Goal: Task Accomplishment & Management: Use online tool/utility

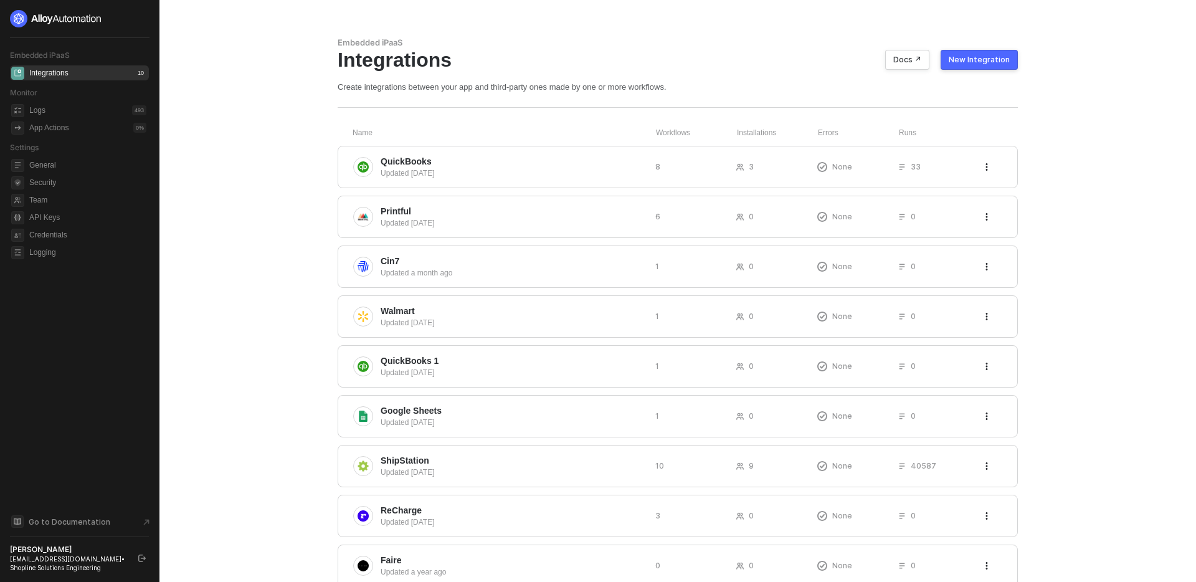
click at [519, 125] on div "Embedded iPaaS Integrations Docs ↗ New Integration Create integrations between …" at bounding box center [678, 337] width 710 height 674
click at [539, 168] on div "Updated 3 days ago" at bounding box center [513, 173] width 265 height 11
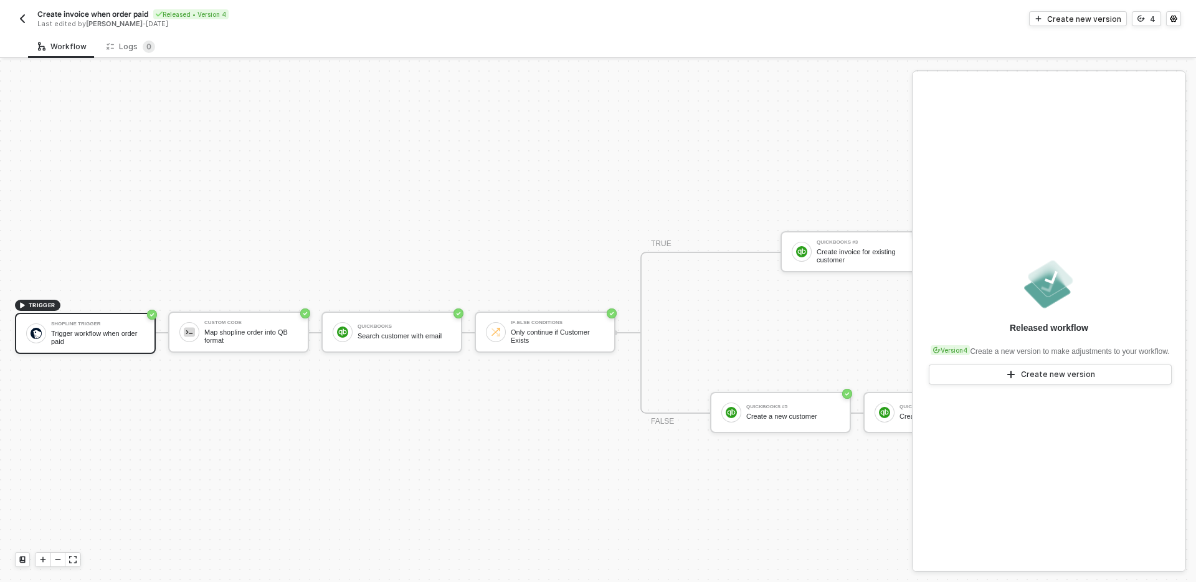
scroll to position [23, 0]
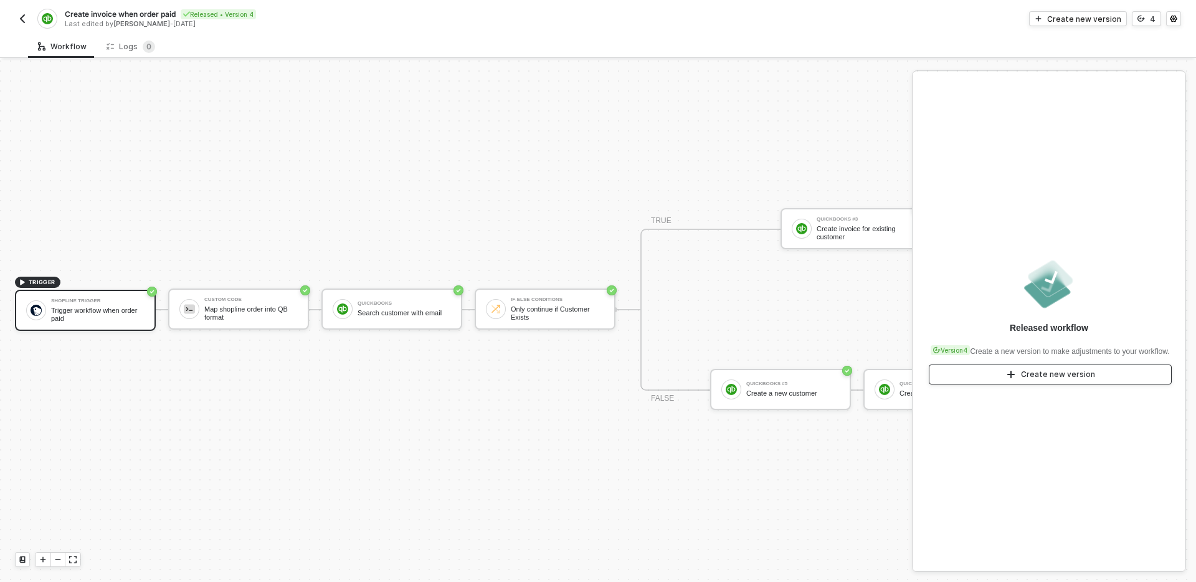
click at [1040, 384] on button "Create new version" at bounding box center [1050, 374] width 243 height 20
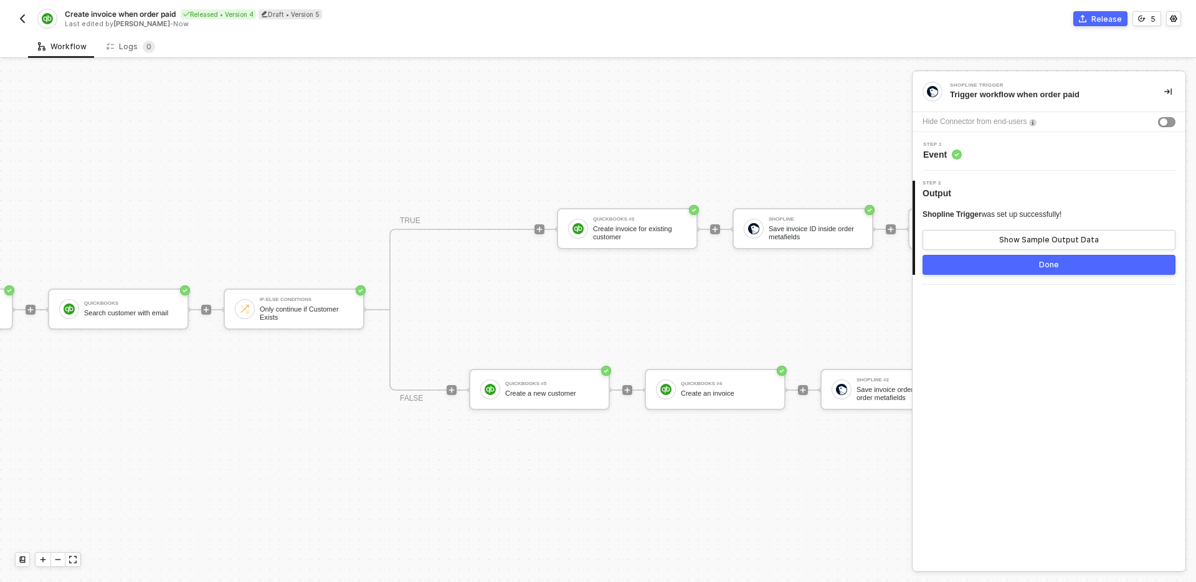
scroll to position [23, 0]
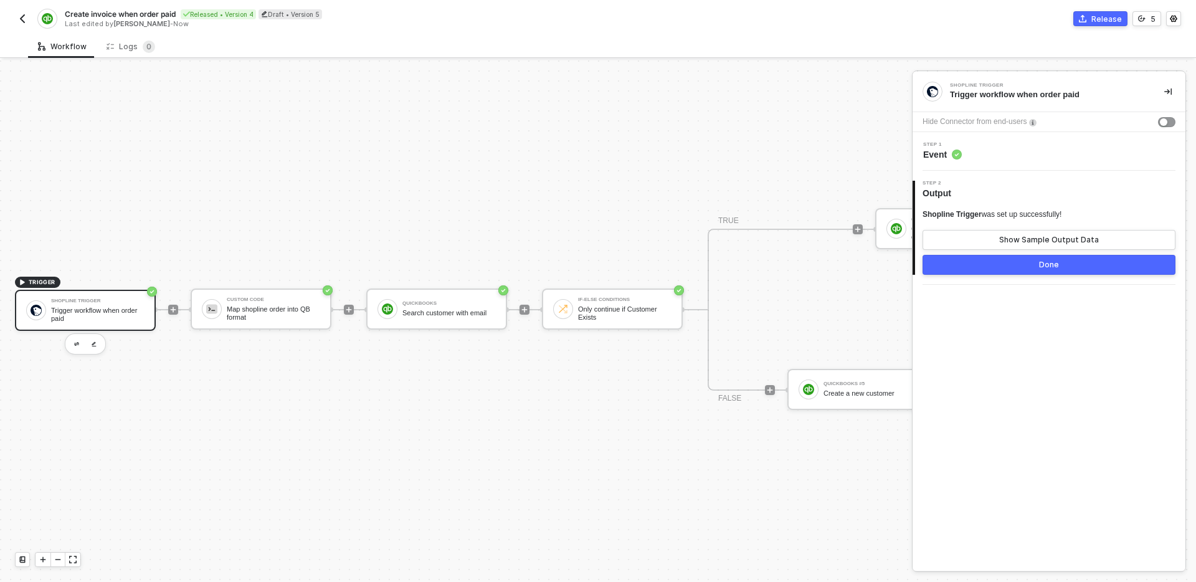
click at [334, 179] on div "TRIGGER Shopline Trigger Trigger workflow when order paid Custom Code Map shopl…" at bounding box center [778, 309] width 1557 height 544
click at [347, 310] on icon "icon-play" at bounding box center [348, 309] width 7 height 7
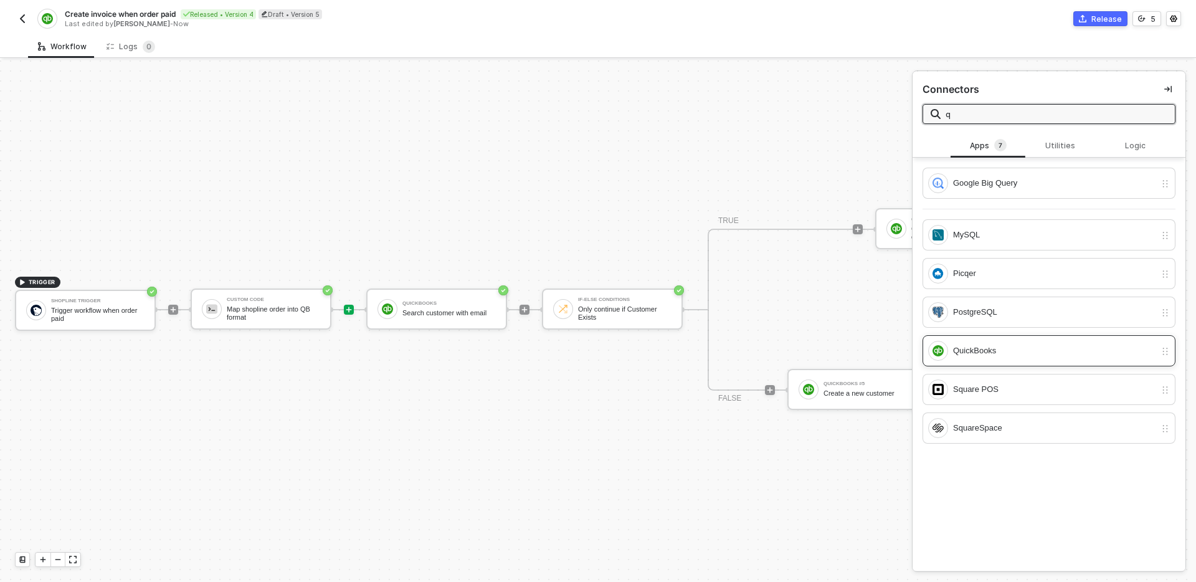
type input "q"
click at [1001, 348] on div "QuickBooks" at bounding box center [1054, 351] width 202 height 14
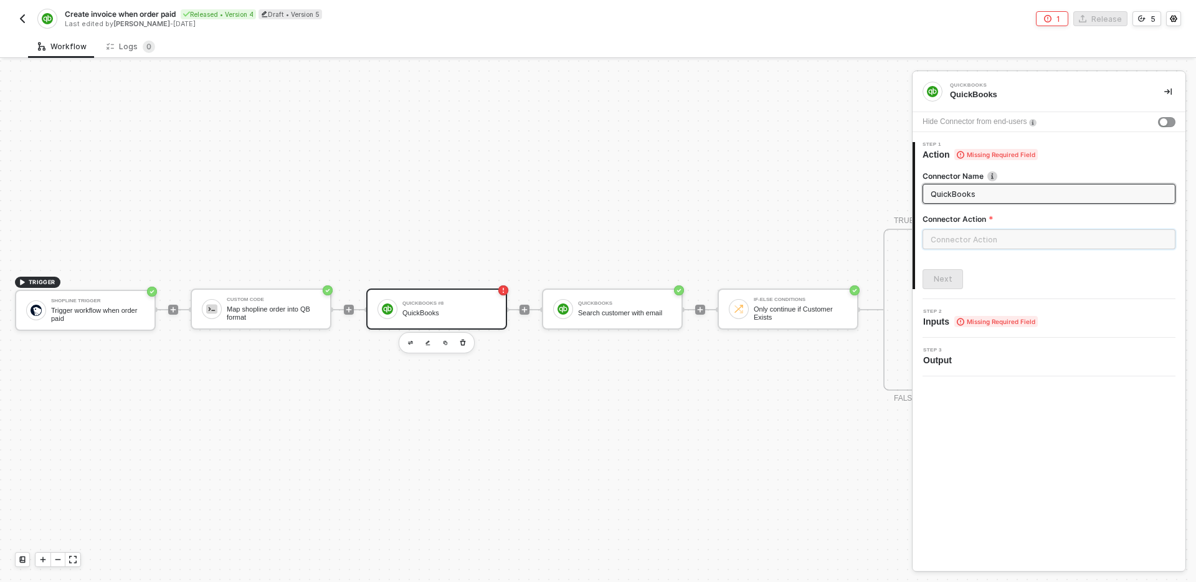
click at [997, 240] on input "text" at bounding box center [1048, 239] width 253 height 20
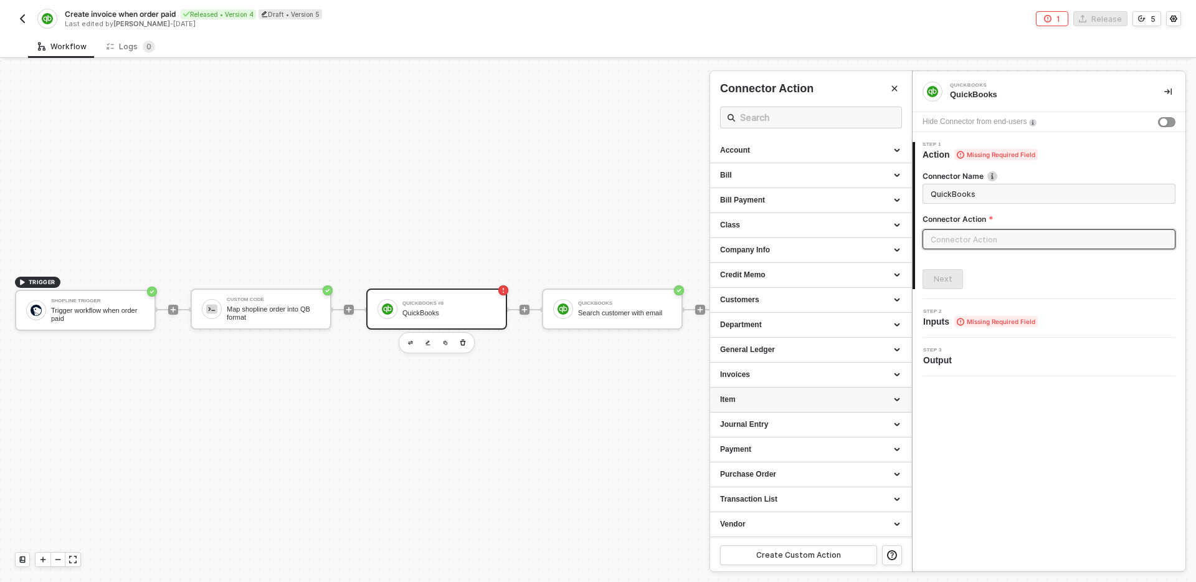
click at [837, 399] on div "Item" at bounding box center [810, 399] width 181 height 11
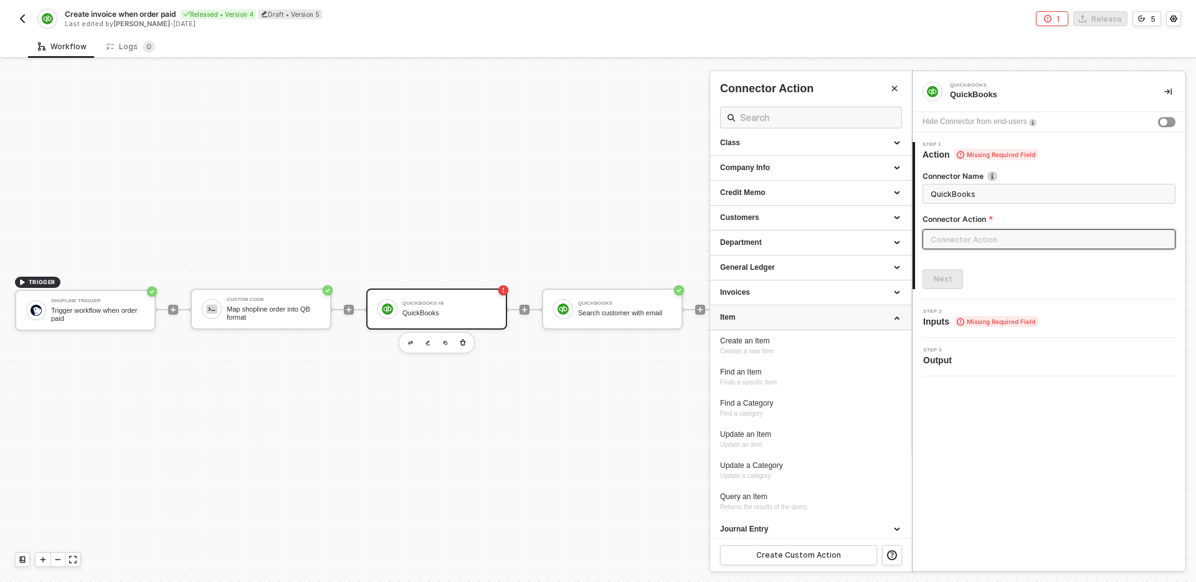
scroll to position [83, 0]
click at [800, 501] on div "Query an Item Returns the results of the query." at bounding box center [810, 500] width 181 height 21
type input "Returns the results of the query."
type input "Item - Query an Item"
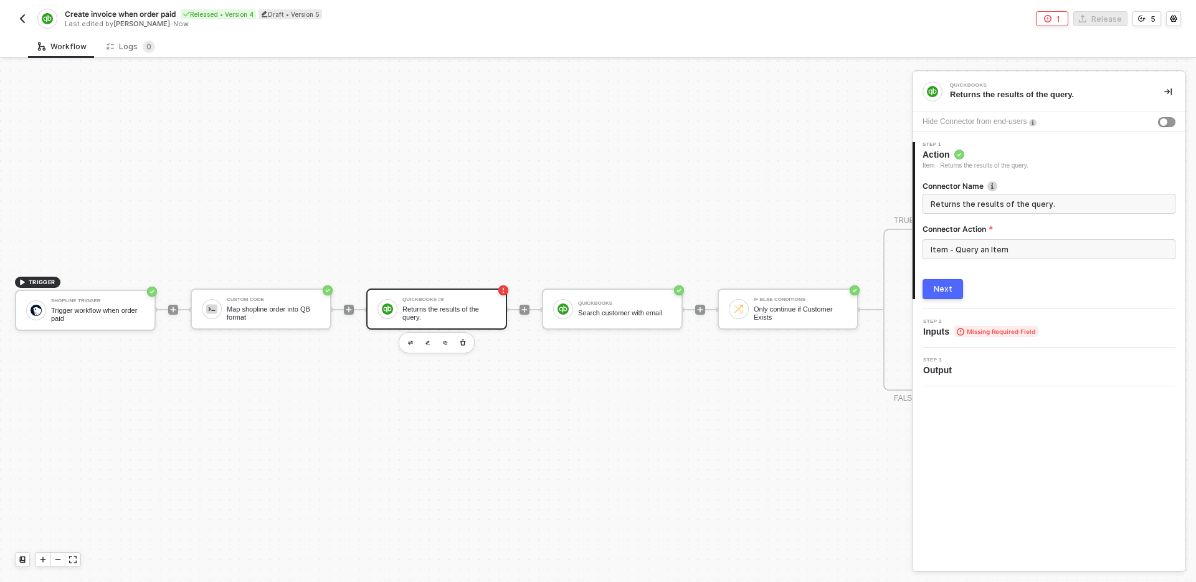
click at [535, 376] on div "TRIGGER Shopline Trigger Trigger workflow when order paid Custom Code Map shopl…" at bounding box center [866, 309] width 1733 height 544
click at [524, 310] on icon "icon-play" at bounding box center [525, 310] width 6 height 6
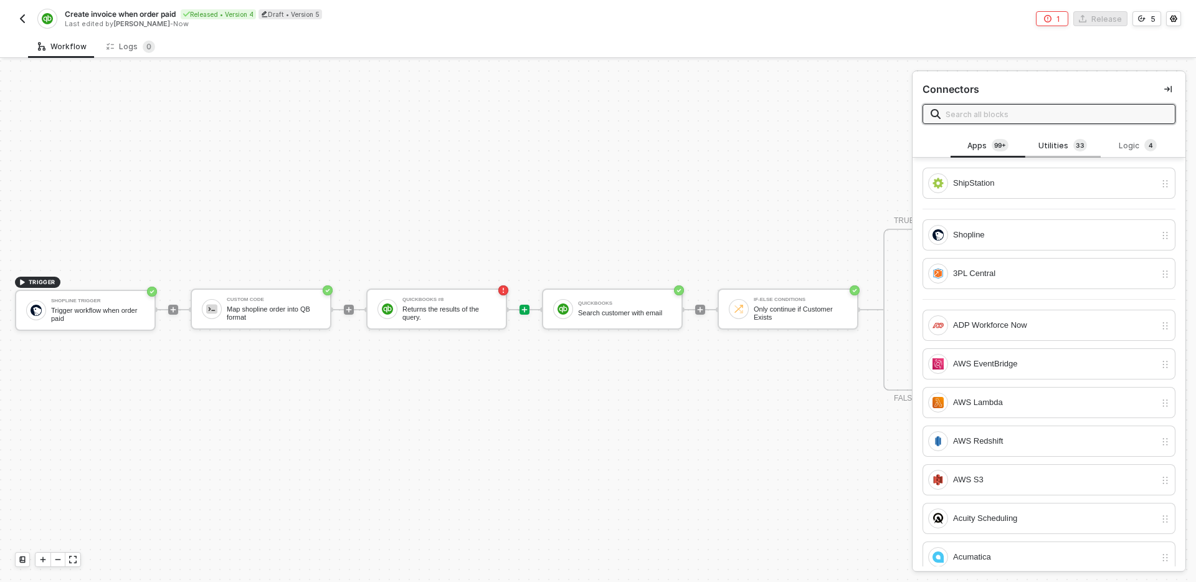
click at [1065, 149] on div "Utilities 3 3" at bounding box center [1062, 146] width 55 height 14
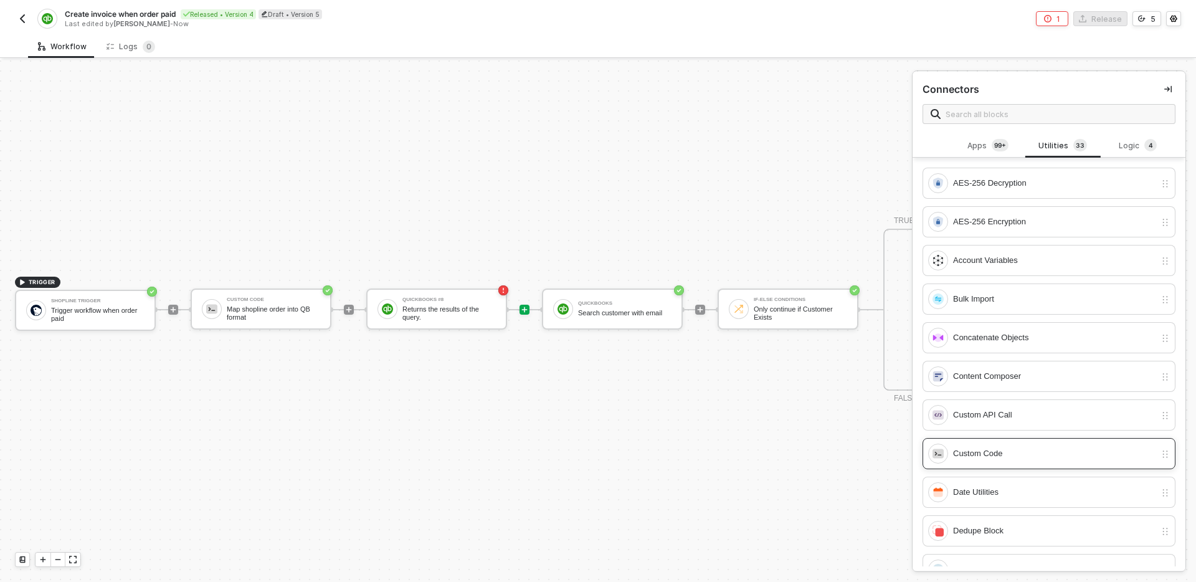
click at [1022, 452] on div "Custom Code" at bounding box center [1054, 454] width 202 height 14
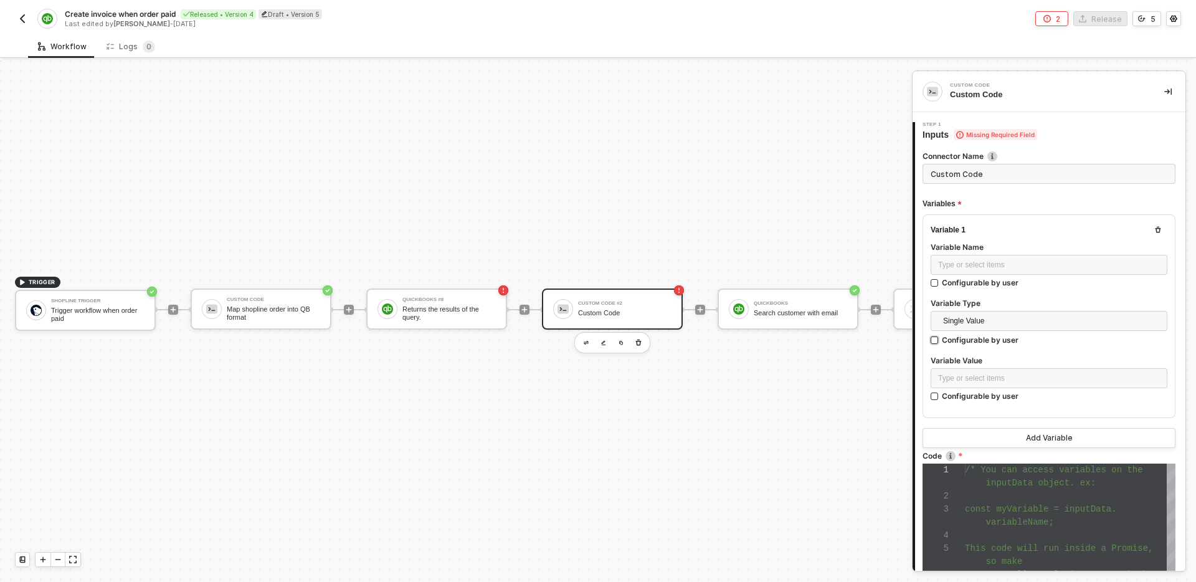
scroll to position [78, 0]
click at [1009, 170] on input "Custom Code" at bounding box center [1048, 174] width 253 height 20
type input "Check if all items exist"
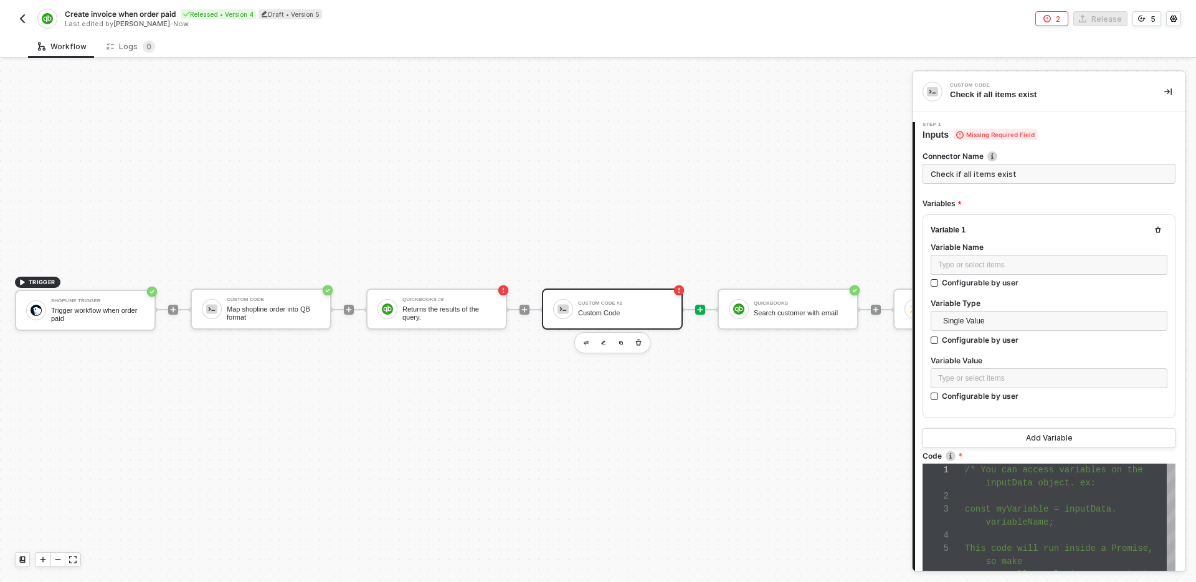
click at [696, 313] on div at bounding box center [700, 310] width 10 height 10
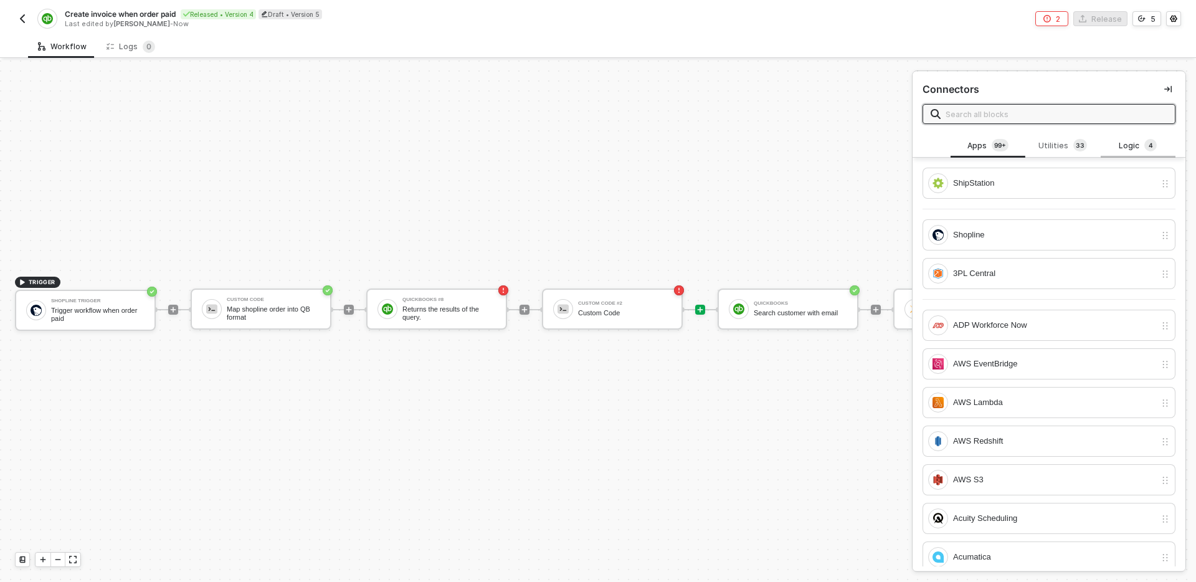
click at [1139, 154] on div "Logic 4" at bounding box center [1138, 146] width 75 height 24
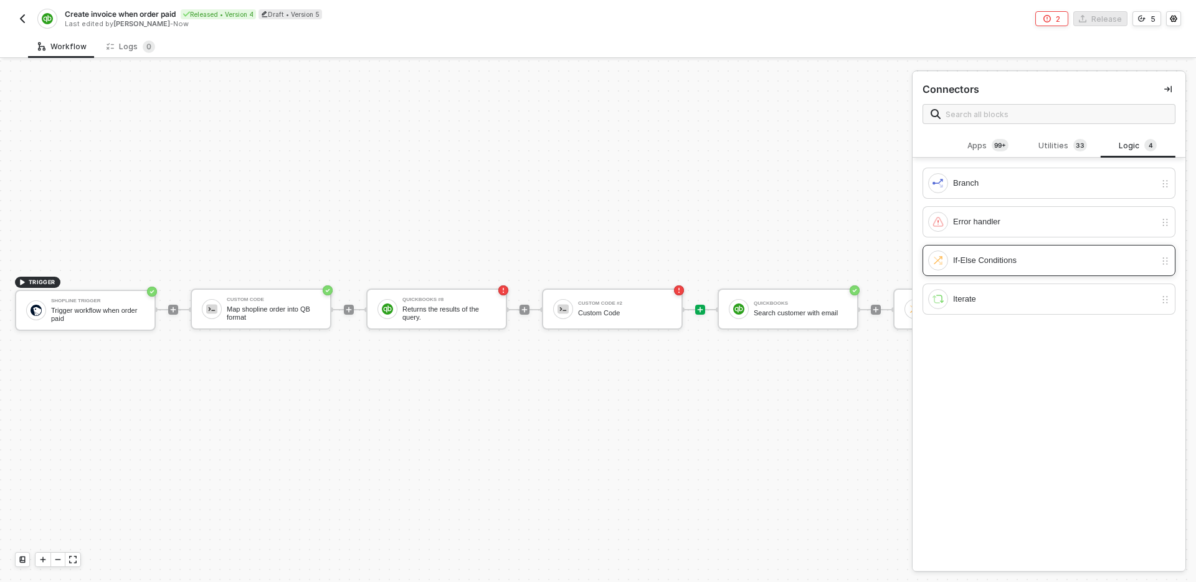
click at [1022, 262] on div "If-Else Conditions" at bounding box center [1054, 261] width 202 height 14
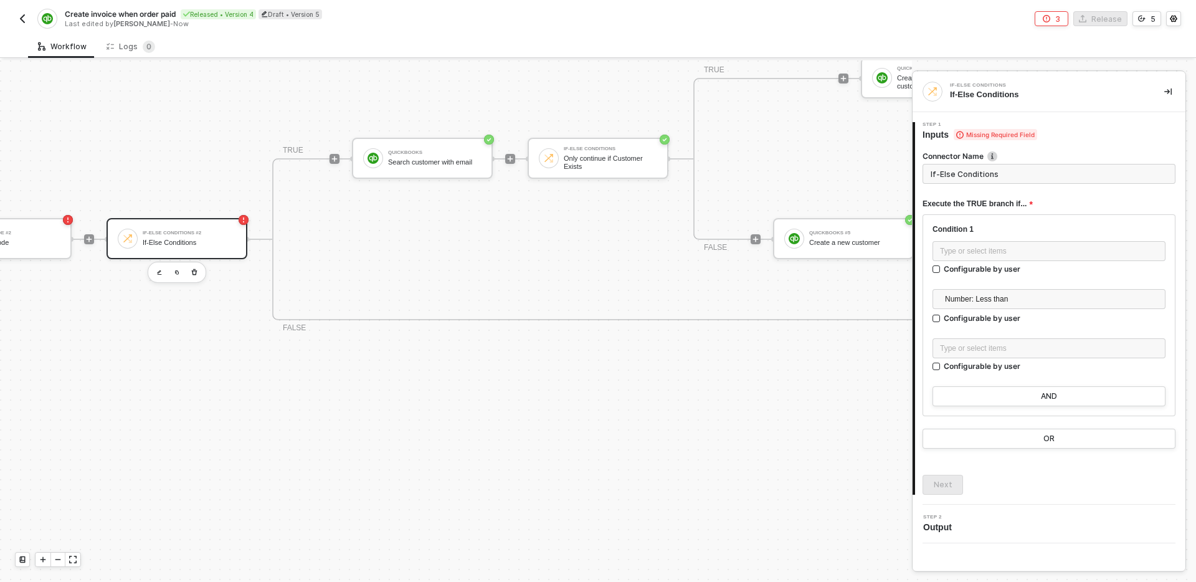
scroll to position [424, 632]
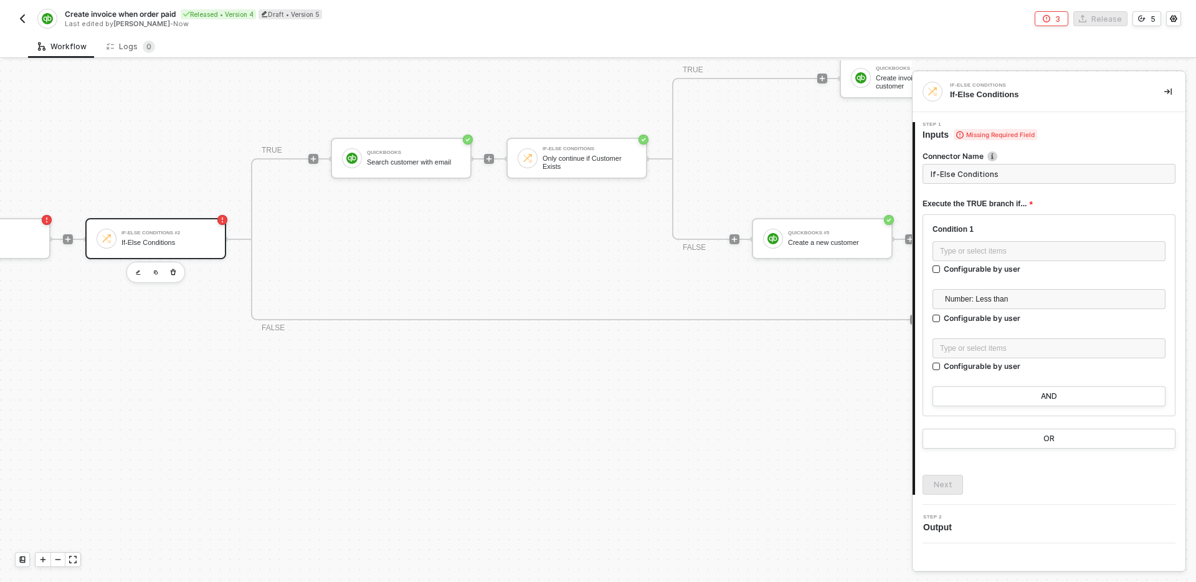
click at [273, 149] on div "TRUE" at bounding box center [272, 151] width 21 height 12
drag, startPoint x: 261, startPoint y: 149, endPoint x: 344, endPoint y: 284, distance: 158.5
click at [344, 284] on div "TRUE QuickBooks Search customer with email If-Else Conditions Only continue if …" at bounding box center [915, 239] width 1328 height 162
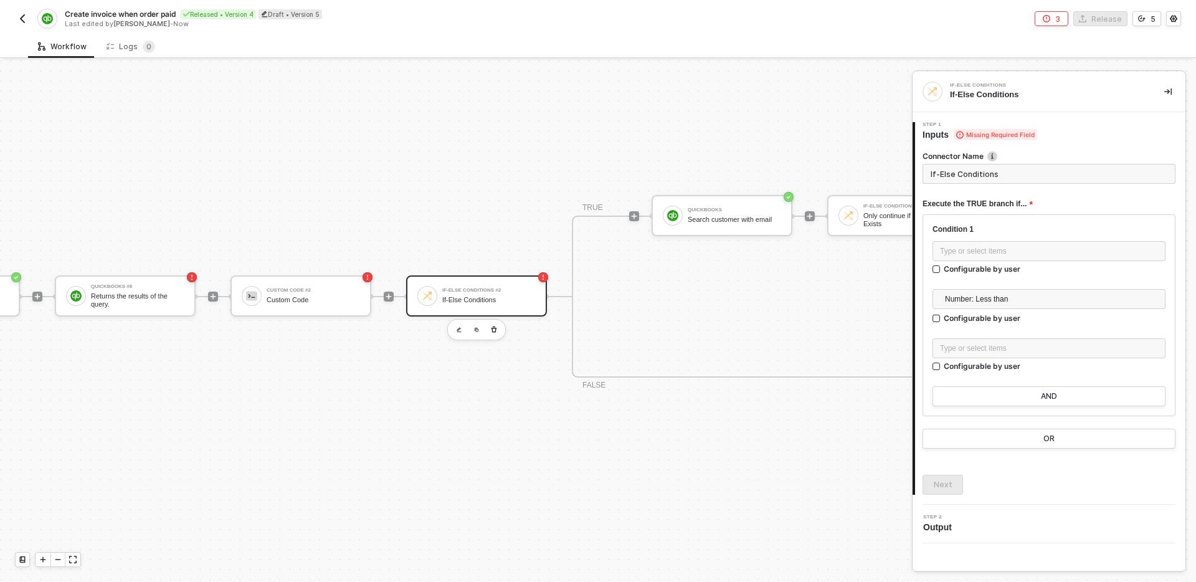
scroll to position [359, 311]
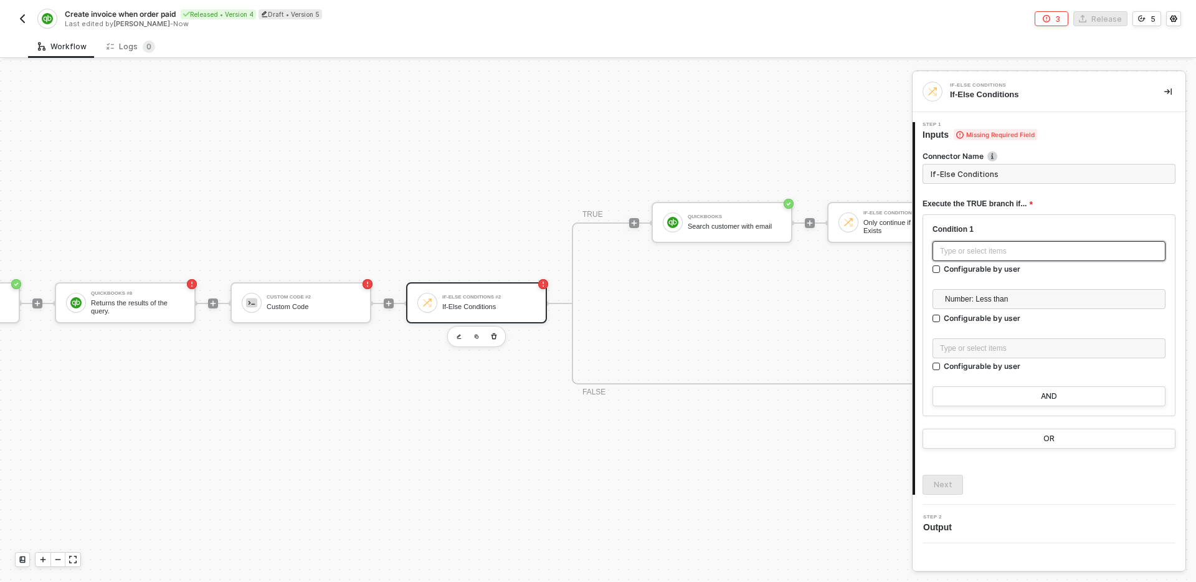
click at [1020, 254] on div "Type or select items ﻿" at bounding box center [1049, 251] width 218 height 12
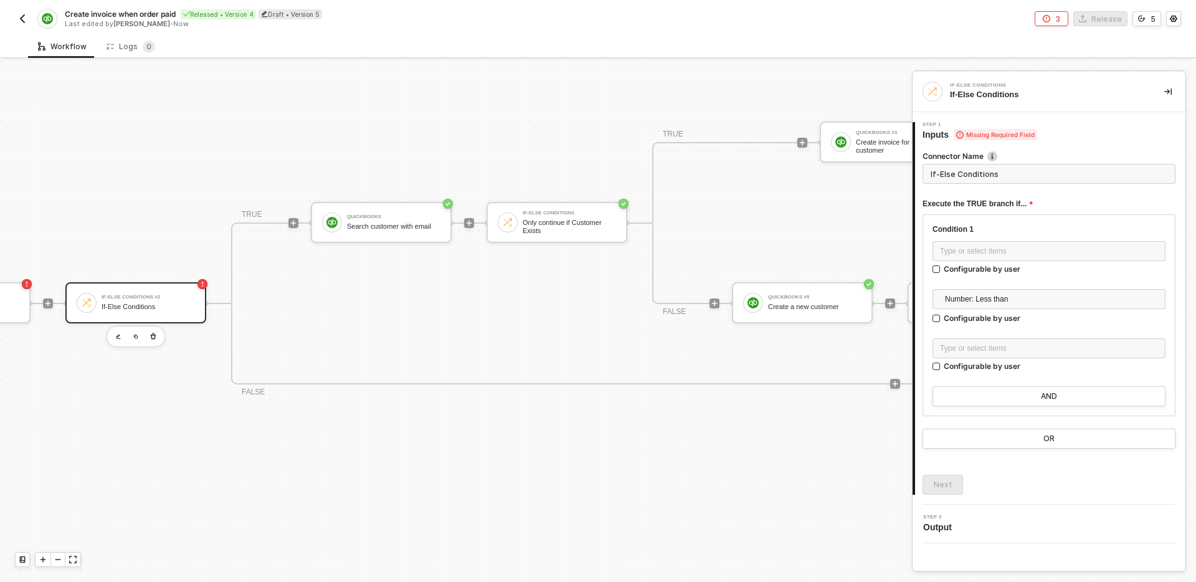
scroll to position [359, 675]
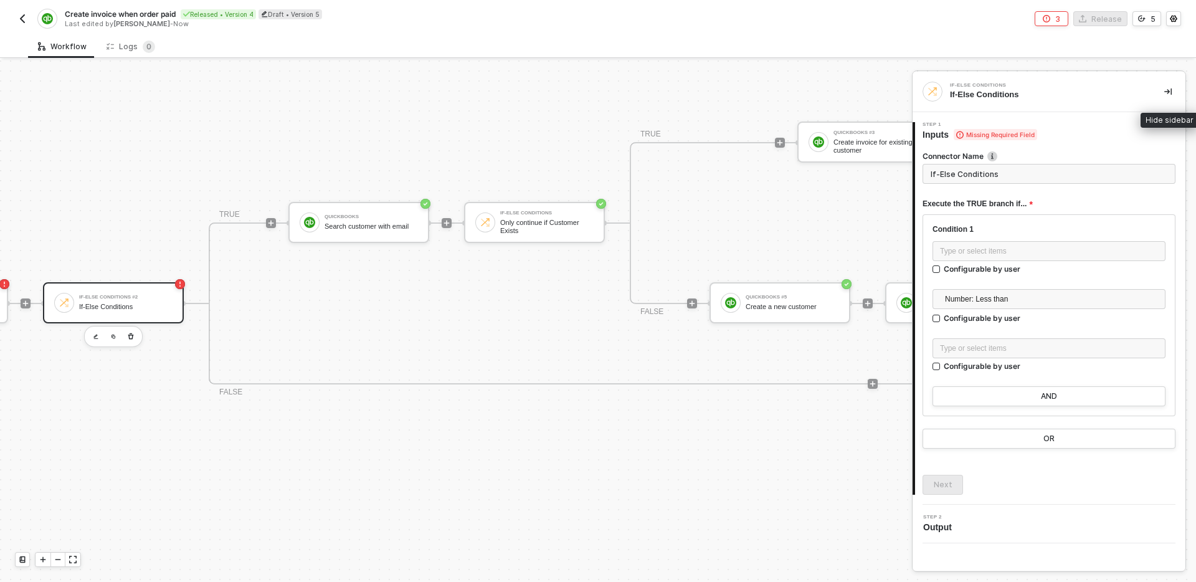
click at [1167, 93] on icon "icon-collapse-right" at bounding box center [1167, 91] width 7 height 7
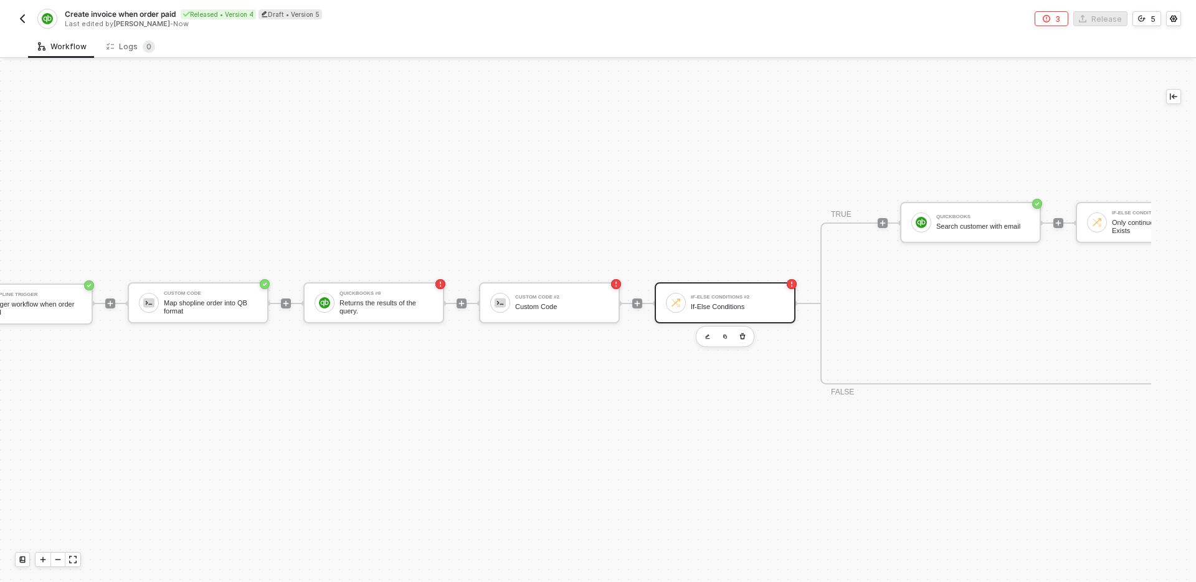
scroll to position [359, 0]
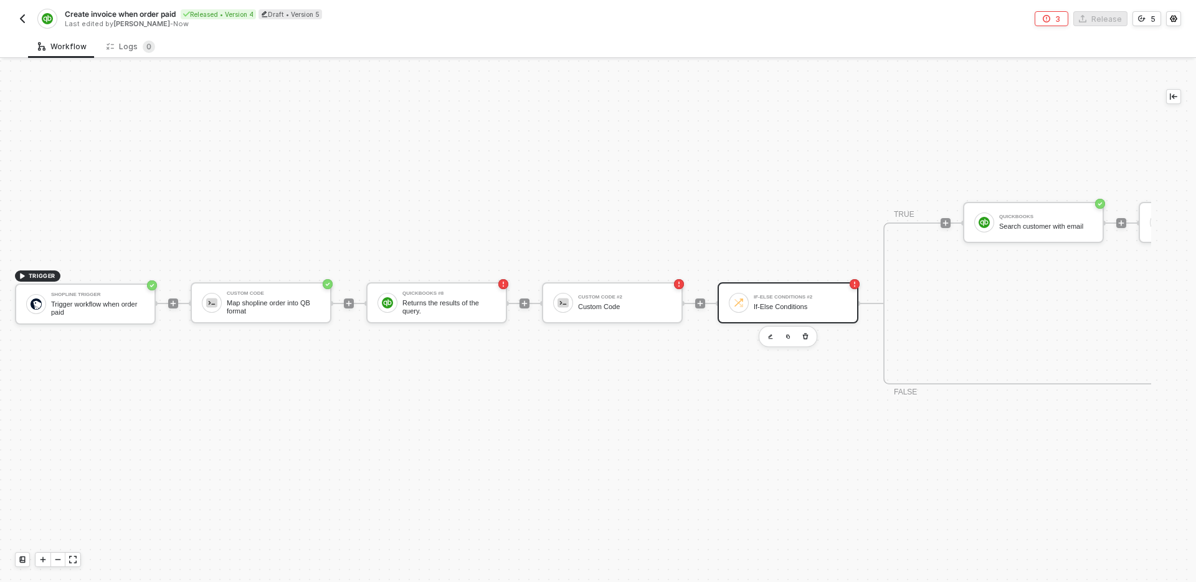
click at [870, 410] on div "TRIGGER Shopline Trigger Trigger workflow when order paid Custom Code Map shopl…" at bounding box center [1117, 303] width 2234 height 1205
click at [467, 336] on button "button" at bounding box center [462, 336] width 15 height 15
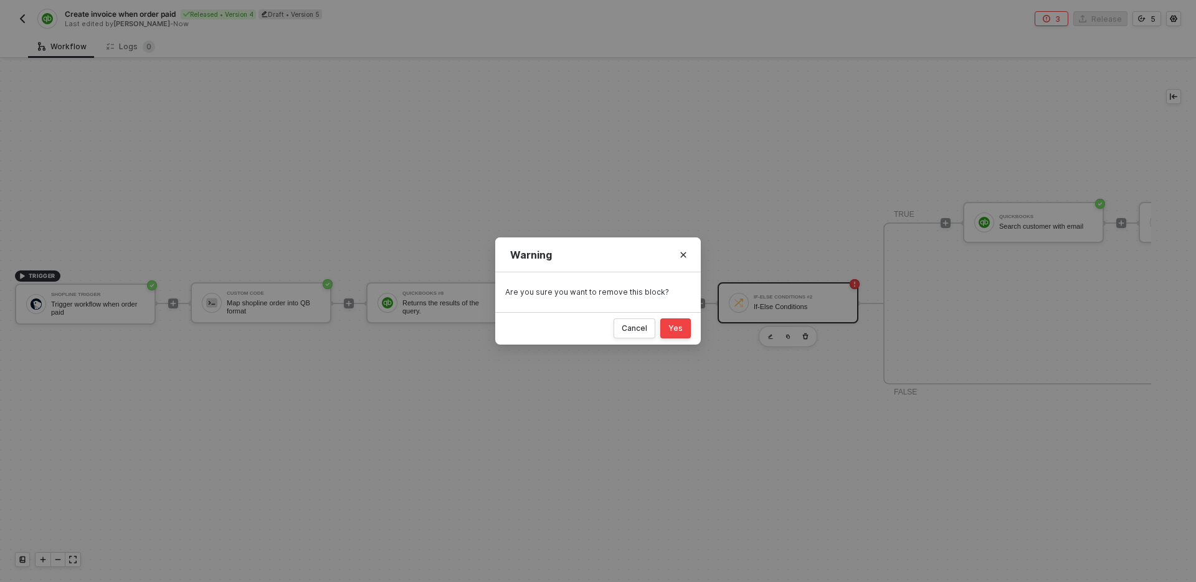
click at [682, 332] on div "Yes" at bounding box center [675, 328] width 14 height 10
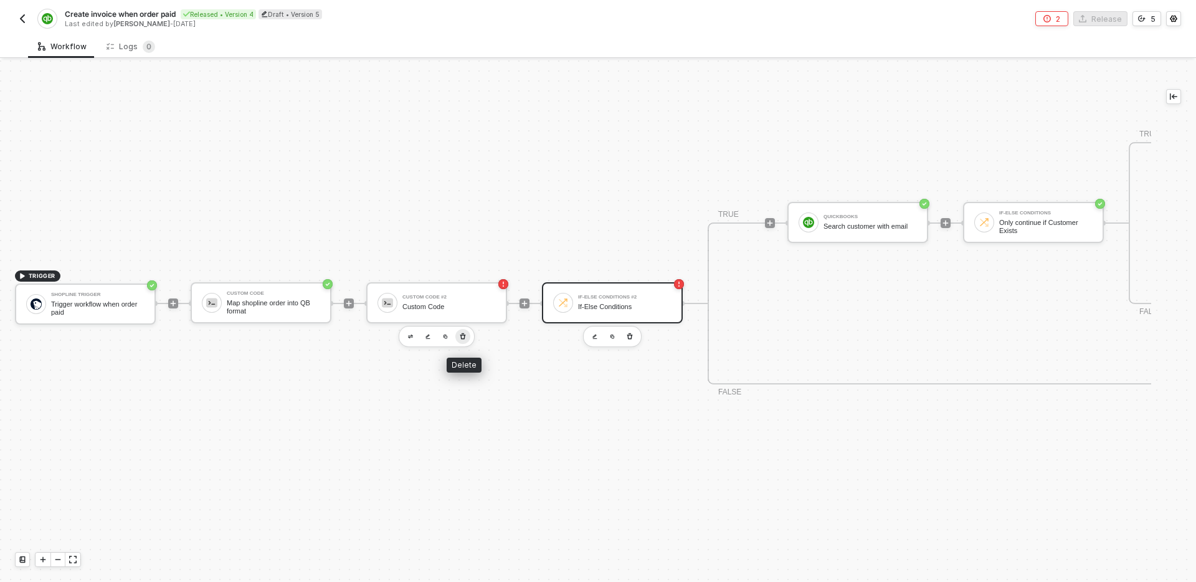
click at [463, 337] on icon "button" at bounding box center [462, 336] width 7 height 10
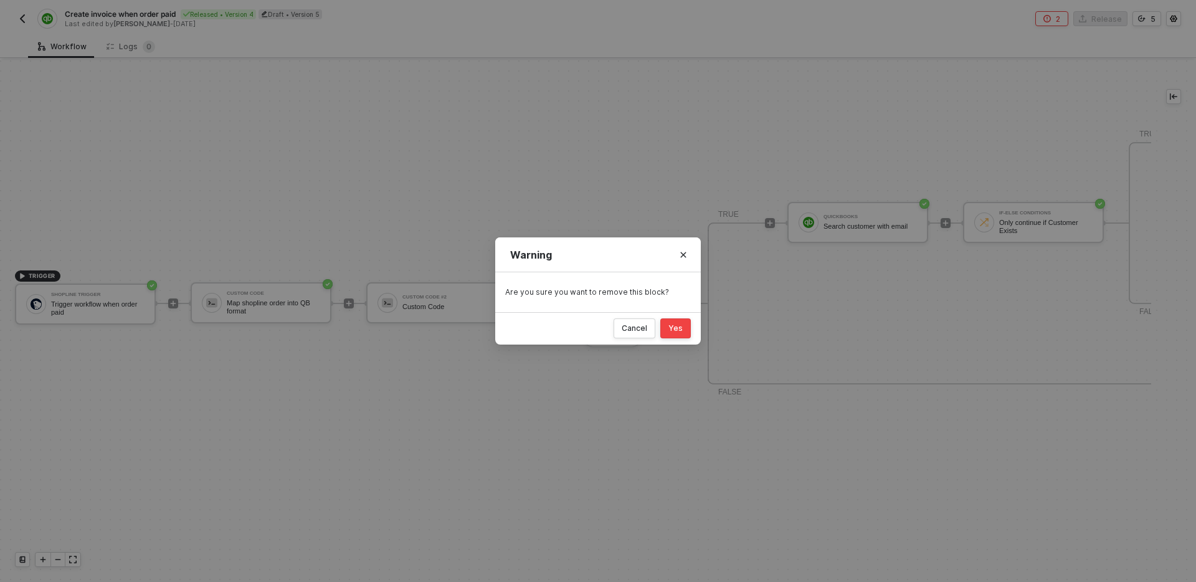
click at [678, 326] on div "Yes" at bounding box center [675, 328] width 14 height 10
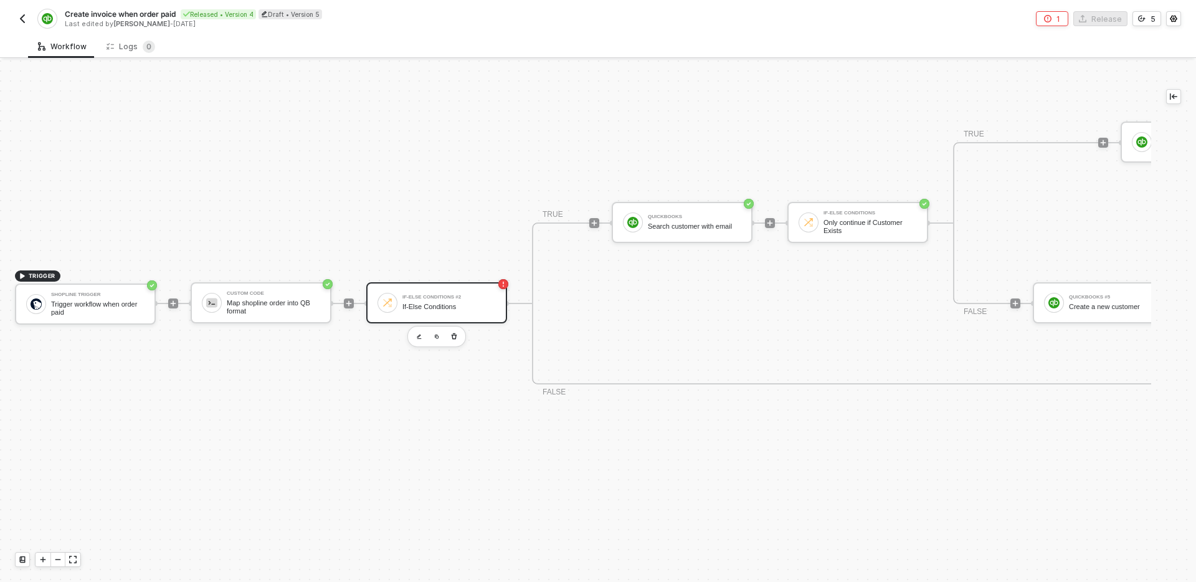
drag, startPoint x: 506, startPoint y: 348, endPoint x: 614, endPoint y: 341, distance: 108.6
click at [559, 345] on div "TRIGGER Shopline Trigger Trigger workflow when order paid Custom Code Map shopl…" at bounding box center [941, 303] width 1882 height 1205
click at [648, 352] on div "TRUE QuickBooks Search customer with email If-Else Conditions Only continue if …" at bounding box center [1196, 303] width 1328 height 162
click at [453, 336] on icon "button" at bounding box center [453, 336] width 7 height 10
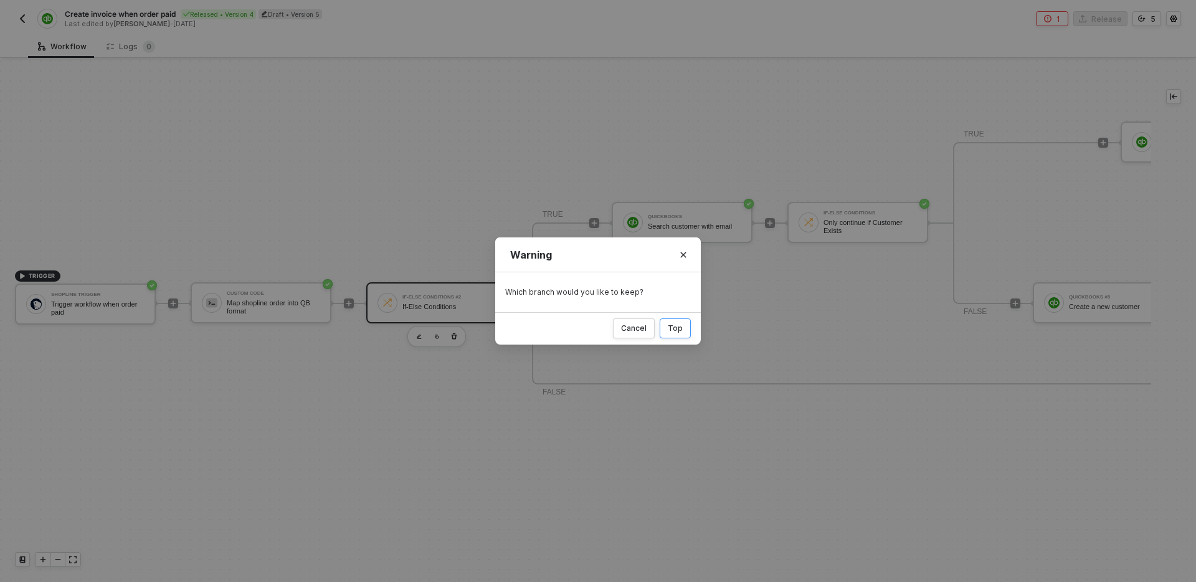
click at [684, 330] on button "Top" at bounding box center [675, 328] width 31 height 20
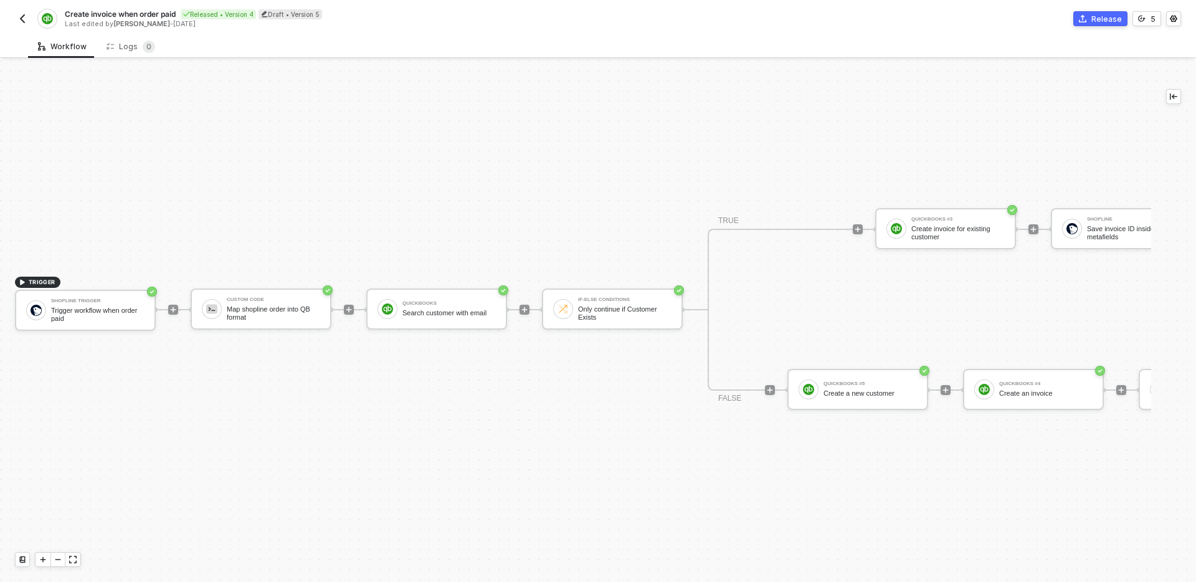
scroll to position [23, 0]
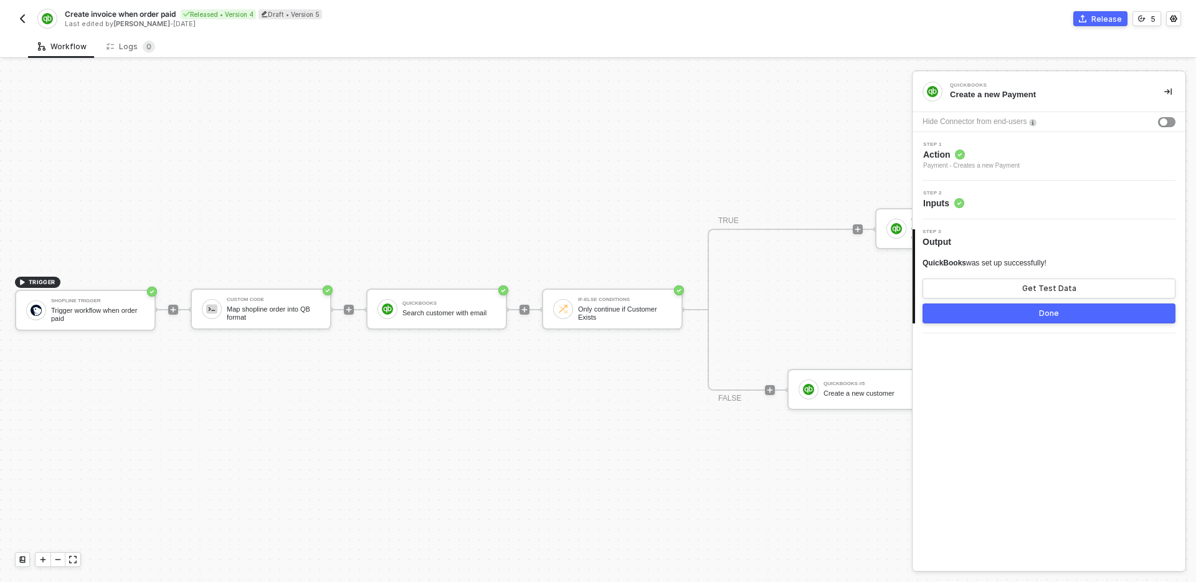
click at [481, 368] on div "TRIGGER Shopline Trigger Trigger workflow when order paid Custom Code Map shopl…" at bounding box center [778, 309] width 1557 height 544
click at [1169, 91] on icon "icon-collapse-right" at bounding box center [1167, 91] width 7 height 7
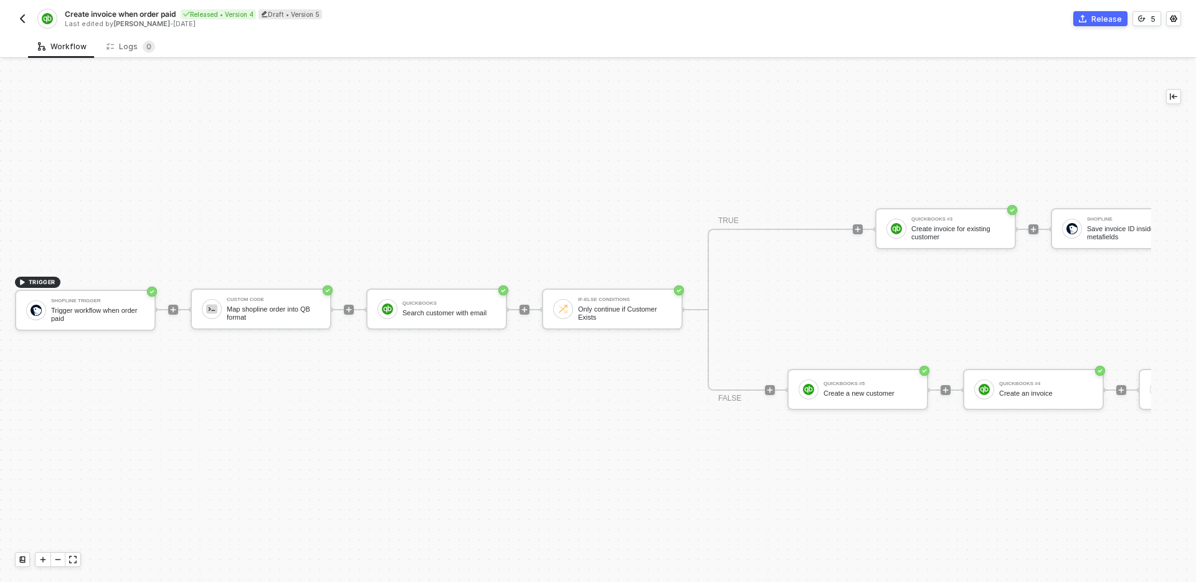
click at [597, 197] on div "TRIGGER Shopline Trigger Trigger workflow when order paid Custom Code Map shopl…" at bounding box center [778, 309] width 1557 height 544
click at [476, 182] on div "TRIGGER Shopline Trigger Trigger workflow when order paid Custom Code Map shopl…" at bounding box center [778, 309] width 1557 height 544
click at [23, 18] on img "button" at bounding box center [22, 19] width 10 height 10
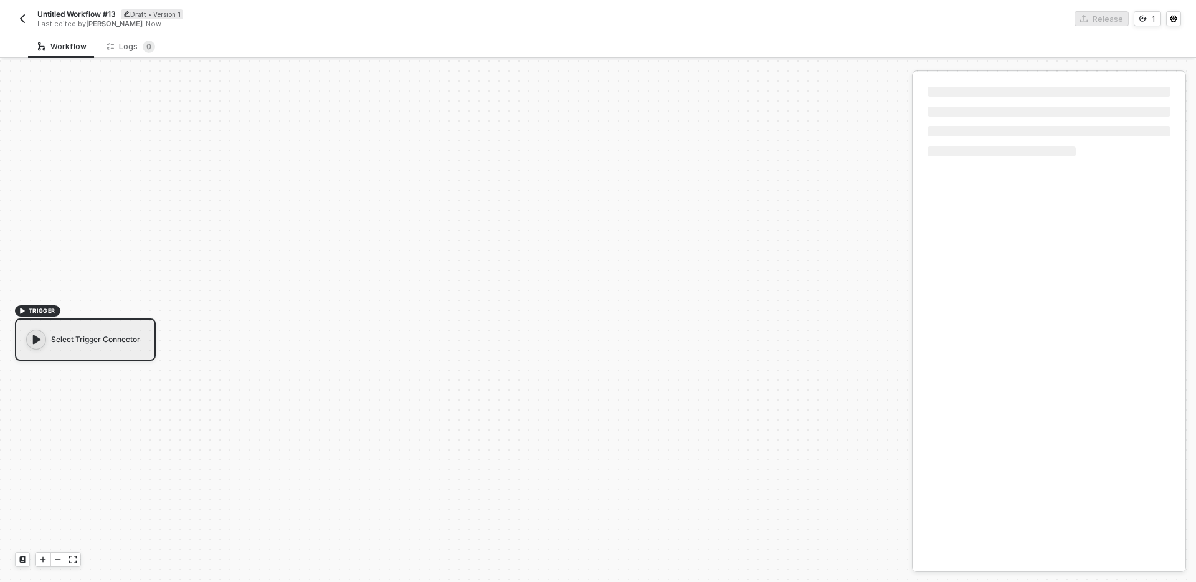
scroll to position [23, 0]
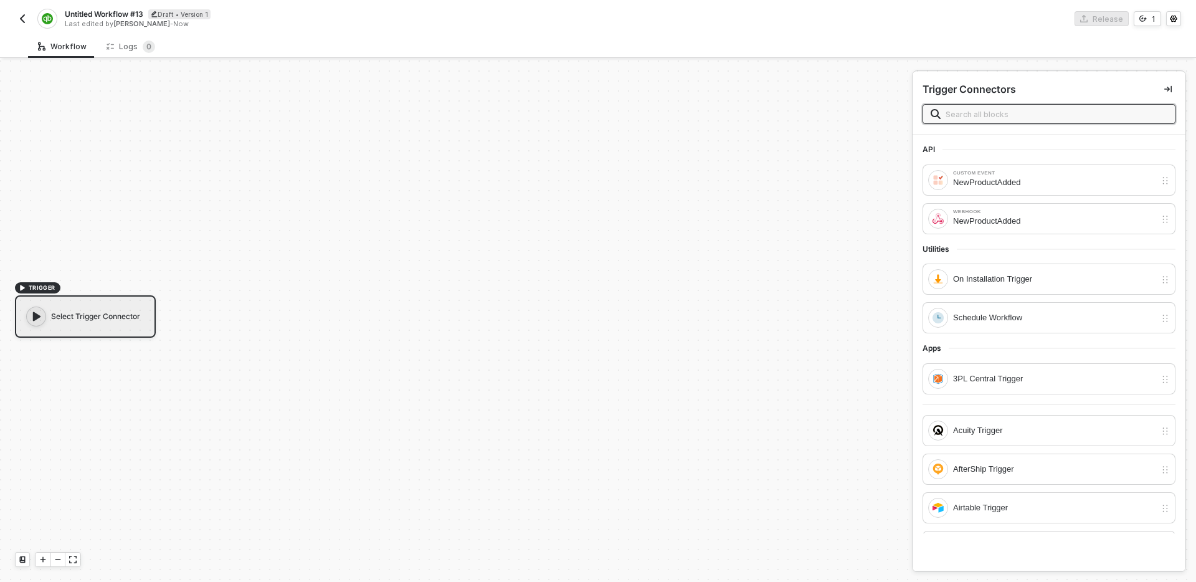
click at [121, 19] on span "[PERSON_NAME]" at bounding box center [141, 23] width 57 height 9
click at [120, 16] on span "Untitled Workflow #13" at bounding box center [104, 14] width 78 height 11
click at [120, 16] on input "Untitled Workflow #13" at bounding box center [171, 14] width 212 height 15
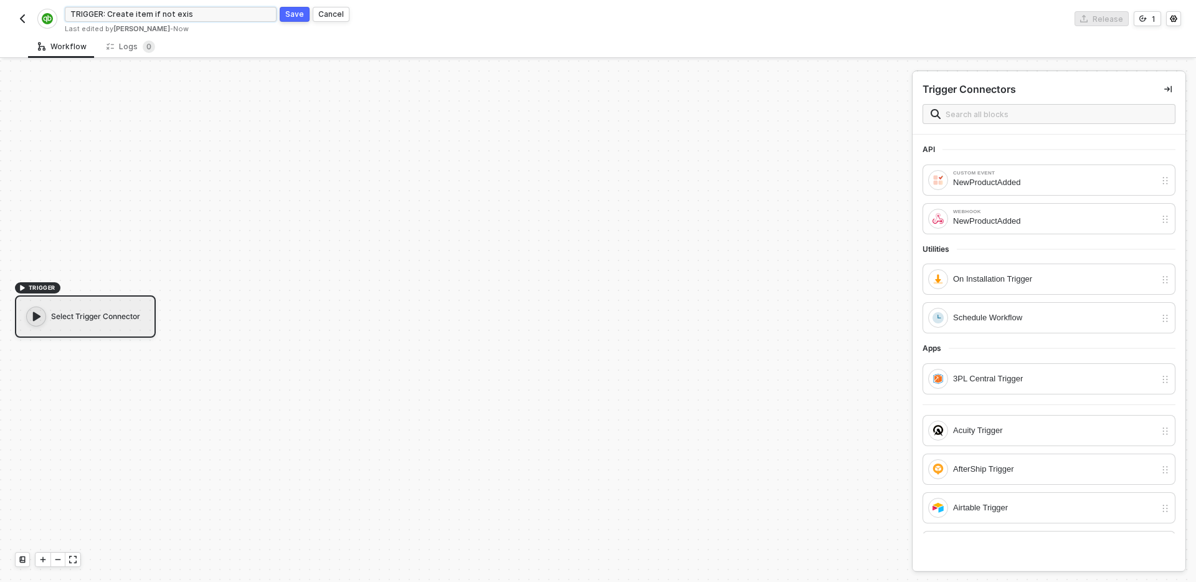
type input "TRIGGER: Create item if not exist"
click button "Save" at bounding box center [295, 14] width 30 height 15
click at [1050, 184] on div "NewProductAdded" at bounding box center [1054, 183] width 202 height 14
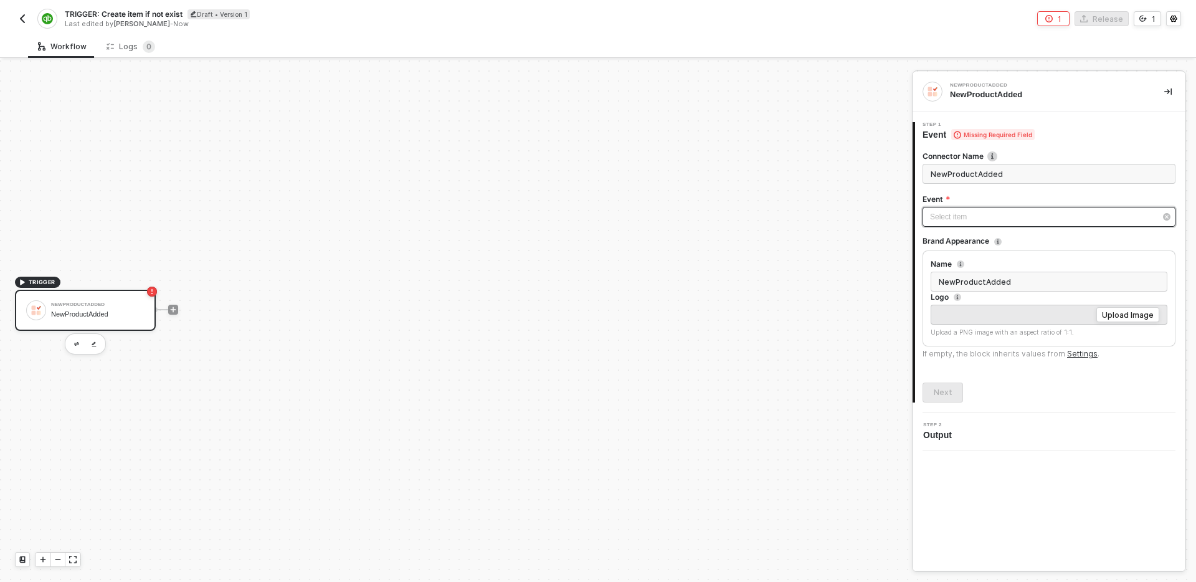
click at [1009, 208] on div "Select item ﻿" at bounding box center [1048, 217] width 253 height 20
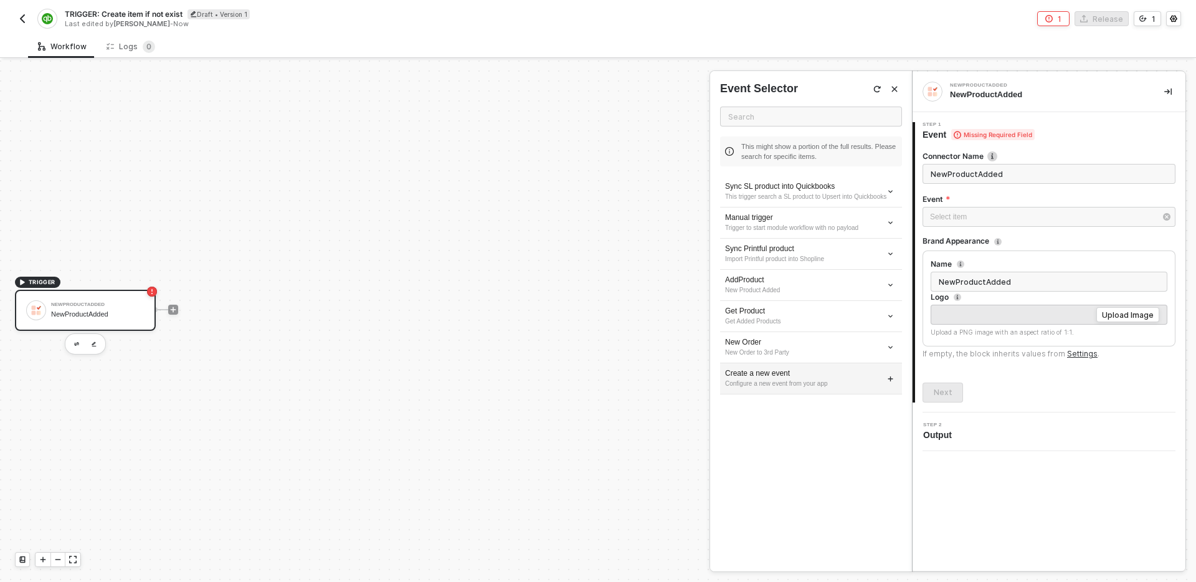
click at [873, 389] on div "Configure a new event from your app" at bounding box center [811, 384] width 172 height 10
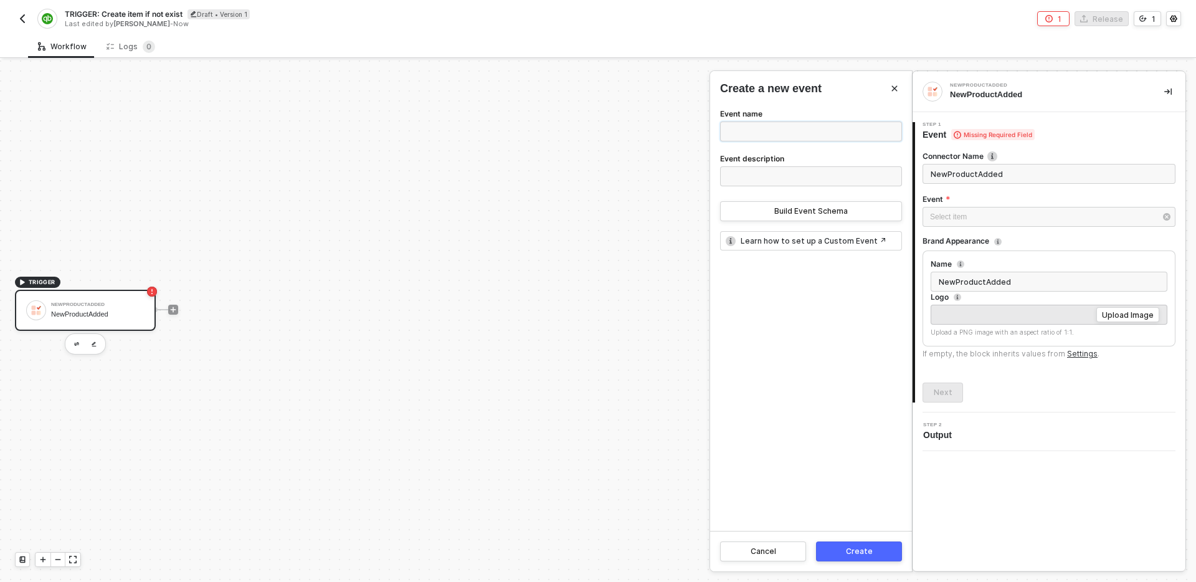
click at [810, 124] on input "Event name" at bounding box center [811, 131] width 182 height 20
type input "Create QB items if not exist"
click at [823, 207] on div "Build Event Schema" at bounding box center [810, 211] width 73 height 10
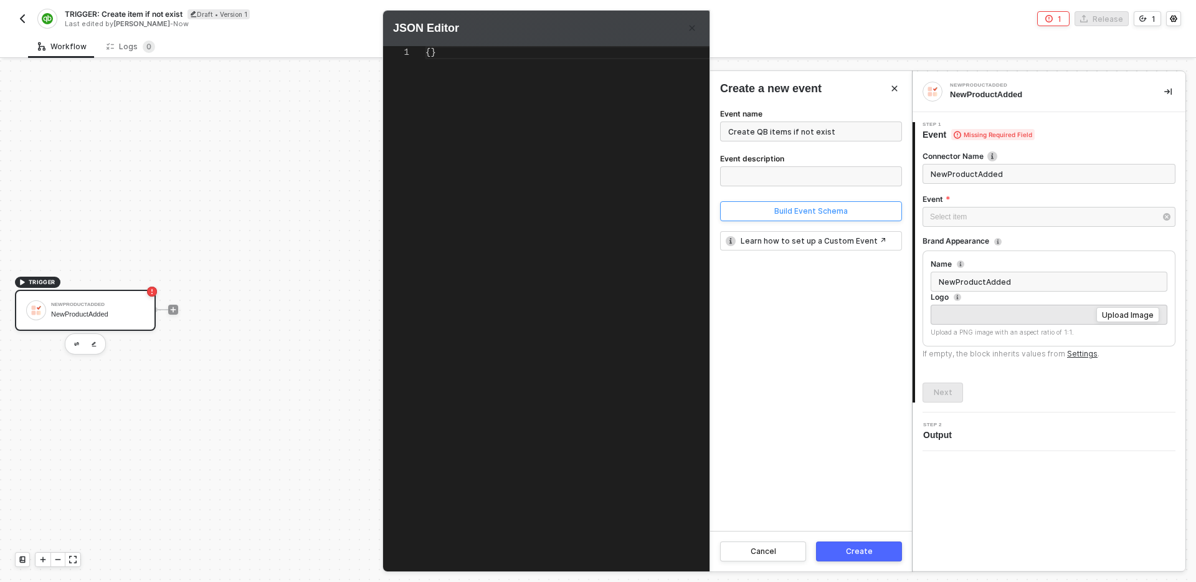
scroll to position [0, 0]
click at [528, 123] on div "{}" at bounding box center [590, 298] width 331 height 504
type textarea "{ "productIds": ["123456"] }"
click at [865, 554] on div "Create" at bounding box center [859, 551] width 27 height 10
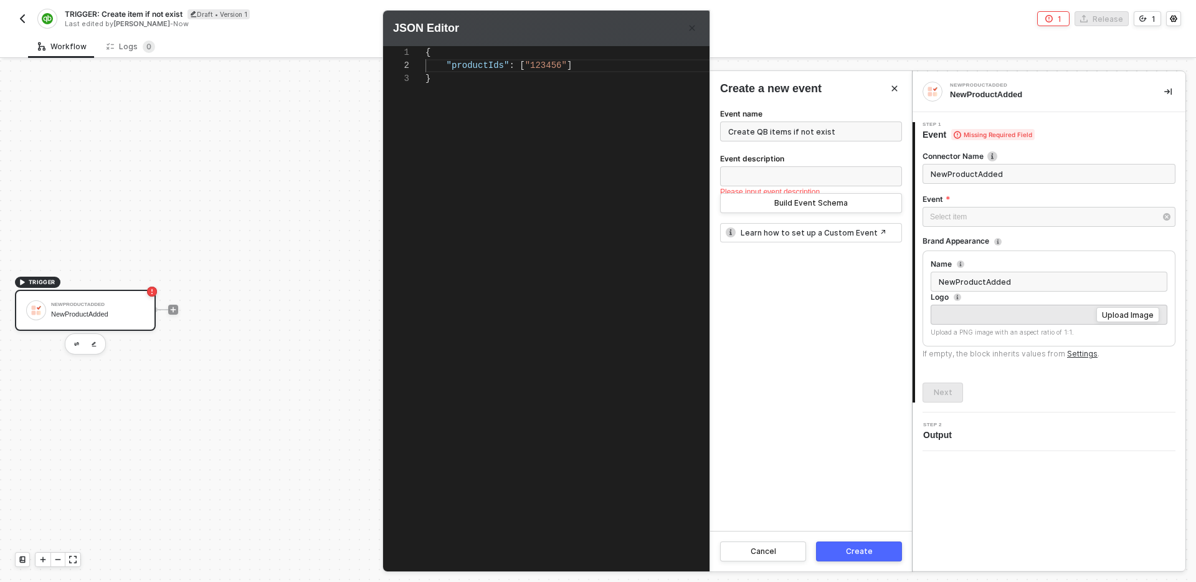
click at [825, 346] on div "Event name Create QB items if not exist Event description Please input event de…" at bounding box center [811, 319] width 202 height 424
click at [822, 173] on input "Event description" at bounding box center [811, 176] width 182 height 20
type input "If"
type input "Create items from a list of SL products"
click at [869, 548] on div "Create" at bounding box center [859, 551] width 27 height 10
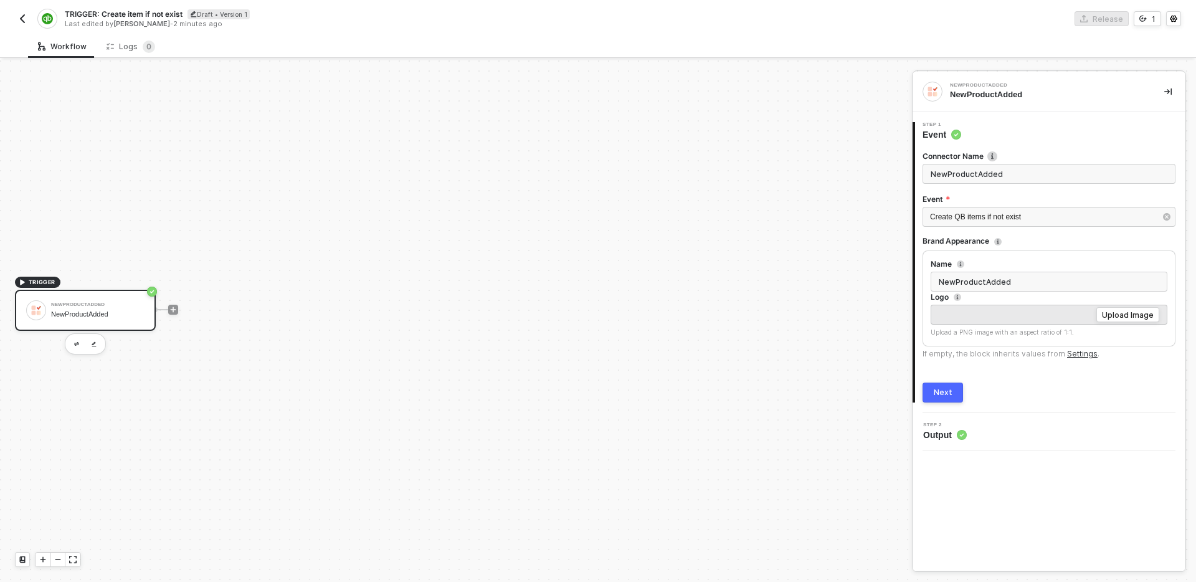
click at [952, 396] on button "Next" at bounding box center [942, 392] width 40 height 20
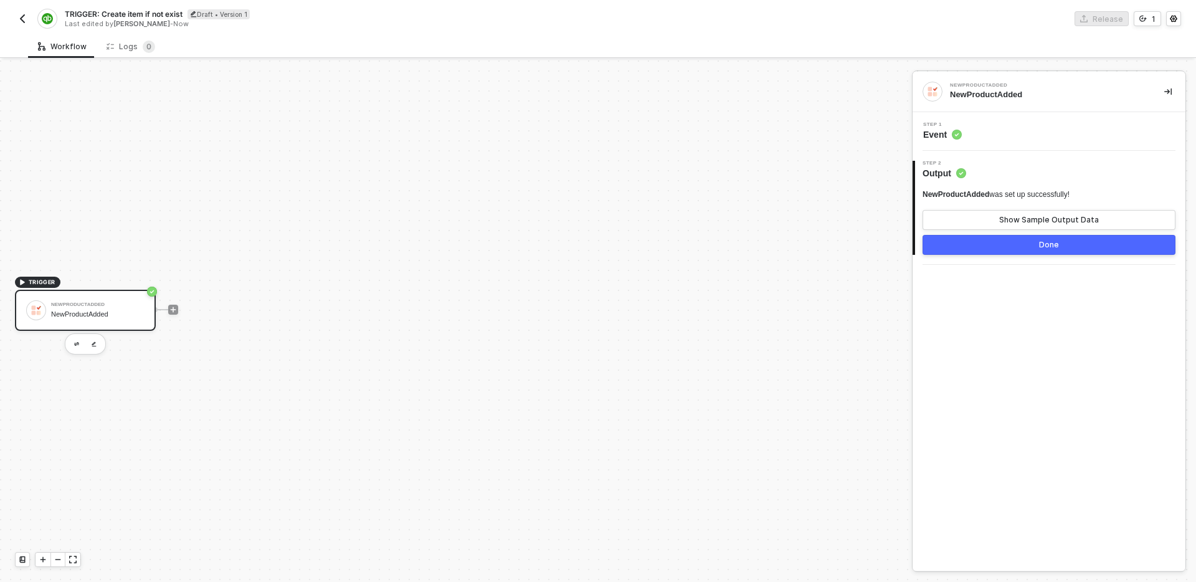
click at [1005, 251] on button "Done" at bounding box center [1048, 245] width 253 height 20
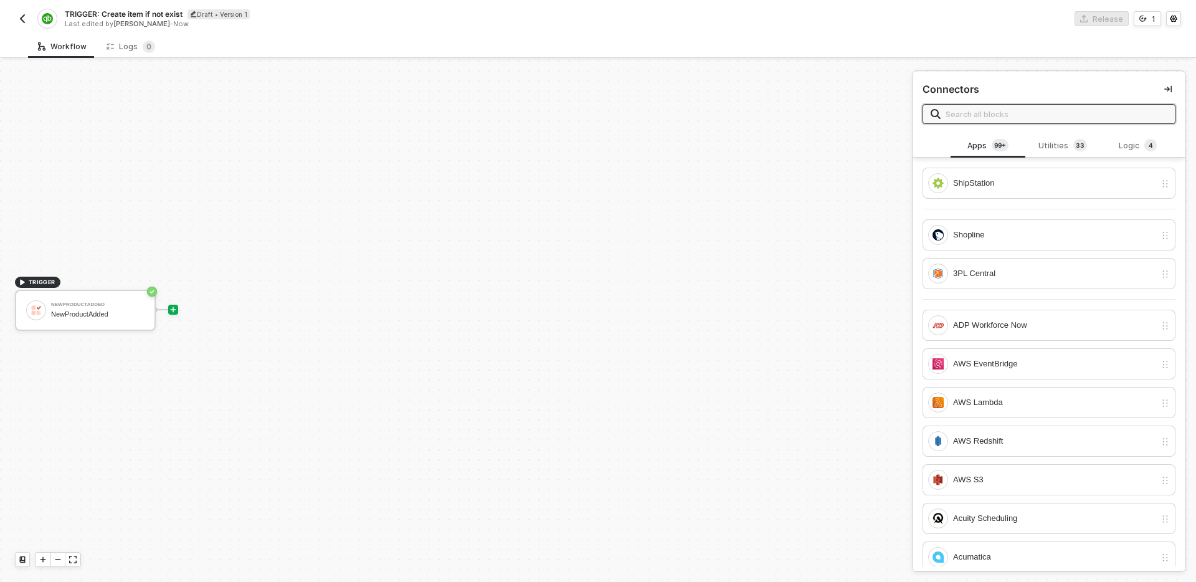
click at [667, 338] on div "TRIGGER NewProductAdded NewProductAdded" at bounding box center [453, 309] width 906 height 544
click at [176, 309] on icon "icon-play" at bounding box center [172, 309] width 7 height 7
click at [1117, 148] on div "Logic 4" at bounding box center [1138, 146] width 55 height 14
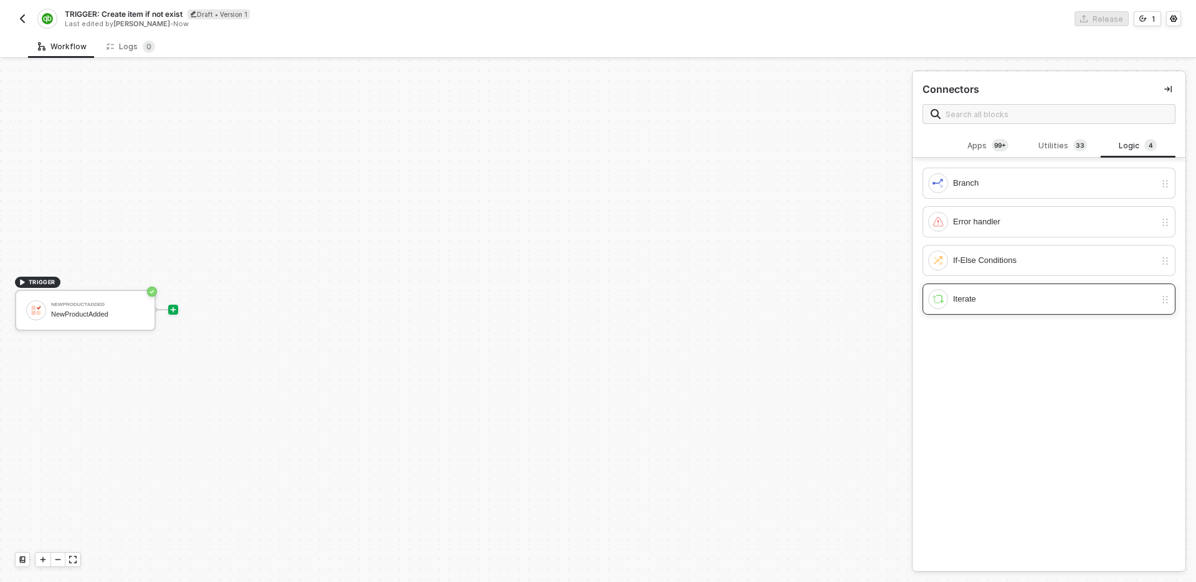
click at [1035, 290] on div "Iterate" at bounding box center [1041, 299] width 227 height 20
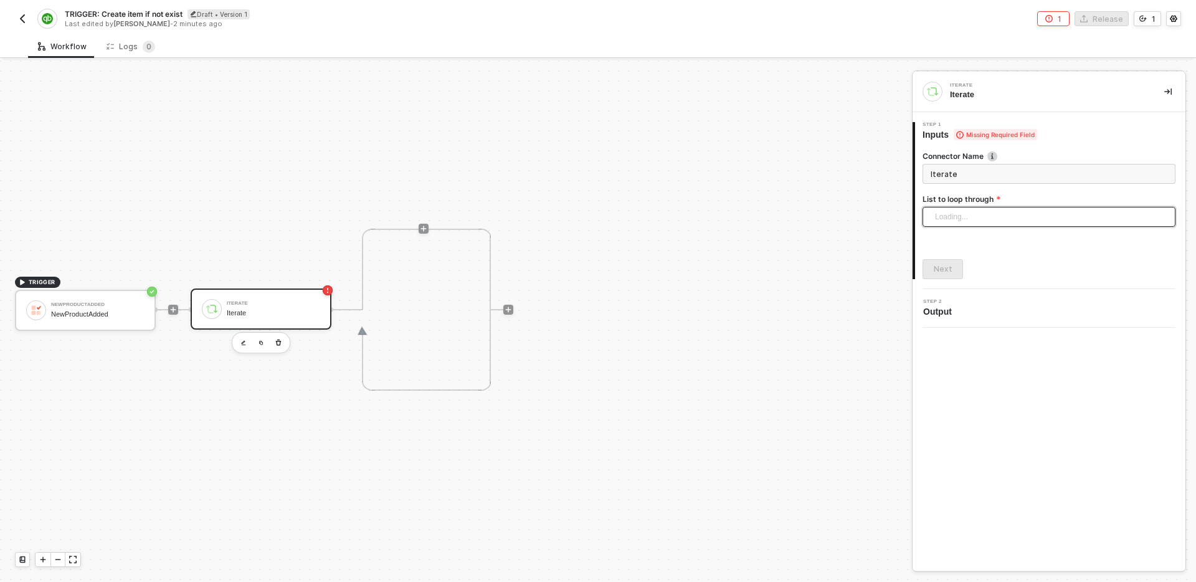
click at [979, 213] on div "Loading..." at bounding box center [1048, 217] width 253 height 20
click at [985, 249] on div "NewProductAdded: Product Ids" at bounding box center [1049, 242] width 248 height 20
type input "Loop through NewProductAdded: Product Ids"
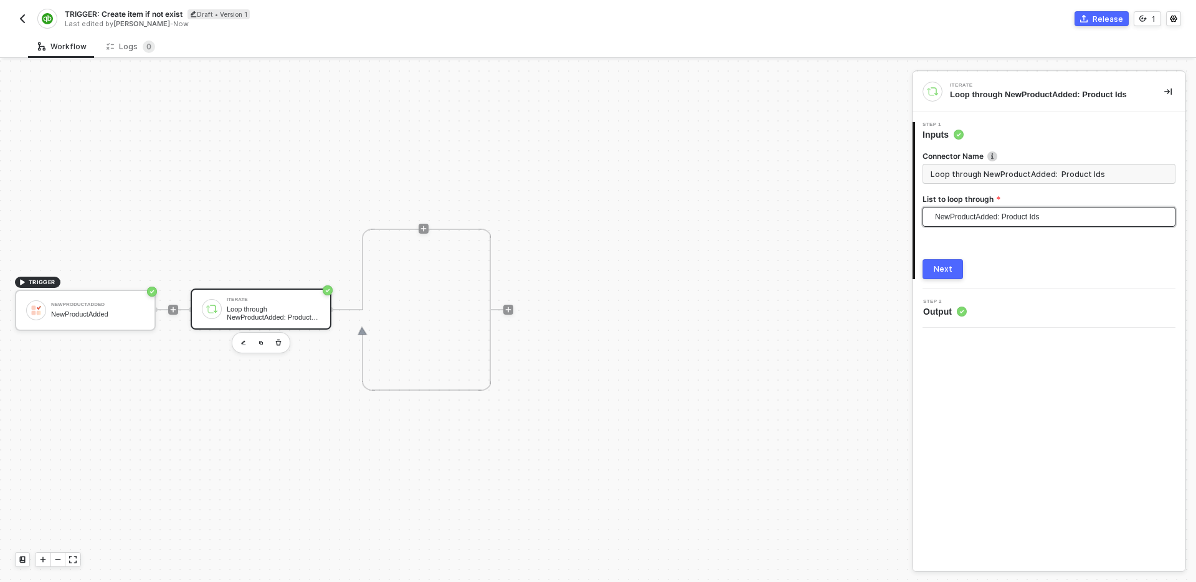
click at [949, 272] on div "Next" at bounding box center [943, 269] width 19 height 10
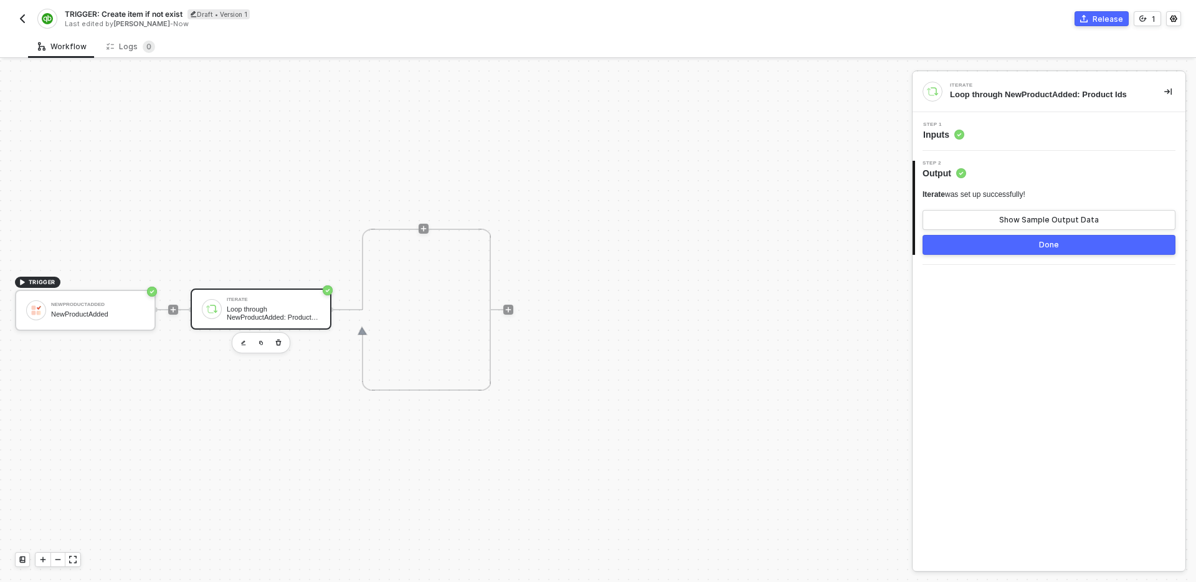
click at [1008, 250] on button "Done" at bounding box center [1048, 245] width 253 height 20
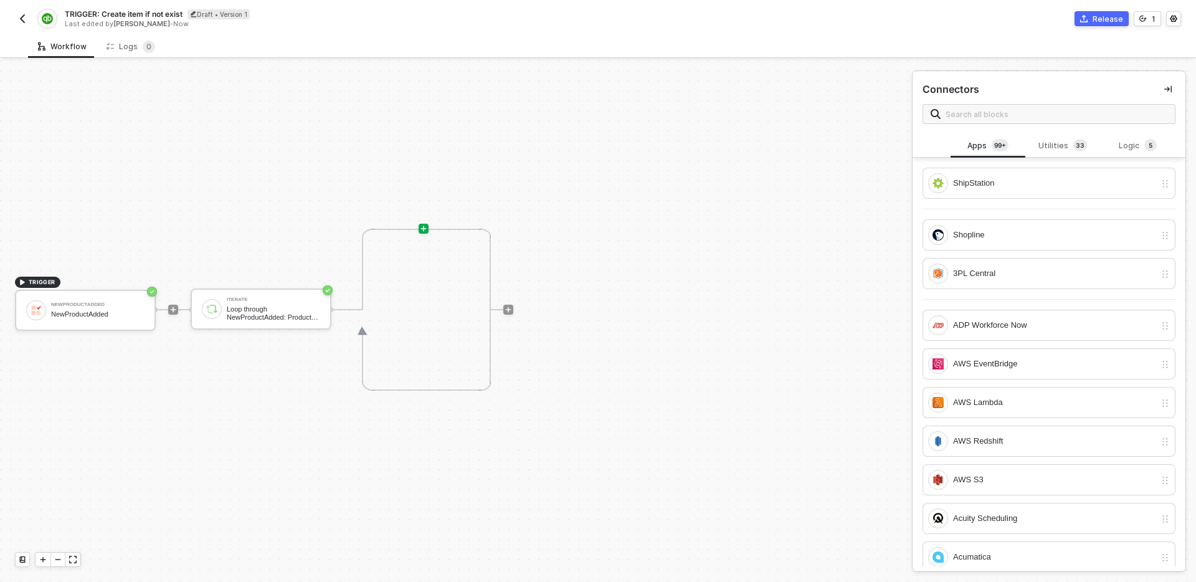
click at [610, 306] on div "TRIGGER NewProductAdded NewProductAdded Iterate Loop through NewProductAdded: P…" at bounding box center [453, 309] width 906 height 544
click at [423, 230] on icon "icon-play" at bounding box center [424, 229] width 6 height 6
click at [997, 126] on div "Connectors" at bounding box center [1049, 103] width 273 height 62
click at [997, 118] on input "text" at bounding box center [1057, 114] width 222 height 14
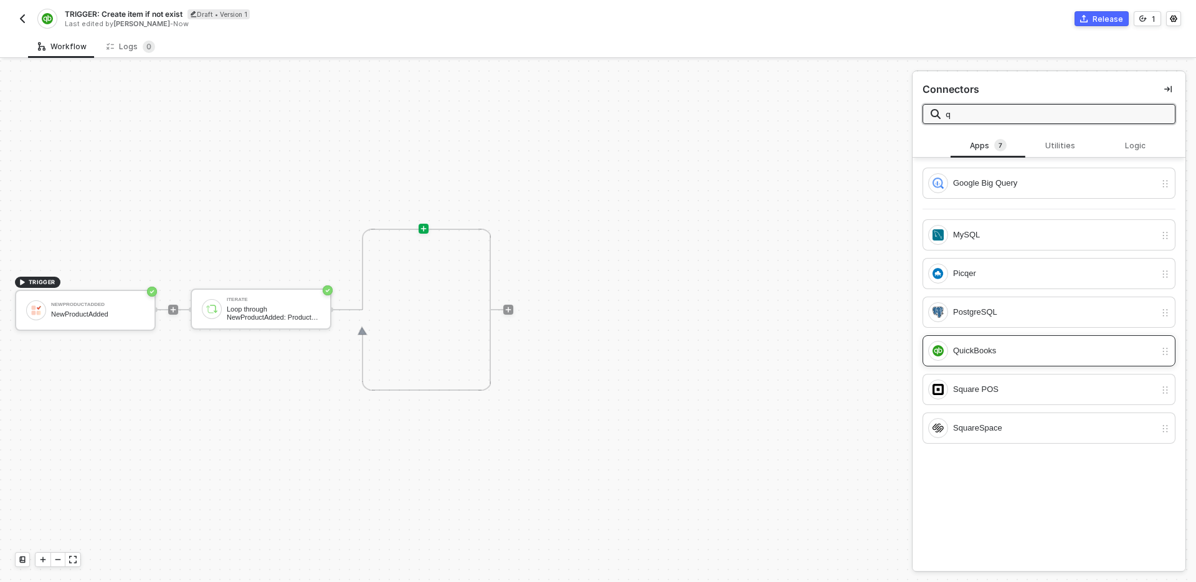
type input "q"
click at [1035, 348] on div "QuickBooks" at bounding box center [1054, 351] width 202 height 14
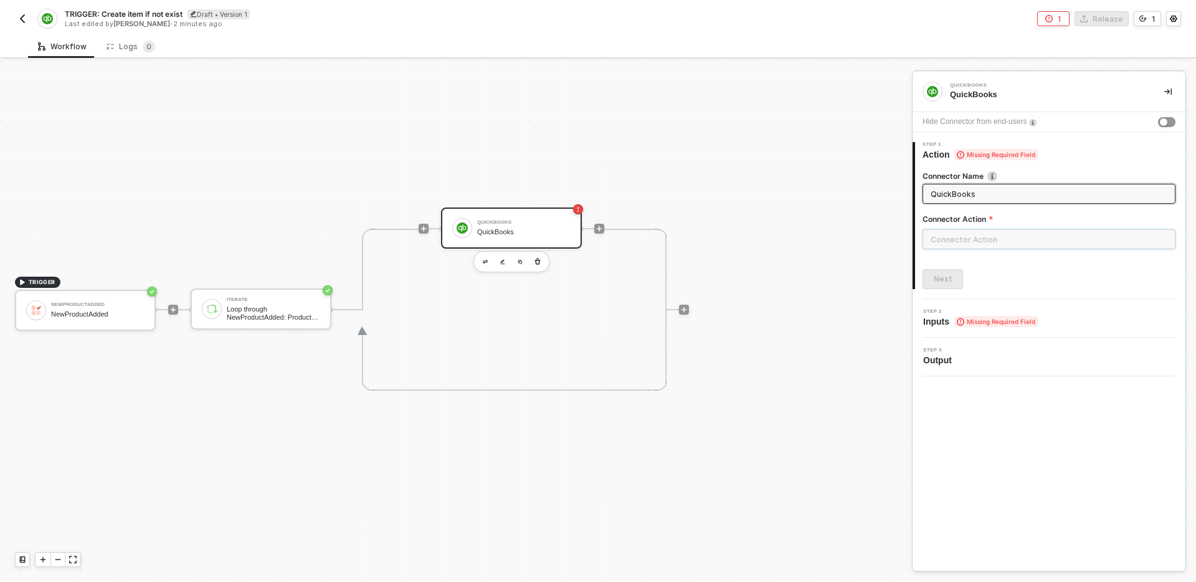
click at [1015, 244] on input "text" at bounding box center [1048, 239] width 253 height 20
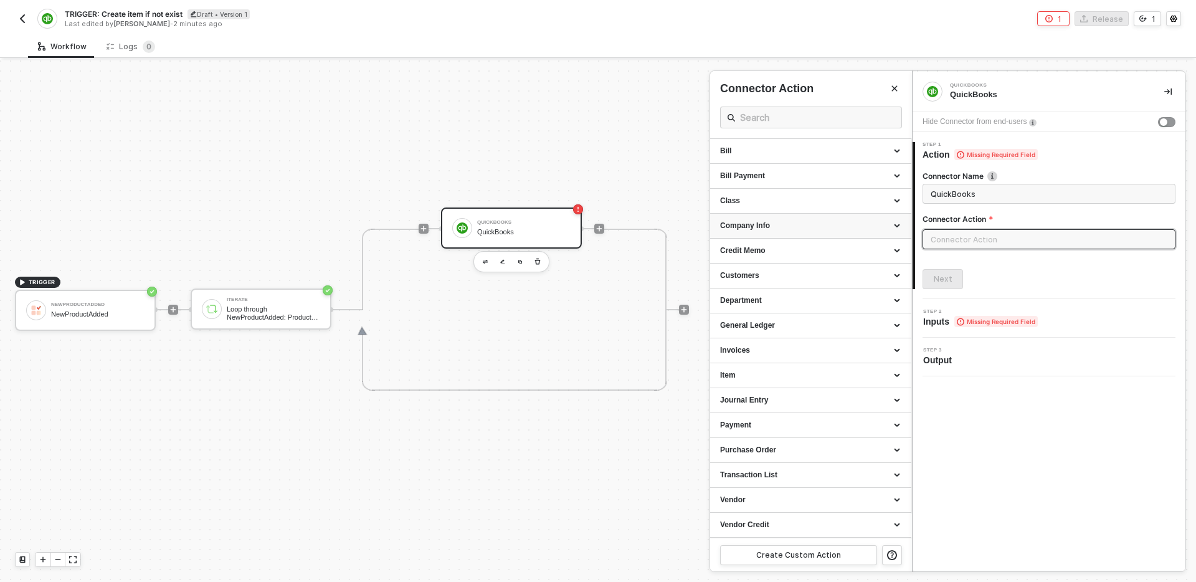
scroll to position [0, 0]
click at [891, 88] on icon "Close" at bounding box center [894, 88] width 7 height 7
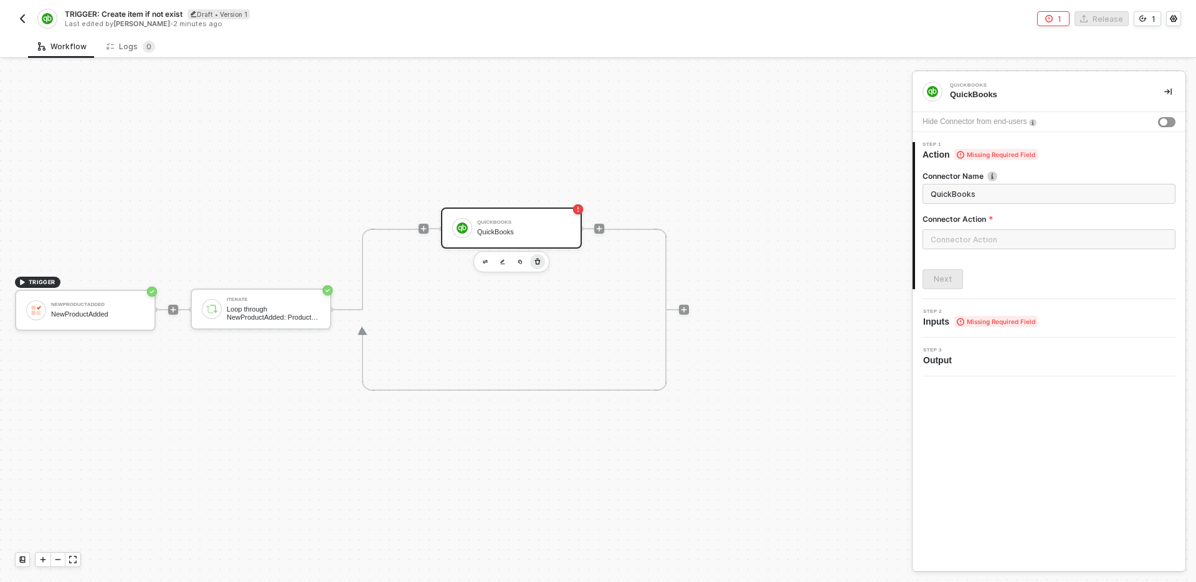
click at [534, 262] on icon "button" at bounding box center [537, 262] width 7 height 10
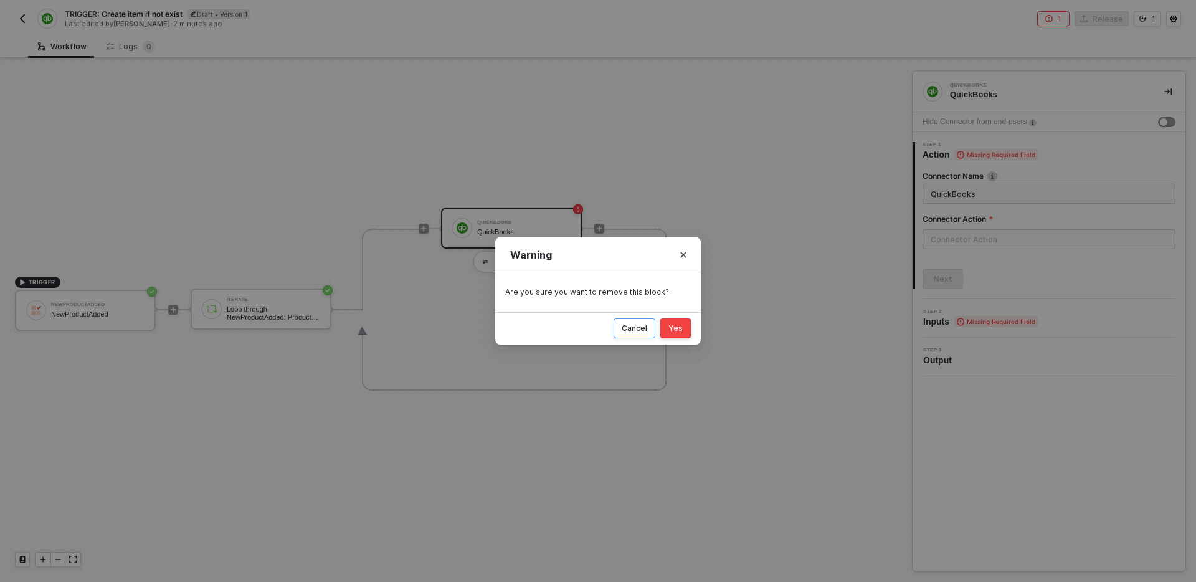
click at [635, 330] on div "Cancel" at bounding box center [635, 328] width 26 height 10
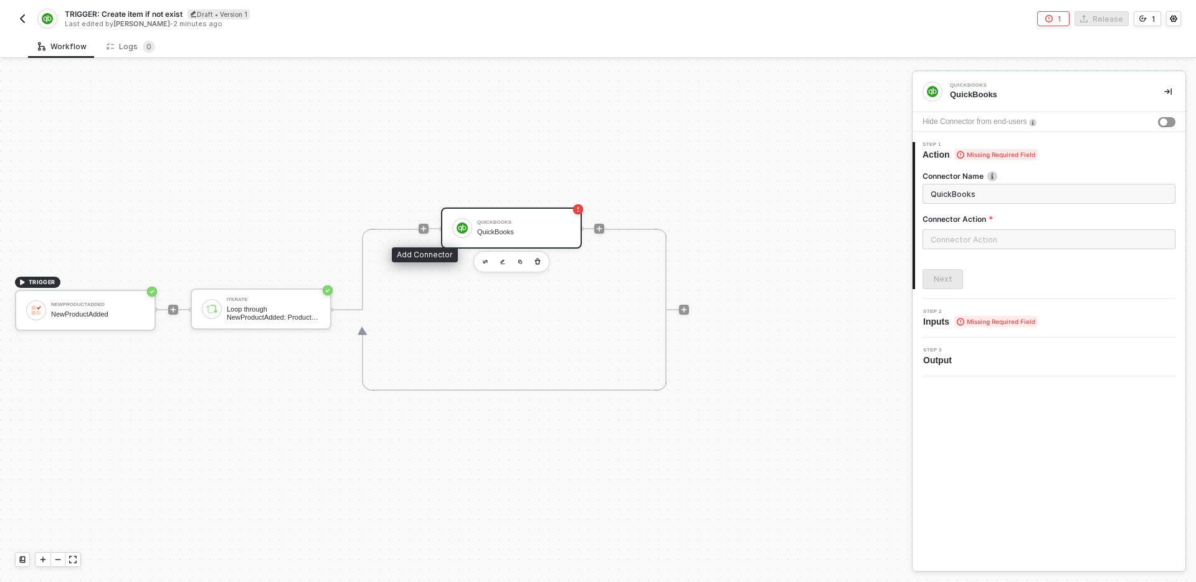
click at [429, 228] on span at bounding box center [435, 228] width 12 height 1
click at [425, 228] on icon "icon-play" at bounding box center [424, 229] width 6 height 6
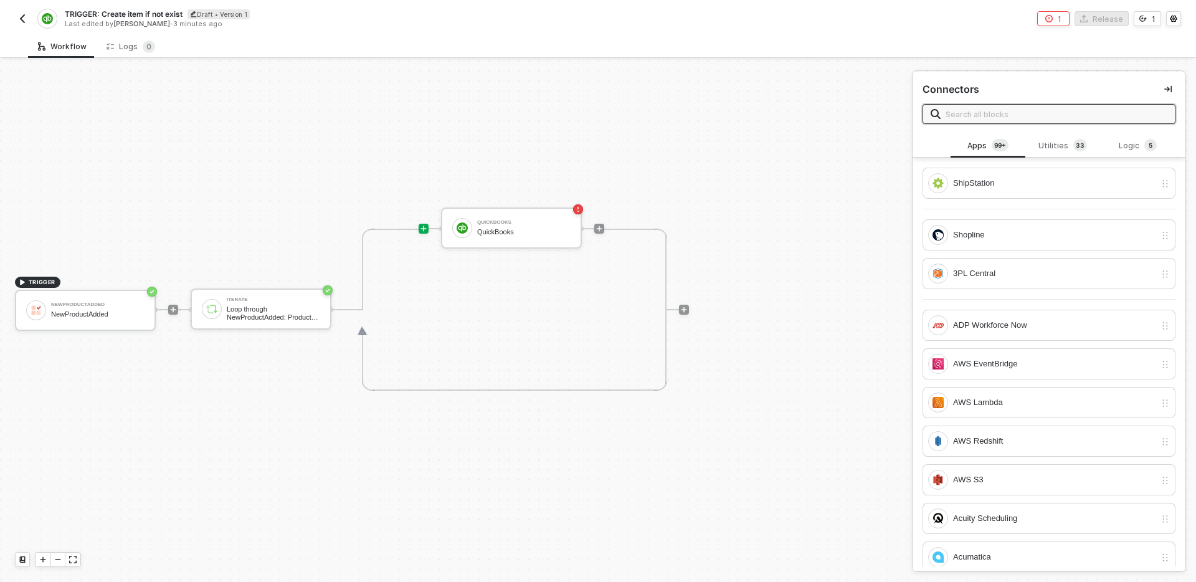
click at [1058, 112] on input "text" at bounding box center [1057, 114] width 222 height 14
click at [1059, 225] on div "Shopline" at bounding box center [1041, 235] width 227 height 20
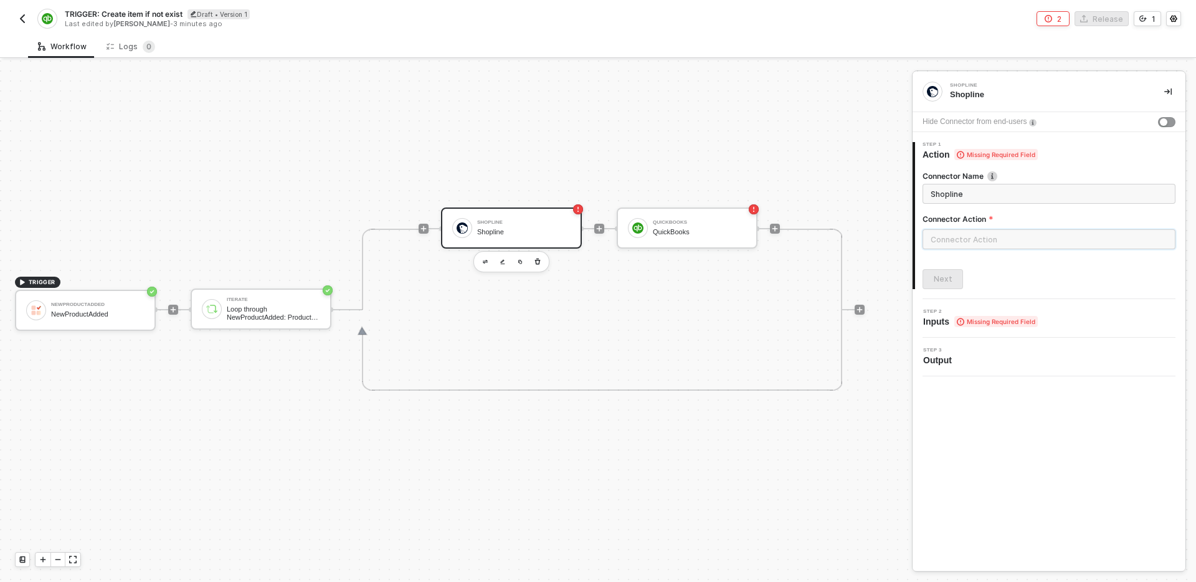
click at [1040, 242] on input "text" at bounding box center [1048, 239] width 253 height 20
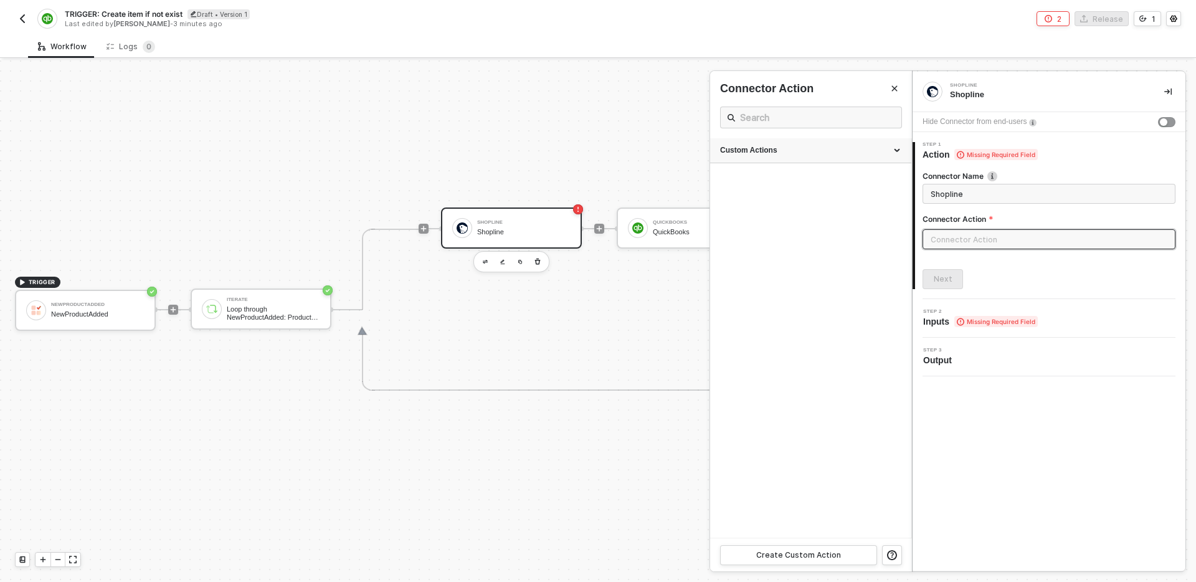
click at [848, 154] on div "Custom Actions" at bounding box center [810, 150] width 181 height 11
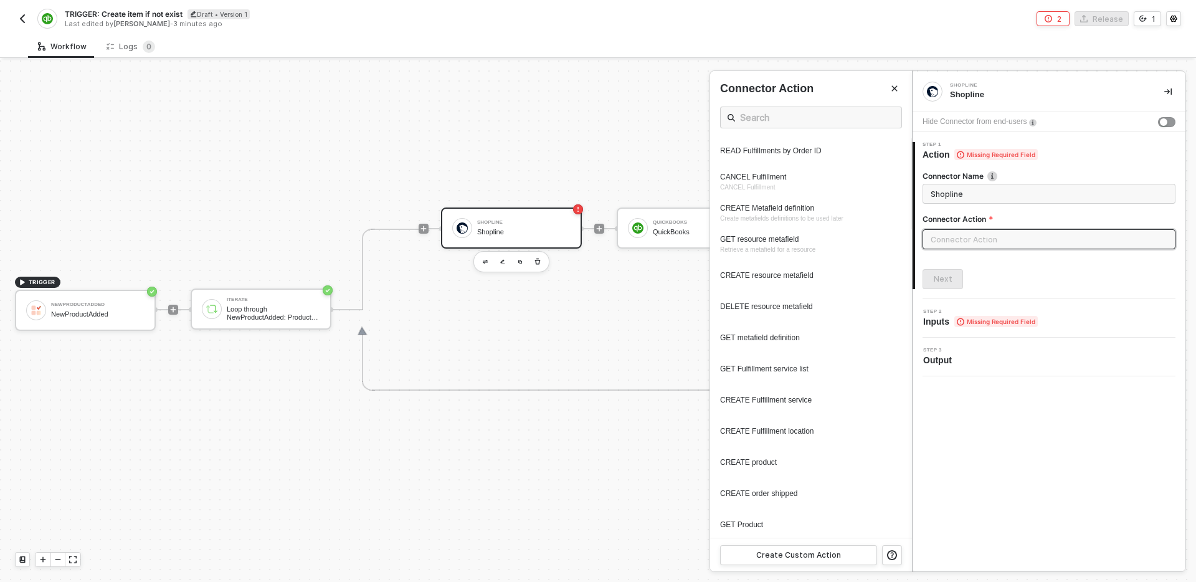
scroll to position [373, 0]
click at [812, 453] on div "GET Product" at bounding box center [810, 459] width 181 height 17
type input "Custom Action"
type input "Custom - GET Product"
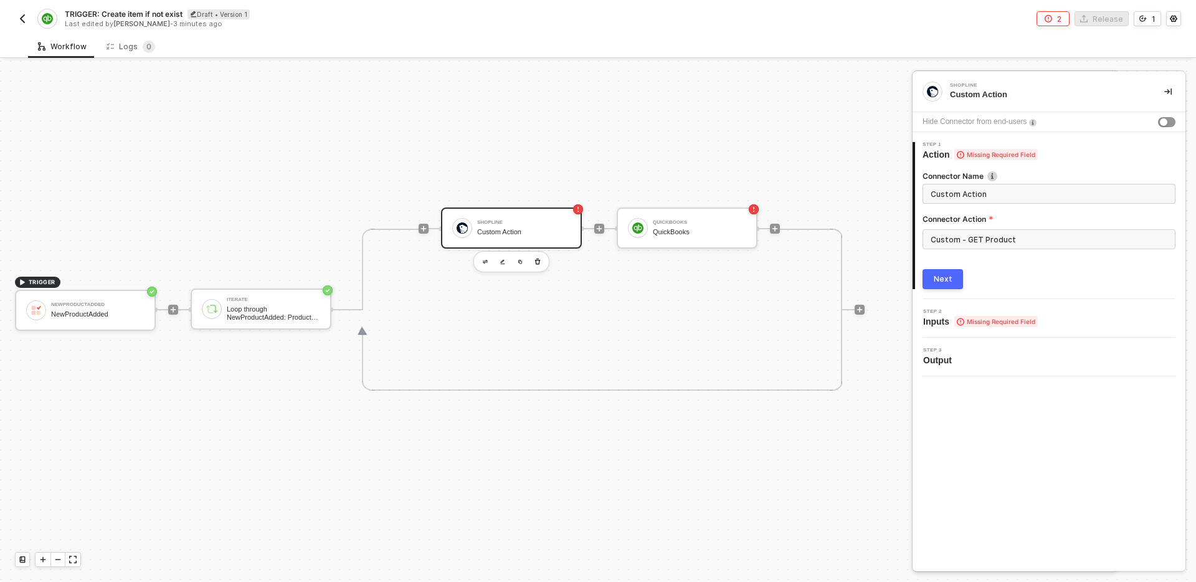
scroll to position [0, 0]
click at [951, 277] on button "Next" at bounding box center [942, 279] width 40 height 20
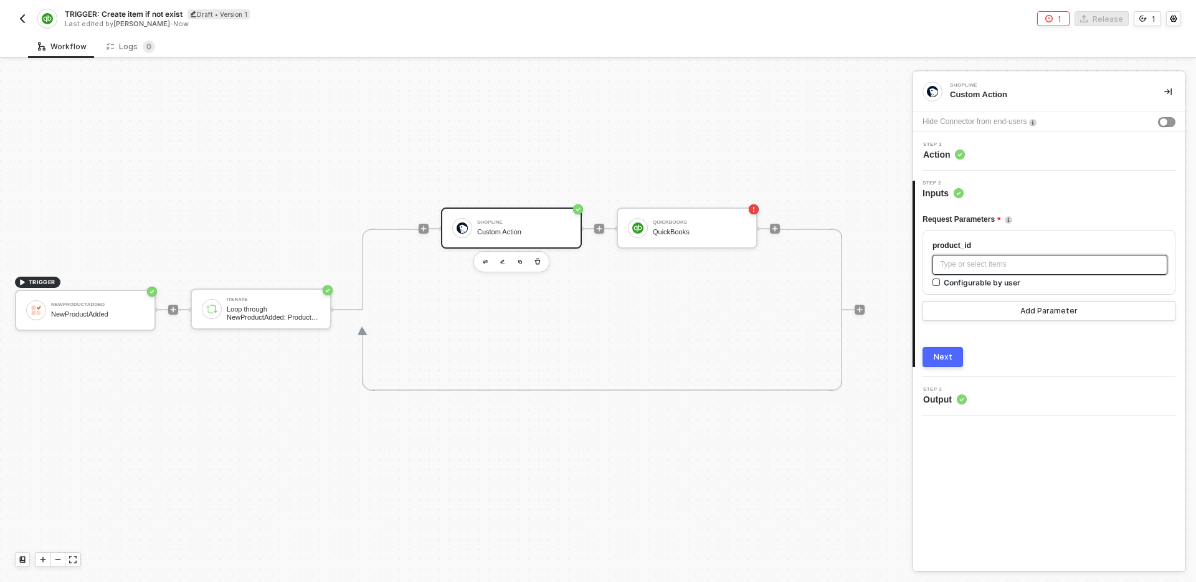
click at [980, 260] on div "Type or select items ﻿" at bounding box center [1050, 264] width 220 height 12
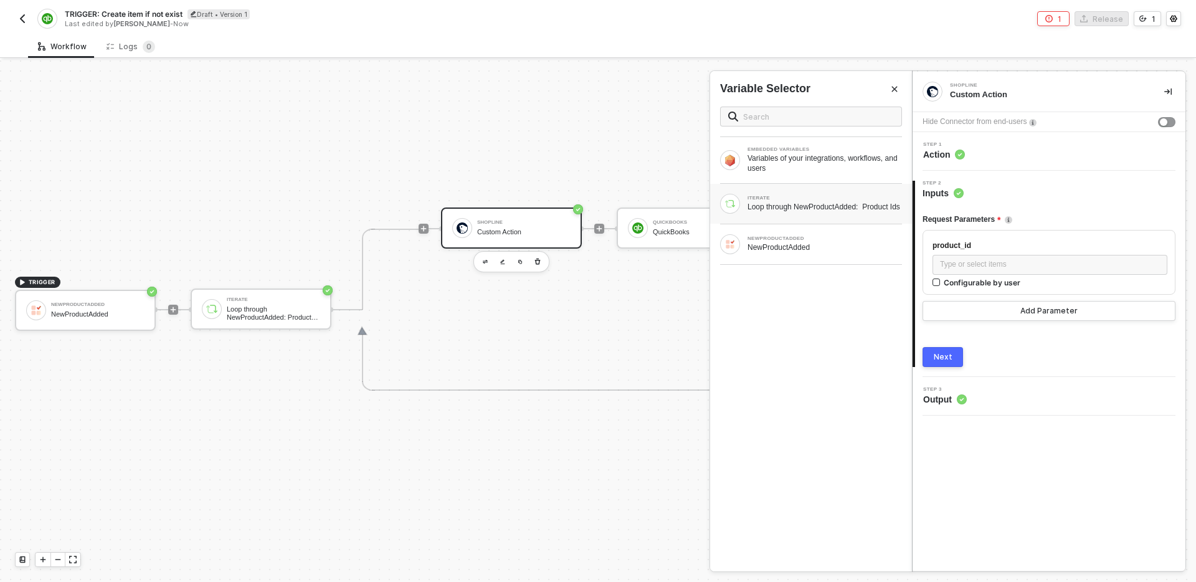
click at [833, 212] on div "Loop through NewProductAdded: Product Ids" at bounding box center [824, 207] width 154 height 10
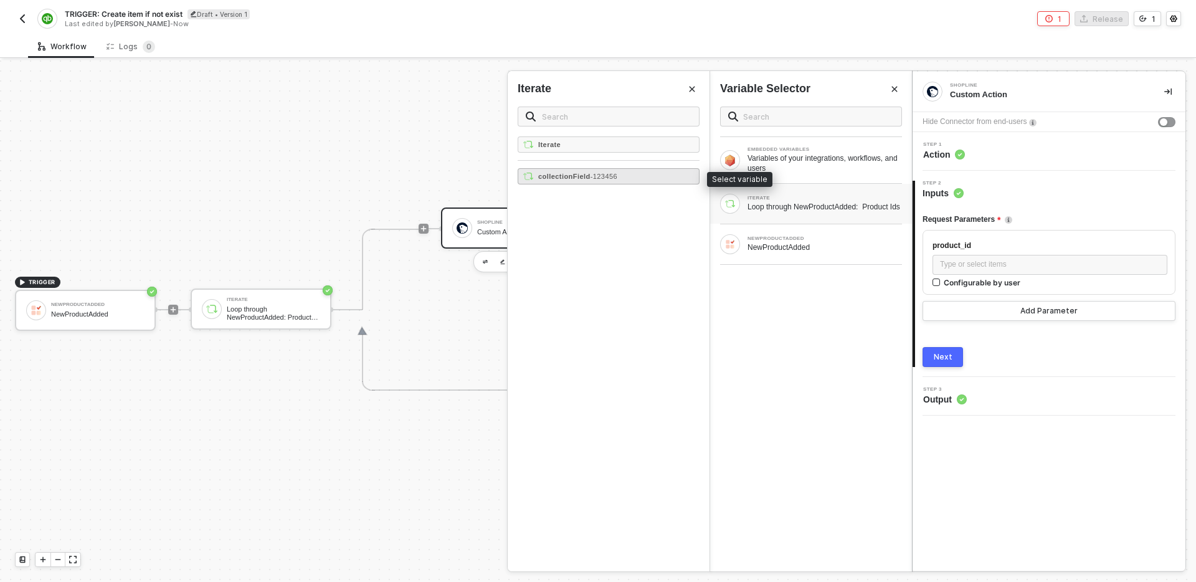
click at [641, 177] on div "collectionField - 123456" at bounding box center [609, 176] width 182 height 16
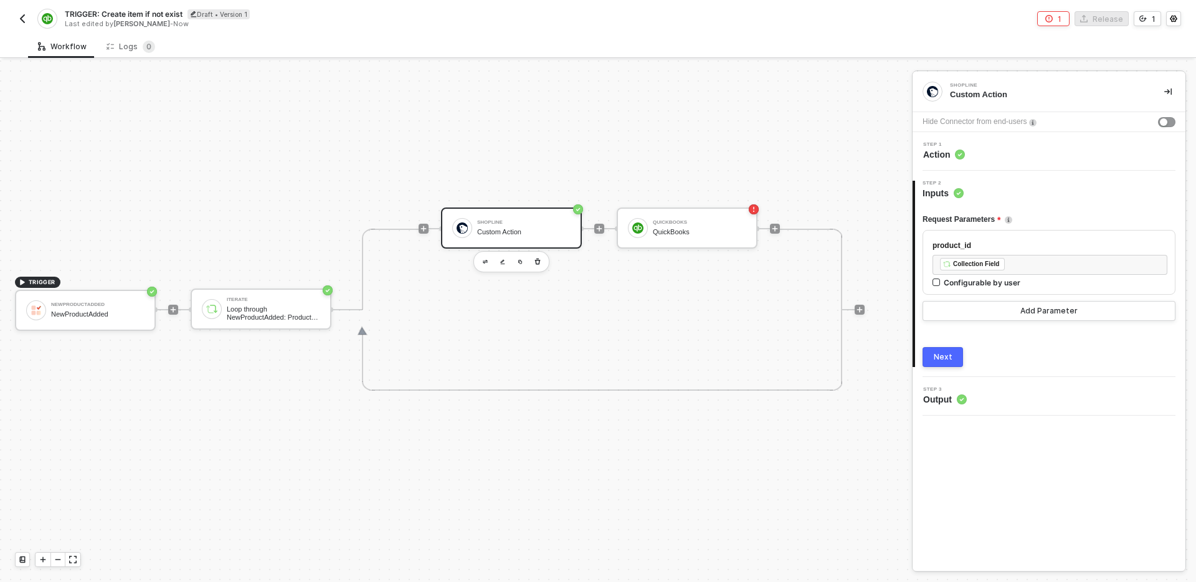
click at [928, 358] on button "Next" at bounding box center [942, 357] width 40 height 20
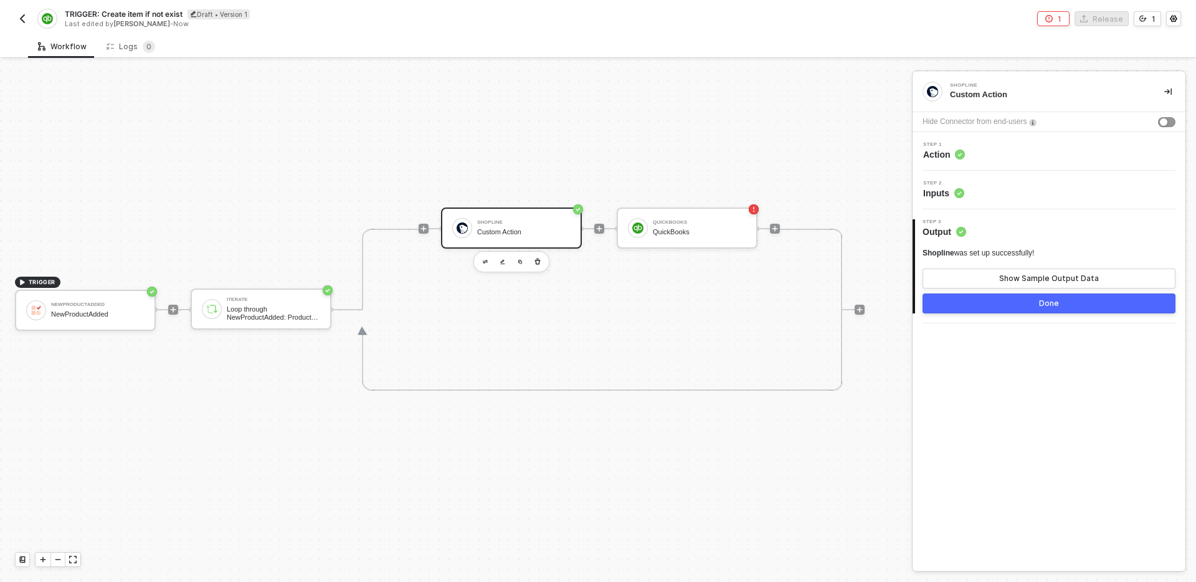
click at [1024, 143] on div "Step 1 Action" at bounding box center [1051, 151] width 270 height 19
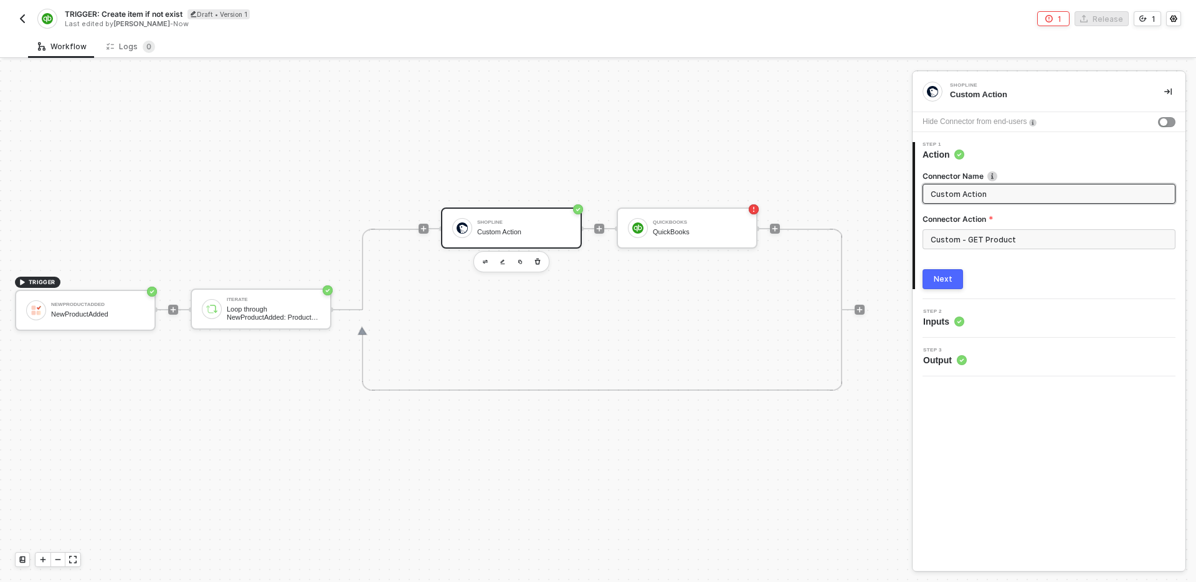
click at [1017, 191] on input "Custom Action" at bounding box center [1048, 194] width 234 height 14
type input "Search product"
click at [959, 274] on button "Next" at bounding box center [942, 279] width 40 height 20
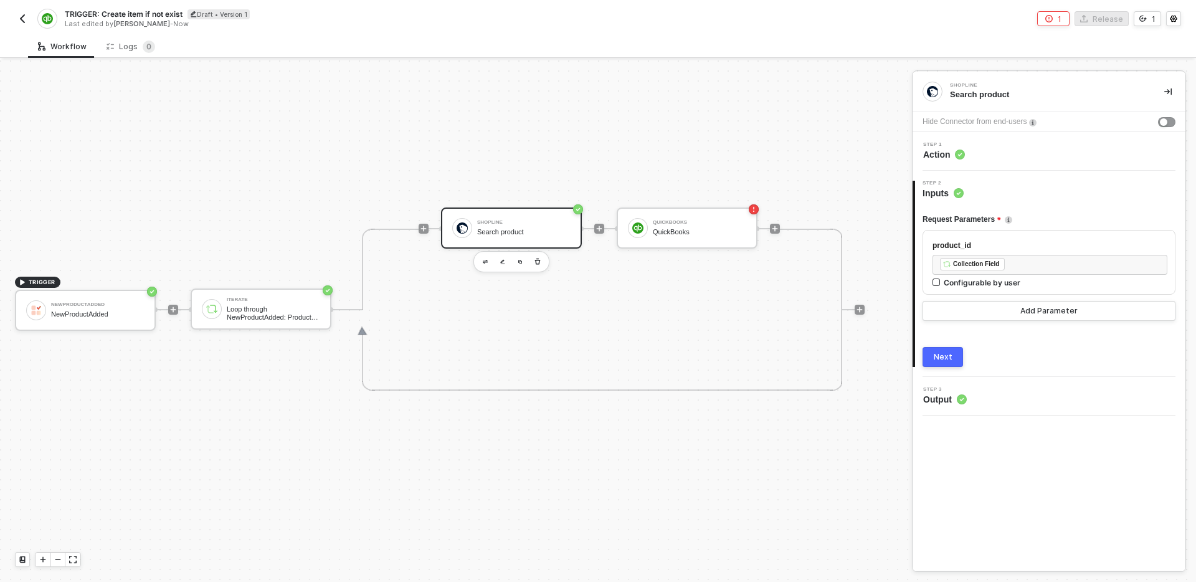
click at [946, 359] on div "Next" at bounding box center [943, 357] width 19 height 10
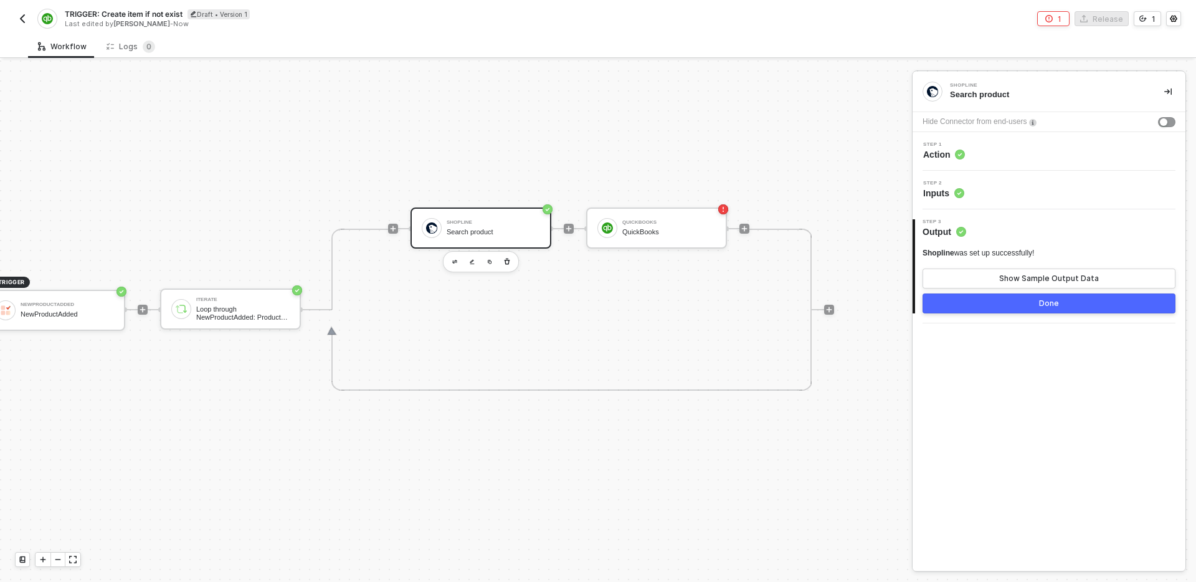
scroll to position [23, 0]
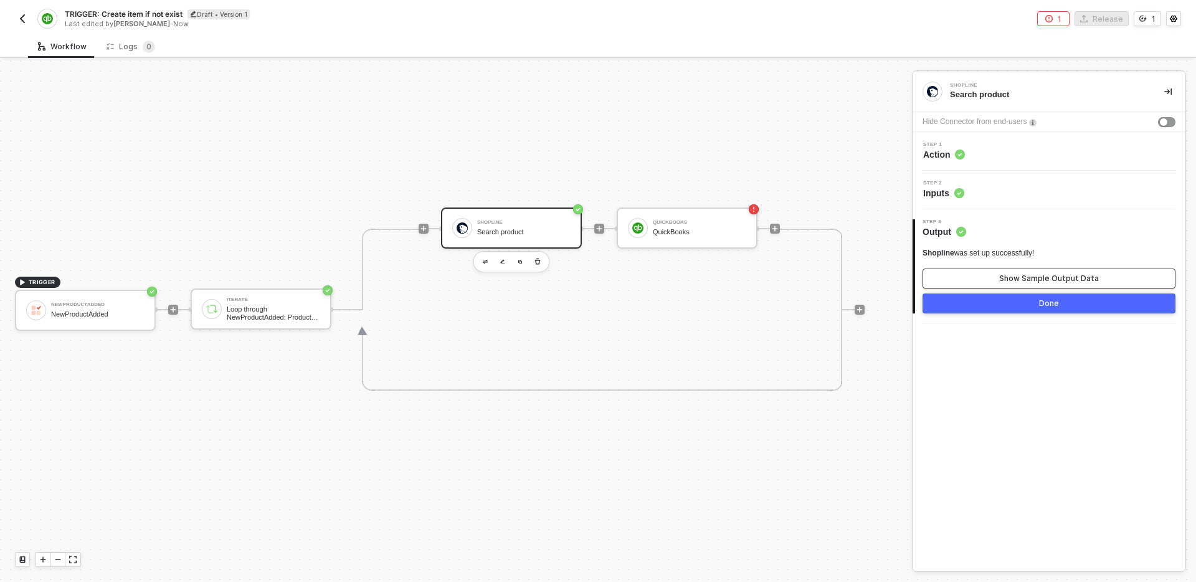
click at [1045, 285] on button "Show Sample Output Data" at bounding box center [1048, 278] width 253 height 20
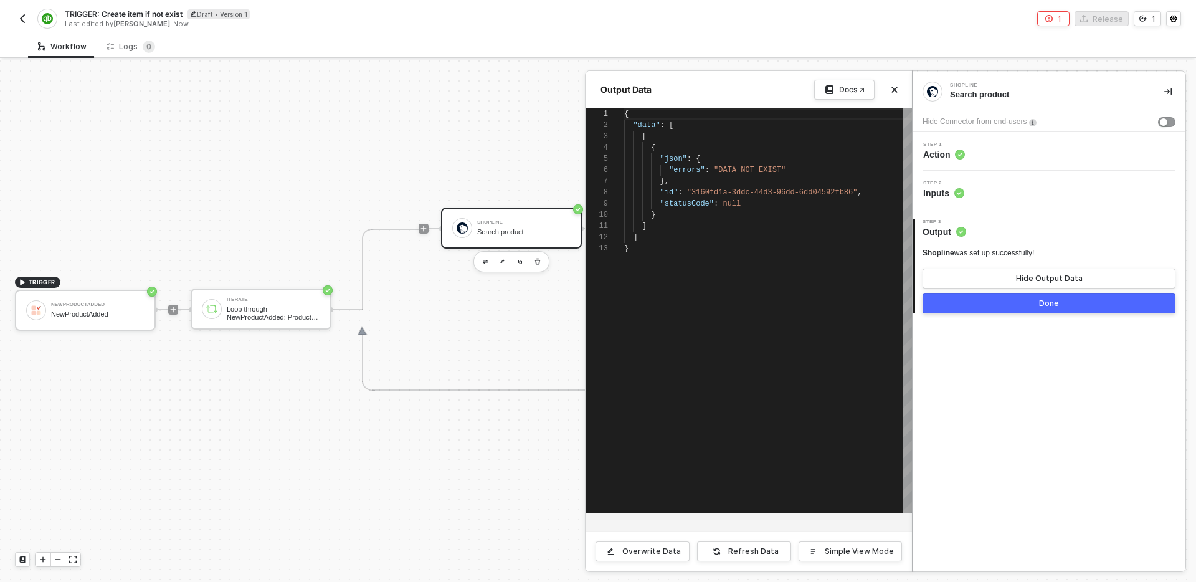
scroll to position [112, 0]
click at [75, 318] on div at bounding box center [598, 320] width 1196 height 521
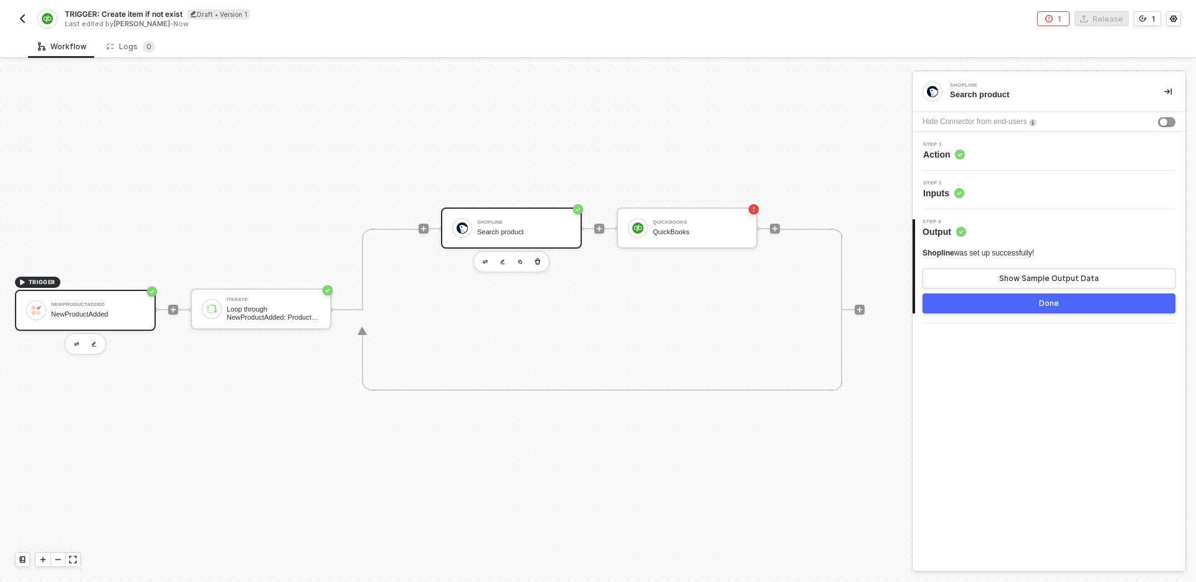
click at [90, 318] on div "NewProductAdded" at bounding box center [97, 314] width 93 height 8
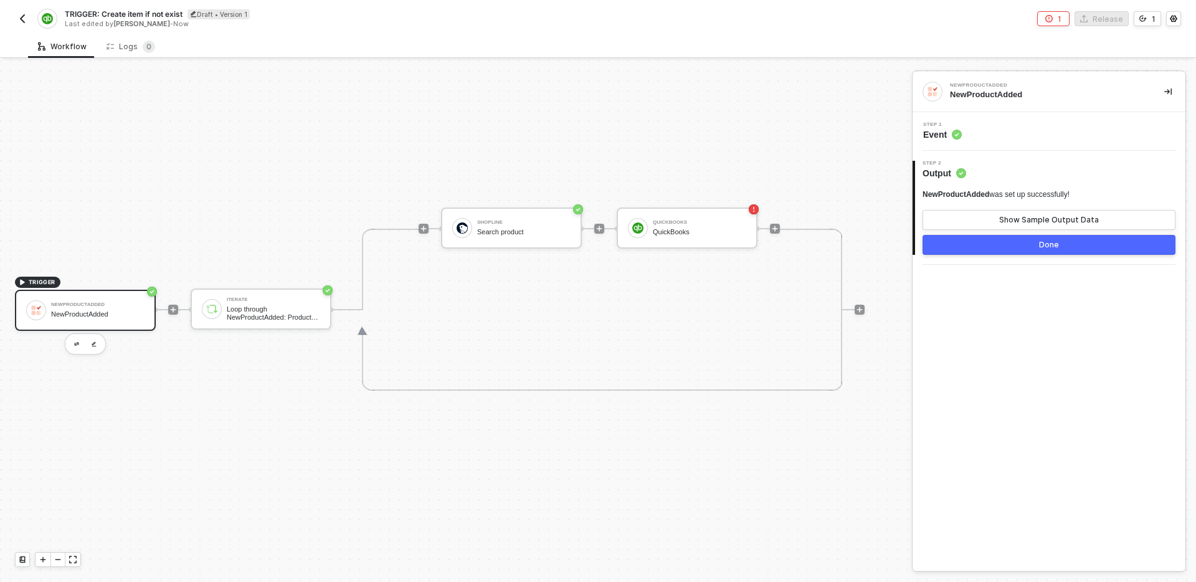
click at [1026, 134] on div "Step 1 Event" at bounding box center [1051, 131] width 270 height 19
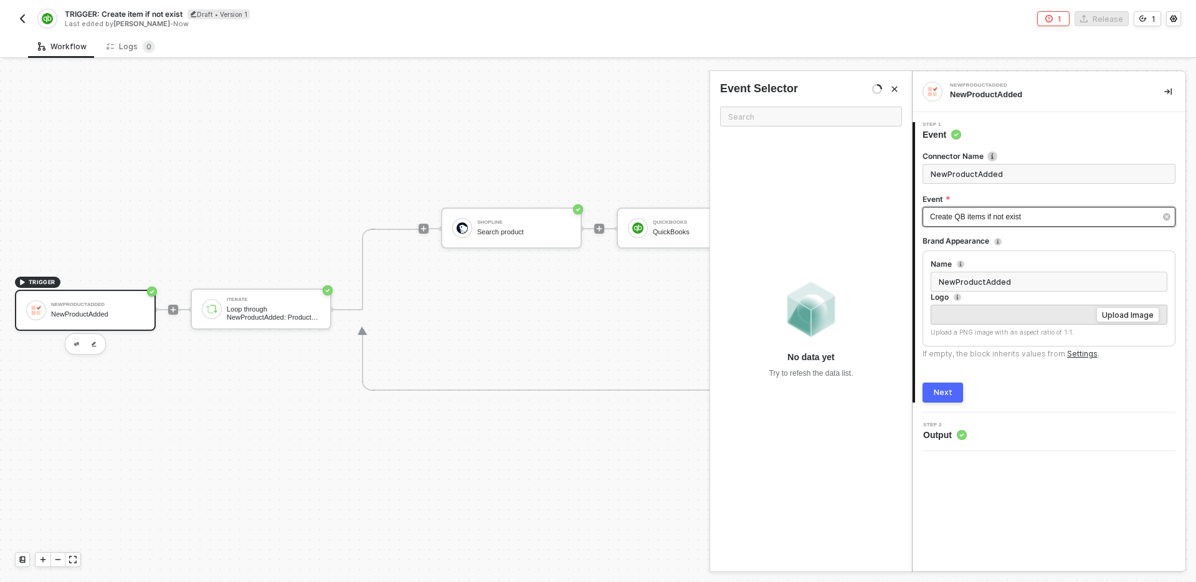
click at [1044, 220] on div "Create QB items if not exist" at bounding box center [1042, 217] width 225 height 12
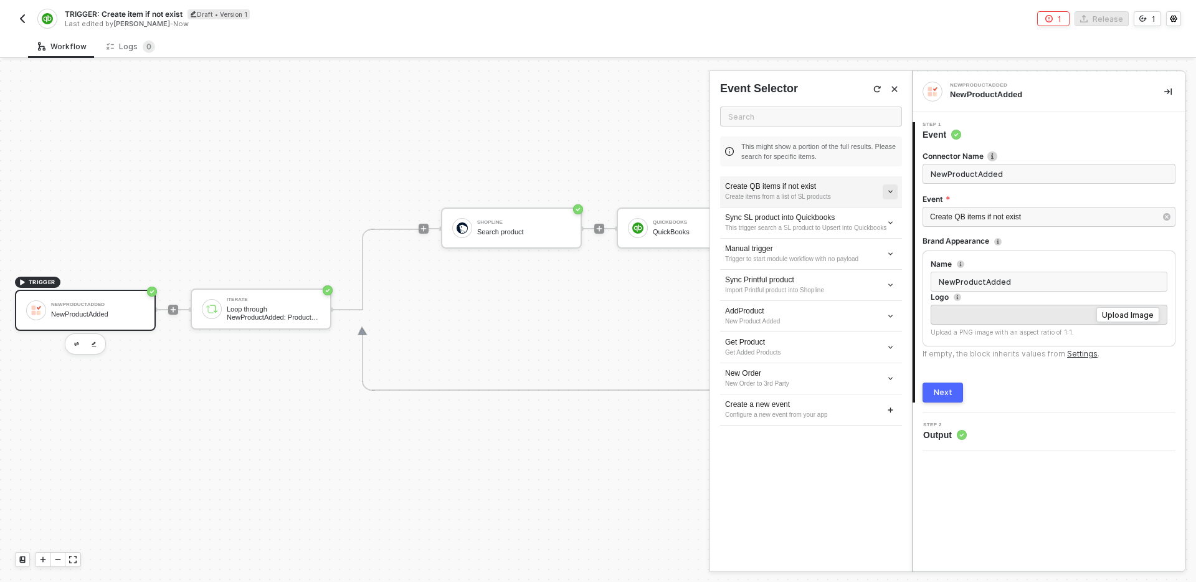
click at [888, 191] on icon "icon-arrow-down-small" at bounding box center [890, 192] width 4 height 2
click at [851, 207] on li "Edit" at bounding box center [845, 214] width 97 height 19
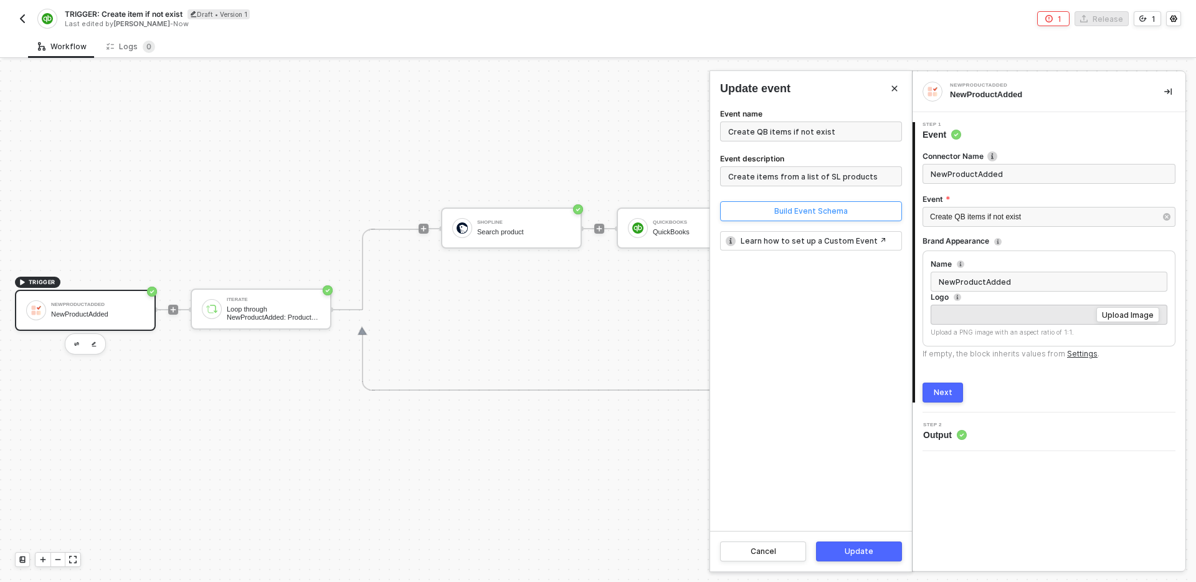
click at [810, 207] on div "Build Event Schema" at bounding box center [810, 211] width 73 height 10
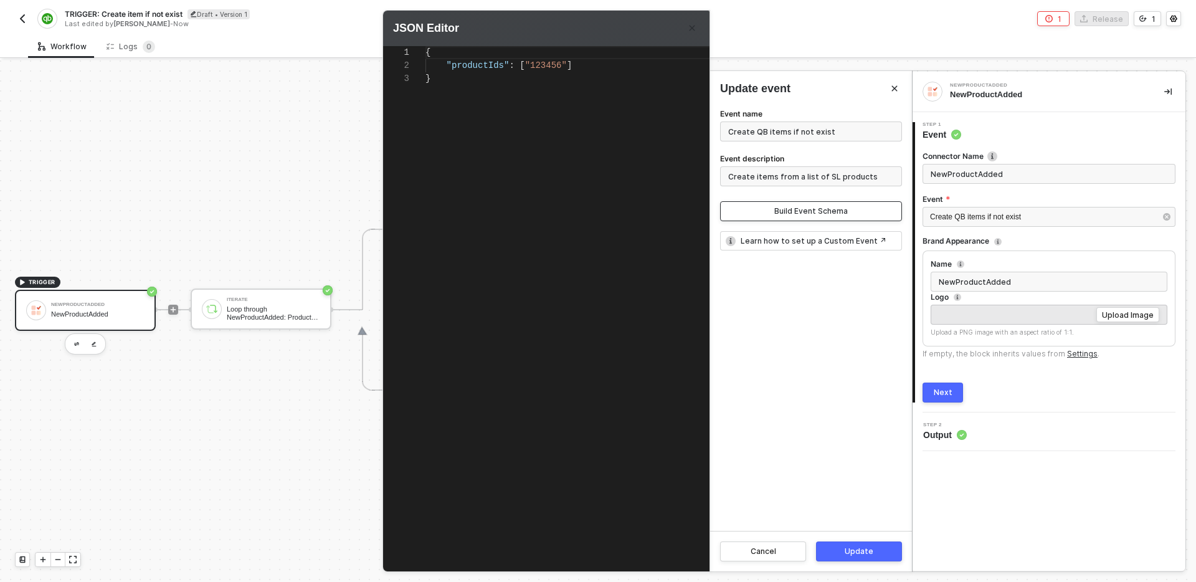
scroll to position [52, 0]
click at [473, 82] on div "1 2 3 4 5 { "productIds" : [ "123456" ] } { "productIds": [ "123456" ] }" at bounding box center [570, 298] width 374 height 504
paste textarea "6071500243851008131853510"
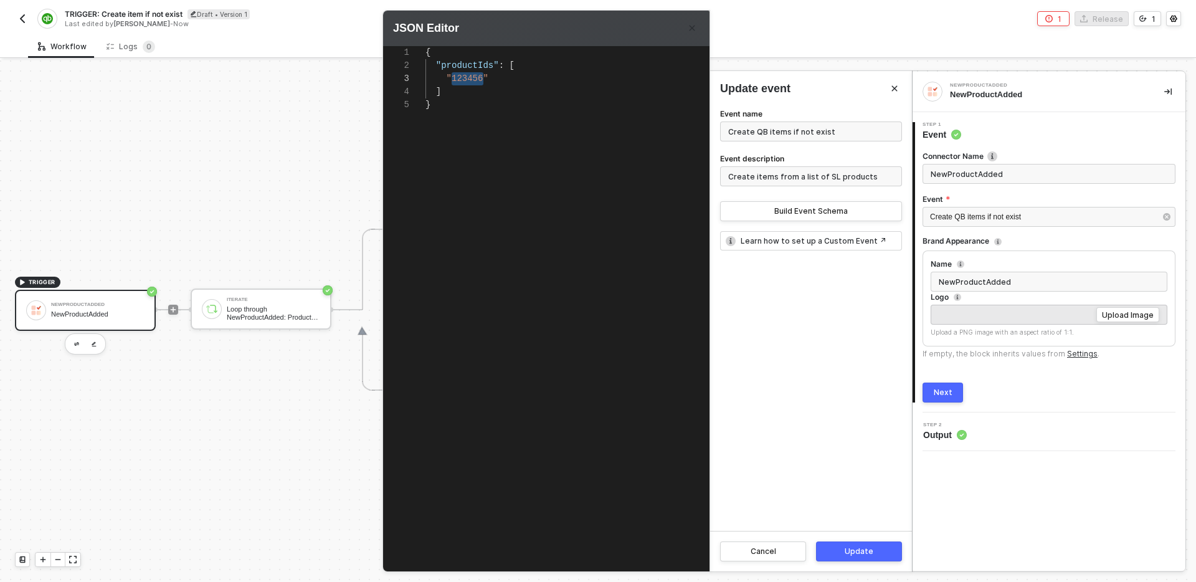
type textarea "{ "productIds": [ "16071500243851008131853510" ] }"
click at [871, 547] on div "Update" at bounding box center [859, 551] width 29 height 10
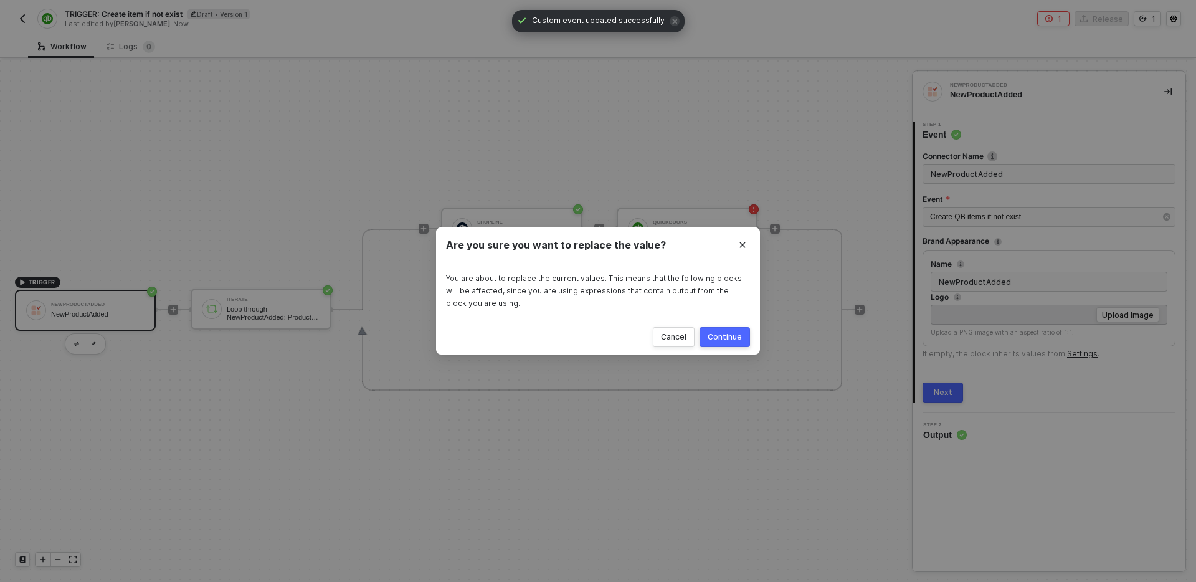
click at [721, 336] on div "Continue" at bounding box center [725, 337] width 34 height 10
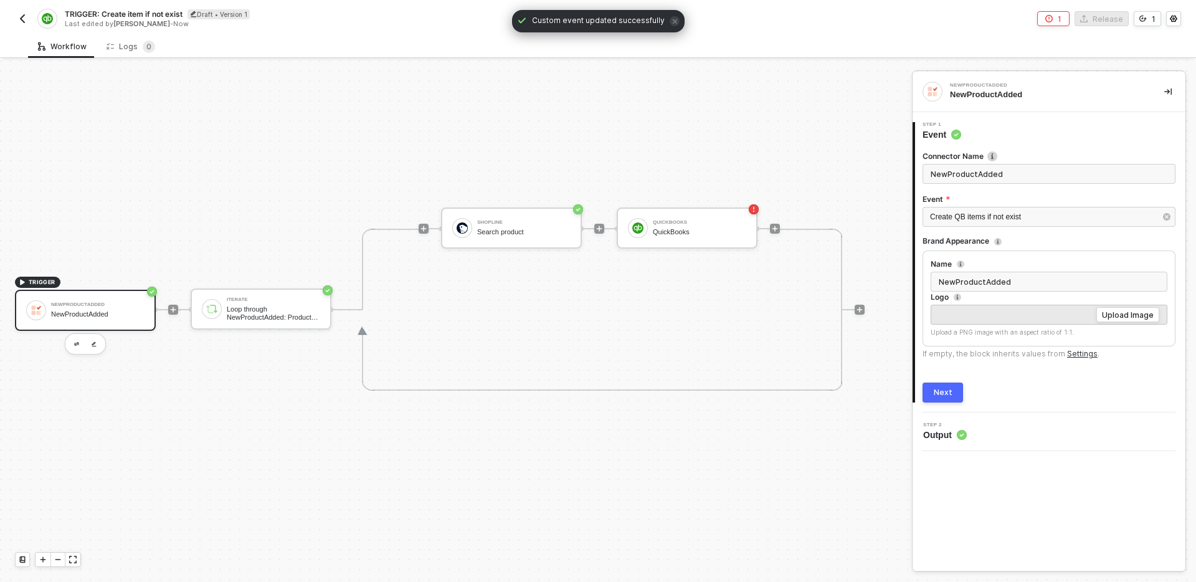
click at [937, 392] on div "Next" at bounding box center [943, 392] width 19 height 10
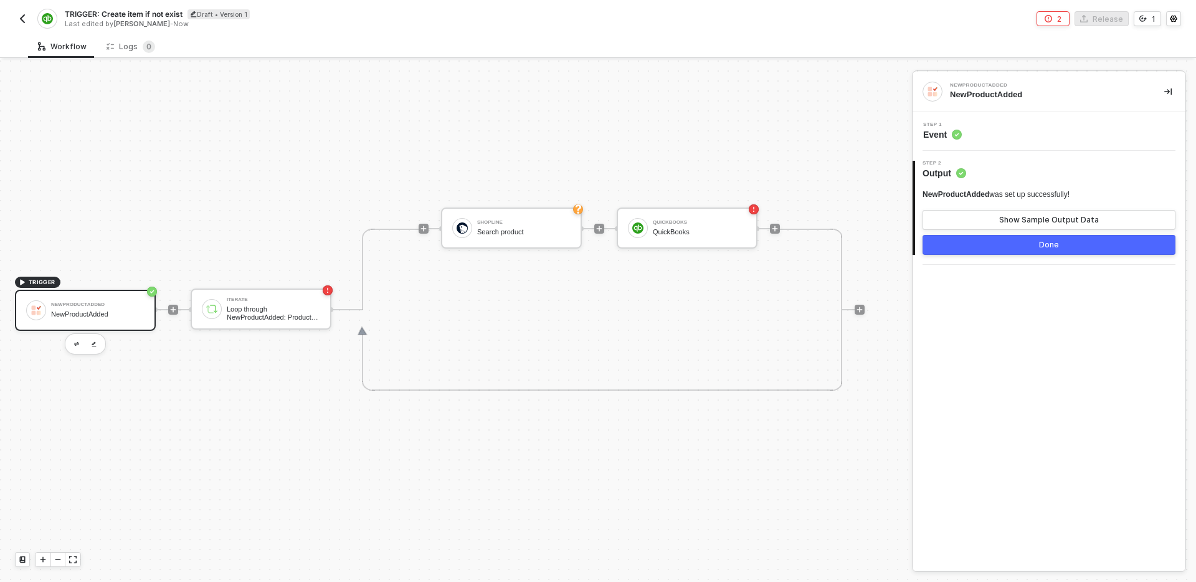
click at [1046, 244] on div "Done" at bounding box center [1049, 245] width 20 height 10
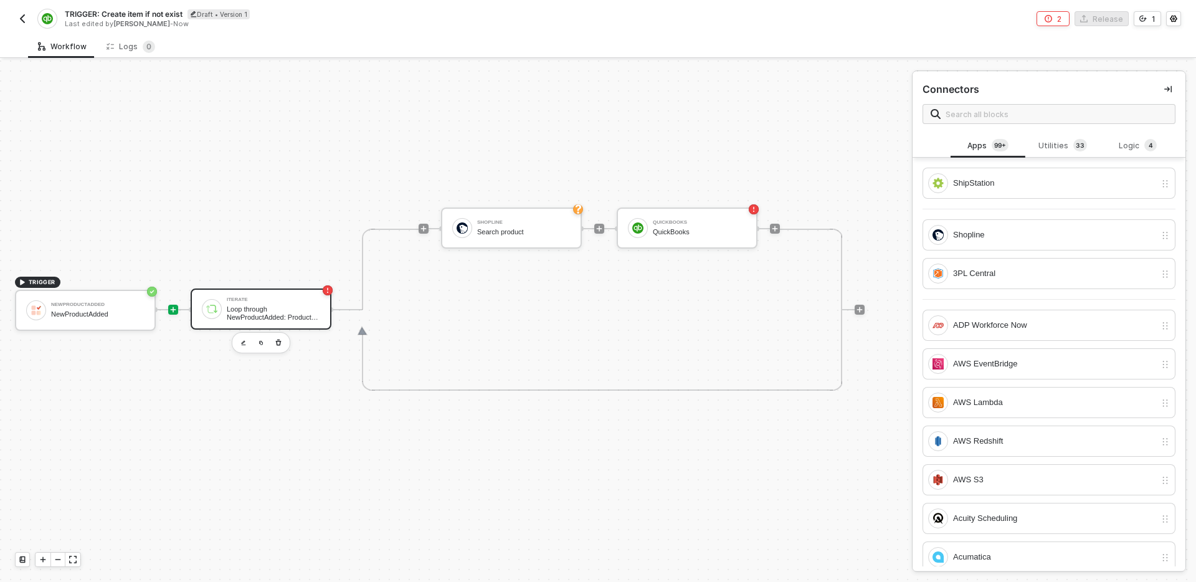
click at [306, 310] on div "Loop through NewProductAdded: Product Ids" at bounding box center [273, 313] width 93 height 16
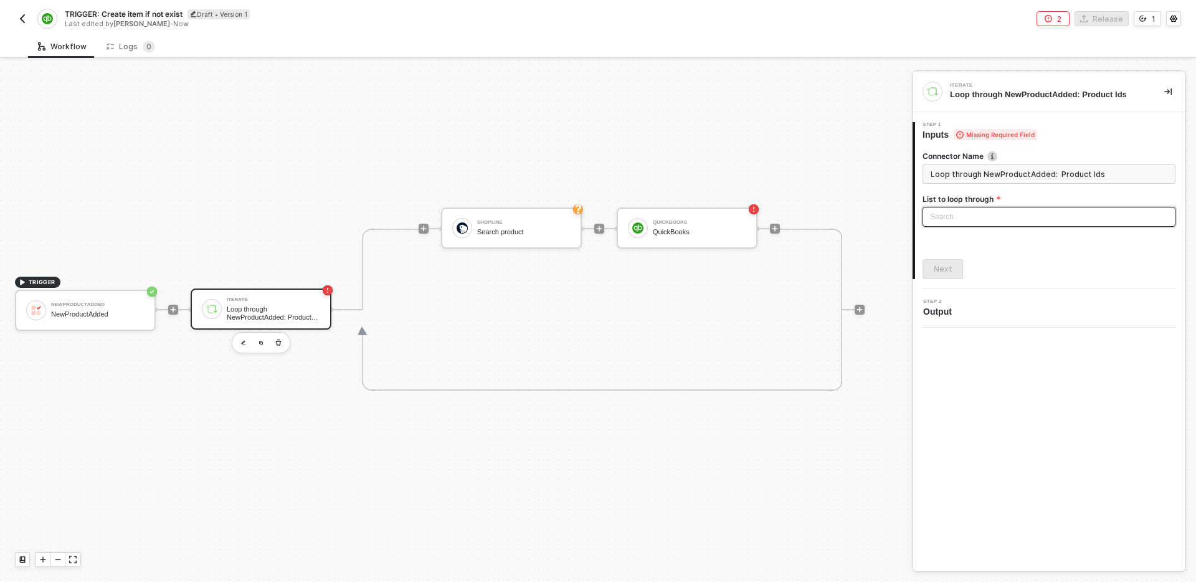
click at [1074, 212] on div "Search" at bounding box center [1048, 217] width 253 height 20
click at [1025, 240] on div "NewProductAdded: Product Ids" at bounding box center [1048, 242] width 233 height 14
click at [1026, 250] on div "Connector Name Loop through NewProductAdded: Product Ids List to loop through N…" at bounding box center [1048, 210] width 253 height 138
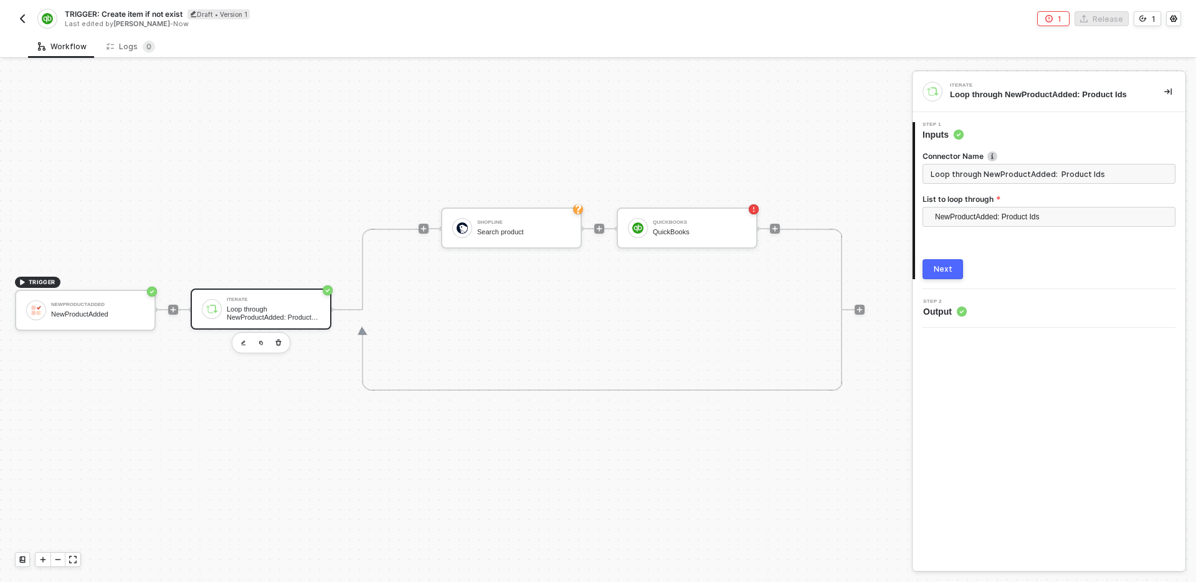
click at [934, 269] on div "Next" at bounding box center [943, 269] width 19 height 10
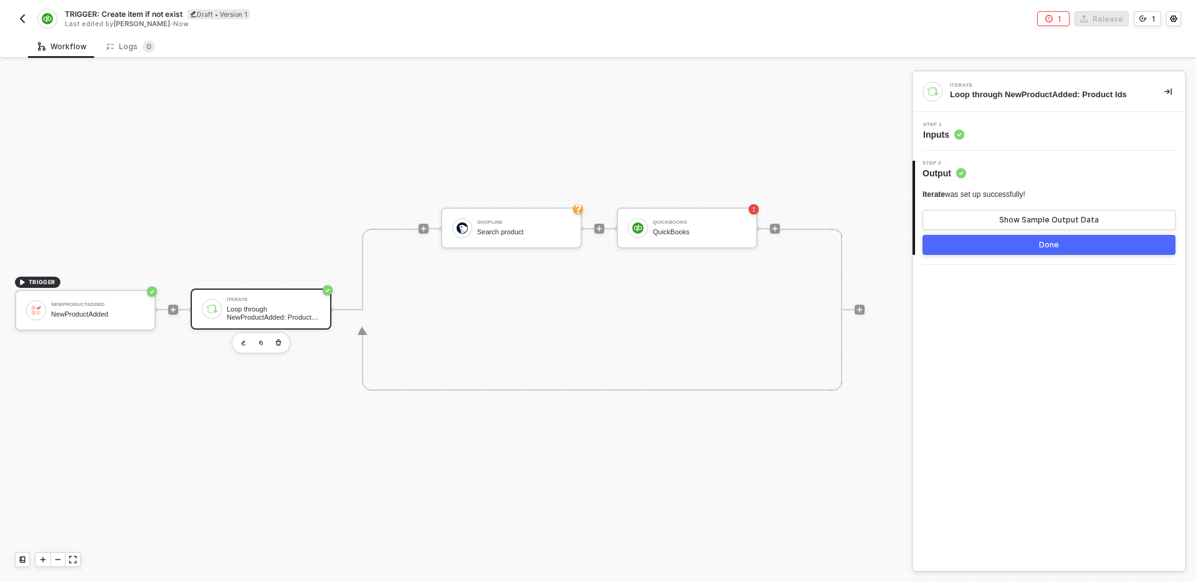
click at [965, 251] on button "Done" at bounding box center [1048, 245] width 253 height 20
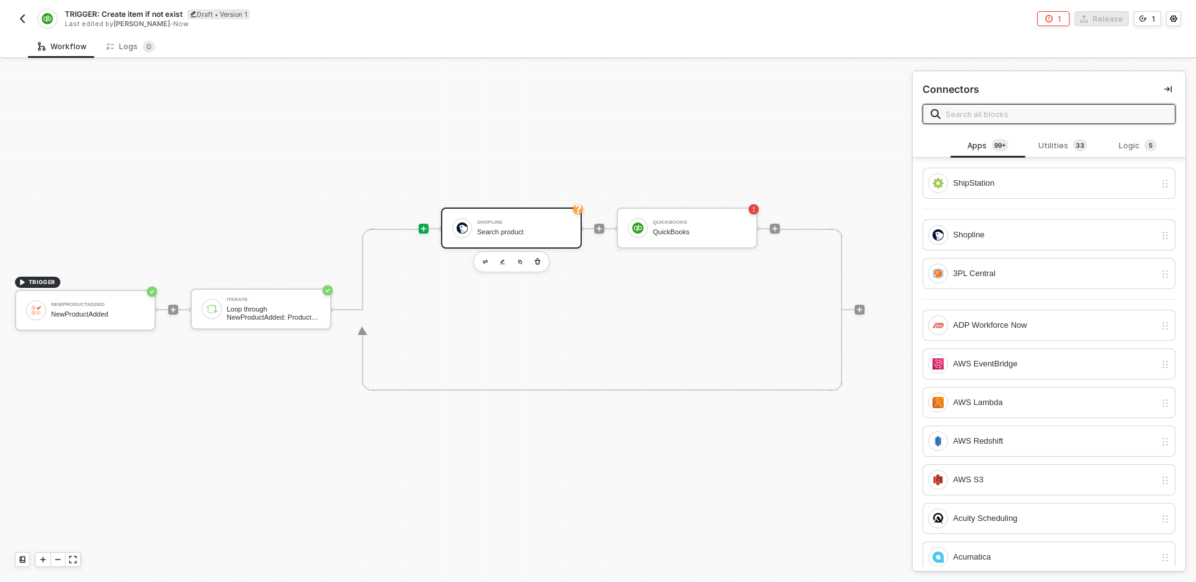
click at [476, 216] on div "Shopline Search product" at bounding box center [521, 228] width 98 height 24
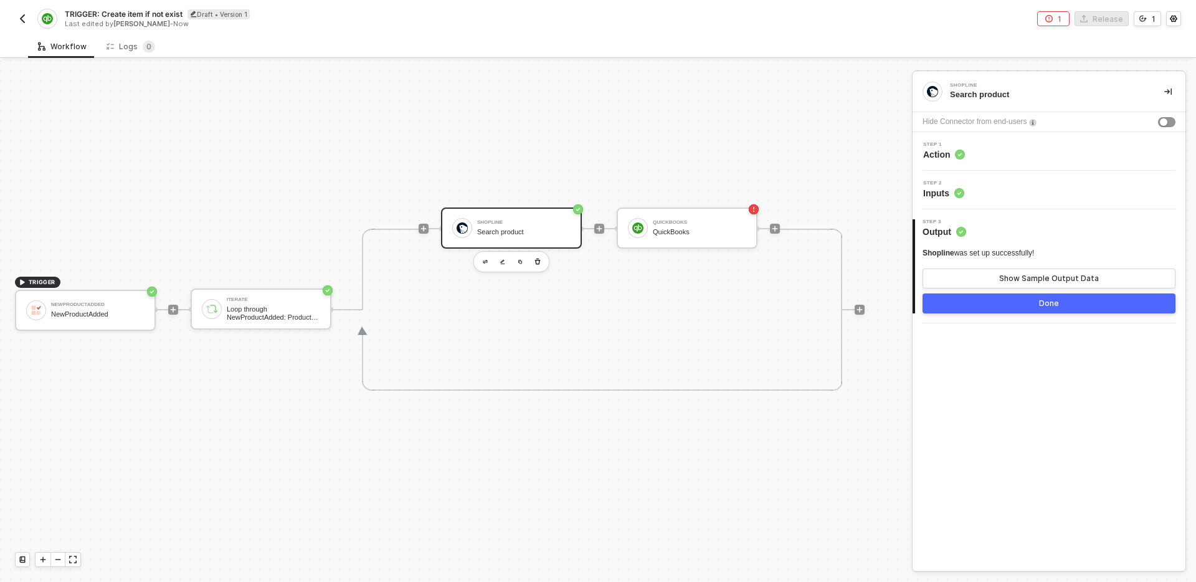
click at [1015, 191] on div "Step 2 Inputs" at bounding box center [1051, 190] width 270 height 19
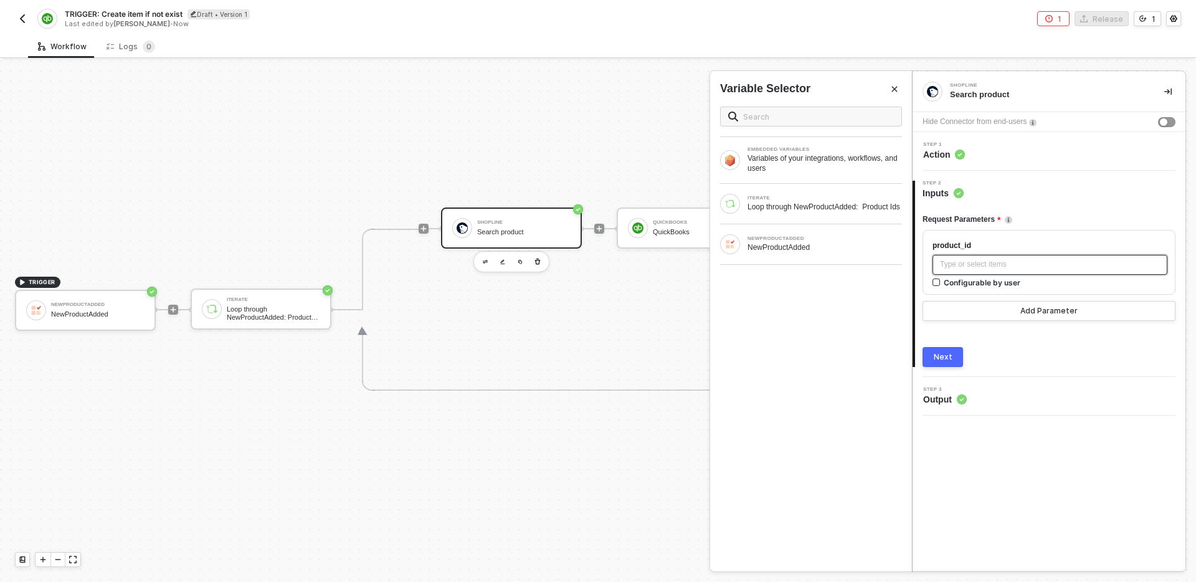
click at [1000, 270] on div "Type or select items ﻿" at bounding box center [1050, 264] width 220 height 12
click at [782, 207] on div "Loop through NewProductAdded: Product Ids" at bounding box center [824, 207] width 154 height 10
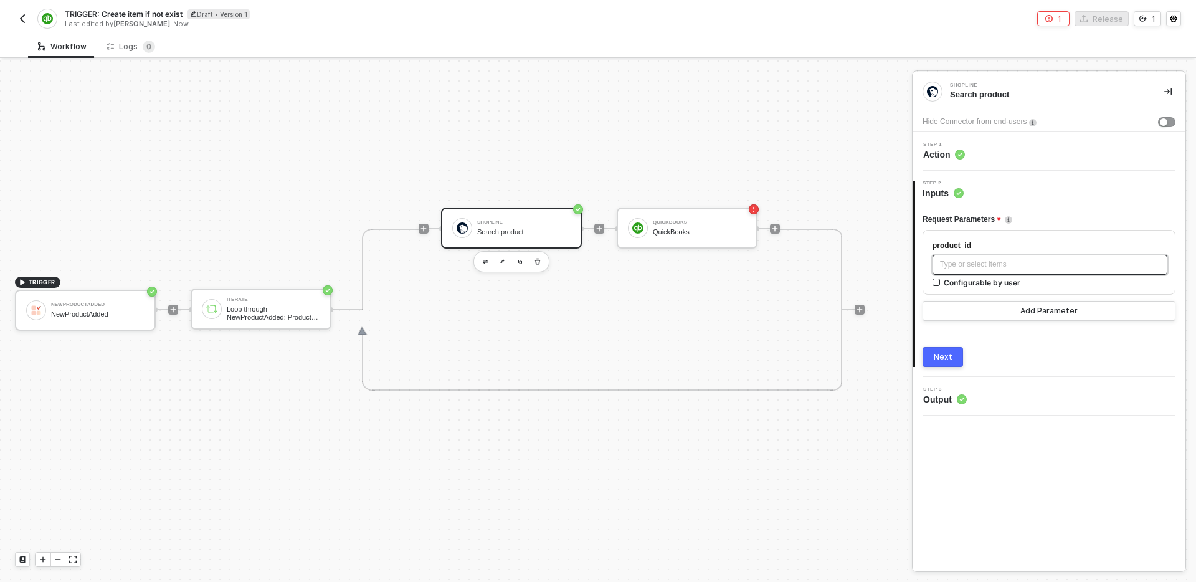
click at [955, 263] on div "Type or select items ﻿" at bounding box center [1050, 264] width 220 height 12
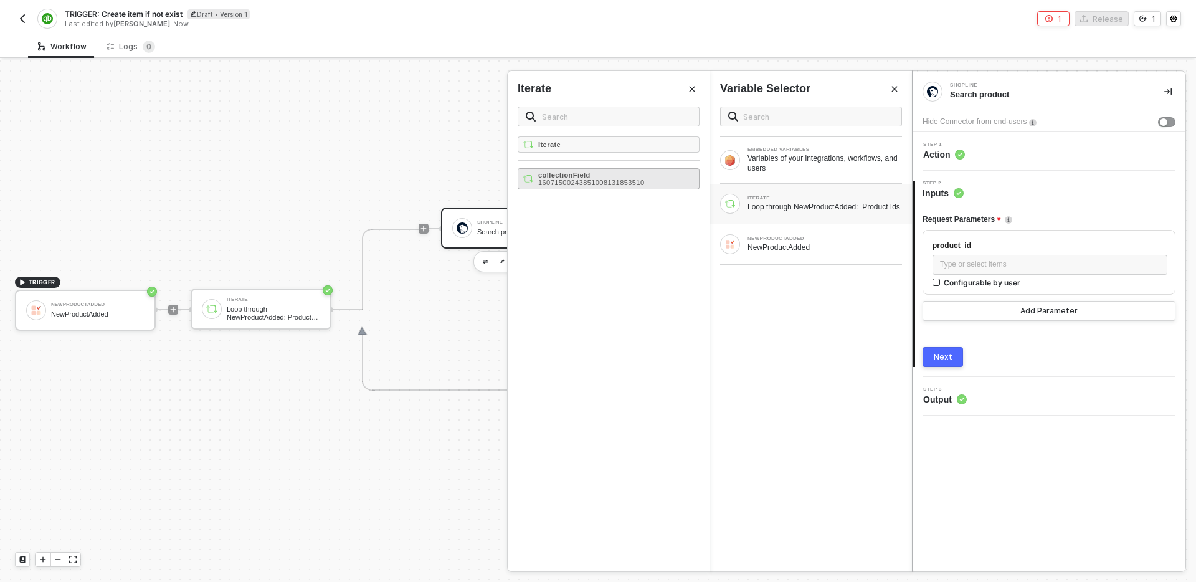
click at [663, 181] on div "collectionField - 16071500243851008131853510" at bounding box center [616, 178] width 156 height 15
click at [955, 358] on button "Next" at bounding box center [942, 357] width 40 height 20
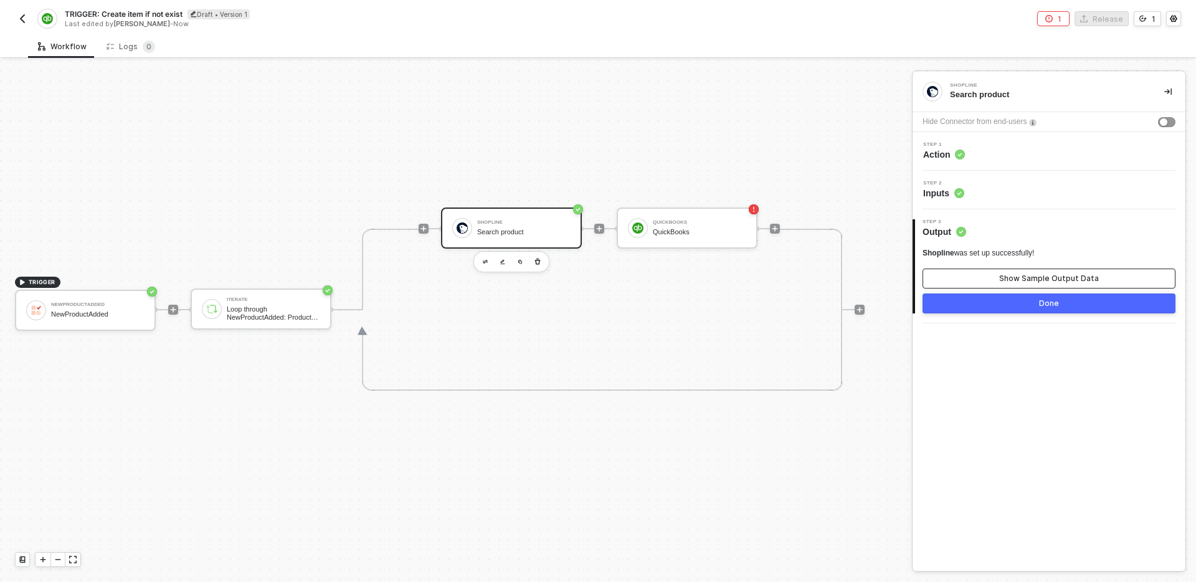
click at [990, 280] on button "Show Sample Output Data" at bounding box center [1048, 278] width 253 height 20
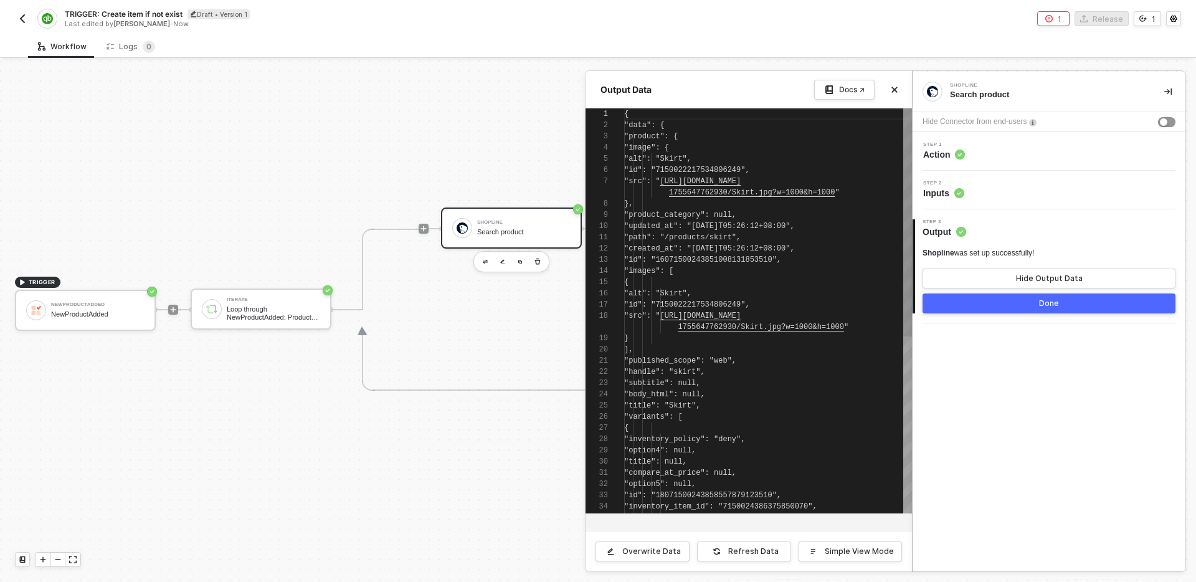
scroll to position [101, 0]
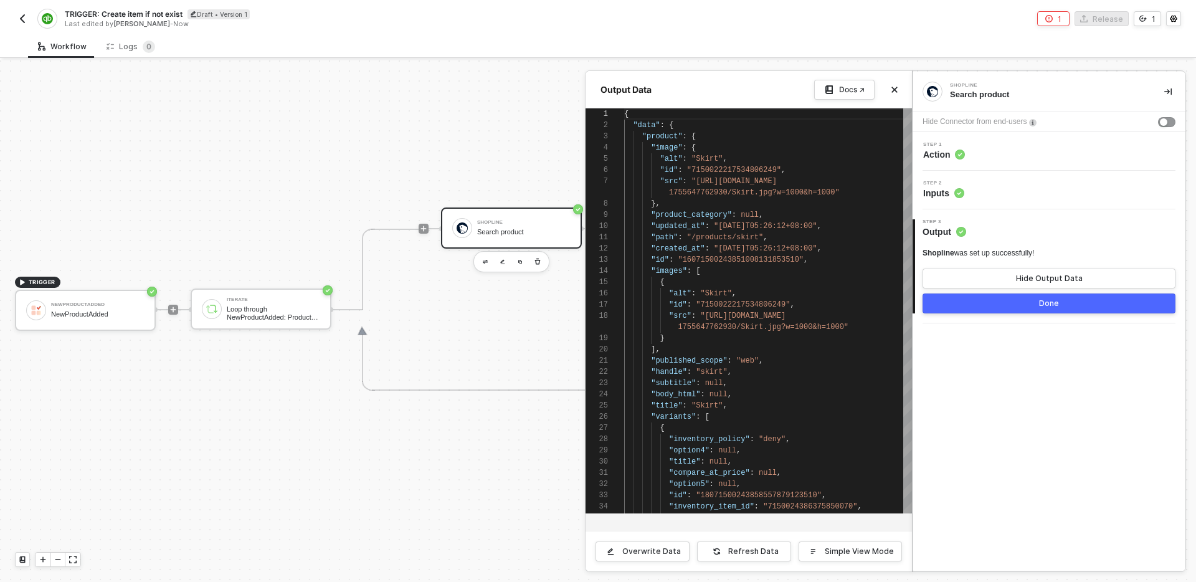
click at [994, 305] on button "Done" at bounding box center [1048, 303] width 253 height 20
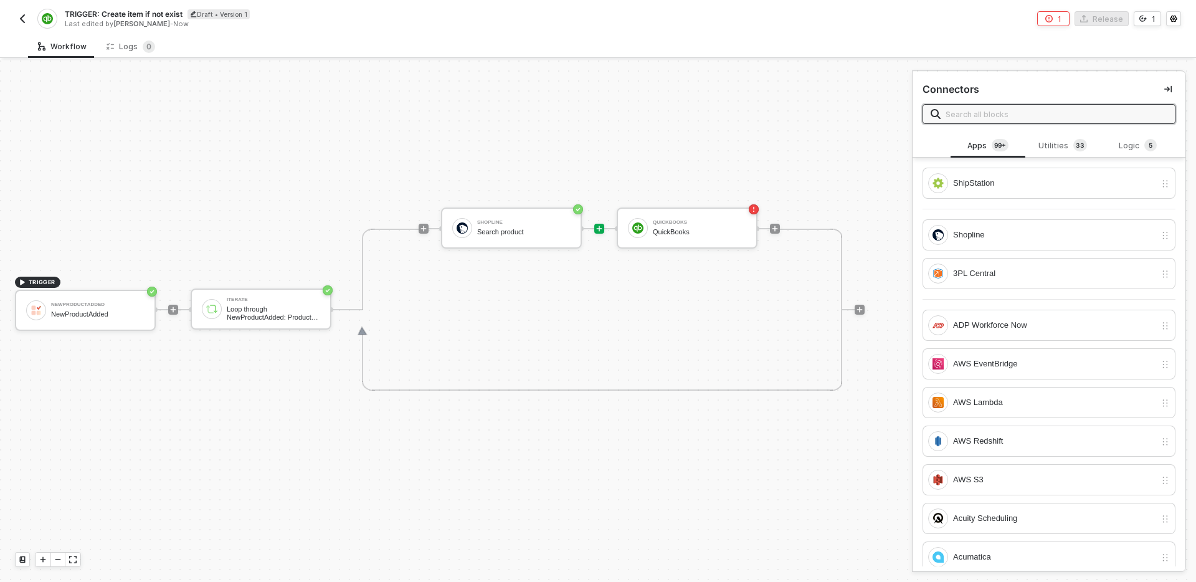
scroll to position [23, 31]
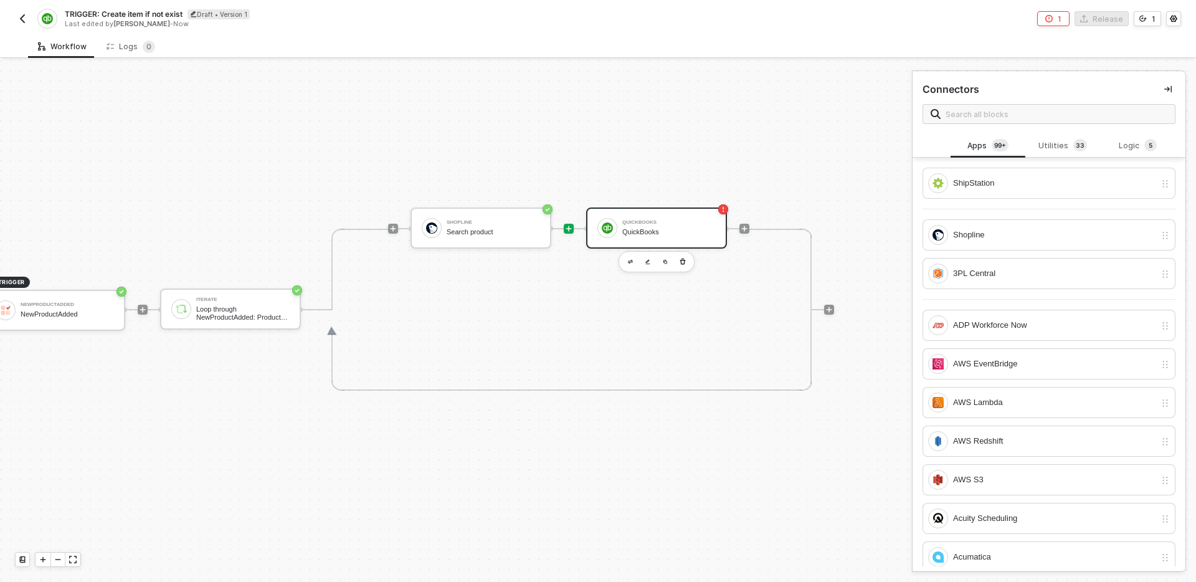
click at [644, 233] on div "QuickBooks" at bounding box center [668, 232] width 93 height 8
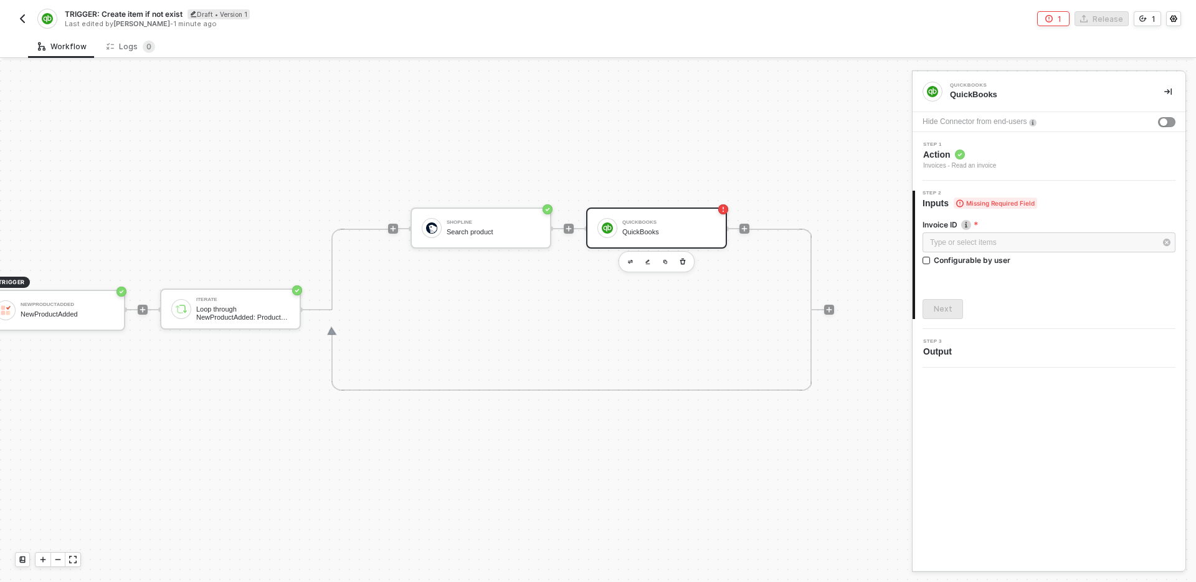
click at [1023, 149] on div "Step 1 Action Invoices - Read an invoice" at bounding box center [1051, 156] width 270 height 29
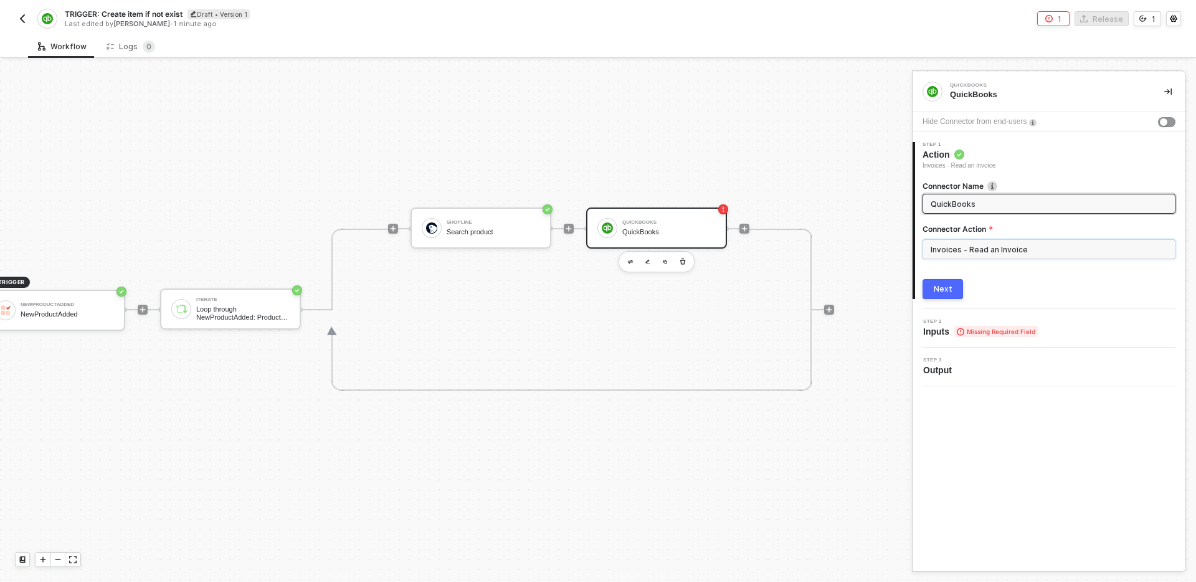
click at [1017, 255] on input "Invoices - Read an Invoice" at bounding box center [1048, 249] width 253 height 20
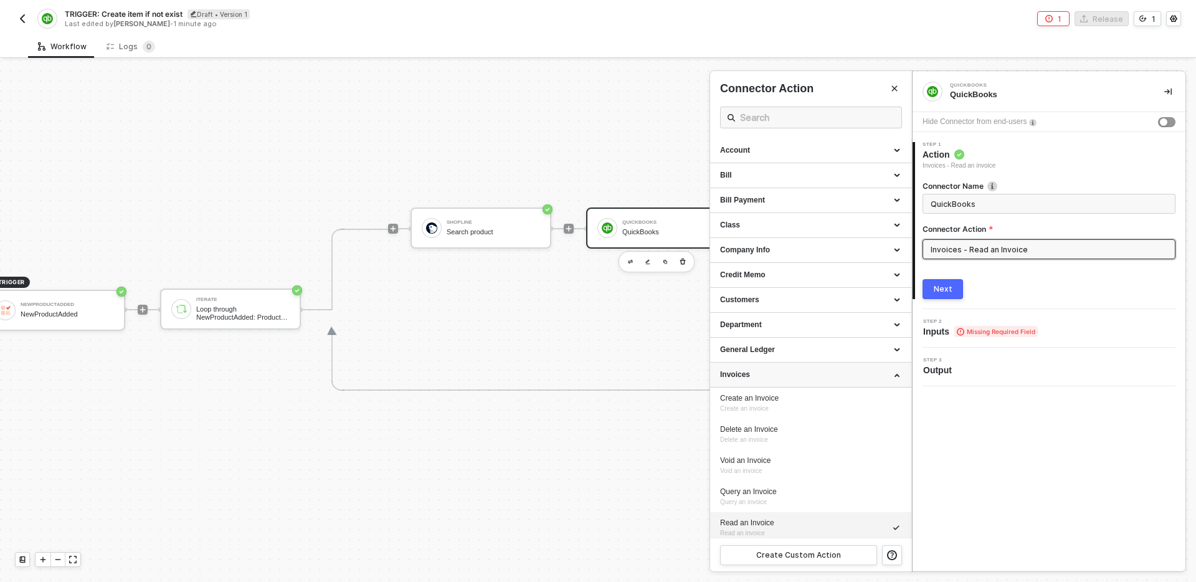
click at [813, 371] on div "Invoices" at bounding box center [810, 374] width 181 height 11
click at [806, 394] on div "Item" at bounding box center [810, 399] width 201 height 25
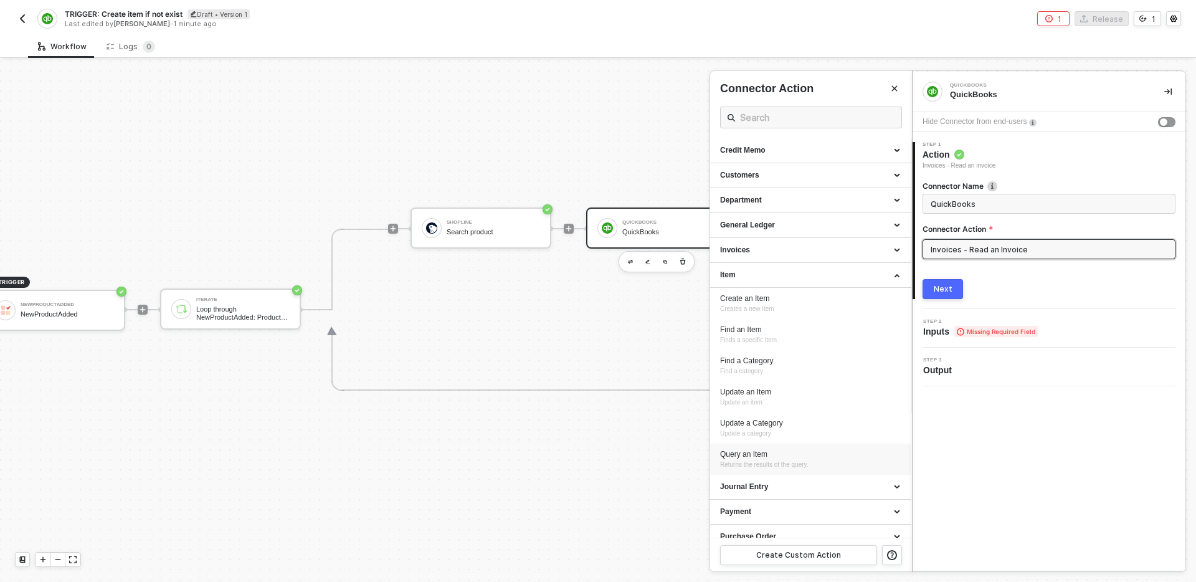
click at [823, 467] on div "Query an Item Returns the results of the query." at bounding box center [810, 459] width 181 height 21
type input "Returns the results of the query."
type input "Item - Query an Item"
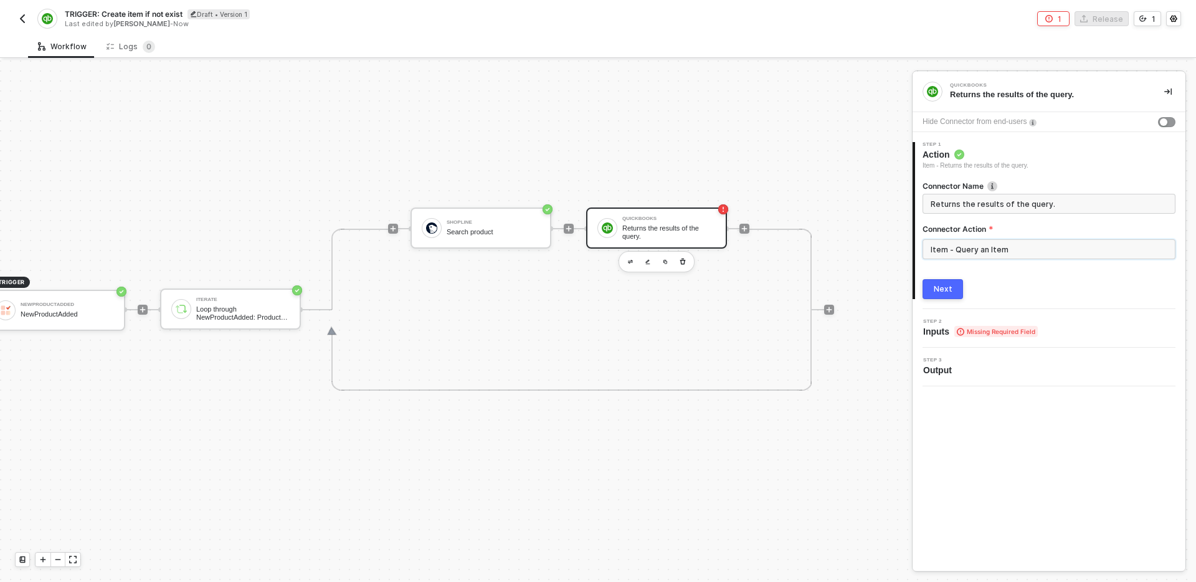
scroll to position [23, 0]
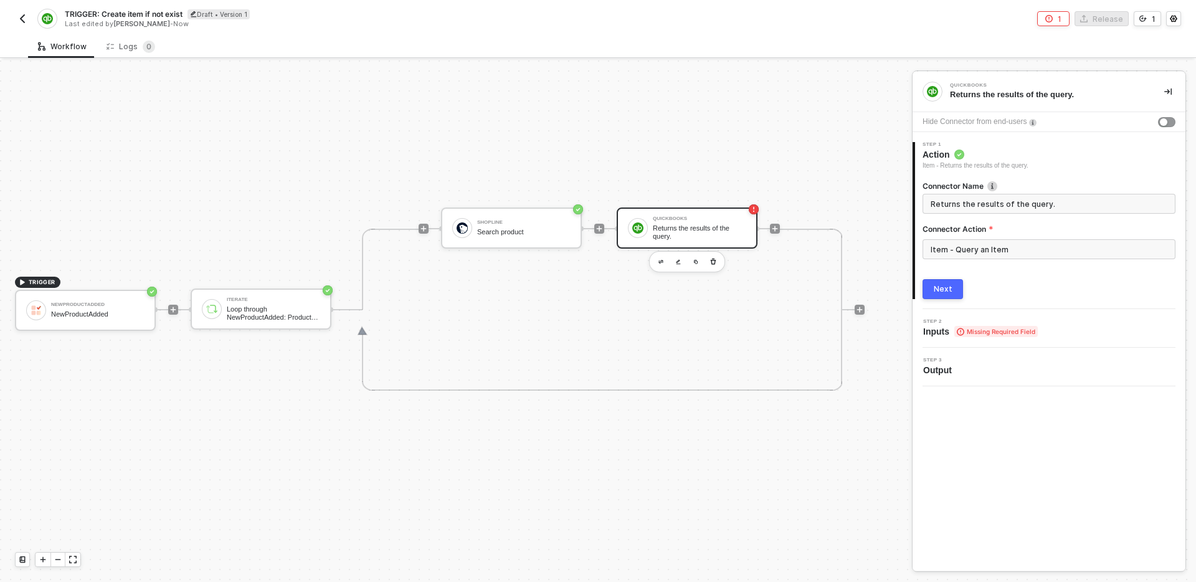
click at [261, 230] on div "TRIGGER NewProductAdded NewProductAdded Iterate Loop through NewProductAdded: P…" at bounding box center [453, 309] width 906 height 544
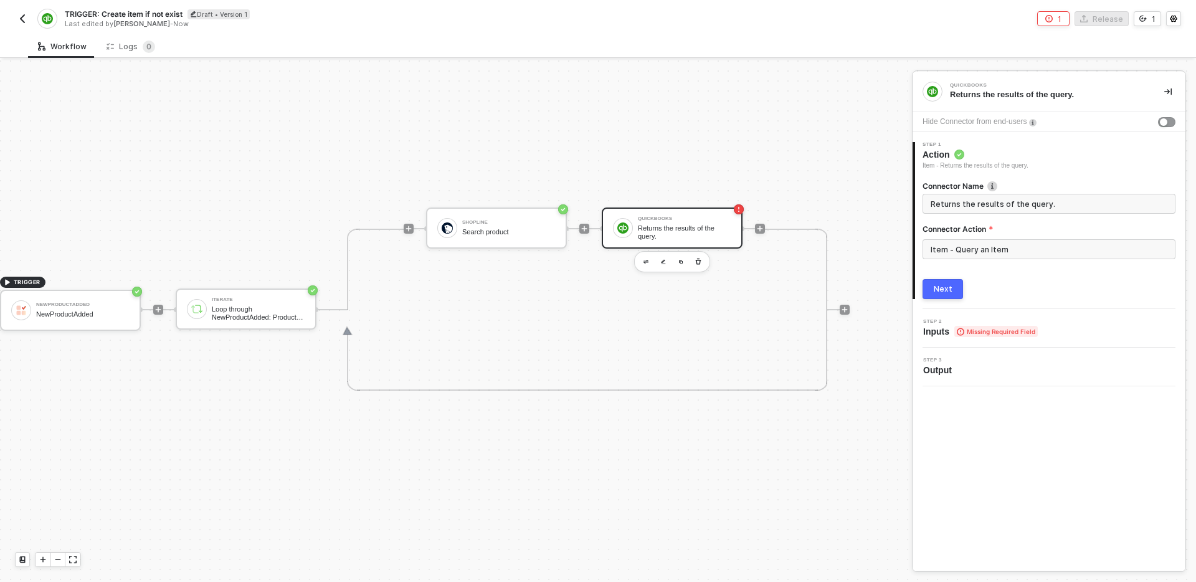
scroll to position [23, 31]
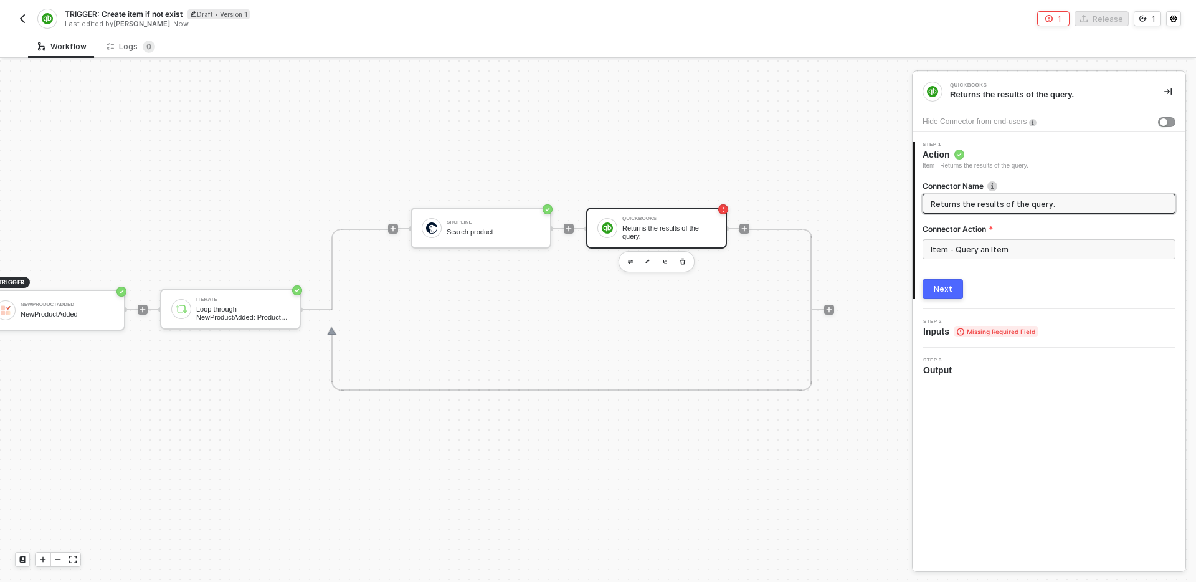
click at [934, 197] on input "Returns the results of the query." at bounding box center [1048, 204] width 234 height 14
type input "Query an item"
click at [949, 298] on button "Next" at bounding box center [942, 289] width 40 height 20
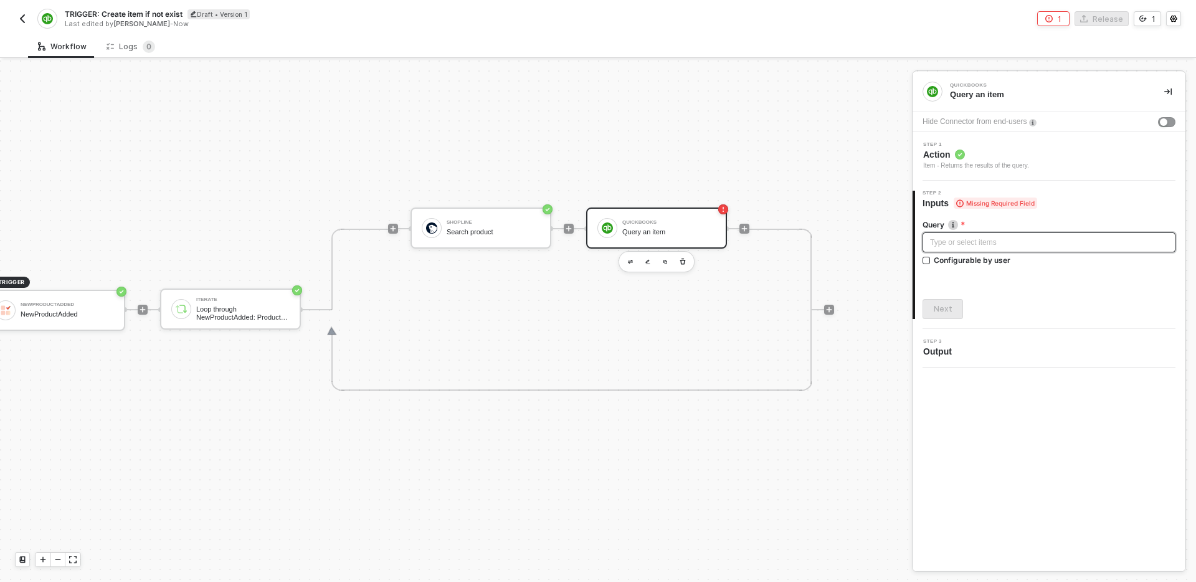
click at [1032, 245] on div "Type or select items ﻿" at bounding box center [1049, 243] width 238 height 12
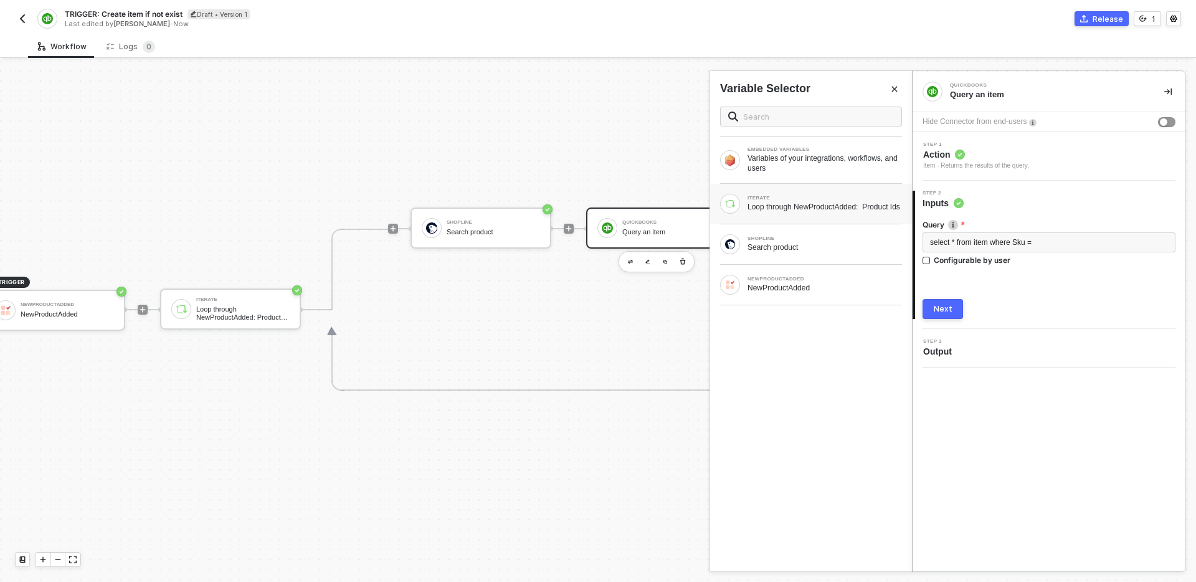
click at [825, 206] on div "Loop through NewProductAdded: Product Ids" at bounding box center [824, 207] width 154 height 10
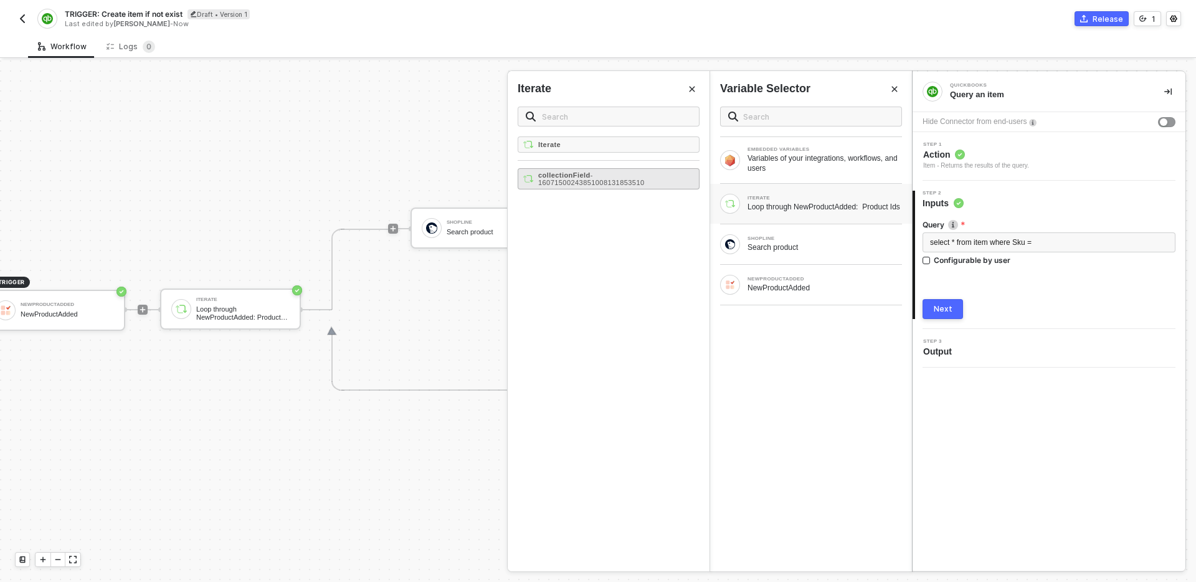
click at [572, 175] on strong "collectionField" at bounding box center [564, 174] width 52 height 7
click at [812, 212] on div "Loop through NewProductAdded: Product Ids" at bounding box center [824, 207] width 154 height 10
click at [815, 250] on div "Search product" at bounding box center [824, 247] width 154 height 10
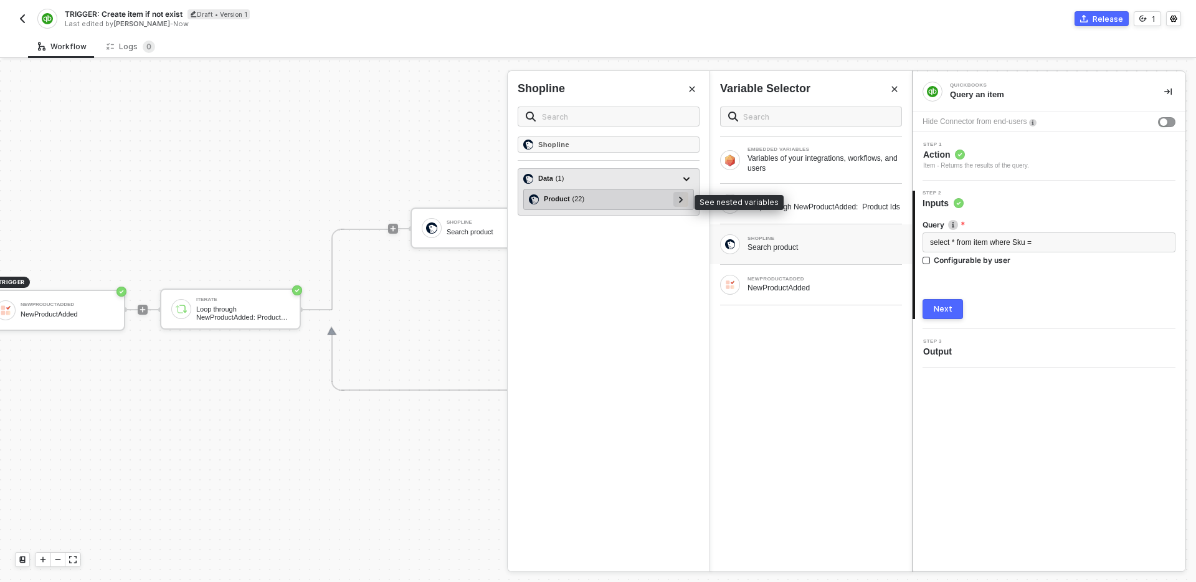
click at [680, 201] on icon at bounding box center [681, 199] width 4 height 6
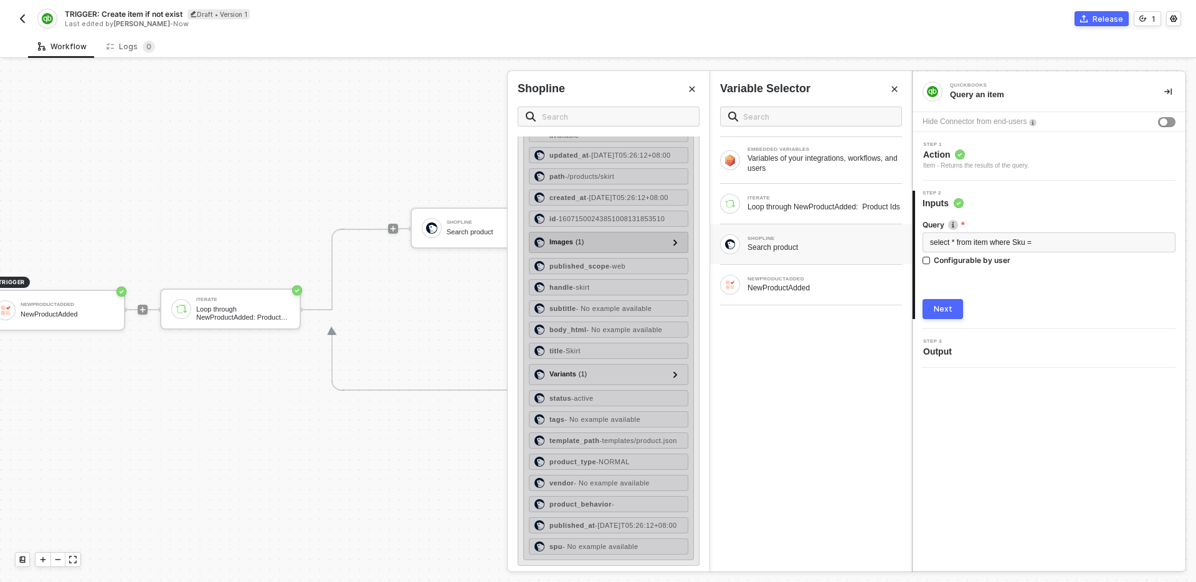
scroll to position [139, 0]
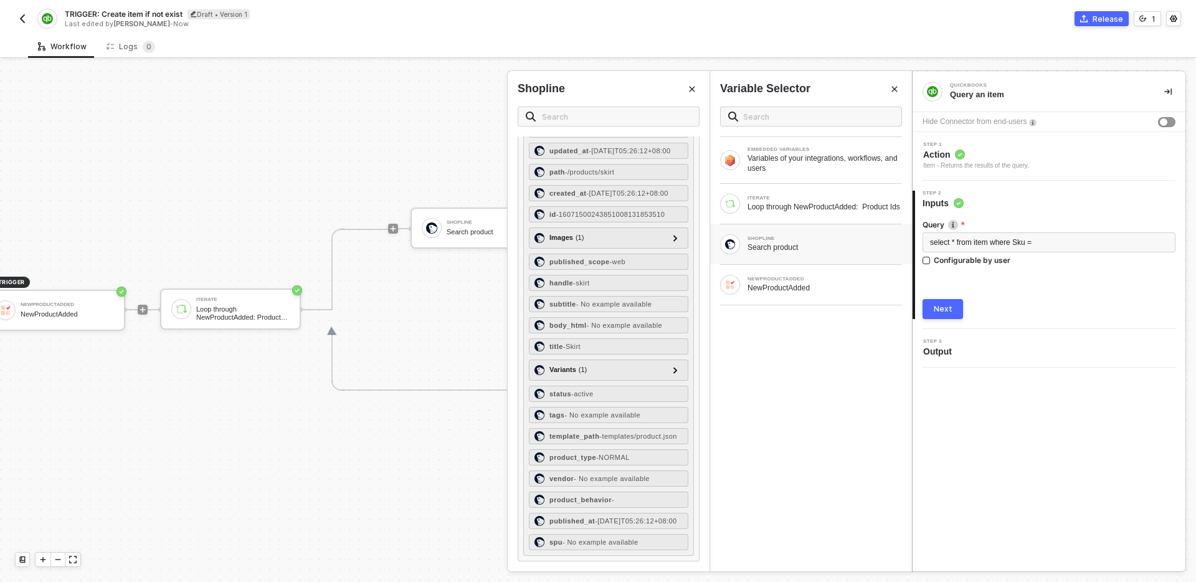
click at [693, 82] on button "Close" at bounding box center [692, 89] width 15 height 15
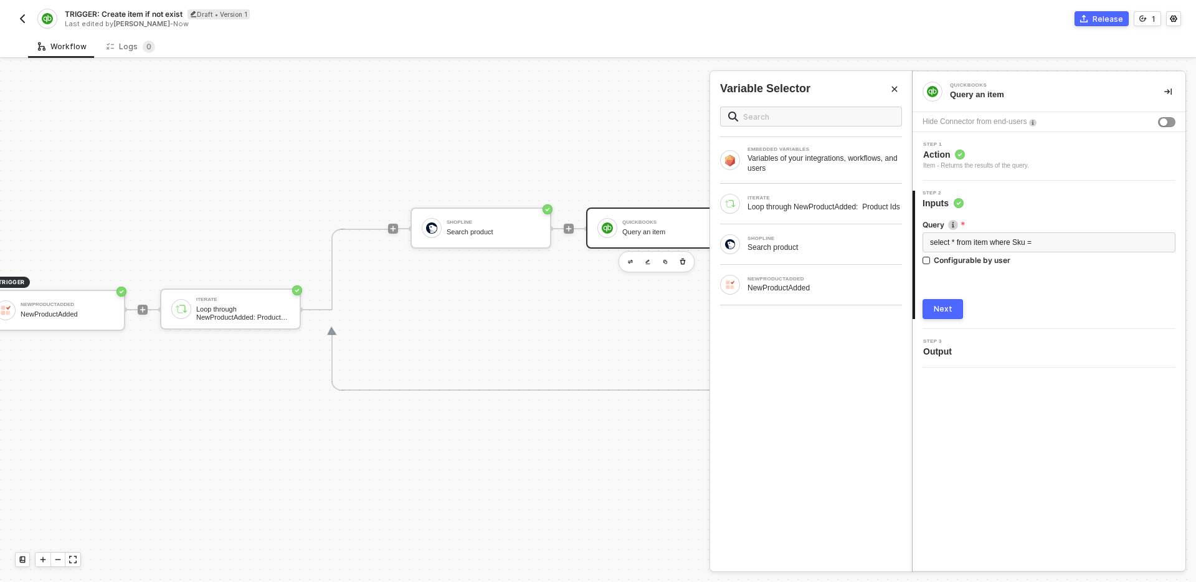
click at [899, 90] on button "Close" at bounding box center [894, 89] width 15 height 15
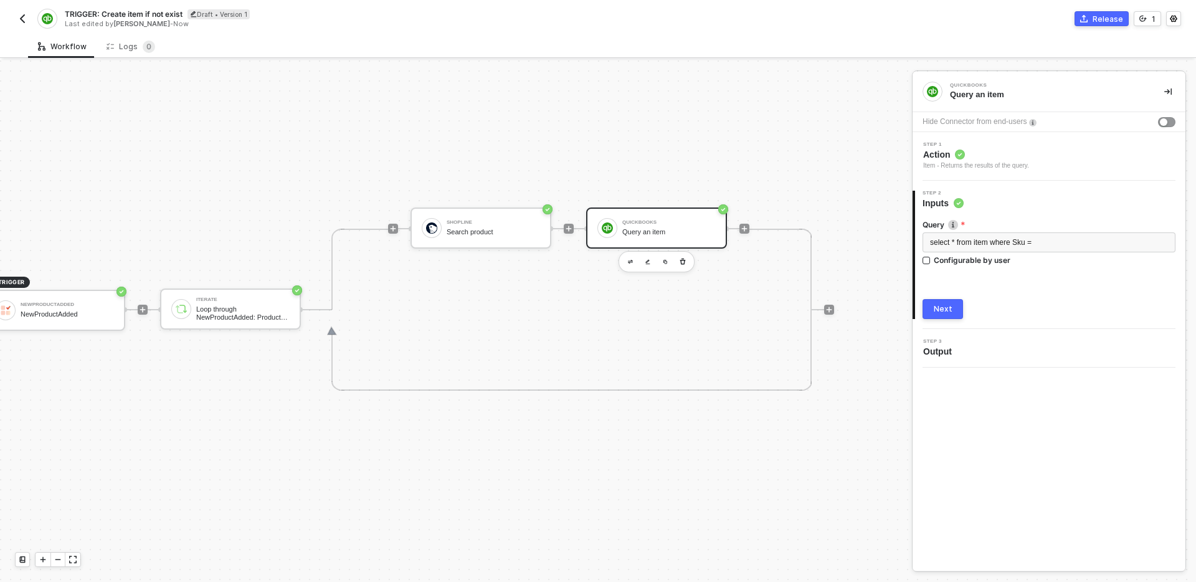
click at [637, 328] on div "Shopline Search product QuickBooks Query an item" at bounding box center [568, 310] width 361 height 162
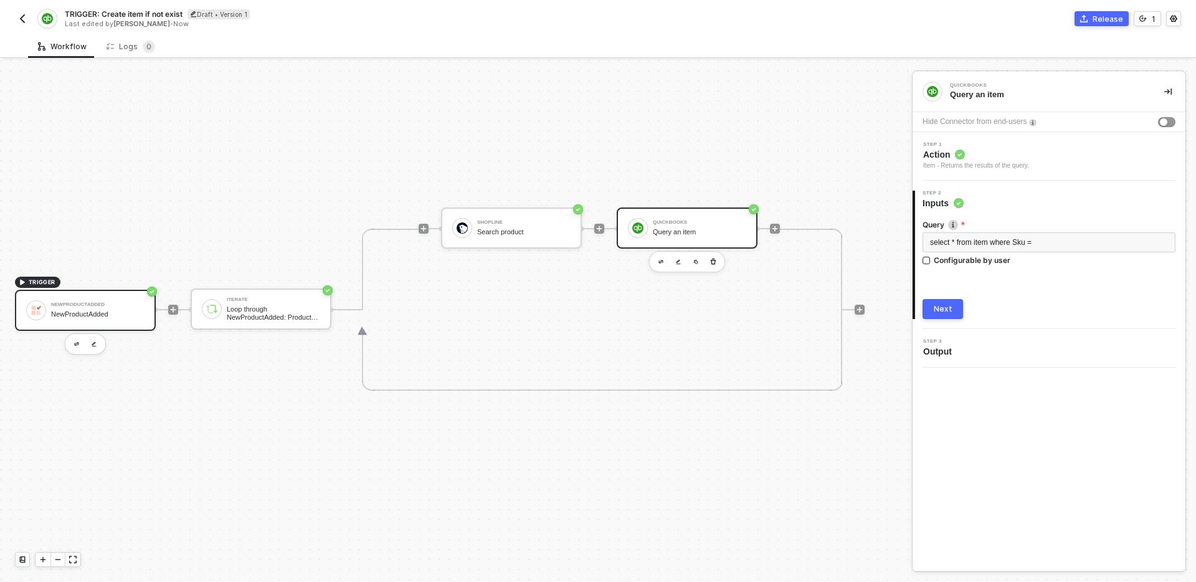
click at [108, 305] on div "NewProductAdded" at bounding box center [97, 304] width 93 height 5
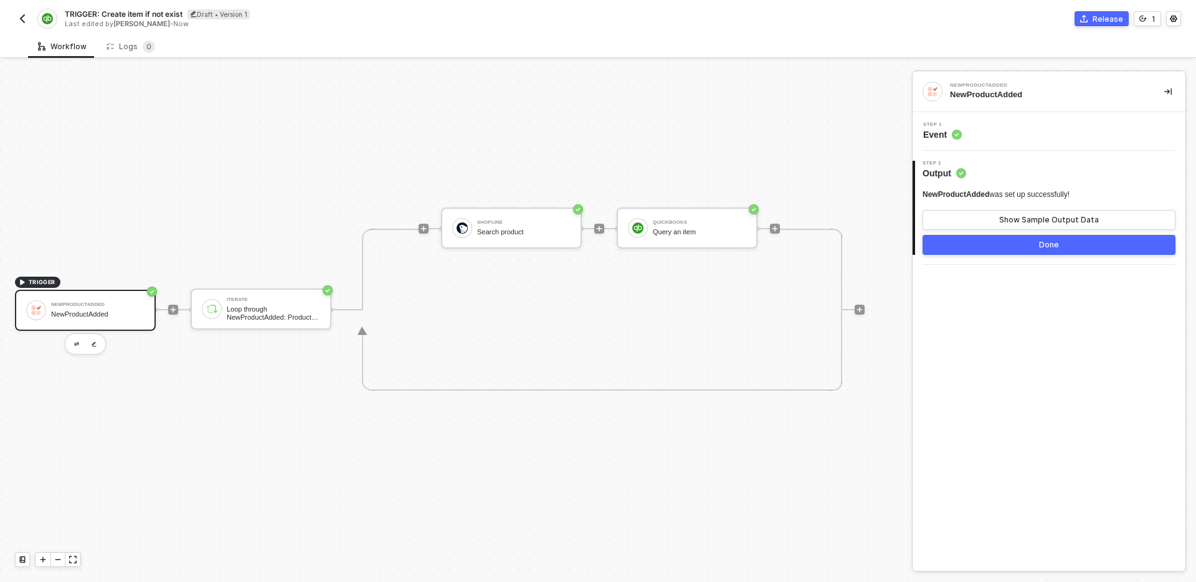
click at [1005, 360] on div "NewProductAdded NewProductAdded Step 1 Event 2 Step 2 Output NewProductAdded wa…" at bounding box center [1049, 321] width 273 height 499
click at [92, 309] on div "NewProductAdded NewProductAdded" at bounding box center [97, 310] width 93 height 24
click at [1048, 123] on div "Step 1 Event" at bounding box center [1051, 131] width 270 height 19
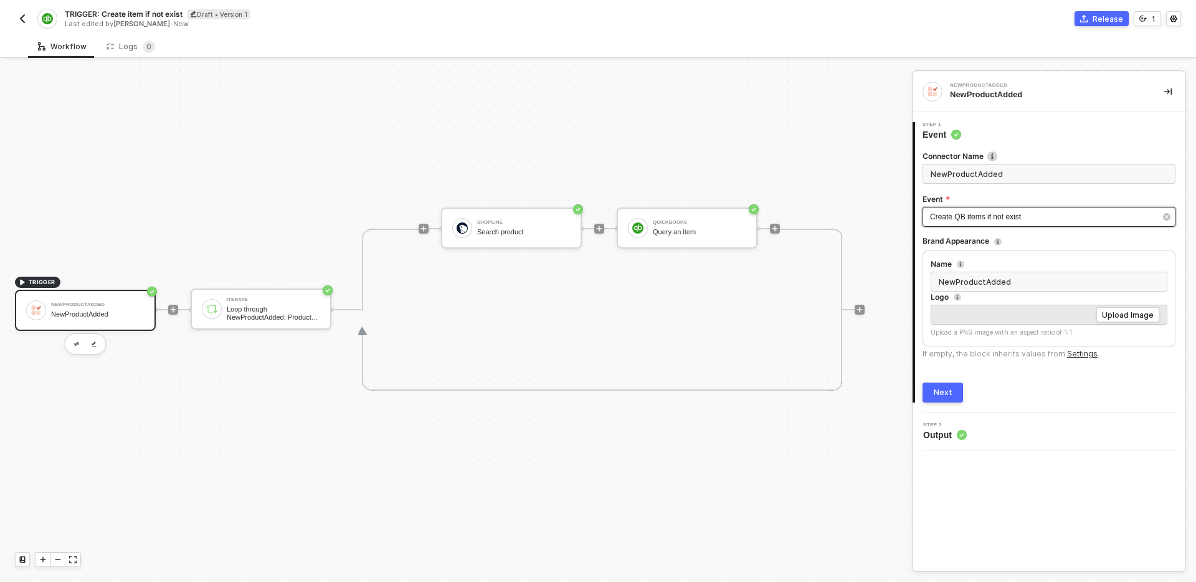
click at [1011, 214] on span "Create QB items if not exist" at bounding box center [975, 216] width 91 height 9
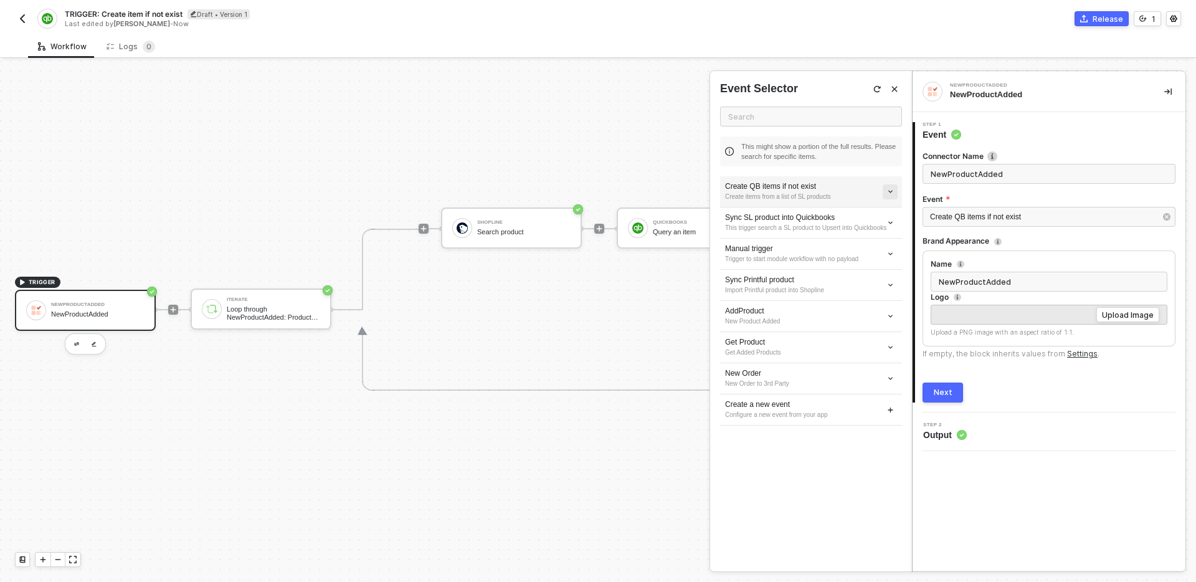
click at [887, 192] on icon "icon-arrow-down-small" at bounding box center [890, 191] width 7 height 7
click at [803, 488] on div "Create QB items if not exist Create items from a list of SL products Sync SL pr…" at bounding box center [811, 373] width 182 height 394
click at [892, 191] on icon "icon-arrow-down-small" at bounding box center [890, 191] width 7 height 7
click at [861, 212] on span "Edit" at bounding box center [846, 214] width 82 height 11
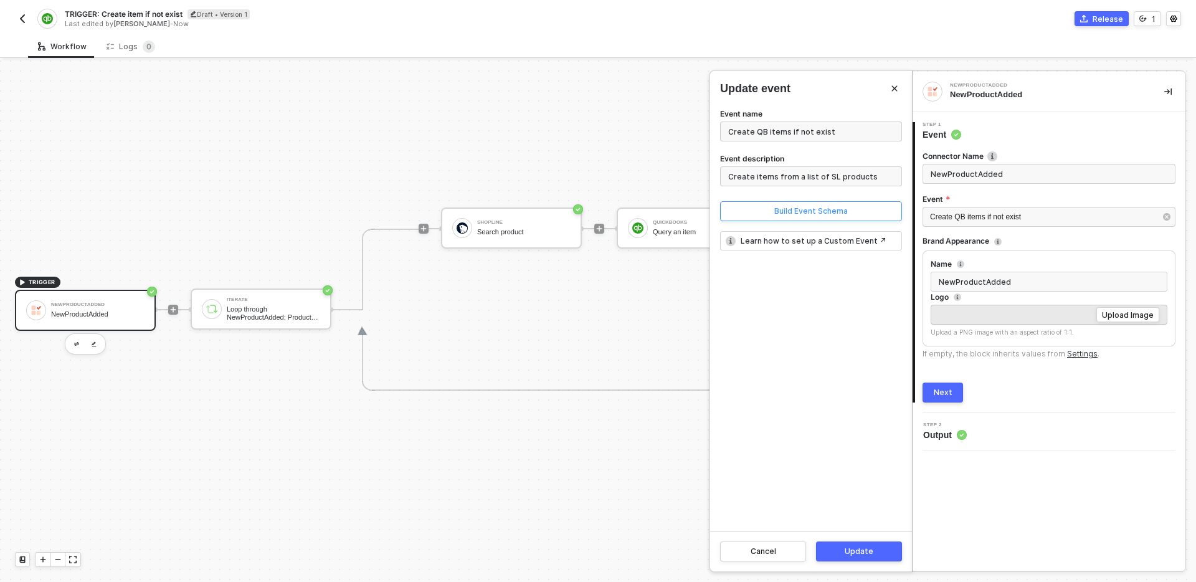
click at [814, 217] on button "Build Event Schema" at bounding box center [811, 211] width 182 height 20
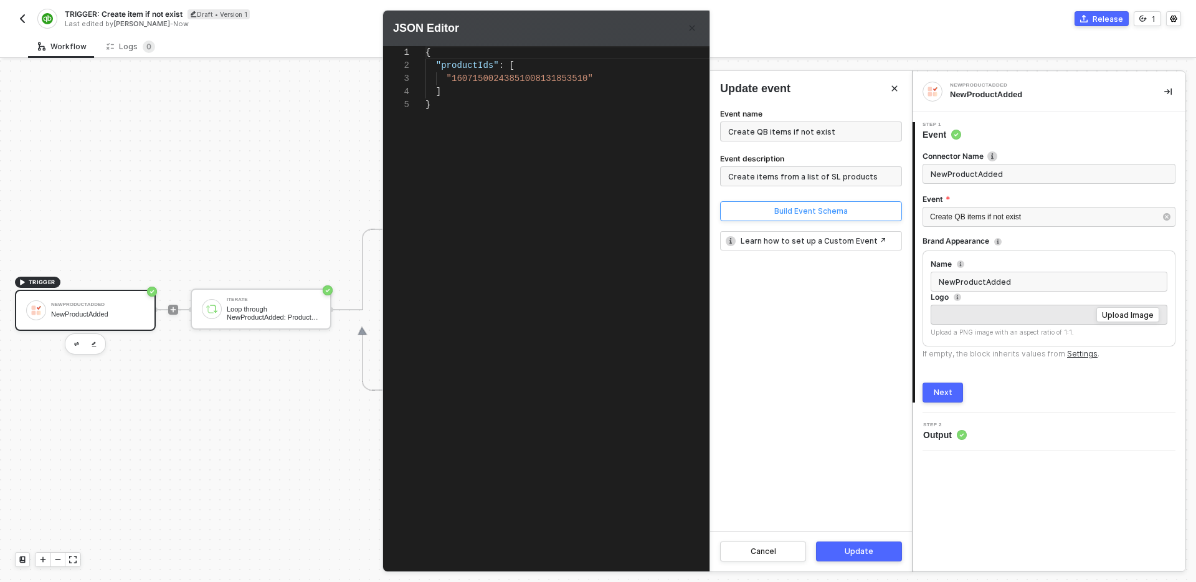
scroll to position [52, 0]
click at [451, 67] on div "1 2 3 4 5 { "productIds" : [ "16071500243851008131853510" ] } { "productIds": […" at bounding box center [570, 298] width 374 height 504
type textarea "{ "variantIds": [ "16071500243851008131853510" ] }"
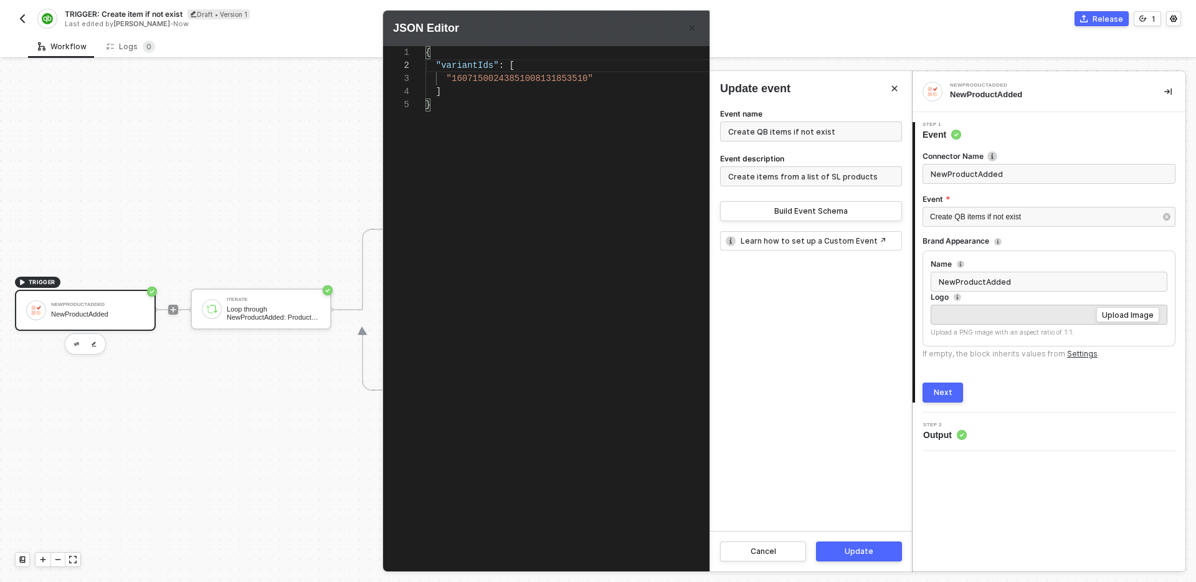
click at [860, 553] on div "Update" at bounding box center [859, 551] width 29 height 10
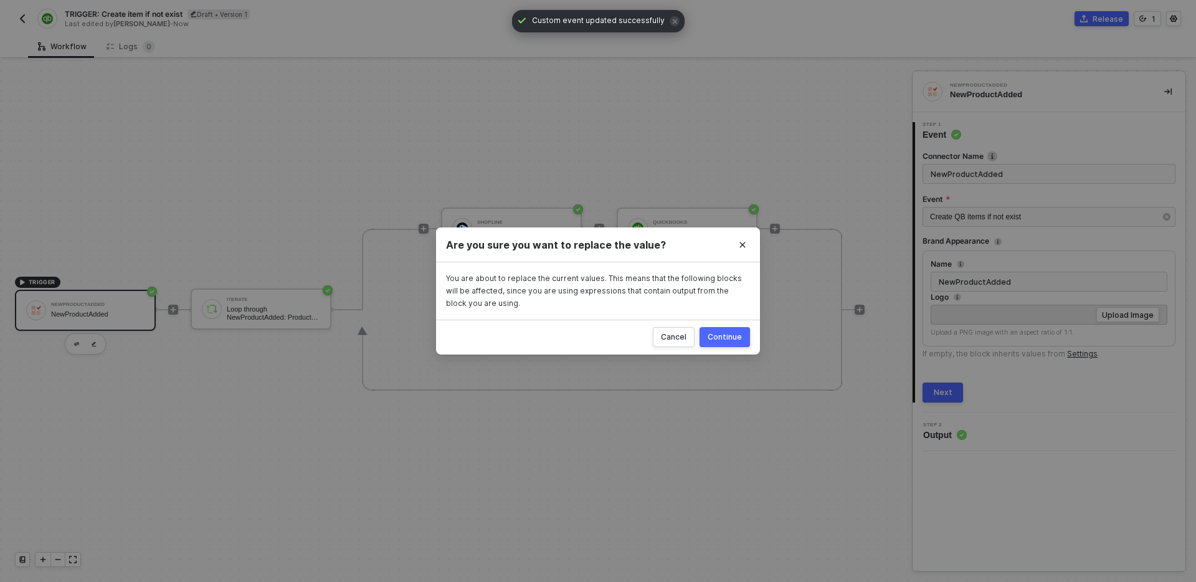
click at [726, 338] on div "Continue" at bounding box center [725, 337] width 34 height 10
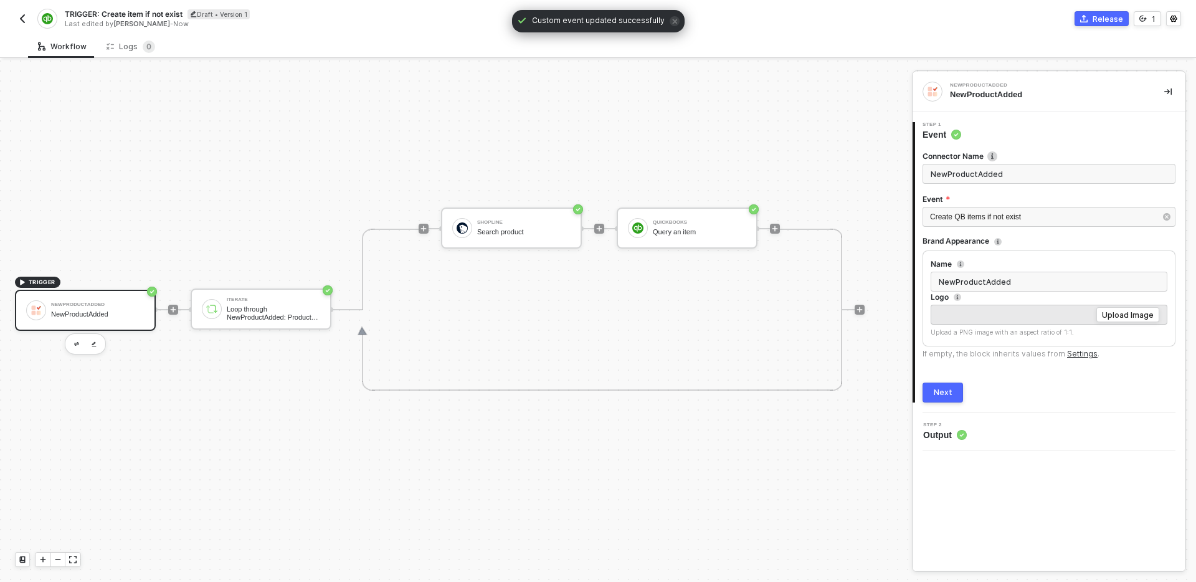
click at [944, 387] on div "Next" at bounding box center [943, 392] width 19 height 10
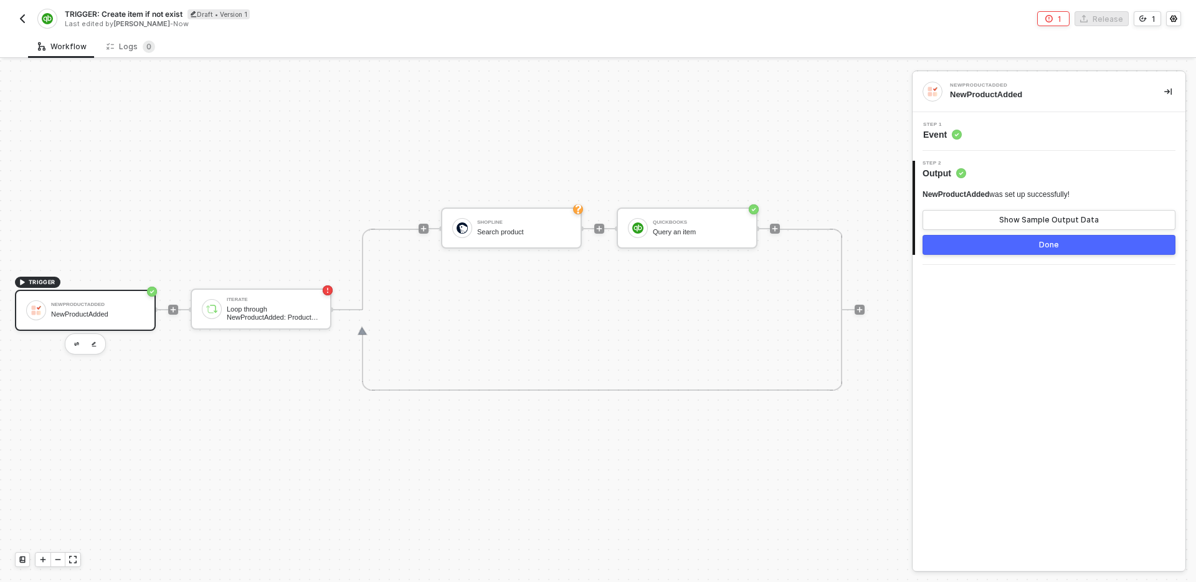
click at [1007, 248] on button "Done" at bounding box center [1048, 245] width 253 height 20
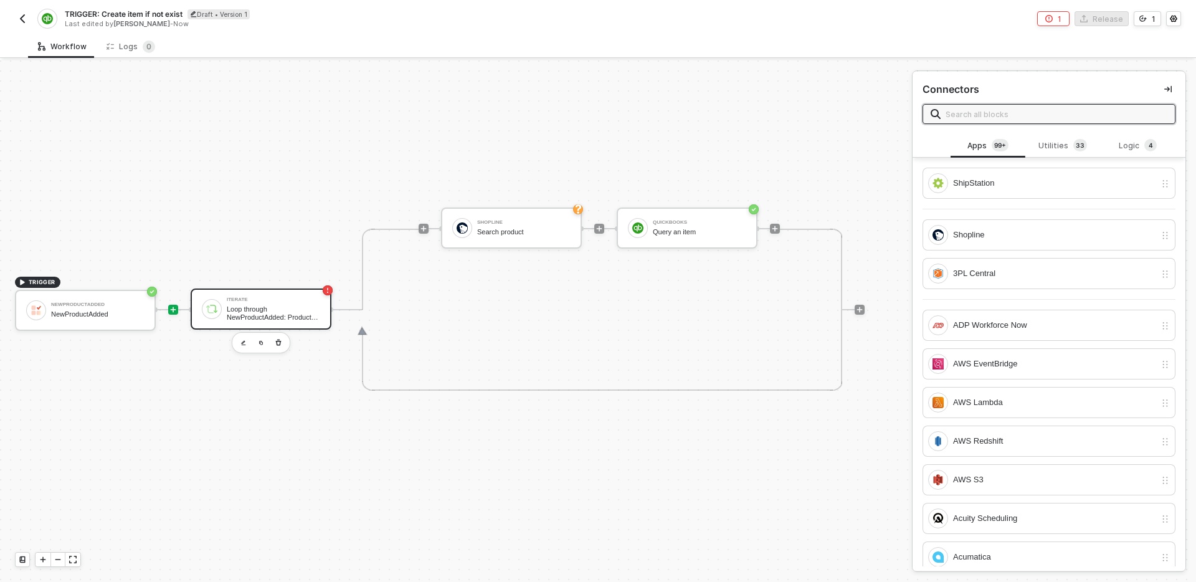
click at [278, 309] on div "Loop through NewProductAdded: Product Ids" at bounding box center [273, 313] width 93 height 16
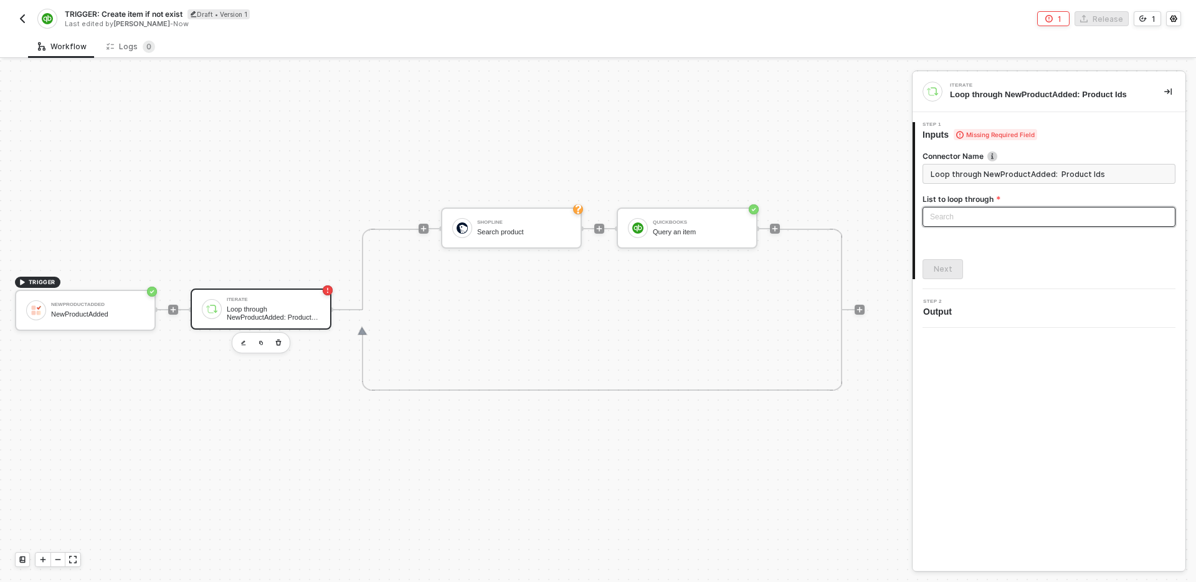
click at [970, 220] on div "Search" at bounding box center [1048, 217] width 253 height 20
click at [970, 244] on div "NewProductAdded: Variant Ids" at bounding box center [1048, 242] width 233 height 14
type input "Loop through NewProductAdded: Variant Ids"
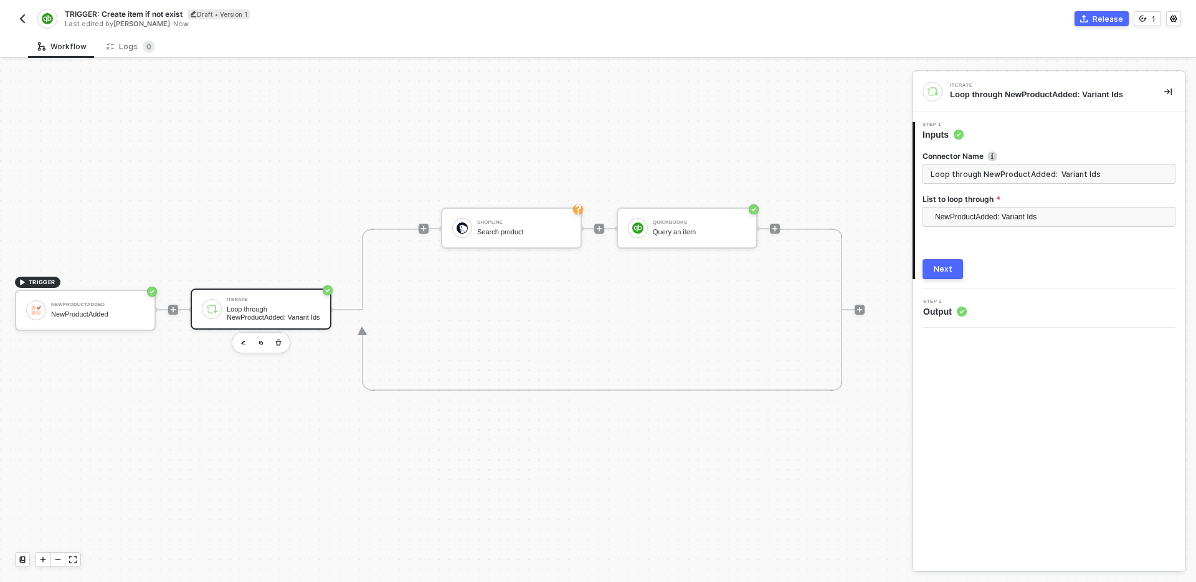
click at [935, 262] on button "Next" at bounding box center [942, 269] width 40 height 20
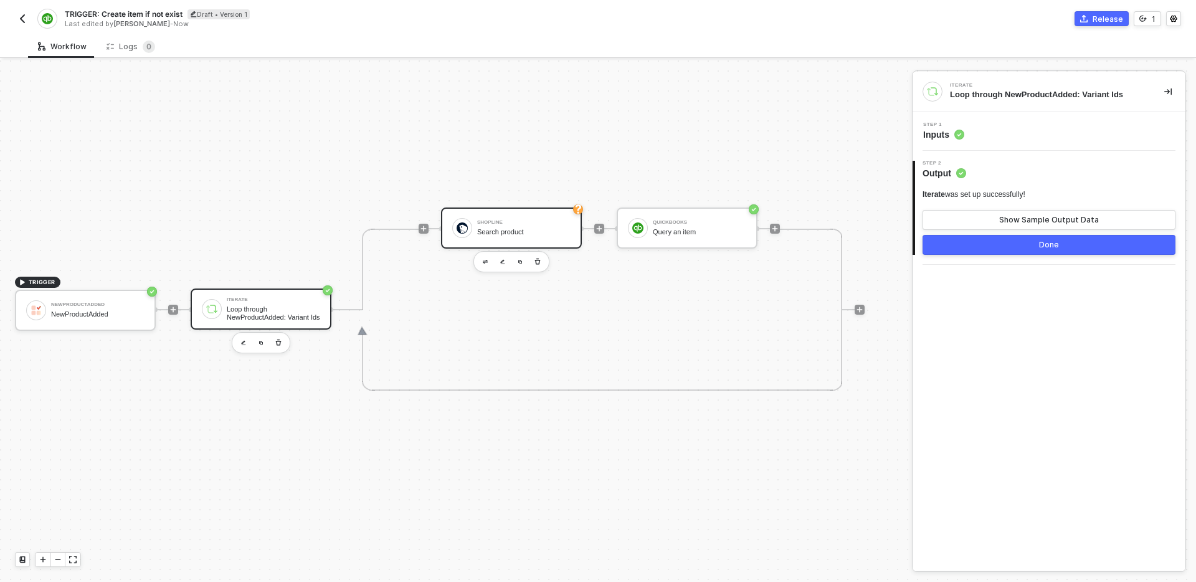
click at [533, 232] on div "Search product" at bounding box center [523, 232] width 93 height 8
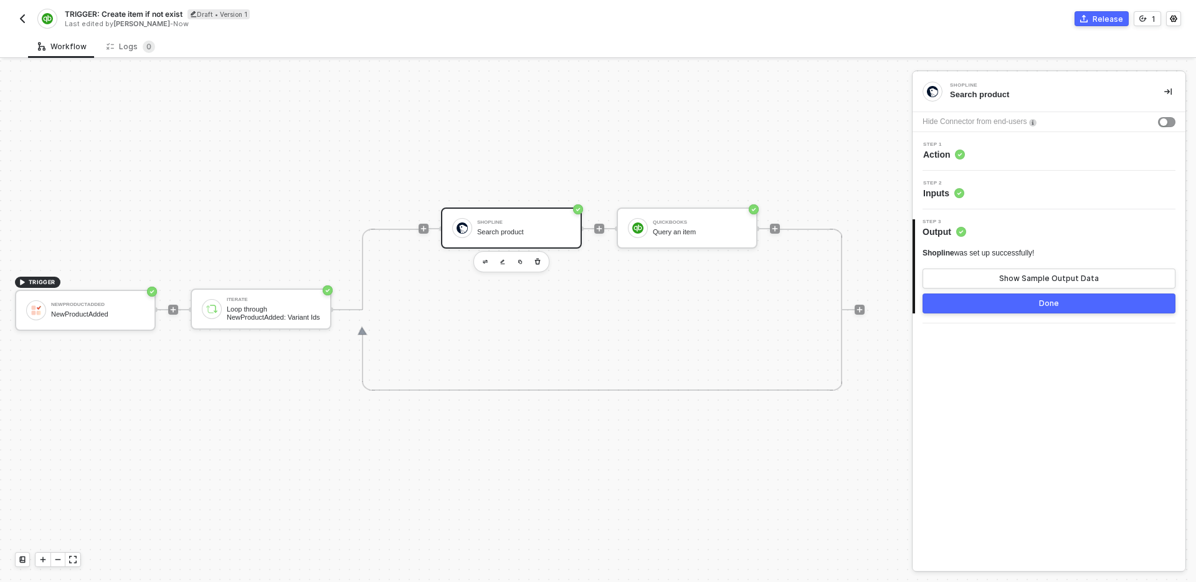
click at [1025, 146] on div "Step 1 Action" at bounding box center [1051, 151] width 270 height 19
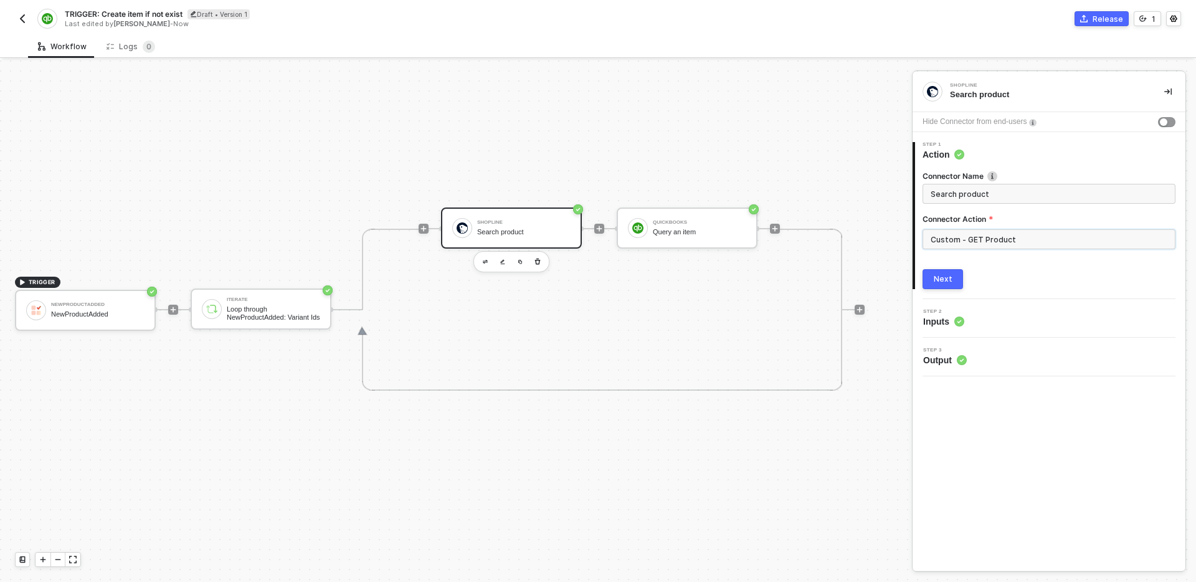
click at [1025, 233] on input "Custom - GET Product" at bounding box center [1048, 239] width 253 height 20
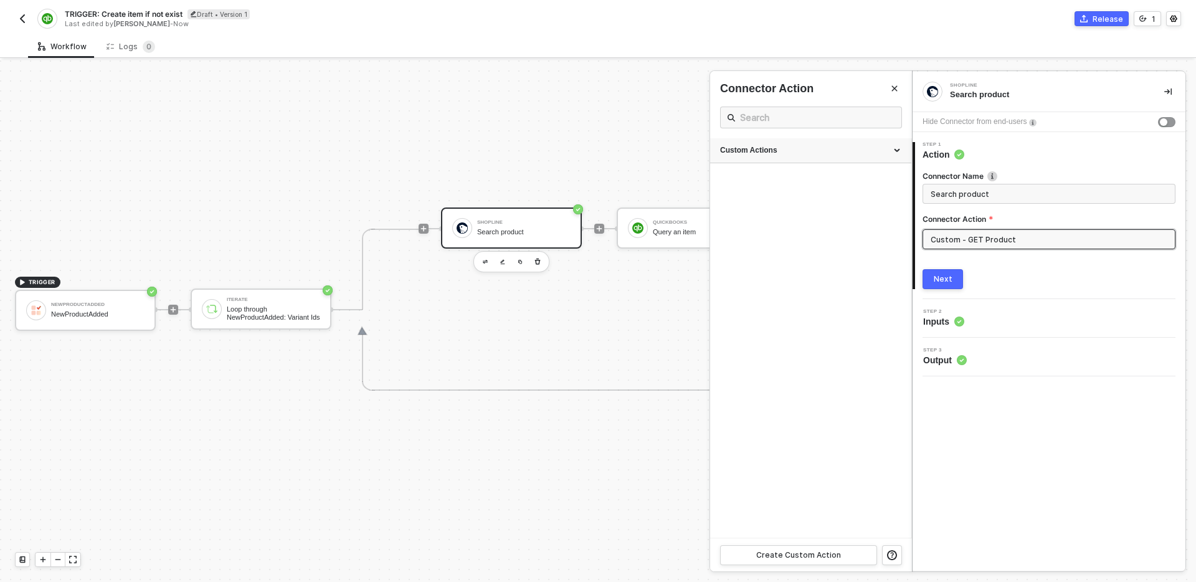
click at [880, 147] on div "Custom Actions" at bounding box center [810, 150] width 181 height 11
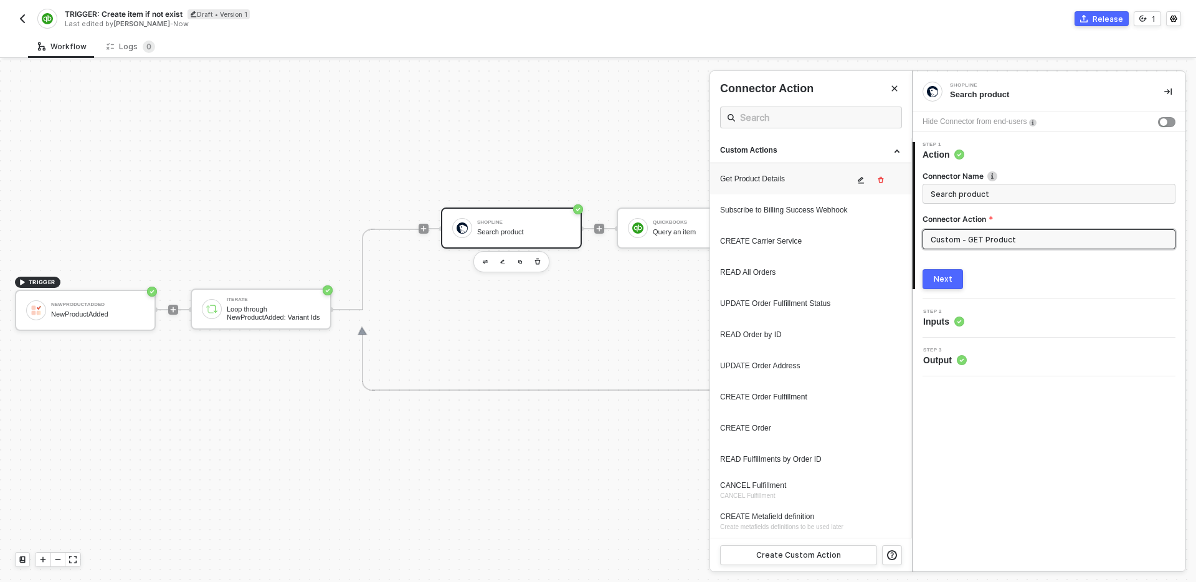
click at [814, 179] on div "Get Product Details" at bounding box center [787, 179] width 134 height 11
type input "Custom - Get Product Details"
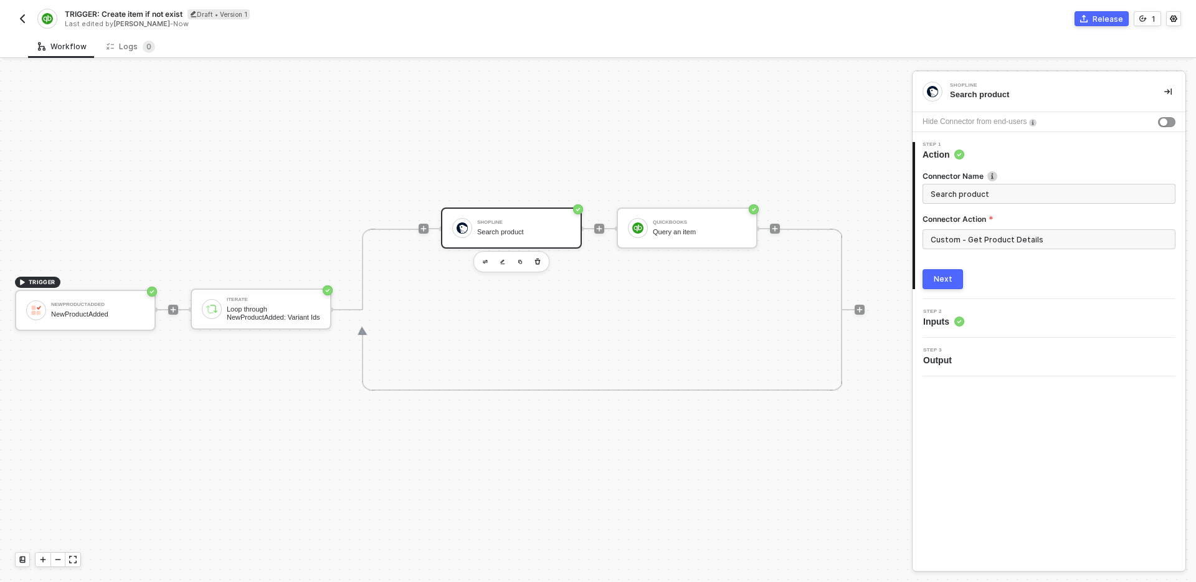
click at [950, 280] on div "Next" at bounding box center [943, 279] width 19 height 10
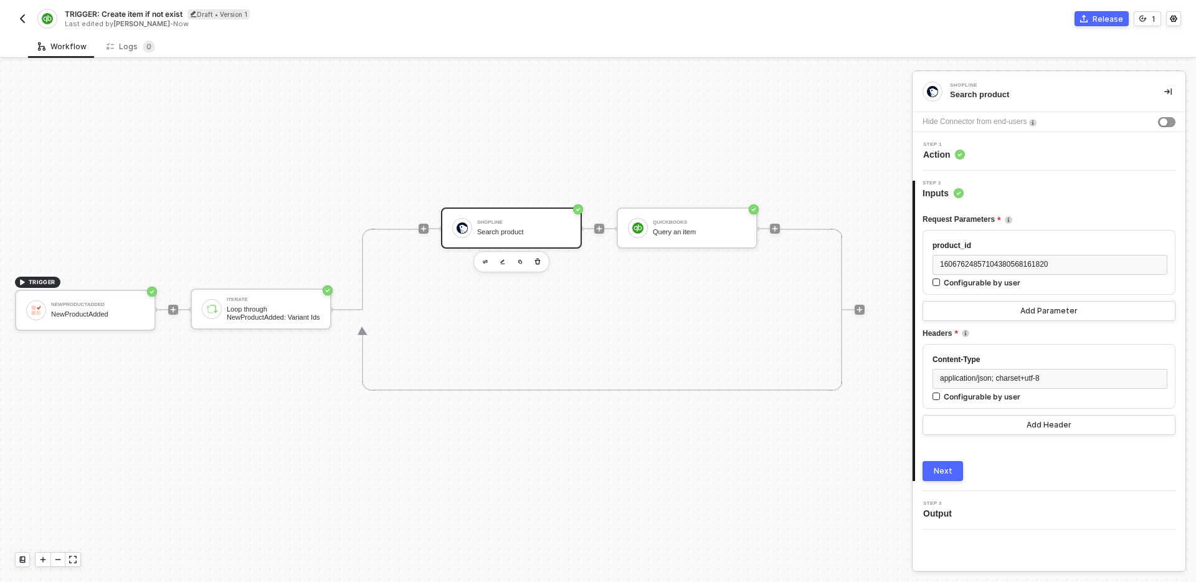
click at [998, 152] on div "Step 1 Action" at bounding box center [1051, 151] width 270 height 19
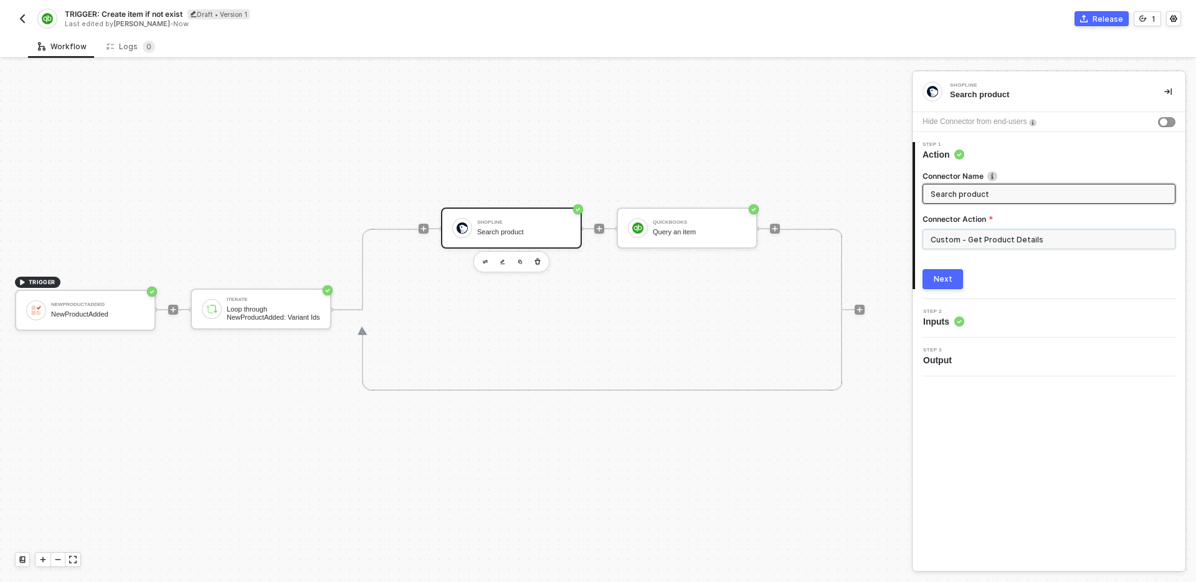
click at [1027, 242] on input "Custom - Get Product Details" at bounding box center [1048, 239] width 253 height 20
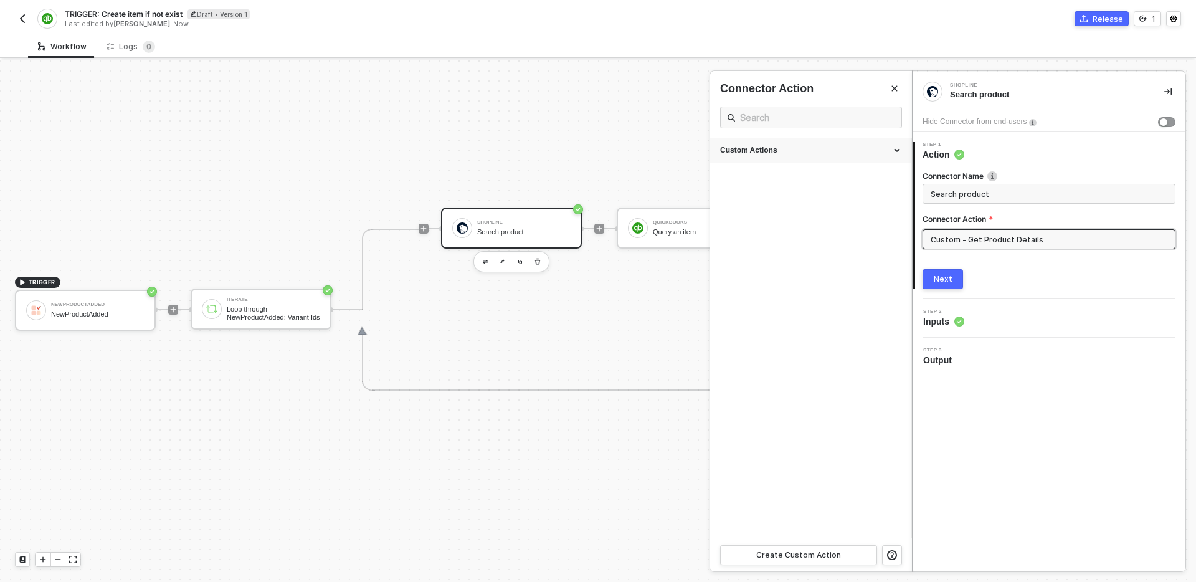
click at [818, 148] on div "Custom Actions" at bounding box center [810, 150] width 181 height 11
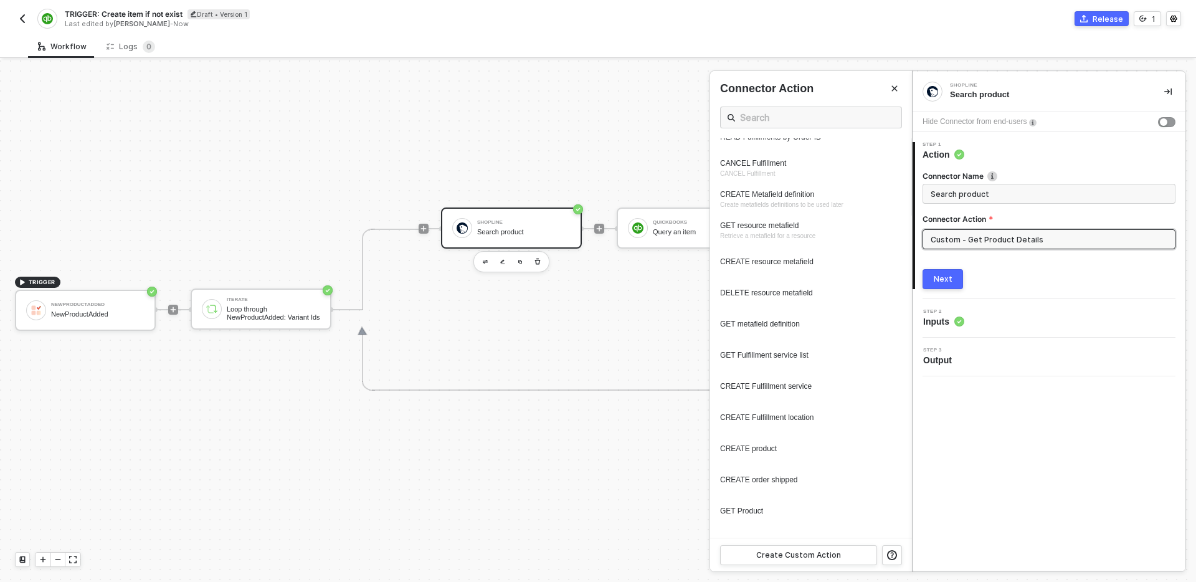
scroll to position [373, 0]
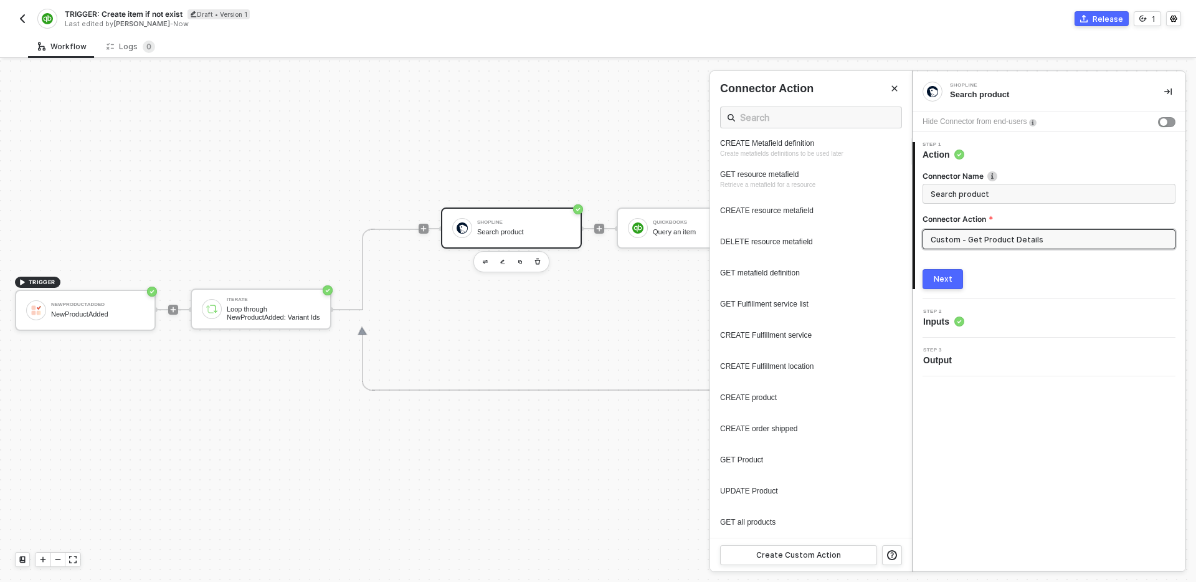
click at [118, 341] on div at bounding box center [598, 320] width 1196 height 521
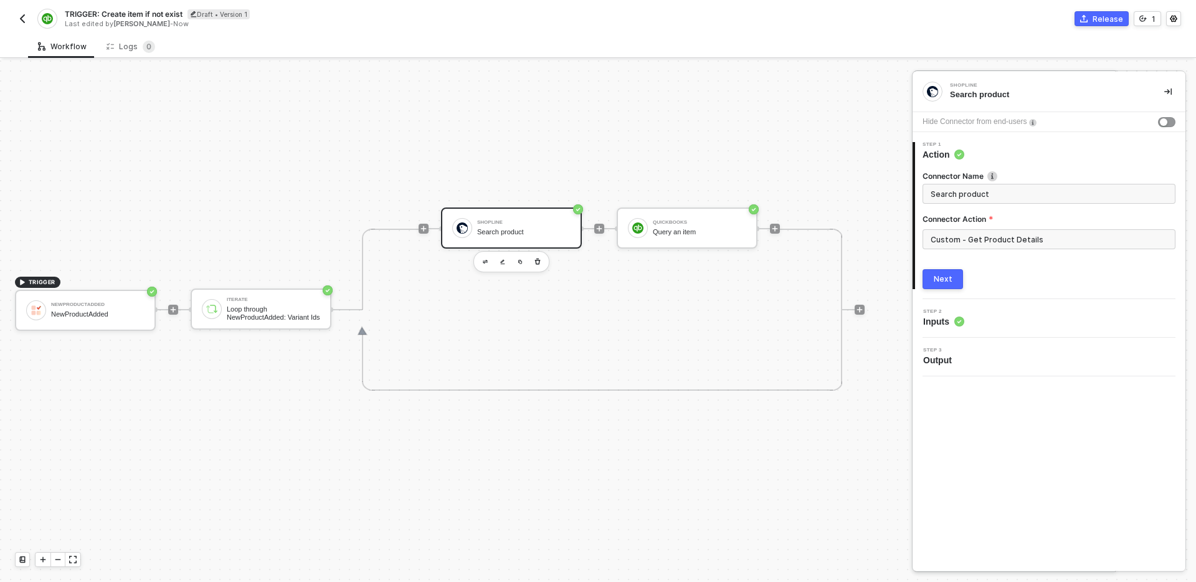
click at [114, 320] on div "NewProductAdded NewProductAdded" at bounding box center [97, 310] width 93 height 24
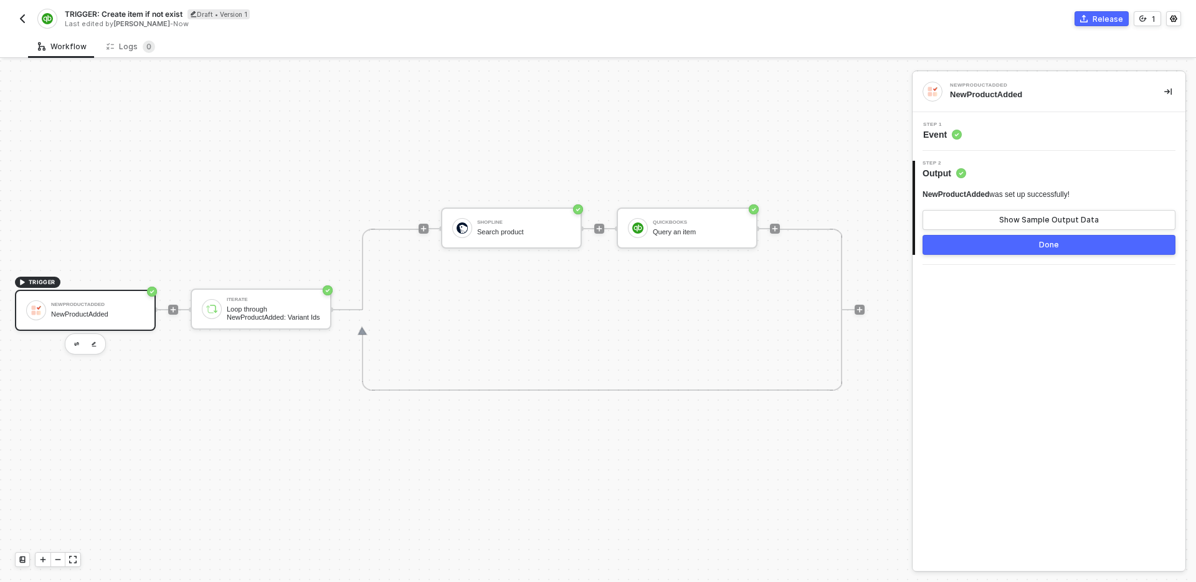
click at [1066, 135] on div "Step 1 Event" at bounding box center [1051, 131] width 270 height 19
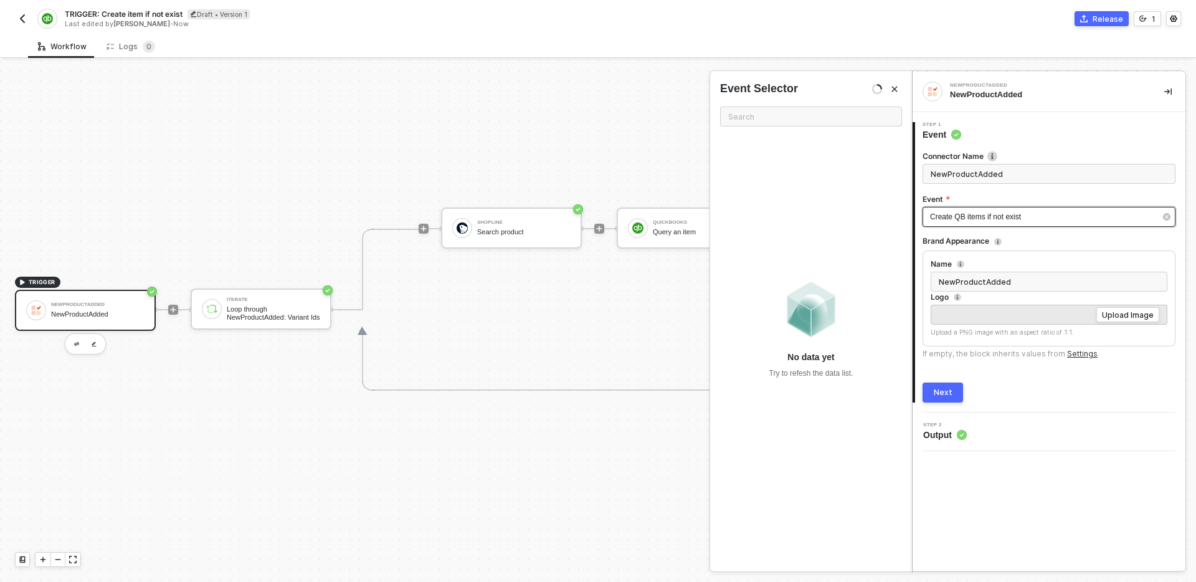
click at [1035, 222] on div "Create QB items if not exist" at bounding box center [1048, 217] width 253 height 20
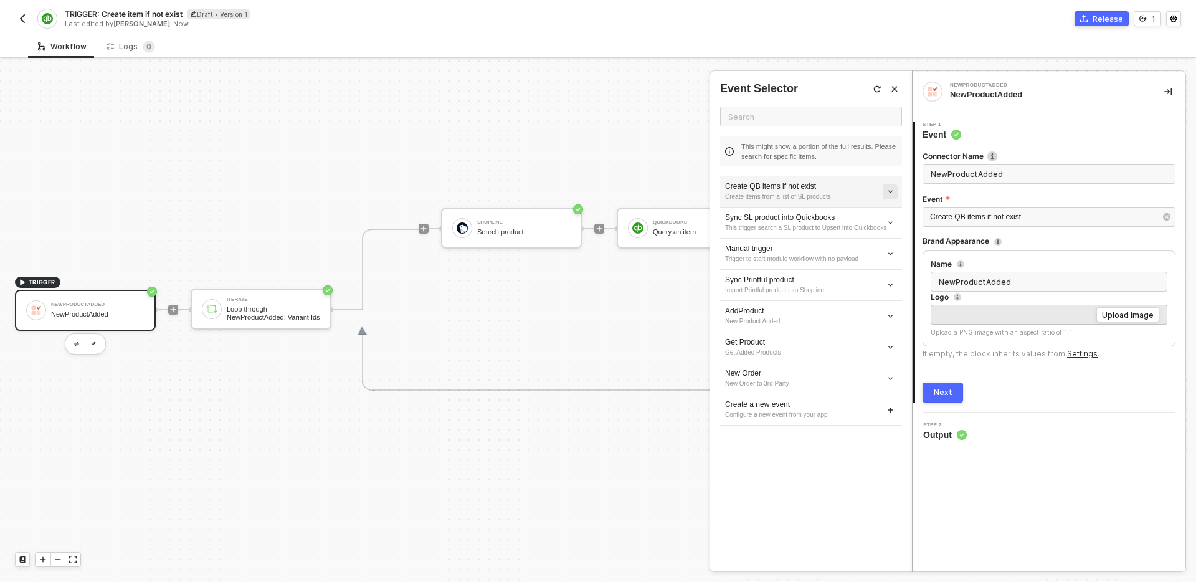
click at [894, 193] on button "button" at bounding box center [890, 191] width 15 height 15
click at [865, 214] on span "Edit" at bounding box center [846, 214] width 82 height 11
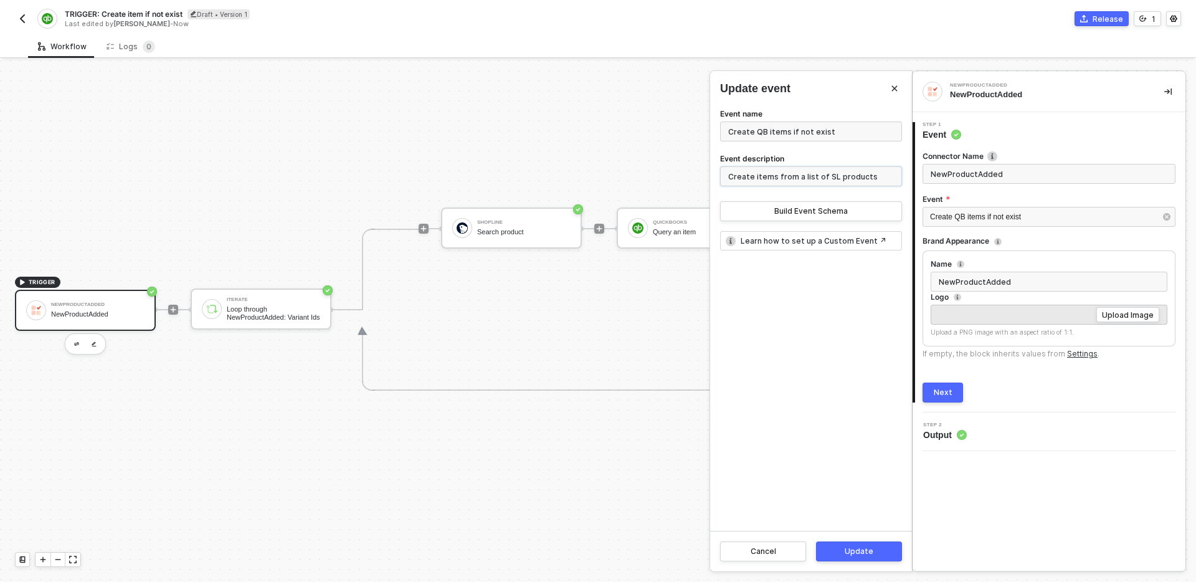
click at [853, 178] on input "Create items from a list of SL products" at bounding box center [811, 176] width 182 height 20
click at [872, 191] on div "Event name Create QB items if not exist Event description Create items from a l…" at bounding box center [811, 164] width 182 height 115
click at [870, 181] on input "Create items from a list of SL products" at bounding box center [811, 176] width 182 height 20
click at [840, 209] on div "Build Event Schema" at bounding box center [810, 211] width 73 height 10
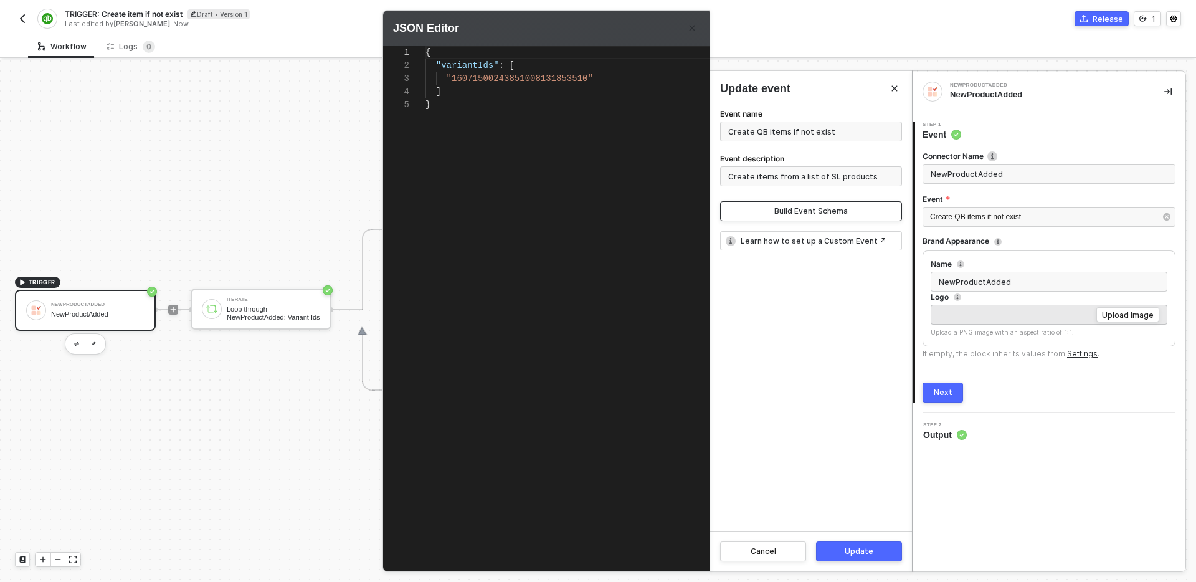
scroll to position [52, 0]
click at [523, 74] on span ""16071500243851008131853510"" at bounding box center [520, 78] width 146 height 10
paste textarea "80713567303556717401"
type textarea "{ "variantIds": [ "18071356730355671740153510" ] }"
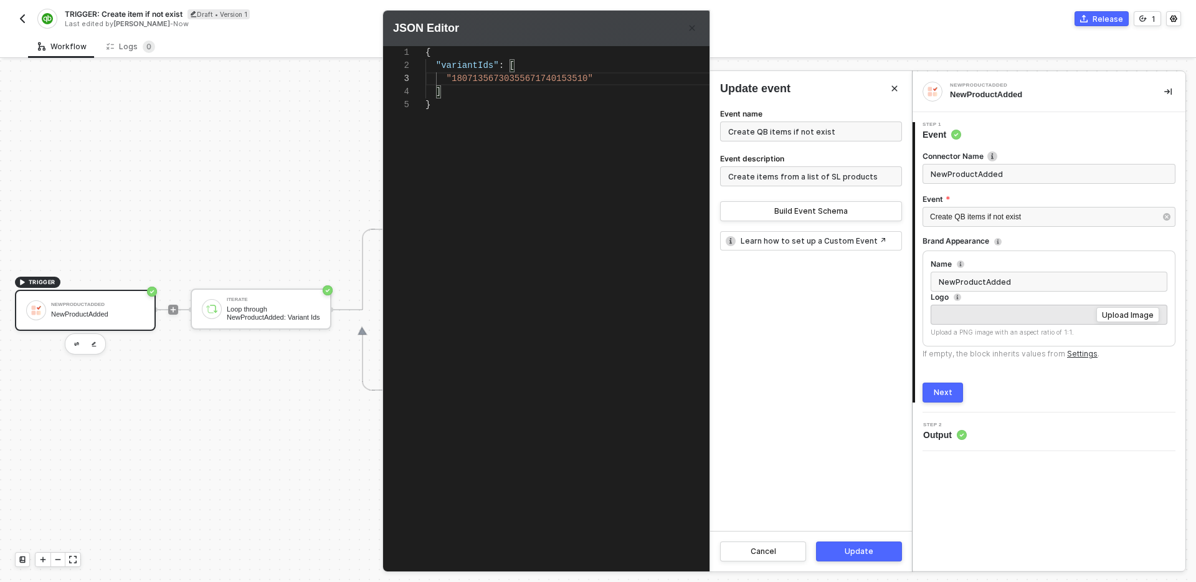
click at [863, 559] on button "Update" at bounding box center [859, 551] width 86 height 20
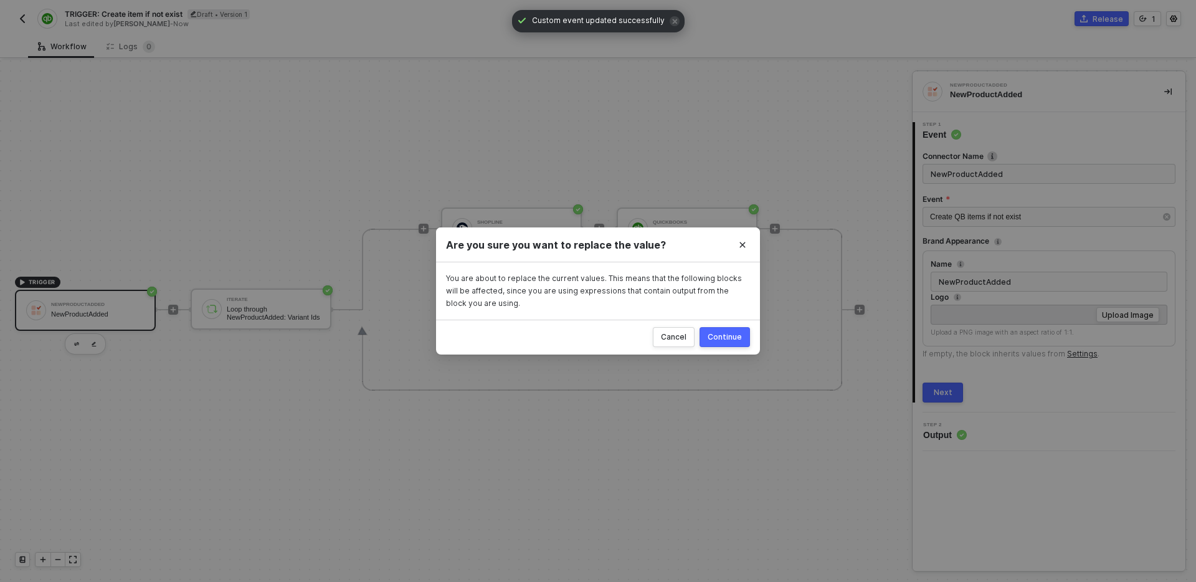
click at [735, 341] on div "Continue" at bounding box center [725, 337] width 34 height 10
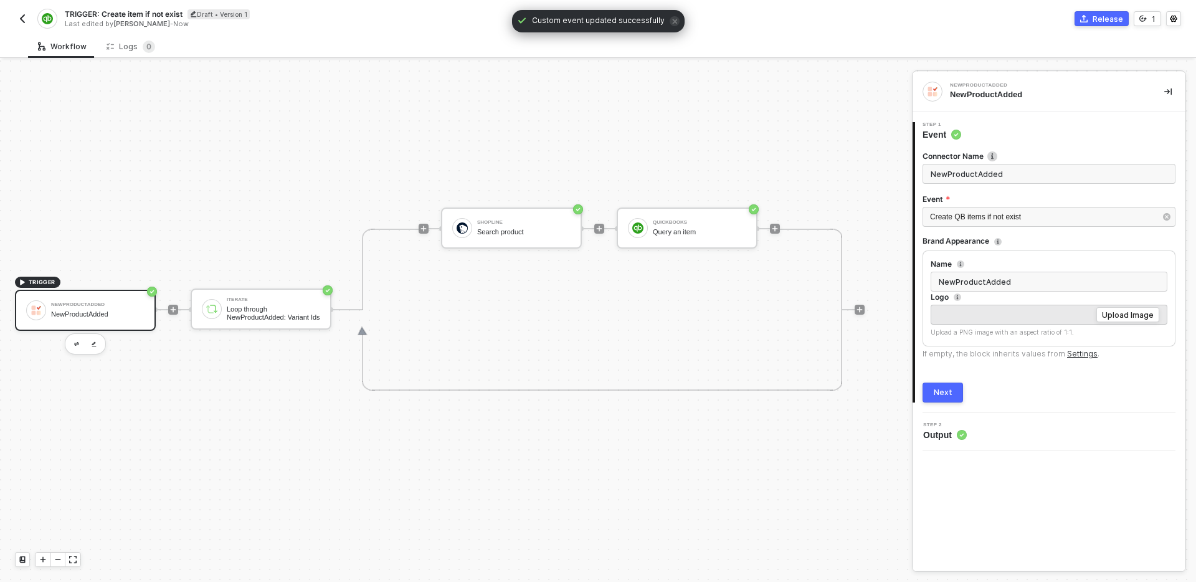
click at [930, 399] on button "Next" at bounding box center [942, 392] width 40 height 20
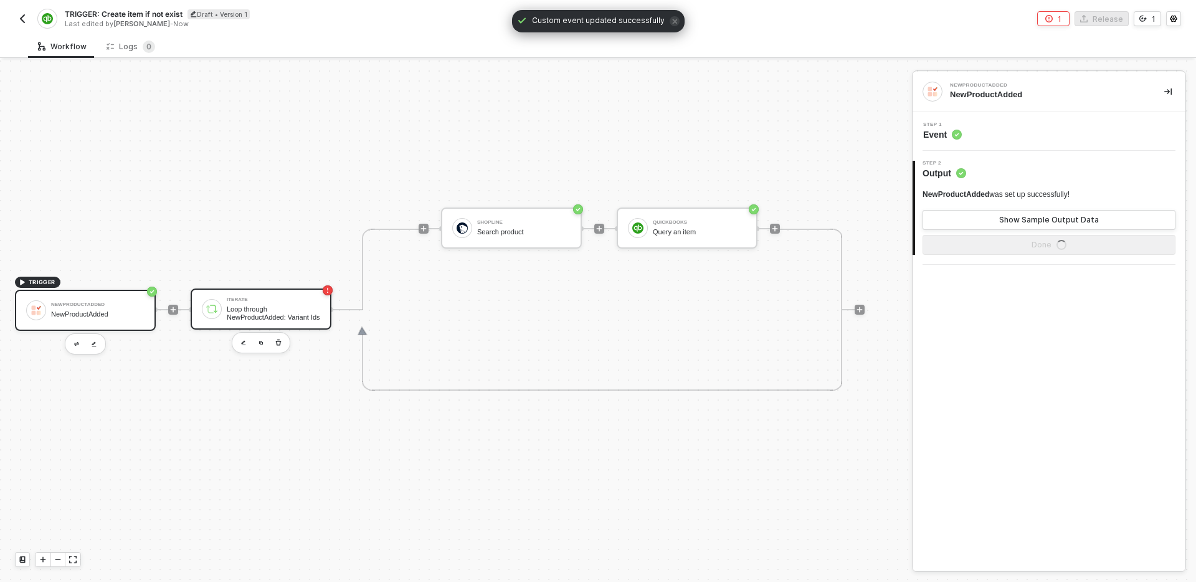
click at [285, 308] on div "Loop through NewProductAdded: Variant Ids" at bounding box center [273, 313] width 93 height 16
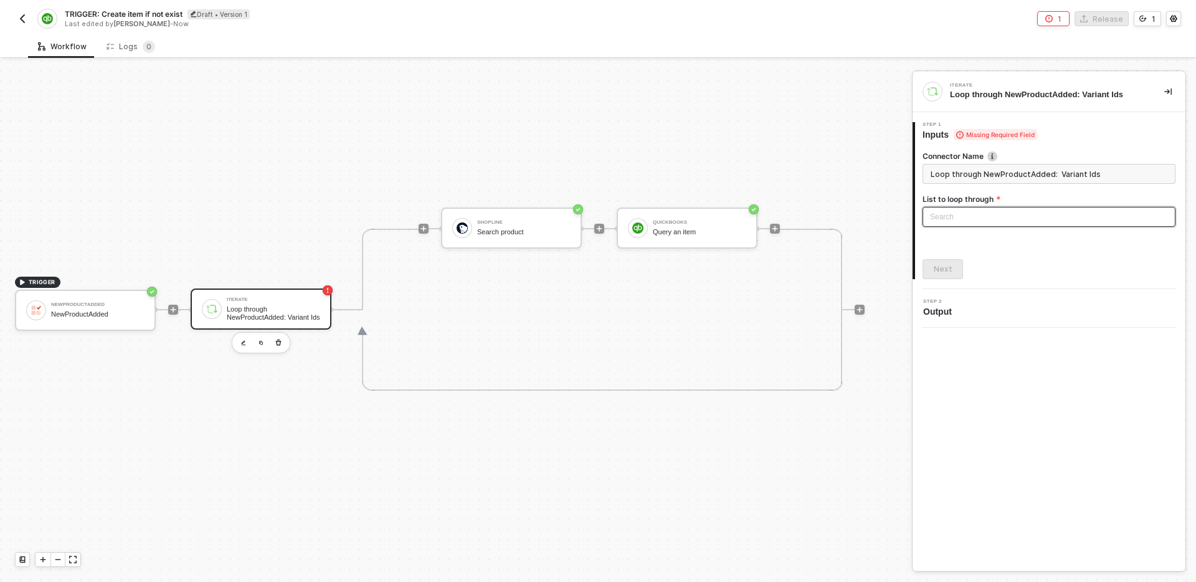
click at [984, 212] on div "Search" at bounding box center [1048, 217] width 253 height 20
click at [984, 243] on div "NewProductAdded: Variant Ids" at bounding box center [1048, 242] width 233 height 14
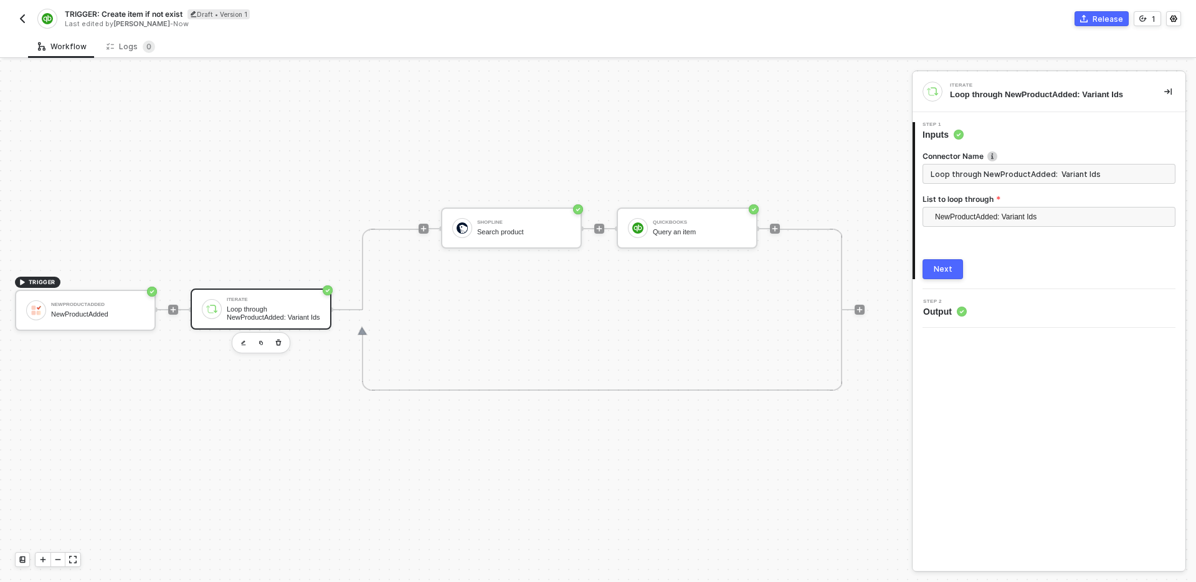
click at [623, 298] on div "Shopline Search product QuickBooks Query an item" at bounding box center [610, 229] width 339 height 162
click at [514, 235] on div "Search product" at bounding box center [523, 232] width 93 height 8
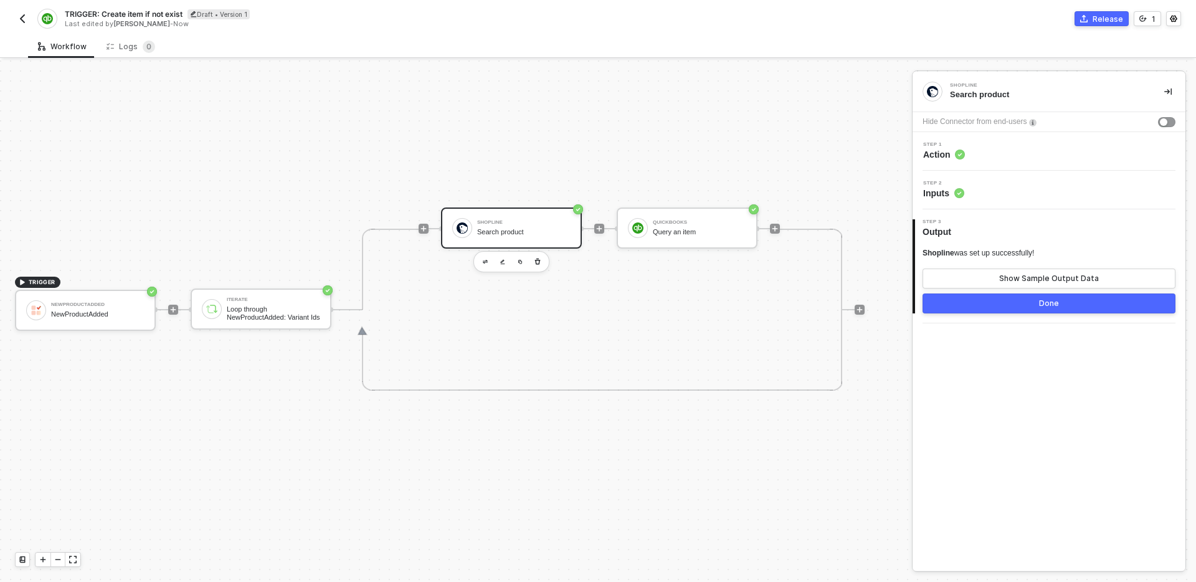
click at [993, 156] on div "Step 1 Action" at bounding box center [1051, 151] width 270 height 19
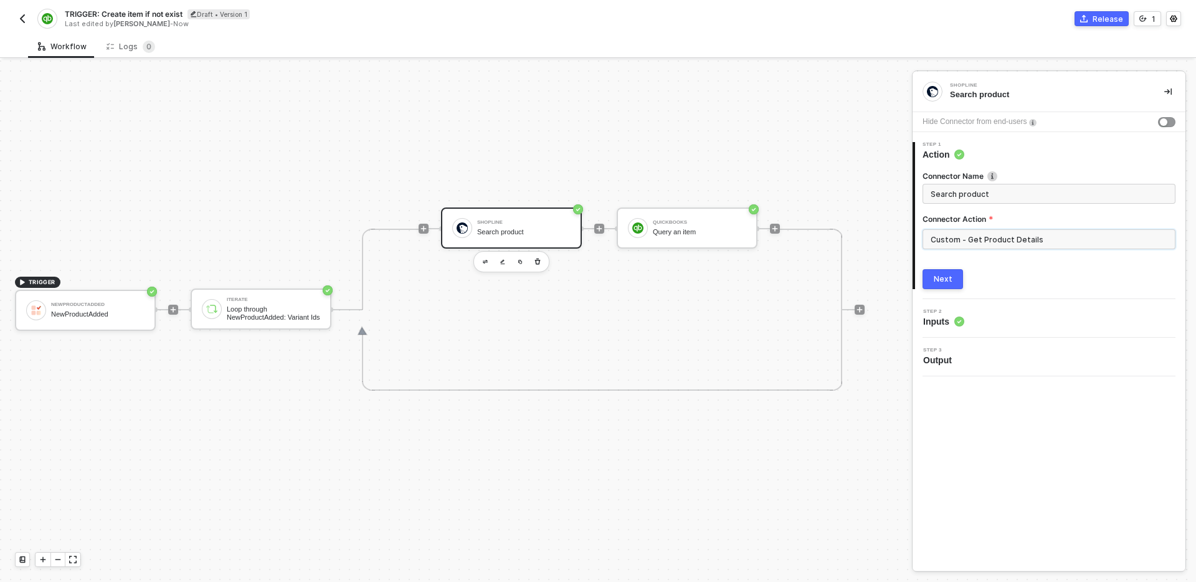
click at [1007, 234] on input "Custom - Get Product Details" at bounding box center [1048, 239] width 253 height 20
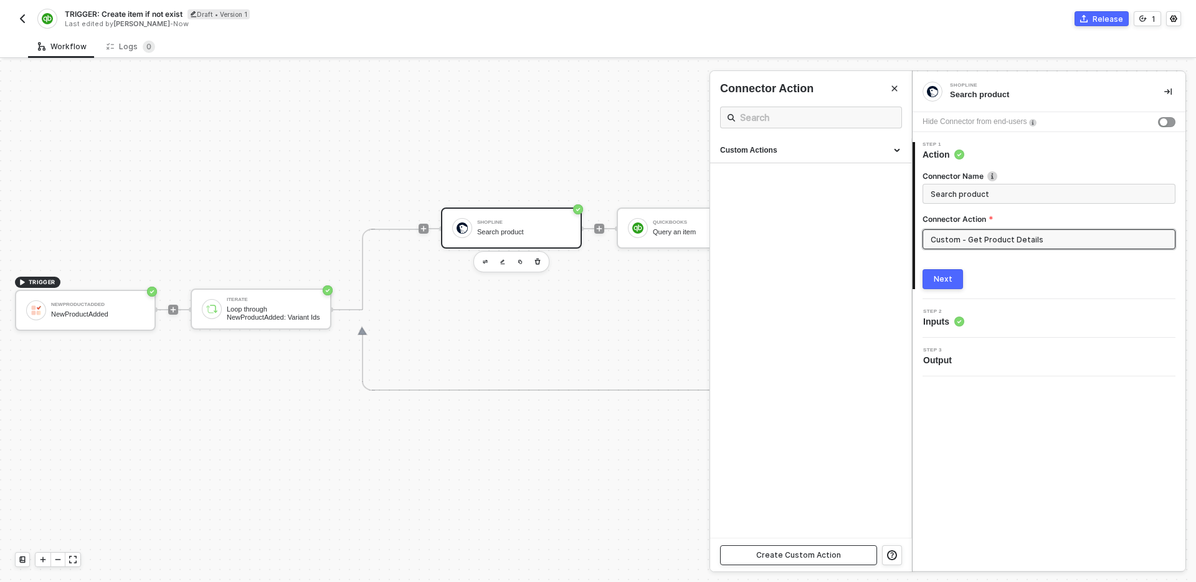
click at [811, 550] on div "Create Custom Action" at bounding box center [798, 555] width 85 height 10
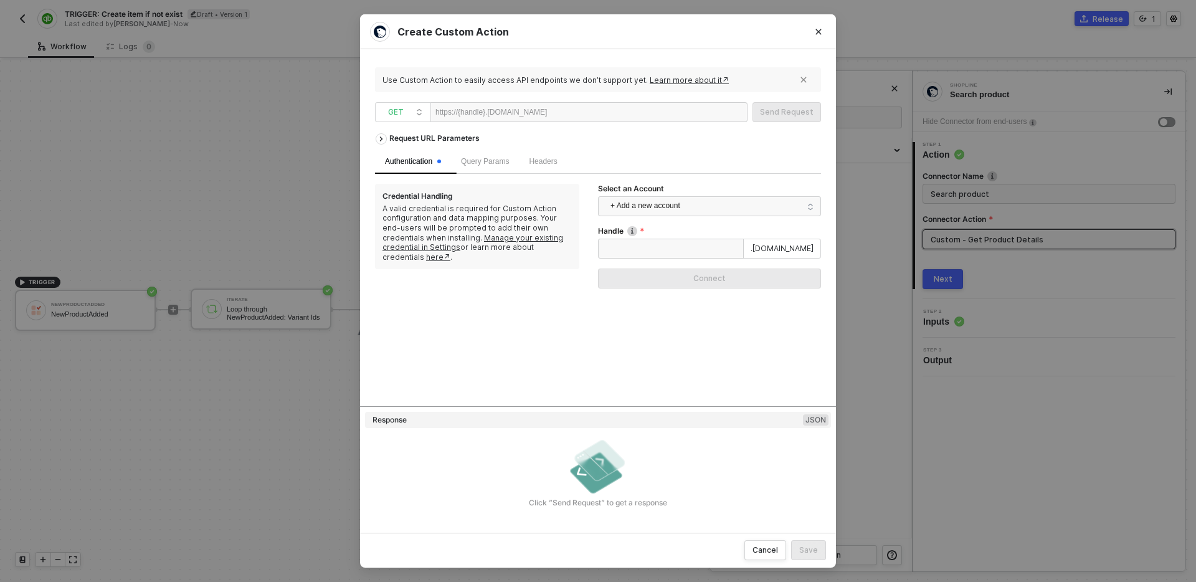
click at [589, 113] on div at bounding box center [585, 113] width 77 height 20
paste div
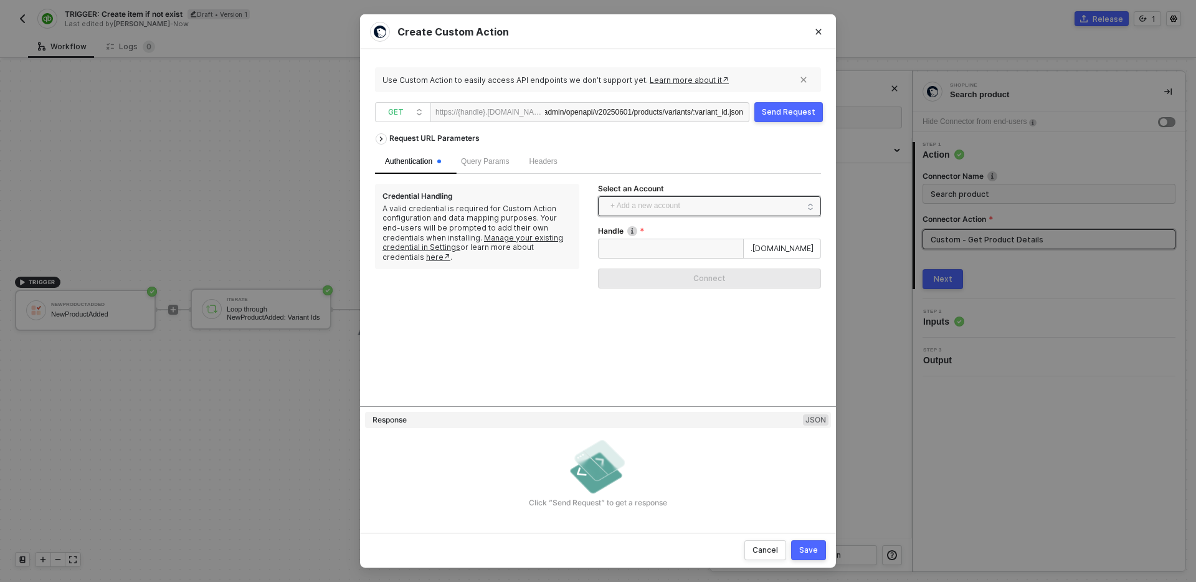
click at [752, 206] on span "+ Add a new account" at bounding box center [711, 206] width 203 height 20
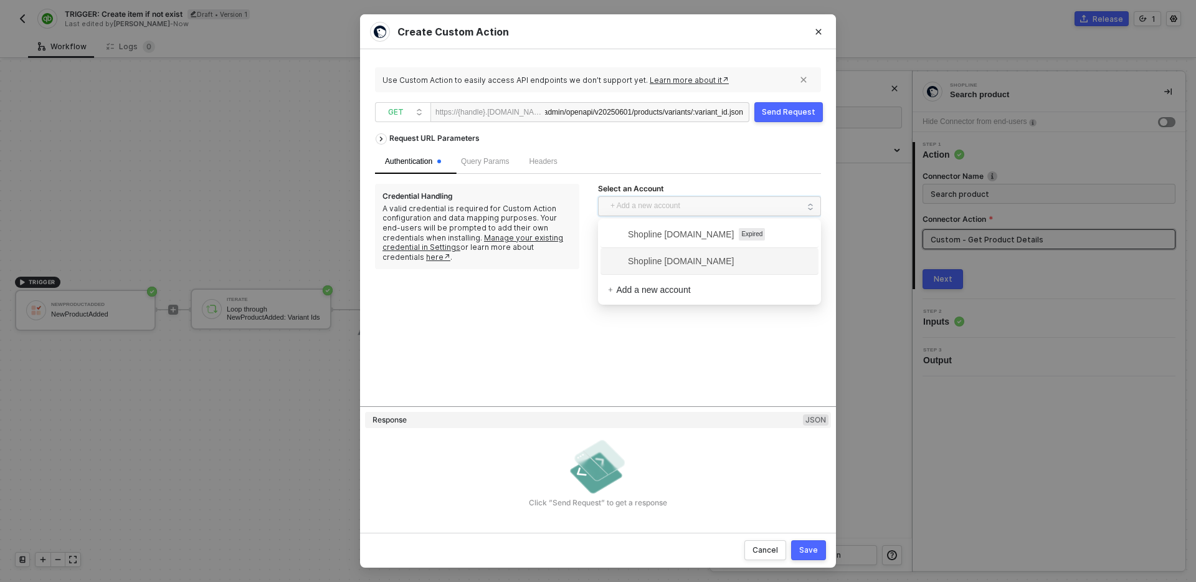
click at [734, 260] on span "Shopline testcs.myshopline.com" at bounding box center [671, 261] width 126 height 14
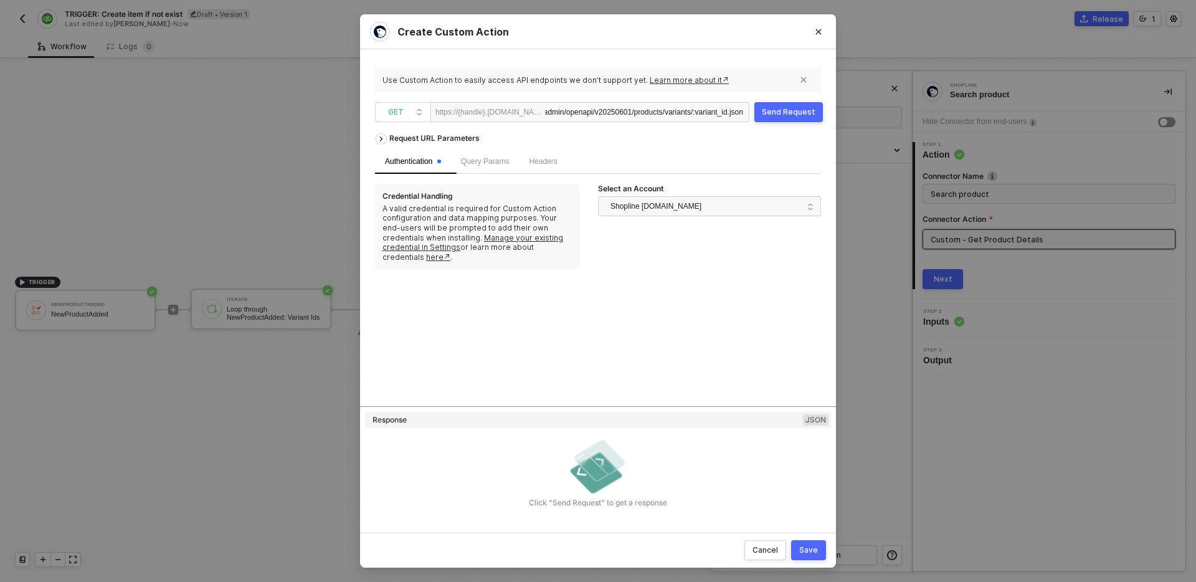
click at [696, 113] on div "/admin/openapi/v20250601/products/variants/:variant_id.json" at bounding box center [644, 113] width 198 height 20
click at [445, 141] on div "Request URL Parameters" at bounding box center [434, 138] width 103 height 22
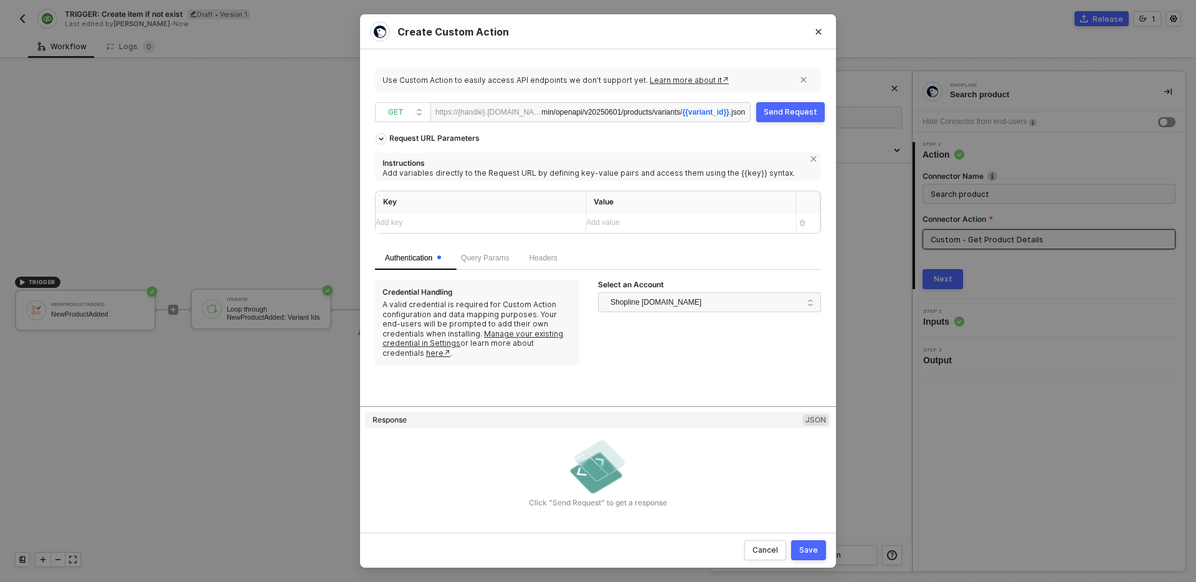
click at [467, 222] on div "Add key ﻿" at bounding box center [469, 223] width 187 height 12
click at [488, 257] on span "Query Params" at bounding box center [485, 258] width 48 height 9
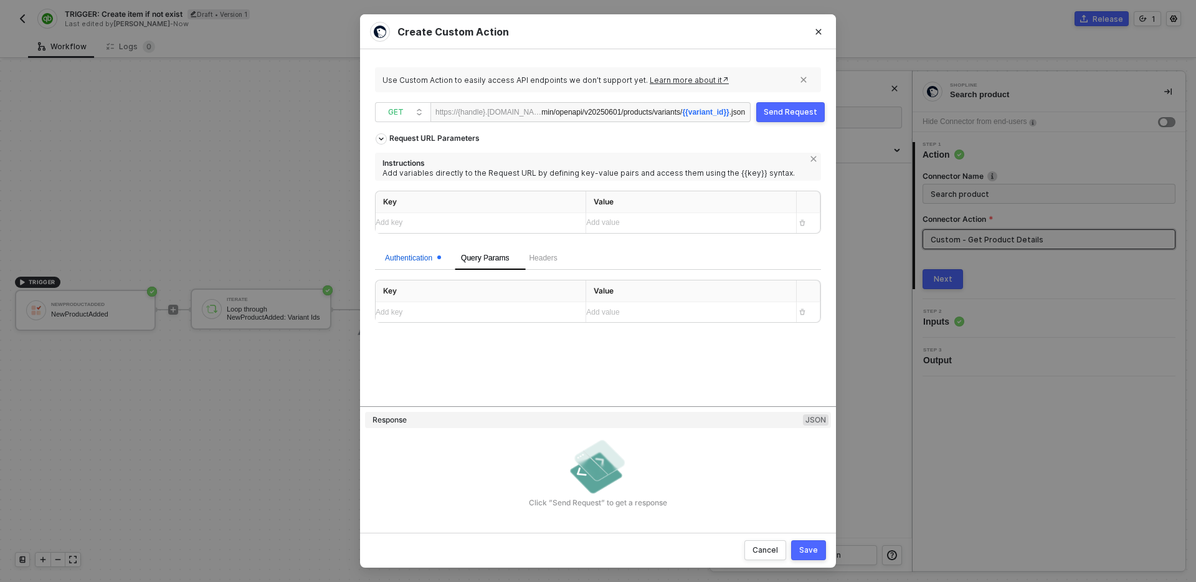
click at [420, 257] on div "Authentication" at bounding box center [413, 258] width 56 height 12
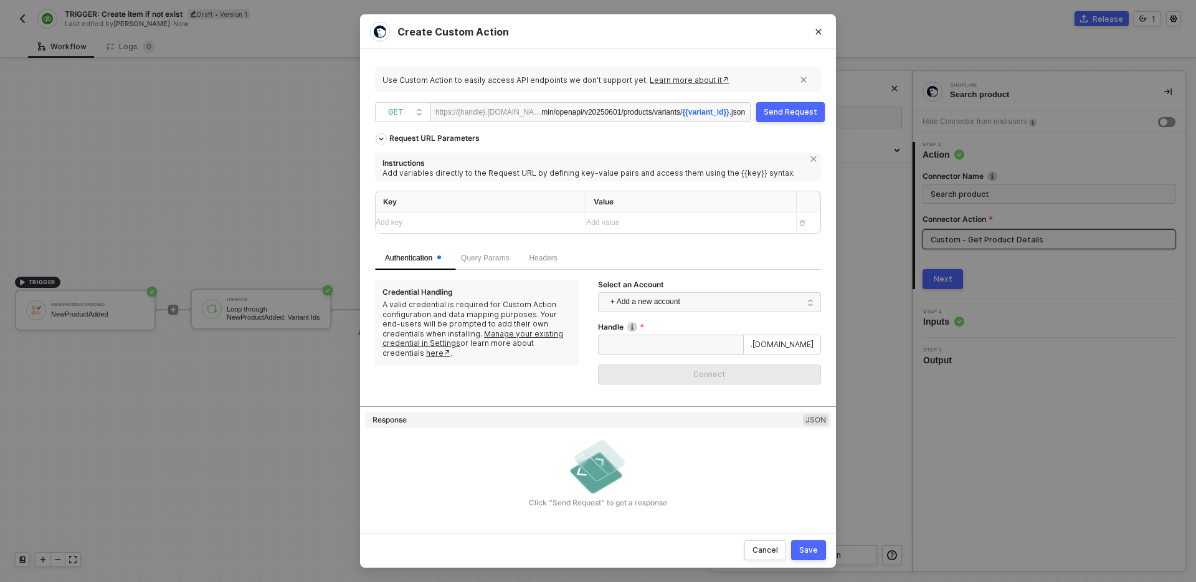
click at [457, 217] on div "Add key ﻿" at bounding box center [469, 223] width 187 height 12
click at [714, 304] on span "+ Add a new account" at bounding box center [711, 302] width 203 height 20
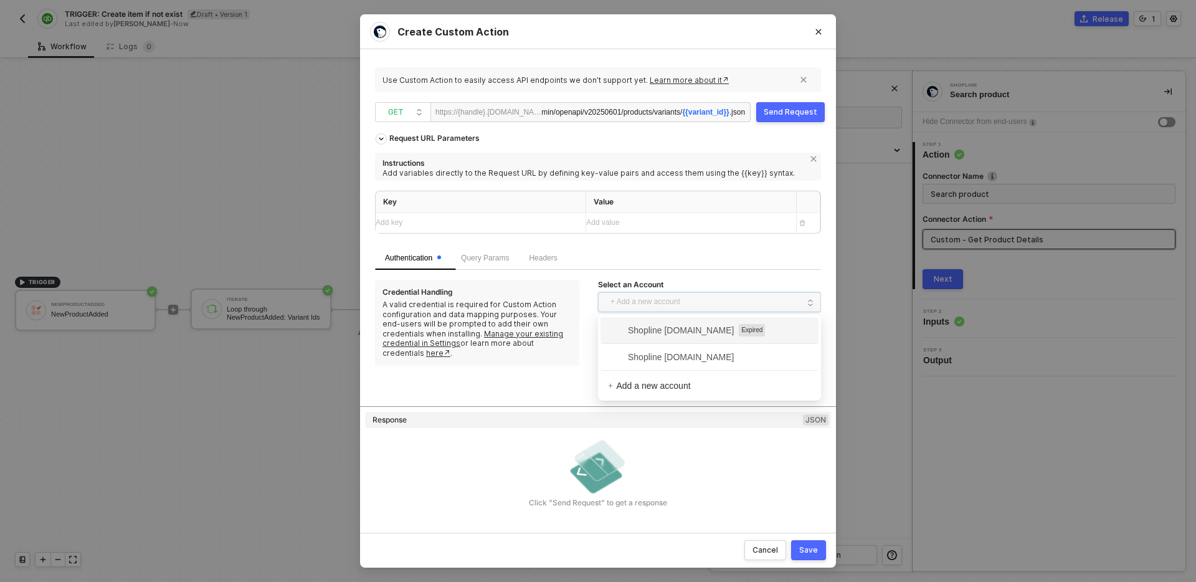
click at [675, 351] on span "Shopline testcs.myshopline.com" at bounding box center [671, 357] width 126 height 14
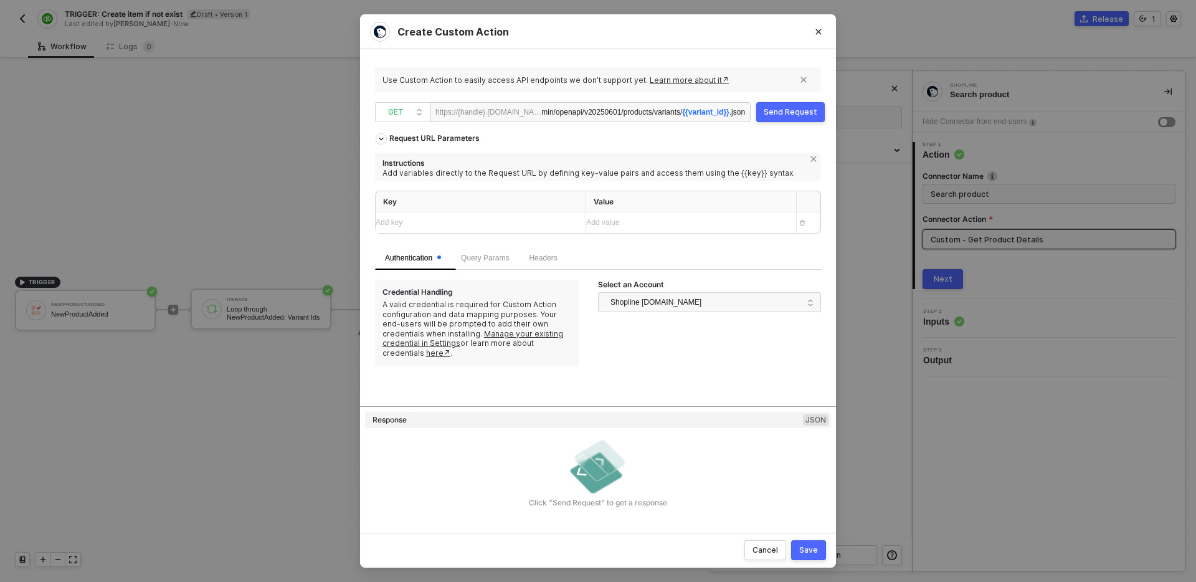
click at [539, 223] on div "Add key ﻿" at bounding box center [469, 223] width 187 height 12
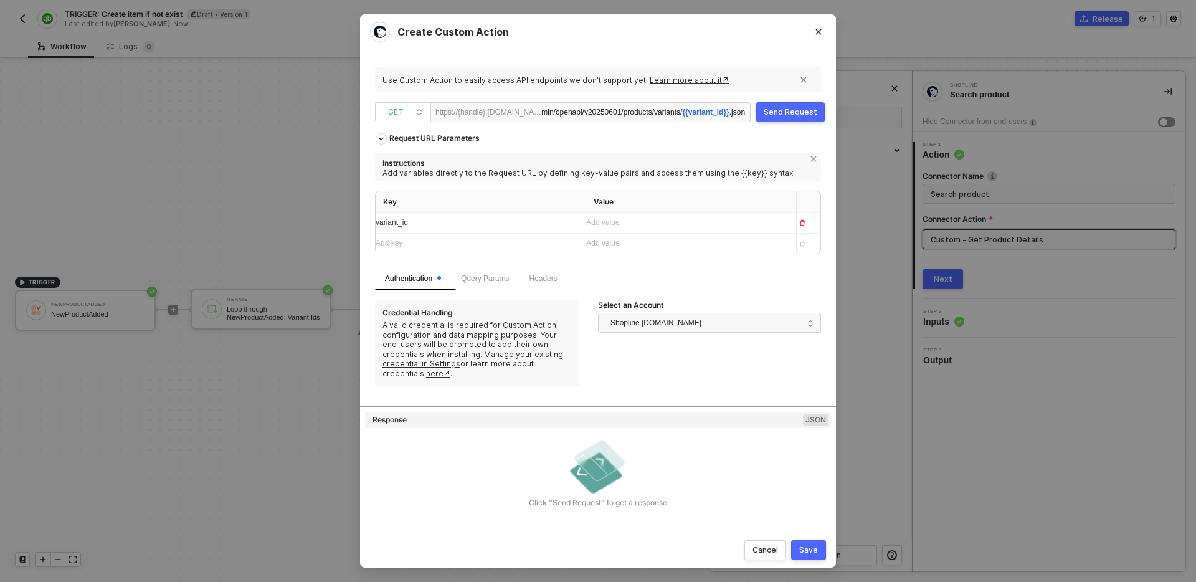
click at [646, 222] on div "Add value ﻿" at bounding box center [679, 223] width 187 height 12
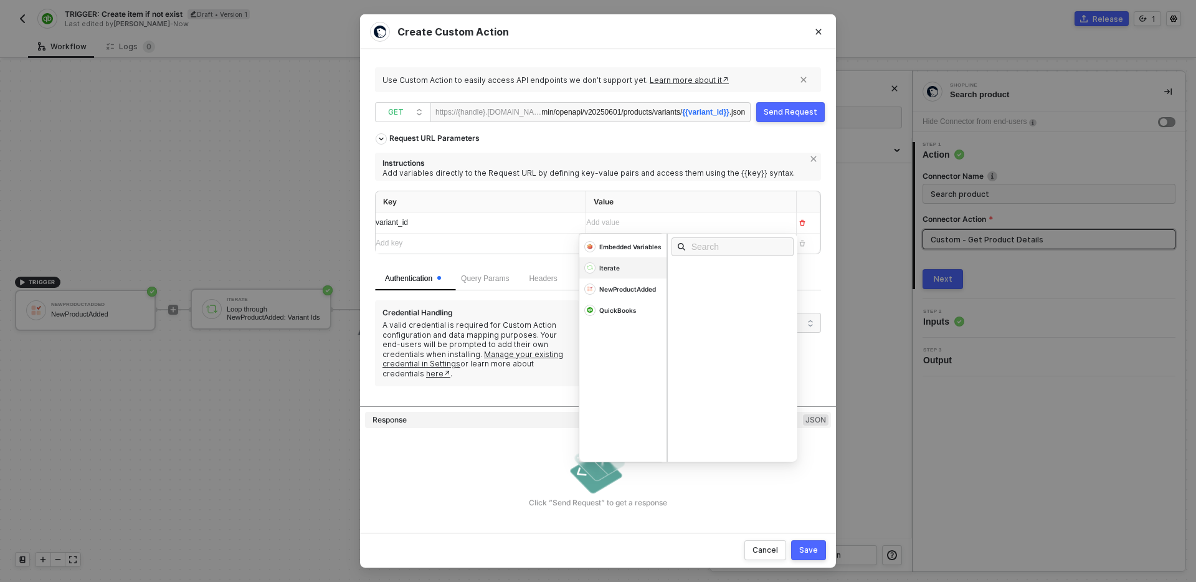
click at [638, 269] on div "Iterate" at bounding box center [622, 267] width 87 height 21
click at [701, 274] on div "Collection Field" at bounding box center [736, 270] width 130 height 14
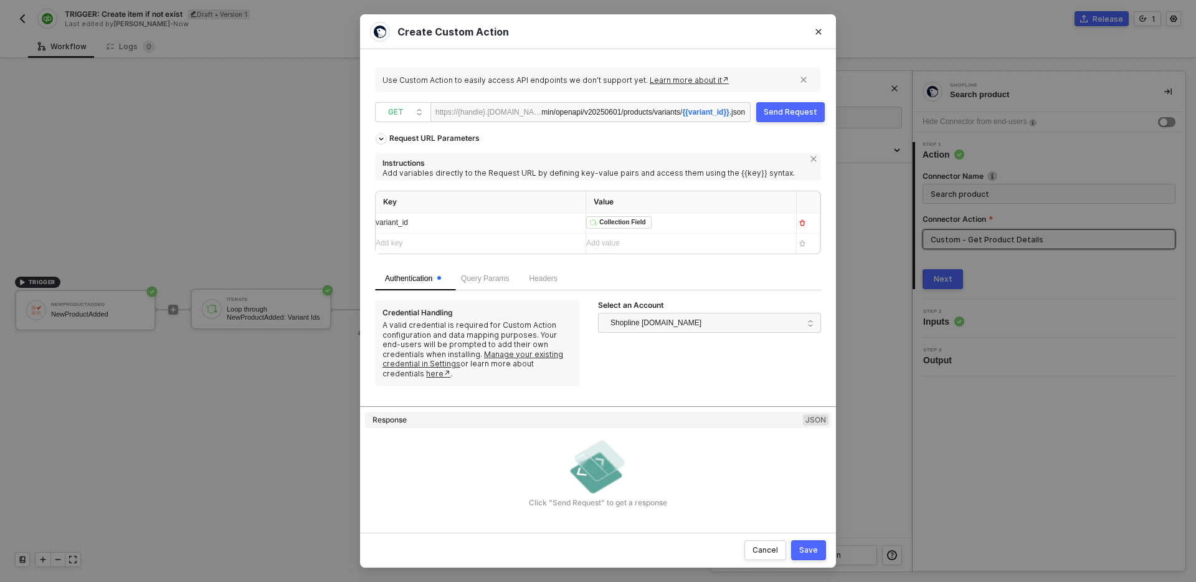
click at [666, 194] on th "Value" at bounding box center [691, 202] width 211 height 22
click at [791, 114] on div "Send Request" at bounding box center [791, 112] width 54 height 10
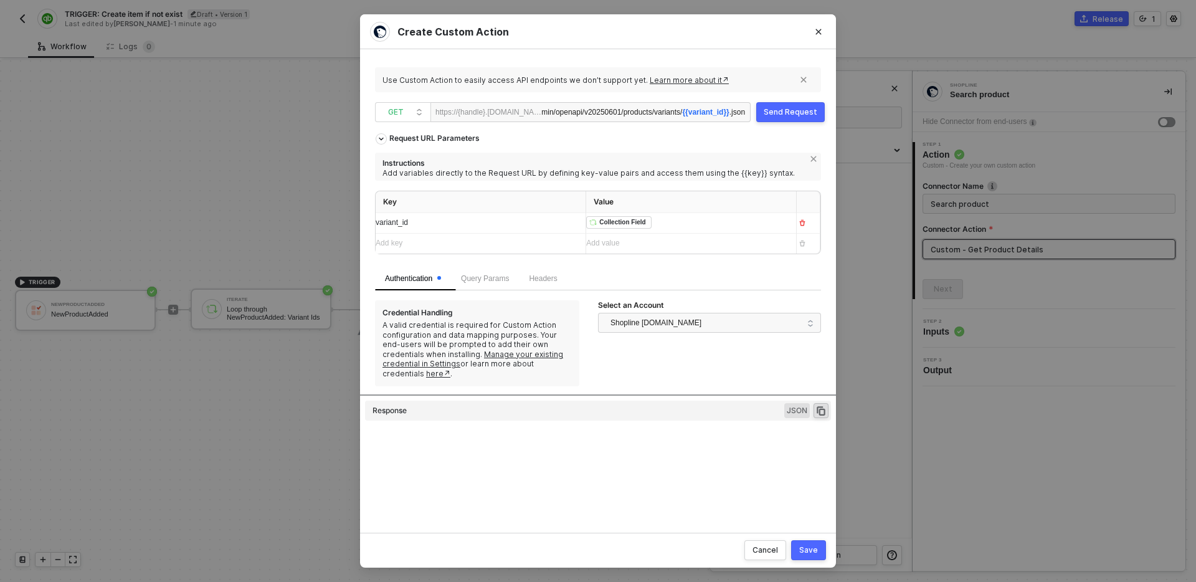
type textarea "HTTP/1.1 400 Bad Request { "data": [ [ { "json": { "errors": "skuId: skuId must…"
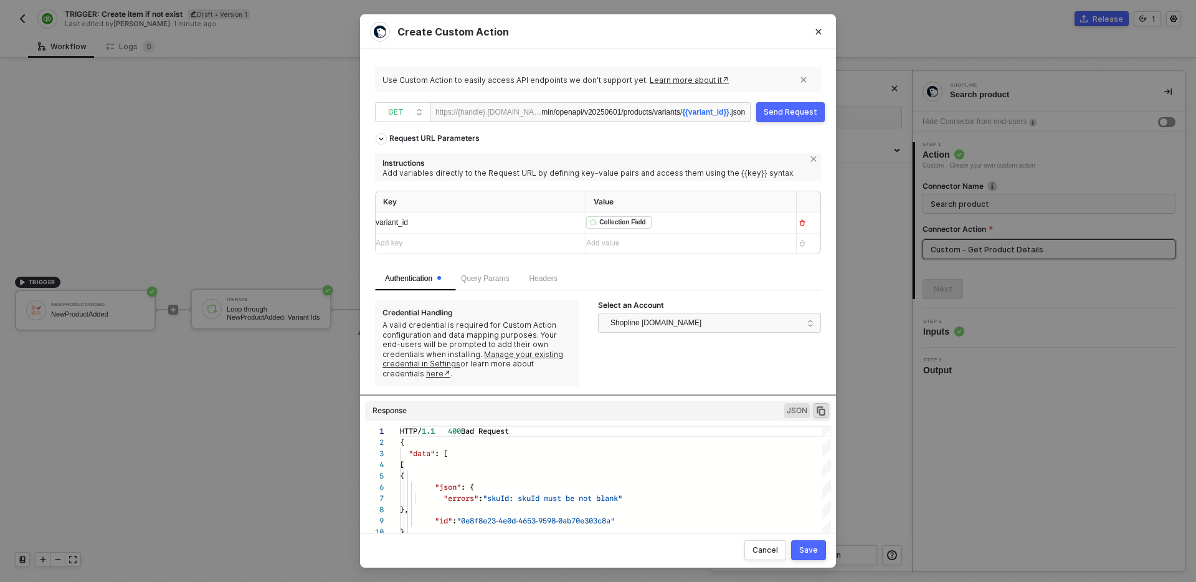
click at [734, 228] on div "﻿ ﻿ Collection Field ﻿" at bounding box center [686, 223] width 200 height 14
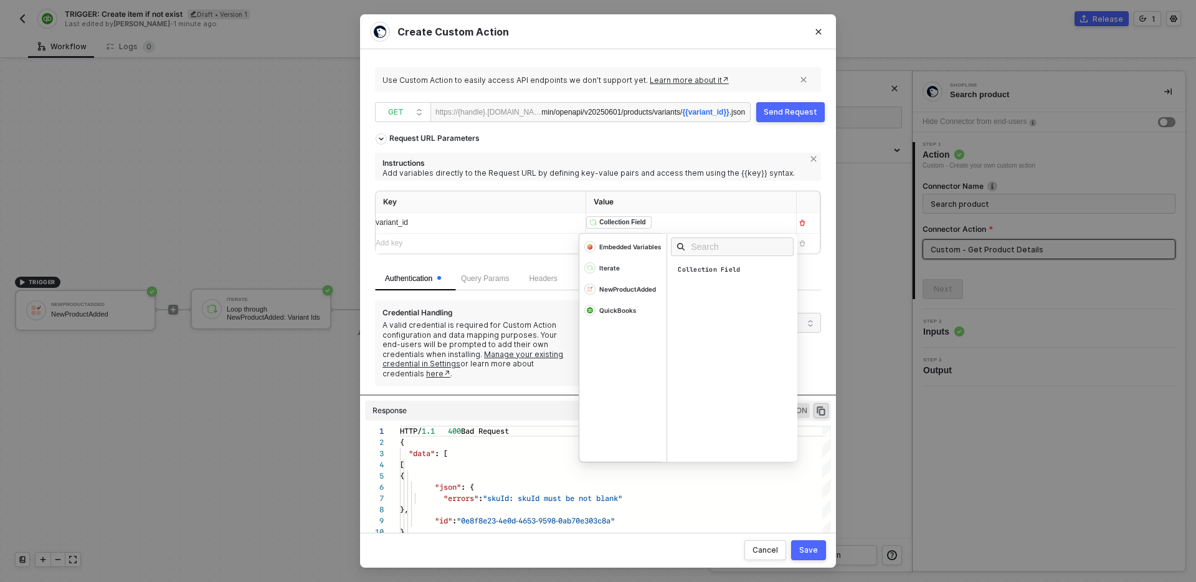
click at [734, 228] on div "﻿ ﻿ Collection Field ﻿" at bounding box center [679, 223] width 187 height 14
click at [658, 223] on div "Add value ﻿" at bounding box center [679, 223] width 187 height 12
click at [800, 115] on div "Send Request" at bounding box center [791, 112] width 54 height 10
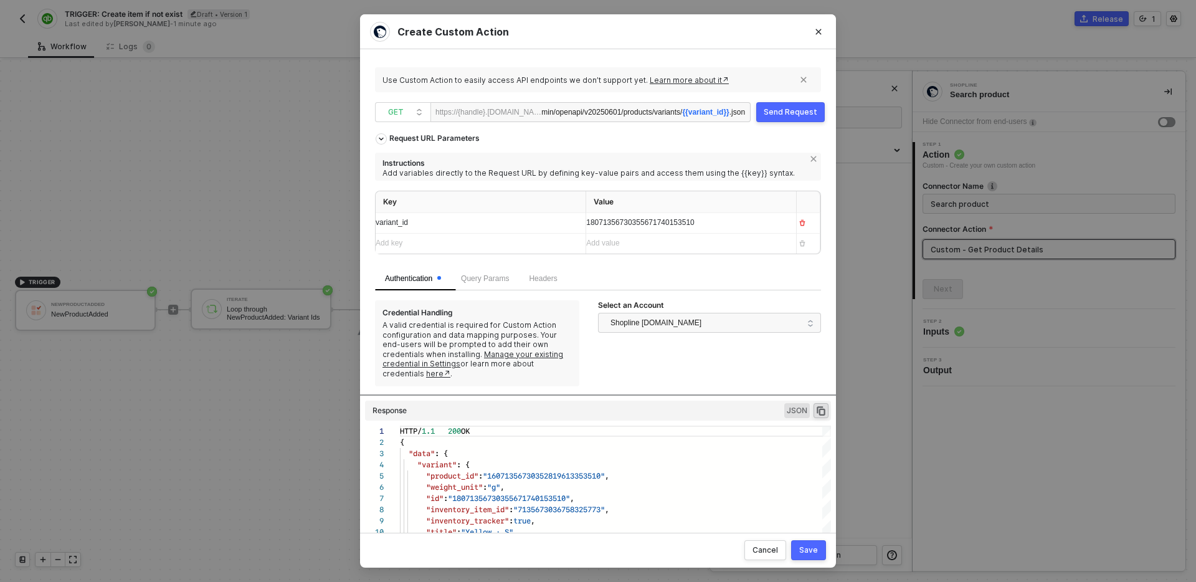
click at [721, 227] on div "18071356730355671740153510" at bounding box center [686, 223] width 200 height 12
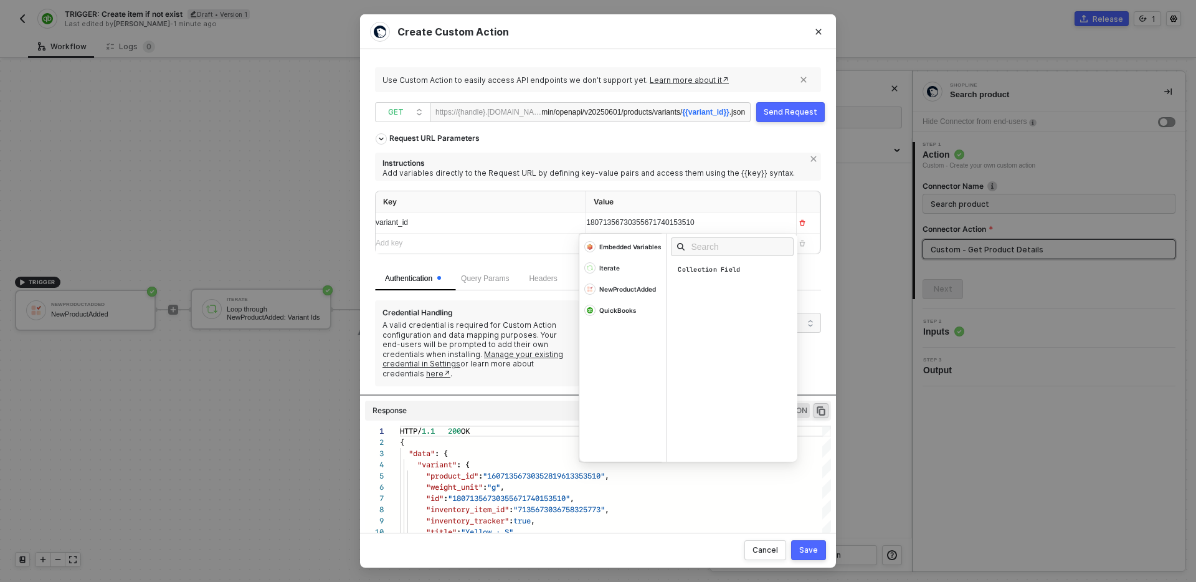
click at [721, 227] on div "18071356730355671740153510" at bounding box center [679, 223] width 187 height 12
click at [682, 222] on span "18071356730355671740153510" at bounding box center [640, 222] width 108 height 9
click at [809, 549] on div "Save" at bounding box center [808, 550] width 19 height 10
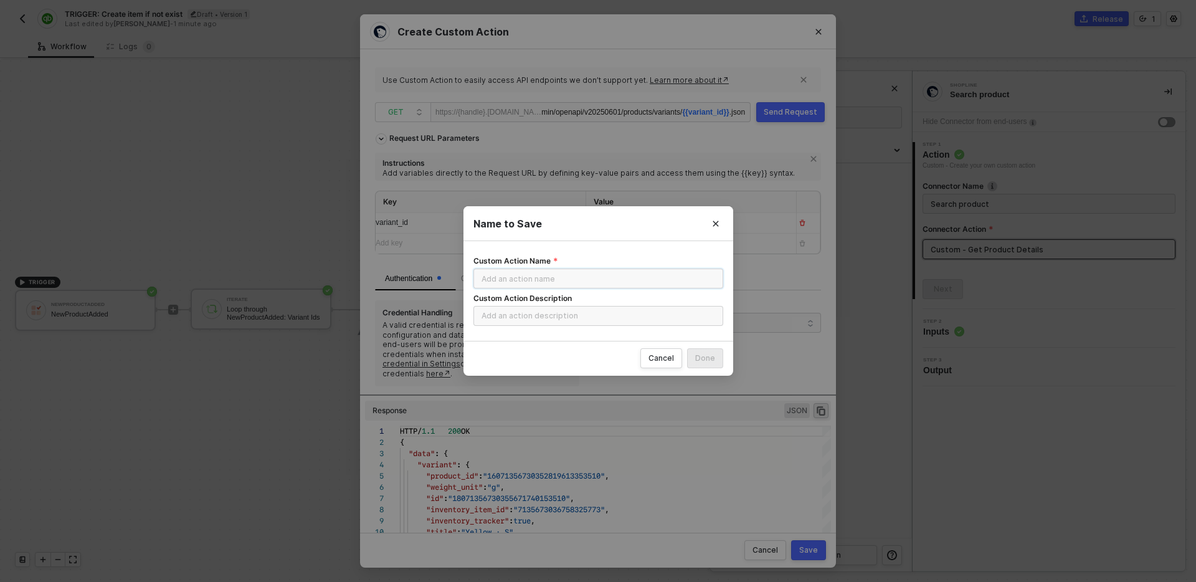
click at [608, 282] on input "Custom Action Name" at bounding box center [598, 278] width 250 height 20
type input "GET product variant information"
click at [709, 361] on div "Done" at bounding box center [705, 358] width 20 height 10
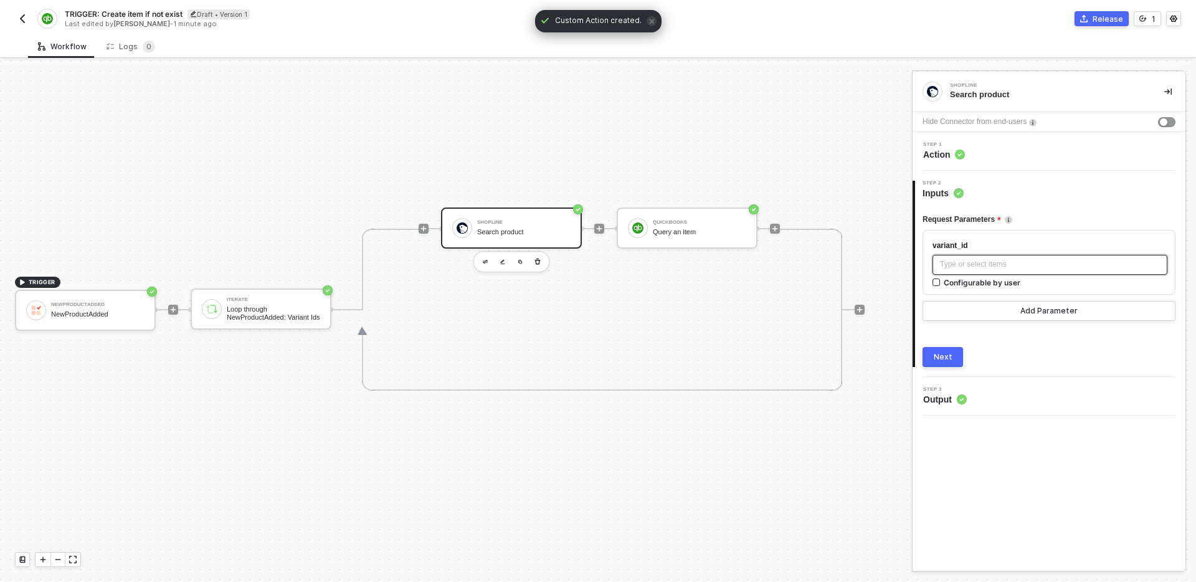
click at [1045, 261] on div "Type or select items ﻿" at bounding box center [1050, 264] width 220 height 12
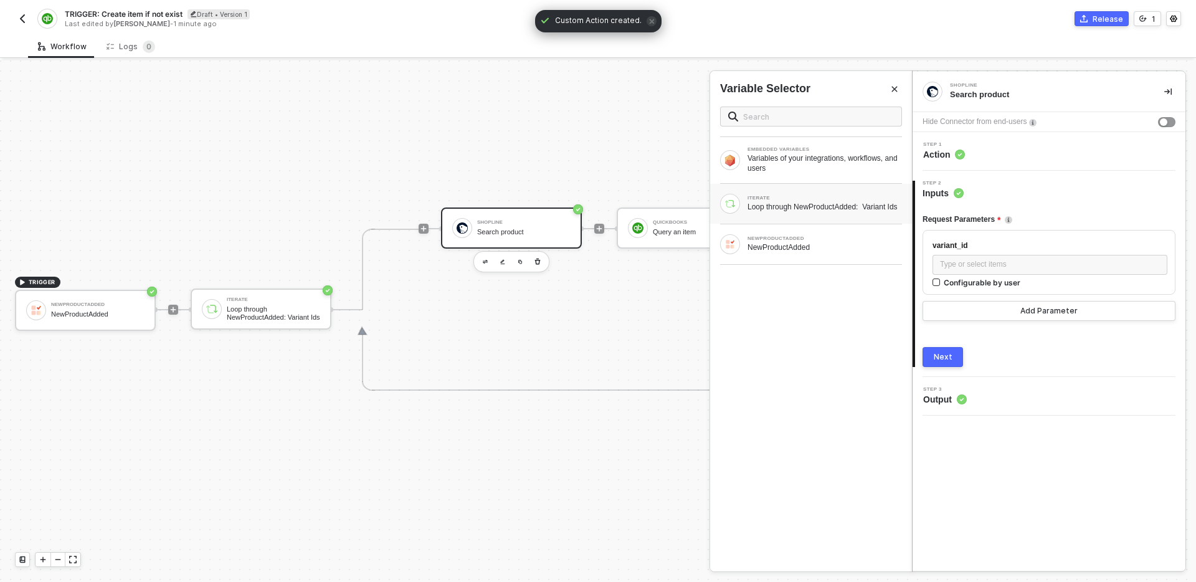
click at [844, 209] on div "Loop through NewProductAdded: Variant Ids" at bounding box center [824, 207] width 154 height 10
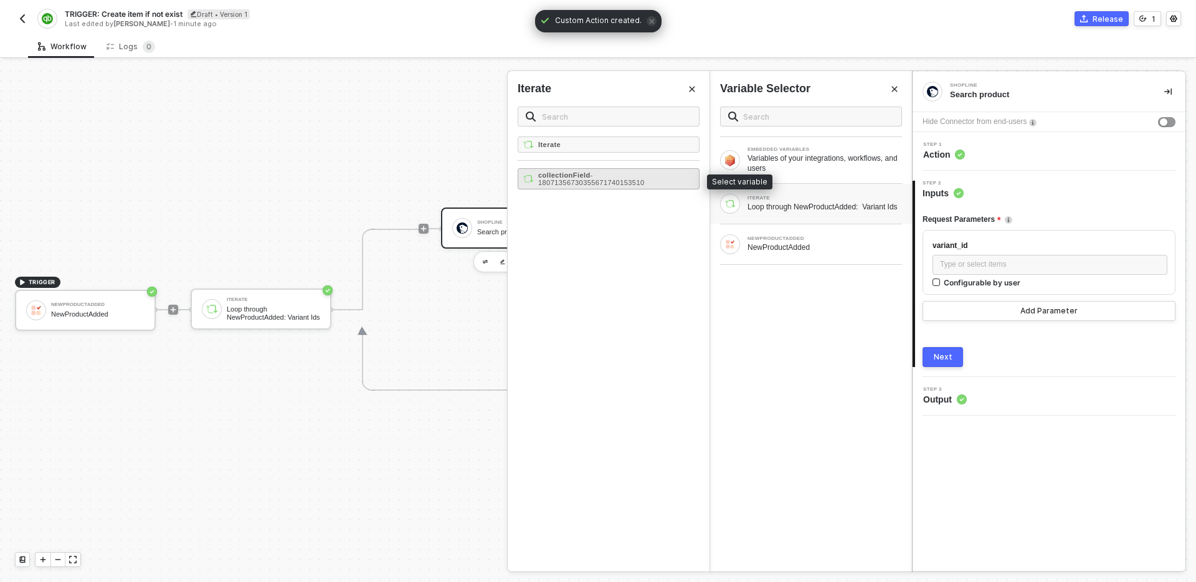
click at [635, 182] on span "- 18071356730355671740153510" at bounding box center [591, 178] width 107 height 15
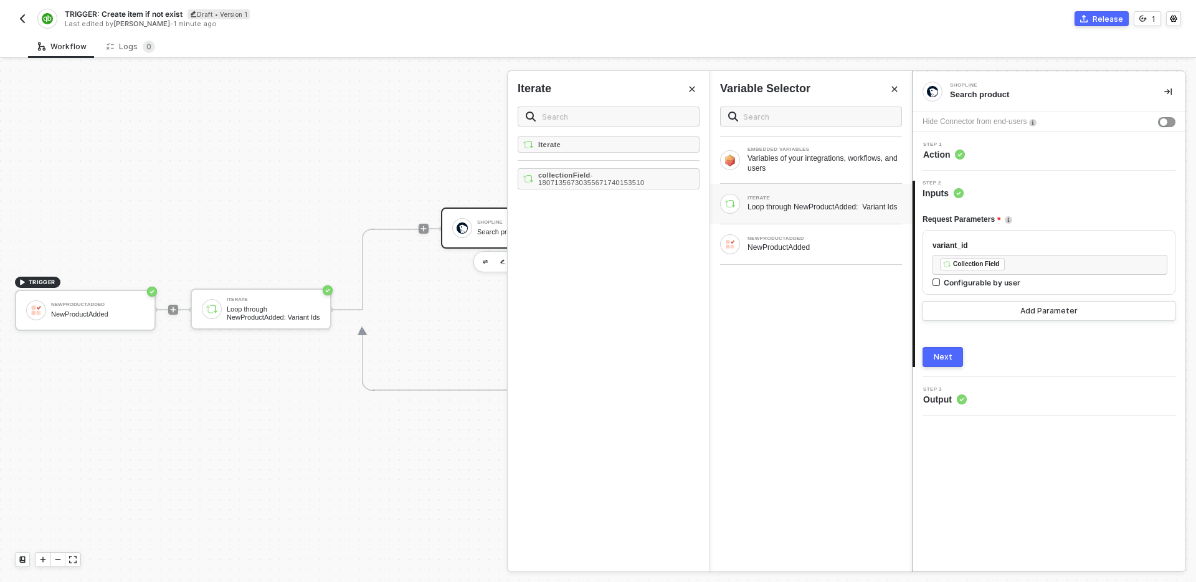
click at [952, 356] on button "Next" at bounding box center [942, 357] width 40 height 20
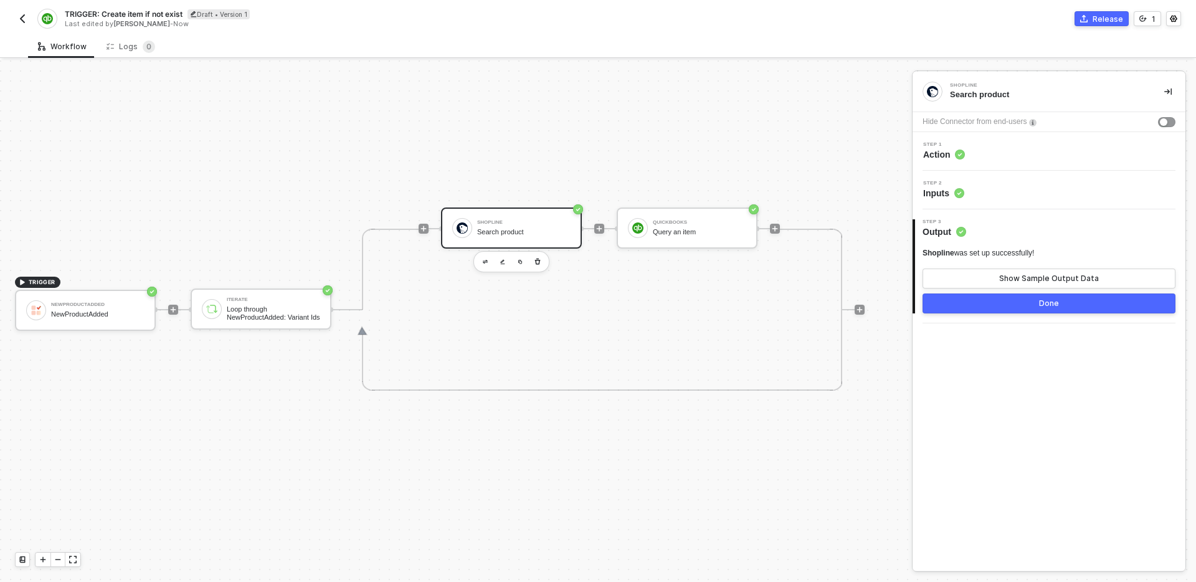
click at [1012, 155] on div "Step 1 Action" at bounding box center [1051, 151] width 270 height 19
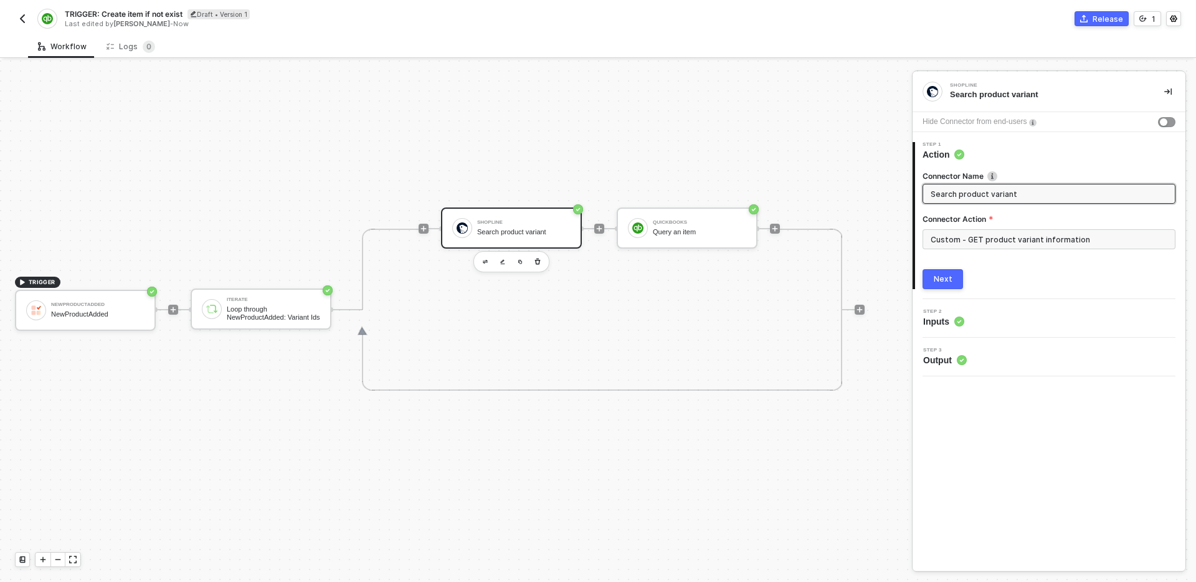
type input "Search product variant"
click at [954, 280] on button "Next" at bounding box center [942, 279] width 40 height 20
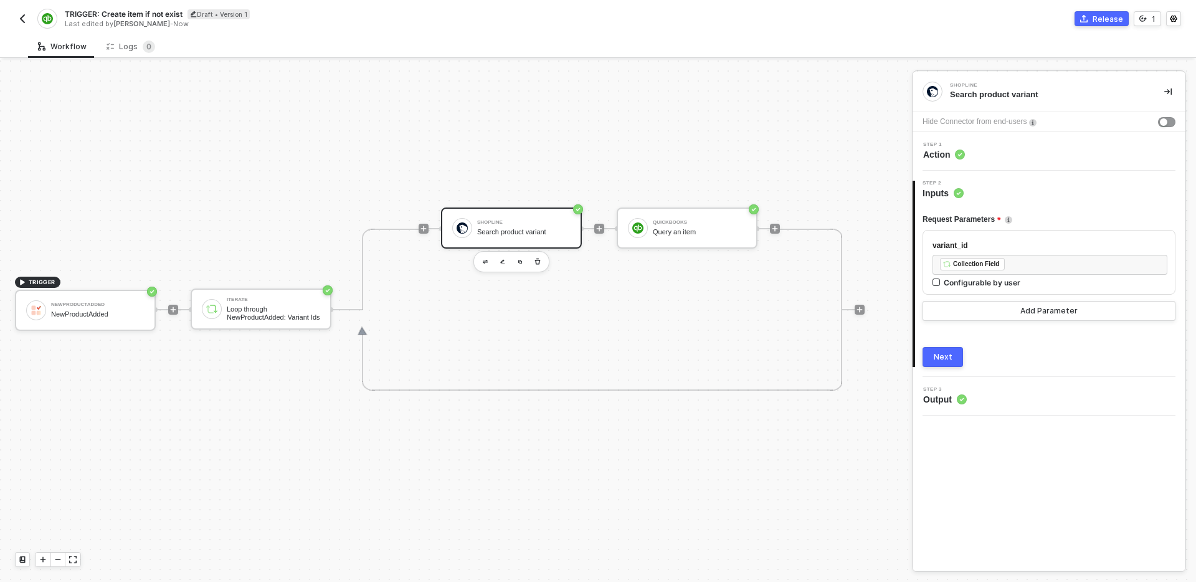
click at [944, 358] on div "Next" at bounding box center [943, 357] width 19 height 10
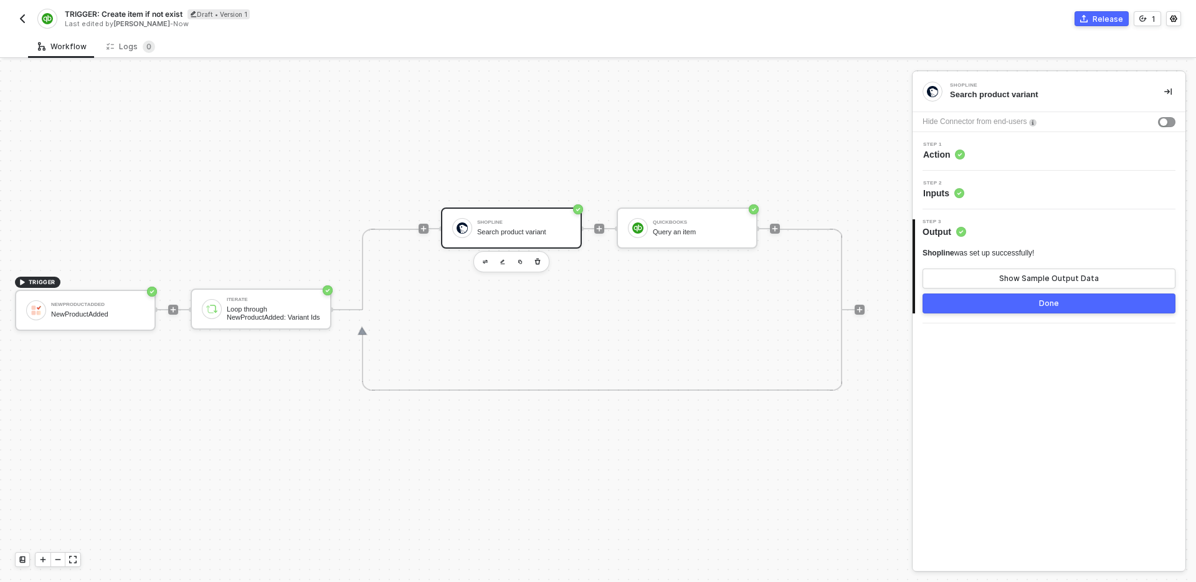
click at [998, 305] on button "Done" at bounding box center [1048, 303] width 253 height 20
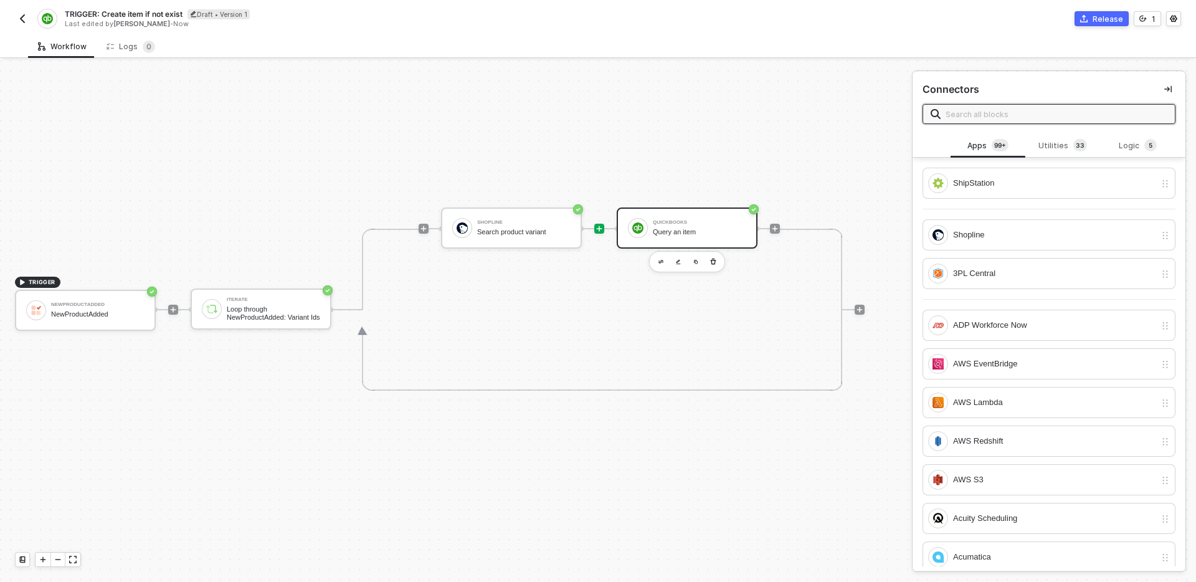
click at [693, 235] on div "Query an item" at bounding box center [699, 232] width 93 height 8
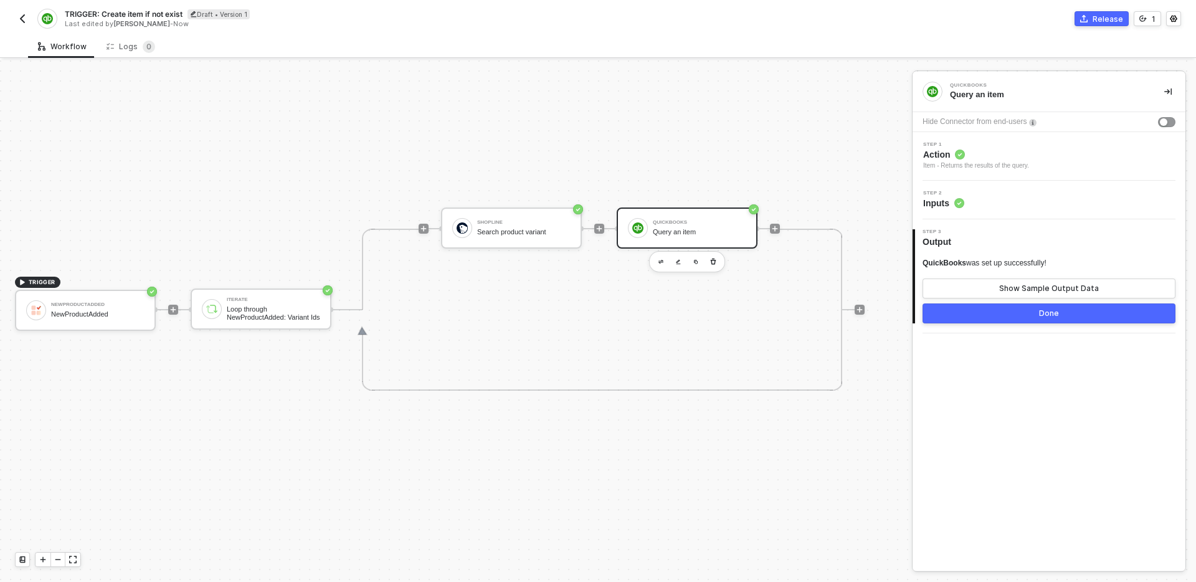
click at [1035, 220] on div "3 Step 3 Output QuickBooks was set up successfully! Show Sample Output Data Done" at bounding box center [1049, 276] width 273 height 114
click at [1038, 191] on div "Step 2 Inputs" at bounding box center [1051, 200] width 270 height 19
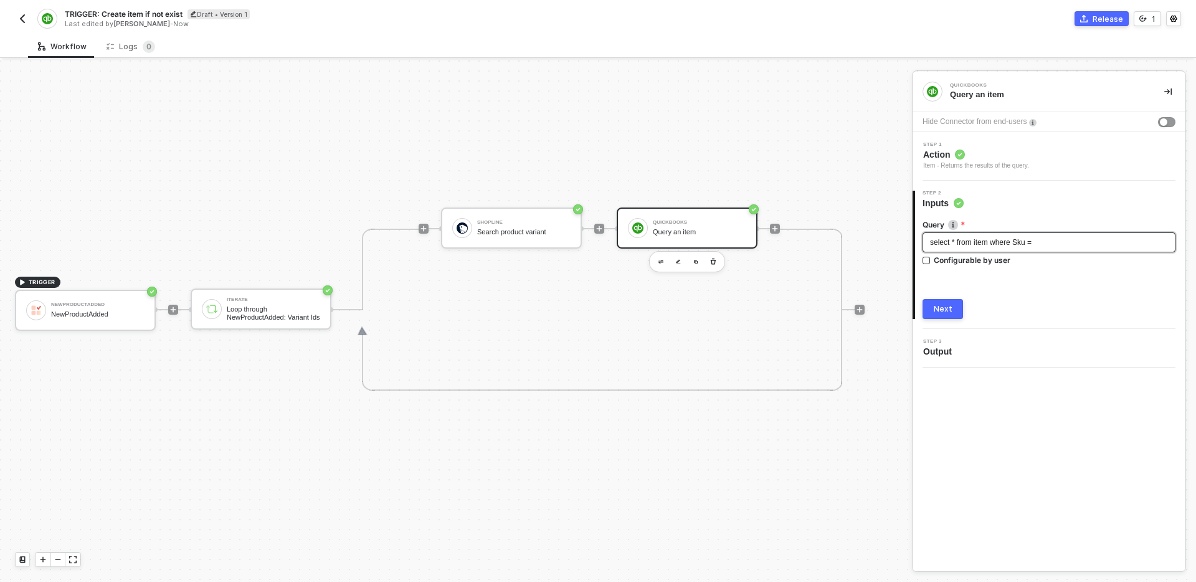
click at [1064, 243] on div "select * from item where Sku =" at bounding box center [1049, 243] width 238 height 12
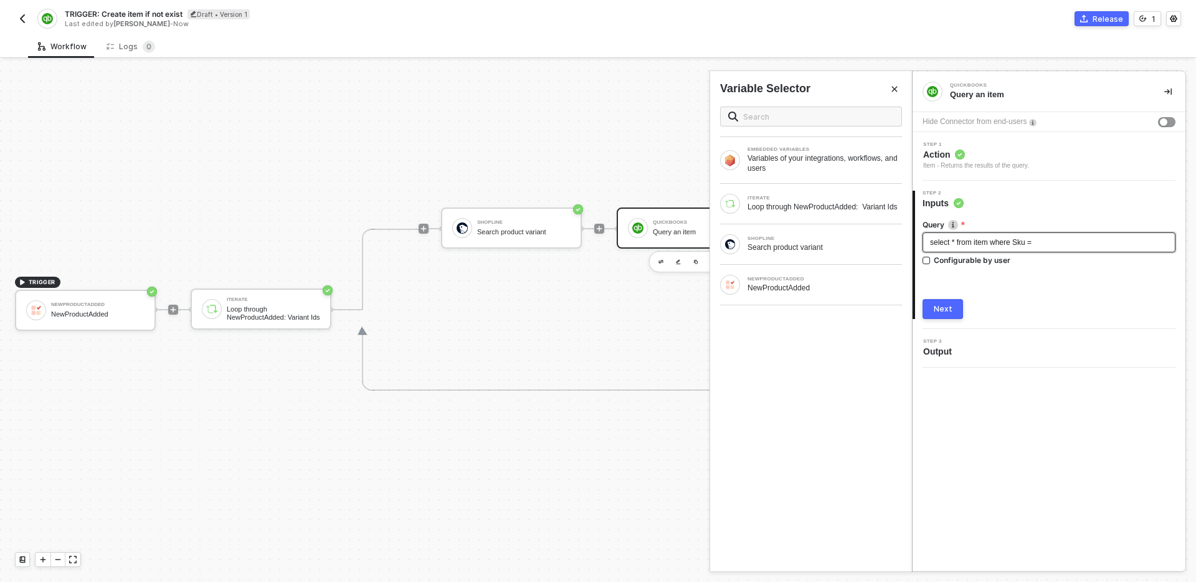
click at [1064, 243] on div "select * from item where Sku =" at bounding box center [1049, 243] width 238 height 12
click at [838, 254] on div "SHOPLINE Search product variant" at bounding box center [811, 244] width 182 height 20
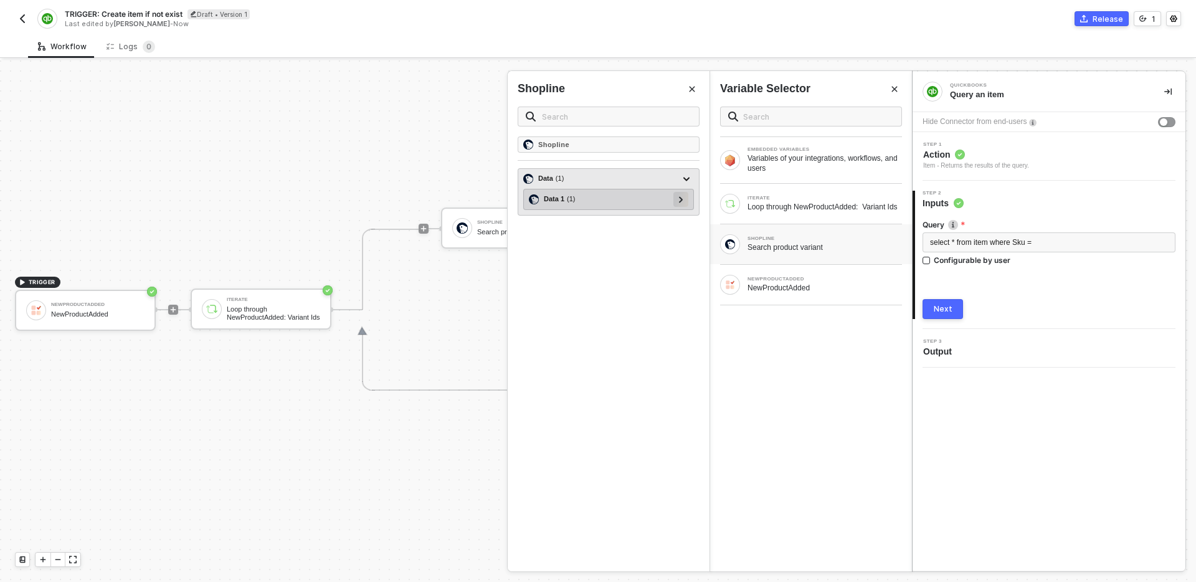
click at [683, 200] on icon at bounding box center [681, 199] width 4 height 6
click at [676, 221] on icon at bounding box center [675, 220] width 4 height 6
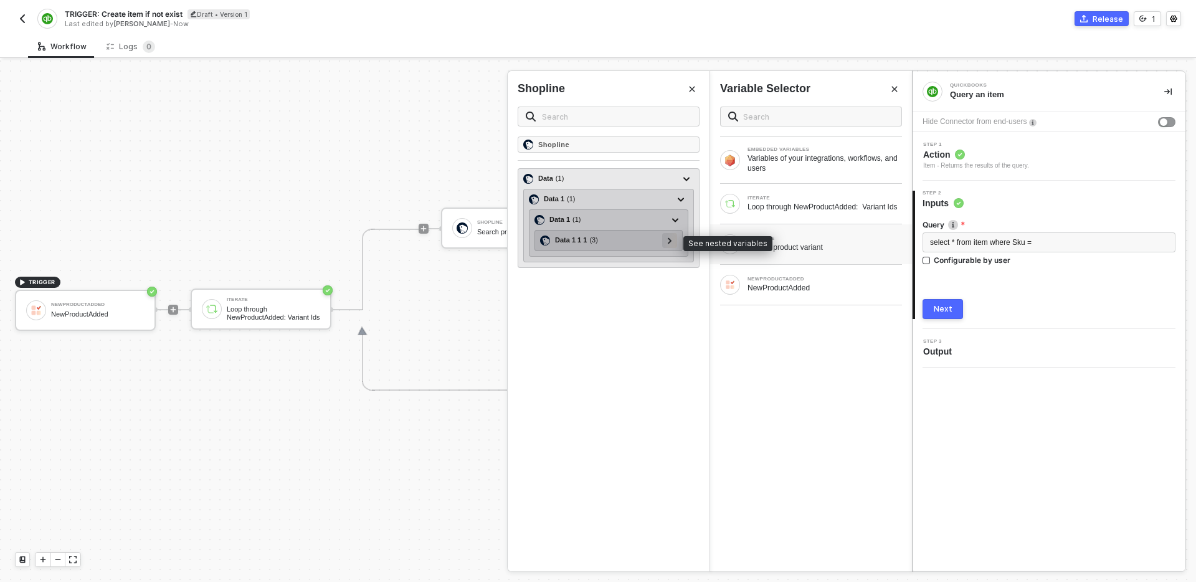
click at [669, 237] on icon at bounding box center [670, 240] width 4 height 6
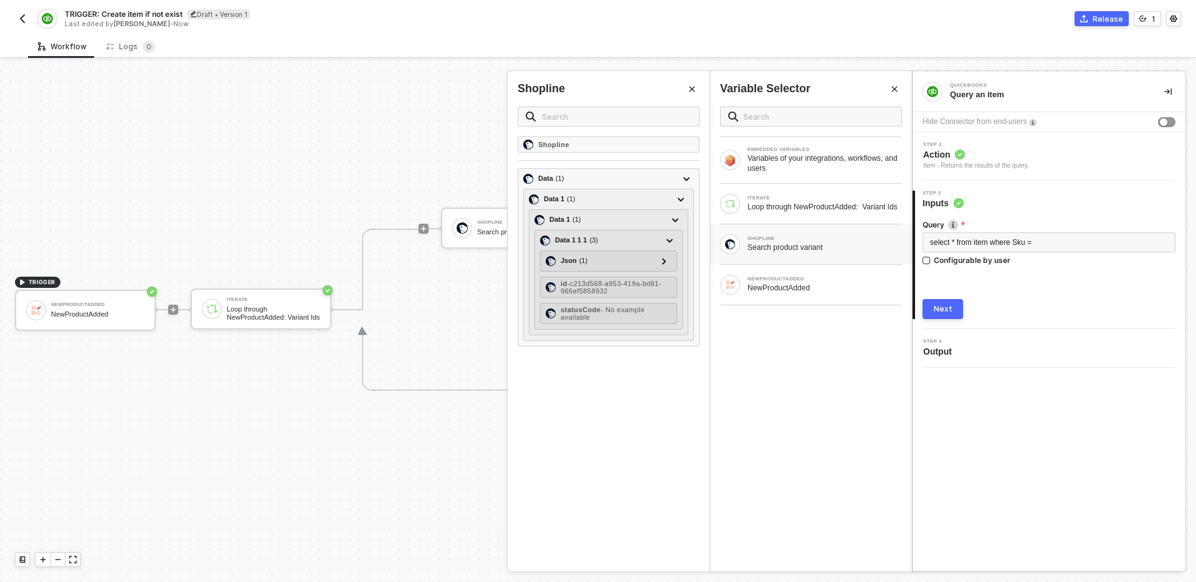
click at [644, 425] on div "Shopline Data ( 1 ) Data 1 ( 1 ) Data 1 ( 1 ) Data 1 1 1 ( 3 ) Json ( 1 ) error…" at bounding box center [609, 353] width 202 height 435
click at [694, 91] on icon "Close" at bounding box center [693, 90] width 6 height 6
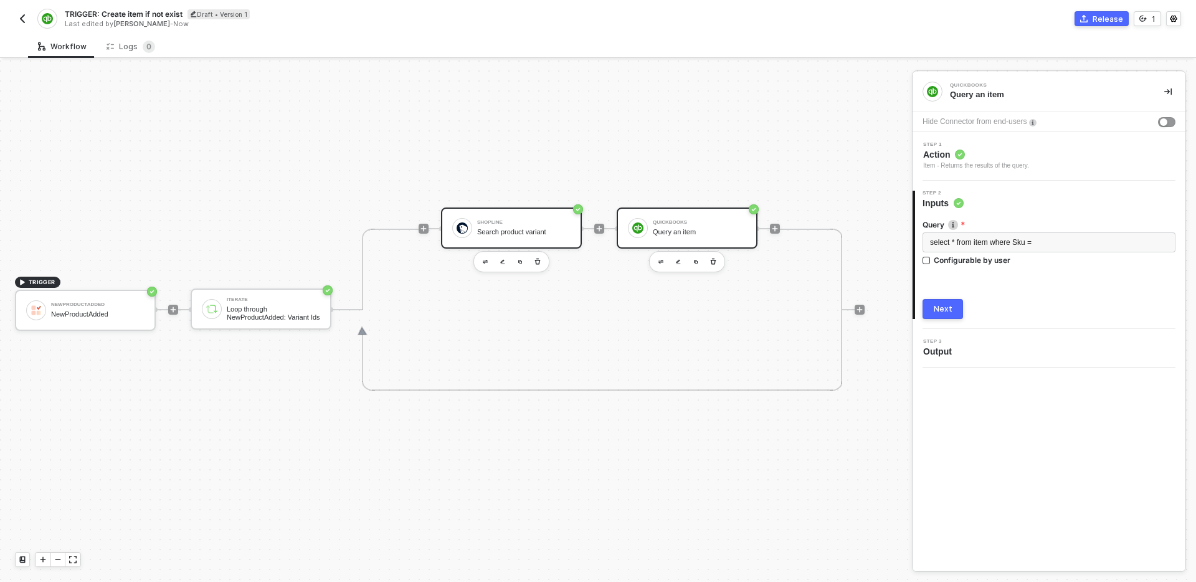
click at [533, 229] on div "Search product variant" at bounding box center [523, 232] width 93 height 8
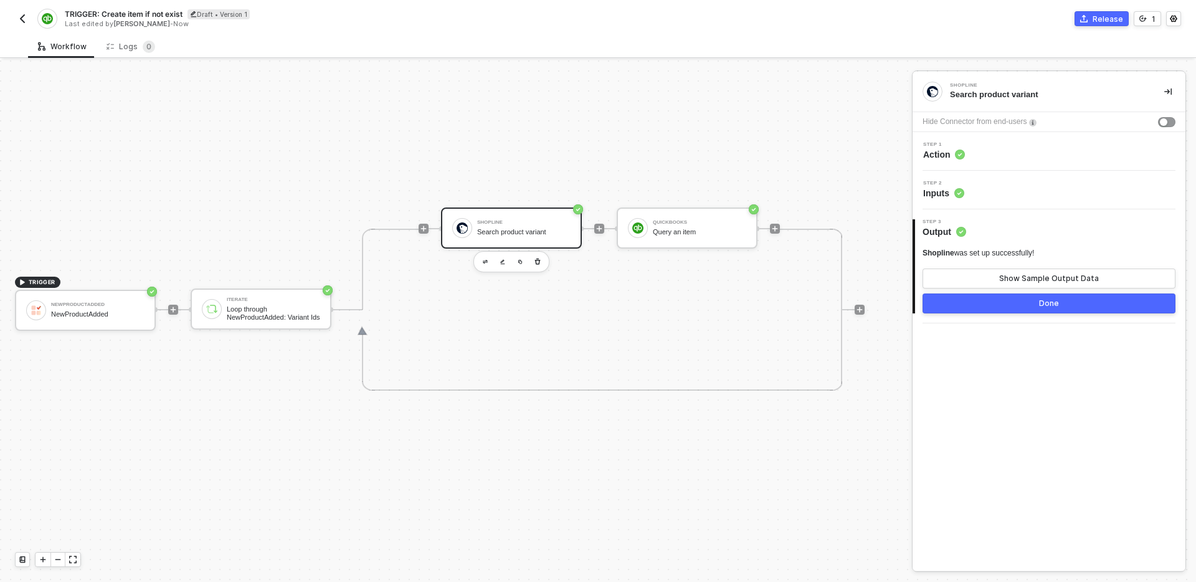
click at [1043, 185] on div "Step 2 Inputs" at bounding box center [1051, 190] width 270 height 19
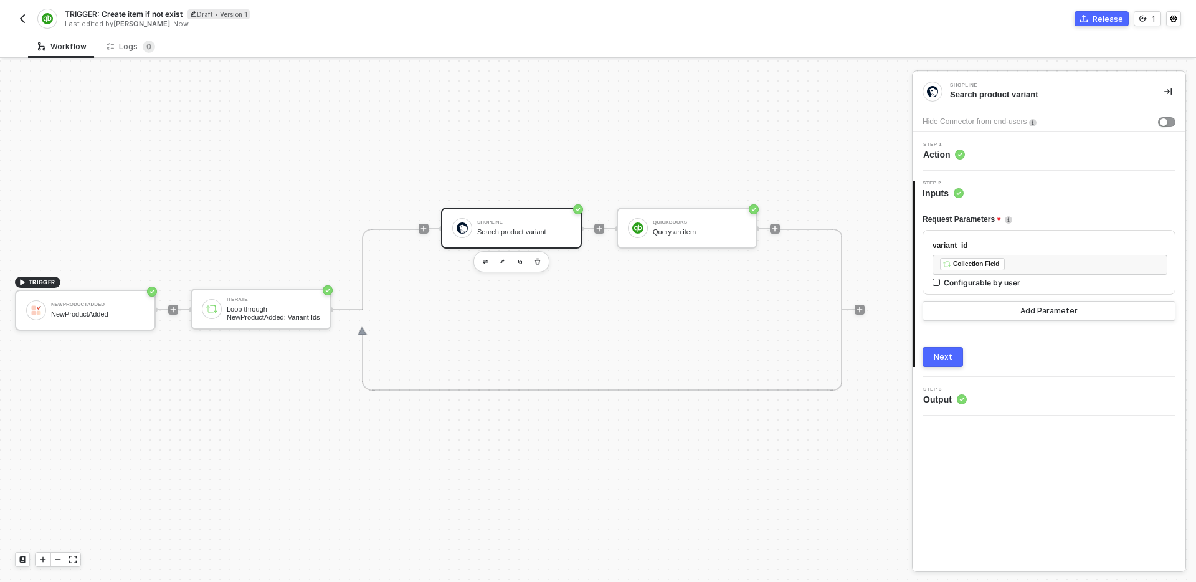
click at [944, 354] on div "Next" at bounding box center [943, 357] width 19 height 10
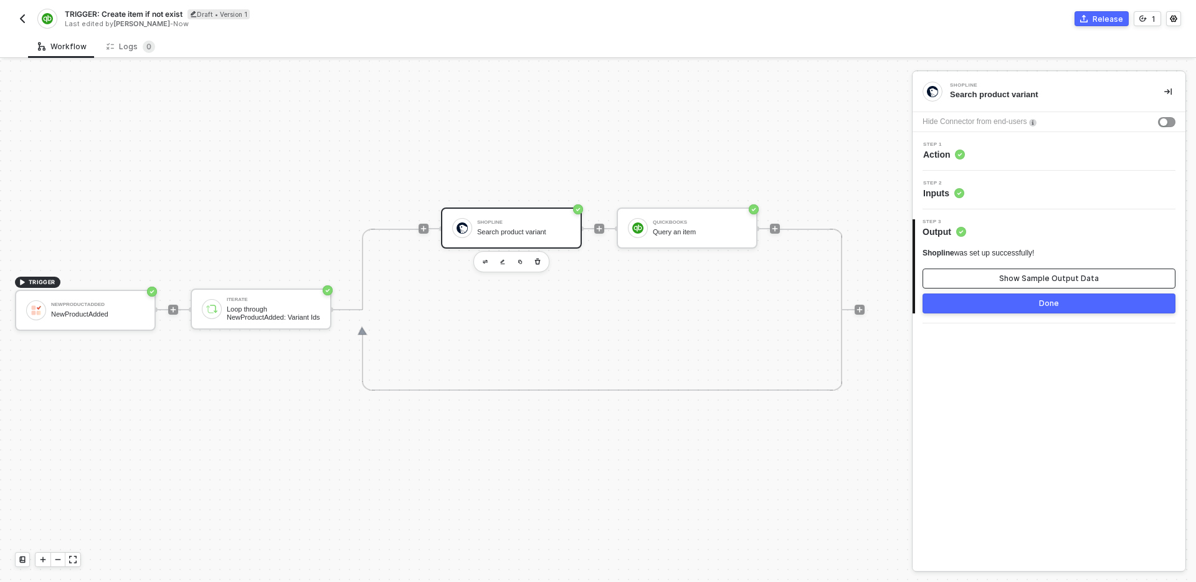
click at [997, 280] on button "Show Sample Output Data" at bounding box center [1048, 278] width 253 height 20
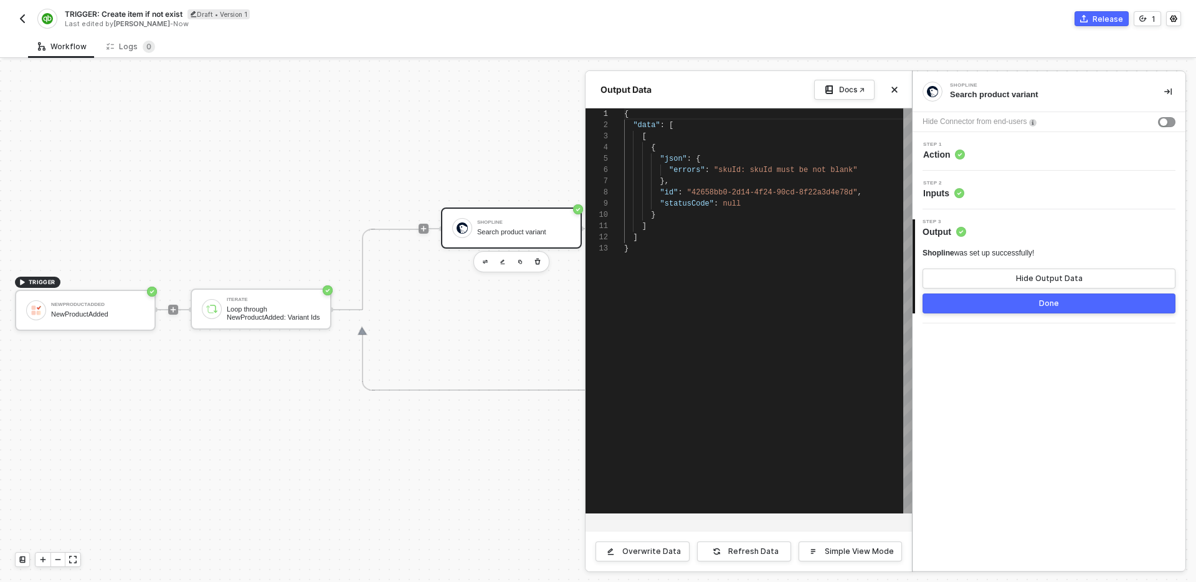
click at [1012, 189] on div "Step 2 Inputs" at bounding box center [1051, 190] width 270 height 19
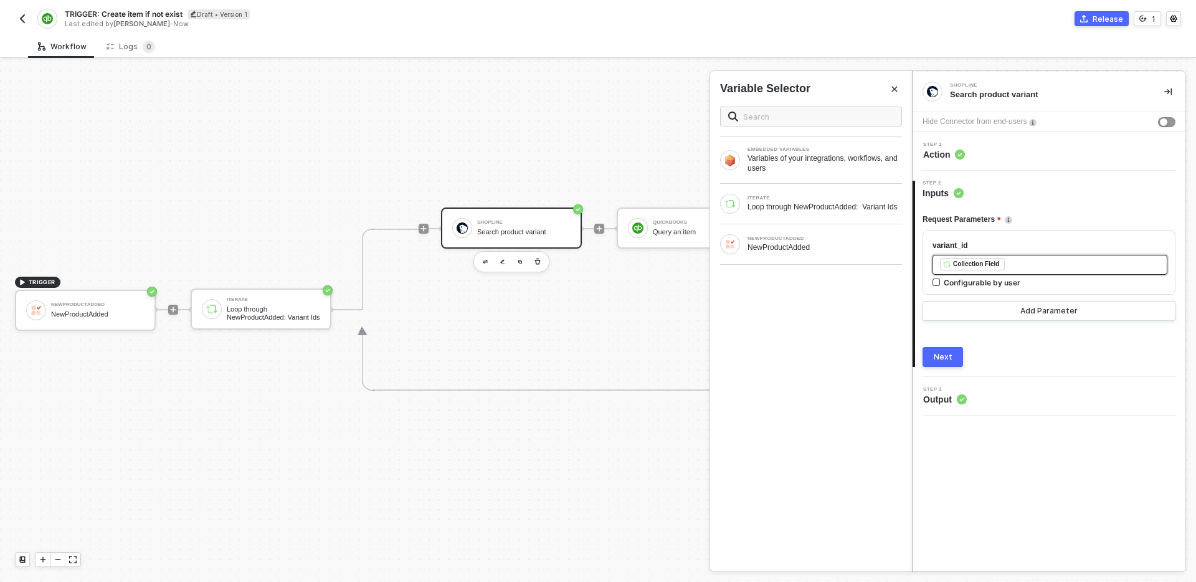
click at [1032, 269] on div "﻿ ﻿ Collection Field ﻿" at bounding box center [1050, 265] width 220 height 14
click at [1032, 267] on div "﻿ ﻿ Collection Field ﻿" at bounding box center [1050, 265] width 220 height 14
click at [950, 354] on div "Next" at bounding box center [943, 357] width 19 height 10
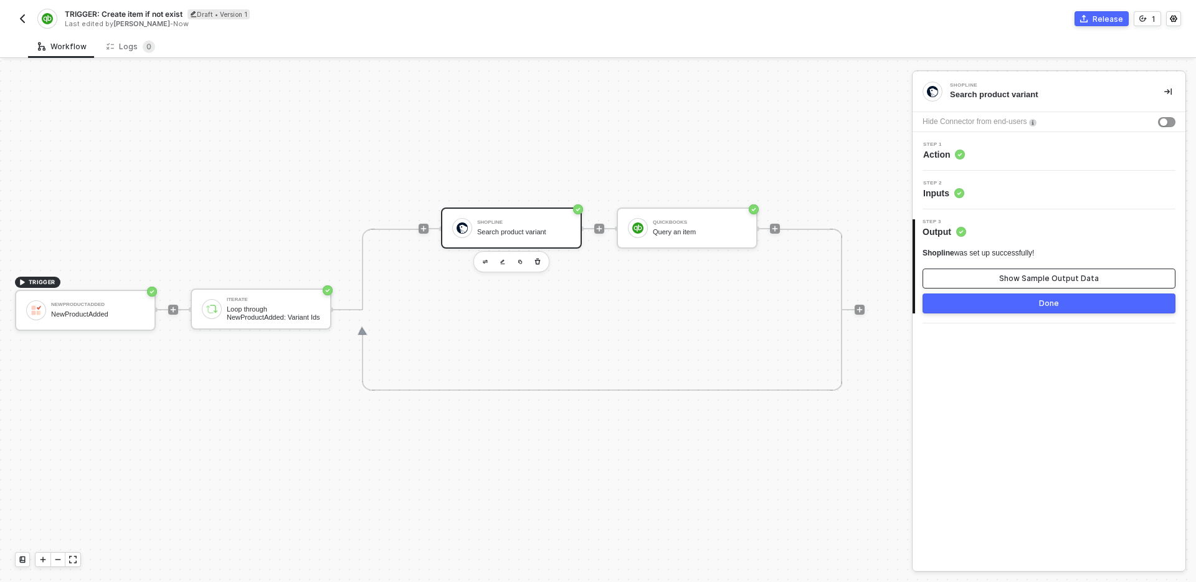
click at [988, 271] on button "Show Sample Output Data" at bounding box center [1048, 278] width 253 height 20
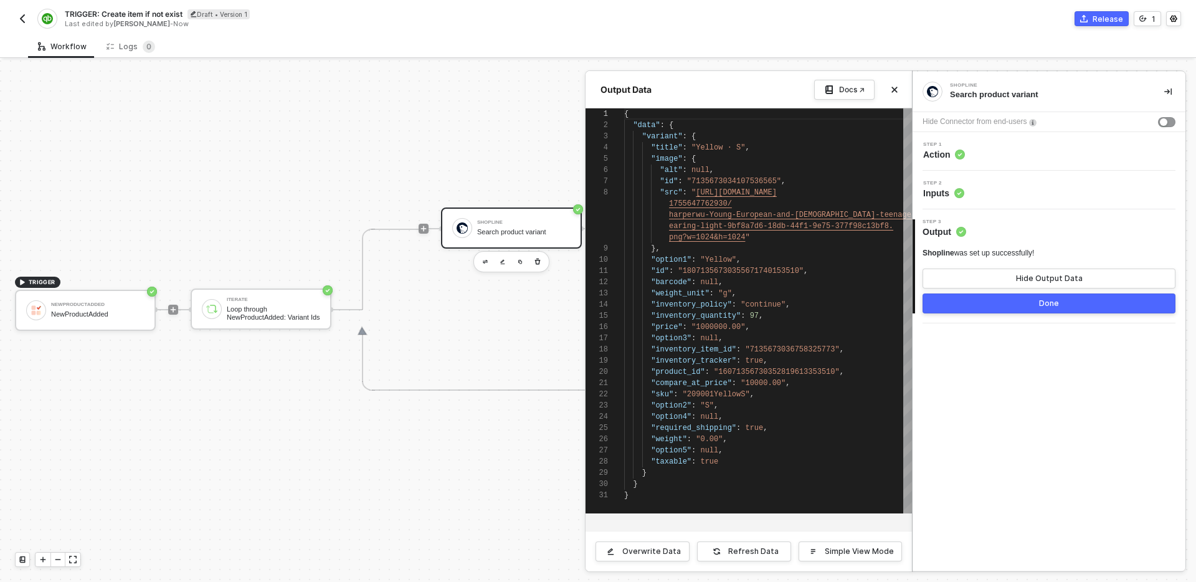
scroll to position [78, 0]
click at [1008, 183] on div "Step 2 Inputs" at bounding box center [1051, 190] width 270 height 19
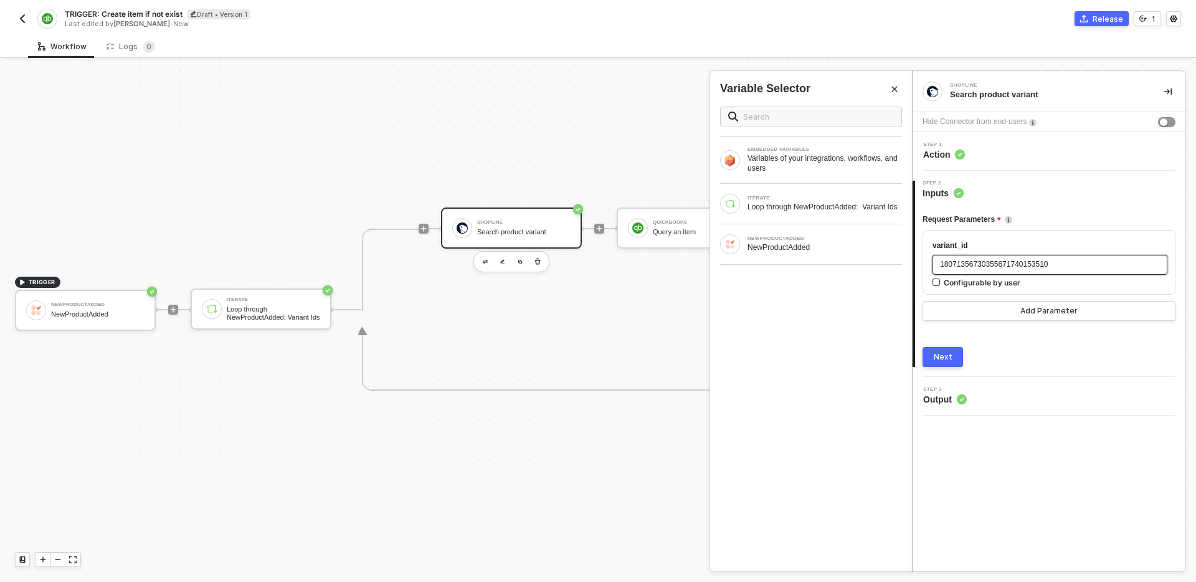
click at [1022, 265] on span "18071356730355671740153510" at bounding box center [994, 264] width 108 height 9
click at [804, 207] on div "Loop through NewProductAdded: Variant Ids" at bounding box center [824, 207] width 154 height 10
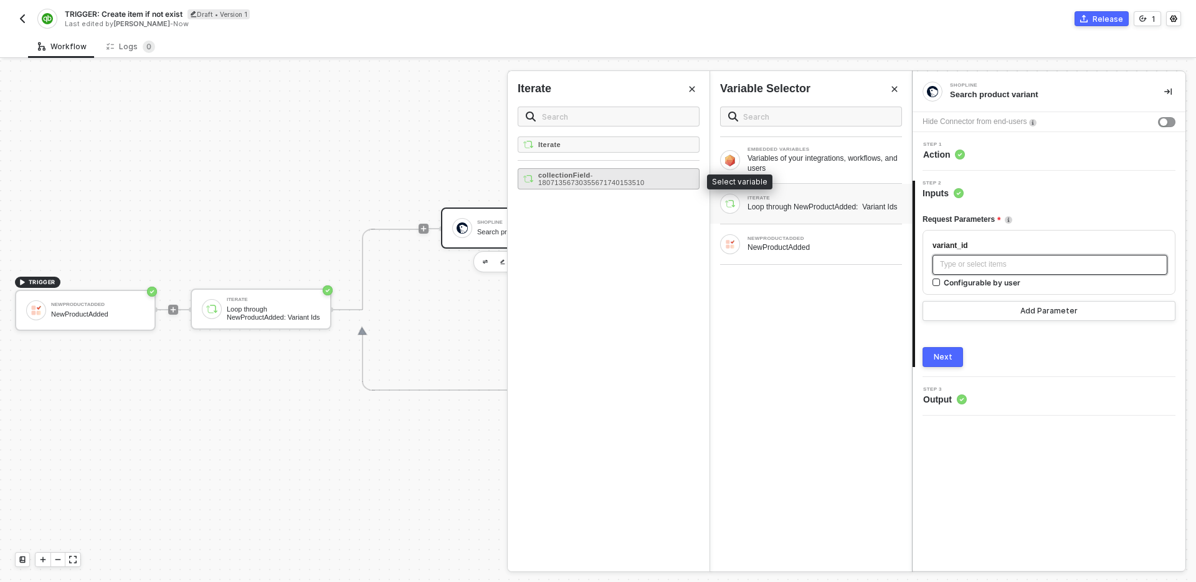
click at [660, 177] on div "collectionField - 18071356730355671740153510" at bounding box center [616, 178] width 156 height 15
click at [934, 361] on div "Next" at bounding box center [943, 357] width 19 height 10
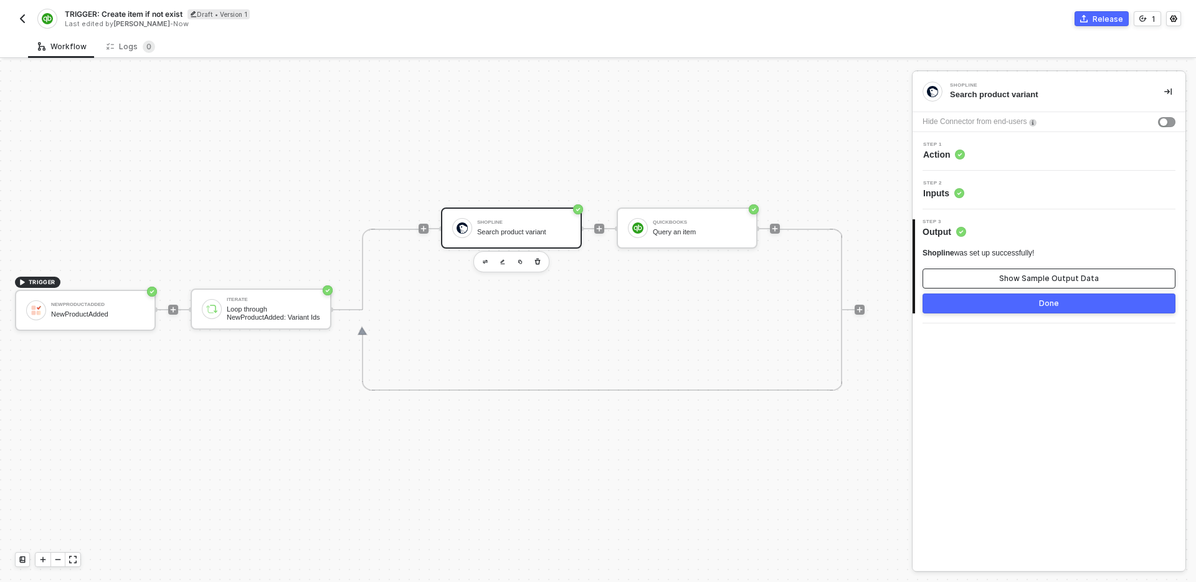
click at [995, 278] on button "Show Sample Output Data" at bounding box center [1048, 278] width 253 height 20
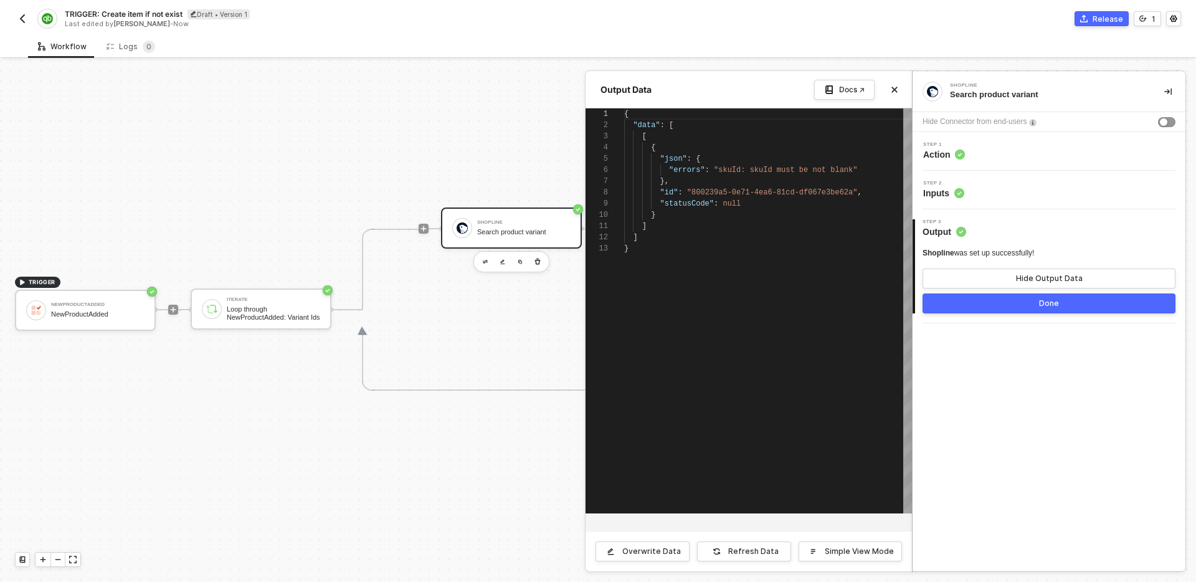
scroll to position [112, 0]
click at [751, 540] on div "Overwrite Data Refresh Data Simple View Mode" at bounding box center [748, 551] width 326 height 40
click at [751, 551] on div "Refresh Data" at bounding box center [753, 551] width 50 height 10
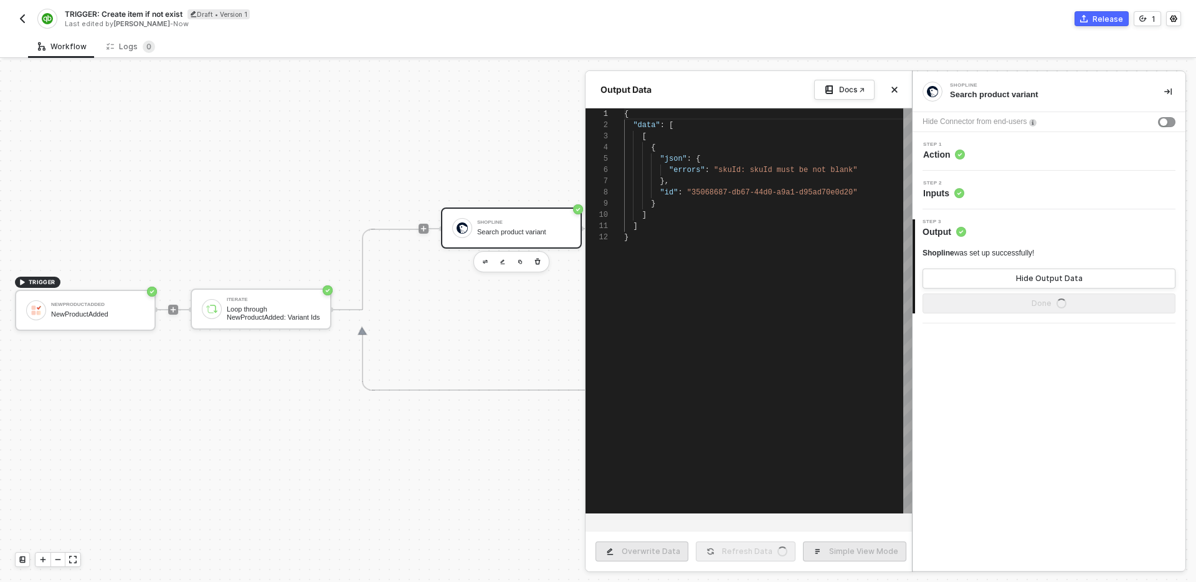
type textarea "{ "data": [ [ { "json": { "errors": "skuId: skuId must be not blank" }, "id": "…"
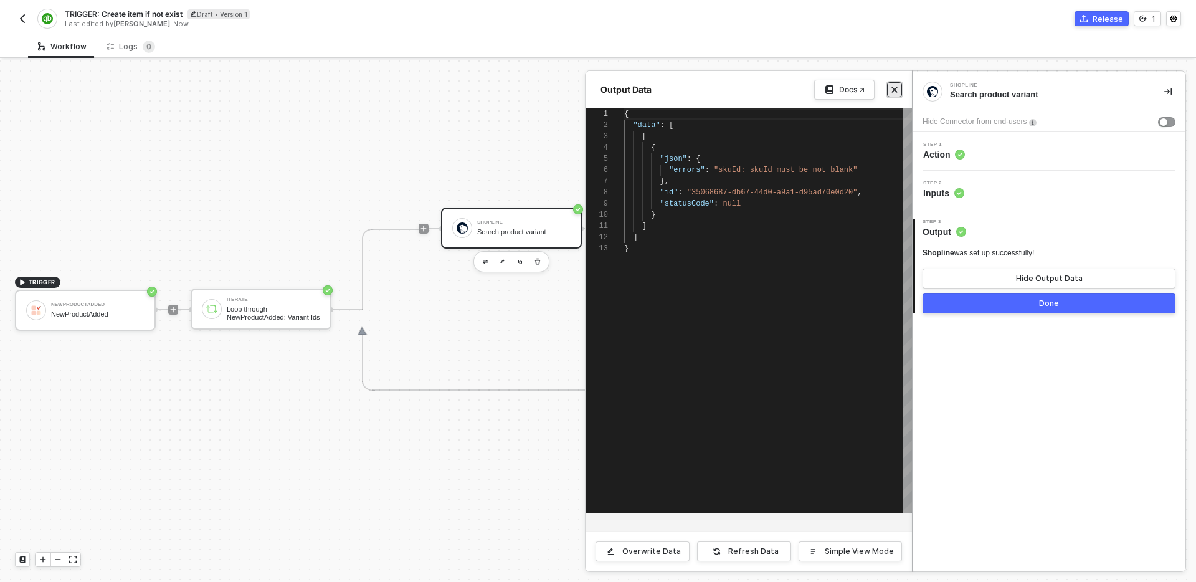
click at [889, 95] on button "Close" at bounding box center [894, 89] width 15 height 15
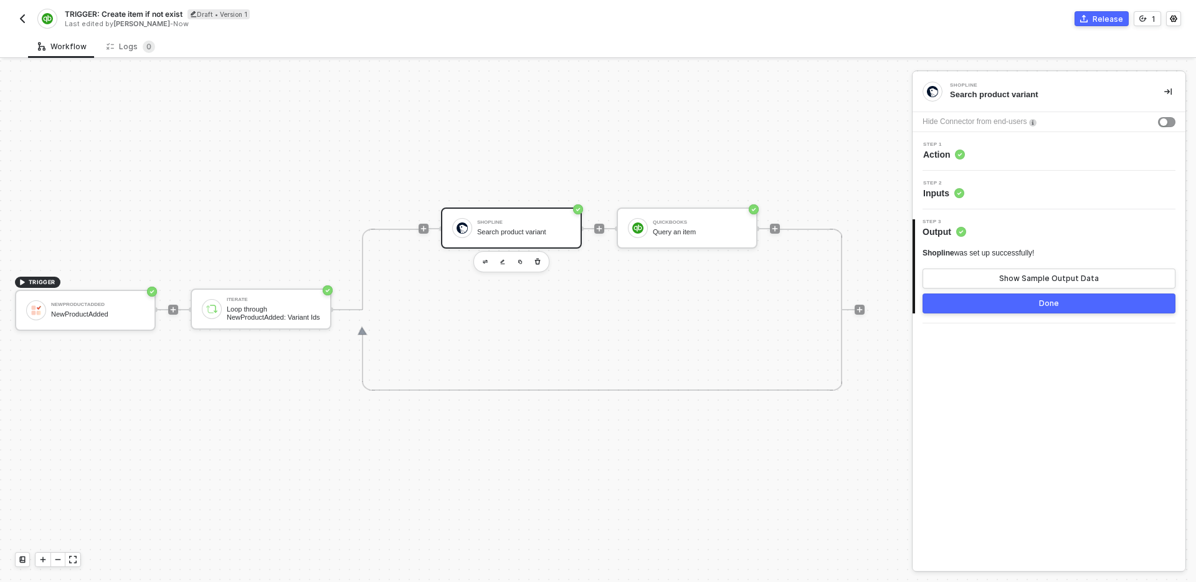
click at [999, 205] on div "Step 2 Inputs" at bounding box center [1049, 190] width 273 height 39
click at [1010, 188] on div "Step 2 Inputs" at bounding box center [1051, 190] width 270 height 19
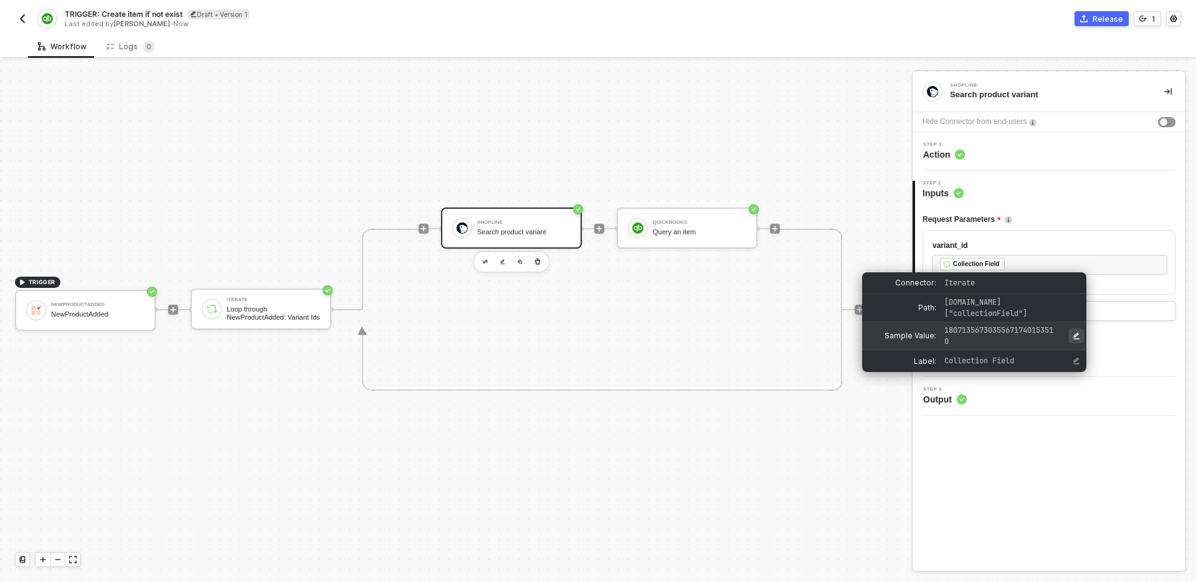
click at [1076, 335] on icon "Edit Sample Value" at bounding box center [1077, 336] width 6 height 7
click at [1040, 334] on input "input for Sample Value" at bounding box center [1010, 332] width 138 height 13
type input "18071356730355671740153510"
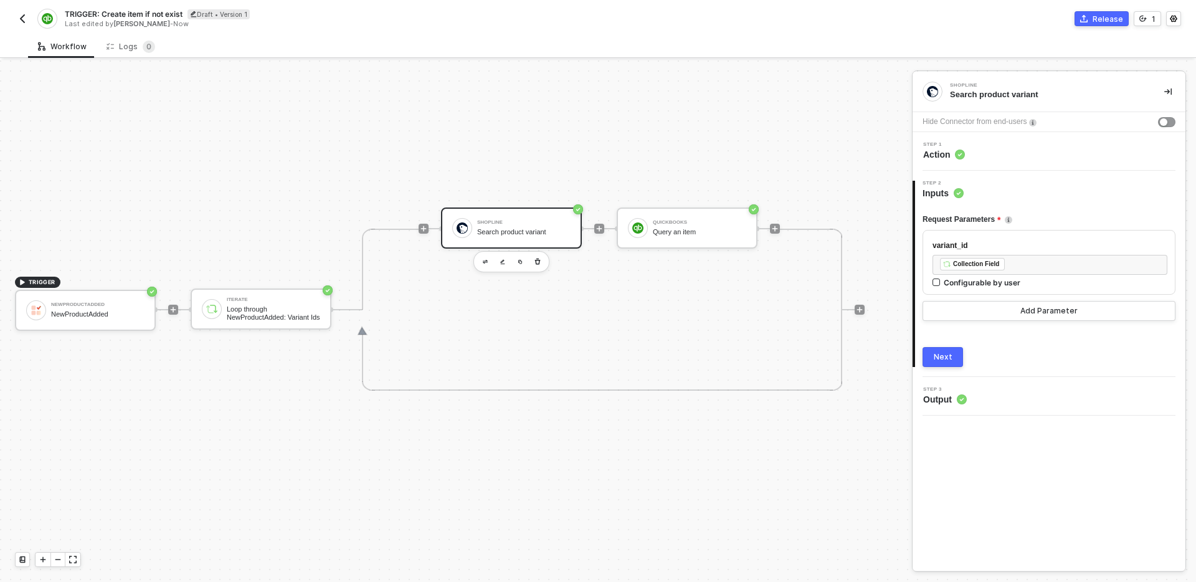
click at [1048, 461] on div "Shopline Search product variant Hide Connector from end-users Step 1 Action 2 S…" at bounding box center [1049, 321] width 273 height 499
click at [1023, 153] on div "Step 1 Action" at bounding box center [1051, 151] width 270 height 19
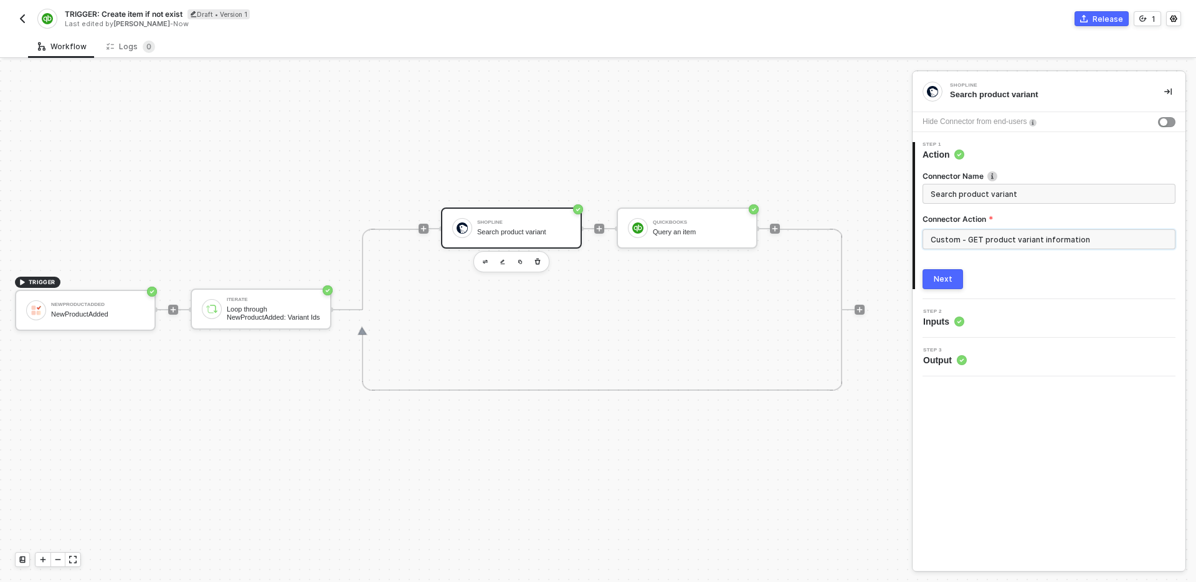
click at [987, 236] on input "Custom - GET product variant information" at bounding box center [1048, 239] width 253 height 20
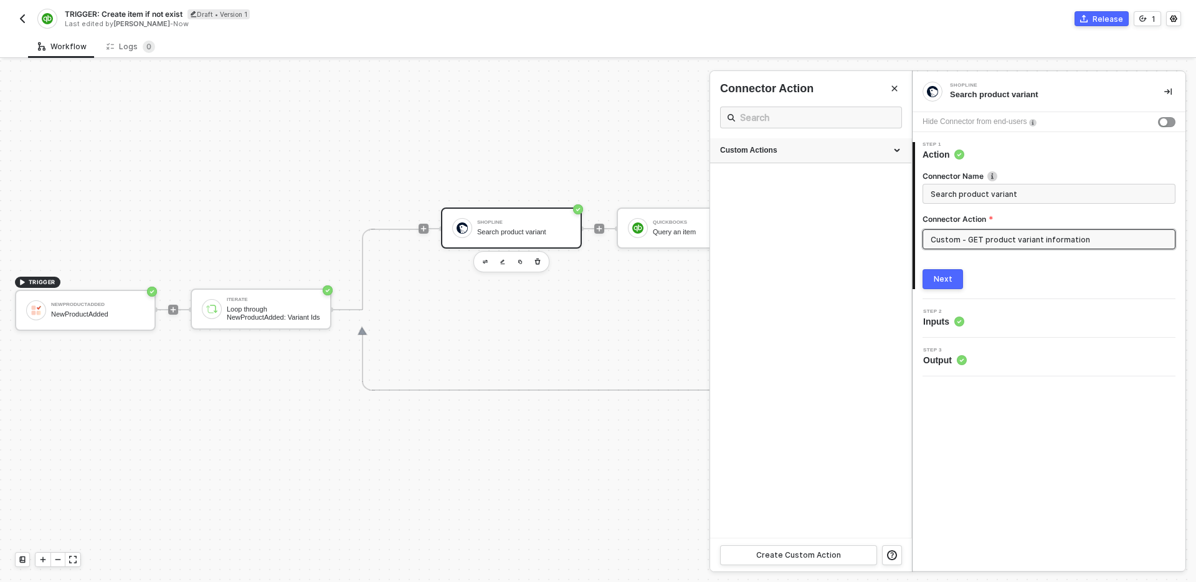
click at [888, 151] on div "Custom Actions" at bounding box center [810, 150] width 181 height 11
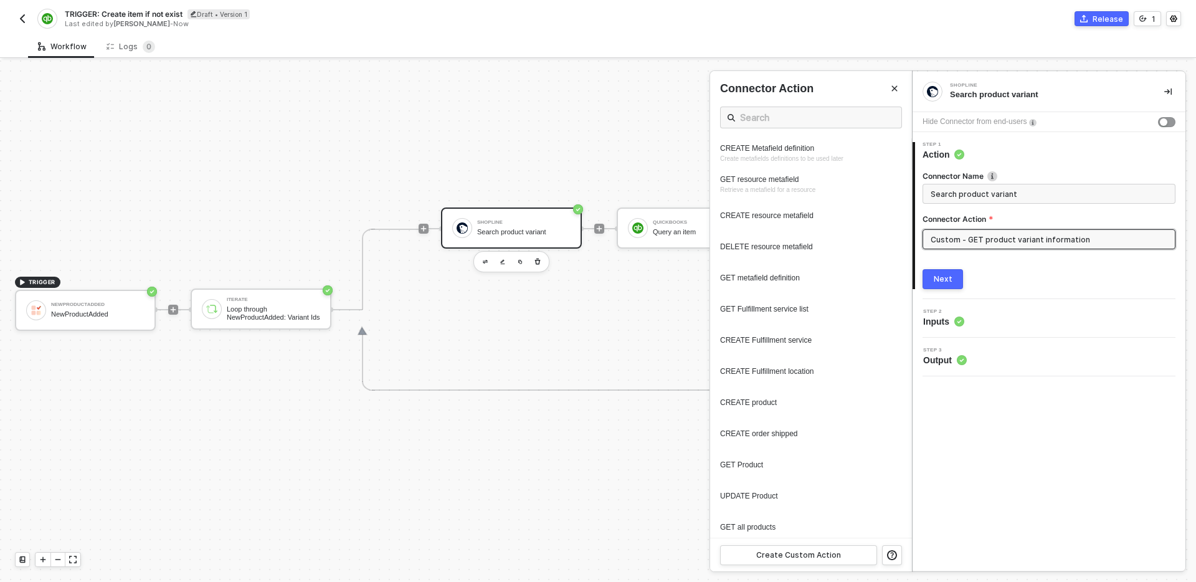
scroll to position [404, 0]
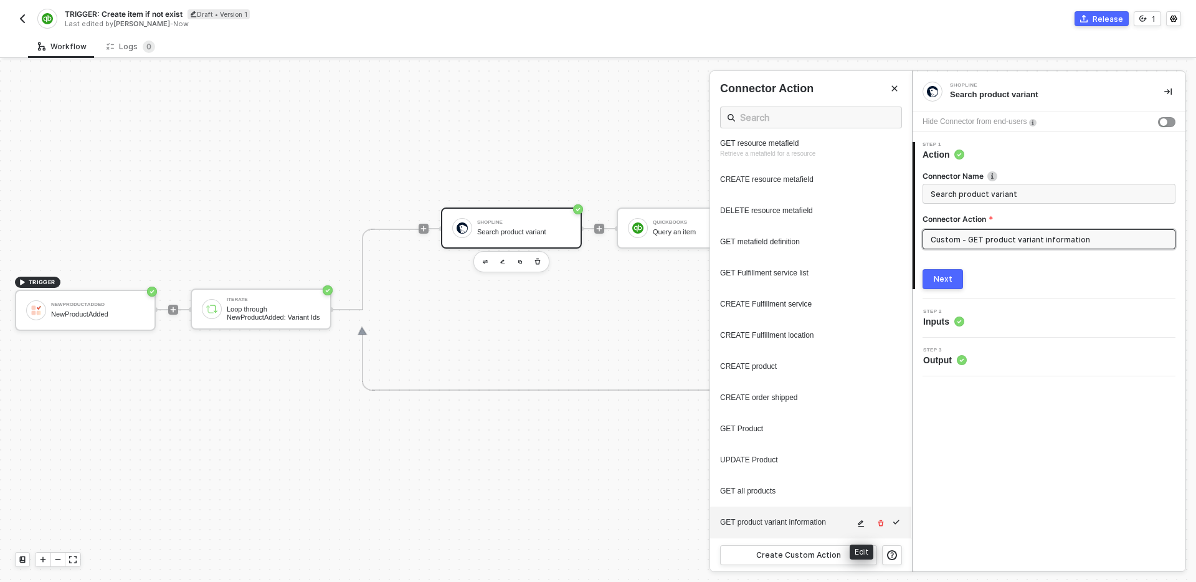
click at [862, 528] on button "button" at bounding box center [861, 523] width 15 height 15
type textarea "HTTP/1.1 200 OK { "data": { "variant": { "product_id": "16071356730352819613353…"
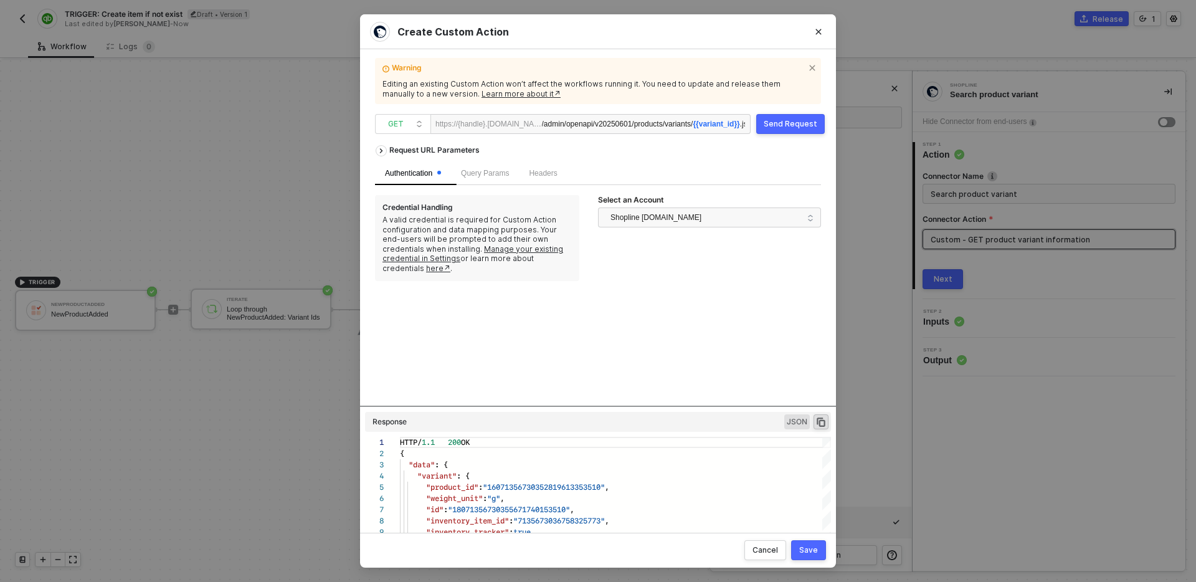
scroll to position [0, 27]
click at [820, 31] on icon "Close" at bounding box center [818, 31] width 7 height 7
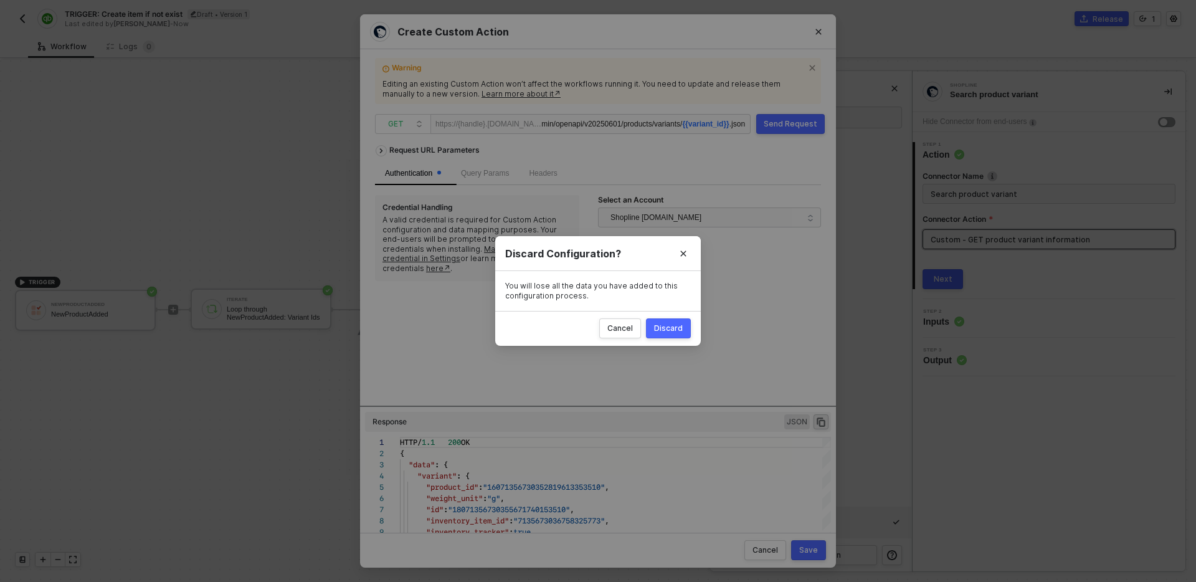
click at [679, 328] on div "Discard" at bounding box center [668, 328] width 29 height 10
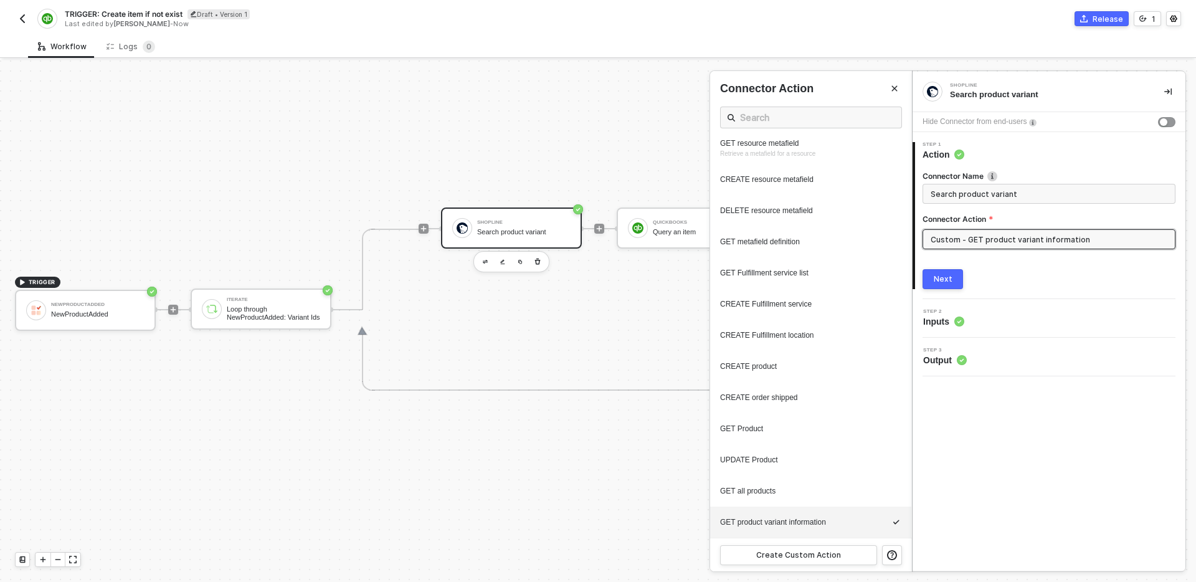
click at [526, 488] on div at bounding box center [598, 320] width 1196 height 521
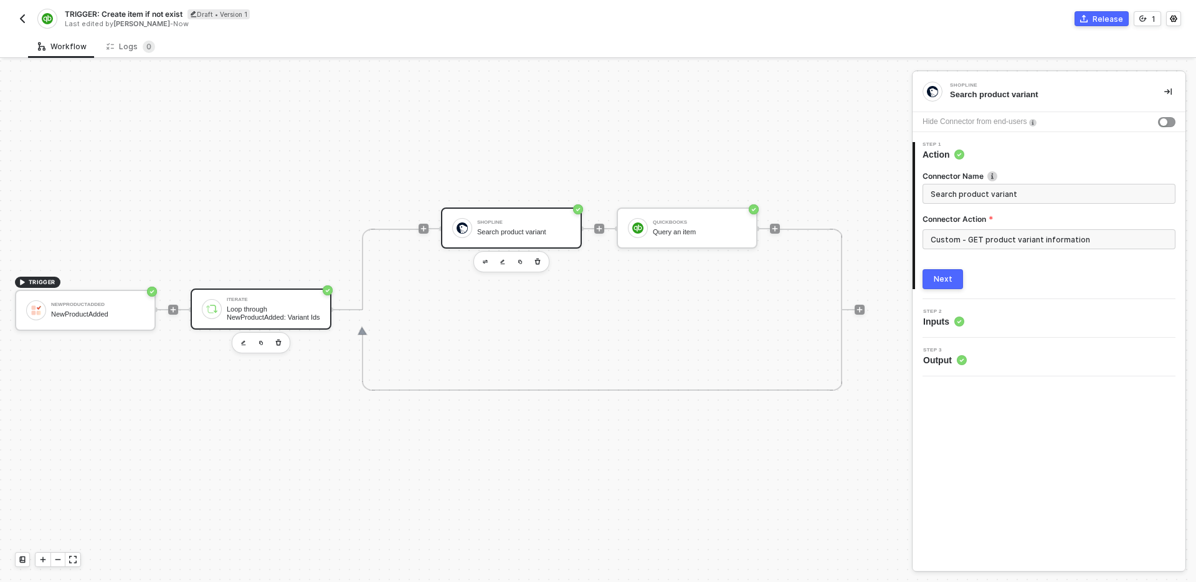
click at [274, 298] on div "Iterate" at bounding box center [273, 299] width 93 height 5
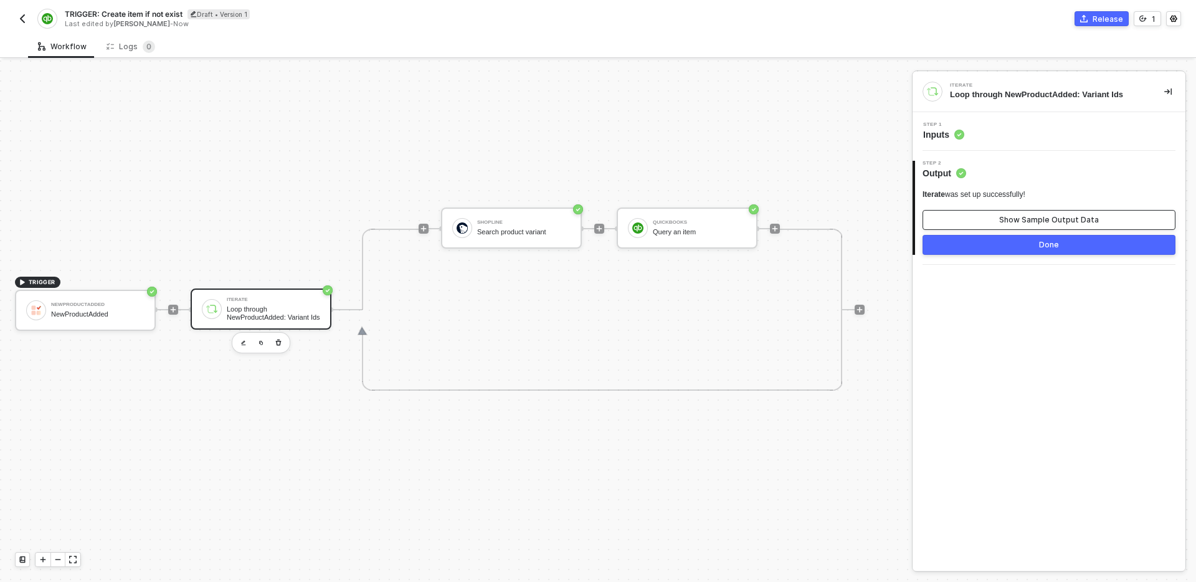
click at [1035, 217] on div "Show Sample Output Data" at bounding box center [1049, 220] width 100 height 10
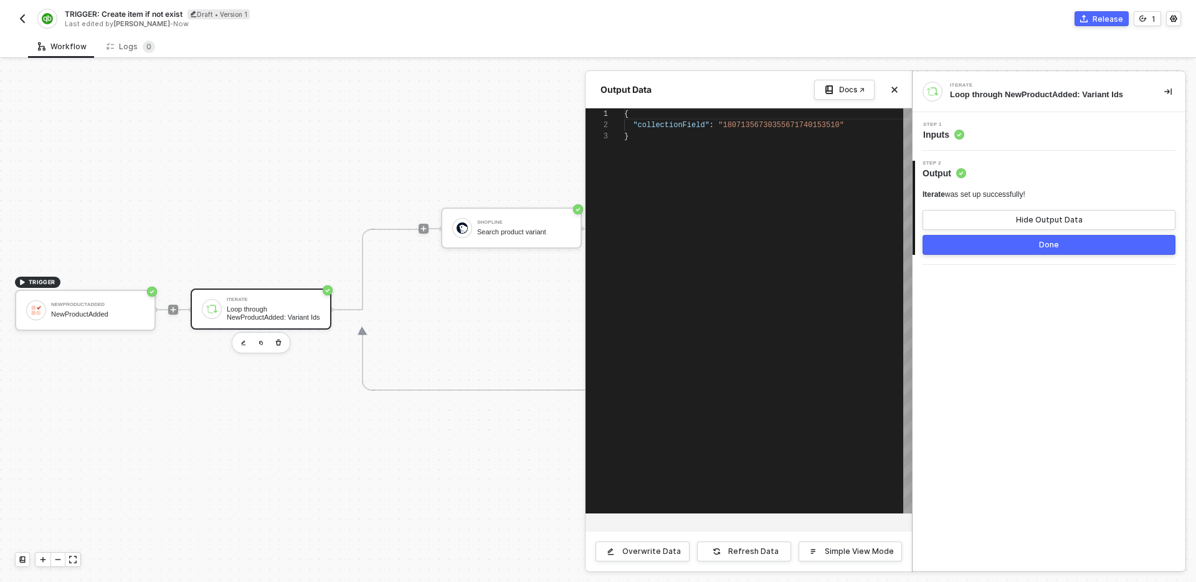
scroll to position [22, 0]
click at [1011, 250] on button "Done" at bounding box center [1048, 245] width 253 height 20
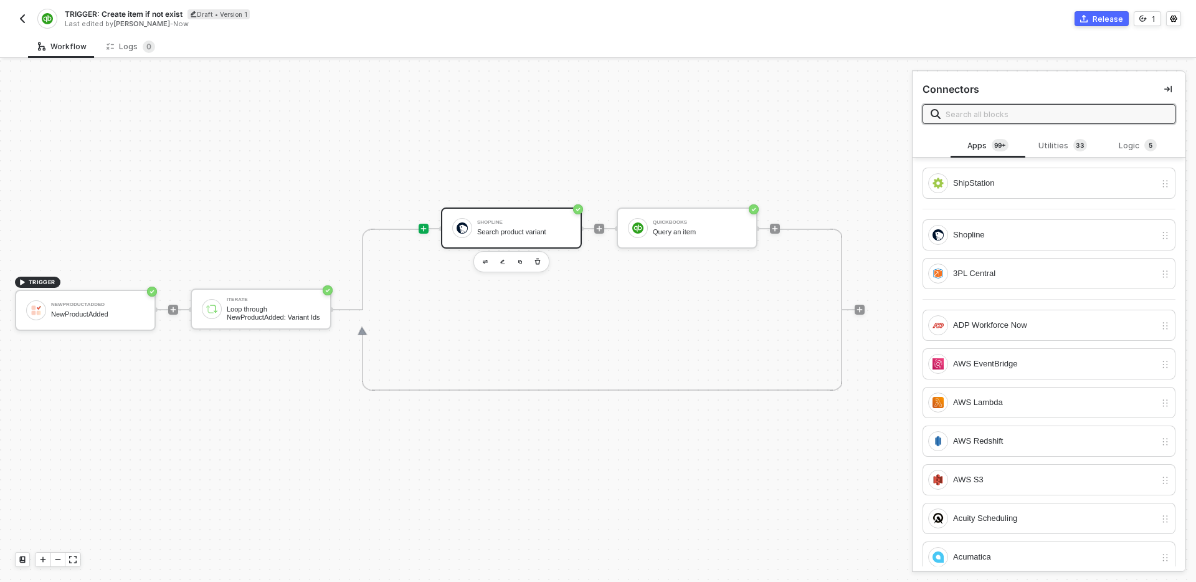
click at [539, 239] on div "Shopline Search product variant" at bounding box center [523, 228] width 93 height 24
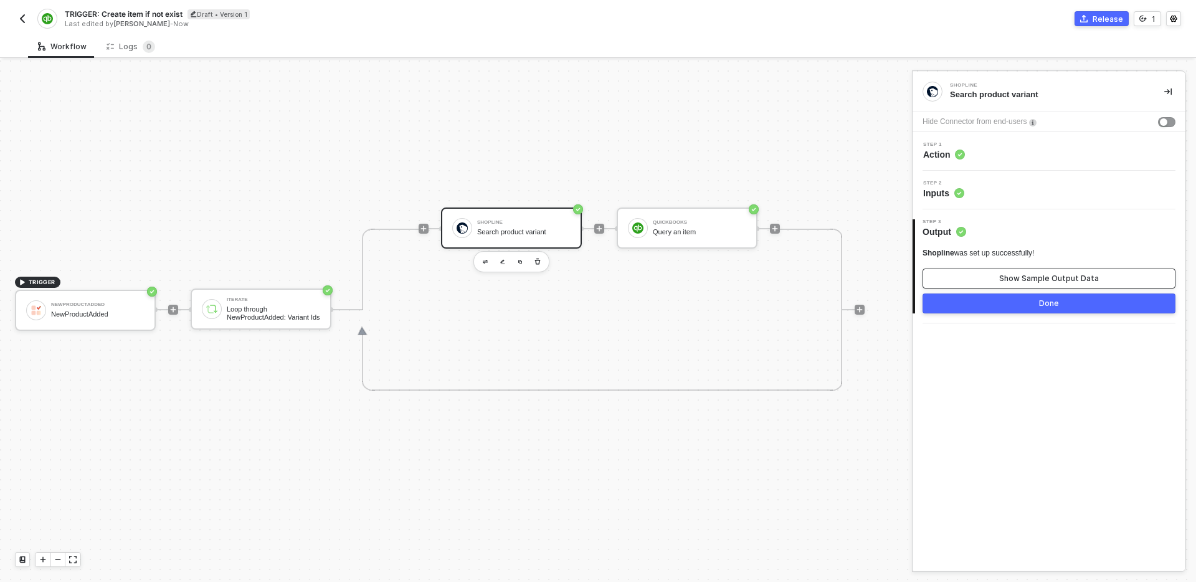
click at [998, 280] on button "Show Sample Output Data" at bounding box center [1048, 278] width 253 height 20
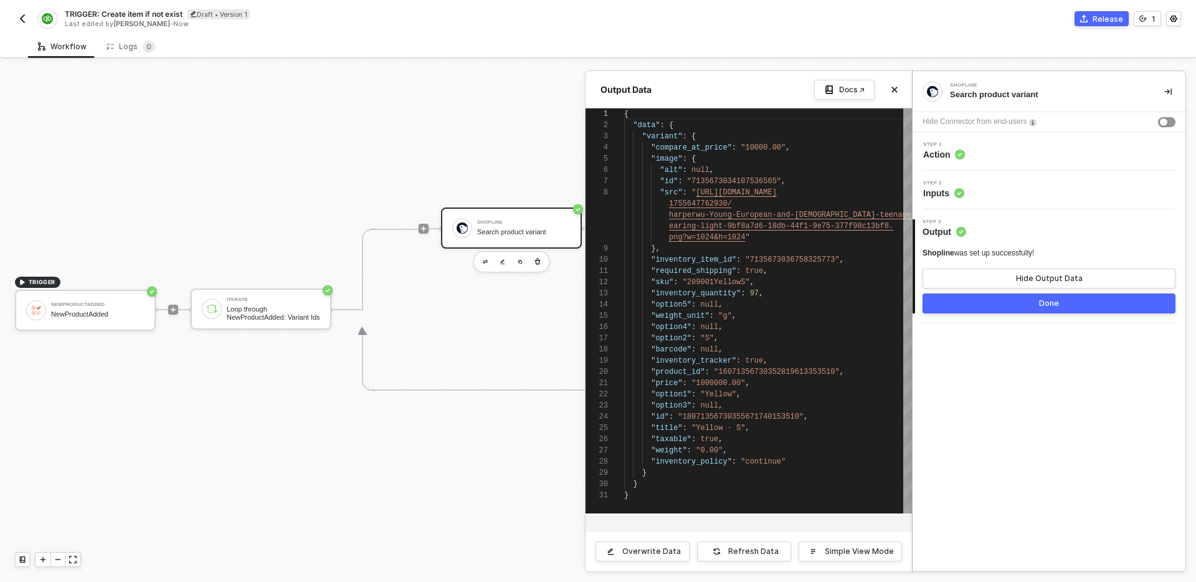
scroll to position [78, 0]
click at [991, 305] on button "Done" at bounding box center [1048, 303] width 253 height 20
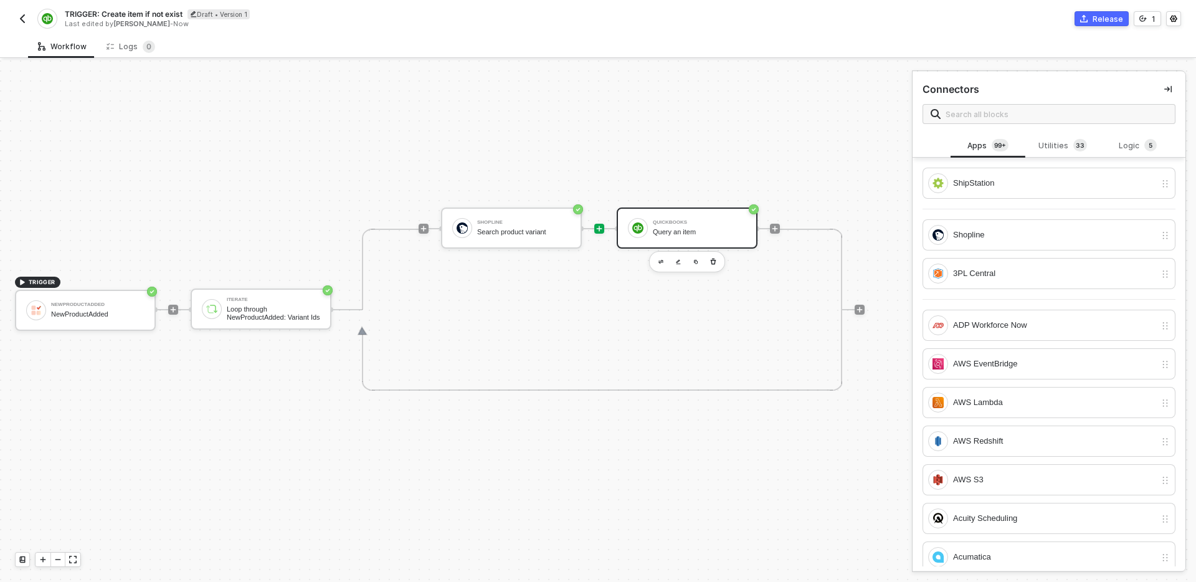
click at [690, 212] on div "QuickBooks Query an item" at bounding box center [687, 227] width 141 height 41
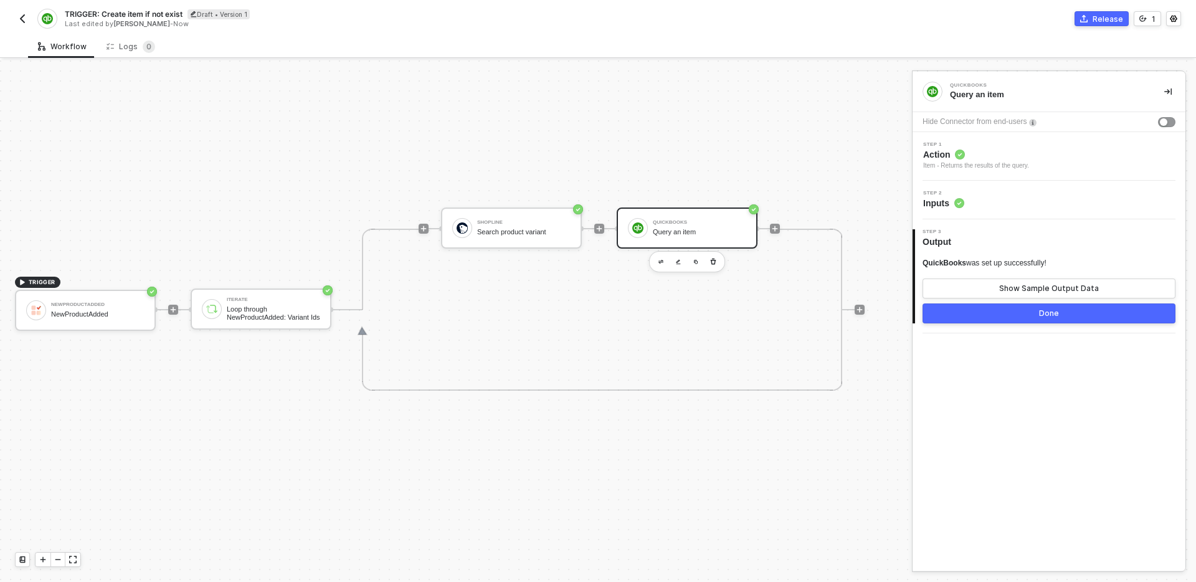
click at [1056, 196] on div "Step 2 Inputs" at bounding box center [1051, 200] width 270 height 19
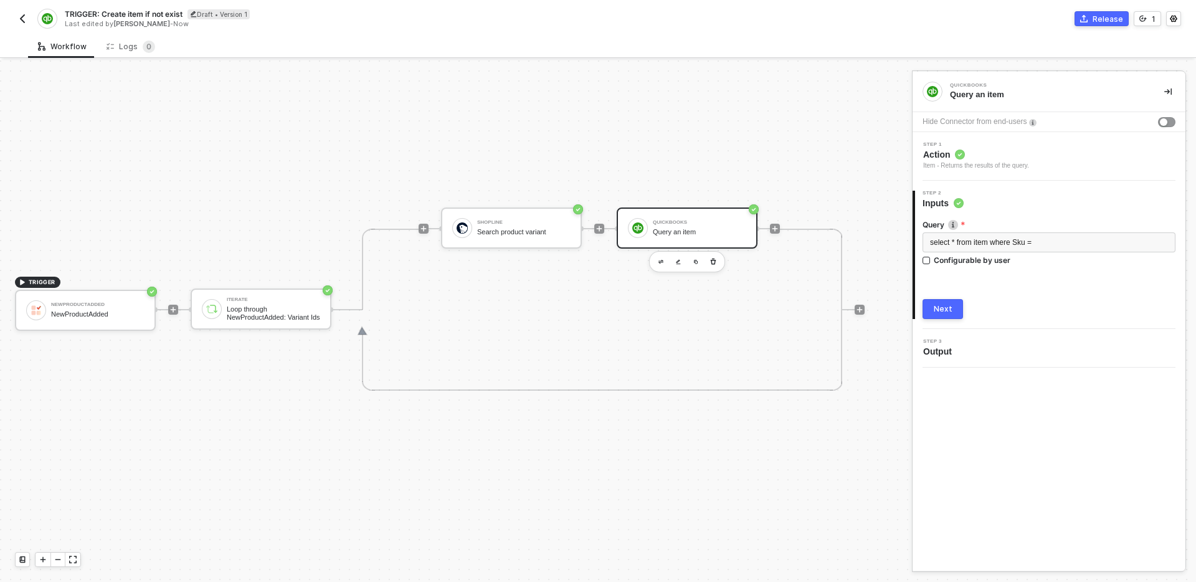
click at [572, 270] on div "Shopline Search product variant QuickBooks Query an item" at bounding box center [610, 229] width 339 height 162
click at [548, 233] on div "Search product variant" at bounding box center [523, 232] width 93 height 8
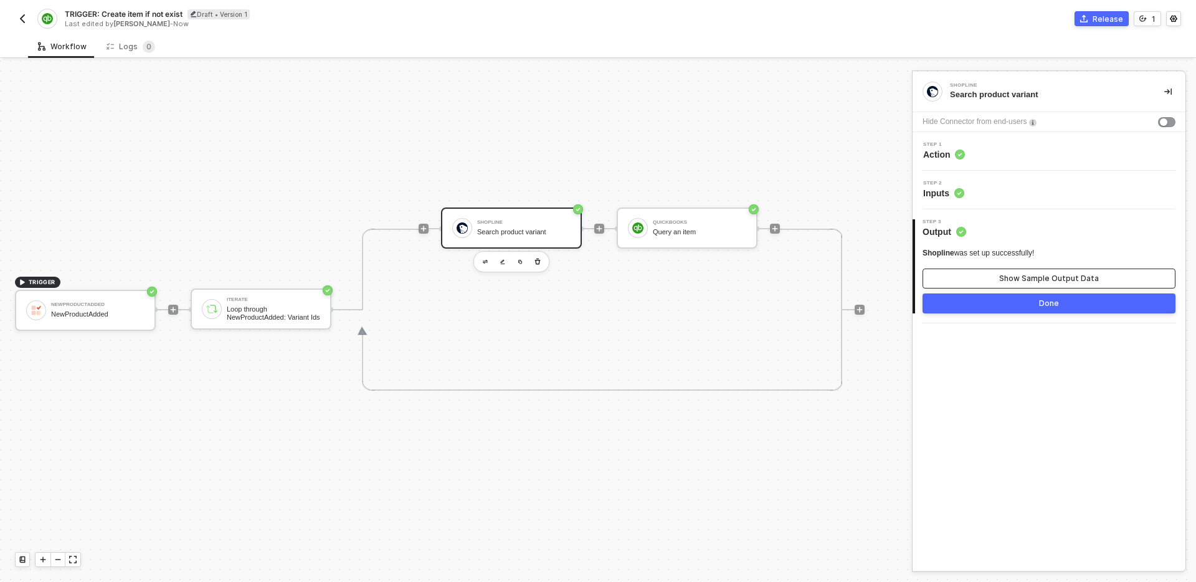
click at [1009, 272] on button "Show Sample Output Data" at bounding box center [1048, 278] width 253 height 20
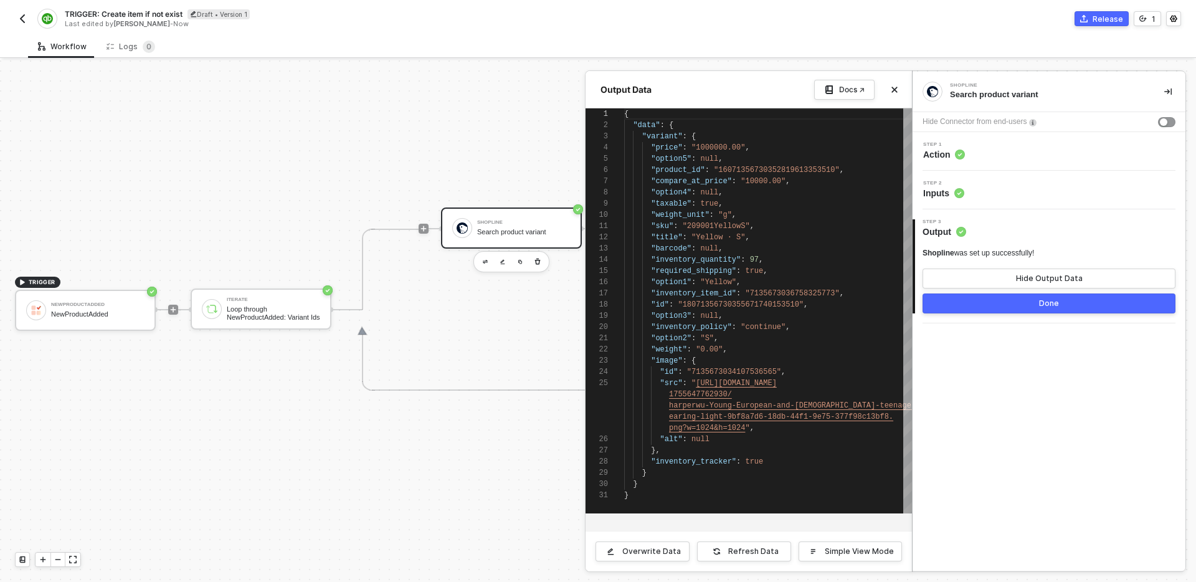
scroll to position [112, 0]
click at [1000, 302] on button "Done" at bounding box center [1048, 303] width 253 height 20
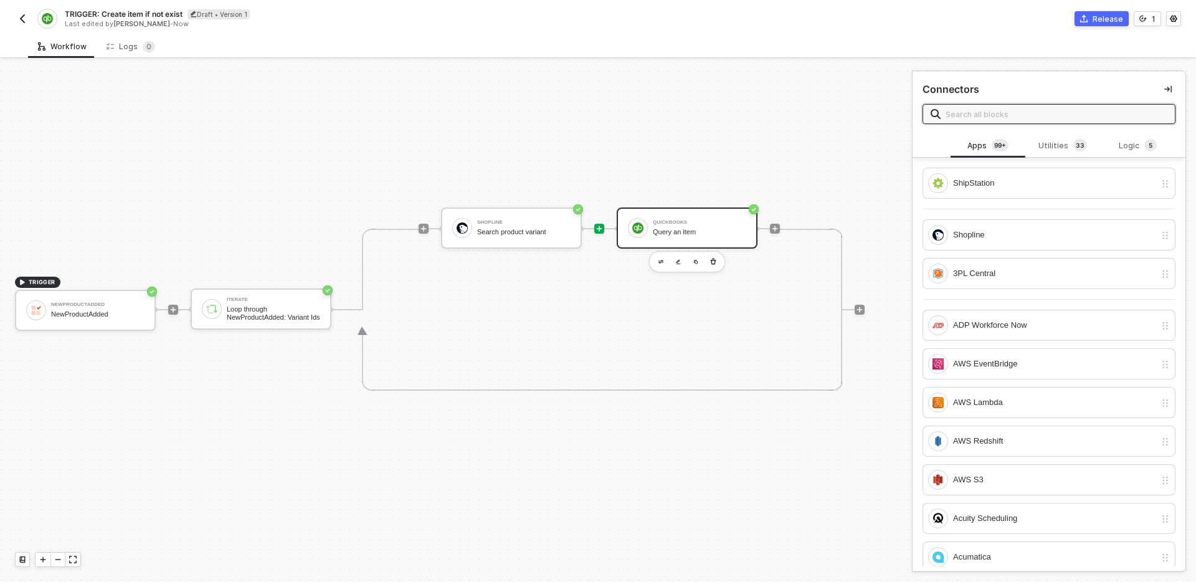
click at [683, 224] on div "QuickBooks" at bounding box center [699, 222] width 93 height 5
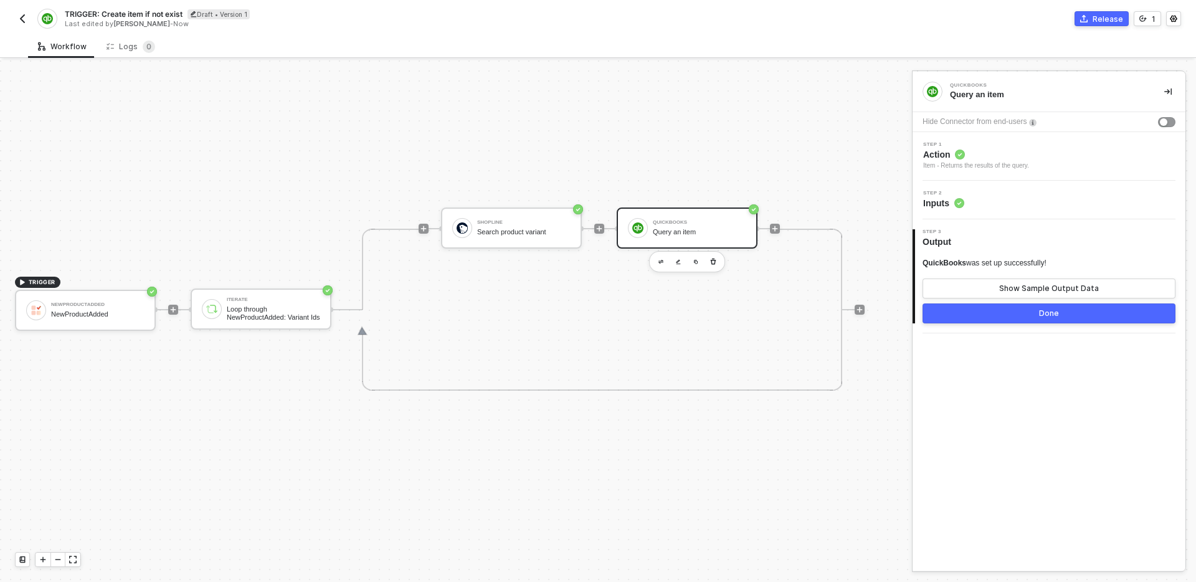
click at [1053, 196] on div "Step 2 Inputs" at bounding box center [1051, 200] width 270 height 19
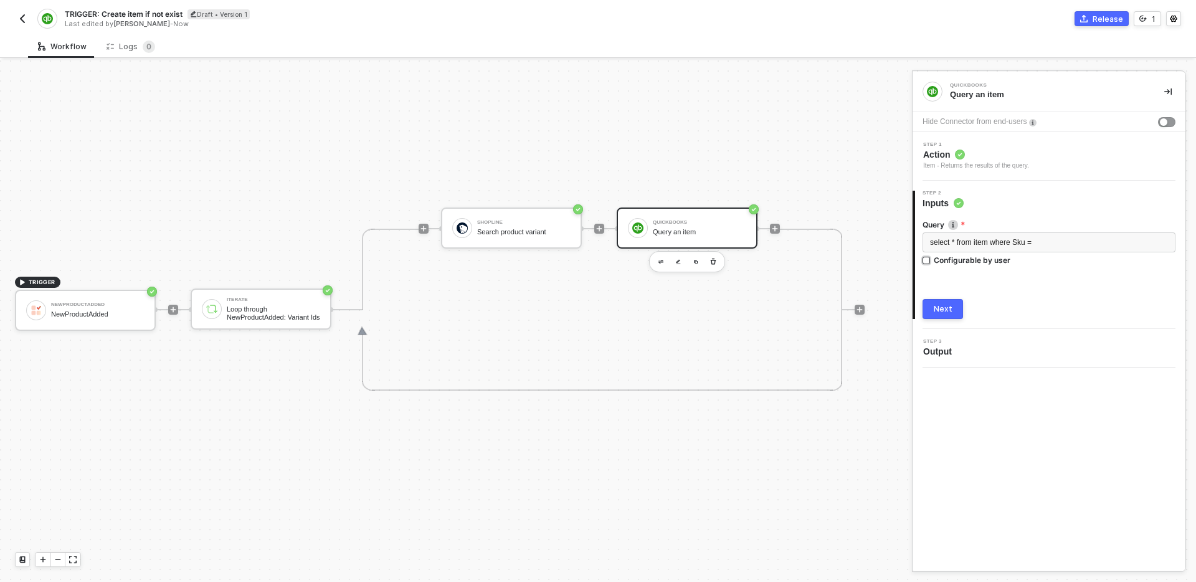
click at [1076, 258] on label "Configurable by user" at bounding box center [1048, 260] width 253 height 11
click at [931, 258] on input "Configurable by user" at bounding box center [926, 261] width 9 height 9
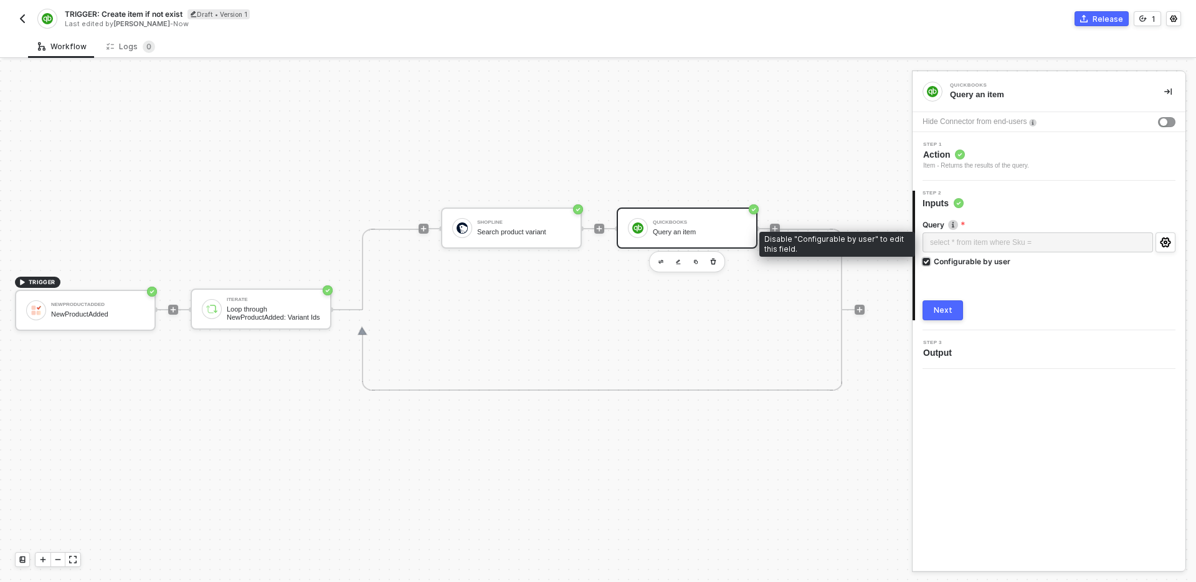
click at [1070, 261] on label "Configurable by user" at bounding box center [1048, 261] width 253 height 11
click at [931, 261] on input "Configurable by user" at bounding box center [926, 262] width 9 height 9
checkbox input "false"
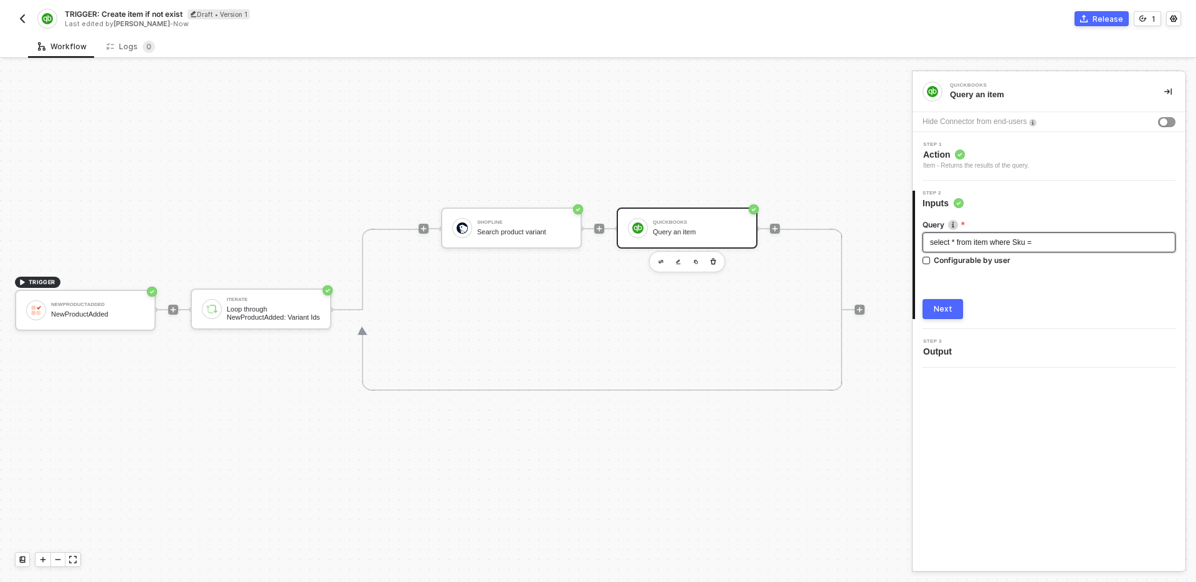
click at [1078, 240] on div "select * from item where Sku =" at bounding box center [1049, 243] width 238 height 12
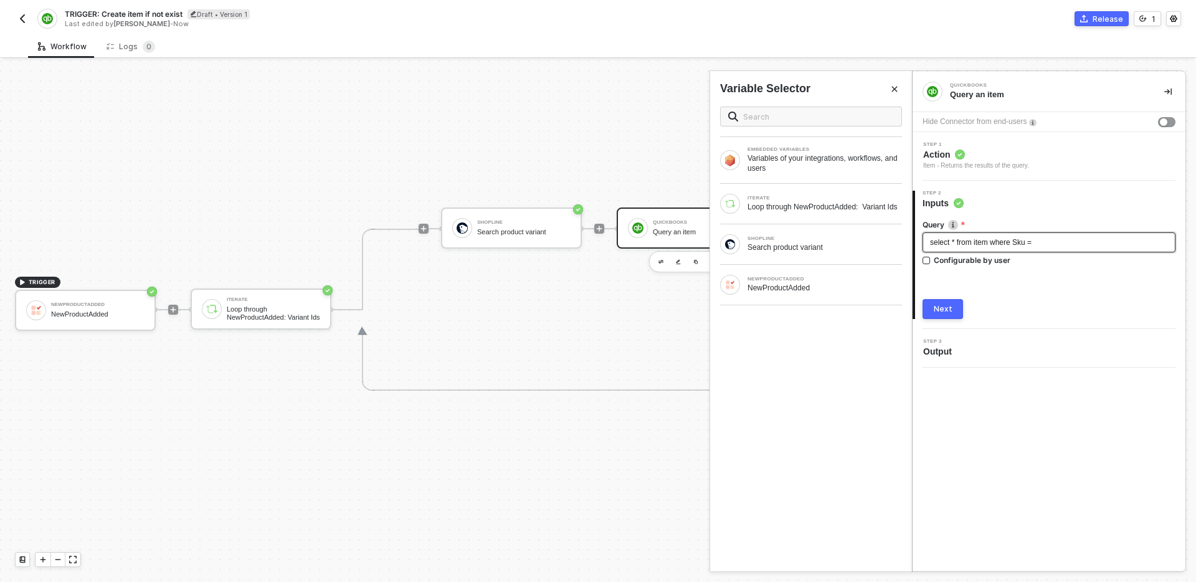
click at [1078, 240] on div "select * from item where Sku =" at bounding box center [1049, 243] width 238 height 12
click at [838, 260] on div "SHOPLINE Search product variant" at bounding box center [811, 244] width 202 height 40
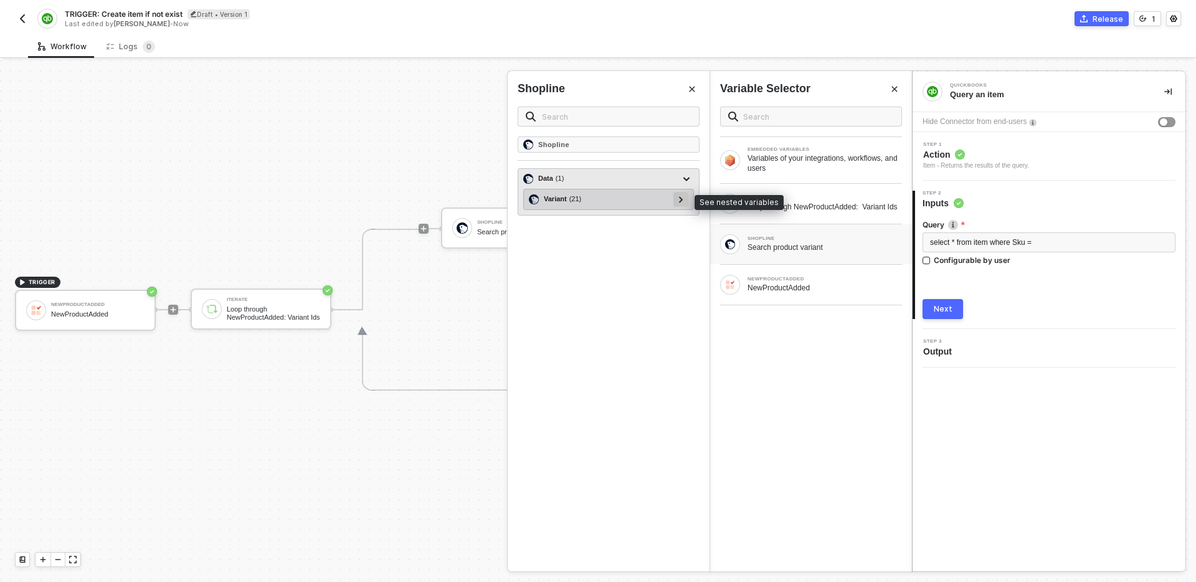
click at [680, 199] on icon at bounding box center [681, 199] width 4 height 6
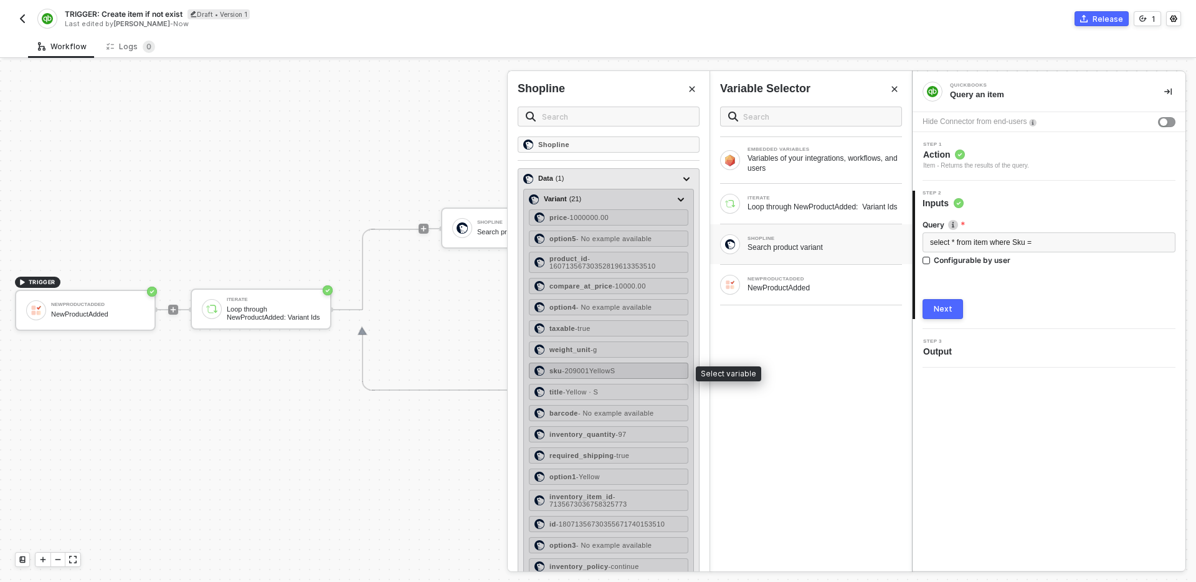
click at [628, 368] on div "sku - 209001YellowS" at bounding box center [608, 371] width 159 height 16
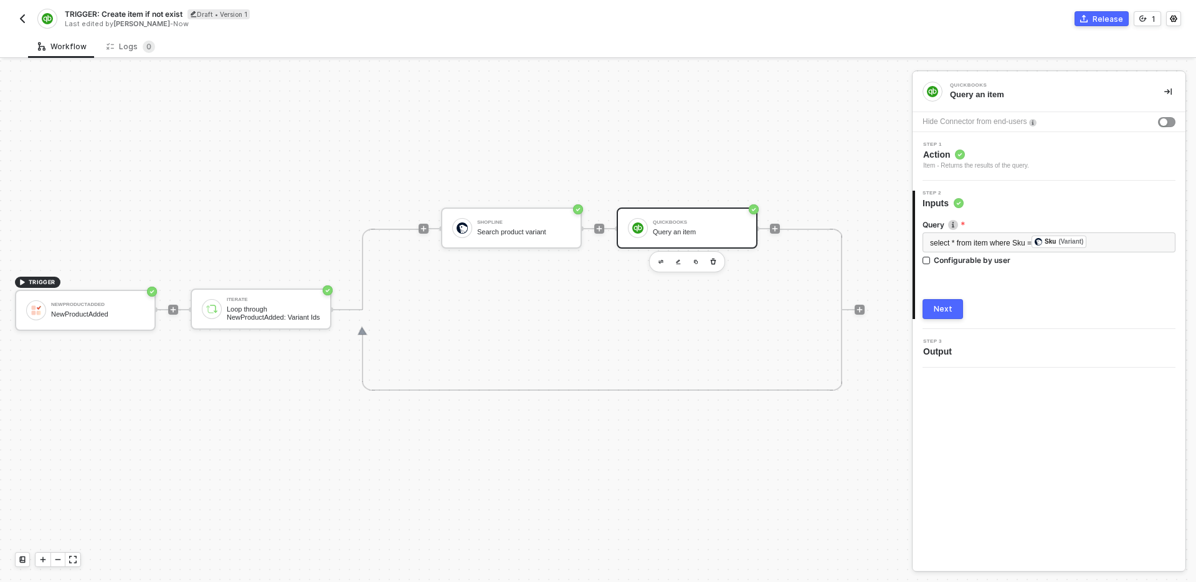
click at [949, 304] on div "Next" at bounding box center [943, 309] width 19 height 10
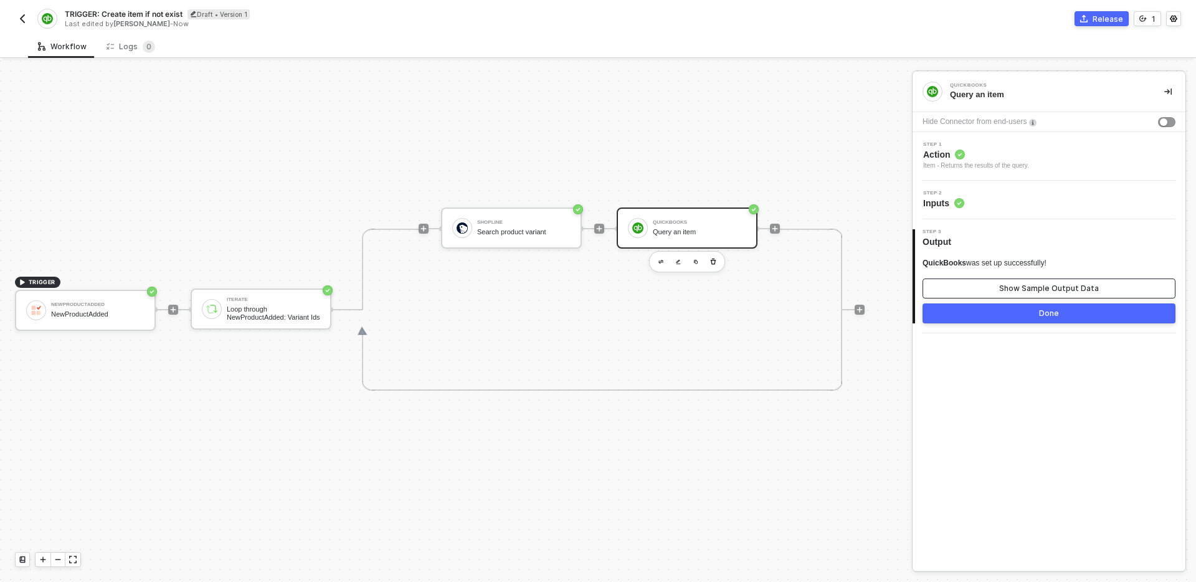
click at [1041, 294] on button "Show Sample Output Data" at bounding box center [1048, 288] width 253 height 20
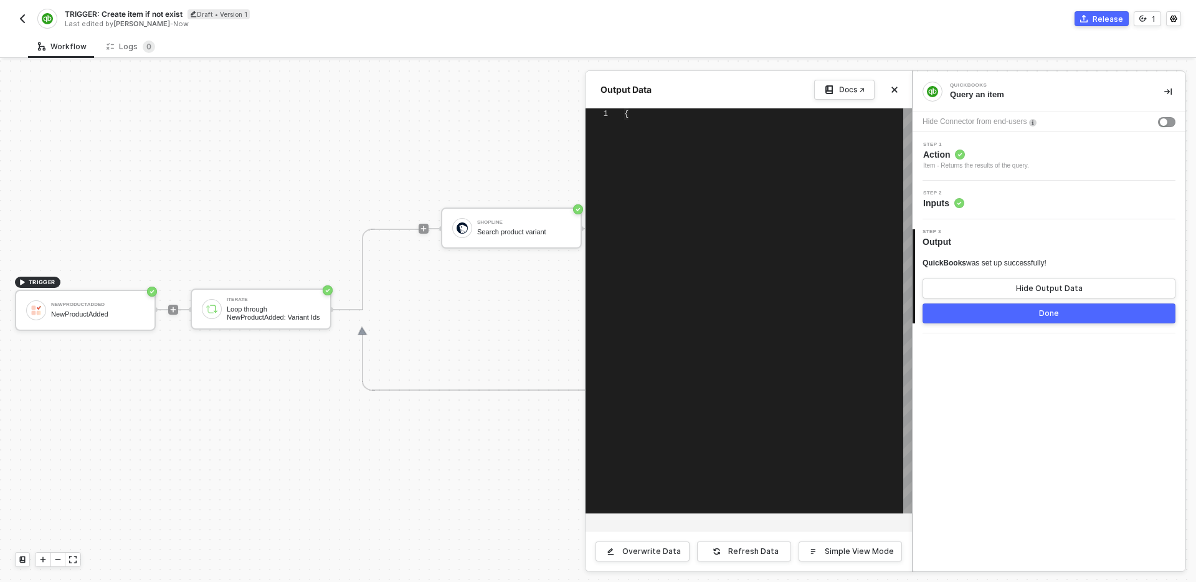
type textarea "{ "item": { "FullyQualifiedName": "Garden Supplies", "domain": "QBO", "Id": "19…"
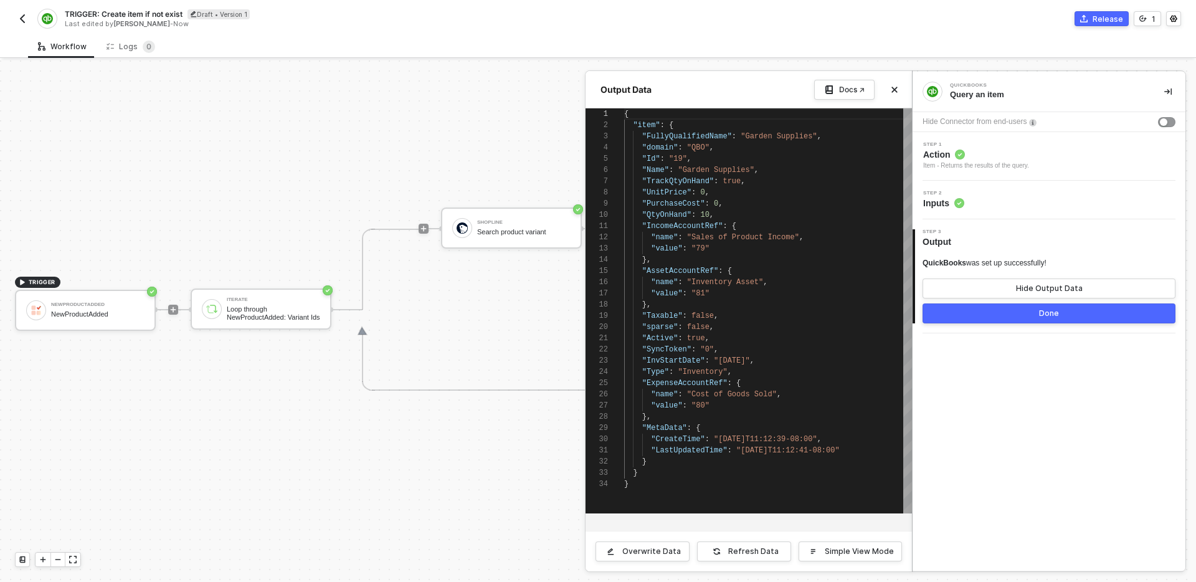
click at [1023, 309] on button "Done" at bounding box center [1048, 313] width 253 height 20
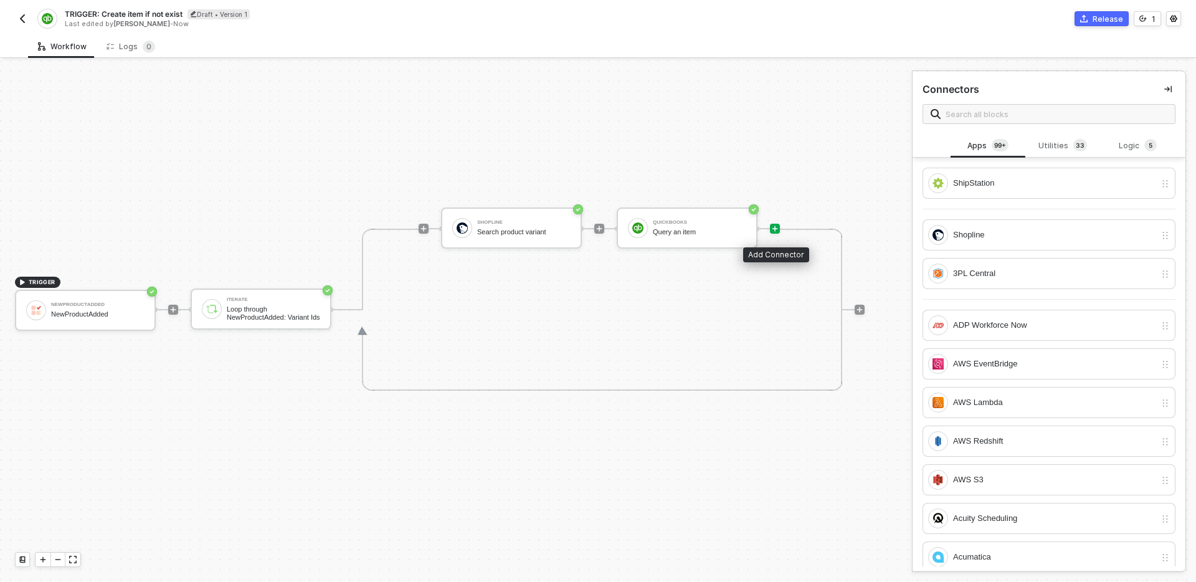
click at [773, 226] on icon "icon-play" at bounding box center [774, 228] width 7 height 7
click at [1133, 148] on div "Logic 5" at bounding box center [1138, 146] width 55 height 14
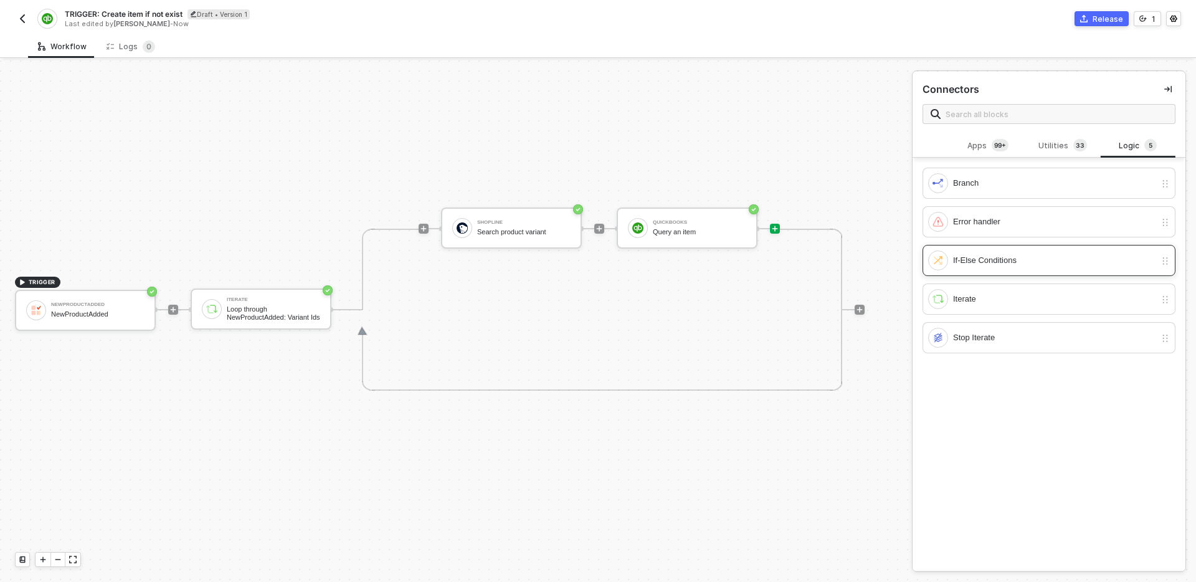
click at [1019, 266] on div "If-Else Conditions" at bounding box center [1054, 261] width 202 height 14
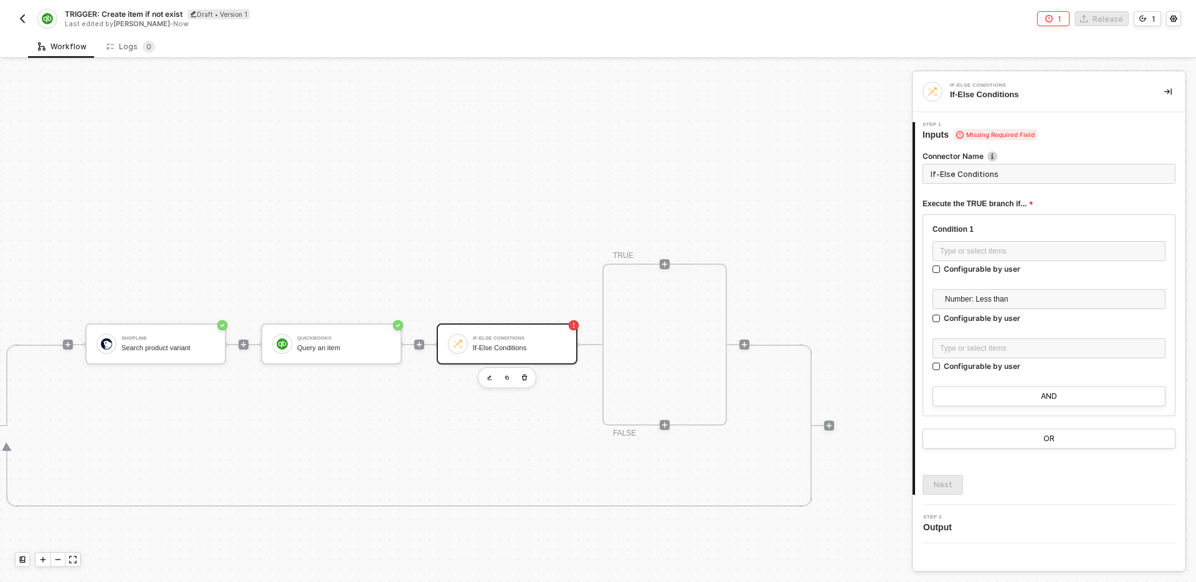
scroll to position [238, 356]
click at [1010, 174] on input "If-Else Conditions" at bounding box center [1048, 174] width 253 height 20
type input "i"
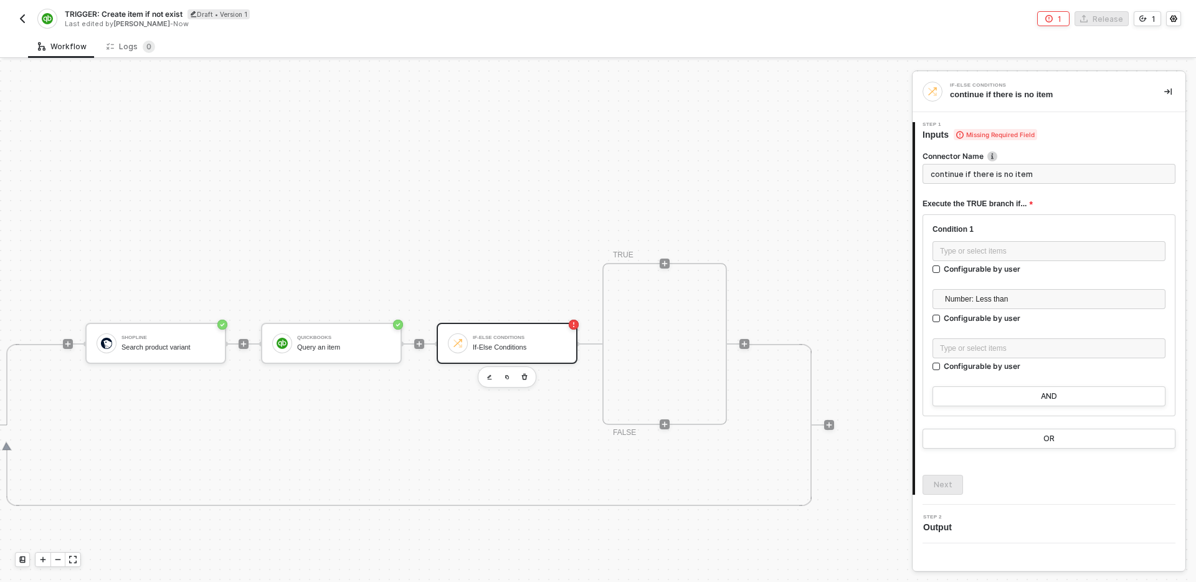
type input "continue if there is no item"
click at [366, 341] on div "QuickBooks Query an item" at bounding box center [343, 343] width 93 height 24
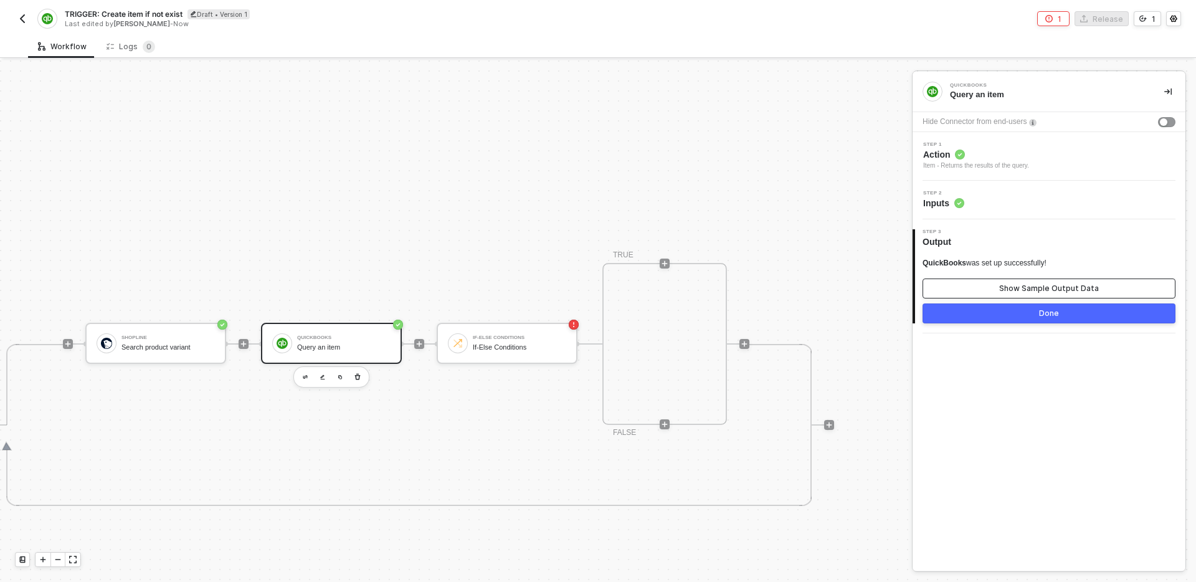
click at [979, 287] on button "Show Sample Output Data" at bounding box center [1048, 288] width 253 height 20
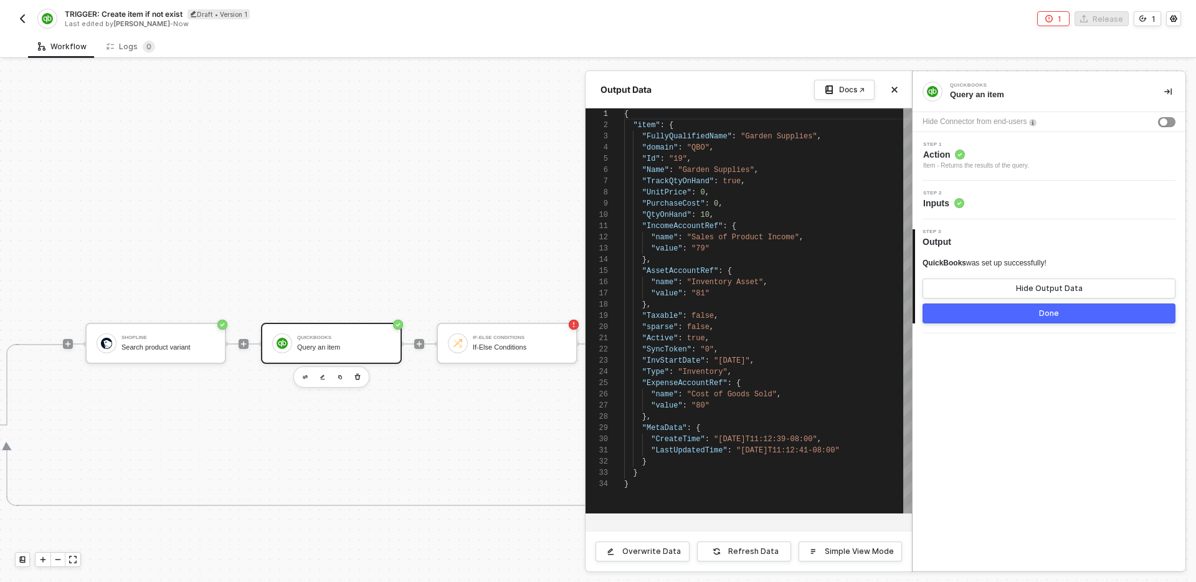
scroll to position [112, 0]
click at [657, 549] on div "Overwrite Data" at bounding box center [651, 551] width 59 height 10
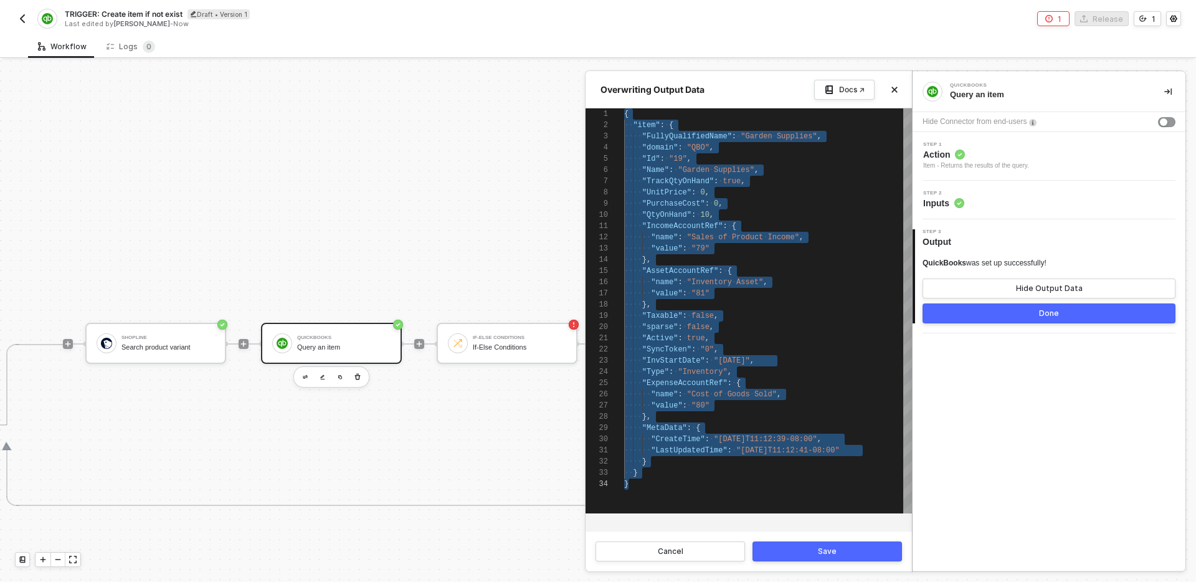
paste textarea "Editor content;Press Alt+F1 for Accessibility Options."
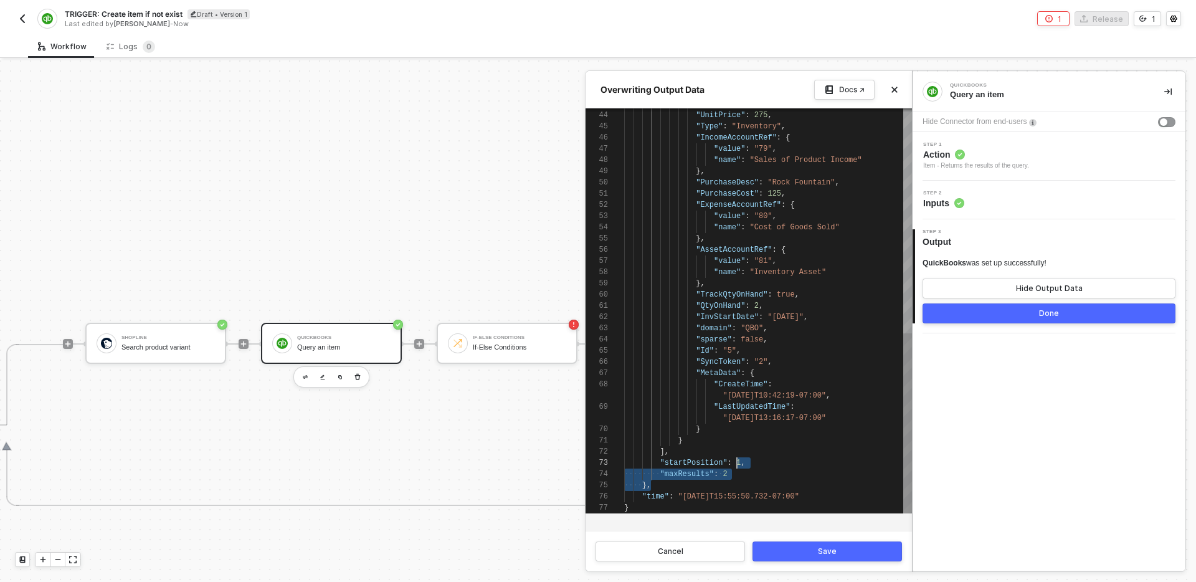
scroll to position [45, 45]
drag, startPoint x: 743, startPoint y: 480, endPoint x: 728, endPoint y: 448, distance: 35.1
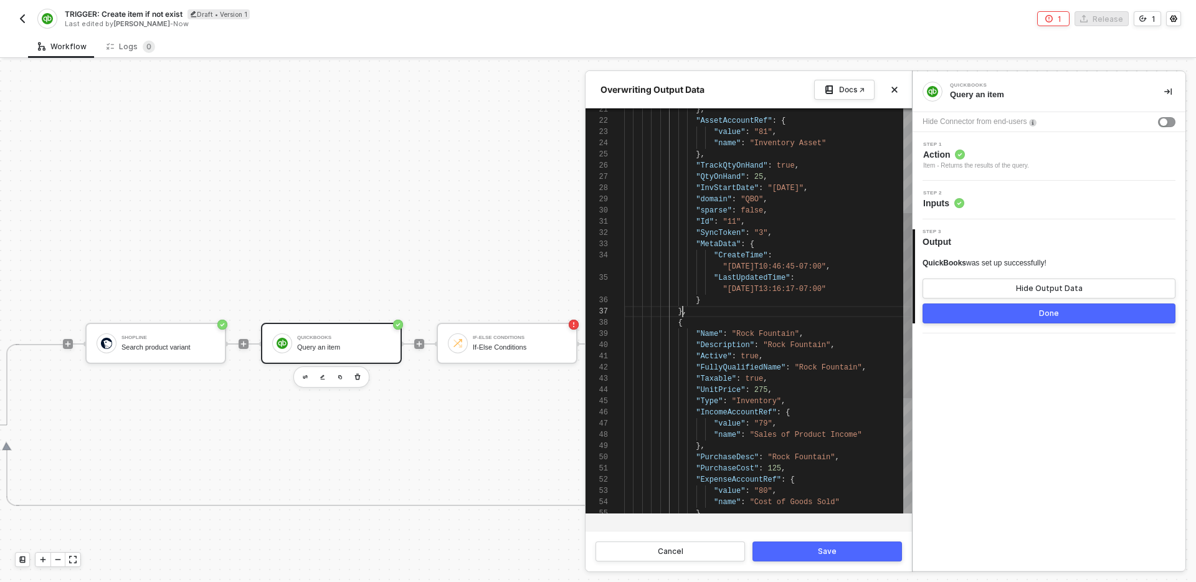
click at [684, 314] on span "}," at bounding box center [682, 311] width 9 height 9
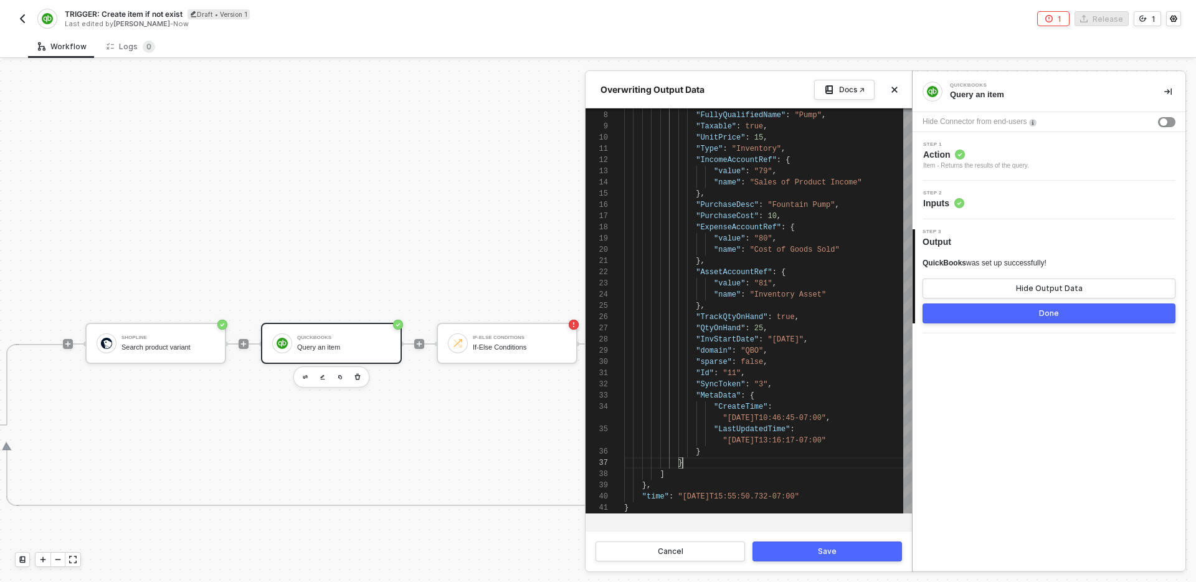
click at [828, 548] on div "Save" at bounding box center [827, 551] width 19 height 10
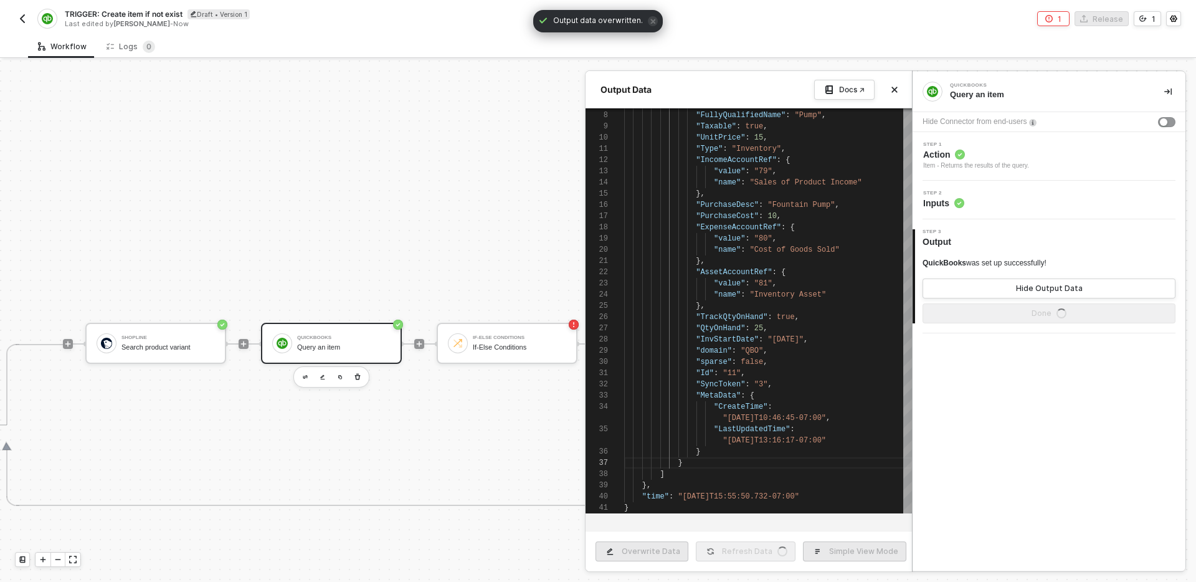
type textarea "{ "QueryResponse": { "Item": [ { "Name": "Pump", "Description": "Fountain Pump"…"
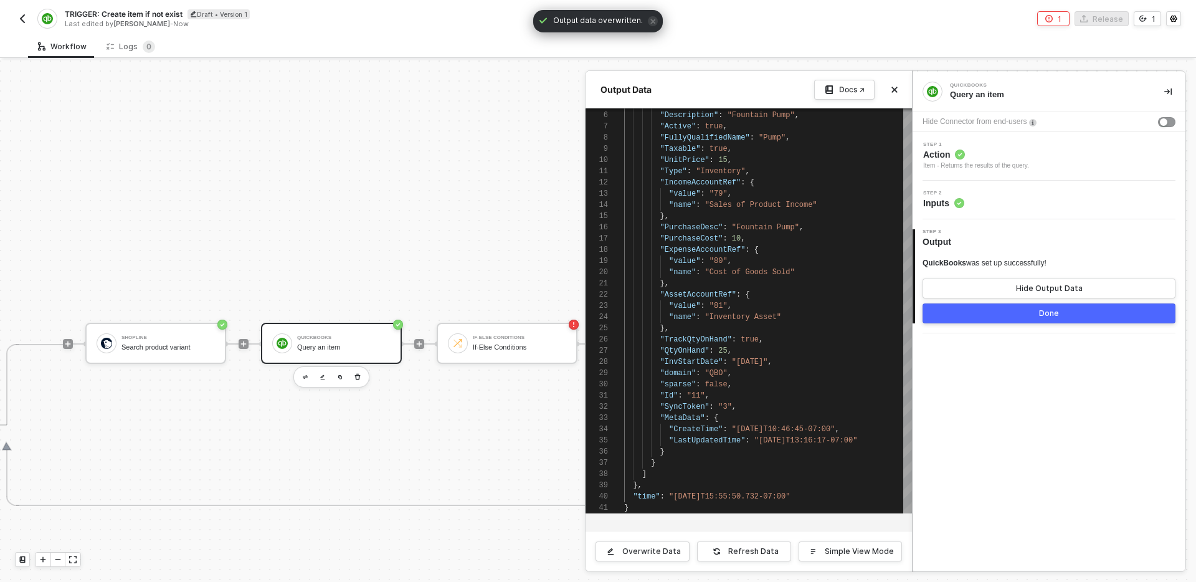
click at [989, 311] on button "Done" at bounding box center [1048, 313] width 253 height 20
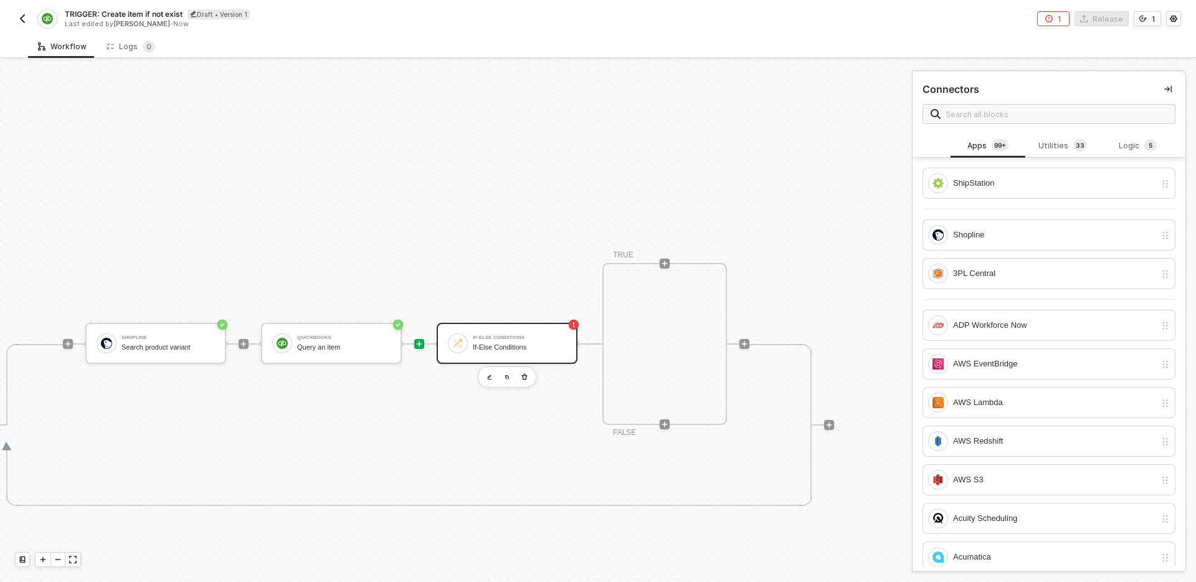
click at [501, 348] on div "If-Else Conditions" at bounding box center [519, 347] width 93 height 8
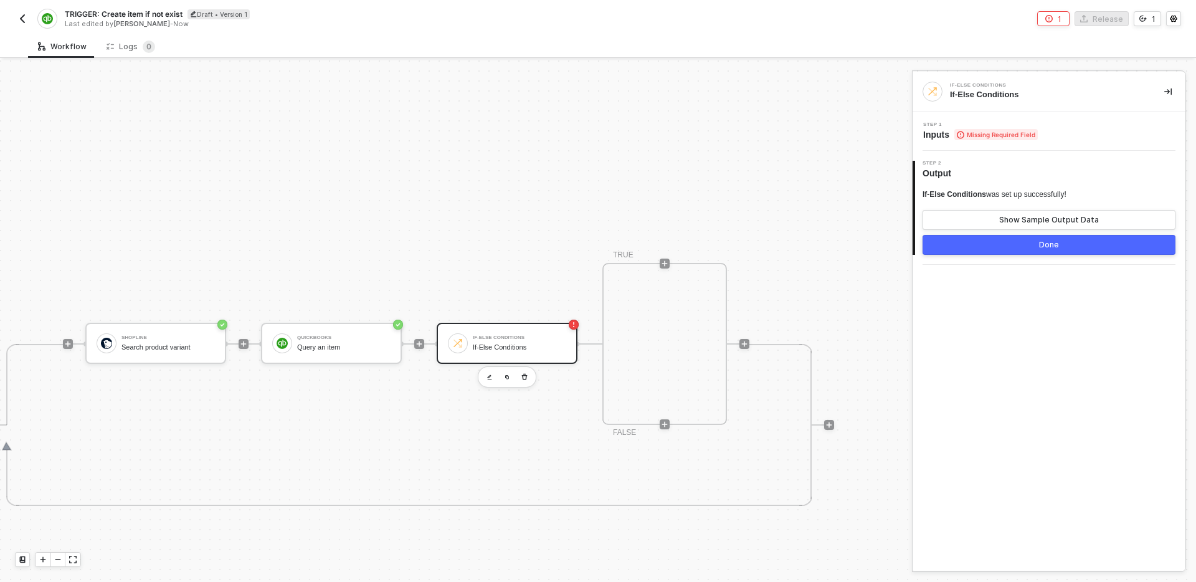
click at [1058, 139] on div "Step 1 Inputs Missing Required Field" at bounding box center [1051, 131] width 270 height 19
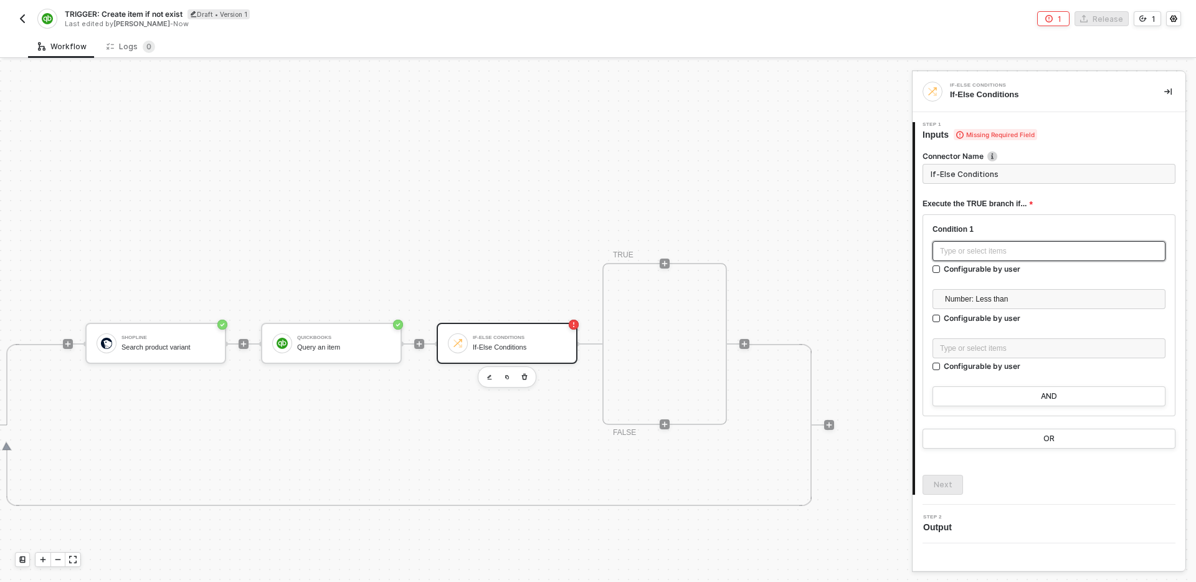
click at [1033, 250] on div "Type or select items ﻿" at bounding box center [1049, 251] width 218 height 12
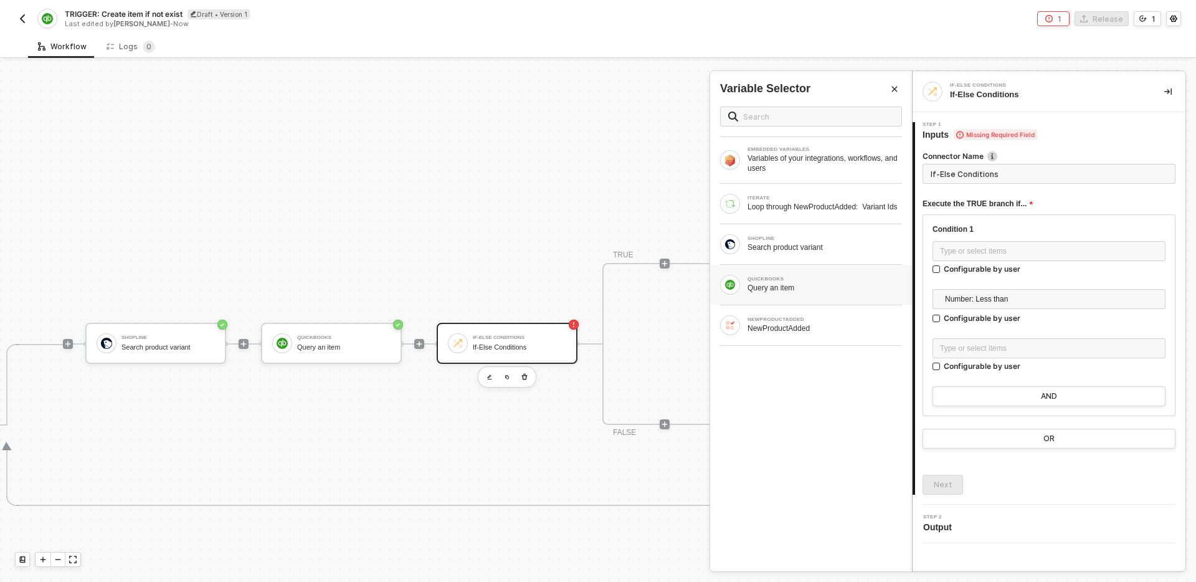
click at [819, 293] on div "Query an item" at bounding box center [824, 288] width 154 height 10
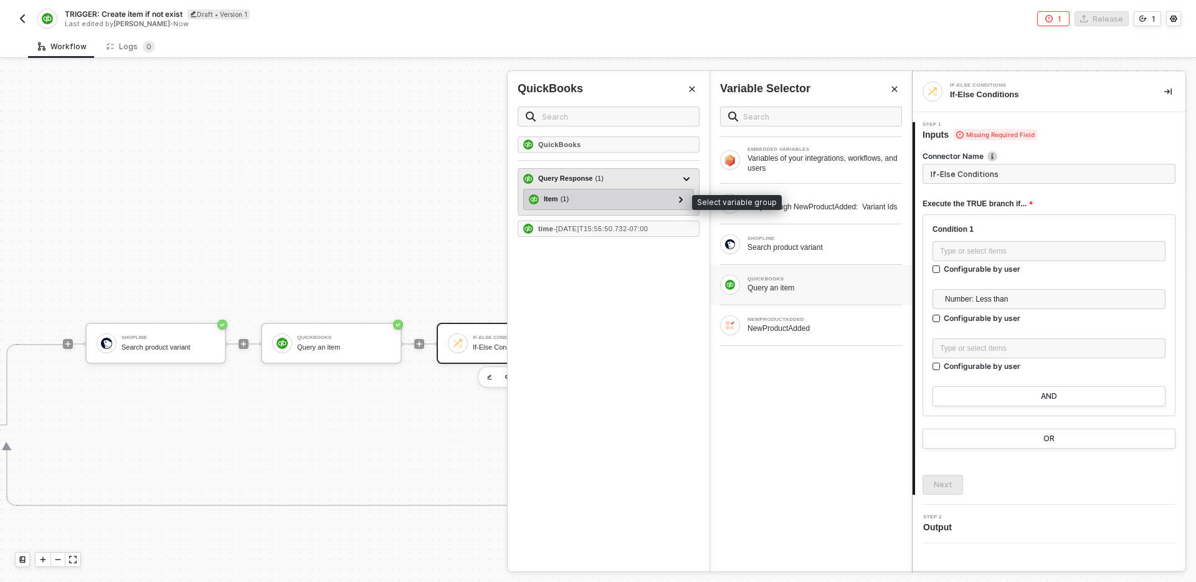
click at [655, 200] on div "Item ( 1 )" at bounding box center [601, 199] width 145 height 15
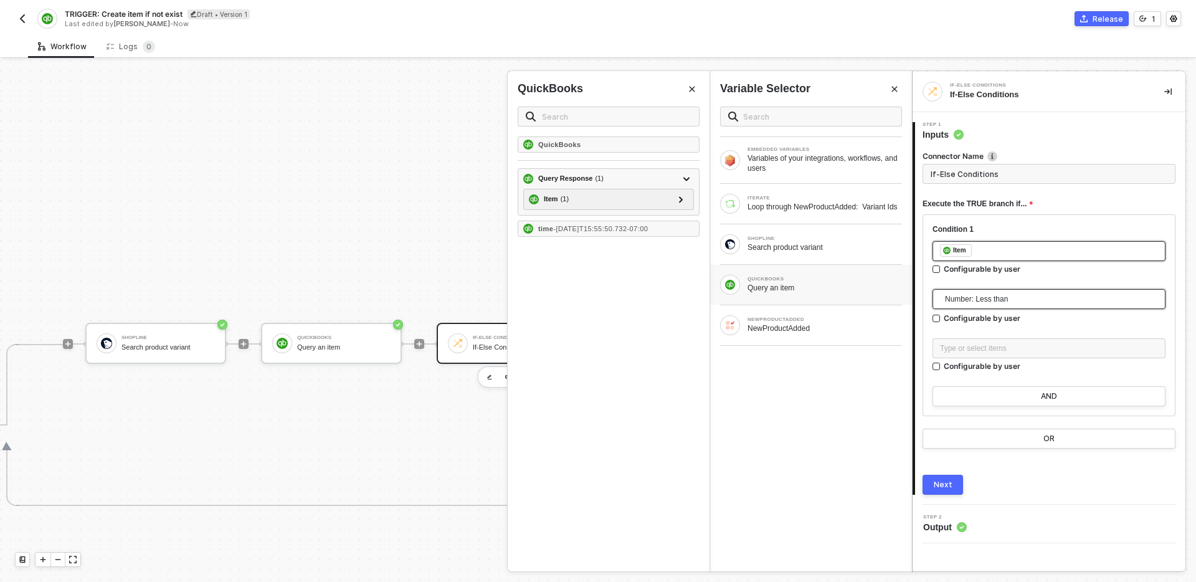
click at [1042, 301] on span "Number: Less than" at bounding box center [1051, 299] width 213 height 19
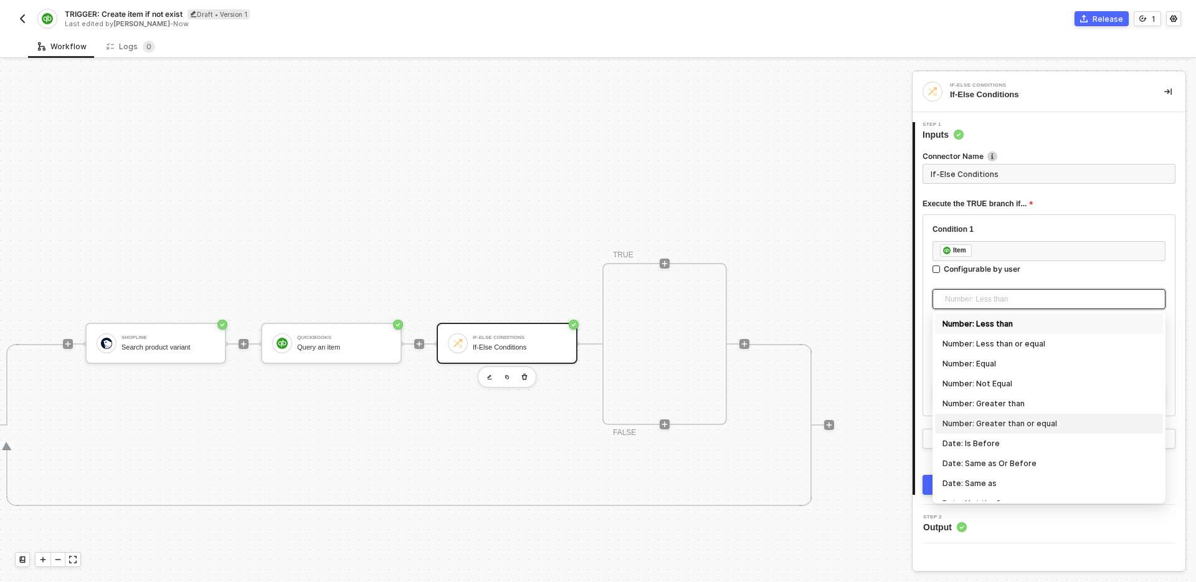
scroll to position [411, 0]
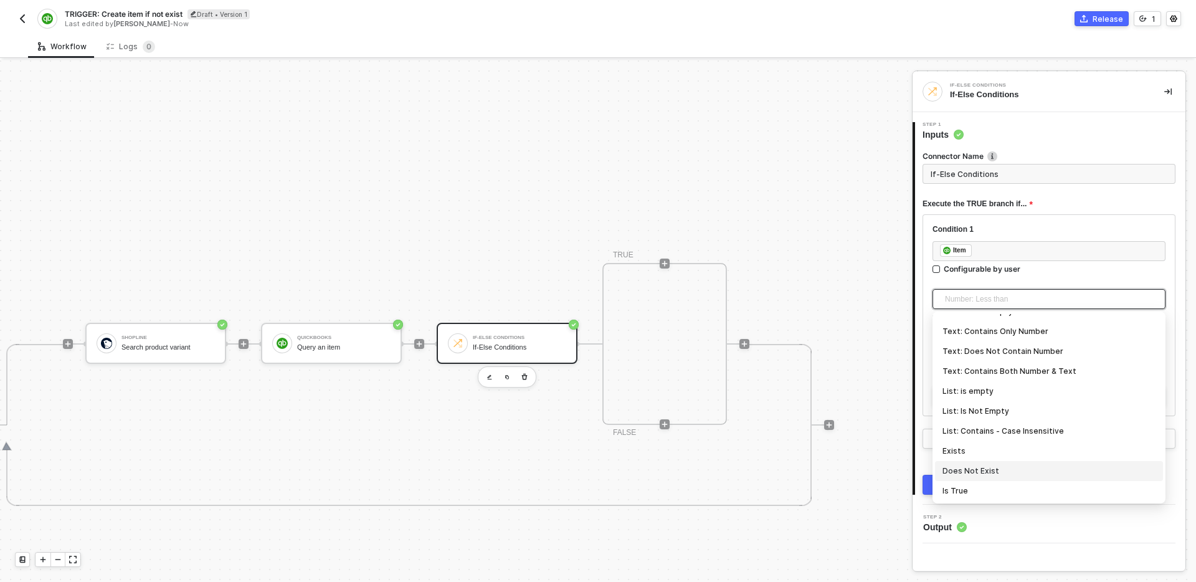
click at [987, 468] on div "Does Not Exist" at bounding box center [1048, 471] width 213 height 14
type input "Only continue if Item Does Not Exist"
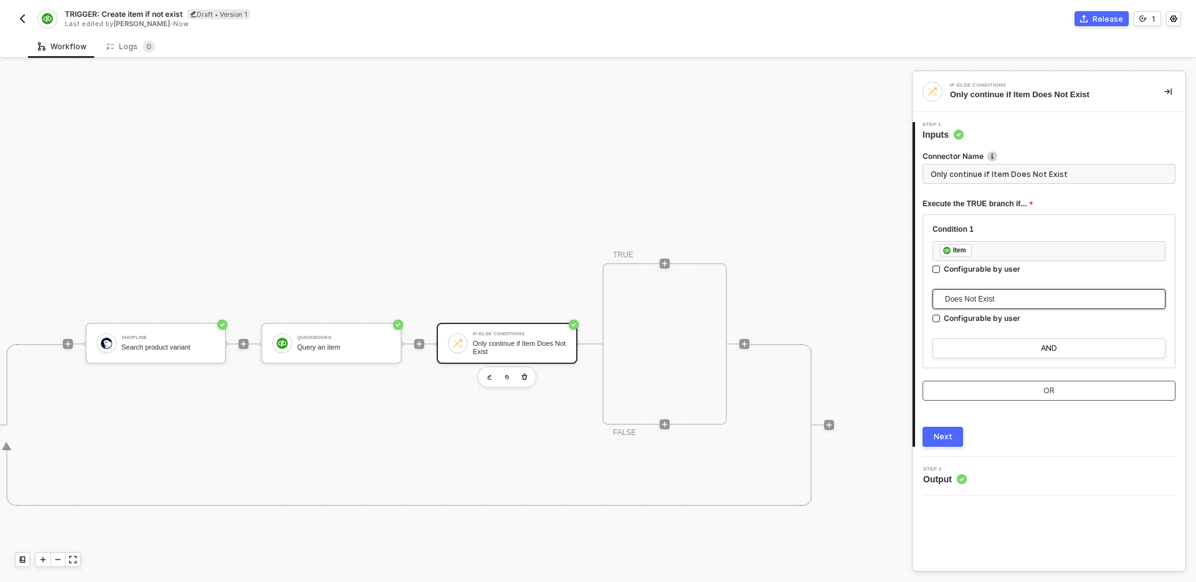
click at [1001, 388] on button "OR" at bounding box center [1048, 391] width 253 height 20
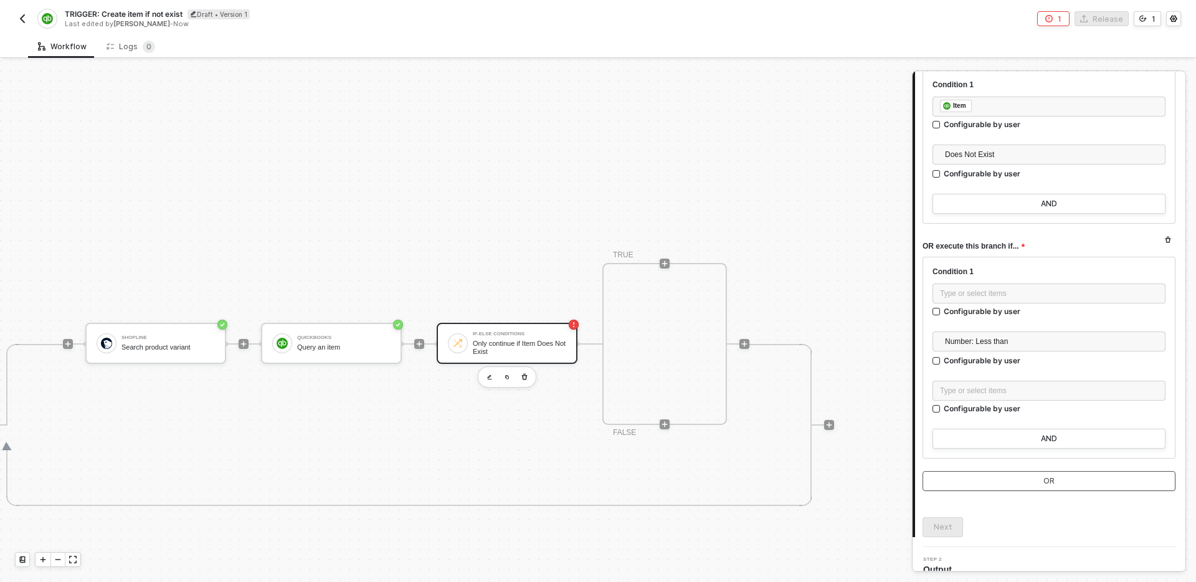
scroll to position [147, 0]
click at [1020, 292] on div "Type or select items ﻿" at bounding box center [1049, 291] width 218 height 12
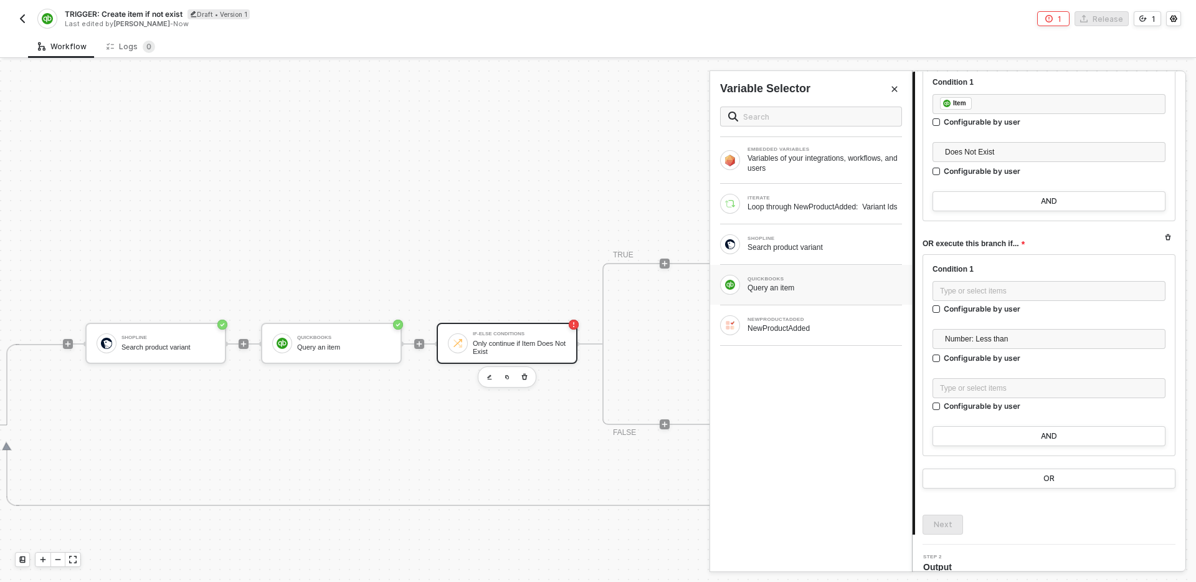
click at [830, 305] on div "QUICKBOOKS Query an item" at bounding box center [811, 285] width 202 height 40
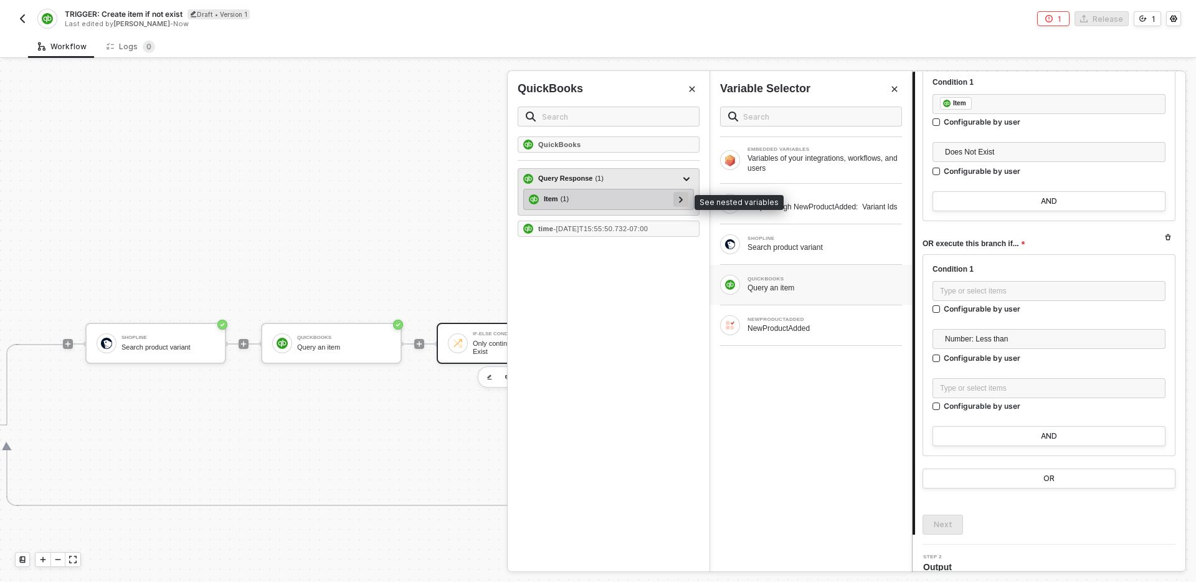
click at [679, 199] on icon at bounding box center [681, 199] width 4 height 6
click at [679, 199] on icon at bounding box center [681, 199] width 6 height 4
click at [640, 195] on div "Item ( 1 )" at bounding box center [601, 199] width 145 height 15
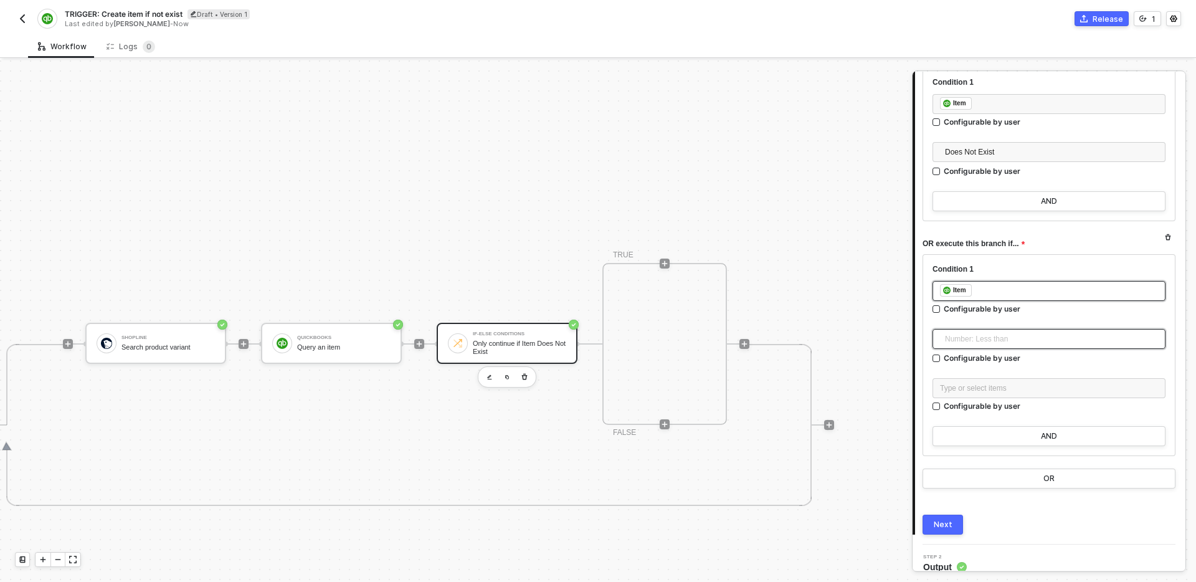
click at [1023, 339] on span "Number: Less than" at bounding box center [1051, 338] width 213 height 19
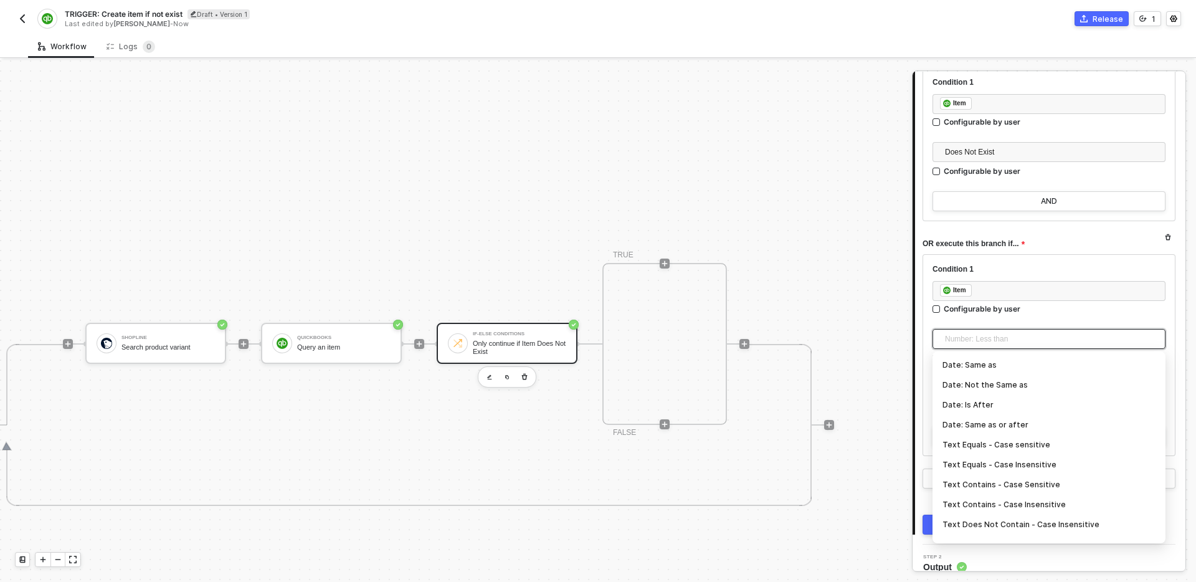
scroll to position [411, 0]
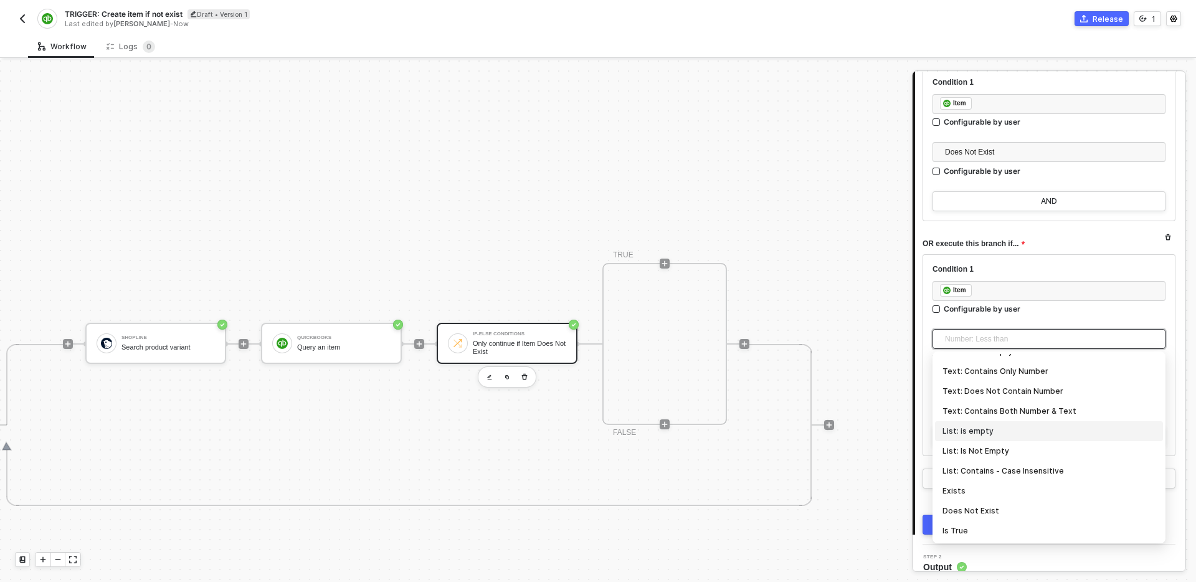
click at [1010, 427] on div "List: is empty" at bounding box center [1048, 431] width 213 height 14
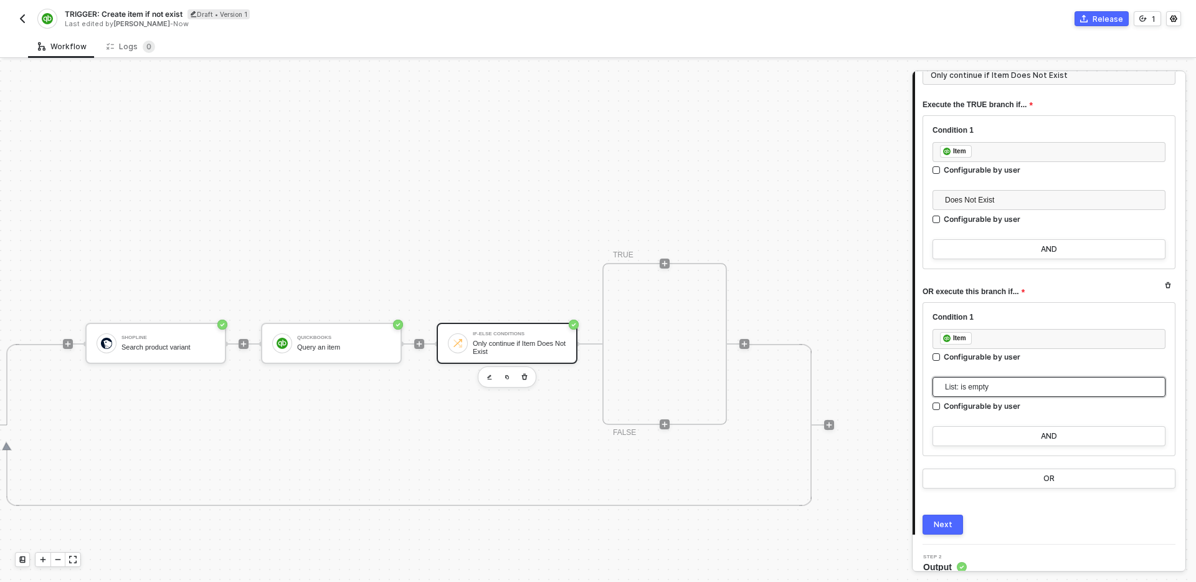
click at [941, 528] on div "Next" at bounding box center [943, 524] width 19 height 10
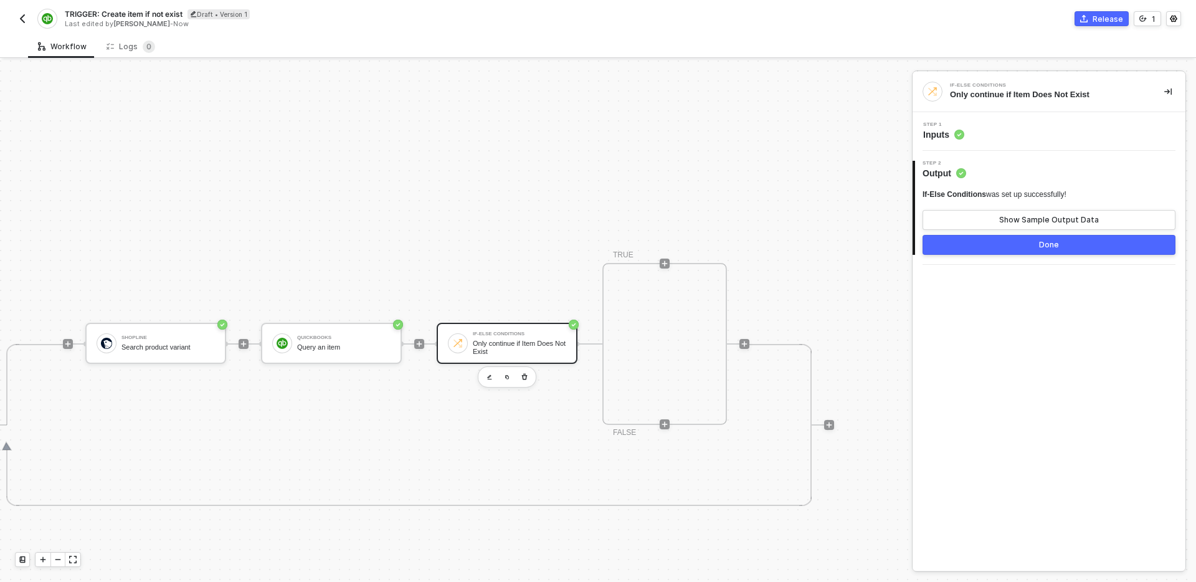
click at [1069, 250] on button "Done" at bounding box center [1048, 245] width 253 height 20
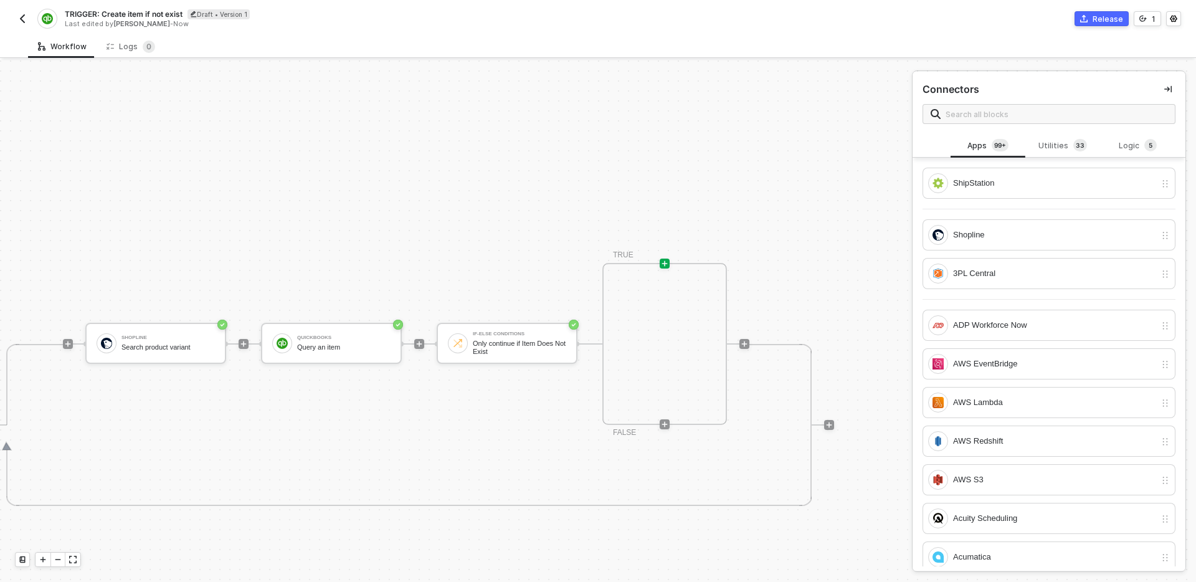
click at [817, 239] on div "TRIGGER NewProductAdded NewProductAdded Iterate Loop through NewProductAdded: V…" at bounding box center [239, 424] width 1190 height 1205
click at [663, 265] on icon "icon-play" at bounding box center [664, 263] width 7 height 7
click at [782, 246] on div "TRIGGER NewProductAdded NewProductAdded Iterate Loop through NewProductAdded: V…" at bounding box center [239, 424] width 1190 height 1205
click at [663, 264] on icon "icon-play" at bounding box center [664, 263] width 7 height 7
click at [1050, 148] on div "Utilities 3 3" at bounding box center [1062, 146] width 55 height 14
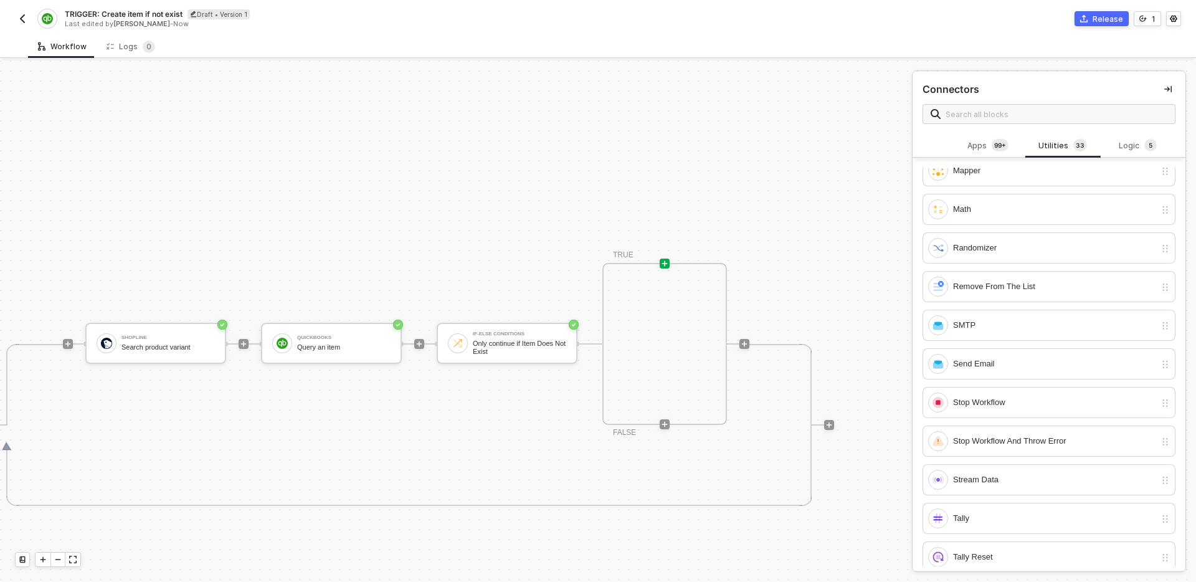
scroll to position [876, 0]
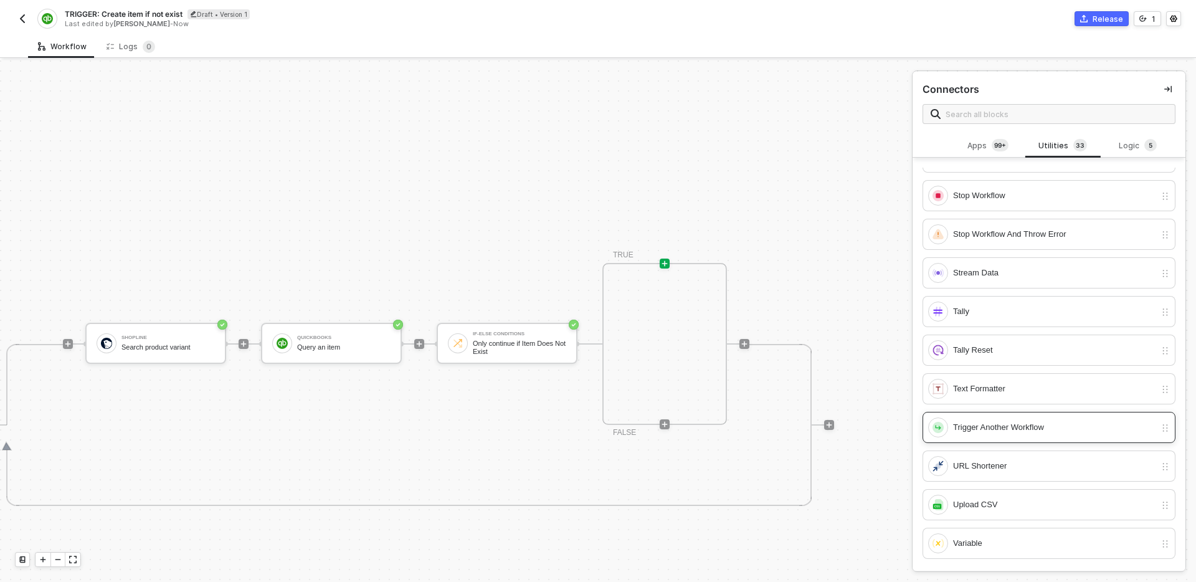
click at [1030, 431] on div "Trigger Another Workflow" at bounding box center [1054, 427] width 202 height 14
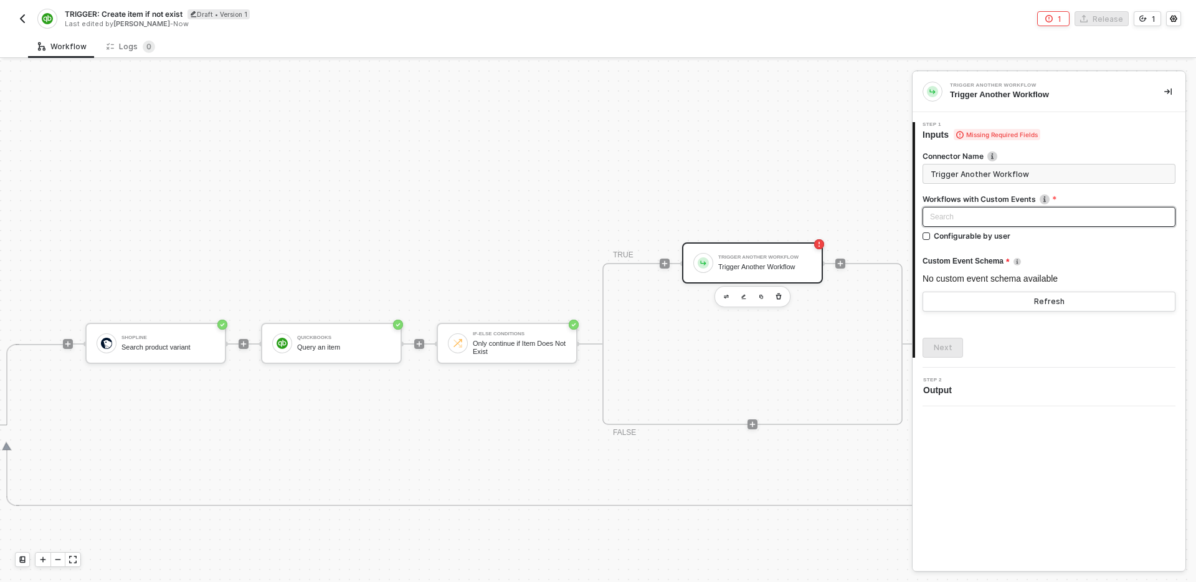
click at [1020, 212] on div "Search" at bounding box center [1048, 217] width 253 height 20
click at [1032, 241] on div "TRIGGER: Sync SL product into QB (Sync SL product into Quickbooks)" at bounding box center [1048, 242] width 233 height 14
click at [1057, 171] on input "Trigger Another Workflow" at bounding box center [1048, 174] width 253 height 20
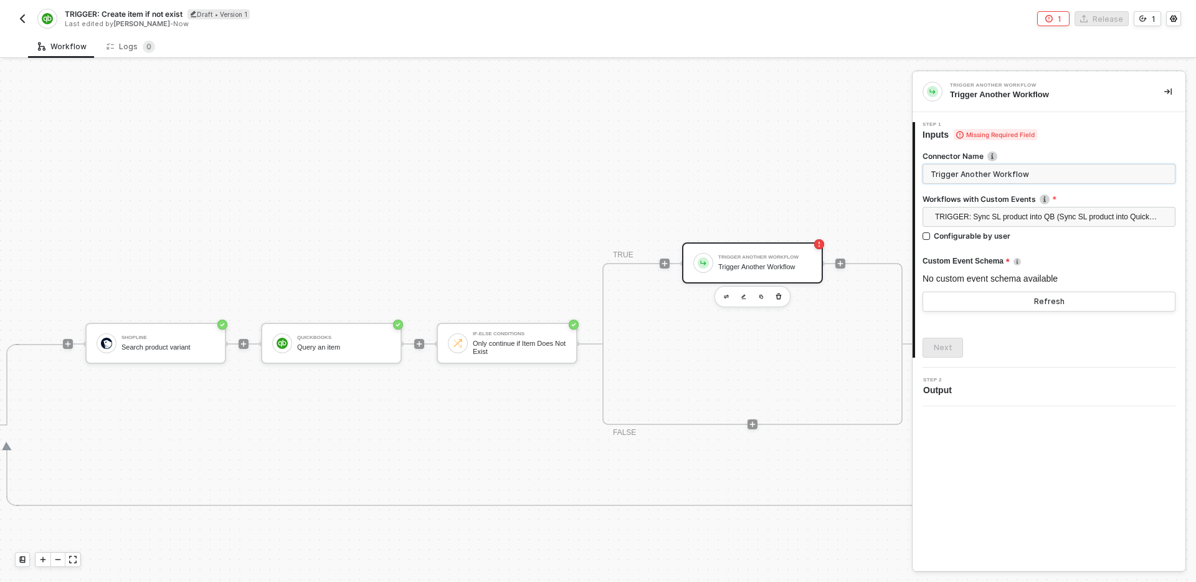
click at [1057, 171] on input "Trigger Another Workflow" at bounding box center [1048, 174] width 253 height 20
type input "Create product into QB"
click at [1074, 305] on button "Refresh" at bounding box center [1048, 302] width 253 height 20
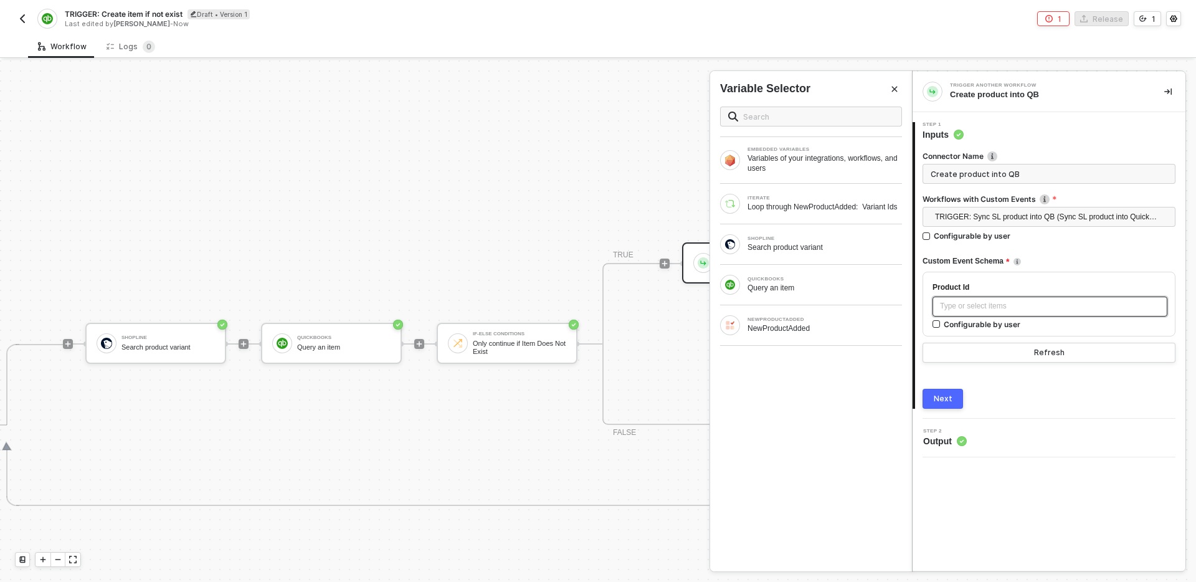
click at [1061, 301] on div "Type or select items ﻿" at bounding box center [1050, 306] width 220 height 12
click at [845, 261] on div "SHOPLINE Search product variant" at bounding box center [811, 244] width 202 height 40
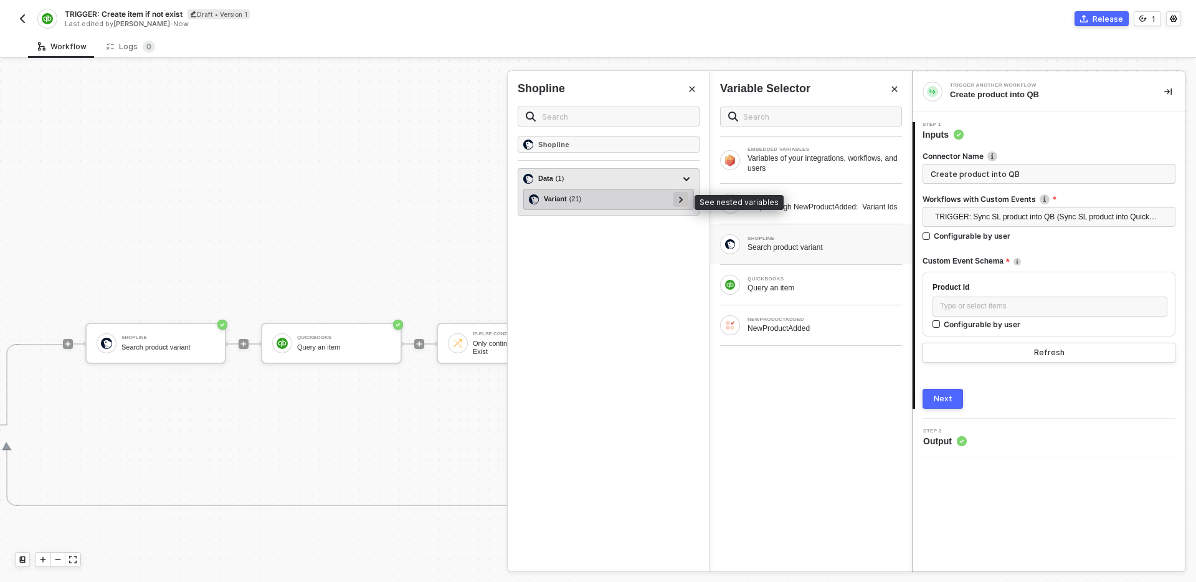
click at [679, 197] on icon at bounding box center [681, 199] width 4 height 6
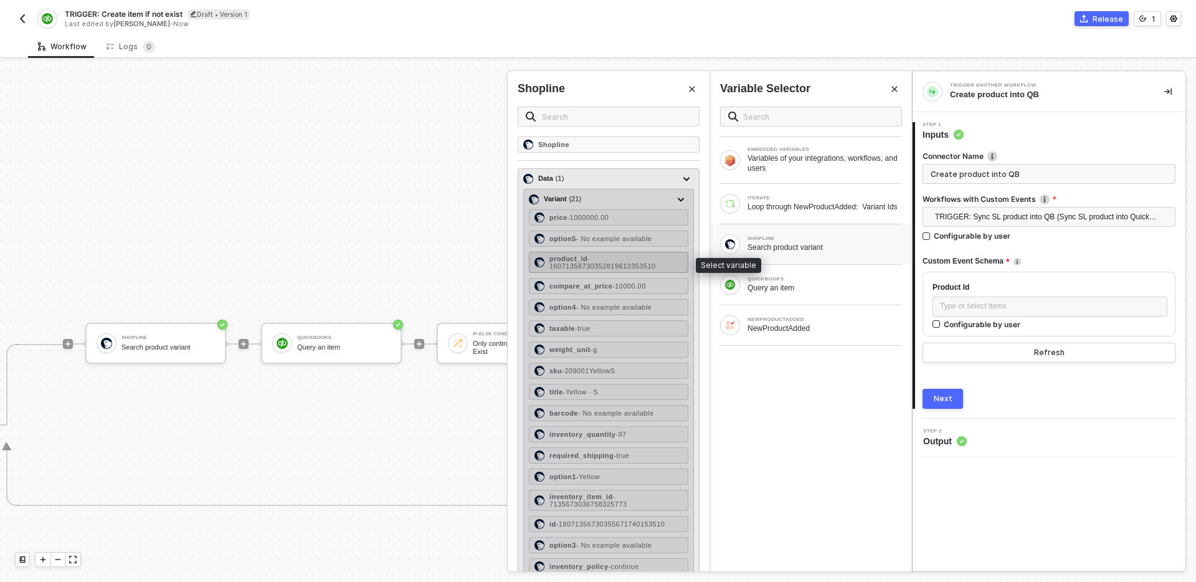
click at [616, 264] on span "- 16071356730352819613353510" at bounding box center [602, 262] width 107 height 15
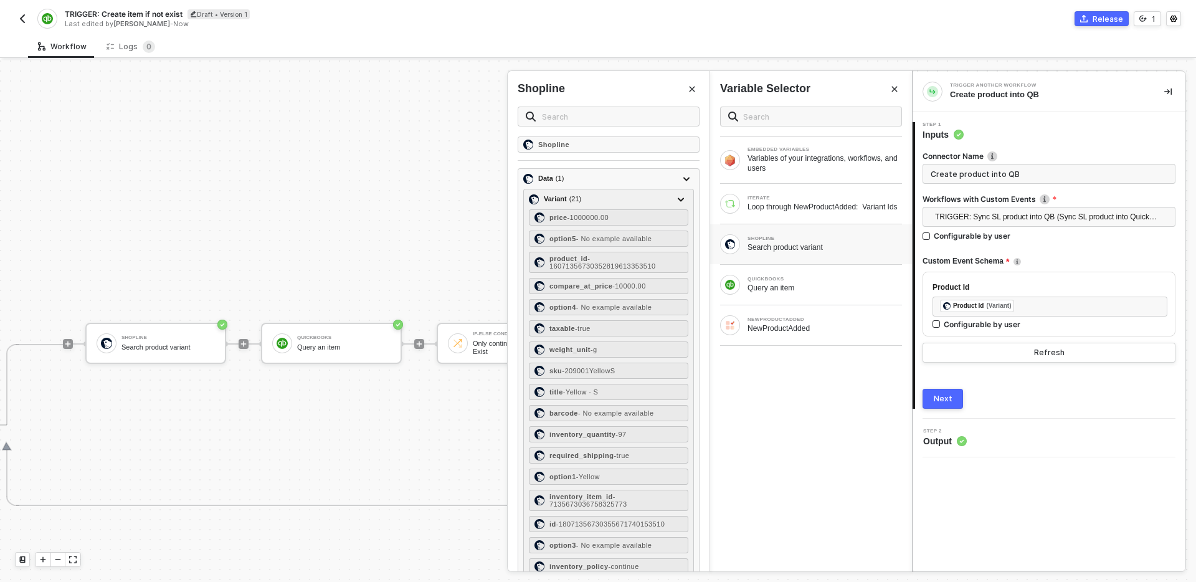
click at [947, 394] on div "Next" at bounding box center [943, 399] width 19 height 10
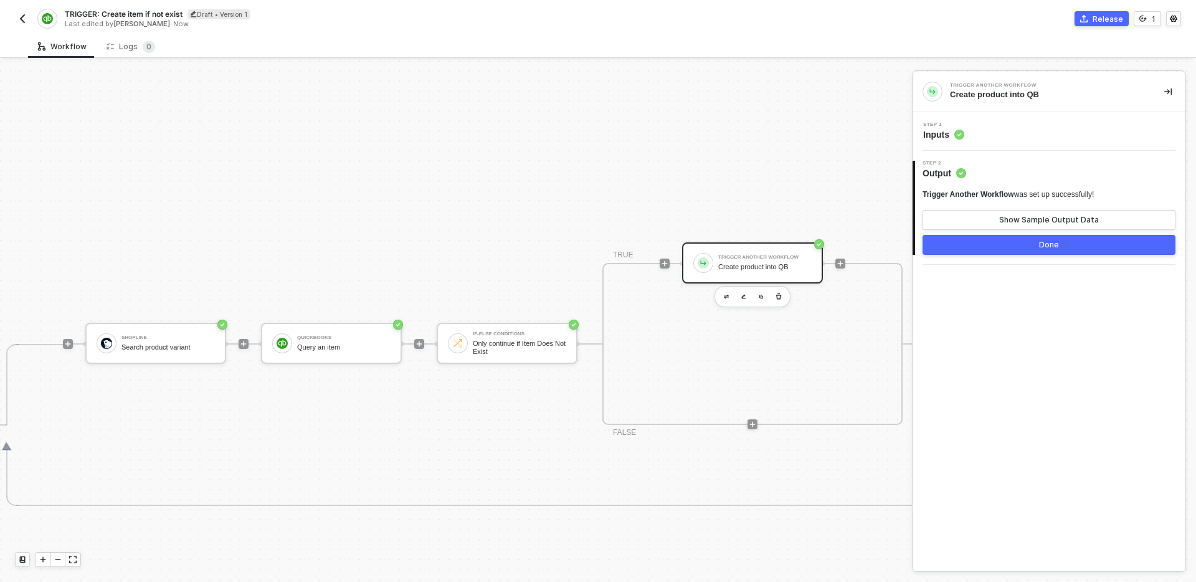
click at [1046, 249] on div "Done" at bounding box center [1049, 245] width 20 height 10
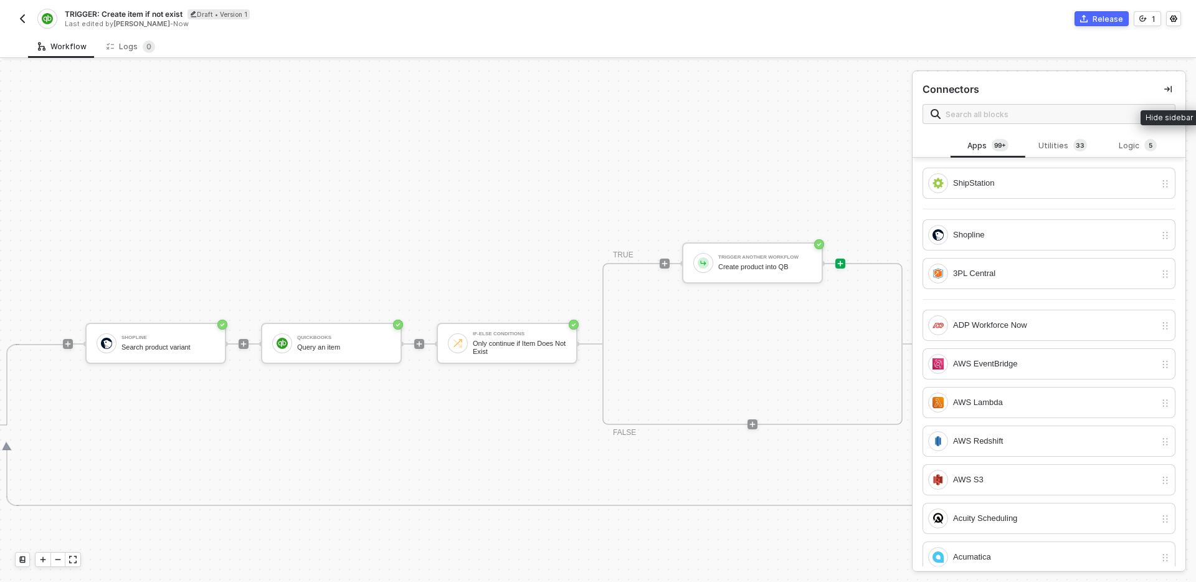
click at [1166, 90] on icon "icon-collapse-right" at bounding box center [1167, 88] width 7 height 7
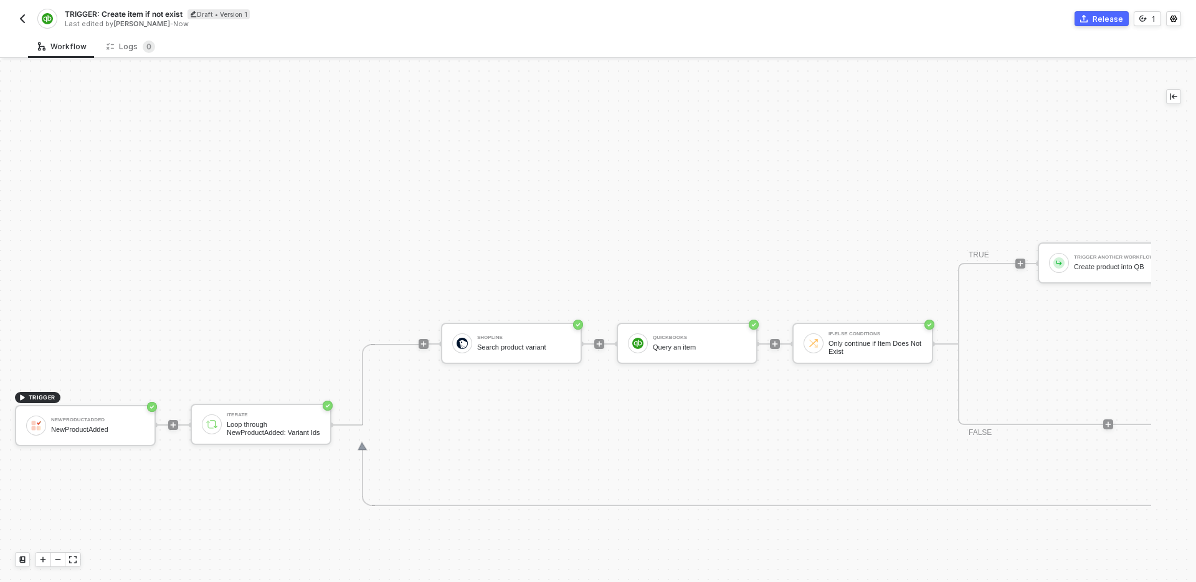
scroll to position [238, 292]
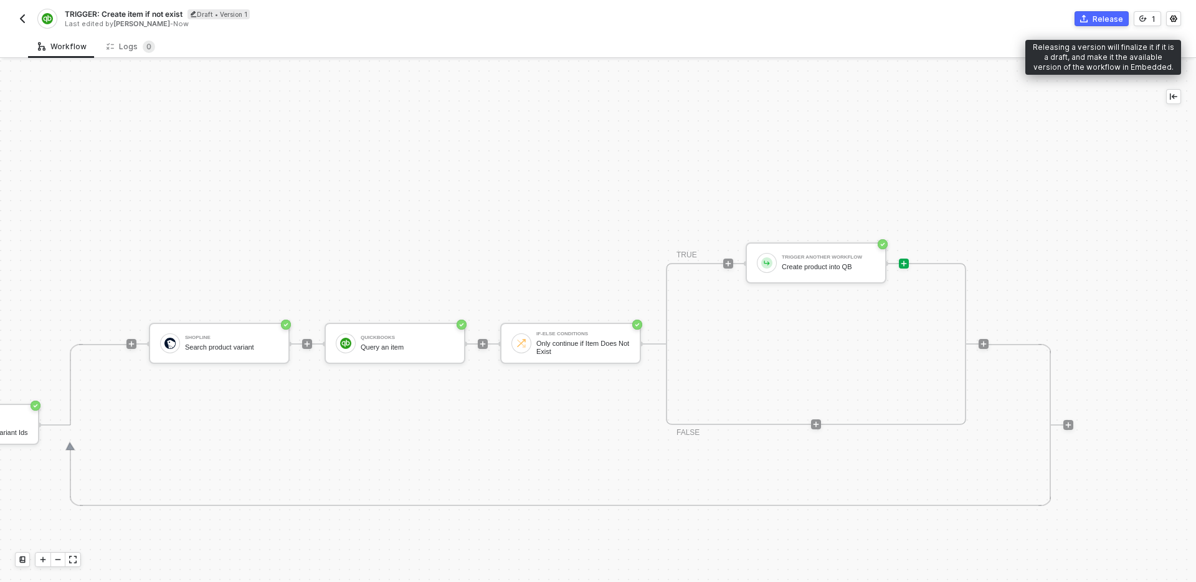
click at [1079, 24] on button "Release" at bounding box center [1101, 18] width 54 height 15
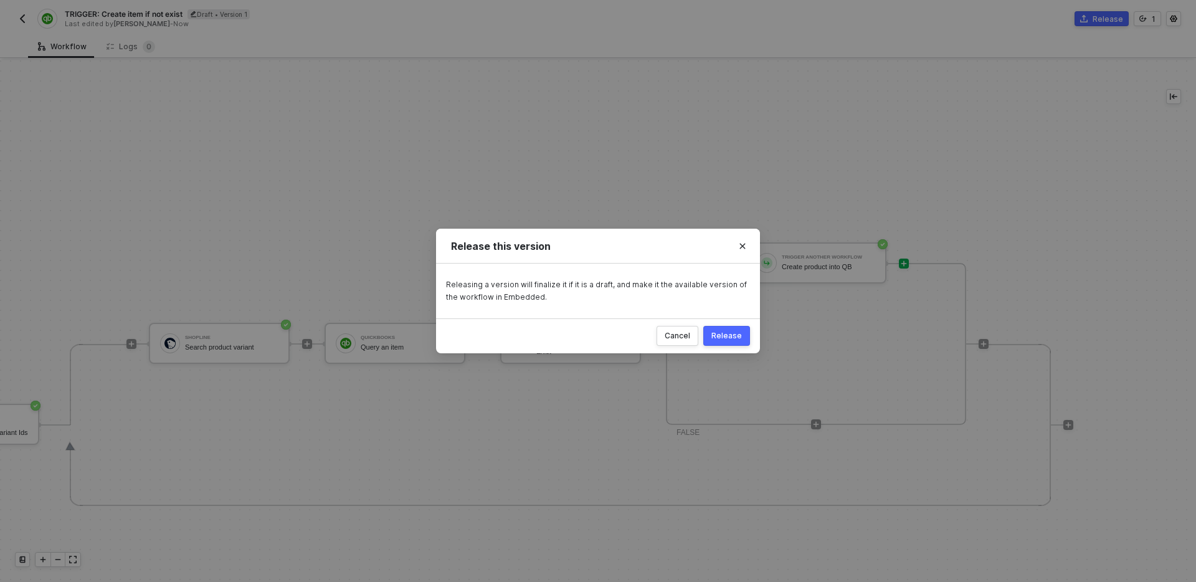
click at [742, 337] on button "Release" at bounding box center [726, 336] width 47 height 20
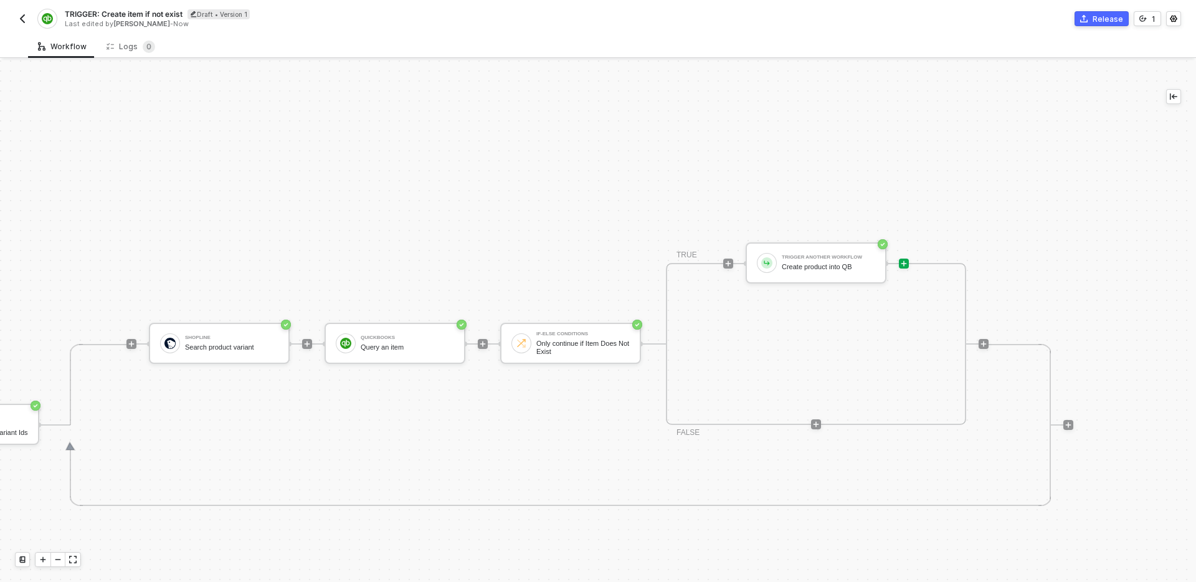
scroll to position [238, 54]
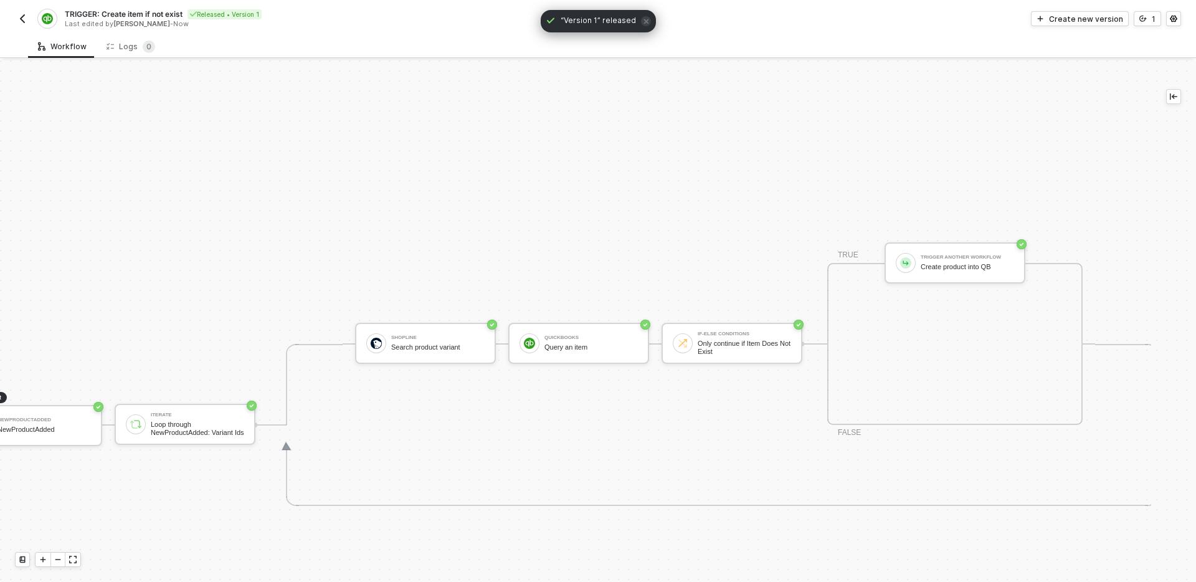
click at [21, 19] on img "button" at bounding box center [22, 19] width 10 height 10
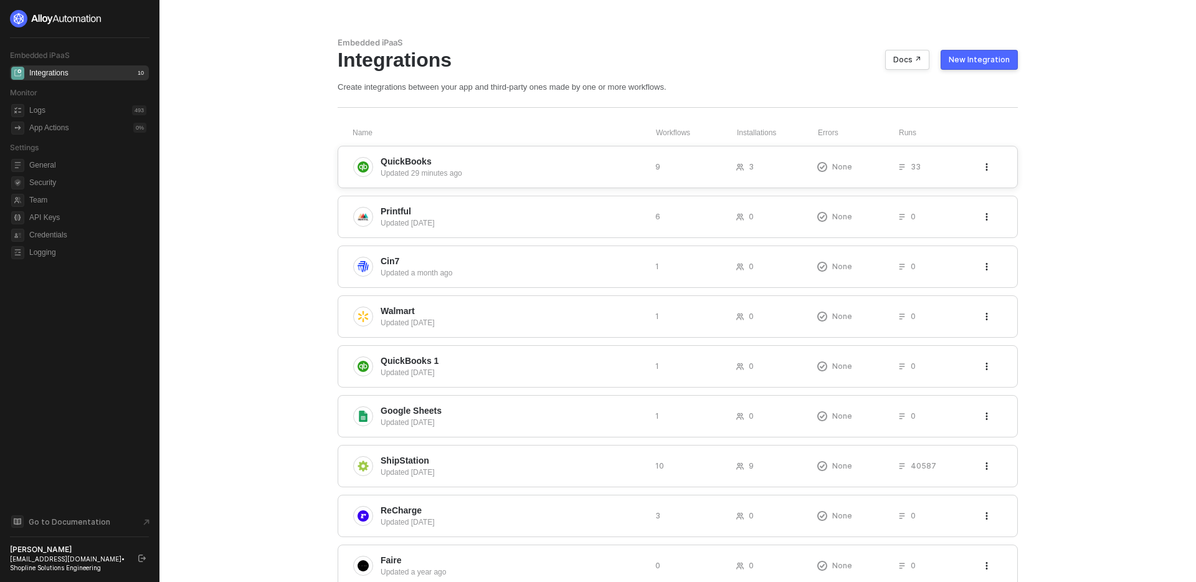
click at [540, 146] on div "QuickBooks Updated 29 minutes ago 9 3 None 33" at bounding box center [678, 167] width 680 height 42
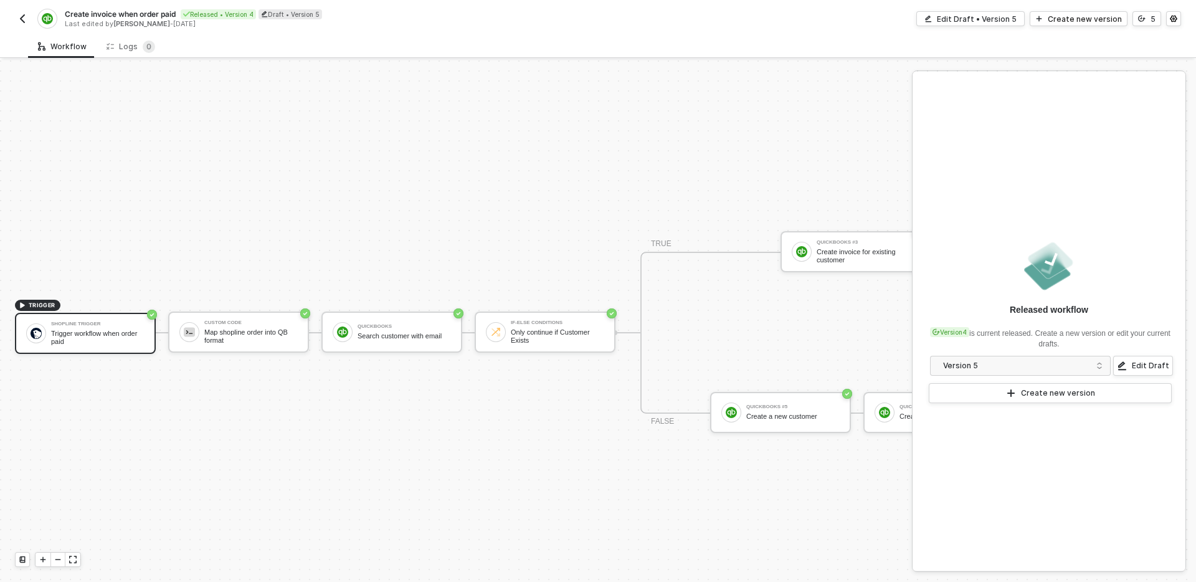
scroll to position [23, 0]
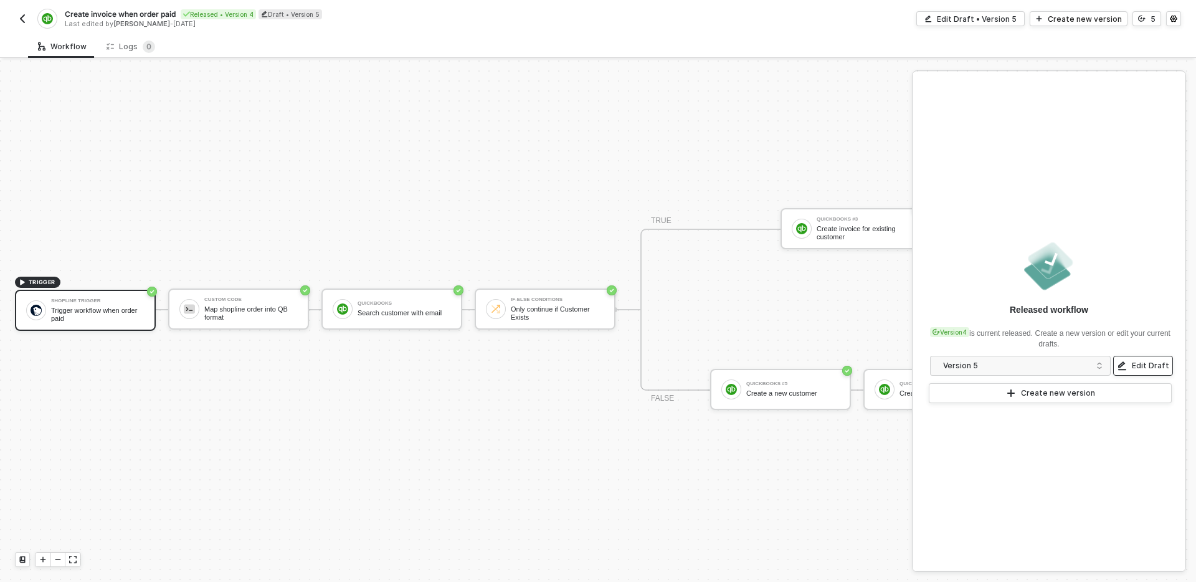
click at [1147, 358] on button "Edit Draft" at bounding box center [1143, 366] width 60 height 20
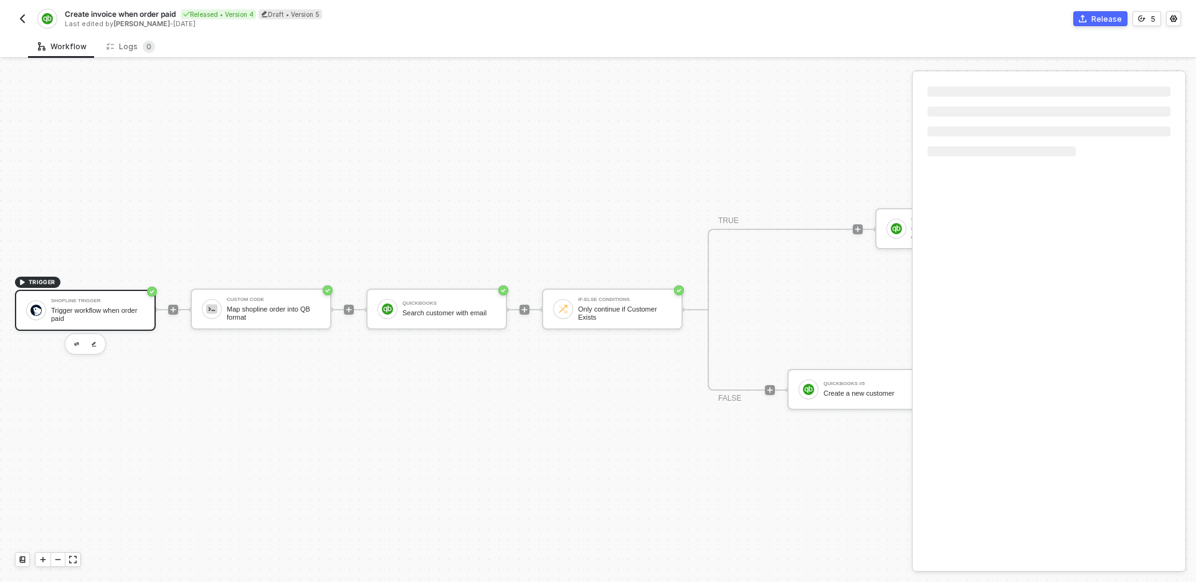
click at [410, 367] on div "TRIGGER Shopline Trigger Trigger workflow when order paid Custom Code Map shopl…" at bounding box center [778, 309] width 1557 height 544
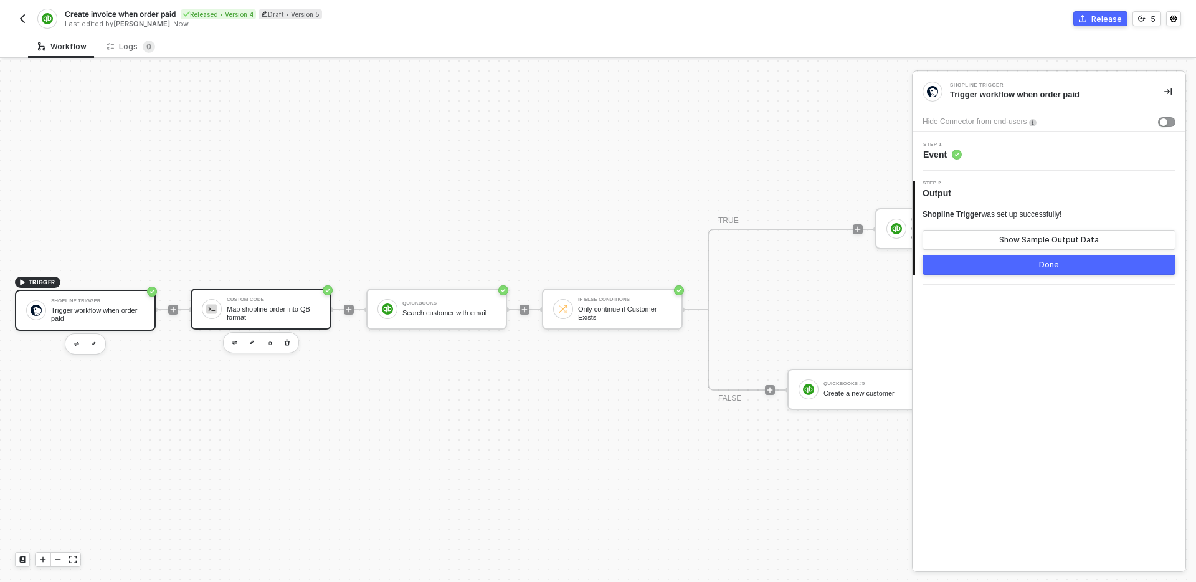
click at [305, 308] on div "Map shopline order into QB format" at bounding box center [273, 313] width 93 height 16
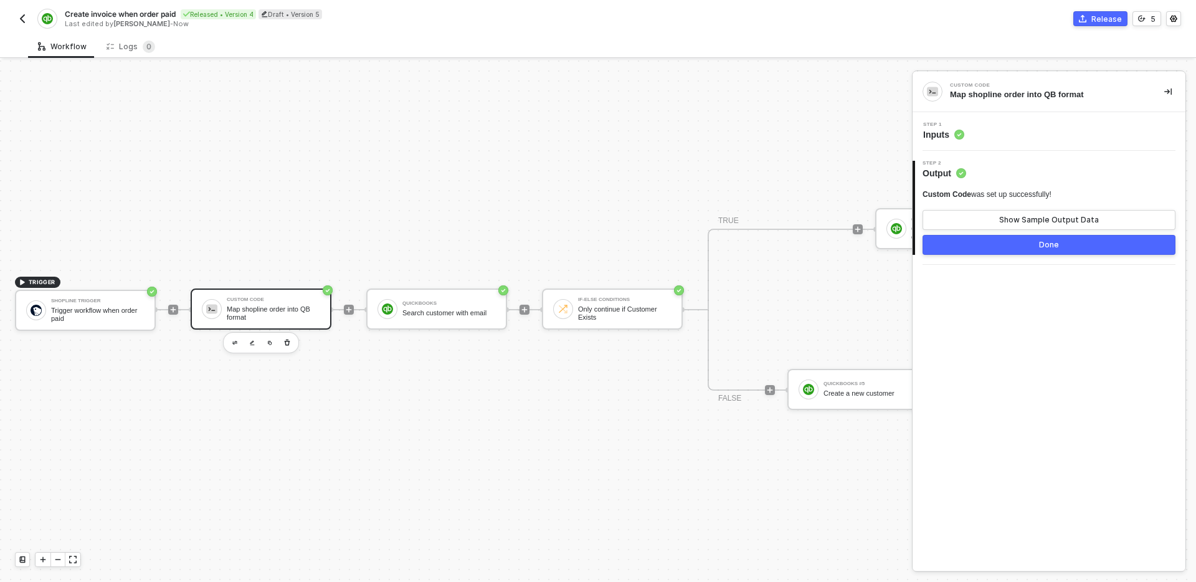
click at [1055, 125] on div "Step 1 Inputs" at bounding box center [1051, 131] width 270 height 19
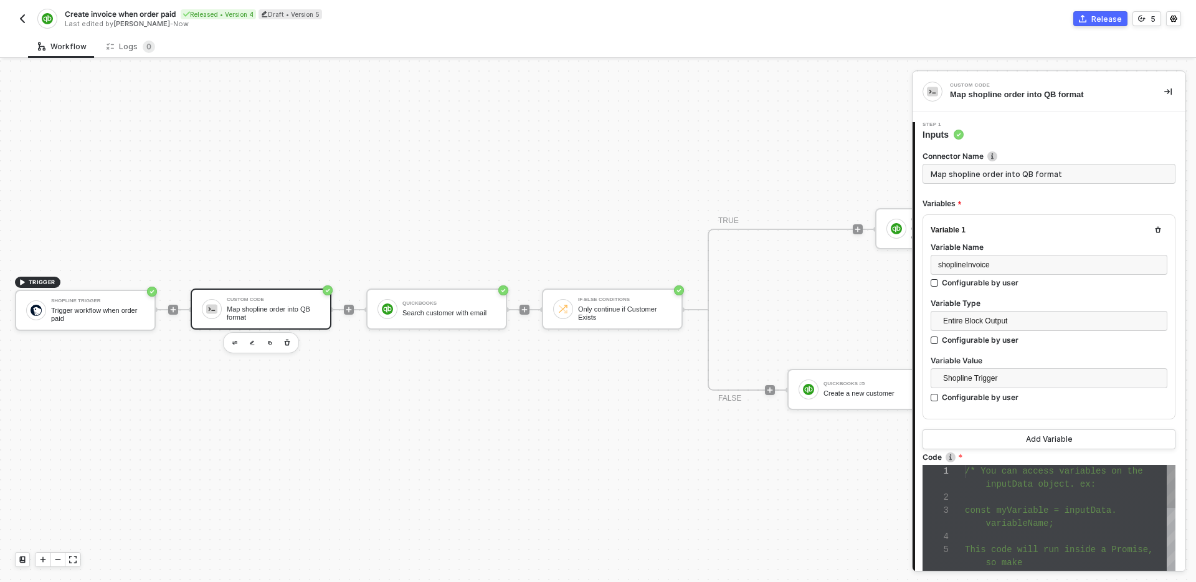
scroll to position [26, 69]
click at [1035, 506] on span "const myVariable = inputData." at bounding box center [1041, 510] width 152 height 10
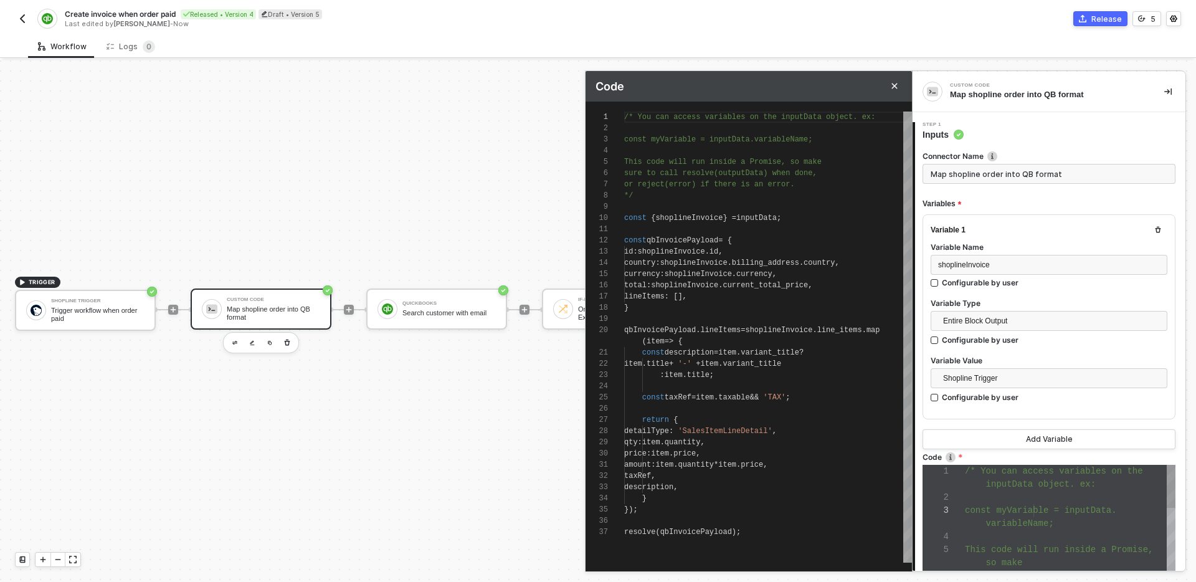
scroll to position [112, 0]
click at [723, 201] on div at bounding box center [768, 206] width 288 height 11
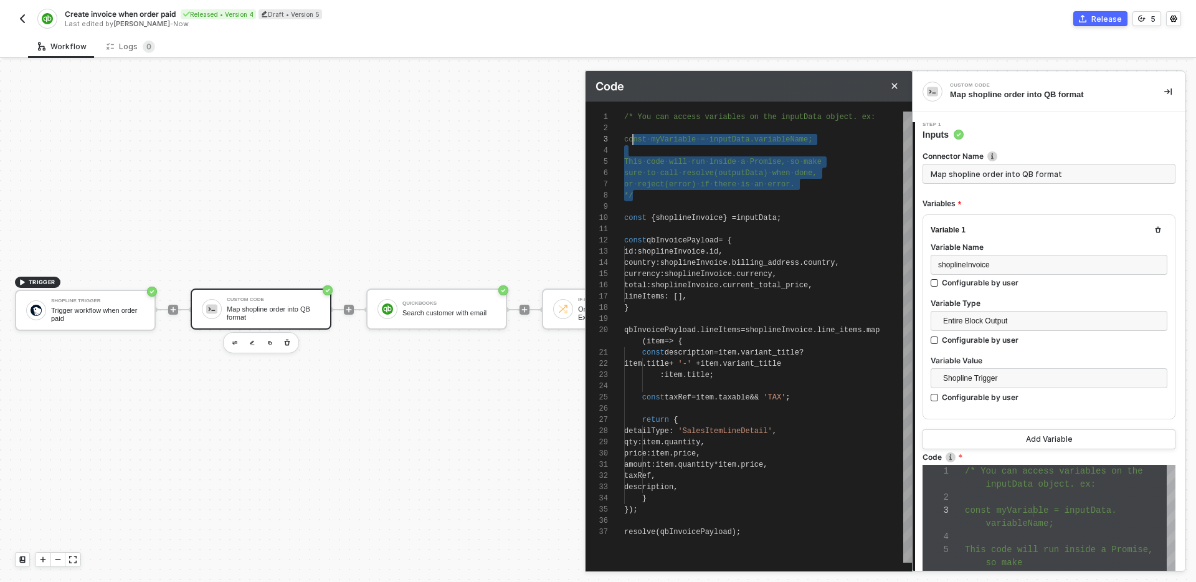
scroll to position [11, 0]
type textarea "/* const { shoplineInvoice } = inputData;"
type textarea "/* const { shoplineInvoice } = inputData; const qbInvoicePayload = { id: shopli…"
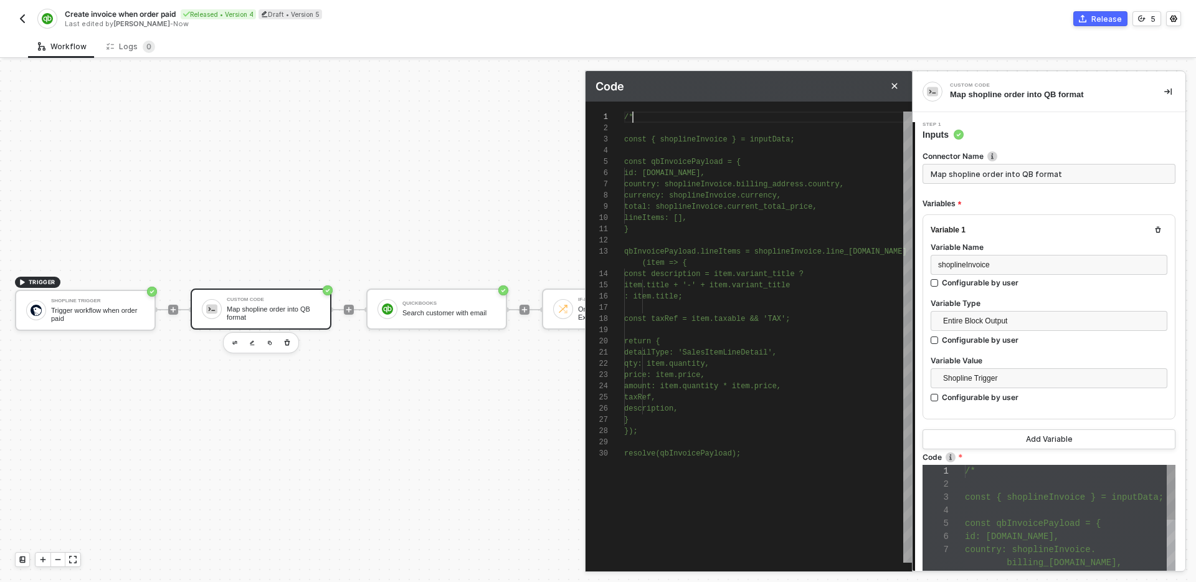
type textarea "/ const { shoplineInvoice } = inputData; const qbInvoicePayload = { id: shoplin…"
type textarea "qty: item.quantity, price: item.price, amount: item.quantity * item.price, taxR…"
type textarea "const { shoplineInvoice } = inputData; const qbInvoicePayload = { id: [DOMAIN_N…"
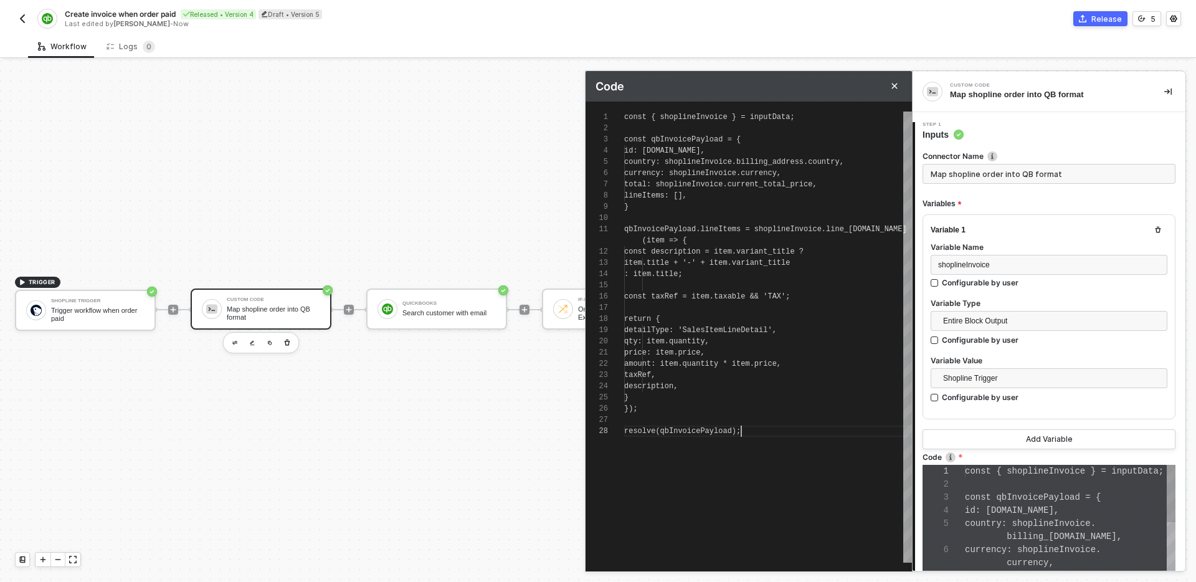
scroll to position [90, 117]
click at [997, 406] on div "Shopline Trigger Configurable by user" at bounding box center [1049, 387] width 237 height 39
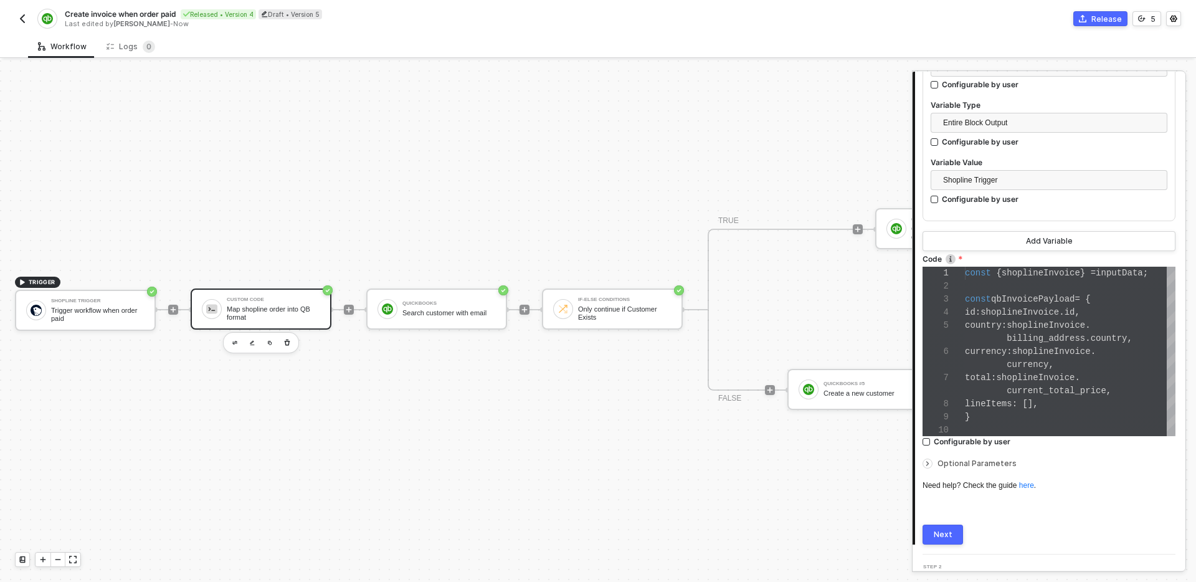
scroll to position [220, 0]
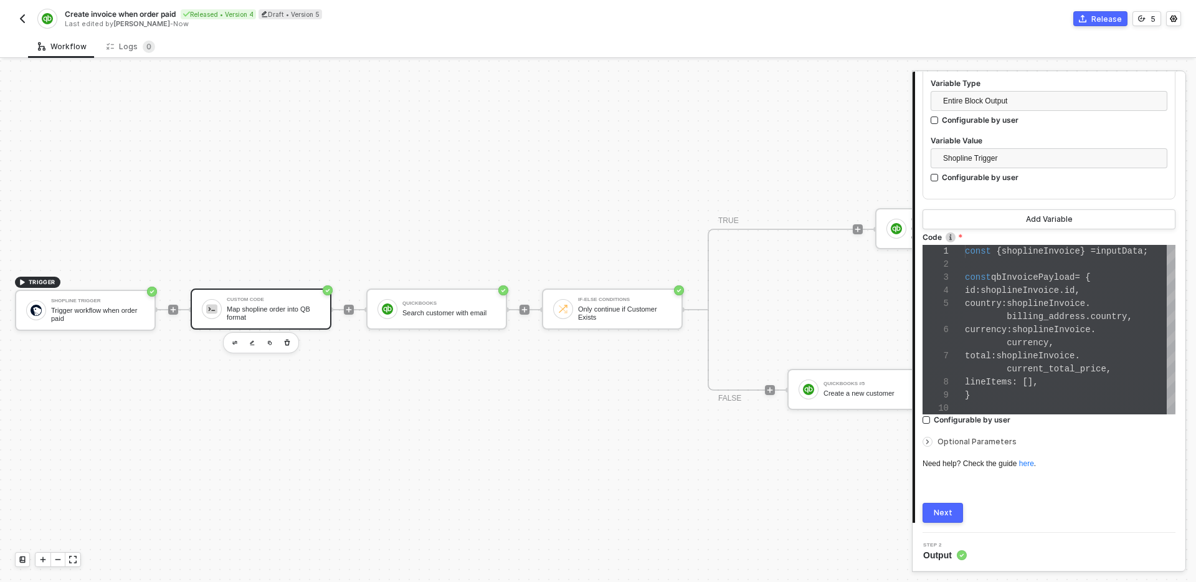
click at [955, 520] on button "Next" at bounding box center [942, 513] width 40 height 20
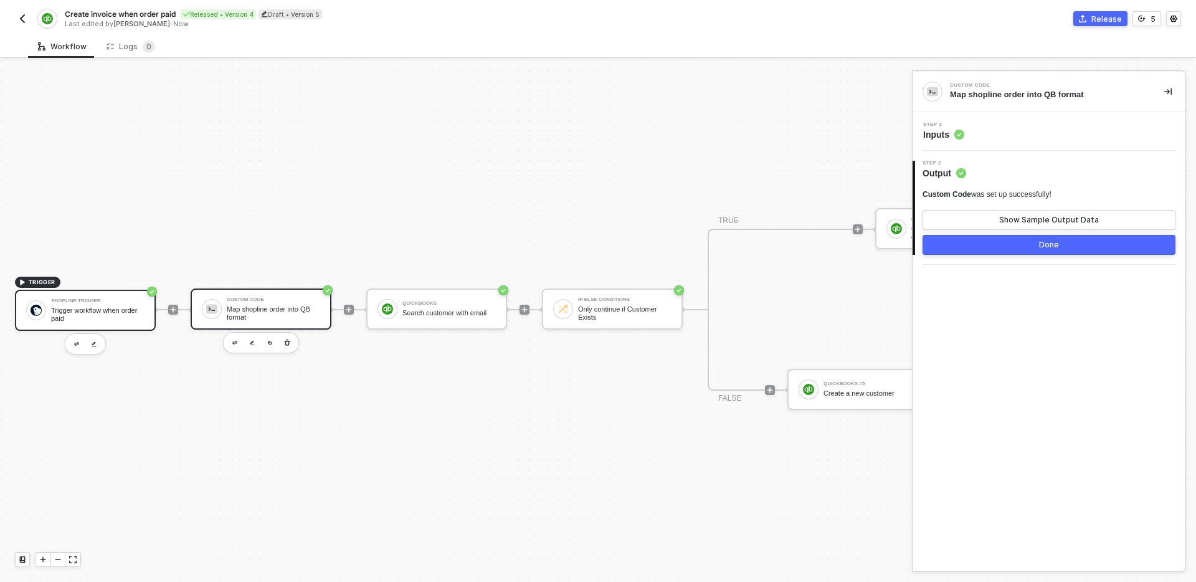
click at [122, 321] on div "Trigger workflow when order paid" at bounding box center [97, 314] width 93 height 16
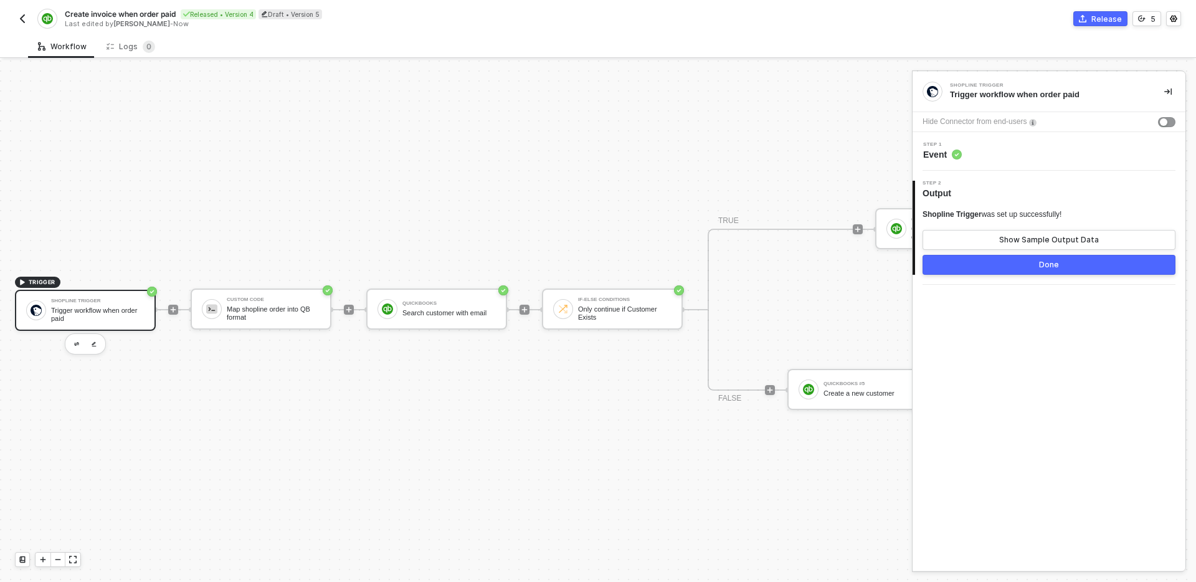
click at [1035, 150] on div "Step 1 Event" at bounding box center [1051, 151] width 270 height 19
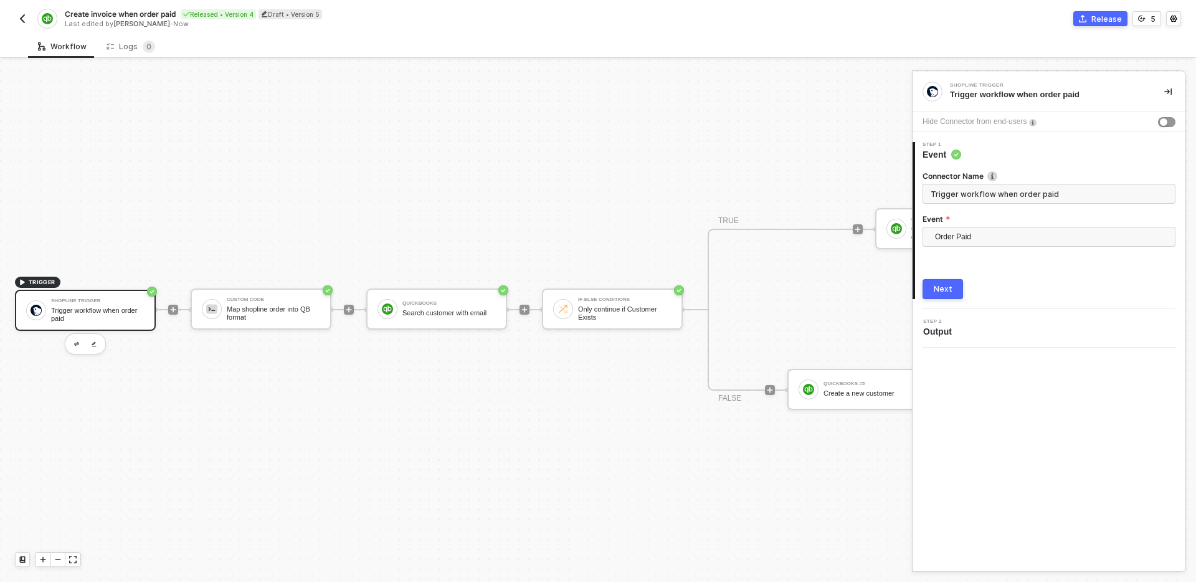
click at [973, 335] on div "Step 2 Output" at bounding box center [1051, 328] width 270 height 19
click at [946, 296] on button "Next" at bounding box center [942, 289] width 40 height 20
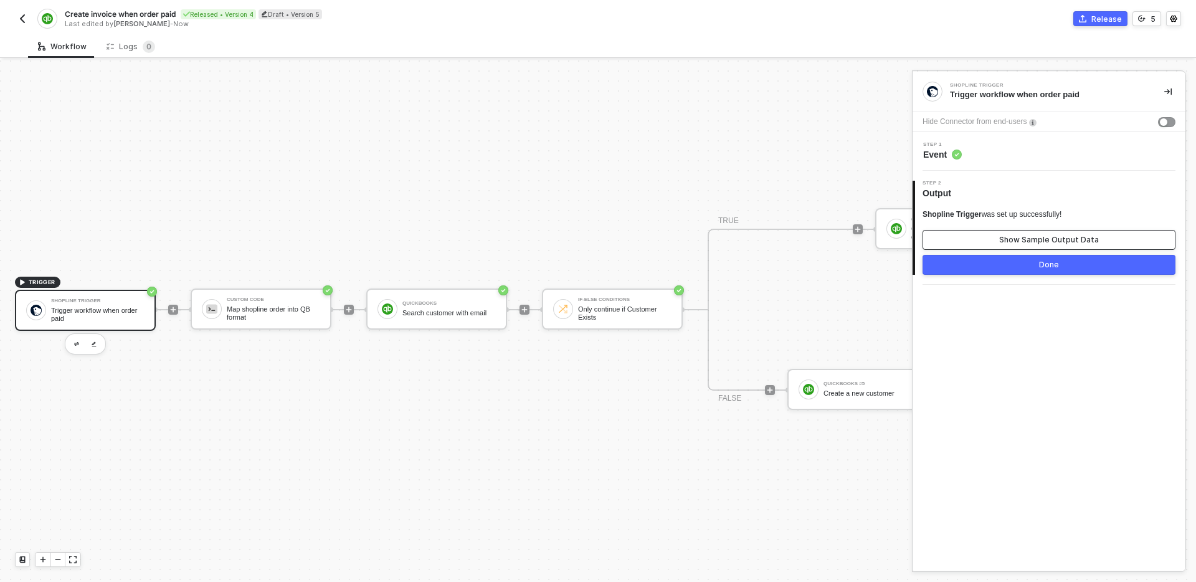
click at [1040, 230] on button "Show Sample Output Data" at bounding box center [1048, 240] width 253 height 20
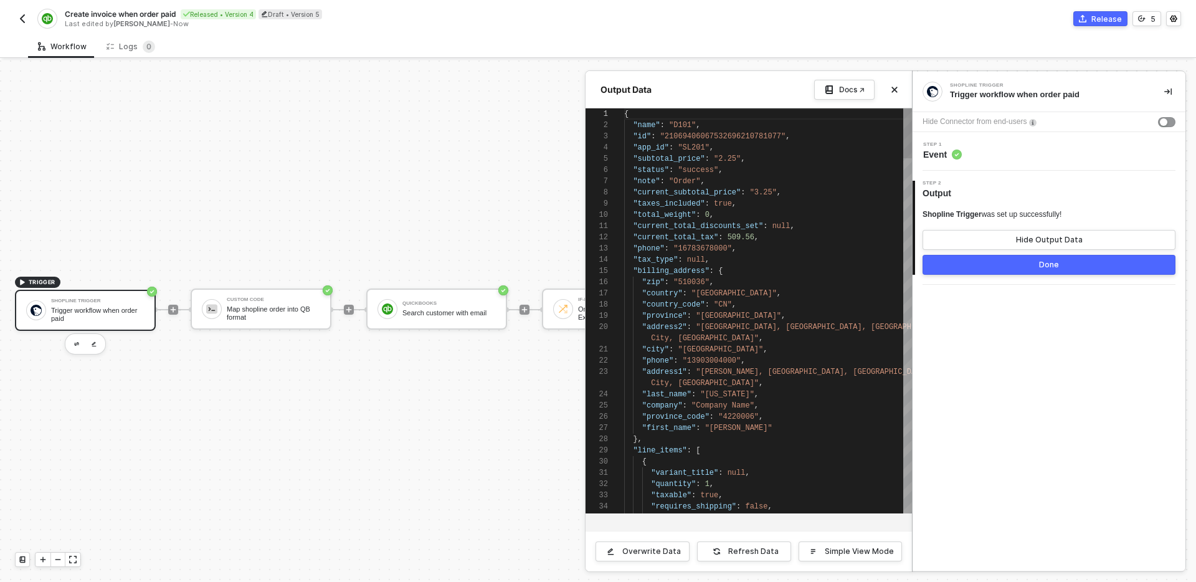
scroll to position [112, 0]
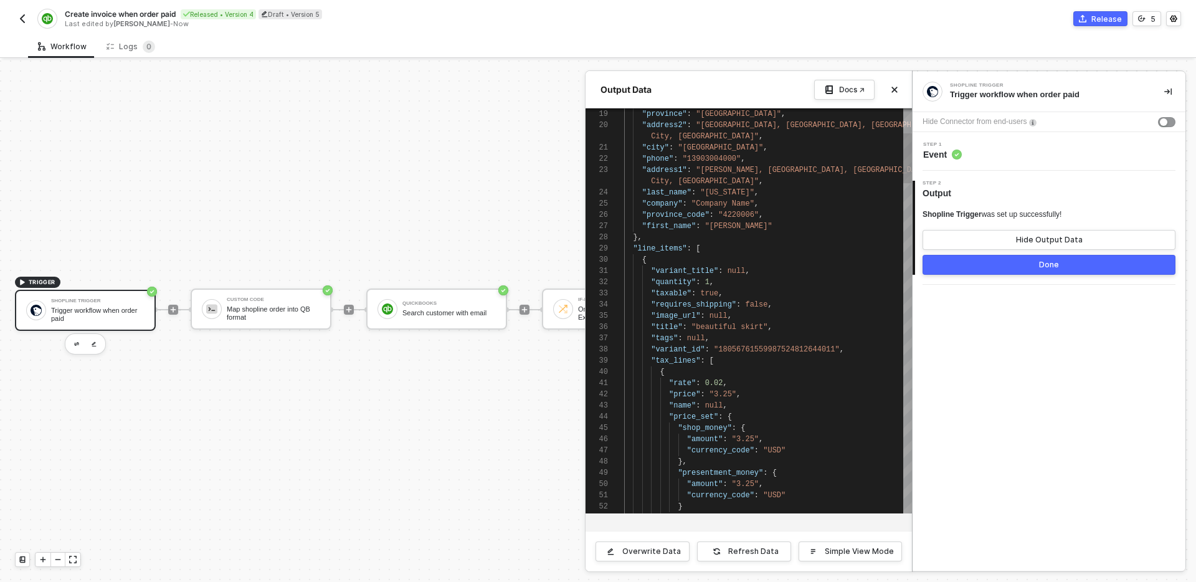
type textarea ""line_items": [ { "variant_title": null, "quantity": 1, "taxable": true, "requi…"
click at [675, 352] on span ""variant_id"" at bounding box center [678, 349] width 54 height 9
click at [895, 88] on icon "icon-close" at bounding box center [895, 90] width 6 height 6
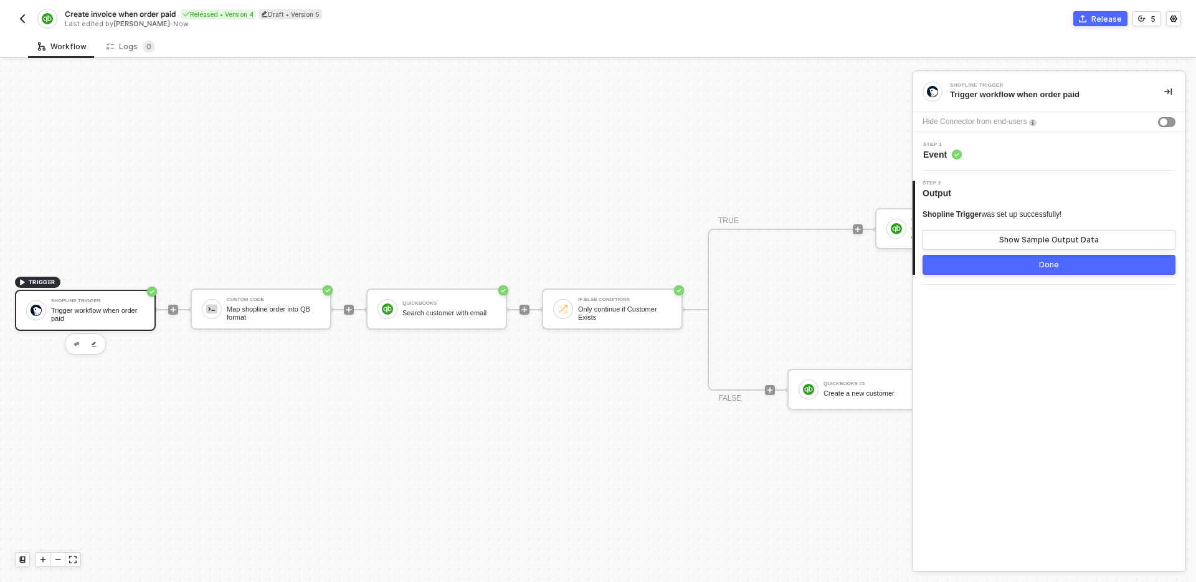
click at [561, 413] on div "TRIGGER Shopline Trigger Trigger workflow when order paid Custom Code Map shopl…" at bounding box center [778, 309] width 1557 height 544
click at [279, 312] on div "Map shopline order into QB format" at bounding box center [273, 313] width 93 height 16
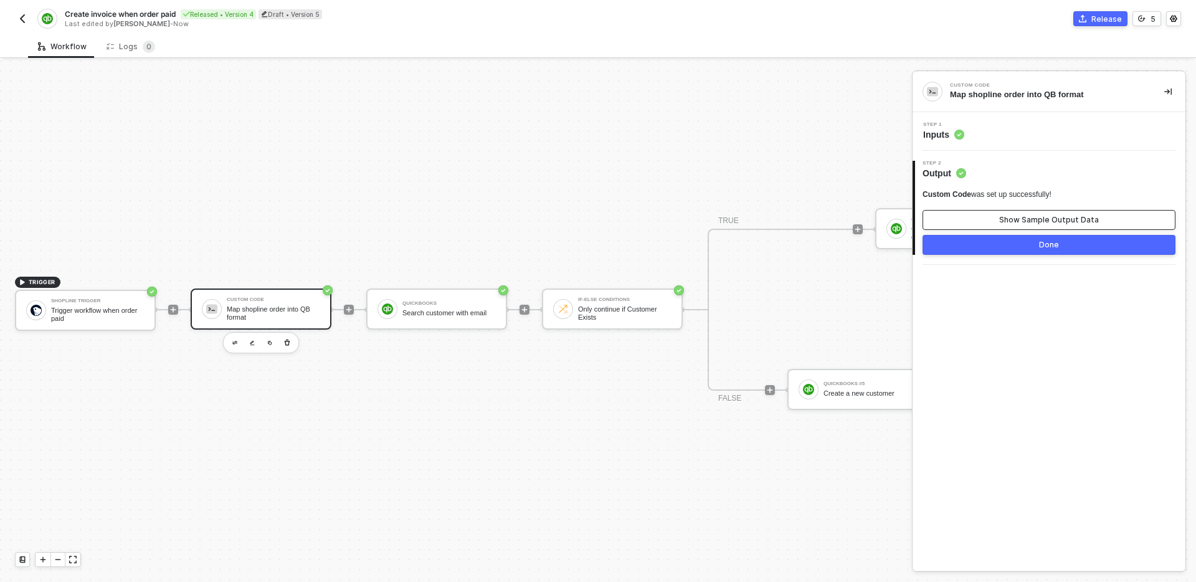
click at [1036, 216] on div "Show Sample Output Data" at bounding box center [1049, 220] width 100 height 10
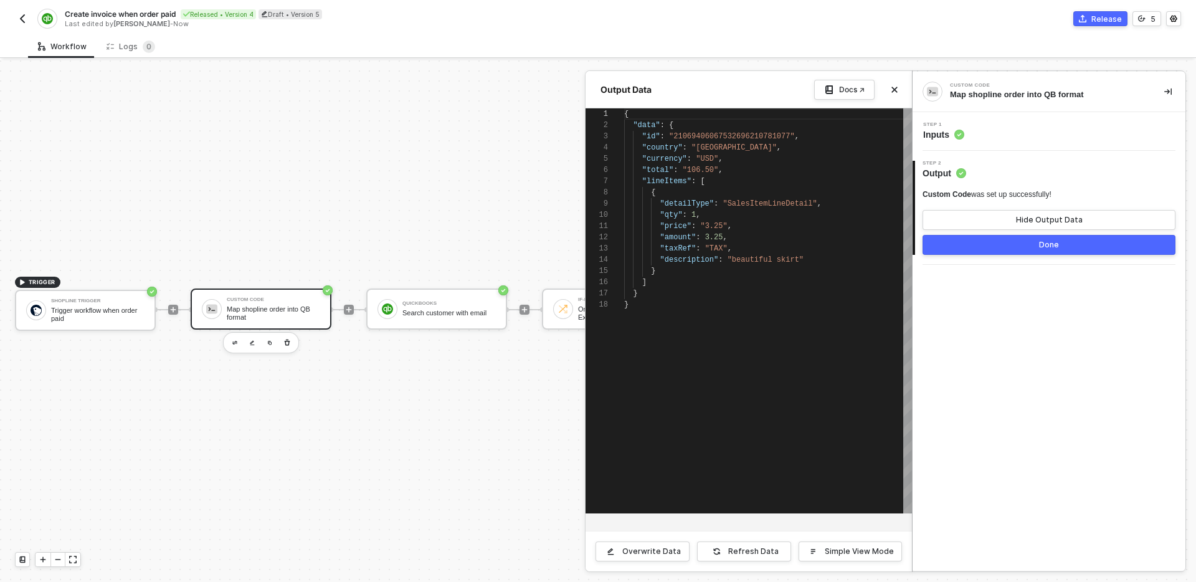
scroll to position [112, 0]
click at [1036, 215] on div "Hide Output Data" at bounding box center [1049, 220] width 67 height 10
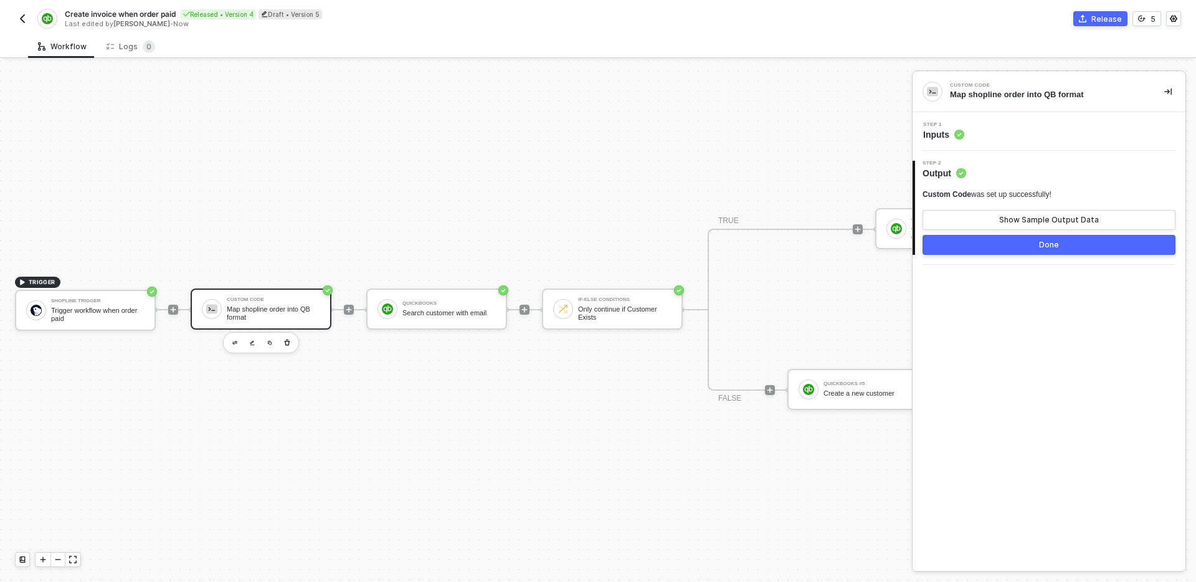
click at [1041, 125] on div "Step 1 Inputs" at bounding box center [1051, 131] width 270 height 19
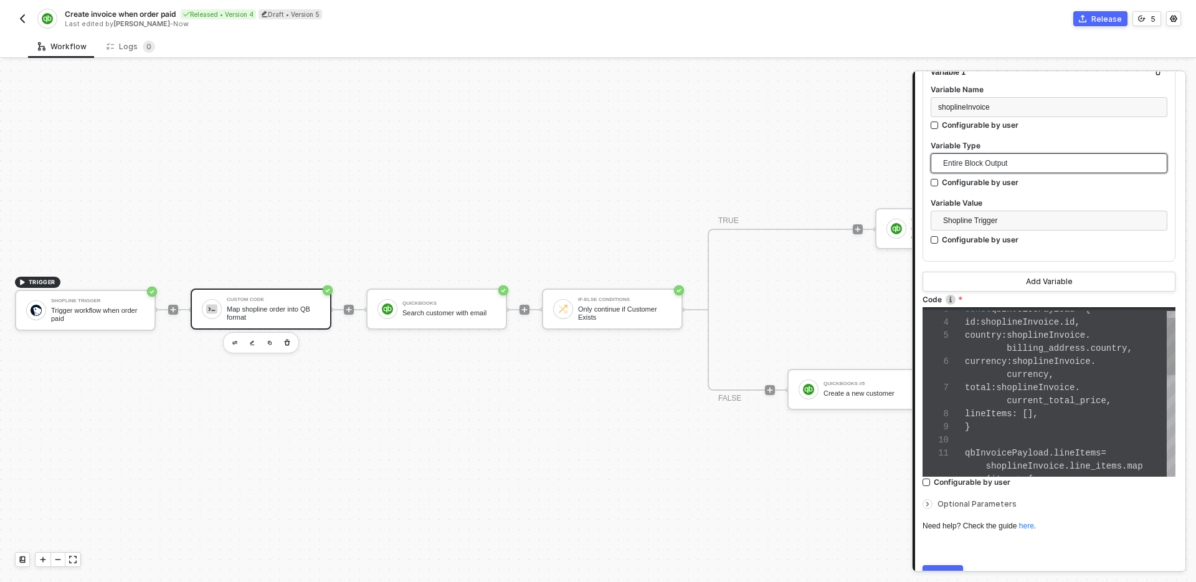
scroll to position [39, 69]
click at [1035, 324] on span "shoplineInvoice" at bounding box center [1019, 322] width 78 height 10
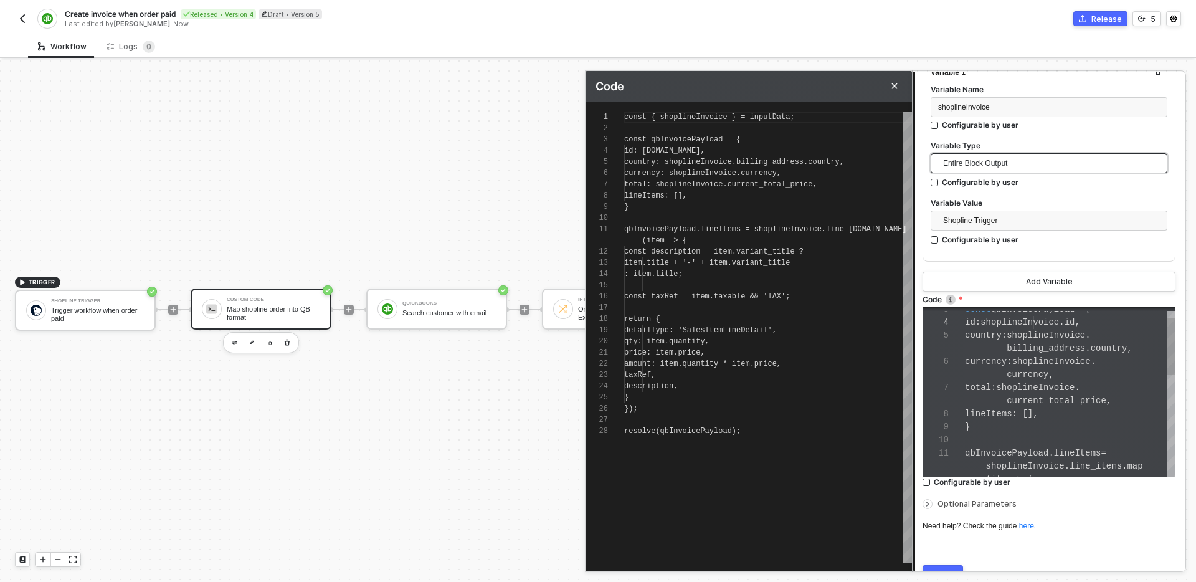
scroll to position [112, 0]
click at [755, 197] on div "lineItems : []," at bounding box center [768, 195] width 288 height 11
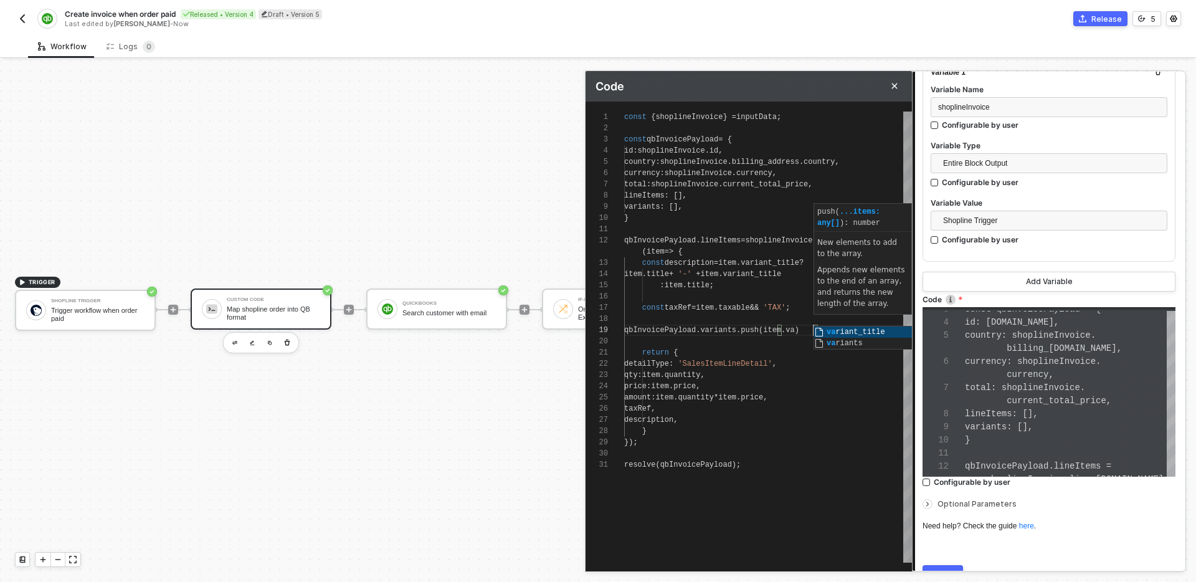
scroll to position [90, 189]
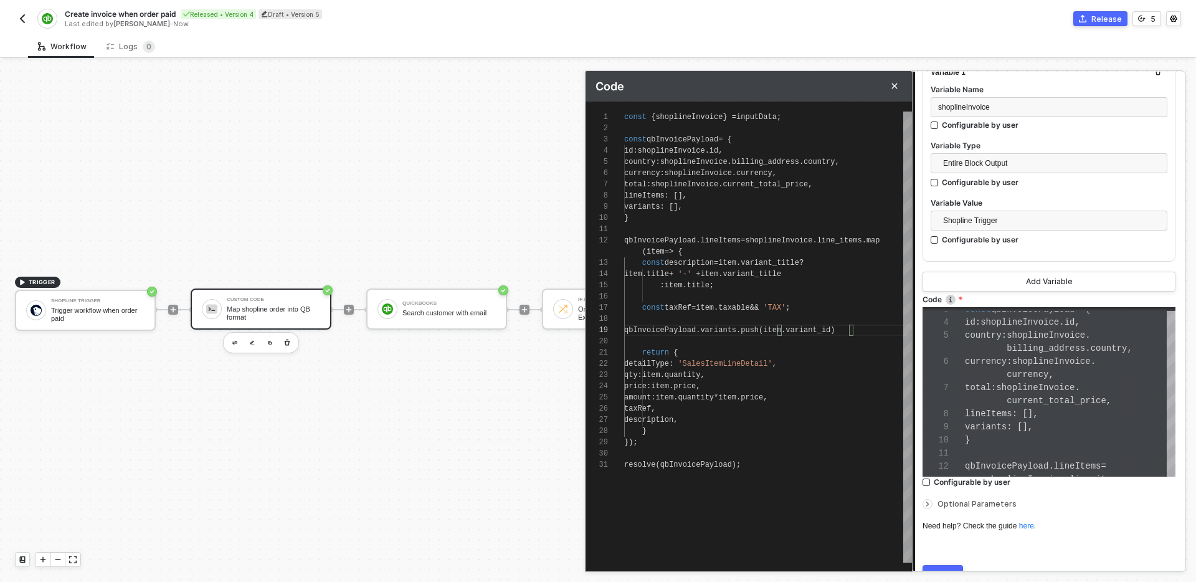
type textarea "qbInvoicePayload.lineItems = shoplineInvoice.line_items.map(item => { const des…"
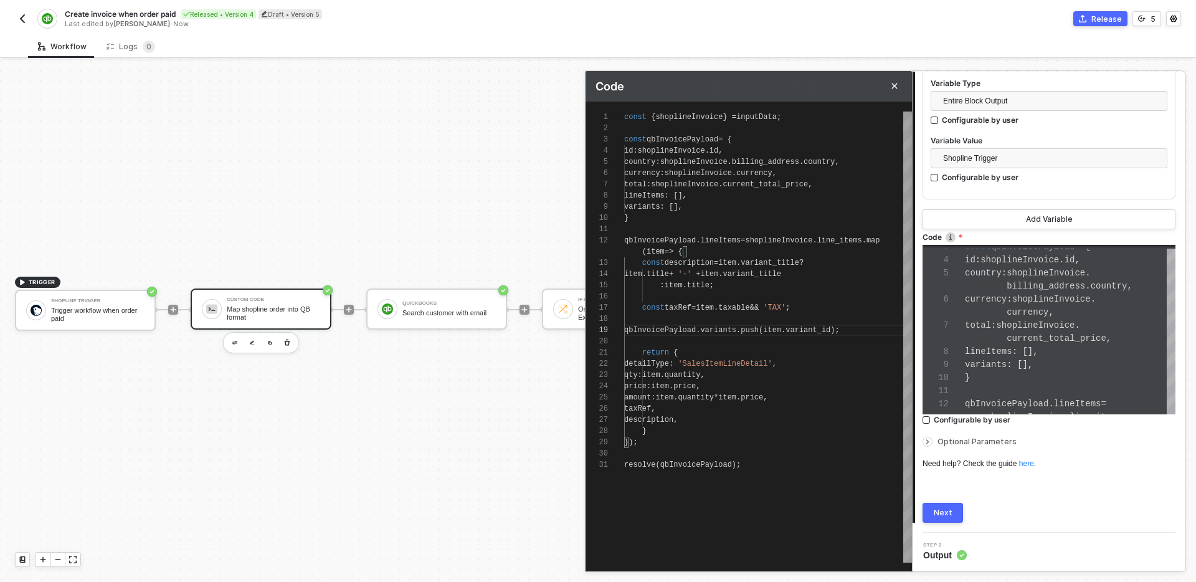
click at [944, 514] on div "Next" at bounding box center [943, 513] width 19 height 10
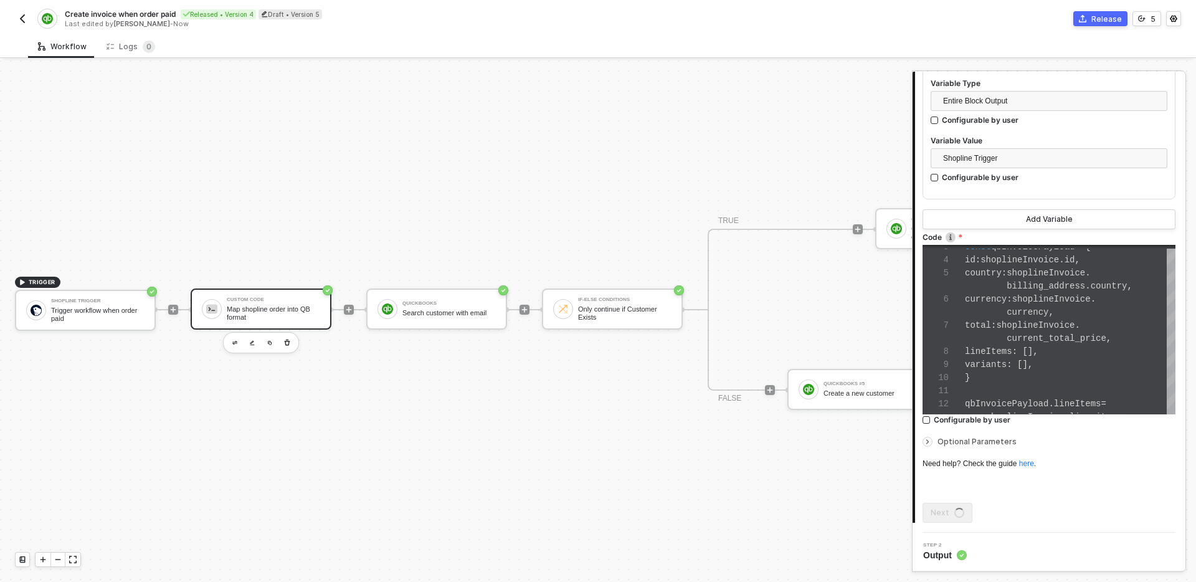
scroll to position [0, 0]
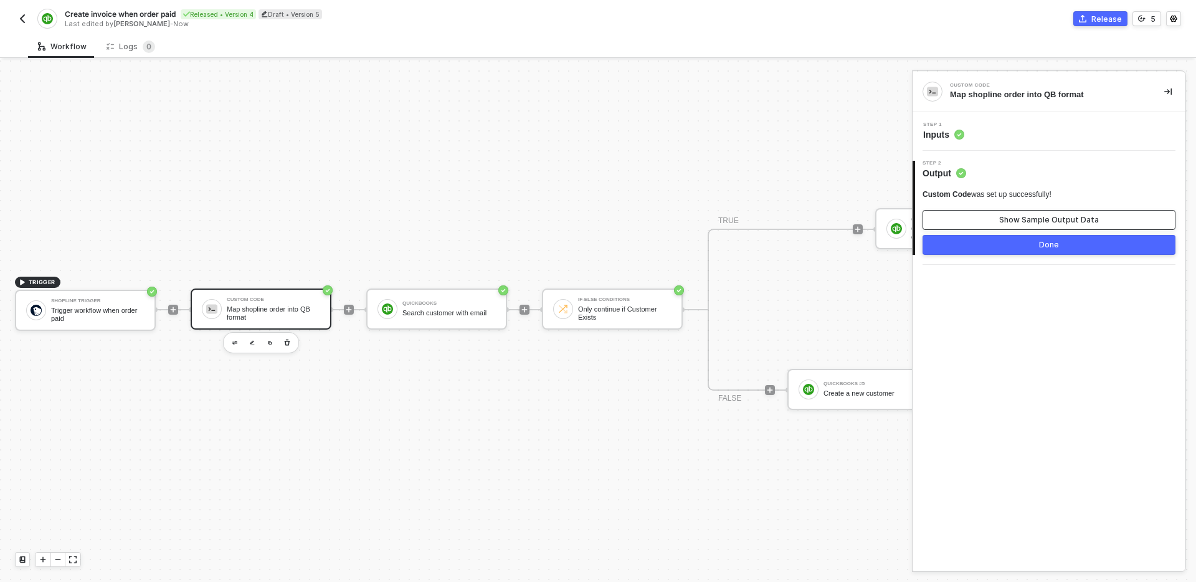
click at [1032, 220] on div "Show Sample Output Data" at bounding box center [1049, 220] width 100 height 10
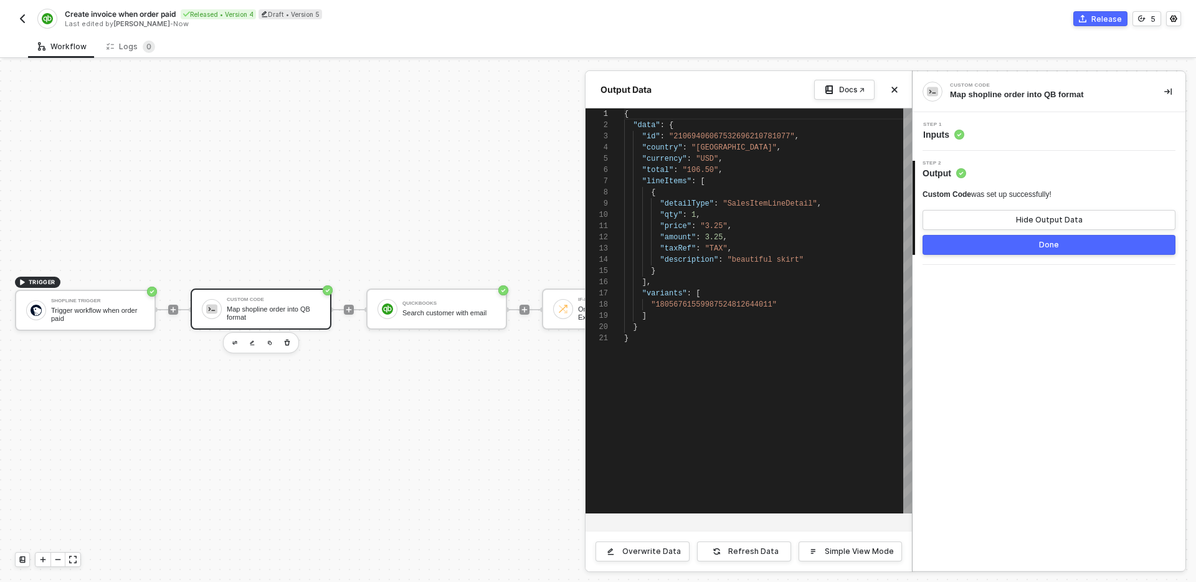
scroll to position [112, 0]
click at [952, 247] on button "Done" at bounding box center [1048, 245] width 253 height 20
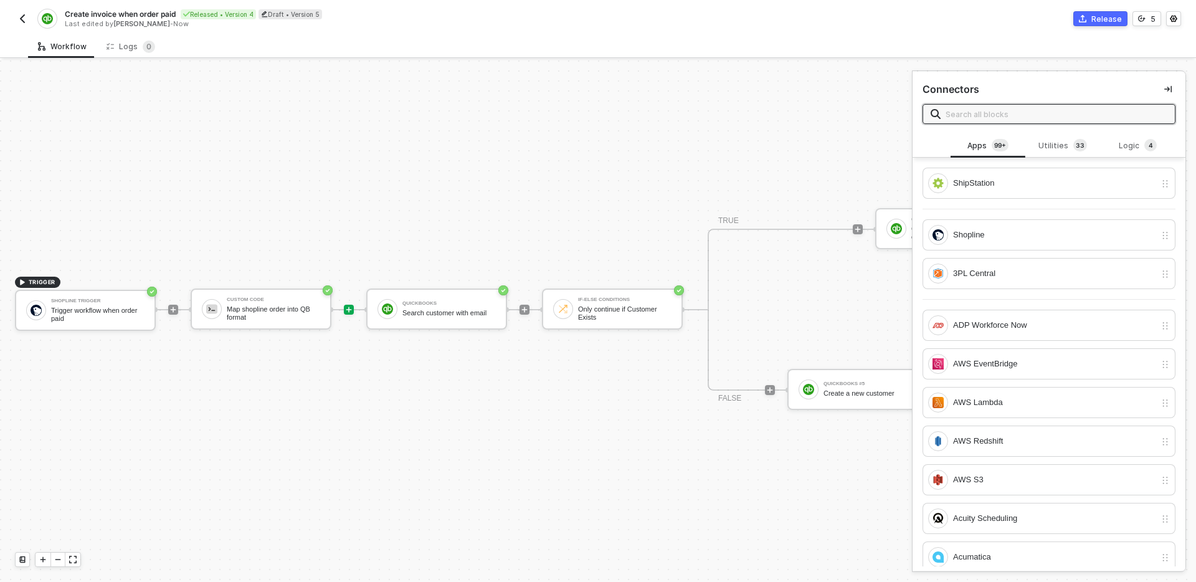
click at [349, 308] on icon "icon-play" at bounding box center [348, 309] width 7 height 7
click at [1071, 145] on div "Utilities 3 3" at bounding box center [1062, 146] width 55 height 14
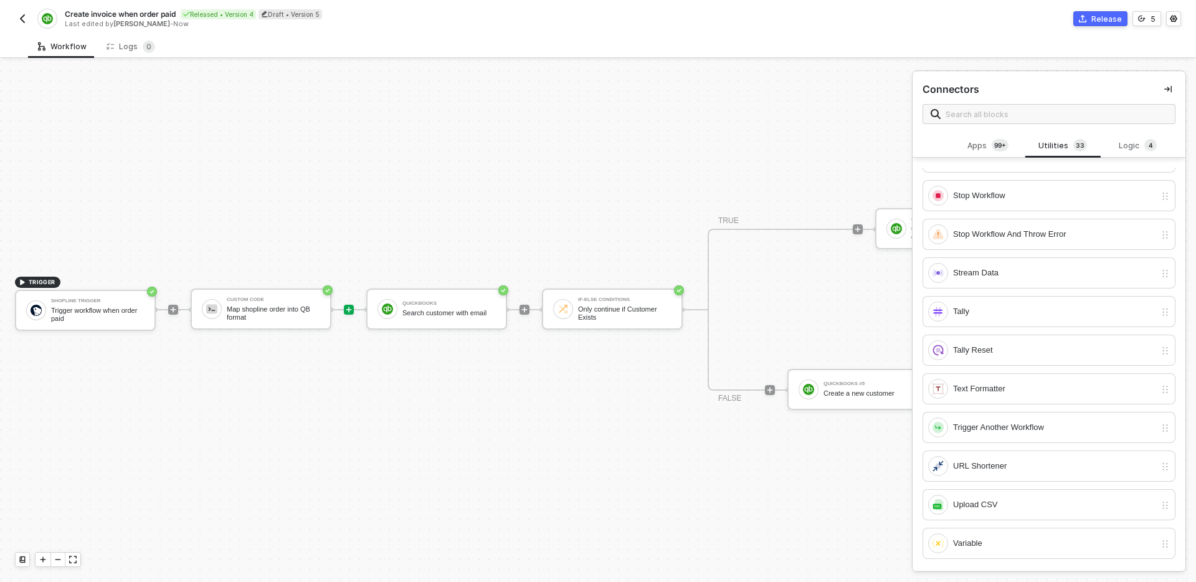
scroll to position [1, 0]
click at [1034, 416] on div "Trigger Another Workflow" at bounding box center [1041, 426] width 227 height 20
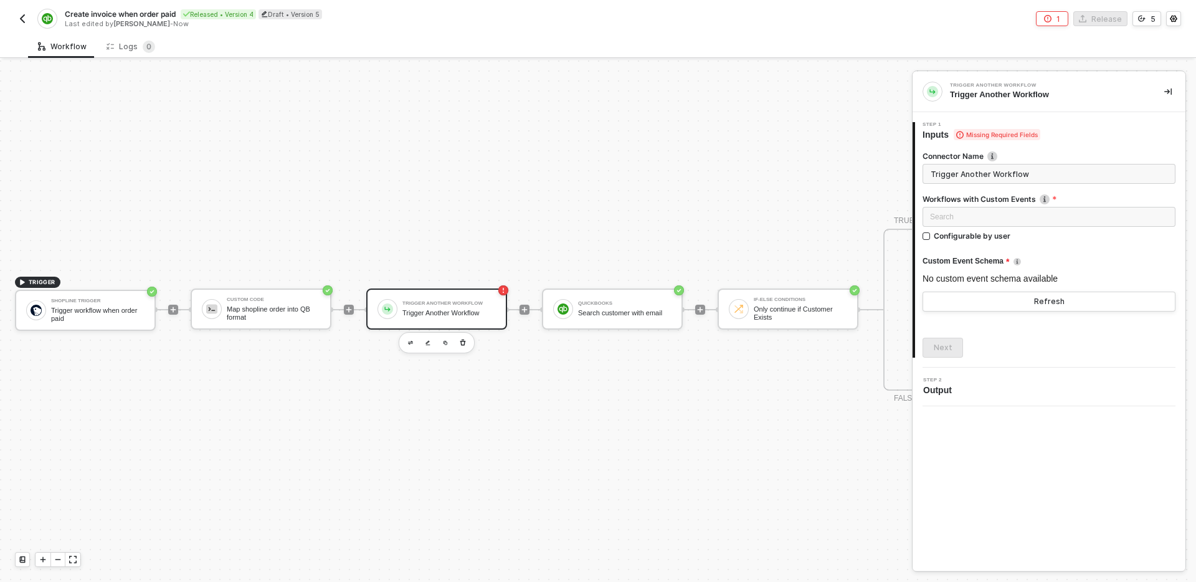
click at [1059, 229] on div "Search" at bounding box center [1048, 219] width 253 height 24
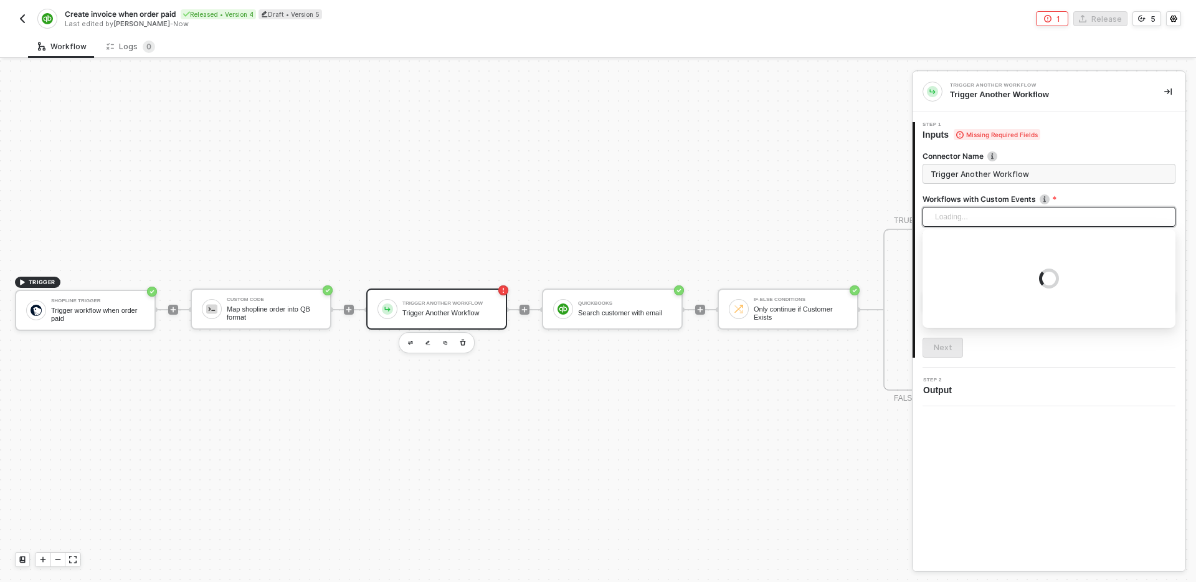
click at [1055, 220] on div "Loading..." at bounding box center [1048, 217] width 253 height 20
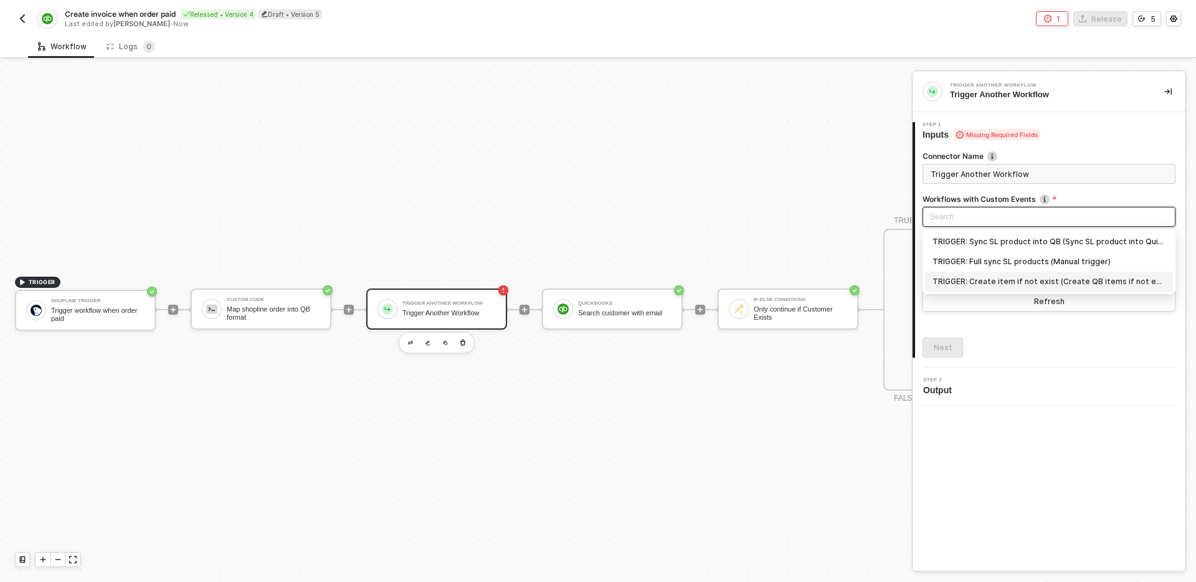
click at [1012, 279] on div "TRIGGER: Create item if not exist (Create QB items if not exist)" at bounding box center [1048, 282] width 233 height 14
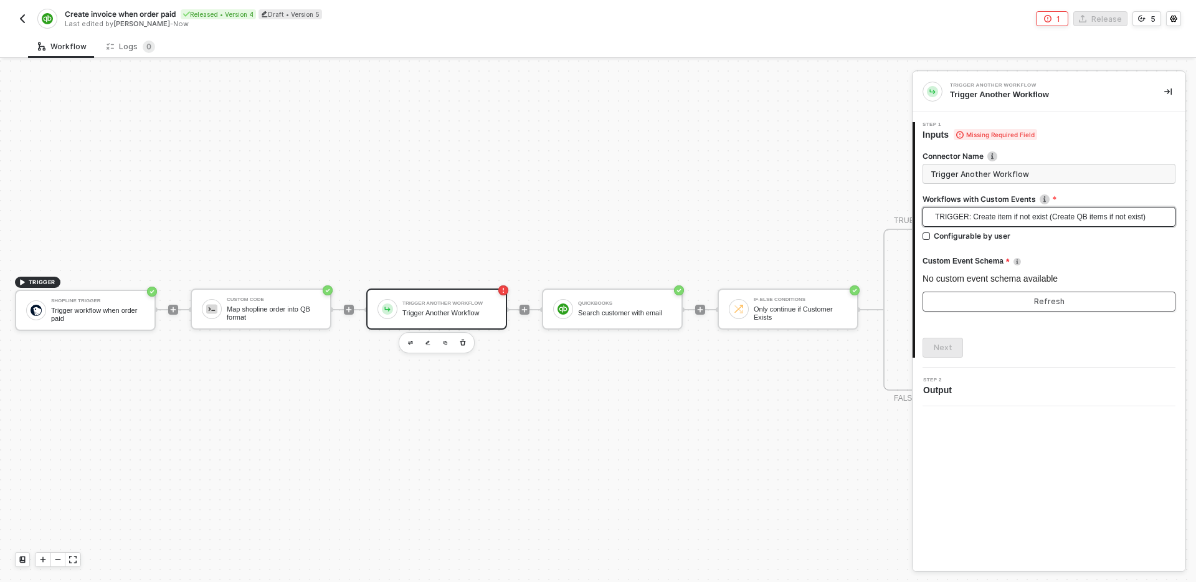
click at [1030, 295] on button "Refresh" at bounding box center [1048, 302] width 253 height 20
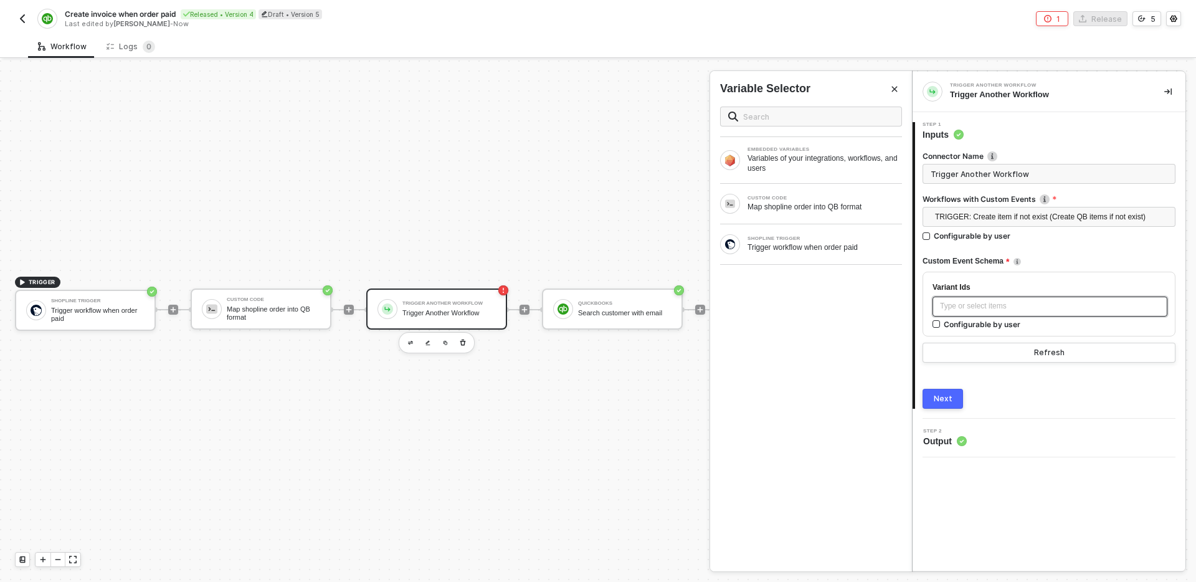
click at [1033, 303] on div "Type or select items ﻿" at bounding box center [1050, 306] width 220 height 12
click at [818, 202] on div "Map shopline order into QB format" at bounding box center [824, 207] width 154 height 10
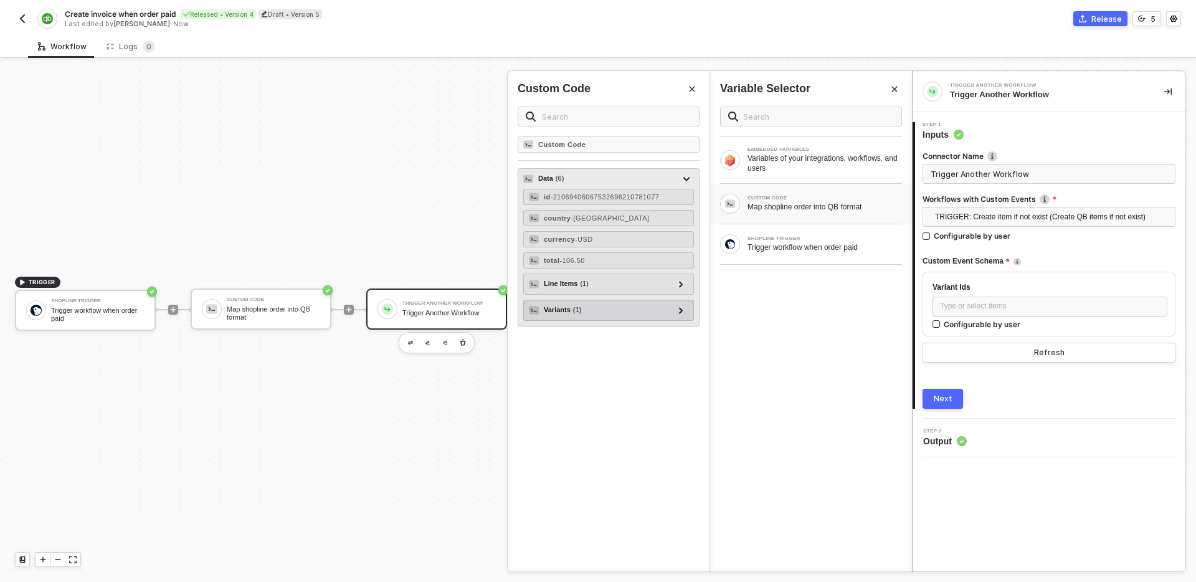
click at [592, 310] on div "Variants ( 1 )" at bounding box center [601, 310] width 145 height 15
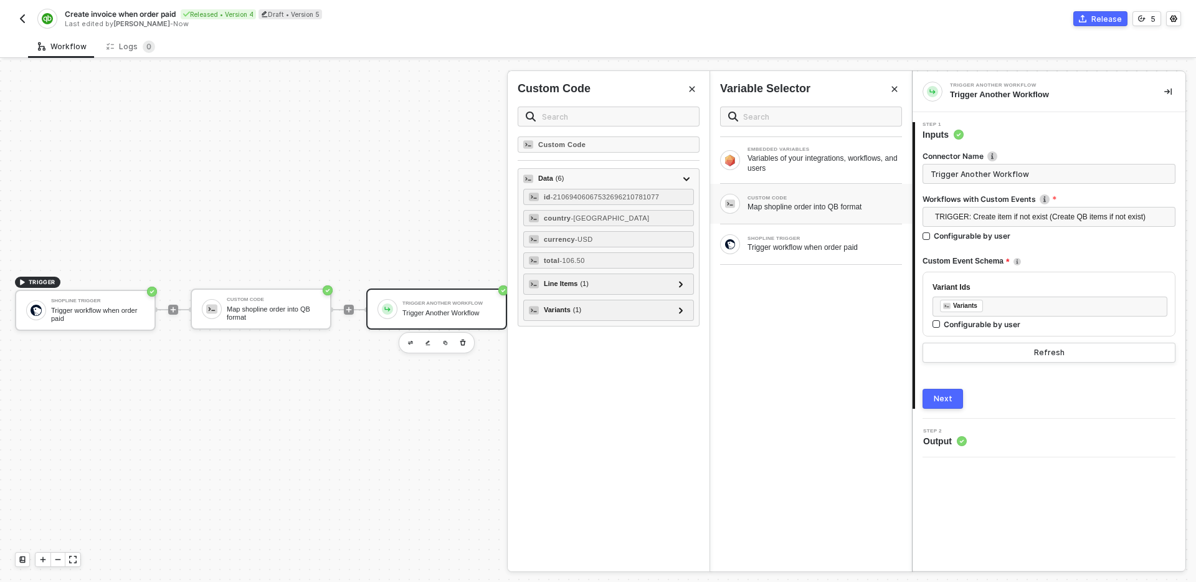
click at [944, 396] on div "Next" at bounding box center [943, 399] width 19 height 10
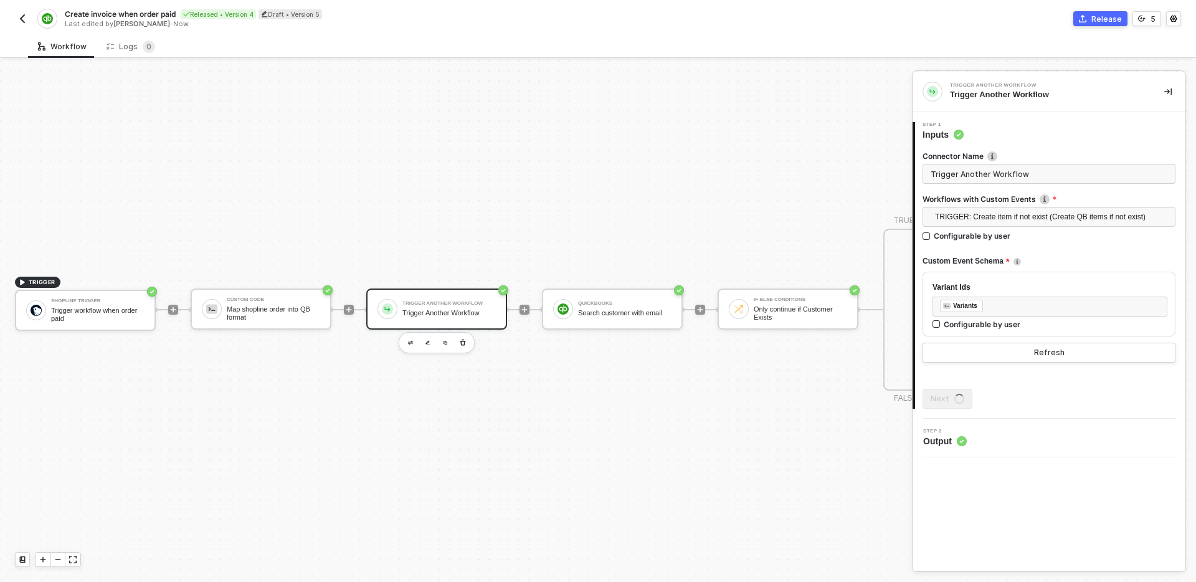
click at [594, 434] on div "TRIGGER Shopline Trigger Trigger workflow when order paid Custom Code Map shopl…" at bounding box center [866, 309] width 1733 height 544
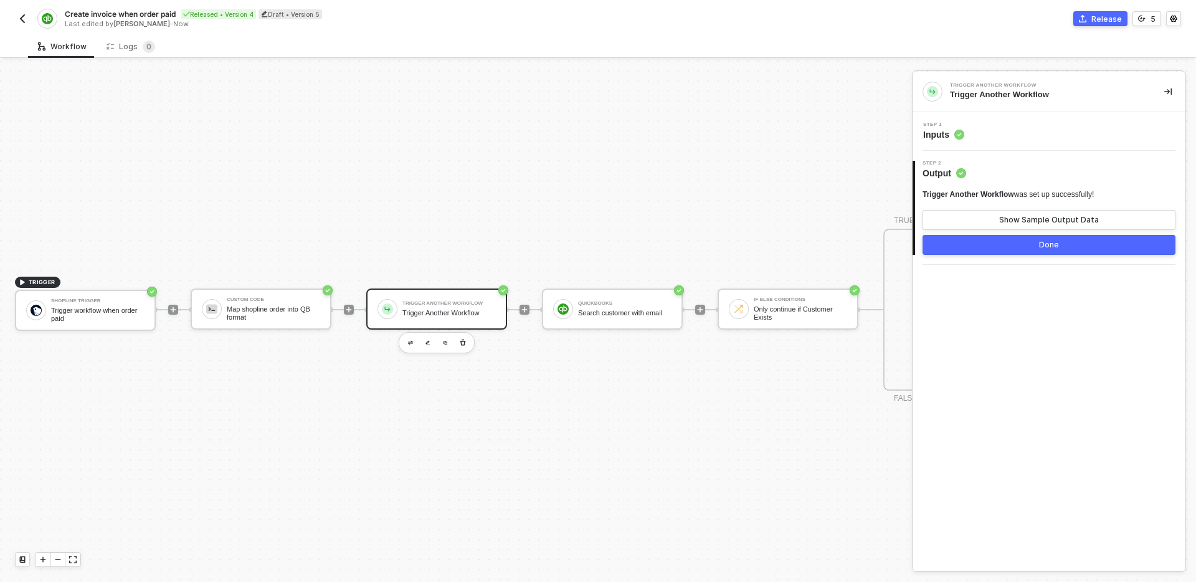
click at [1044, 133] on div "Step 1 Inputs" at bounding box center [1051, 131] width 270 height 19
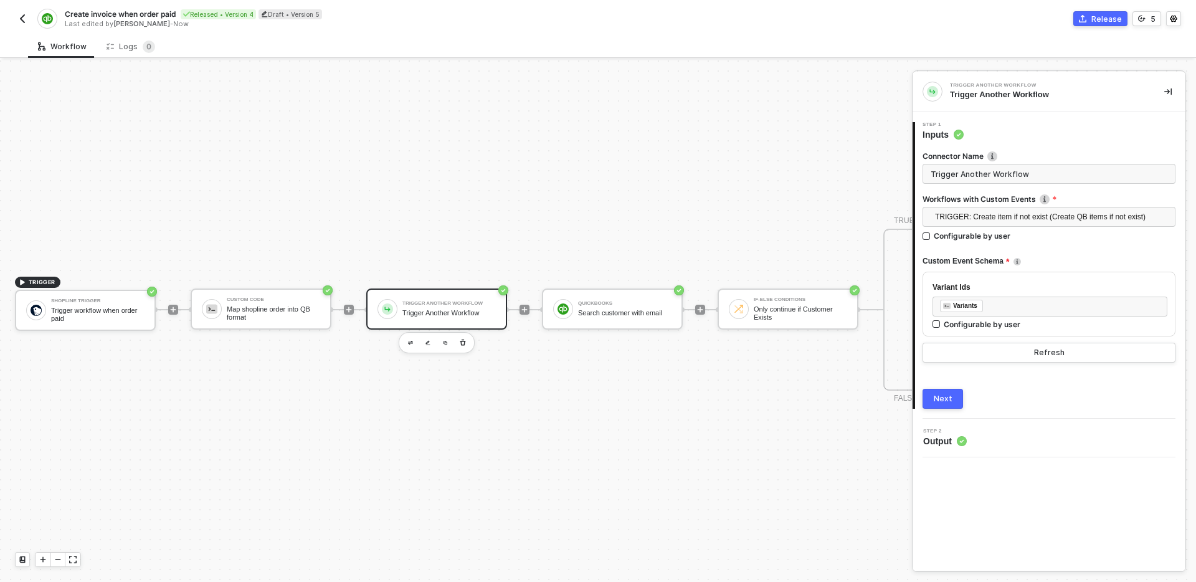
click at [1059, 181] on input "Trigger Another Workflow" at bounding box center [1048, 174] width 253 height 20
type input "Create items if they not exist"
click at [941, 391] on button "Next" at bounding box center [942, 399] width 40 height 20
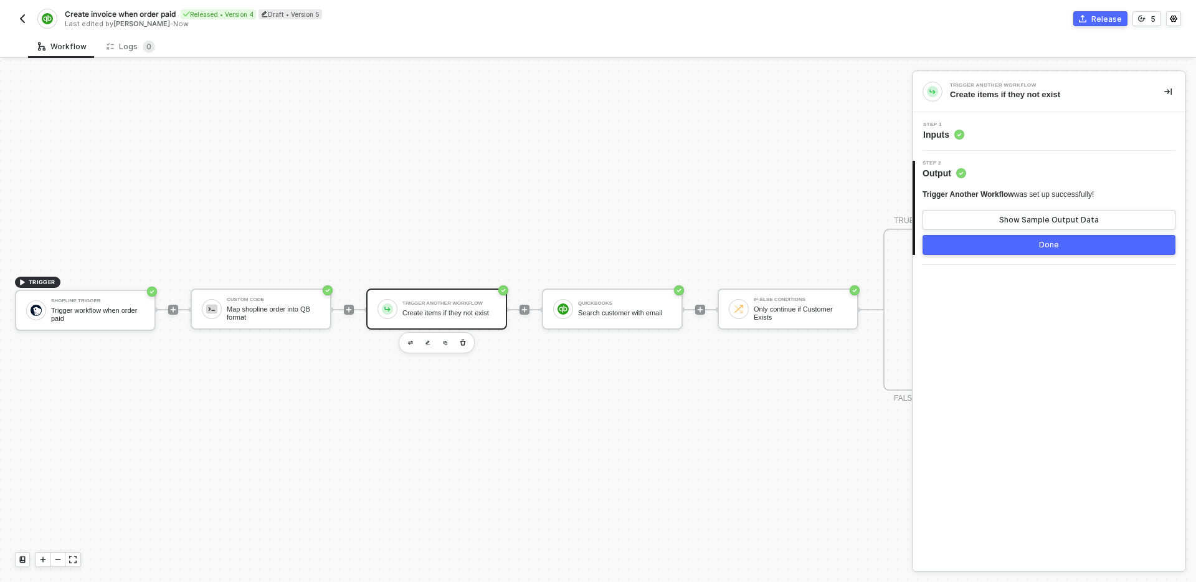
click at [658, 409] on div "TRIGGER Shopline Trigger Trigger workflow when order paid Custom Code Map shopl…" at bounding box center [866, 309] width 1733 height 544
click at [1000, 250] on button "Done" at bounding box center [1048, 245] width 253 height 20
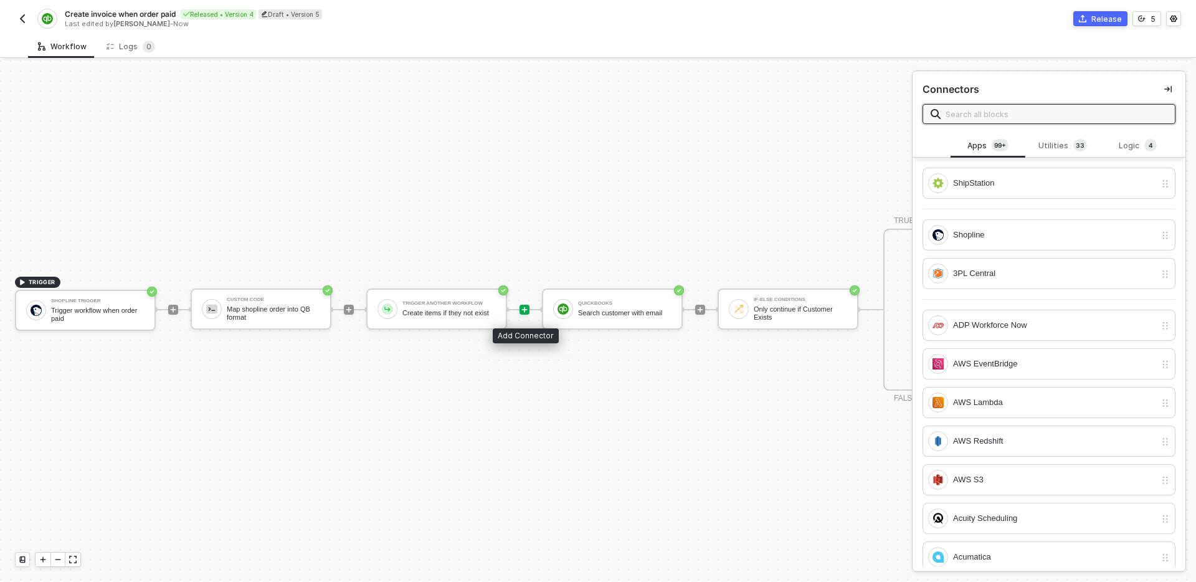
click at [521, 313] on div at bounding box center [524, 310] width 10 height 10
click at [1036, 116] on input "text" at bounding box center [1057, 114] width 222 height 14
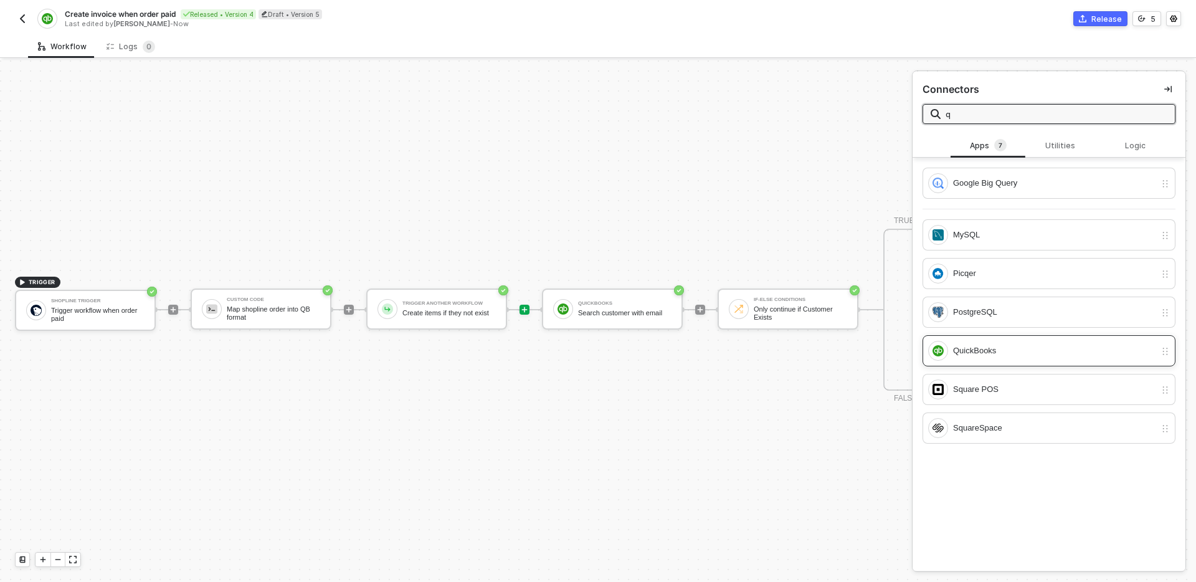
type input "q"
click at [1035, 346] on div "QuickBooks" at bounding box center [1054, 351] width 202 height 14
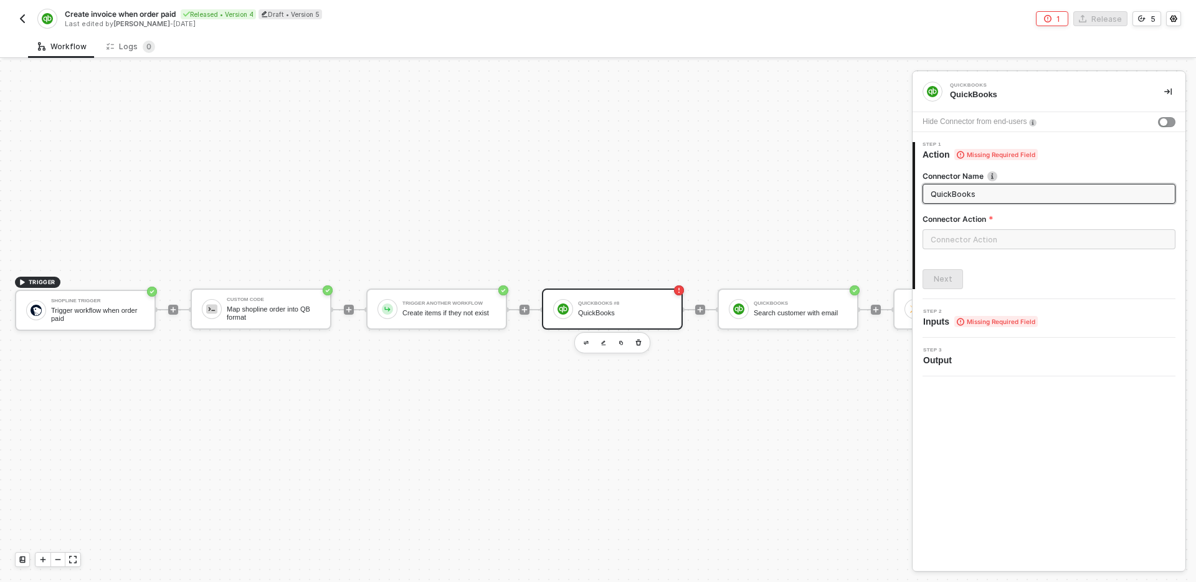
click at [993, 192] on input "QuickBooks" at bounding box center [1048, 194] width 234 height 14
type input "Search items info"
click at [1056, 244] on input "text" at bounding box center [1048, 239] width 253 height 20
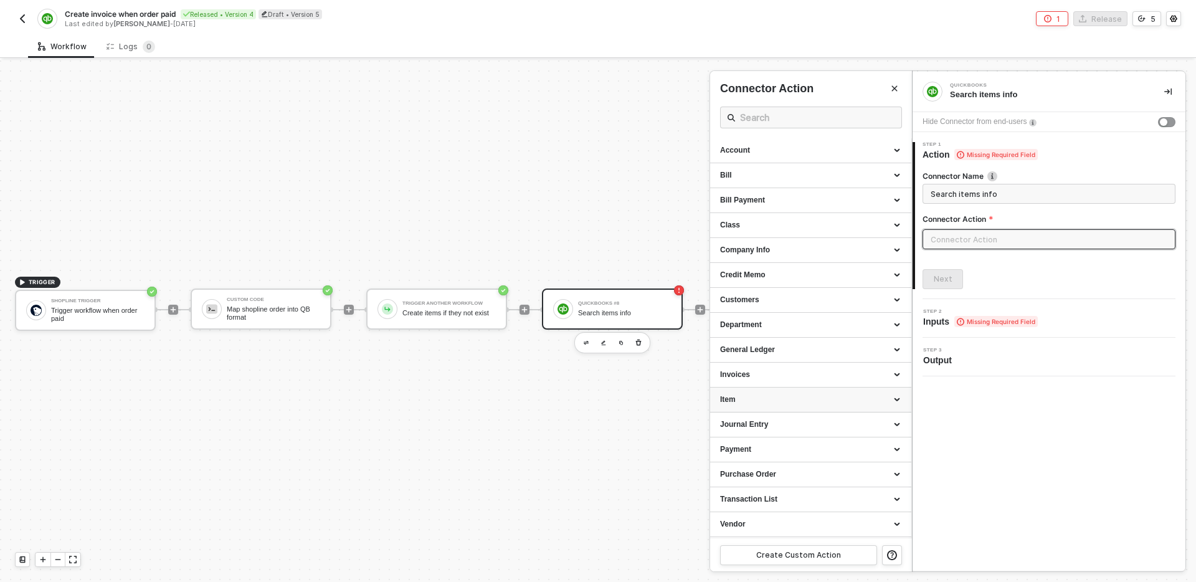
click at [798, 399] on div "Item" at bounding box center [810, 399] width 181 height 11
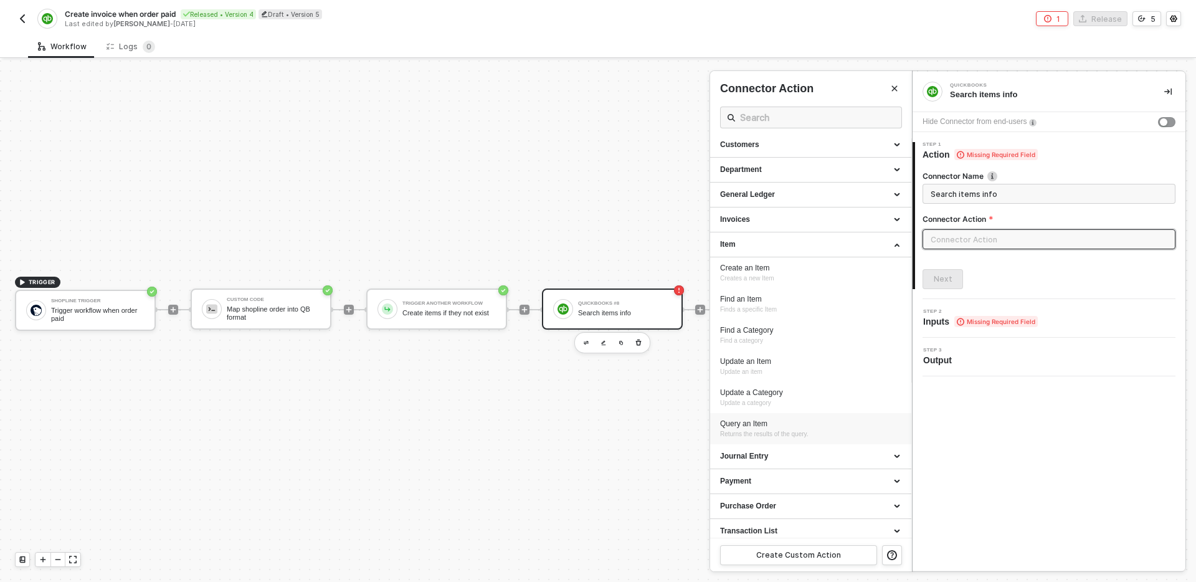
click at [797, 429] on div "Query an Item Returns the results of the query." at bounding box center [810, 429] width 181 height 21
type input "Item - Query an Item"
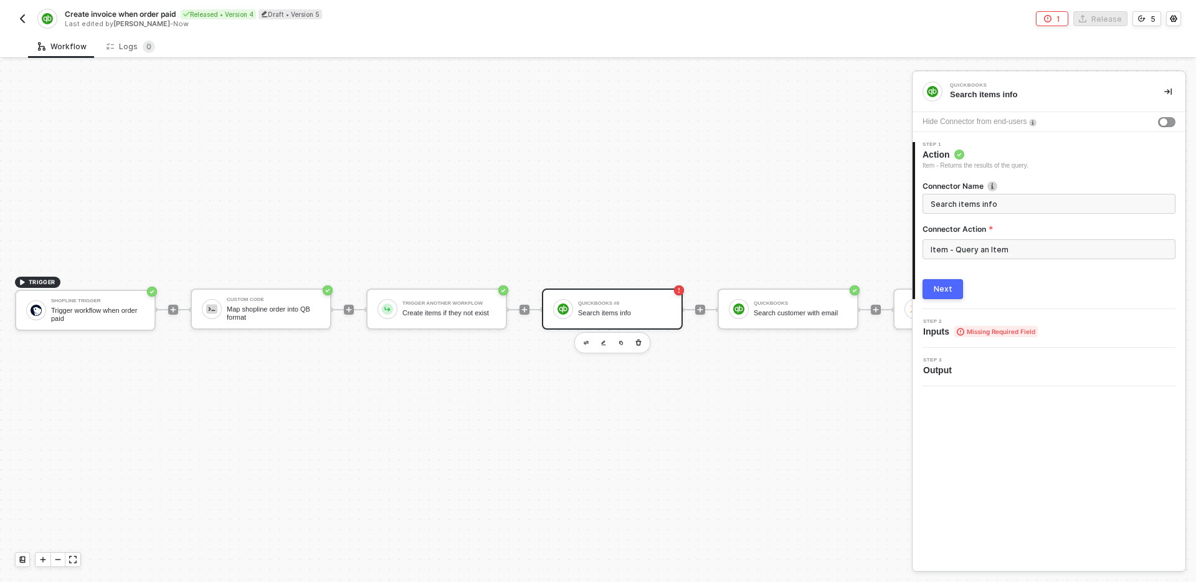
click at [970, 283] on div "Next" at bounding box center [1048, 289] width 253 height 20
click at [951, 296] on button "Next" at bounding box center [942, 289] width 40 height 20
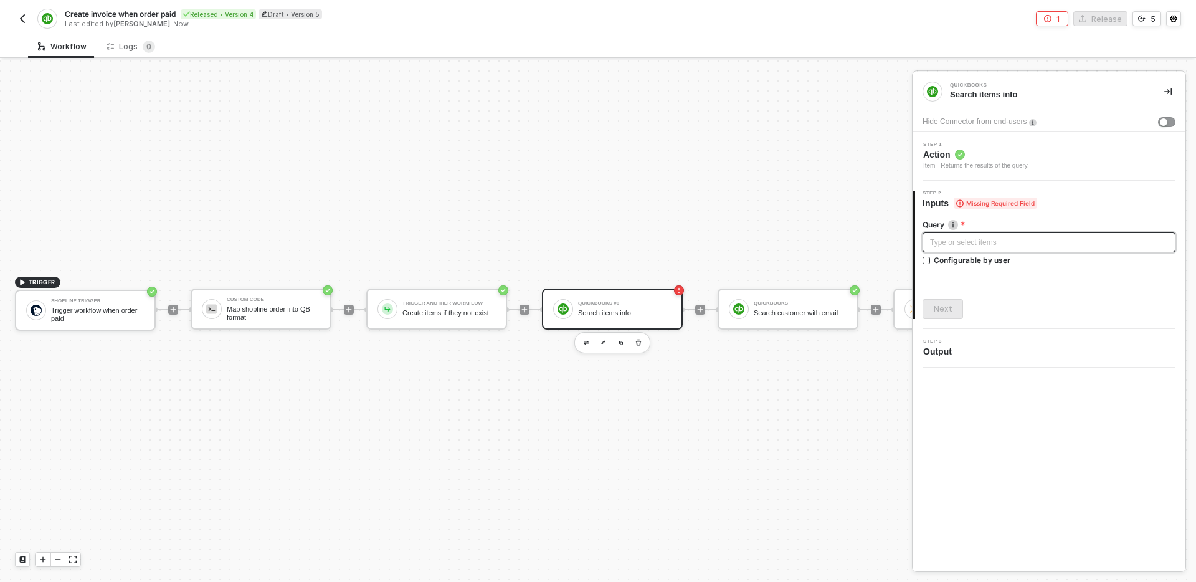
click at [998, 243] on div "Type or select items ﻿" at bounding box center [1049, 243] width 238 height 12
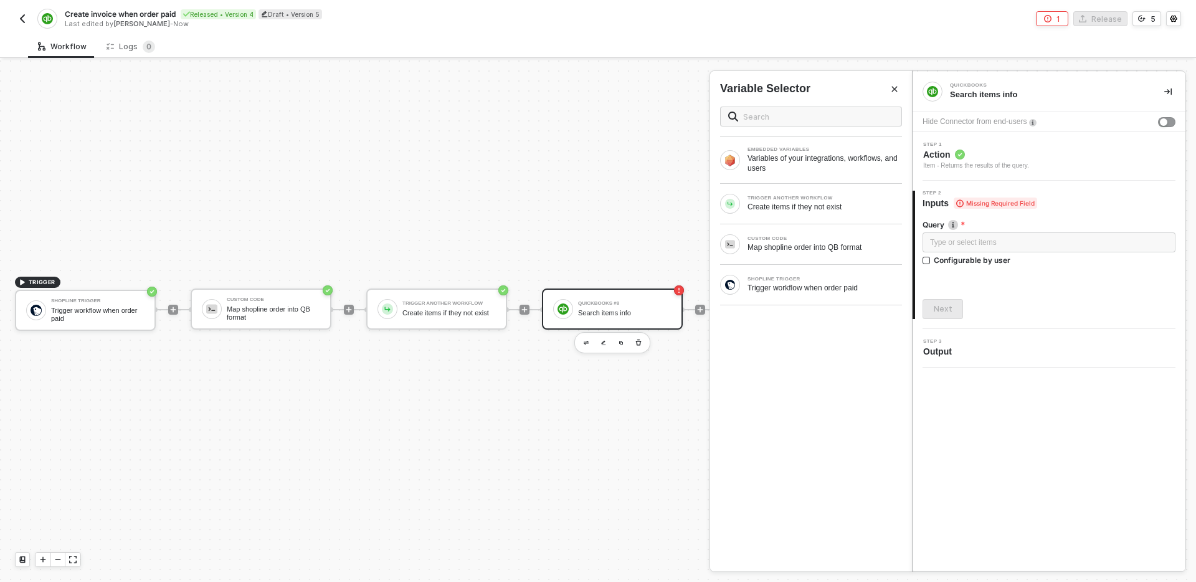
click at [893, 87] on icon "Close" at bounding box center [894, 88] width 7 height 7
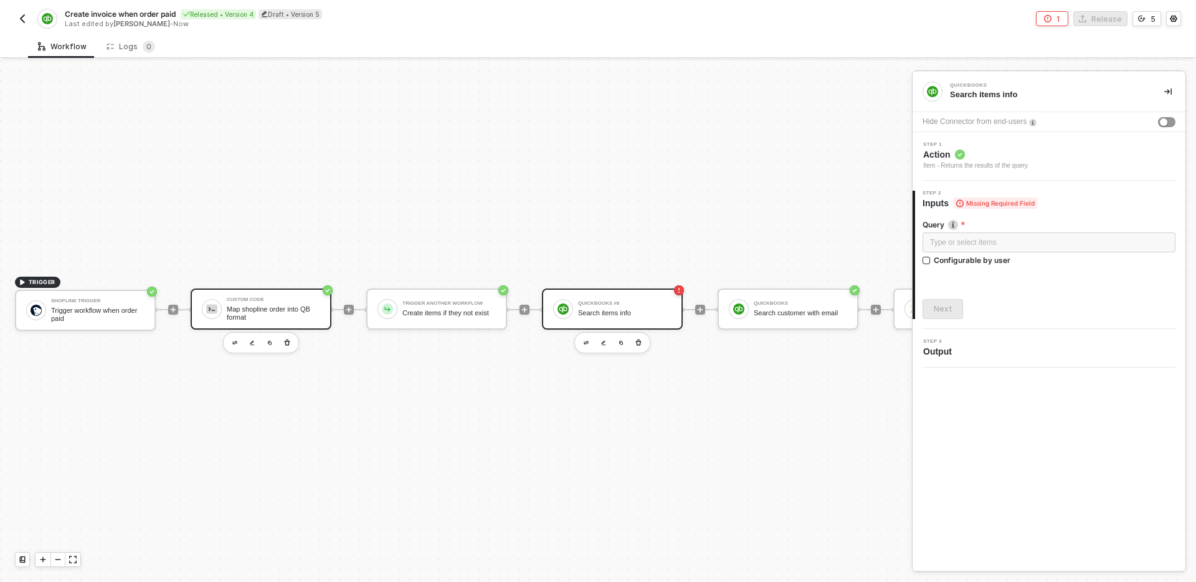
click at [286, 318] on div "Map shopline order into QB format" at bounding box center [273, 313] width 93 height 16
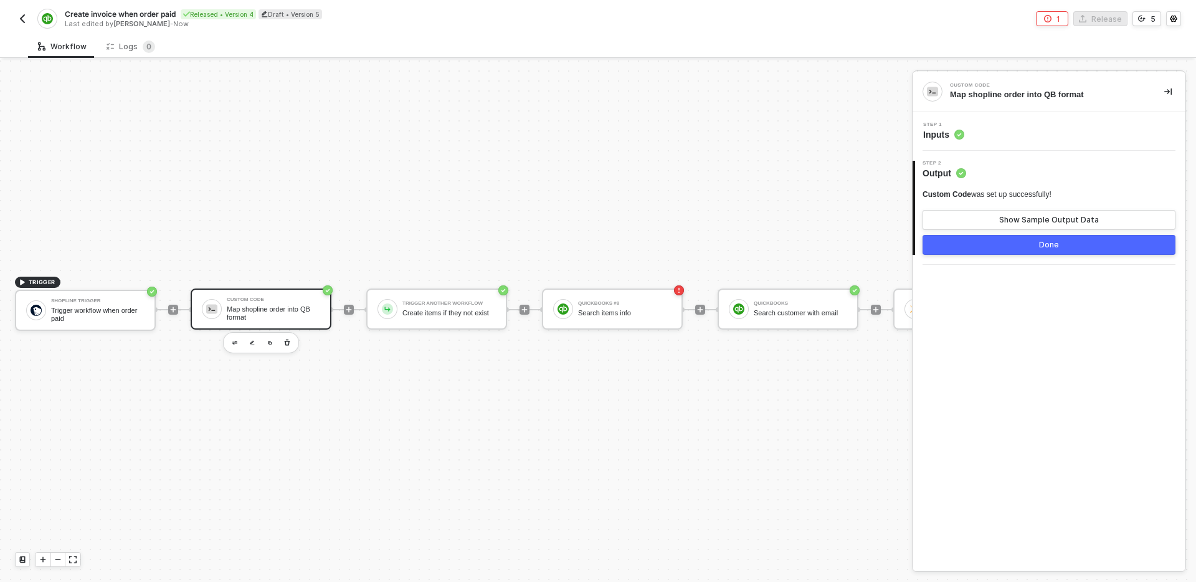
click at [1037, 135] on div "Step 1 Inputs" at bounding box center [1051, 131] width 270 height 19
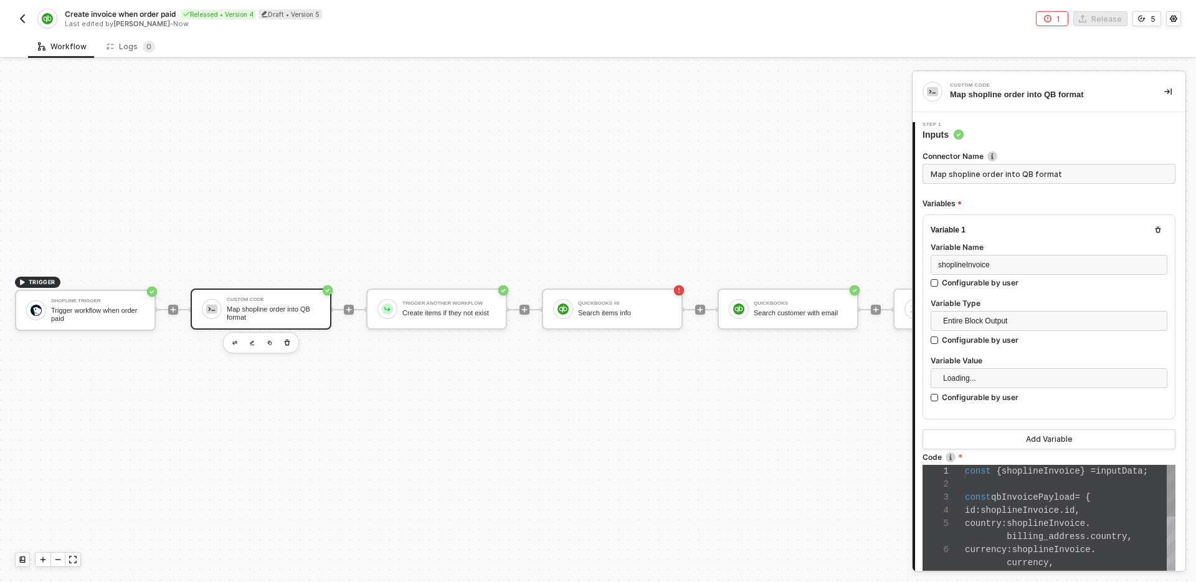
scroll to position [92, 0]
click at [1040, 498] on span "qbInvoicePayload" at bounding box center [1032, 497] width 83 height 10
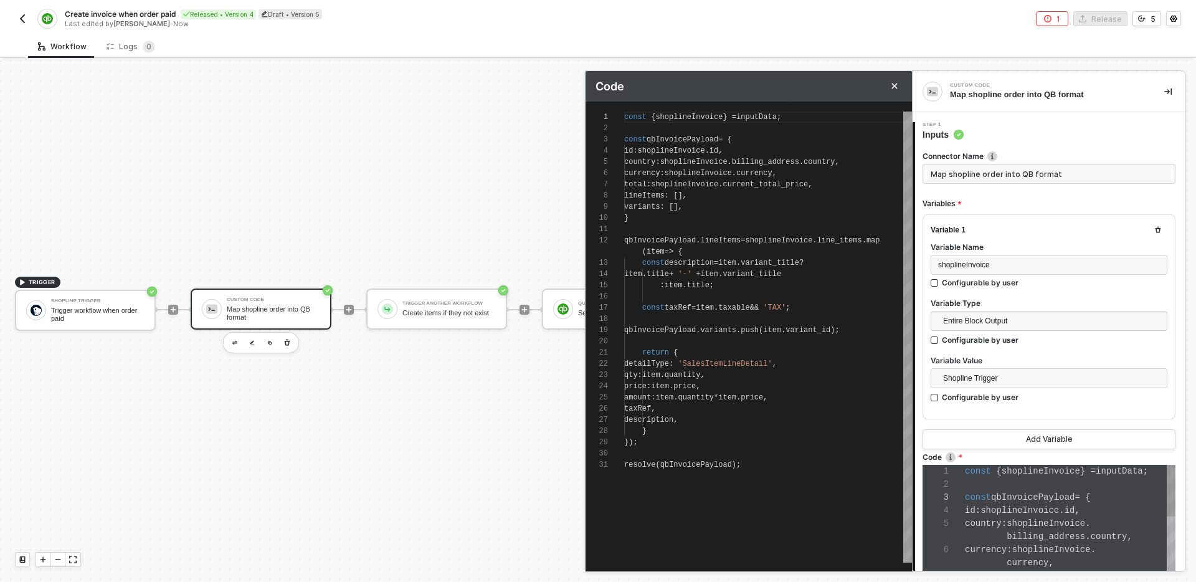
scroll to position [112, 0]
click at [721, 204] on div "variants : []," at bounding box center [768, 206] width 288 height 11
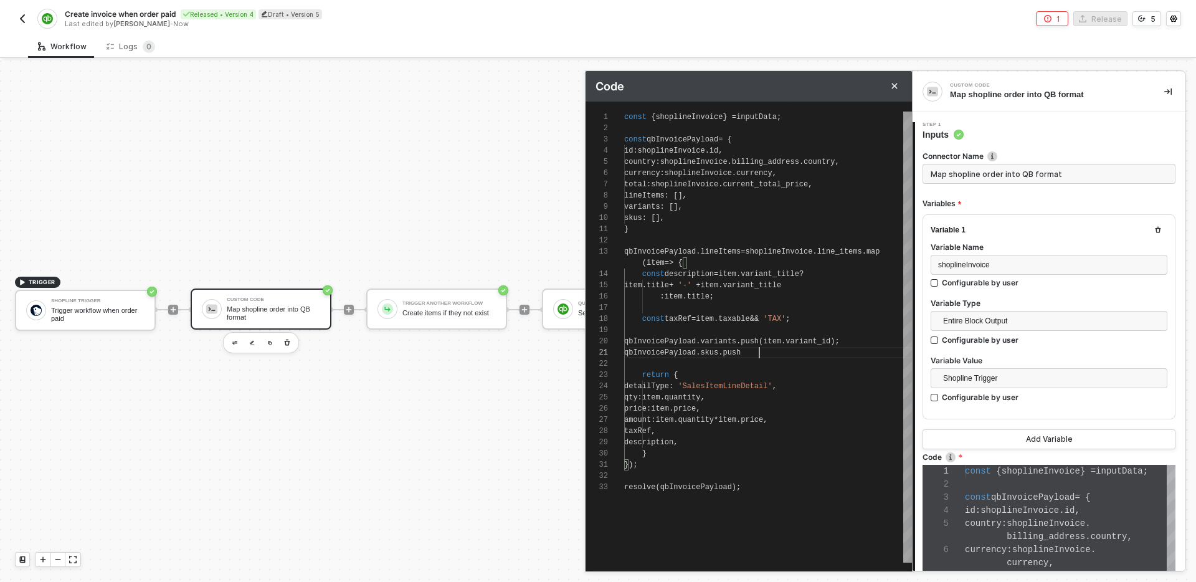
scroll to position [11, 135]
type textarea "qbInvoicePayload.variants.push(item.variant_id); qbInvoicePayload.skus.push(ite…"
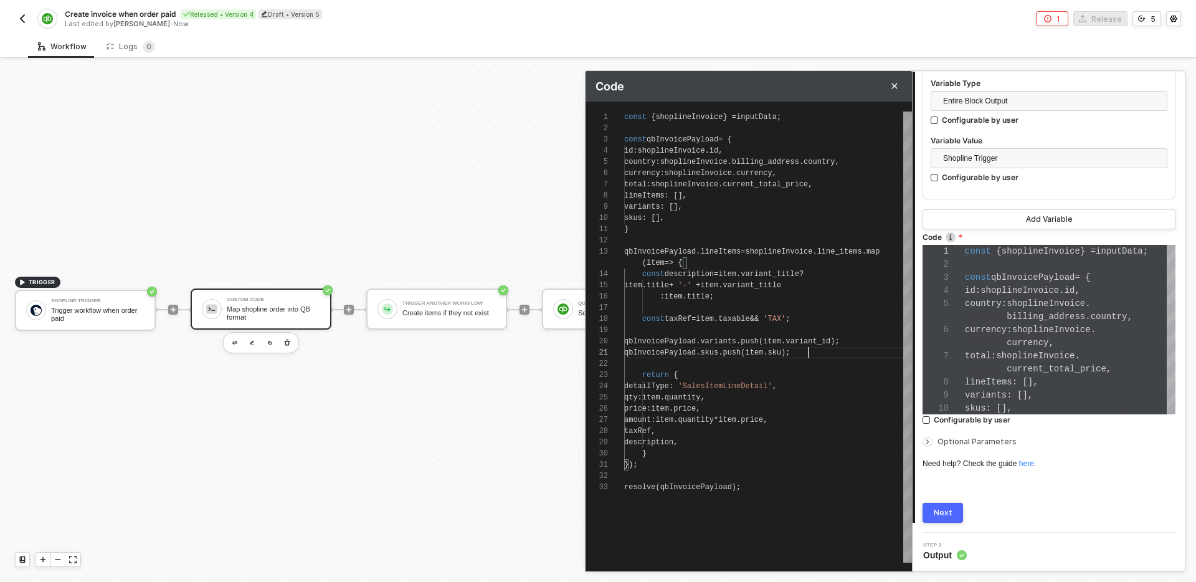
click at [943, 519] on button "Next" at bounding box center [942, 513] width 40 height 20
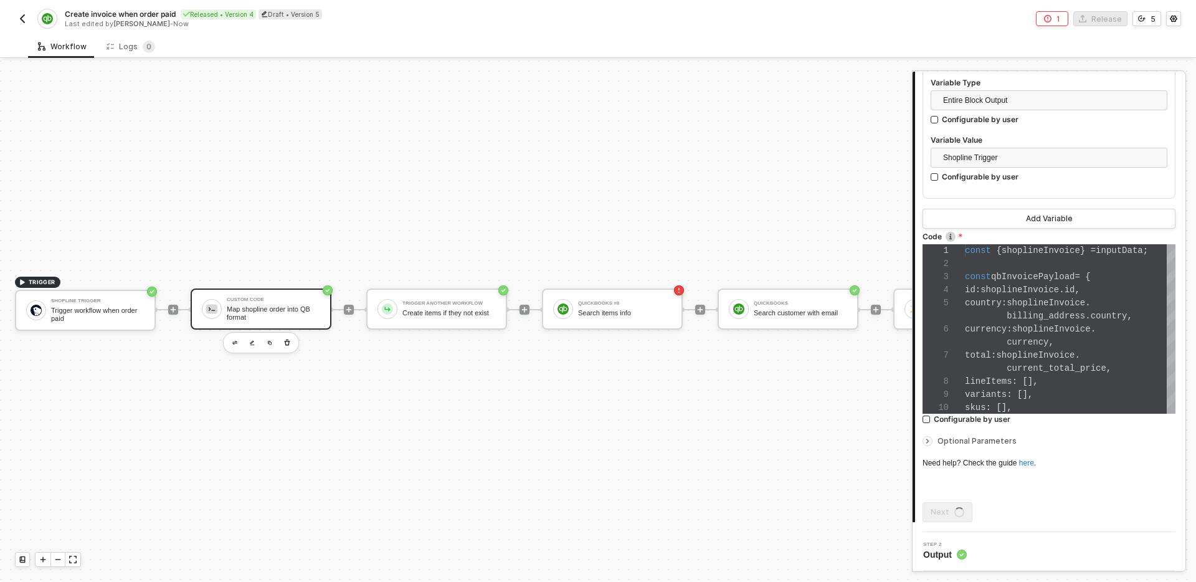
scroll to position [0, 0]
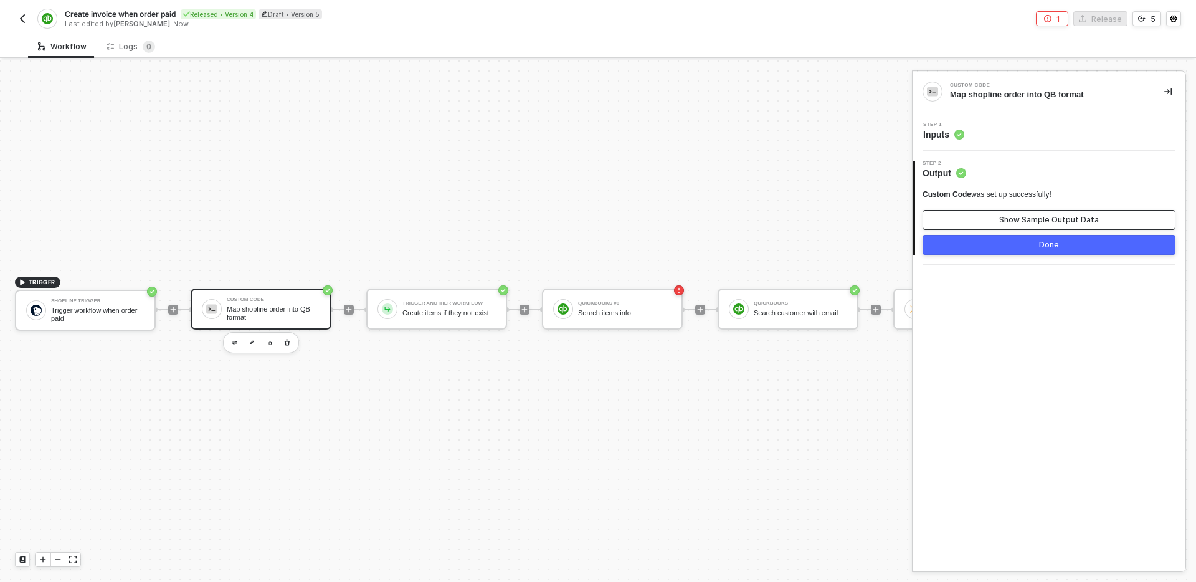
click at [1006, 220] on div "Show Sample Output Data" at bounding box center [1049, 220] width 100 height 10
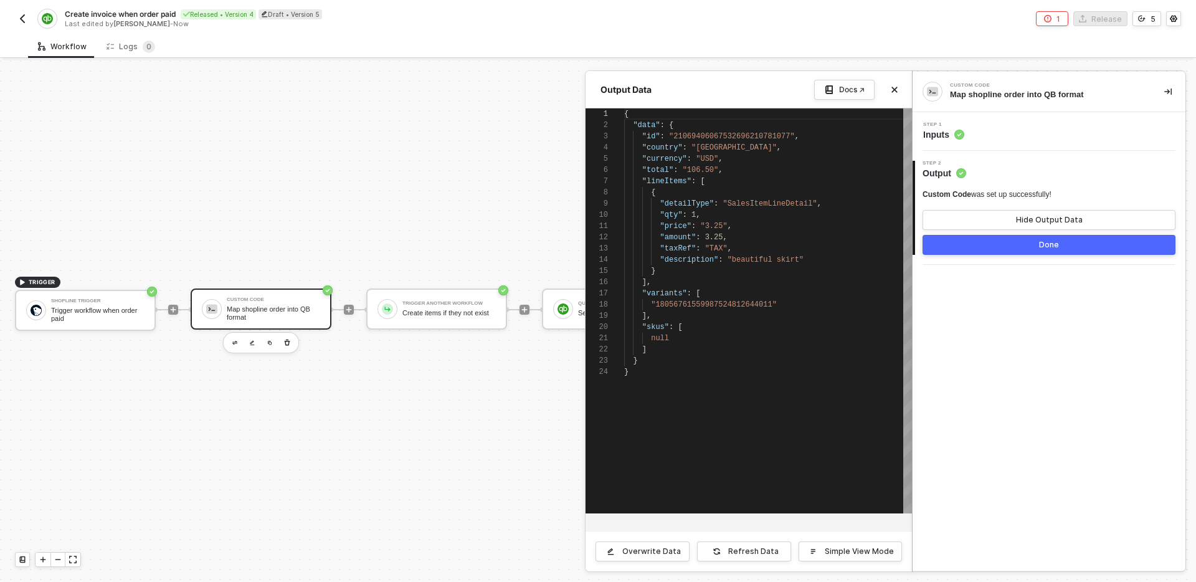
scroll to position [112, 0]
type textarea ""price": "3.25", "amount": 3.25, "taxRef": "TAX", "description": "beautiful ski…"
click at [647, 325] on span ""skus"" at bounding box center [655, 327] width 27 height 9
click at [903, 85] on div "Output Data Docs ↗" at bounding box center [748, 89] width 326 height 37
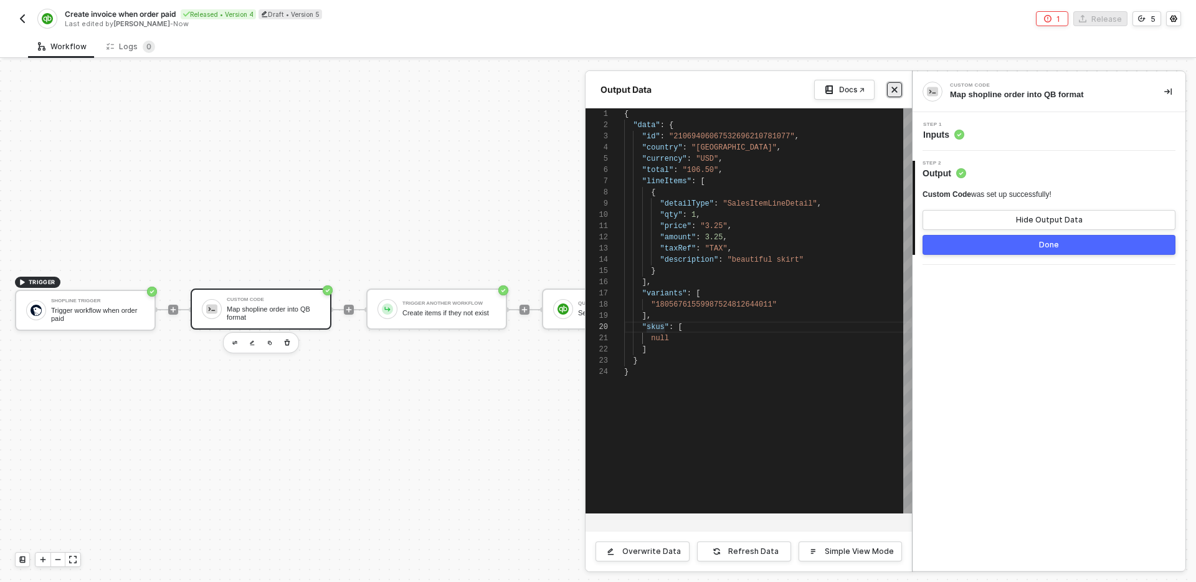
click at [889, 87] on button "Close" at bounding box center [894, 89] width 15 height 15
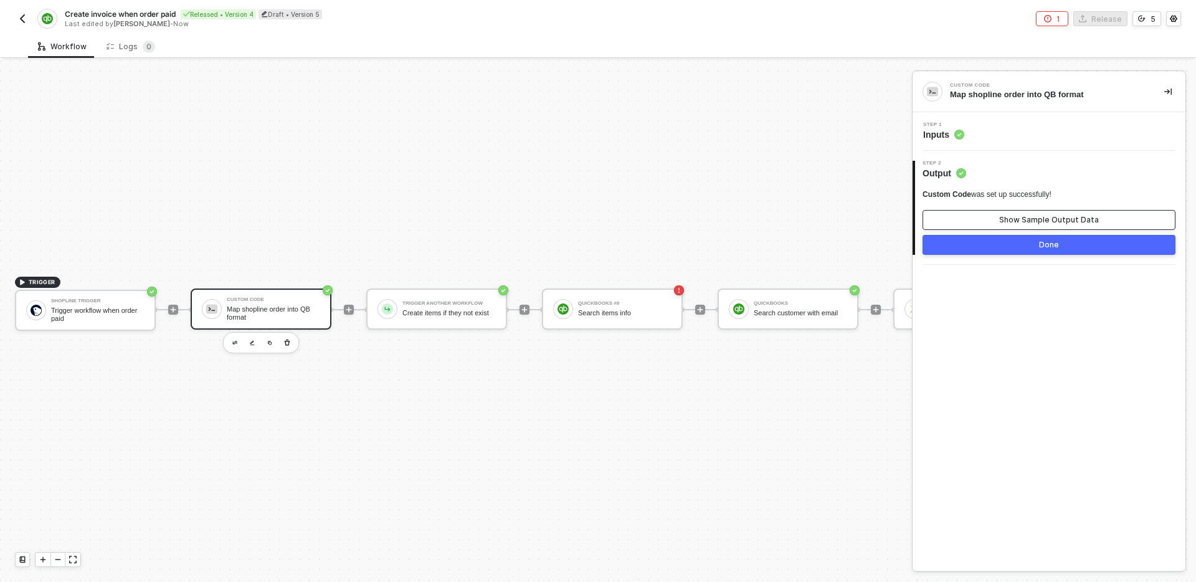
click at [983, 224] on button "Show Sample Output Data" at bounding box center [1048, 220] width 253 height 20
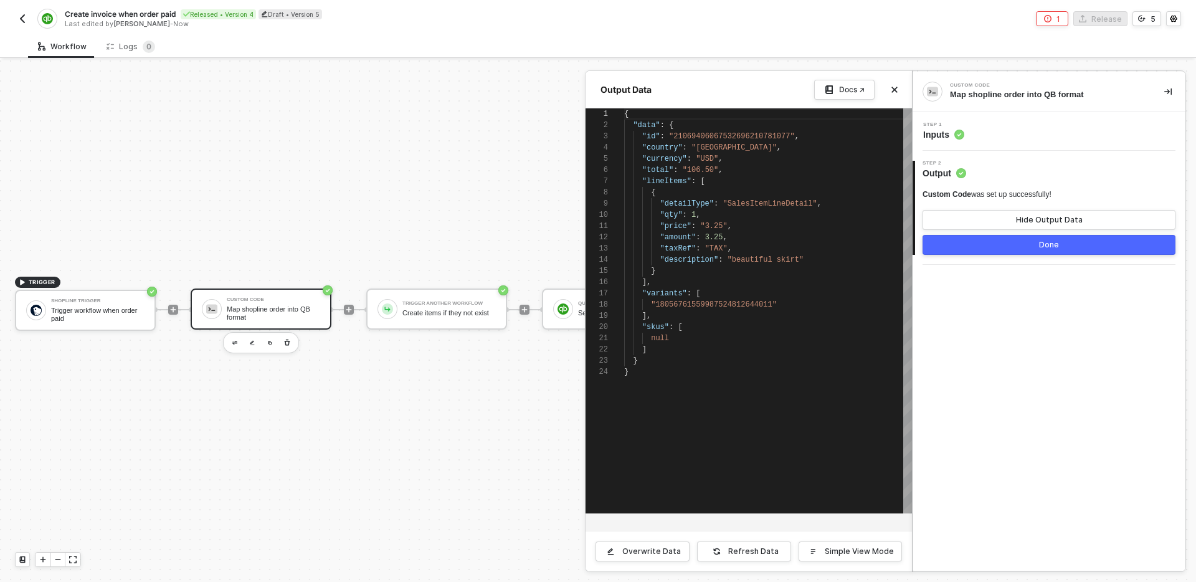
scroll to position [112, 0]
click at [979, 135] on div "Step 1 Inputs" at bounding box center [1051, 131] width 270 height 19
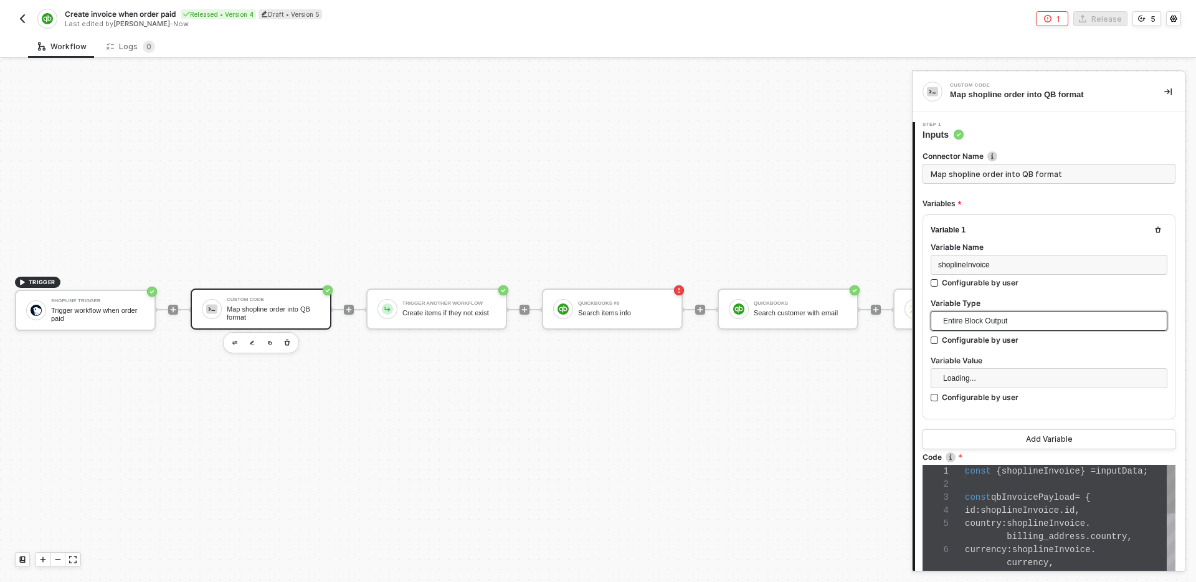
scroll to position [92, 0]
click at [1028, 505] on span "shoplineInvoice" at bounding box center [1019, 510] width 78 height 10
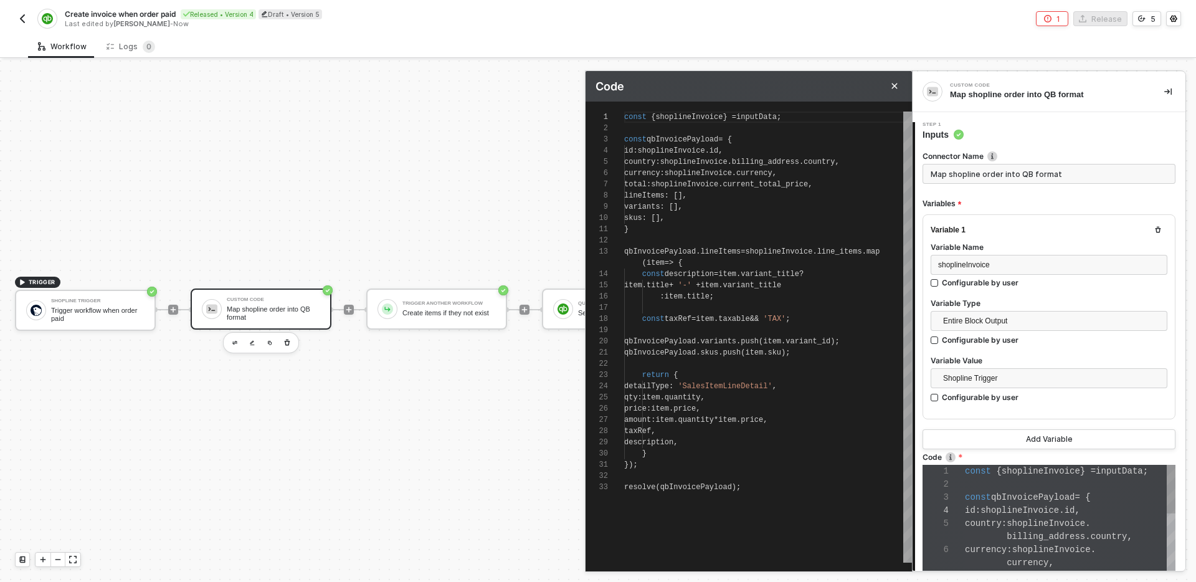
scroll to position [112, 0]
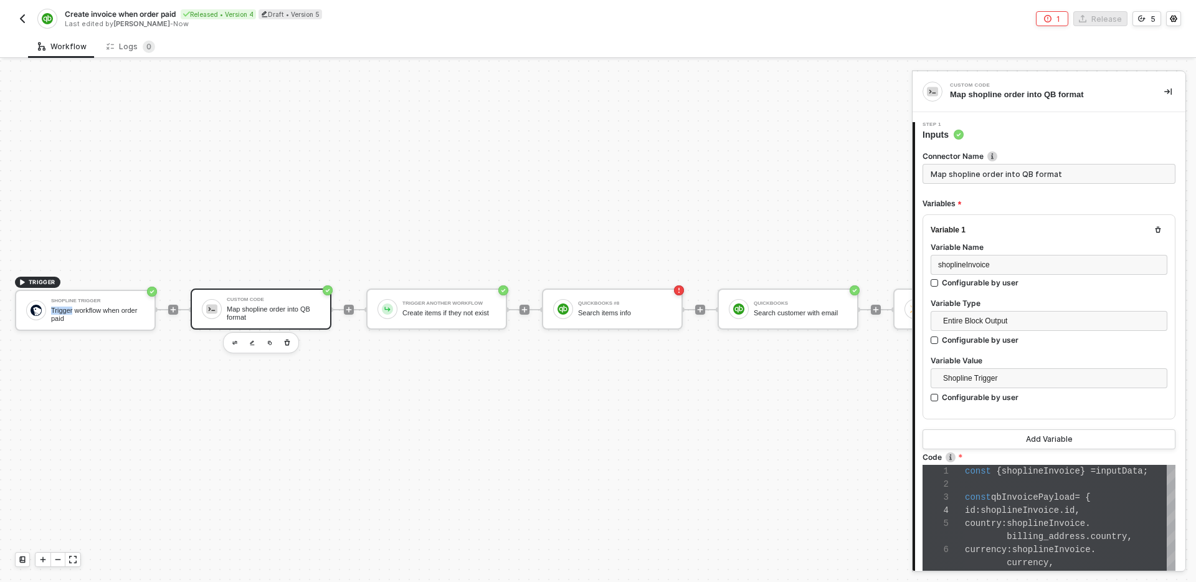
click at [72, 311] on div "Trigger workflow when order paid" at bounding box center [97, 314] width 93 height 16
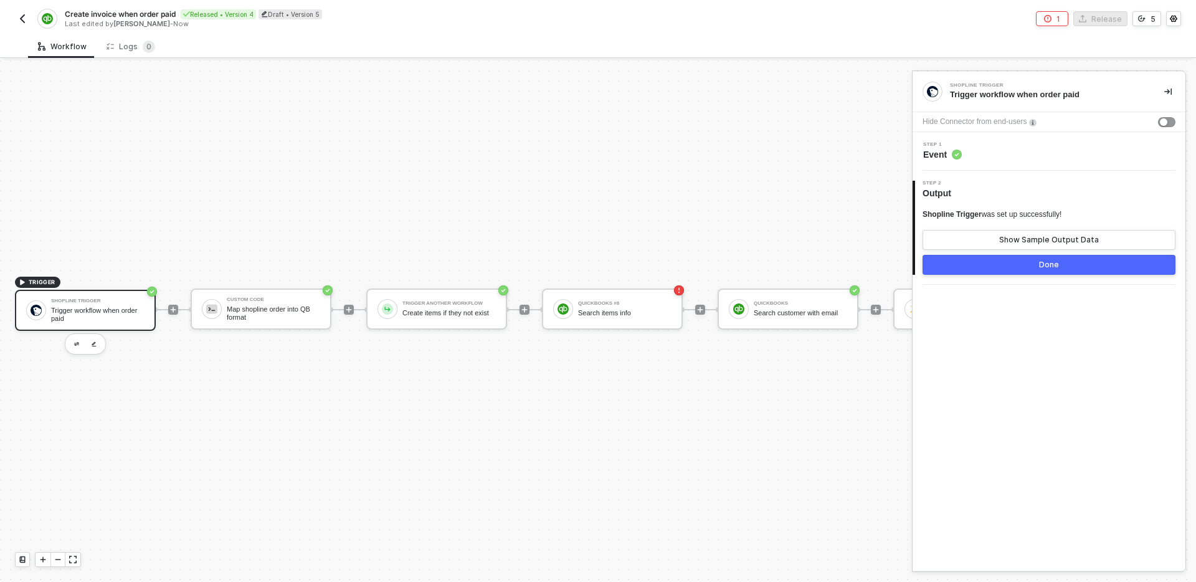
click at [1003, 221] on div "Shopline Trigger was set up successfully! Show Sample Output Data" at bounding box center [1048, 229] width 253 height 40
click at [1005, 235] on div "Show Sample Output Data" at bounding box center [1049, 240] width 100 height 10
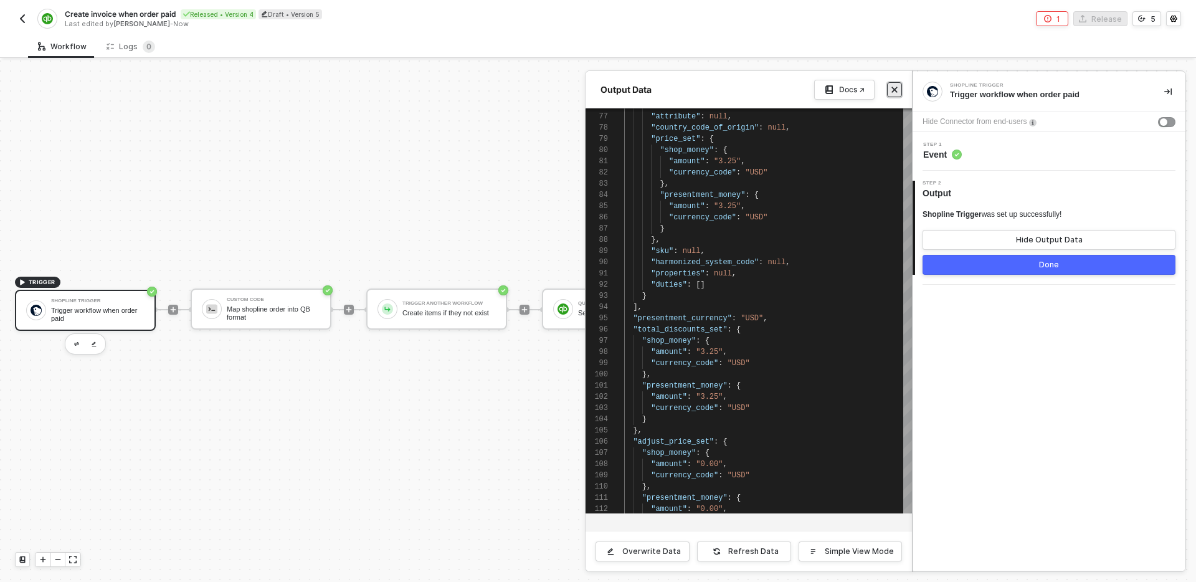
click at [891, 93] on button "Close" at bounding box center [894, 89] width 15 height 15
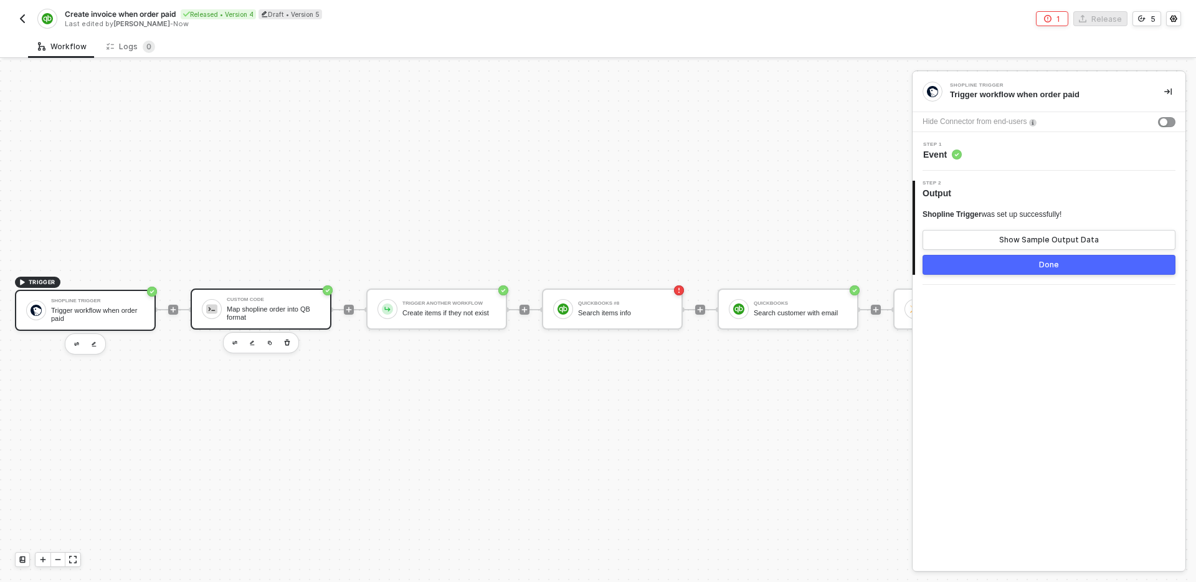
click at [277, 308] on div "Map shopline order into QB format" at bounding box center [273, 313] width 93 height 16
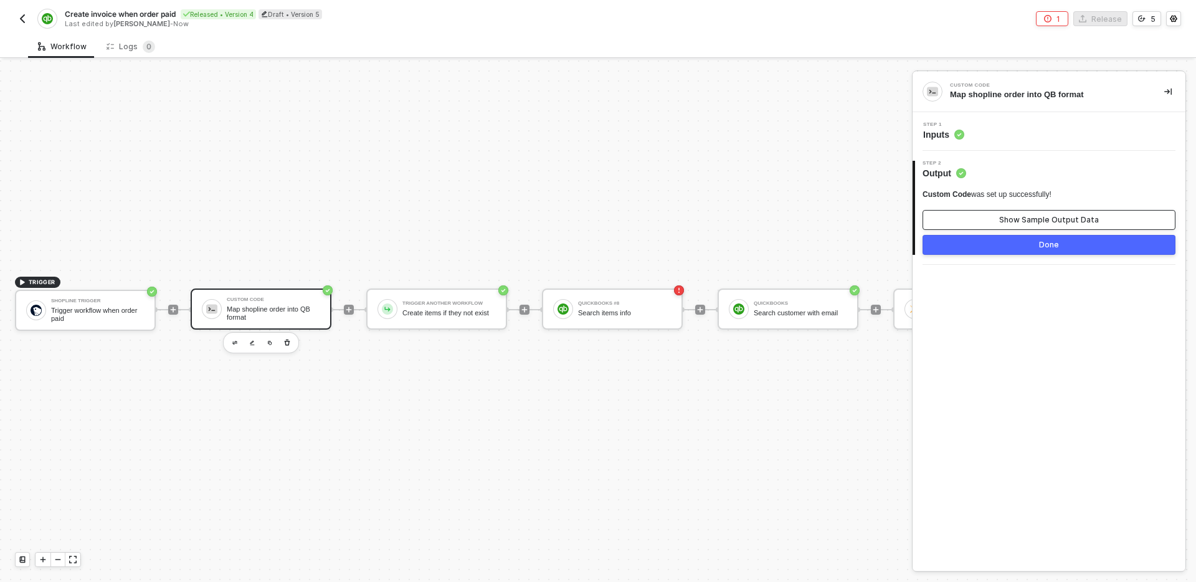
click at [1027, 216] on div "Show Sample Output Data" at bounding box center [1049, 220] width 100 height 10
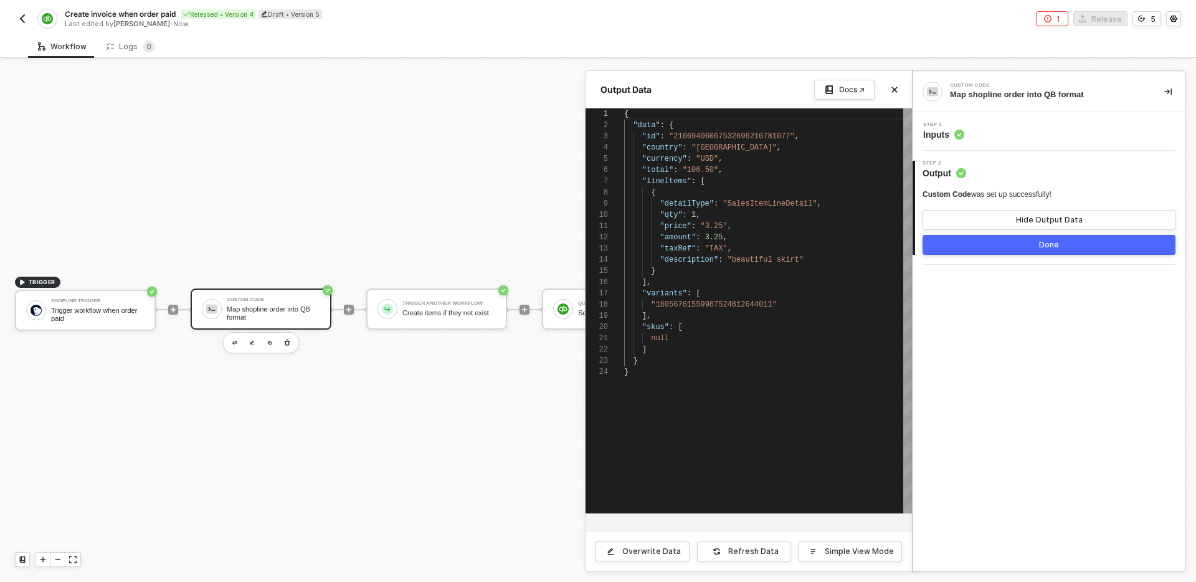
click at [1000, 128] on div "Step 1 Inputs" at bounding box center [1051, 131] width 270 height 19
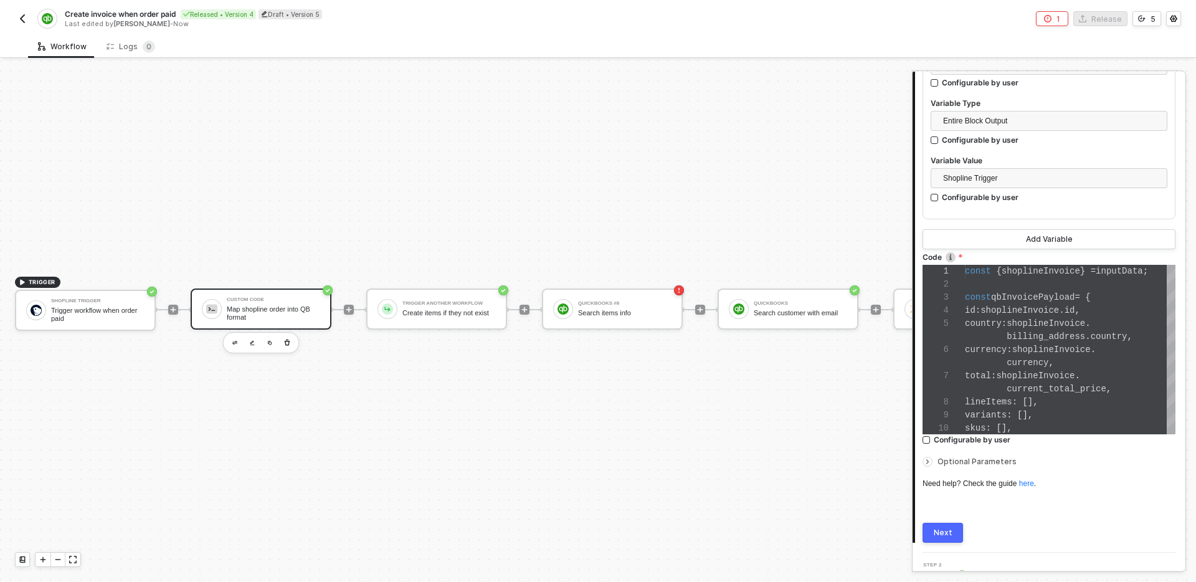
scroll to position [203, 0]
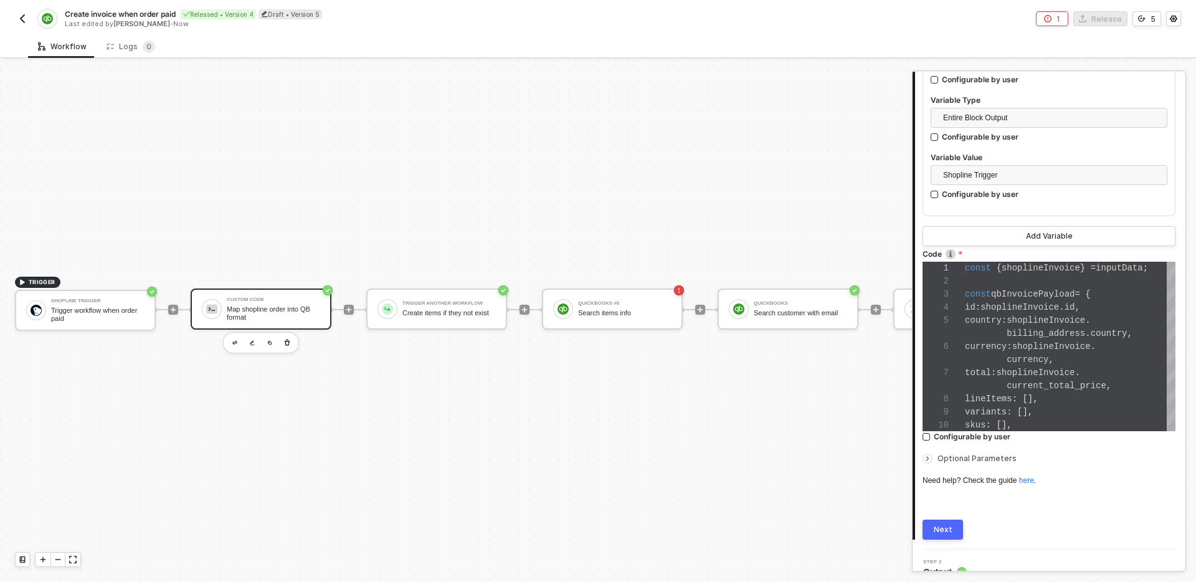
click at [351, 382] on div "TRIGGER Shopline Trigger Trigger workflow when order paid Custom Code Map shopl…" at bounding box center [954, 309] width 1908 height 544
click at [614, 301] on div "QuickBooks #8" at bounding box center [624, 303] width 93 height 5
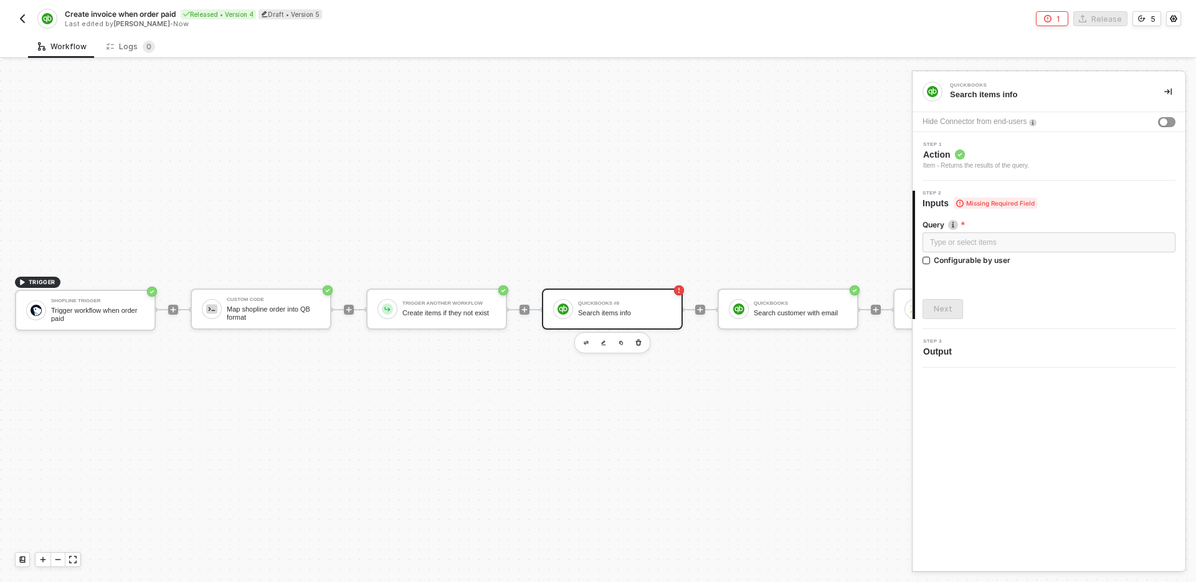
click at [662, 199] on div "TRIGGER Shopline Trigger Trigger workflow when order paid Custom Code Map shopl…" at bounding box center [954, 309] width 1908 height 544
click at [526, 307] on icon "icon-play" at bounding box center [524, 309] width 7 height 7
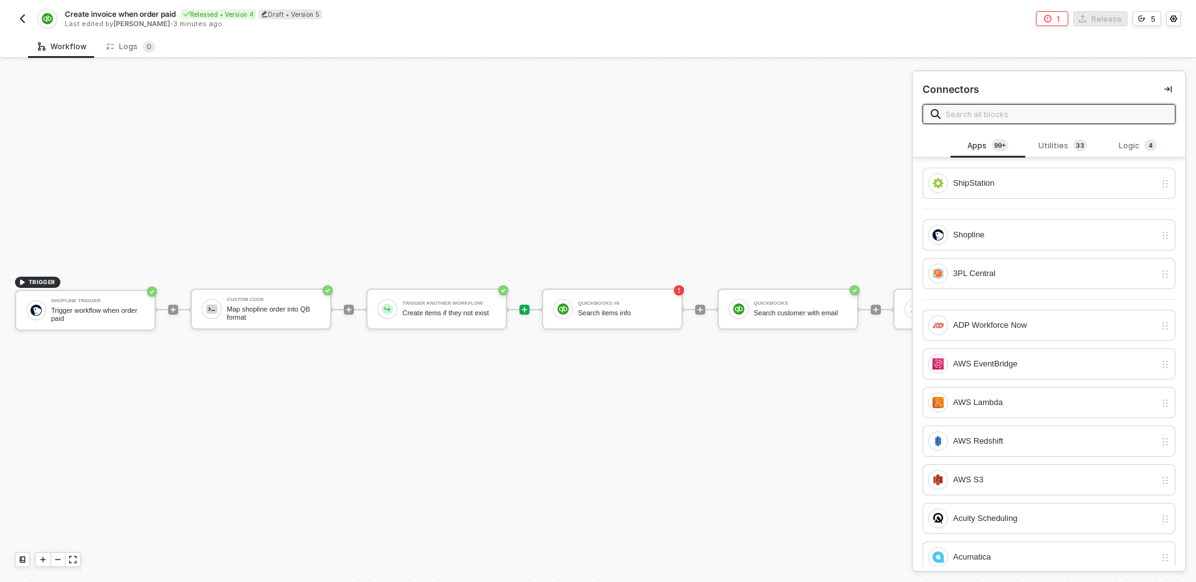
click at [994, 116] on input "text" at bounding box center [1057, 114] width 222 height 14
click at [1049, 145] on div "Utilities 3 3" at bounding box center [1062, 146] width 55 height 14
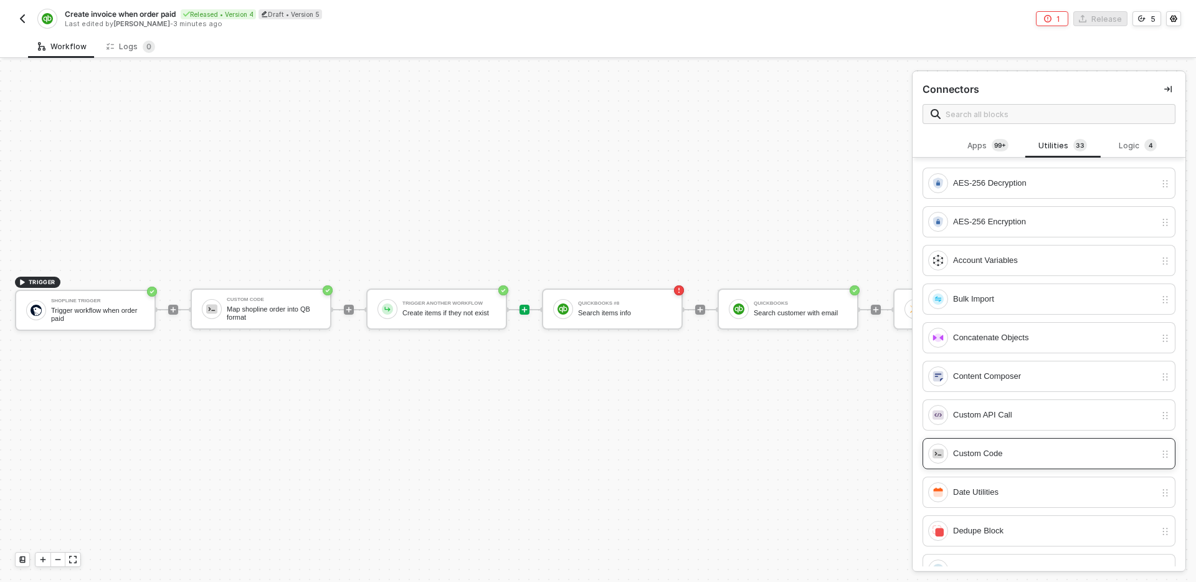
click at [1022, 454] on div "Custom Code" at bounding box center [1054, 454] width 202 height 14
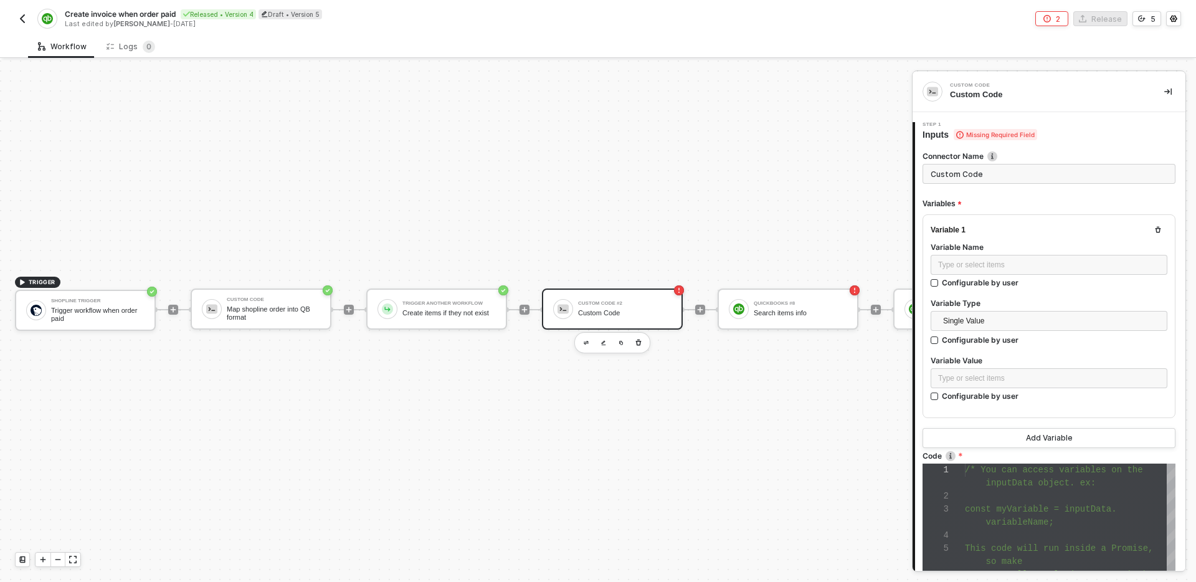
scroll to position [78, 0]
type input "Get search query"
click at [1033, 253] on div "Variable Name" at bounding box center [1049, 248] width 237 height 13
click at [1035, 259] on div "Type or select items ﻿" at bounding box center [1049, 265] width 222 height 12
click at [1018, 369] on div "Type or select items ﻿" at bounding box center [1049, 378] width 237 height 20
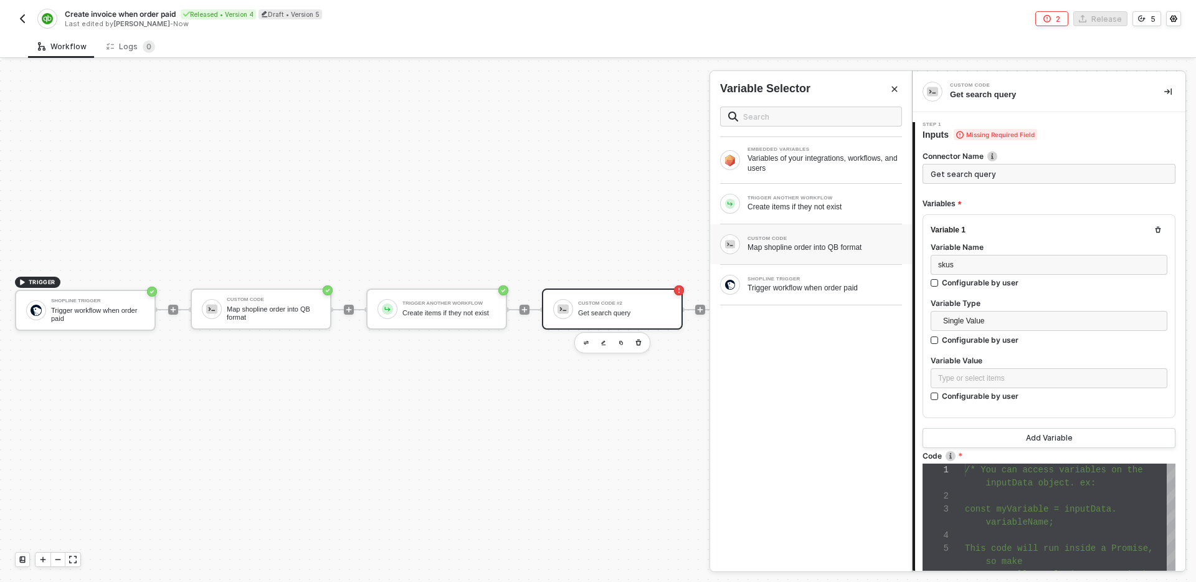
click at [830, 244] on div "Map shopline order into QB format" at bounding box center [824, 247] width 154 height 10
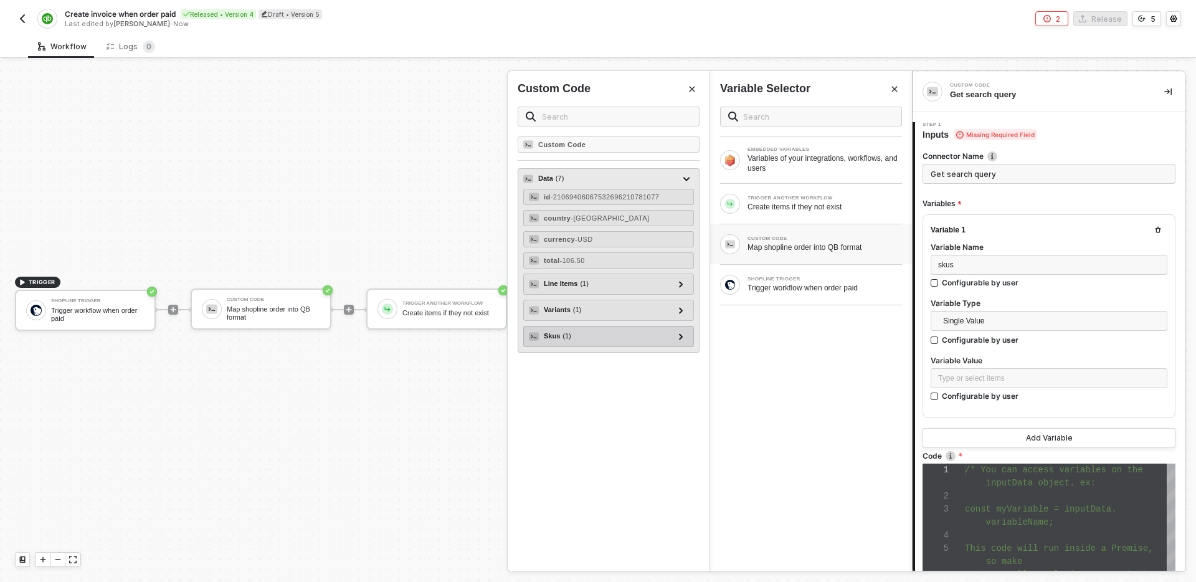
click at [590, 332] on div "Skus ( 1 )" at bounding box center [601, 336] width 145 height 15
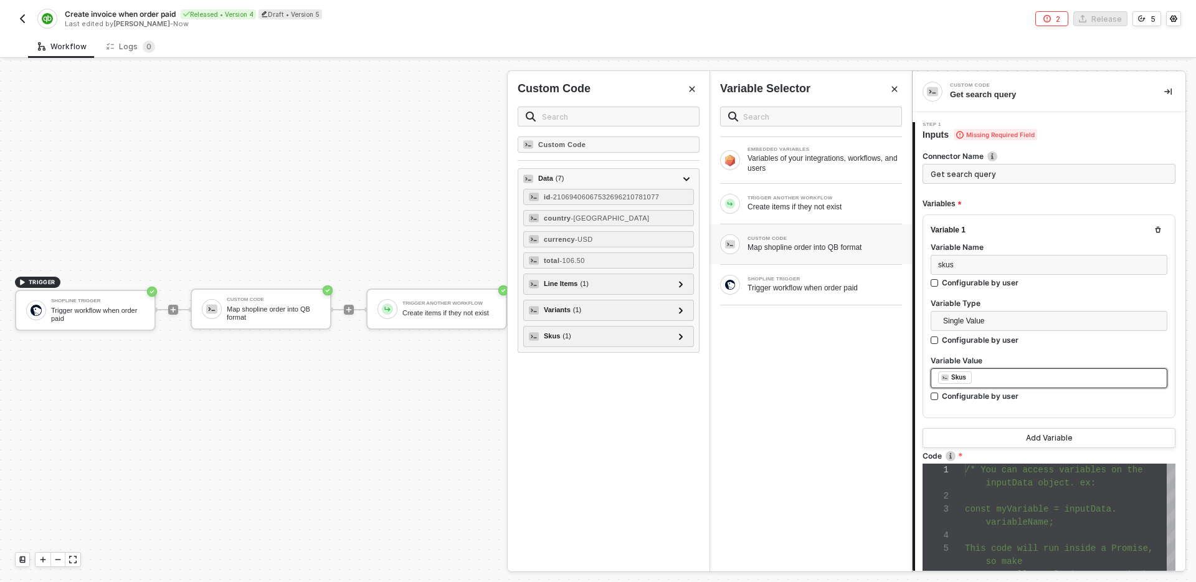
scroll to position [219, 0]
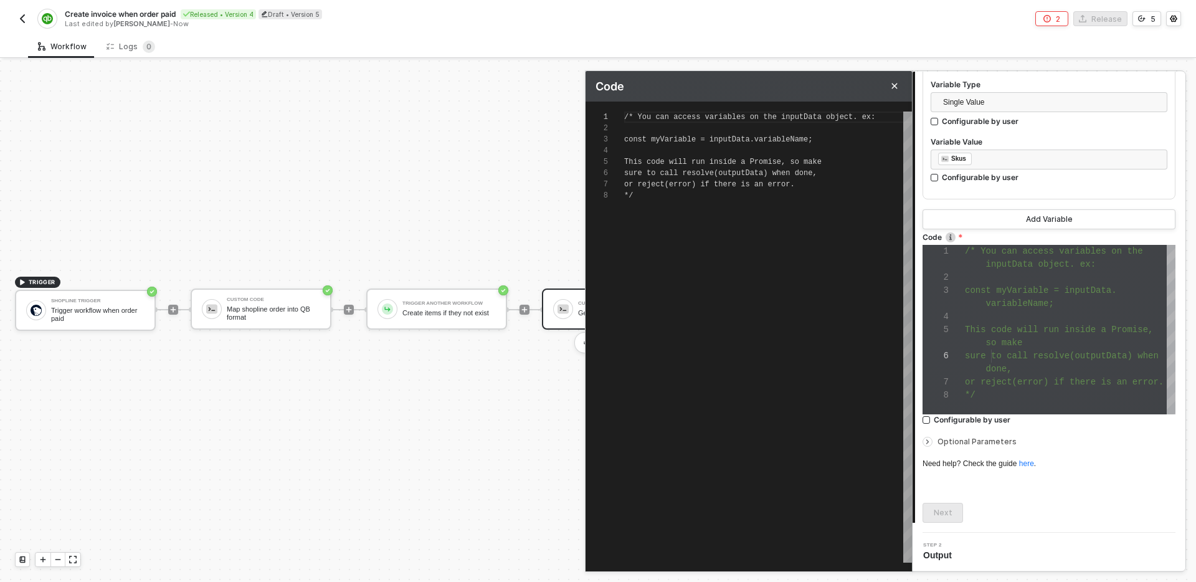
scroll to position [78, 9]
click at [679, 231] on div "/* You can access variables on the inputData objec t. ex: const myVariable = in…" at bounding box center [768, 336] width 288 height 451
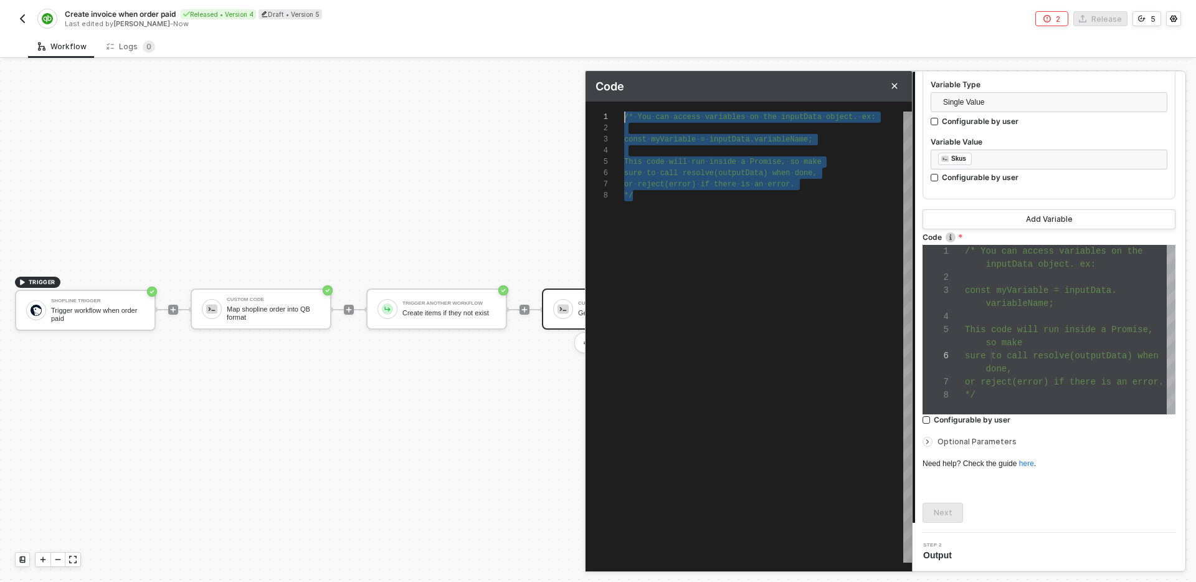
scroll to position [0, 0]
type textarea "c"
type textarea "co"
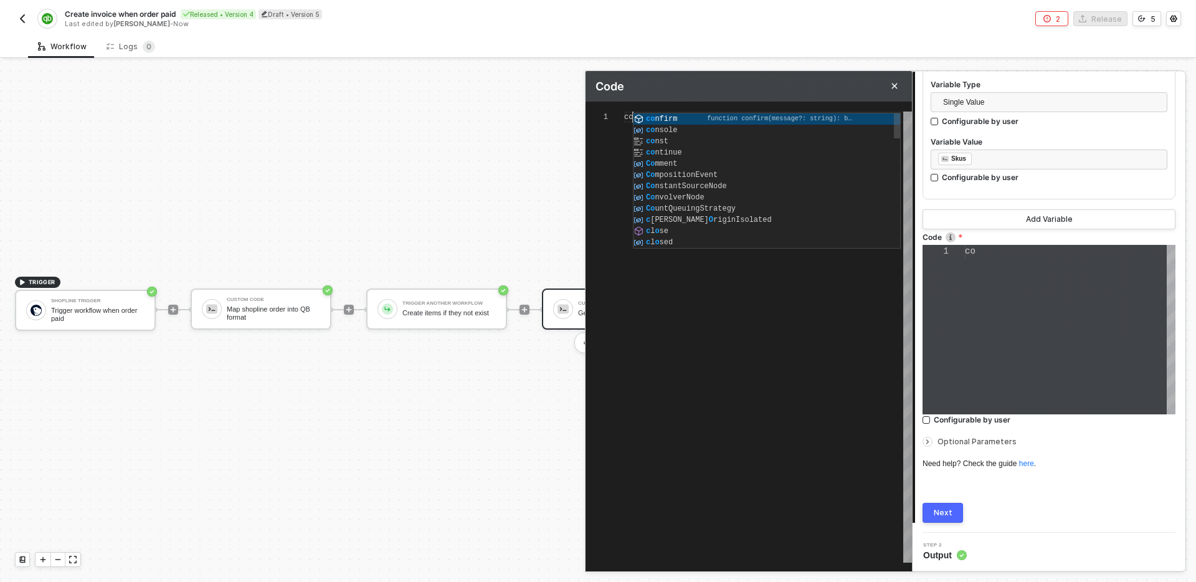
type textarea "con"
type textarea "cons"
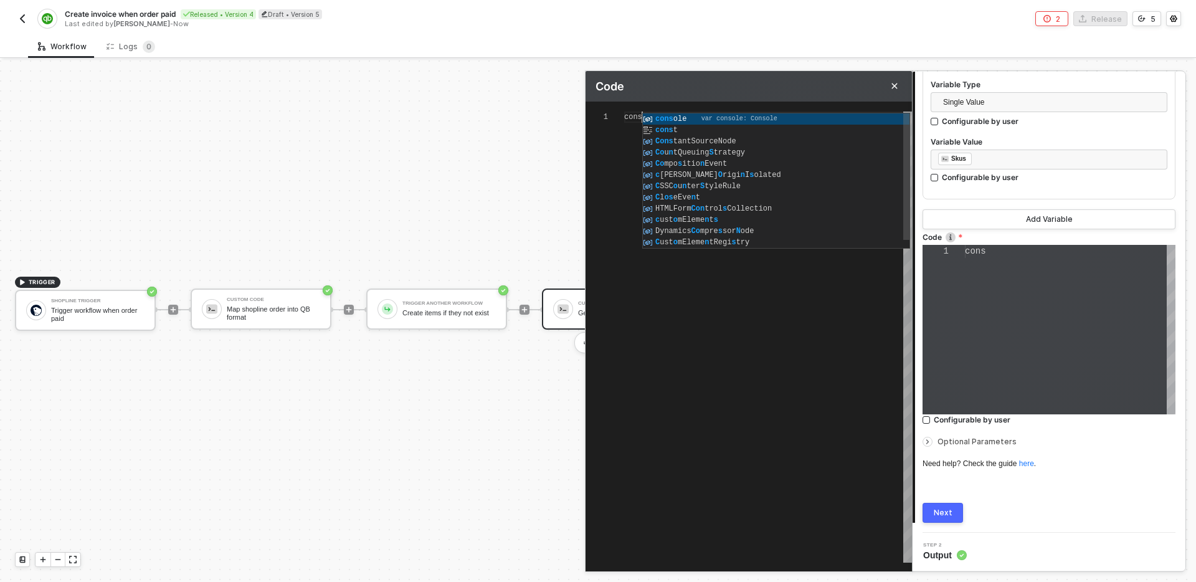
type textarea "const"
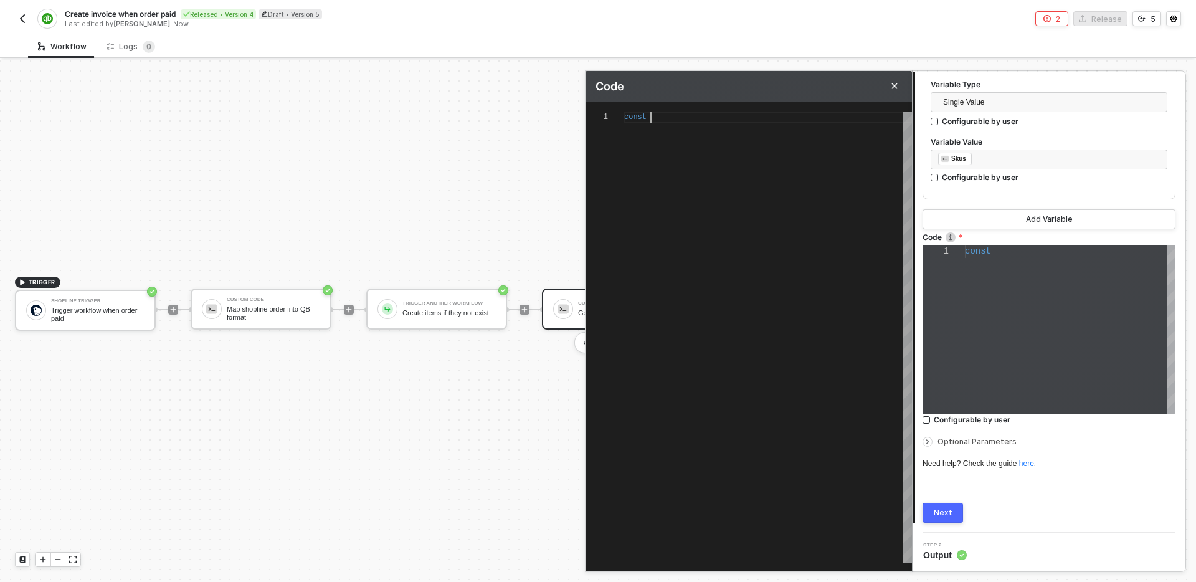
scroll to position [0, 26]
type textarea "const s"
type textarea "const sk"
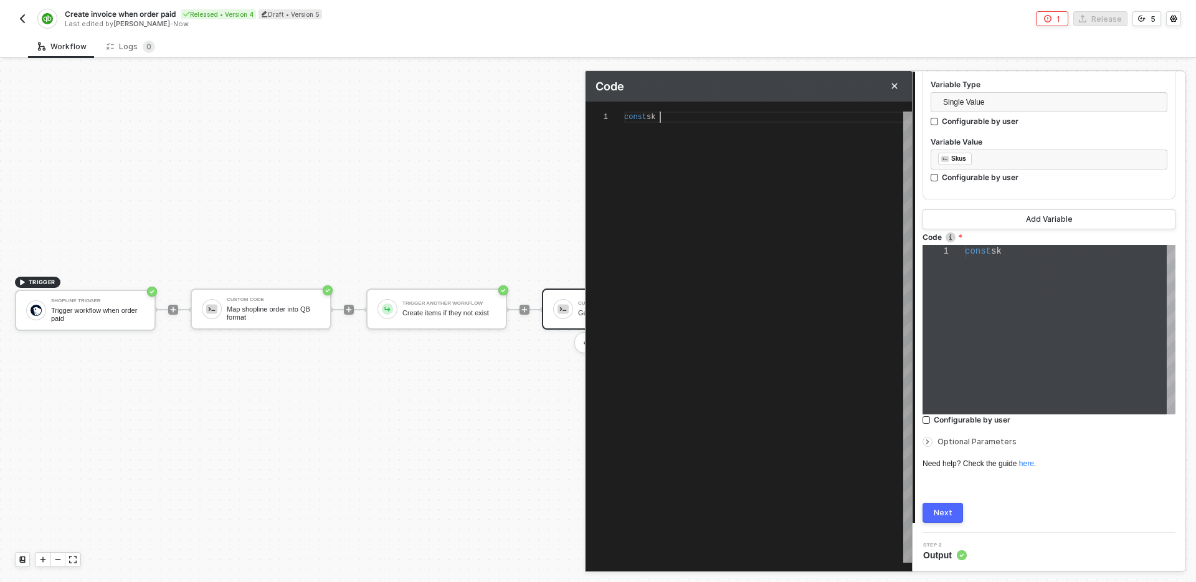
type textarea "const sku"
type textarea "const skuS"
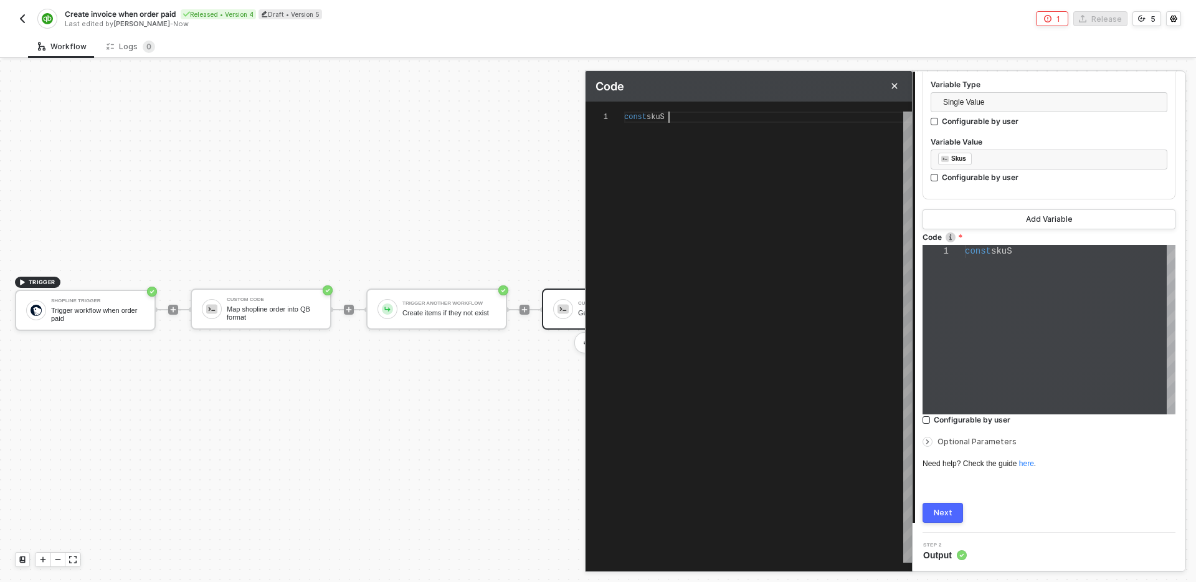
type textarea "const skuSt"
type textarea "const skuStr"
type textarea "const skuStr ="
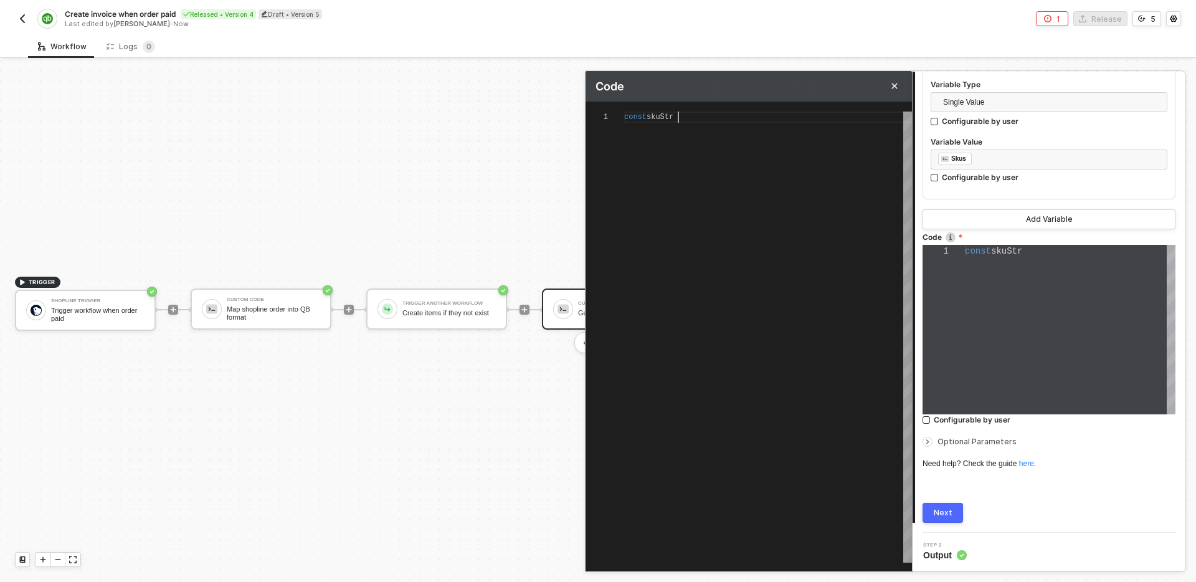
type textarea "const skuStr ="
type textarea "const skuStr = i"
type textarea "const skuStr = in"
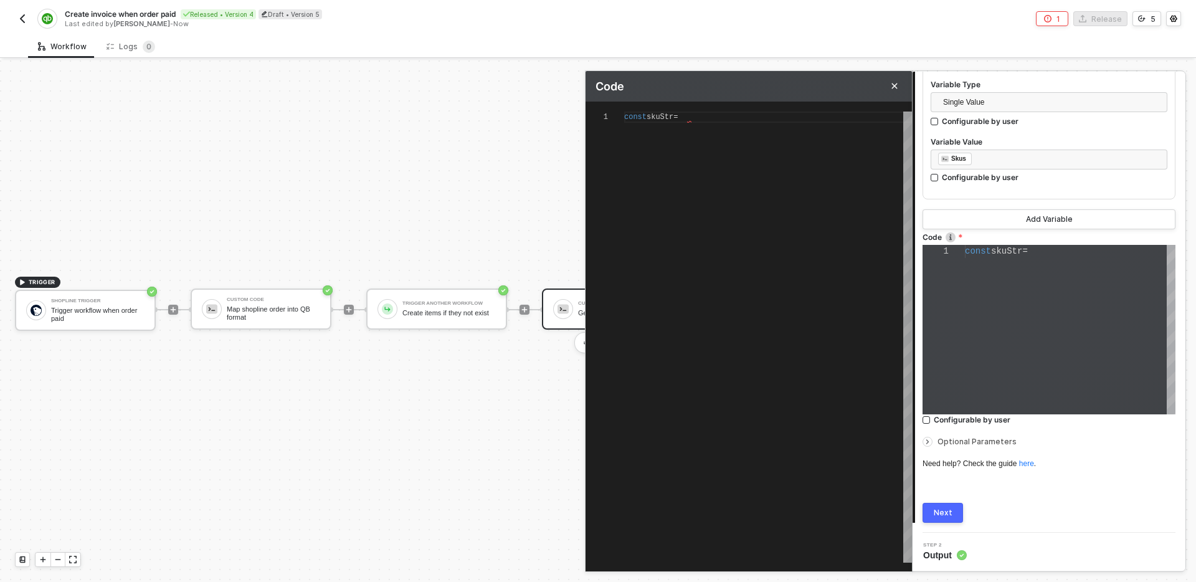
type textarea "const skuStr = in"
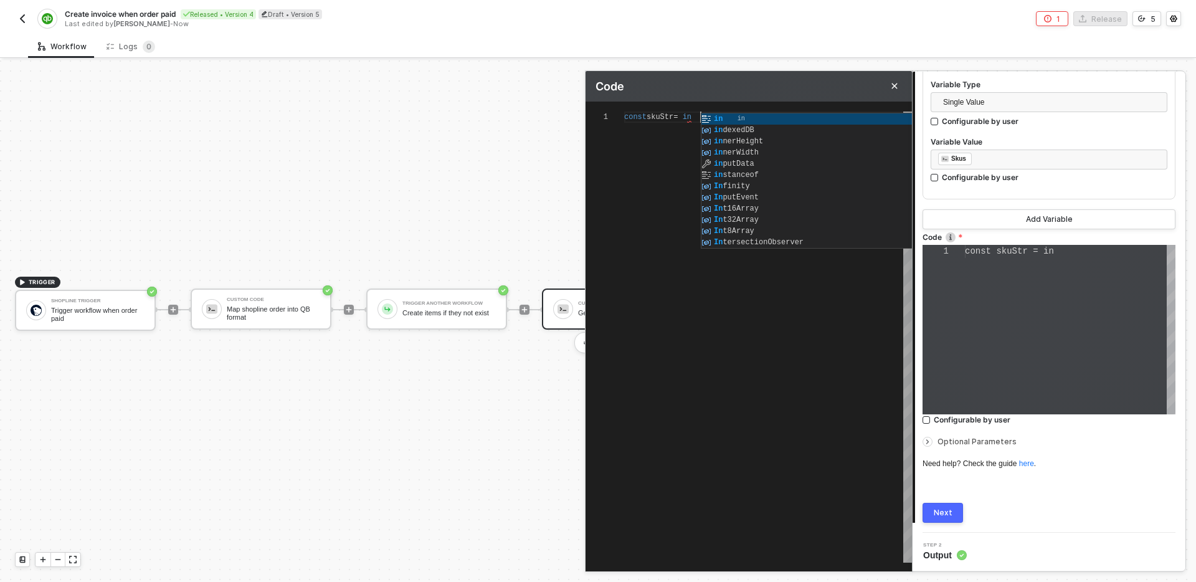
type textarea "const skuStr = inp"
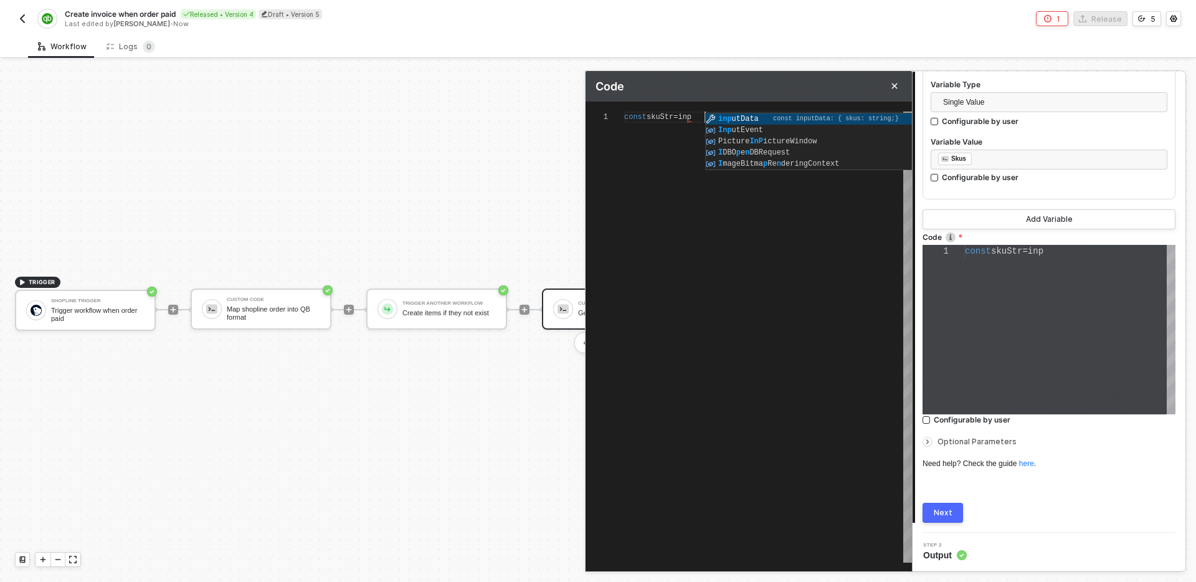
type textarea "const skuStr = inputData"
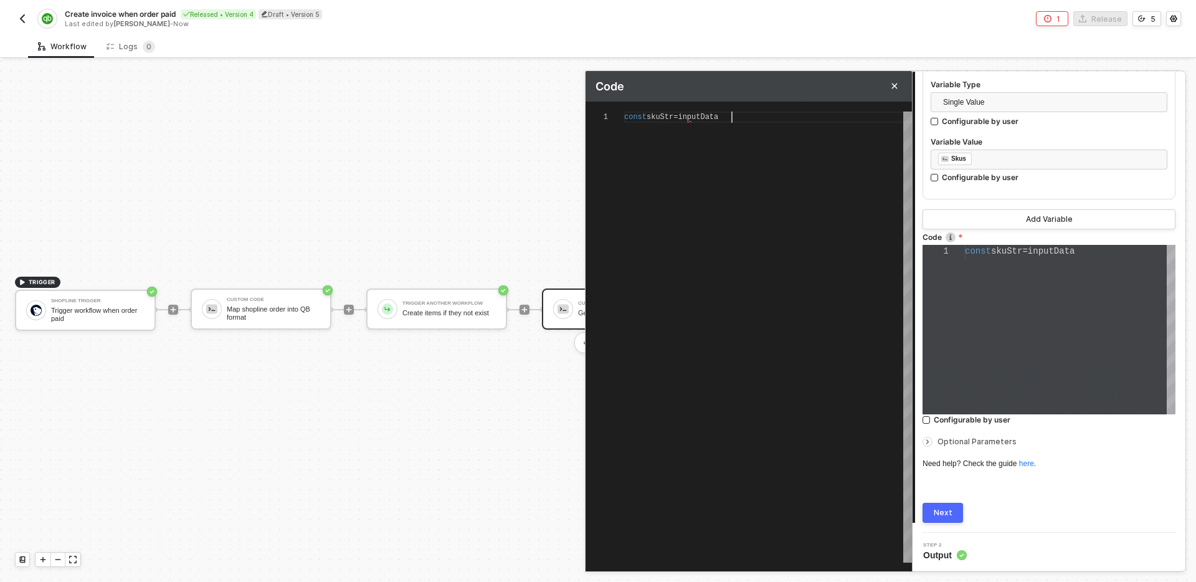
type textarea "const skuStr = inputData."
type textarea "const skuStr = inputData.skus"
type textarea "const skuStr = inputData.skus."
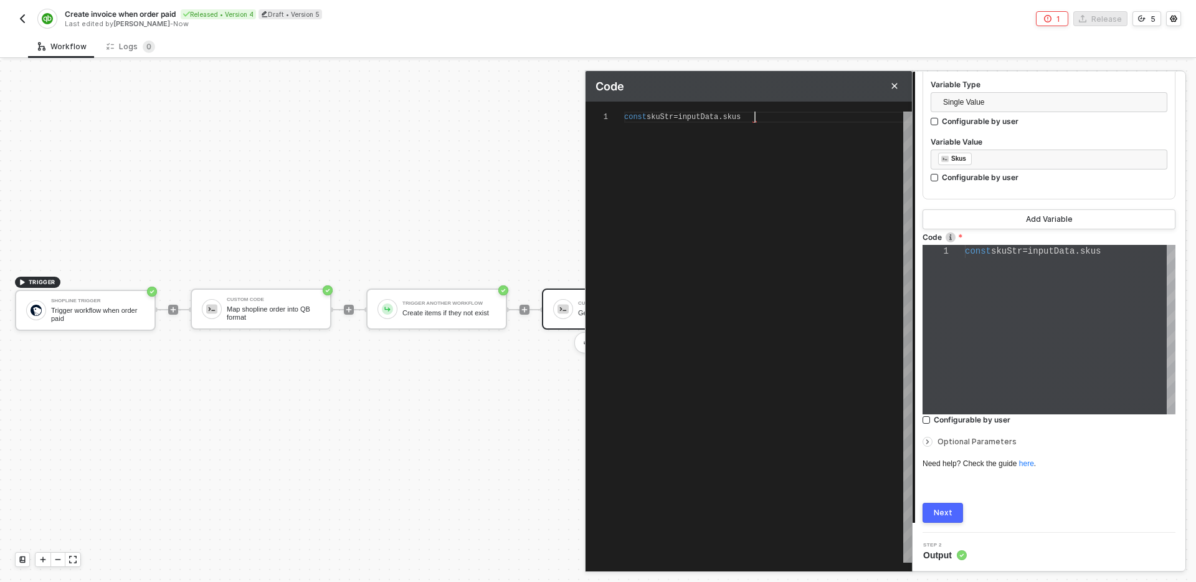
type textarea "const skuStr = inputData.skus."
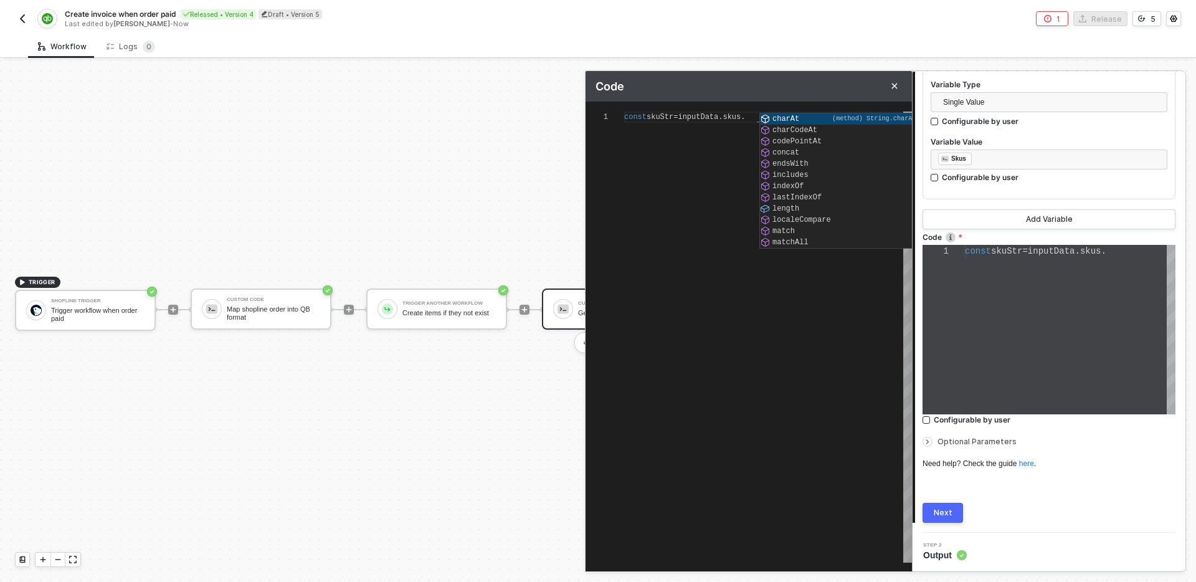
type textarea "const skuStr = inputData.skus.m"
type textarea "const skuStr = inputData.skus.ma"
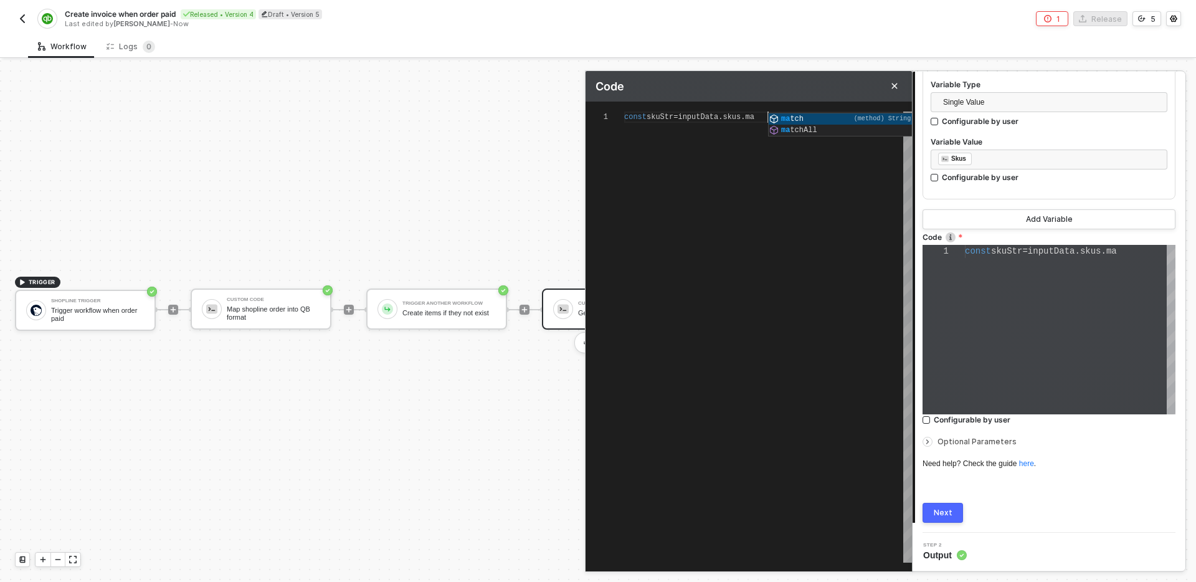
type textarea "const skuStr = inputData.skus.map"
type textarea "const skuStr = inputData.skus.map()"
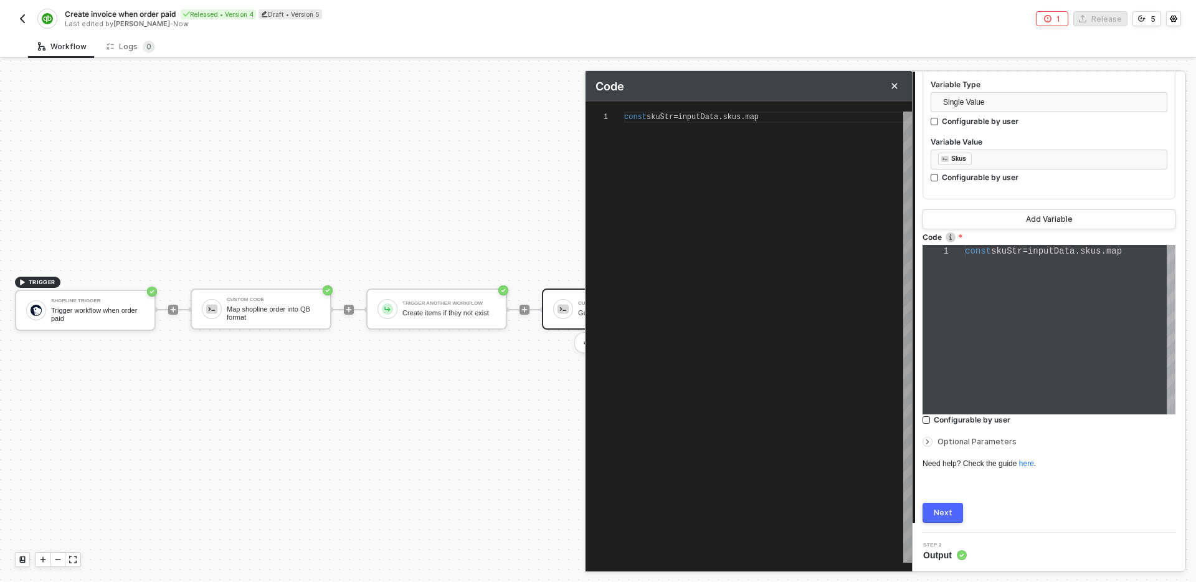
scroll to position [0, 153]
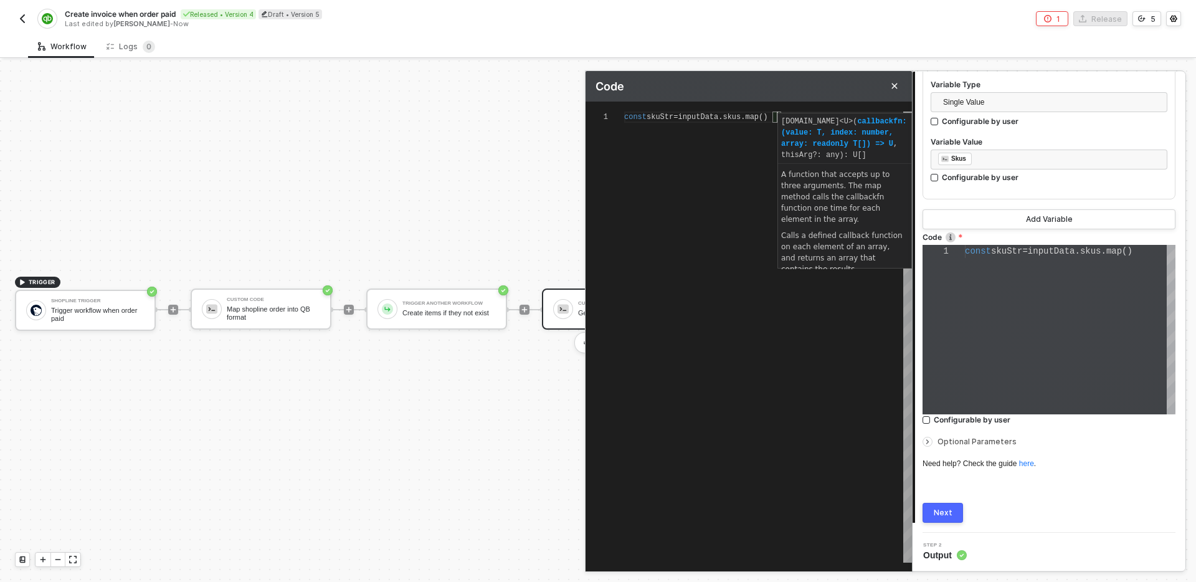
type textarea "const skuStr = inputData.skus.map(s)"
type textarea "const skuStr = inputData.skus.map(s )"
type textarea "const skuStr = inputData.skus.map(s =)"
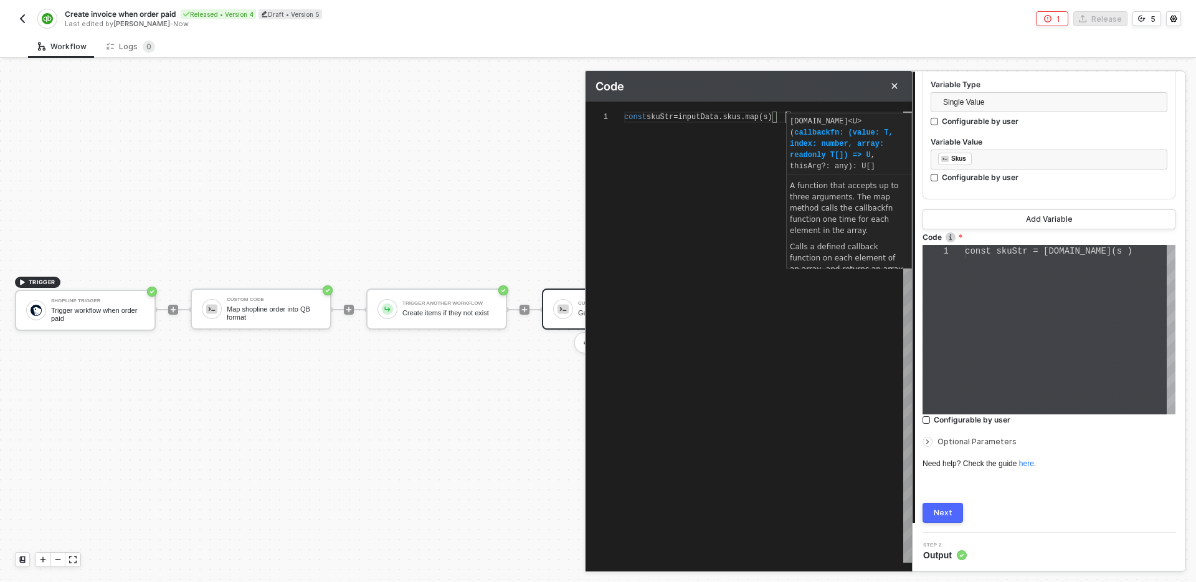
type textarea "const skuStr = inputData.skus.map(s =)"
type textarea "const skuStr = inputData.skus.map(s =>)"
type textarea "const skuStr = inputData.skus.map(s => )"
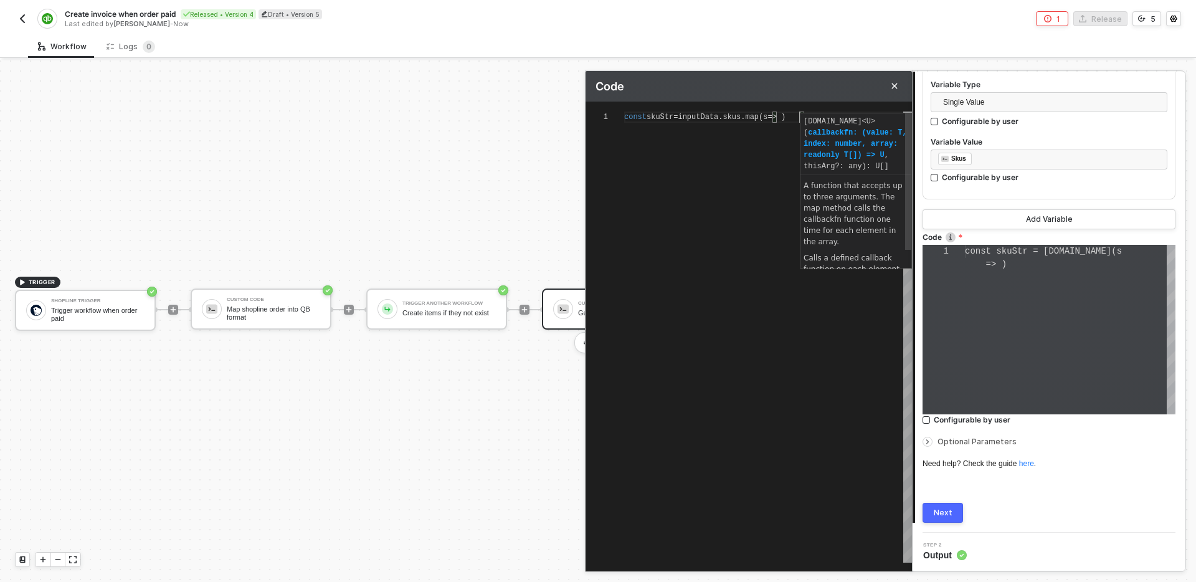
scroll to position [0, 176]
type textarea "const skuStr = inputData.skus.map(s => ``)"
type textarea "const skuStr = inputData.skus.map(s => `'`)"
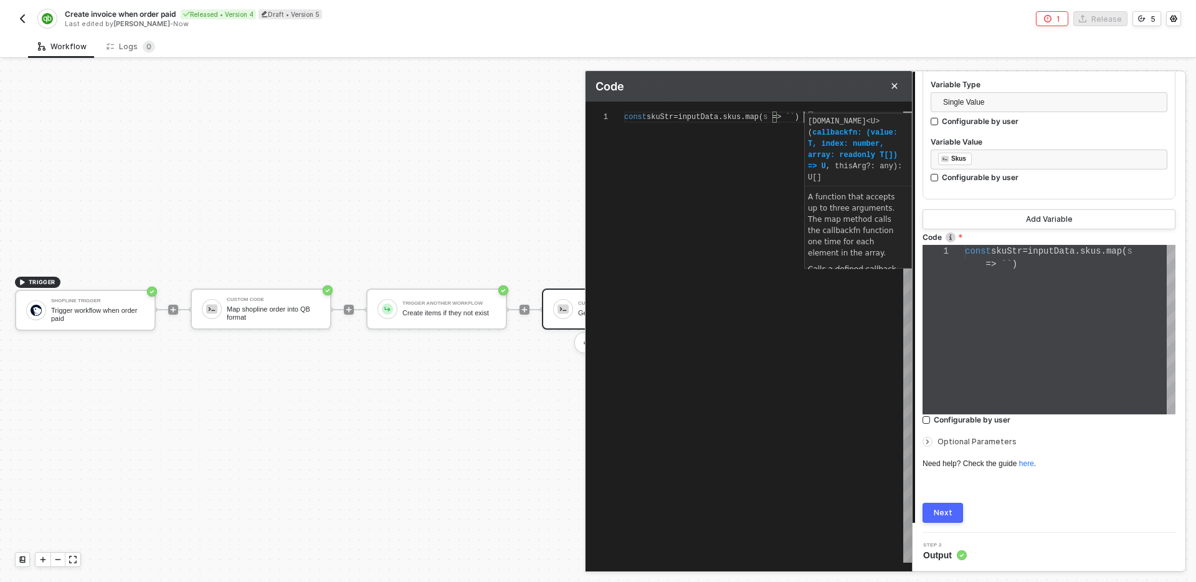
type textarea "const skuStr = inputData.skus.map(s => `'`)"
type textarea "const skuStr = inputData.skus.map(s => `''`)"
type textarea "const skuStr = inputData.skus.map(s => `'$'`)"
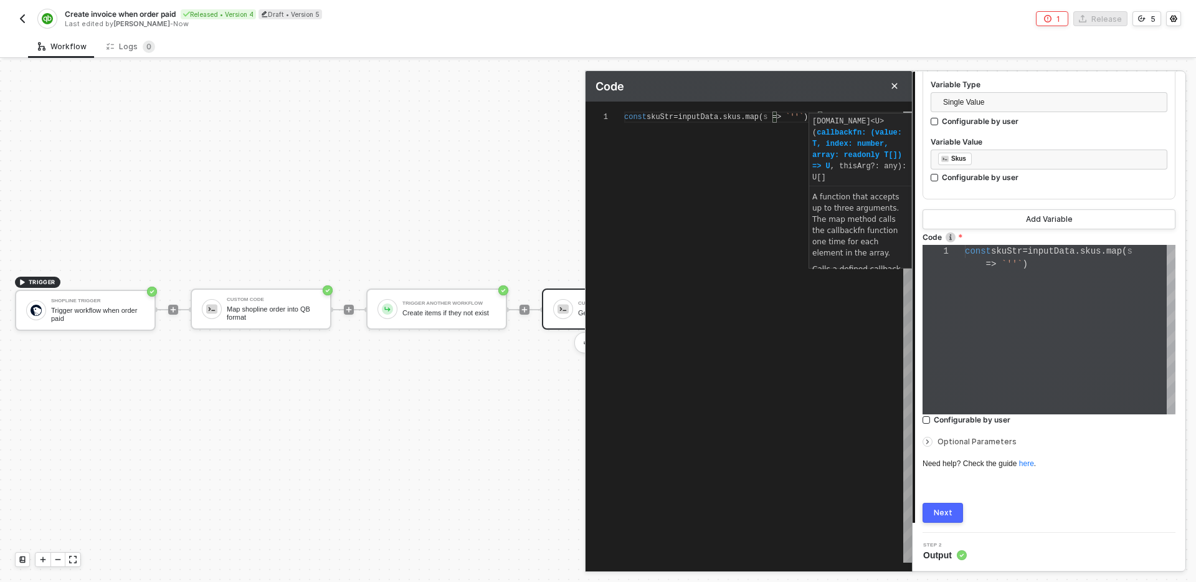
type textarea "const skuStr = inputData.skus.map(s => `'$'`)"
type textarea "const skuStr = inputData.skus.map(s => `'${'`)"
type textarea "const skuStr = inputData.skus.map(s => `'${}'`)"
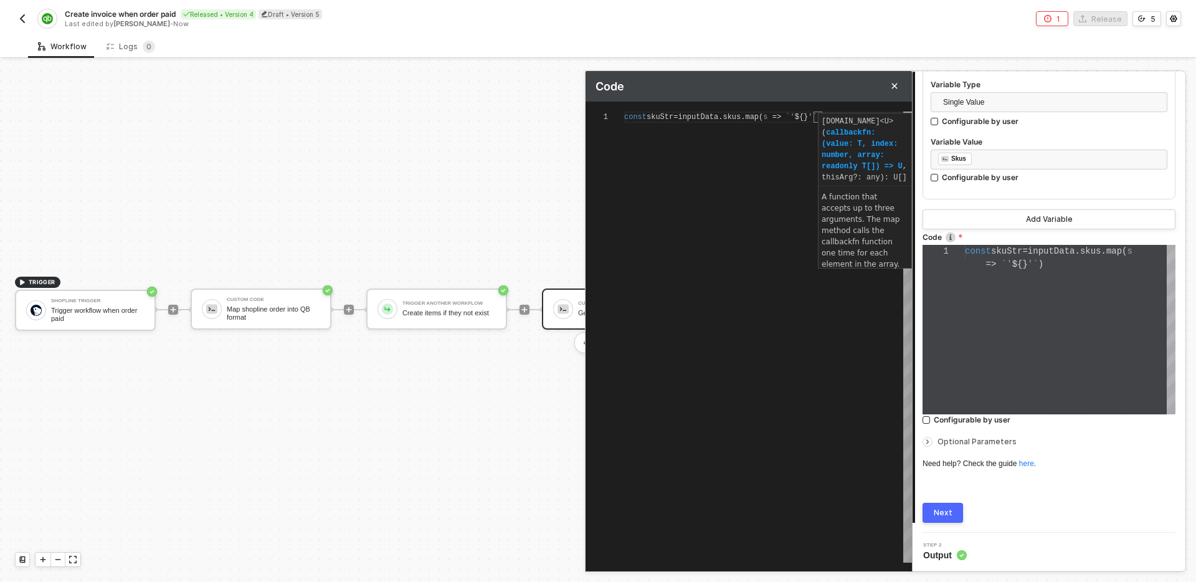
type textarea "const skuStr = inputData.skus.map(s => `'${s}'`)"
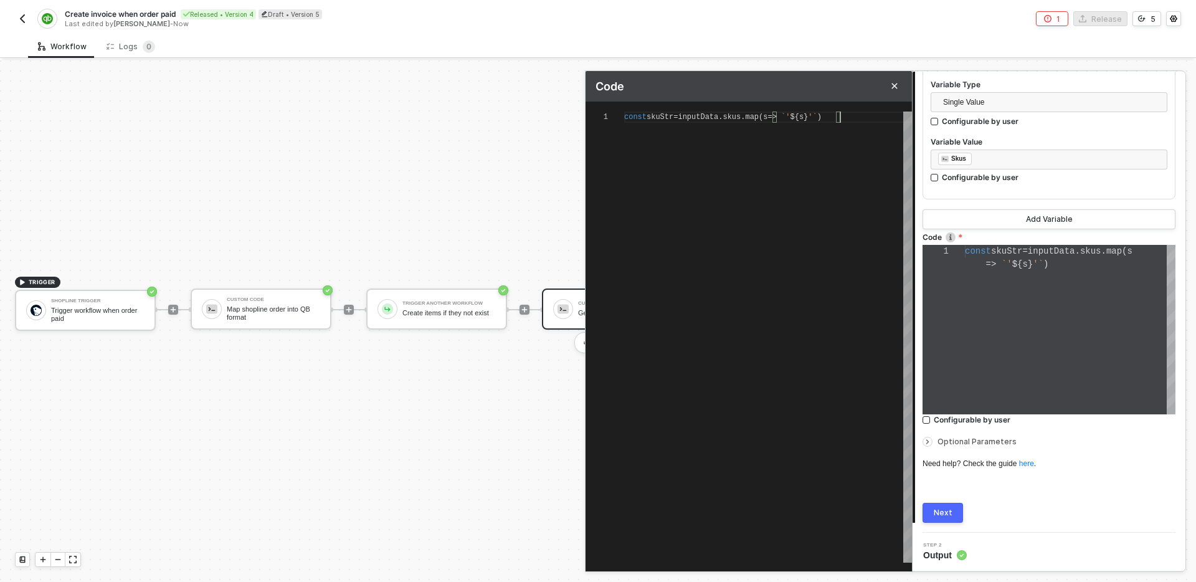
type textarea "const skuStr = inputData.skus.map(s => `'${s}'`)."
type textarea "const skuStr = inputData.skus.map(s => `'${s}'`).j"
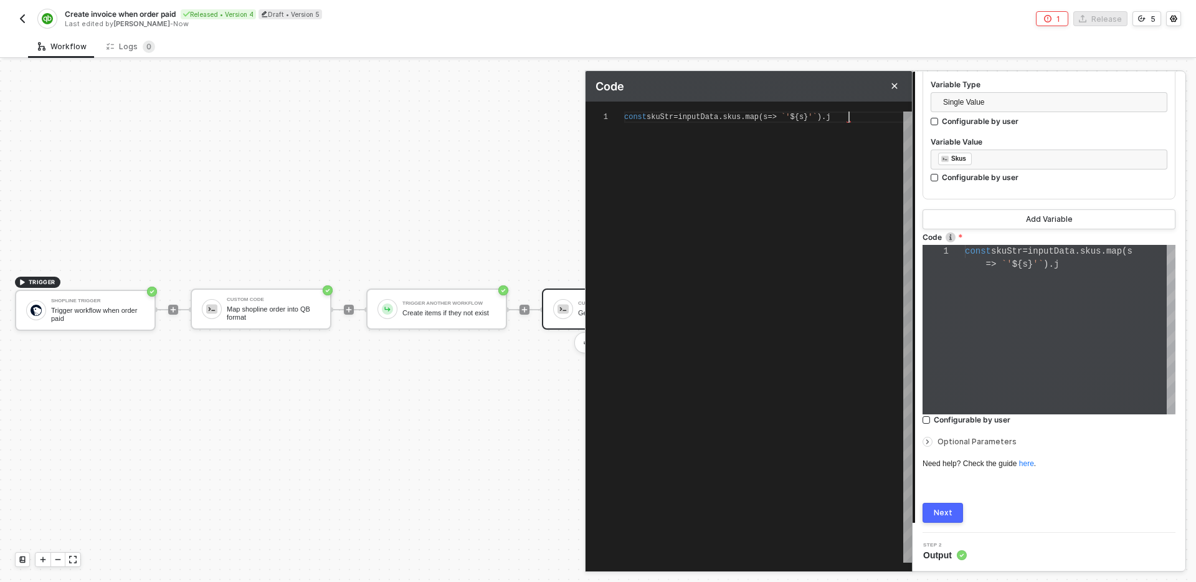
type textarea "const skuStr = inputData.skus.map(s => `'${s}'`).jo"
type textarea "const skuStr = inputData.skus.map(s => `'${s}'`).joi"
type textarea "const skuStr = inputData.skus.map(s => `'${s}'`).join"
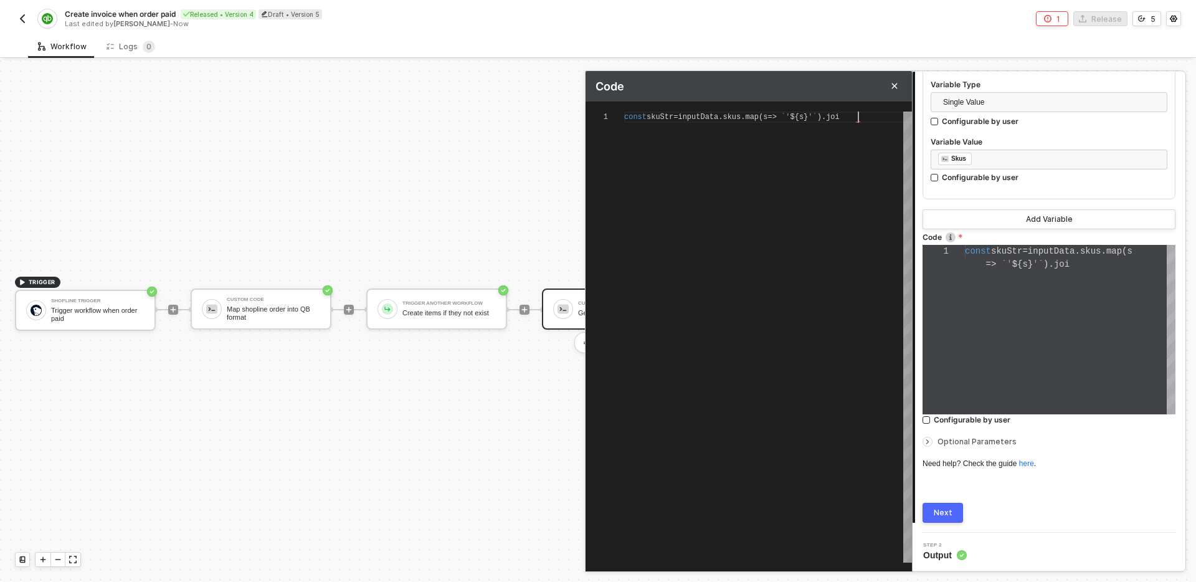
type textarea "const skuStr = inputData.skus.map(s => `'${s}'`).join"
type textarea "const skuStr = inputData.skus.map(s => `'${s}'`).join()"
type textarea "const skuStr = inputData.skus.map(s => `'${s}'`).join('')"
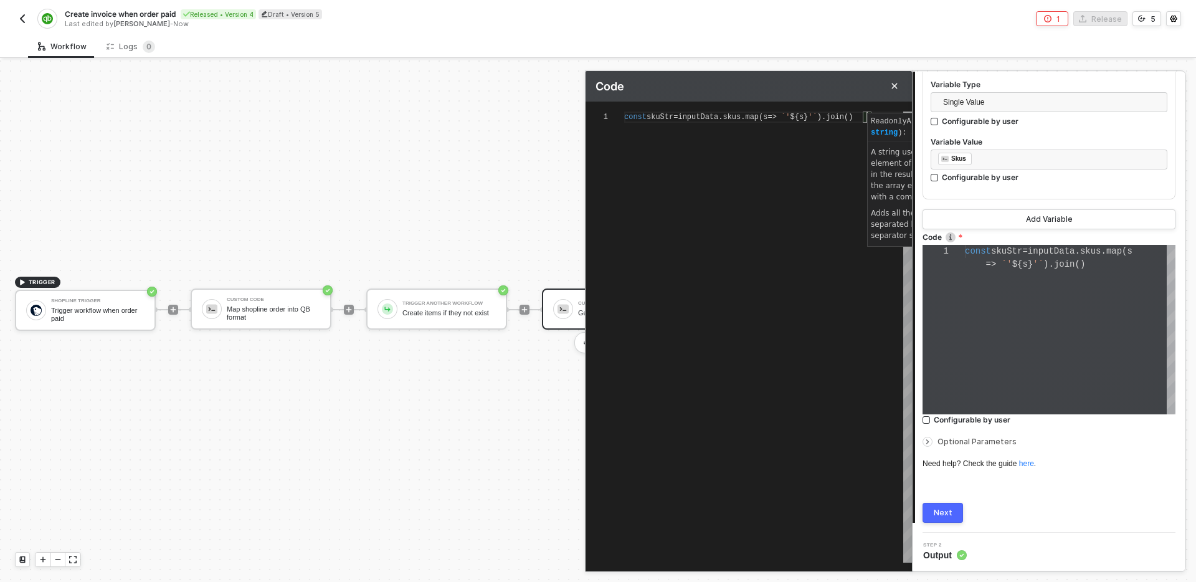
type textarea "const skuStr = inputData.skus.map(s => `'${s}'`).join('')"
type textarea "const skuStr = inputData.skus.map(s => `'${s}'`).join(',')"
type textarea "const skuStr = inputData.skus.map(s => `'${s}'`).join(',');"
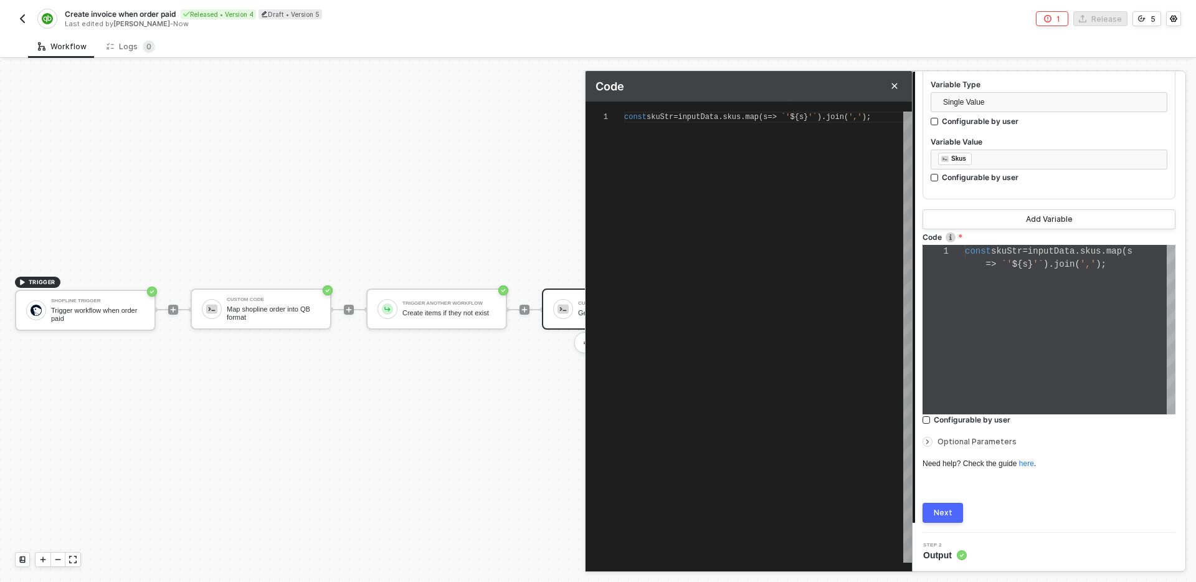
scroll to position [22, 0]
type textarea "const skuStr = inputData.skus.map(s => `'${s}'`).join(',');"
type textarea "const skuStr = inputData.skus.map(s => `'${s}'`).join(','); r"
type textarea "const skuStr = inputData.skus.map(s => `'${s}'`).join(','); re"
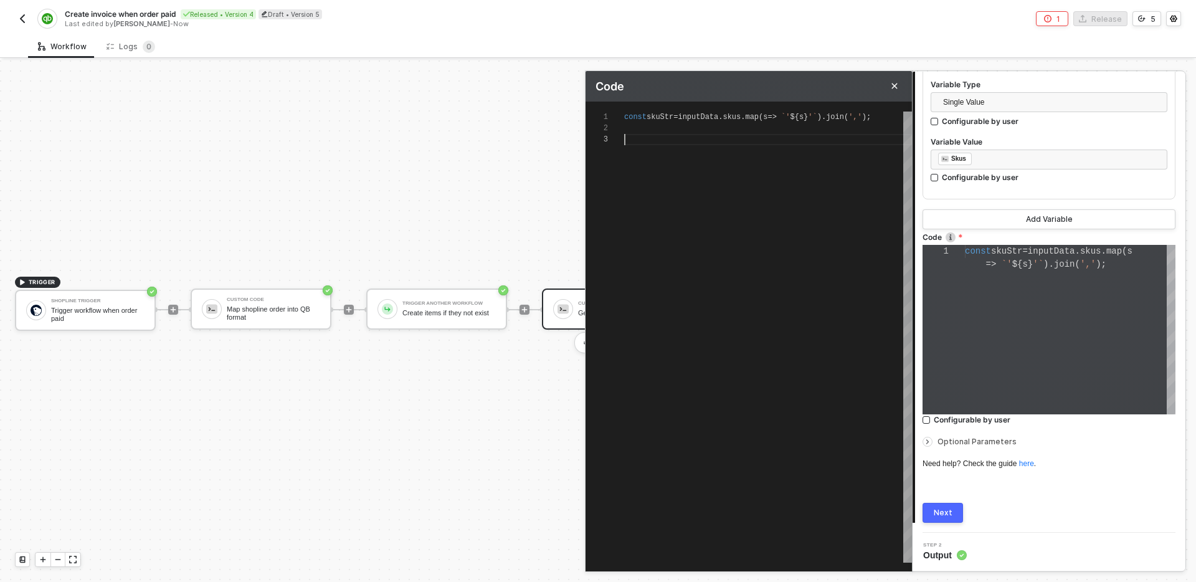
type textarea "const skuStr = inputData.skus.map(s => `'${s}'`).join(','); re"
type textarea "const skuStr = inputData.skus.map(s => `'${s}'`).join(','); res"
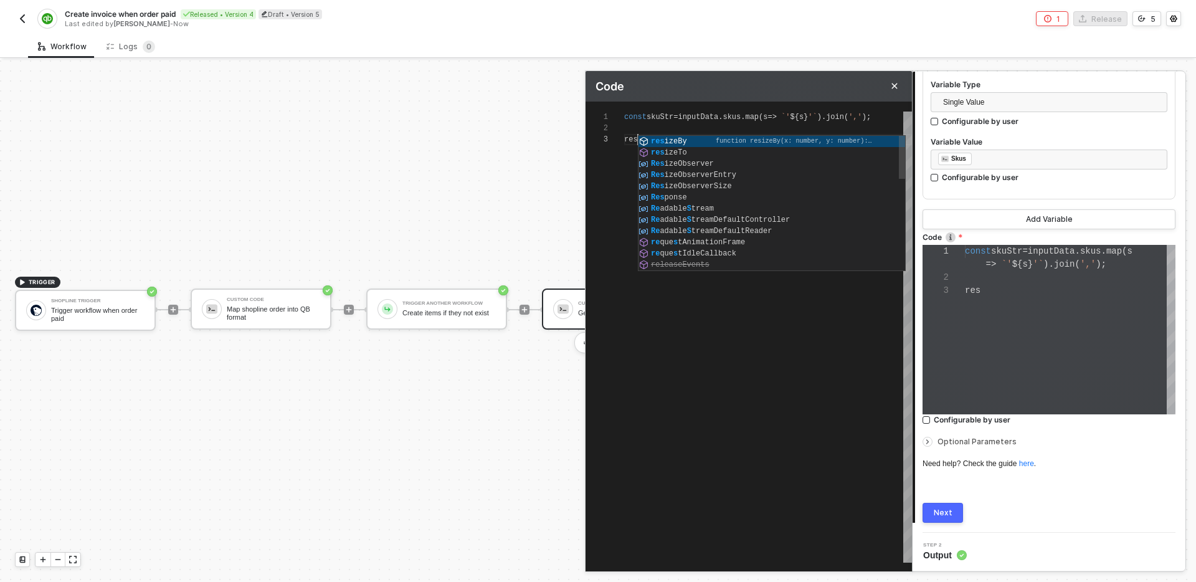
type textarea "const skuStr = inputData.skus.map(s => `'${s}'`).join(','); reso"
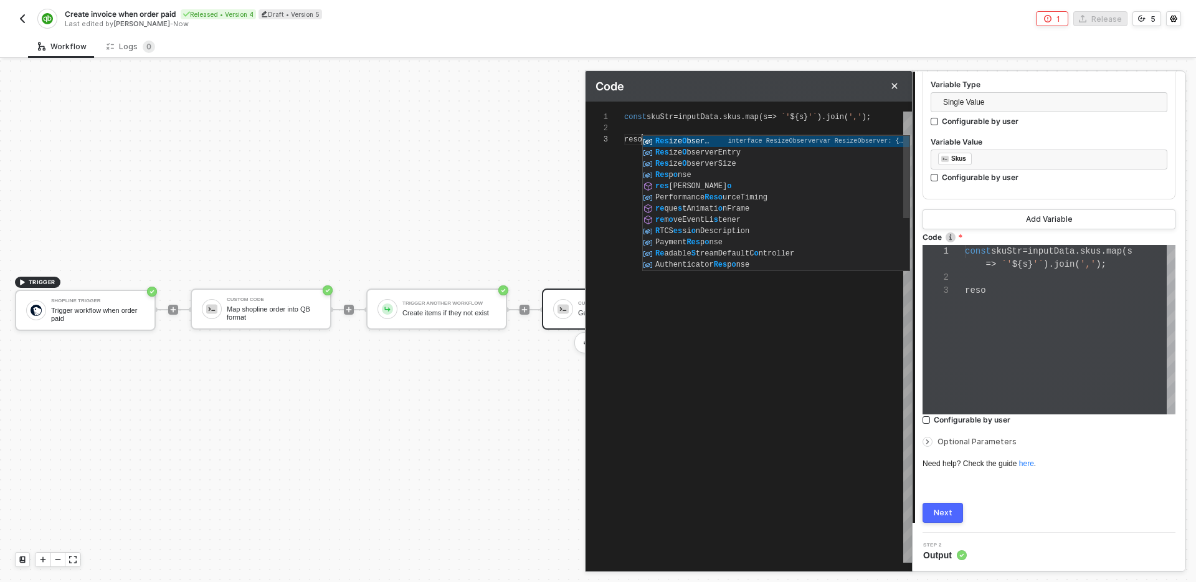
type textarea "const skuStr = inputData.skus.map(s => `'${s}'`).join(','); resol"
type textarea "const skuStr = inputData.skus.map(s => `'${s}'`).join(','); resolv"
type textarea "const skuStr = inputData.skus.map(s => `'${s}'`).join(','); resolve"
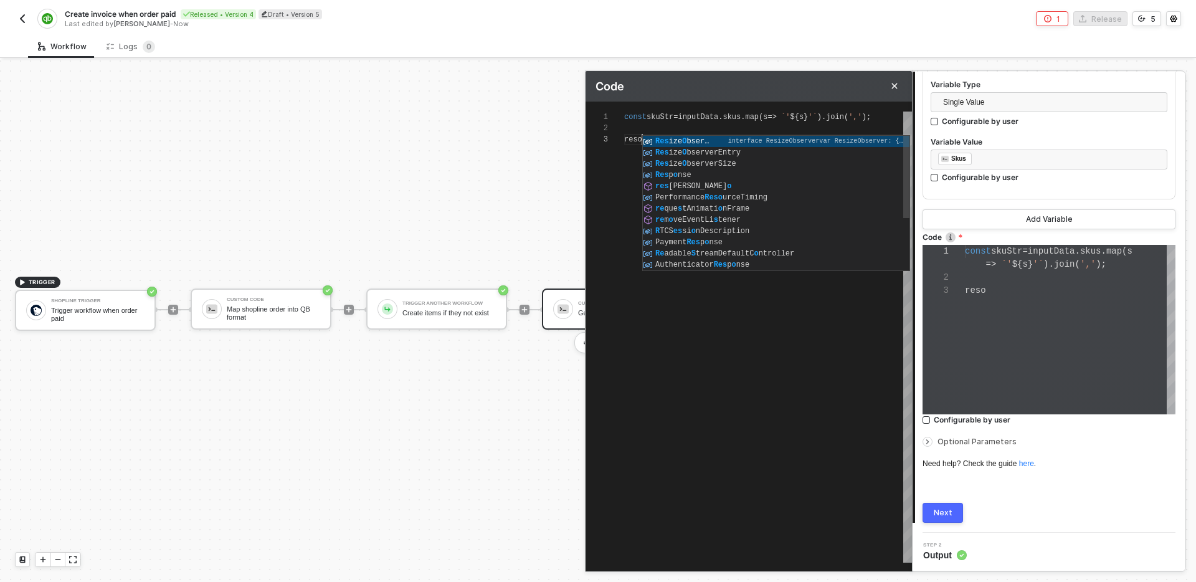
type textarea "const skuStr = inputData.skus.map(s => `'${s}'`).join(','); resolve"
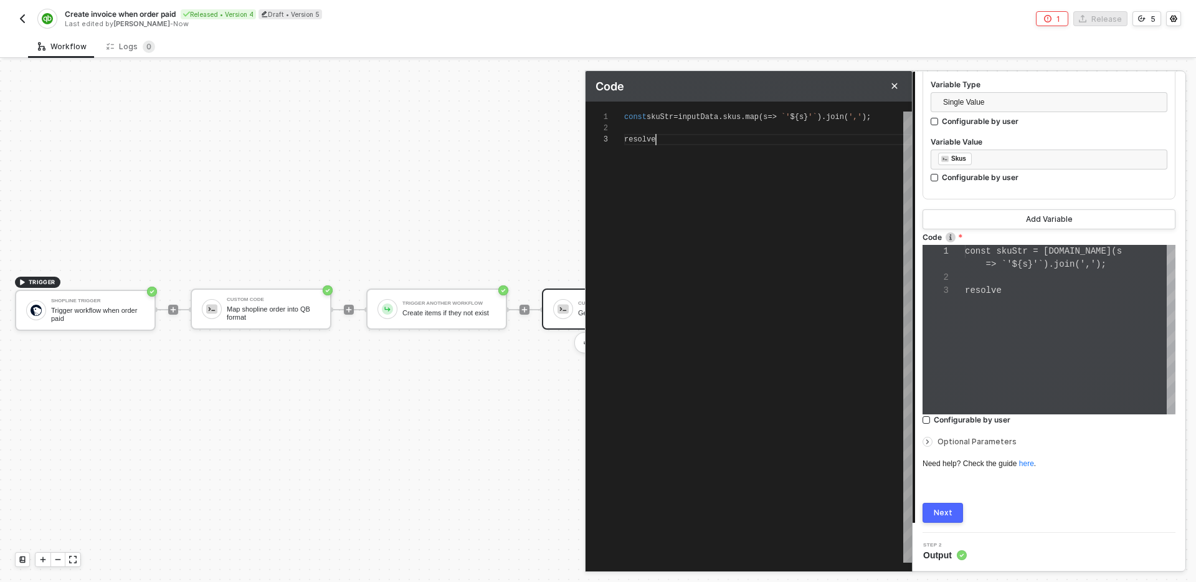
scroll to position [22, 32]
type textarea "const skuStr = inputData.skus.map(s => `'${s}'`).join(','); resolve()"
type textarea "const skuStr = inputData.skus.map(s => `'${s}'`).join(','); resolve(``)"
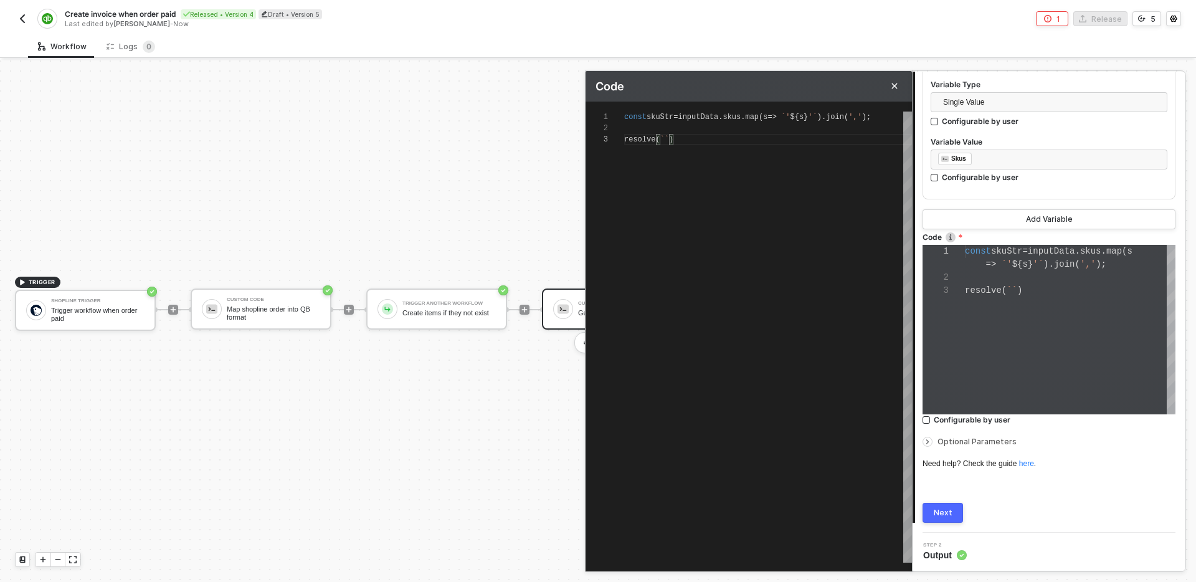
type textarea "const skuStr = inputData.skus.map(s => `'${s}'`).join(','); resolve(``);"
type textarea "const skuStr = inputData.skus.map(s => `'${s}'`).join(','); resolve(`s`);"
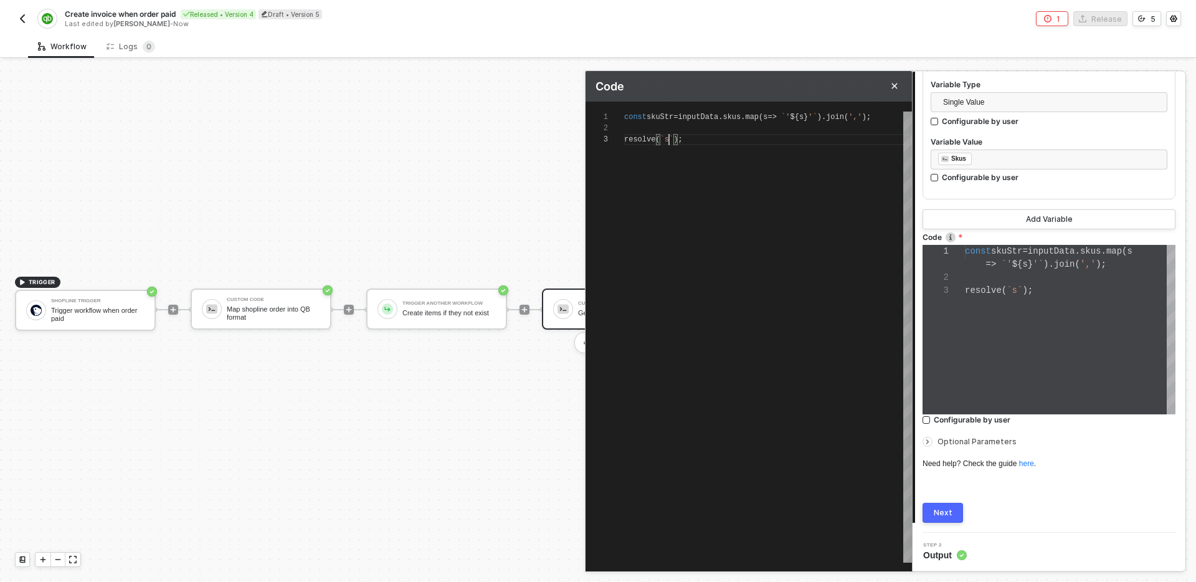
type textarea "const skuStr = inputData.skus.map(s => `'${s}'`).join(','); resolve(`sl`);"
type textarea "const skuStr = inputData.skus.map(s => `'${s}'`).join(','); resolve(`sle`);"
type textarea "const skuStr = inputData.skus.map(s => `'${s}'`).join(','); resolve(`slec`);"
type textarea "const skuStr = inputData.skus.map(s => `'${s}'`).join(','); resolve(`sle`);"
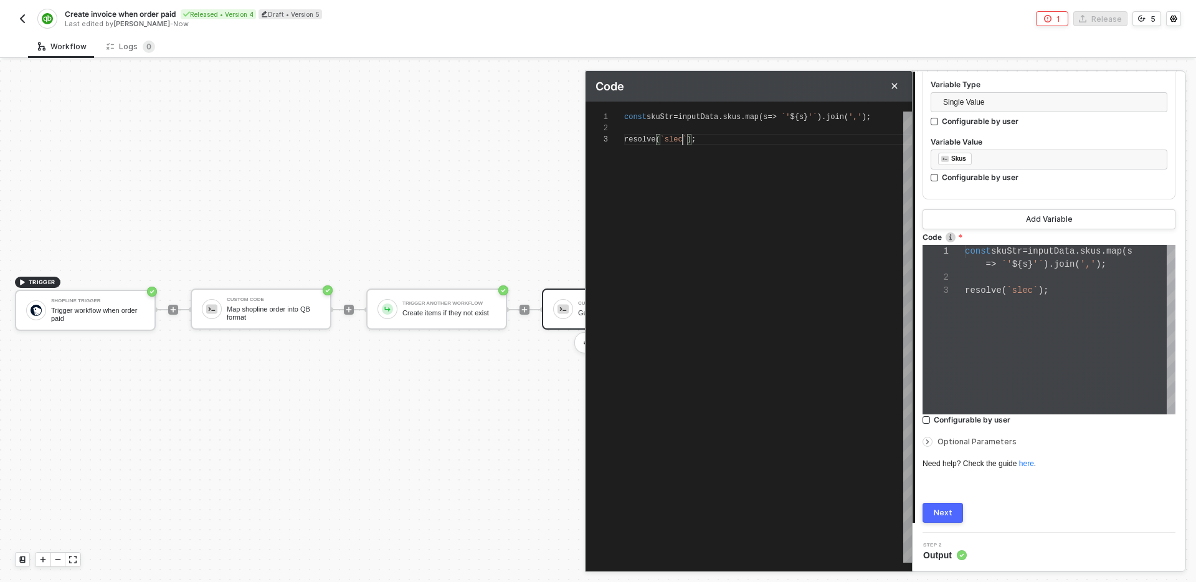
type textarea "const skuStr = inputData.skus.map(s => `'${s}'`).join(','); resolve(`sle`);"
type textarea "const skuStr = inputData.skus.map(s => `'${s}'`).join(','); resolve(`sl`);"
type textarea "const skuStr = inputData.skus.map(s => `'${s}'`).join(','); resolve(`s`);"
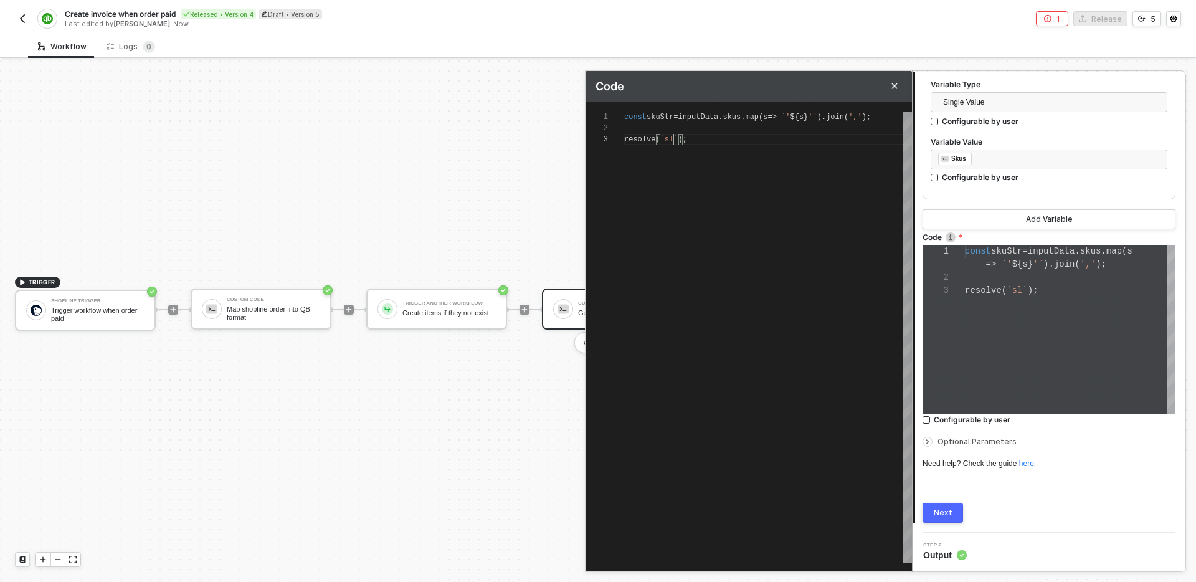
type textarea "const skuStr = inputData.skus.map(s => `'${s}'`).join(','); resolve(`se`);"
type textarea "const skuStr = inputData.skus.map(s => `'${s}'`).join(','); resolve(`sel`);"
type textarea "const skuStr = inputData.skus.map(s => `'${s}'`).join(','); resolve(`sele`);"
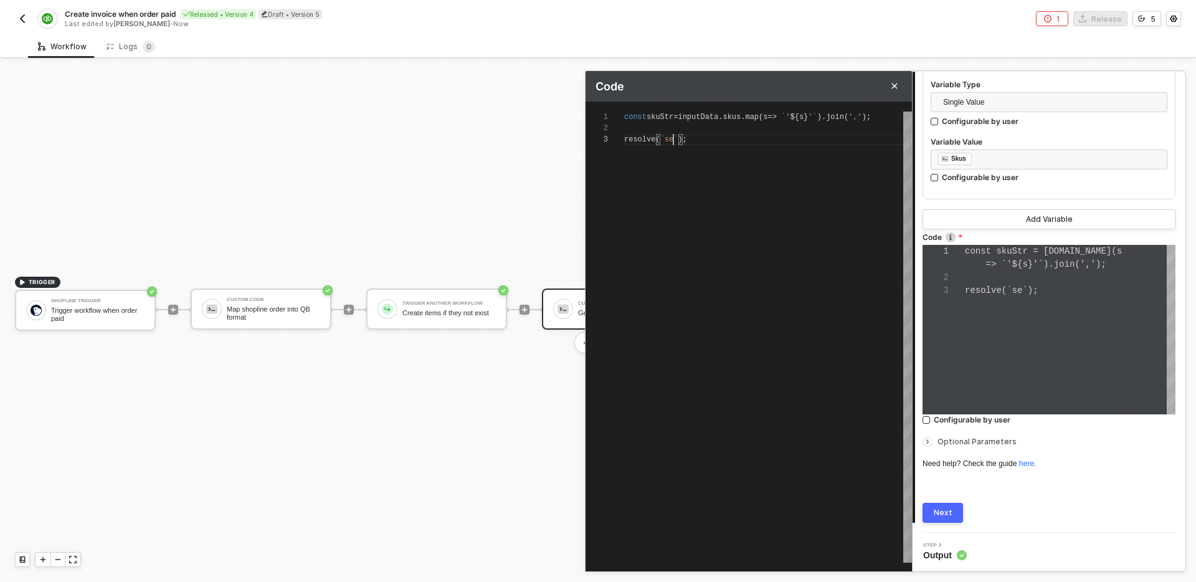
type textarea "const skuStr = inputData.skus.map(s => `'${s}'`).join(','); resolve(`sele`);"
type textarea "const skuStr = inputData.skus.map(s => `'${s}'`).join(','); resolve(`selec`);"
type textarea "const skuStr = inputData.skus.map(s => `'${s}'`).join(','); resolve(`select`);"
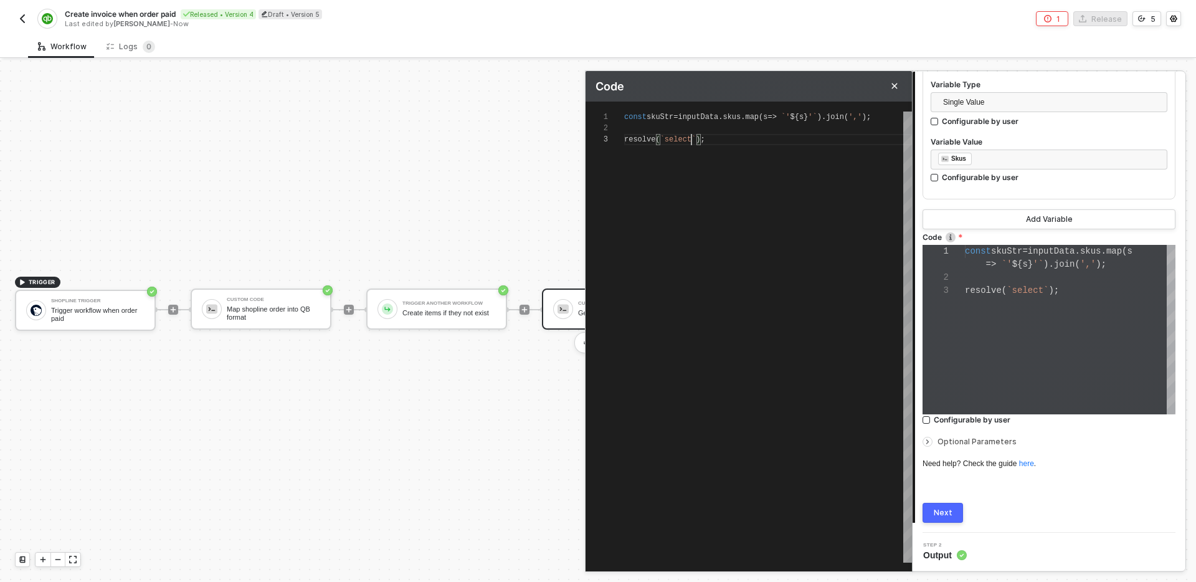
type textarea "const skuStr = inputData.skus.map(s => `'${s}'`).join(','); resolve(`select `);"
type textarea "const skuStr = inputData.skus.map(s => `'${s}'`).join(','); resolve(`select *`);"
type textarea "const skuStr = inputData.skus.map(s => `'${s}'`).join(','); resolve(`select * `…"
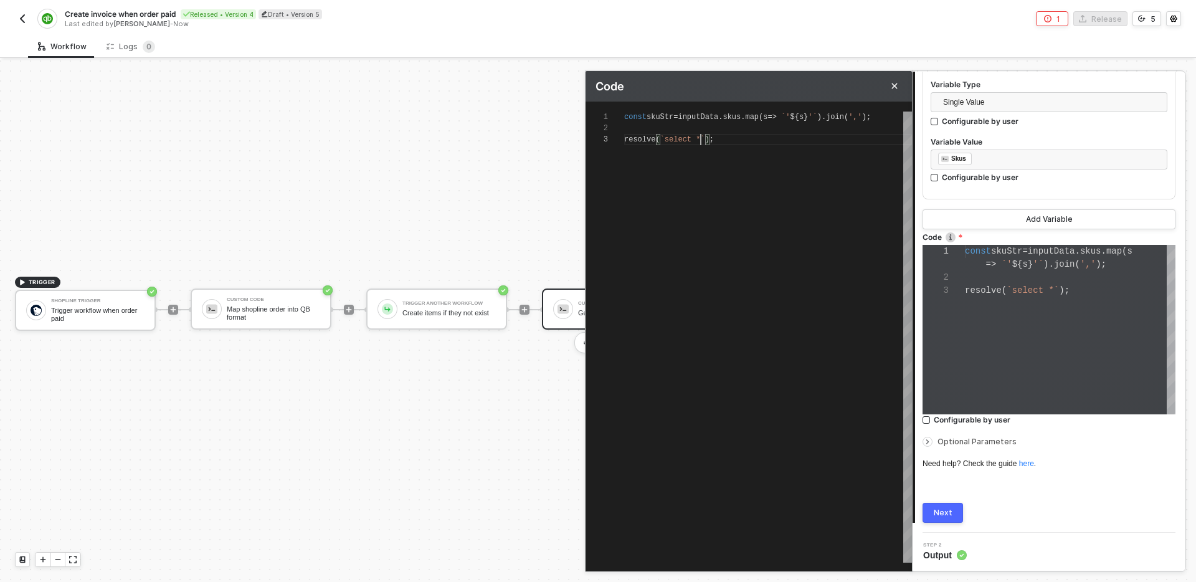
type textarea "const skuStr = inputData.skus.map(s => `'${s}'`).join(','); resolve(`select * `…"
type textarea "const skuStr = inputData.skus.map(s => `'${s}'`).join(','); resolve(`select * i…"
type textarea "const skuStr = inputData.skus.map(s => `'${s}'`).join(','); resolve(`select * `…"
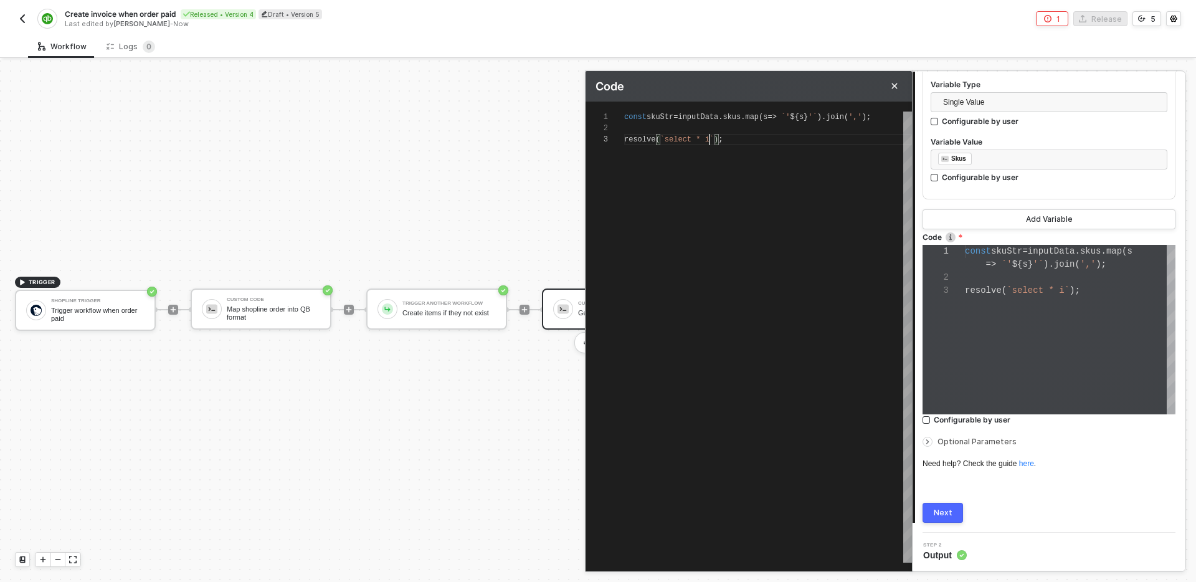
type textarea "const skuStr = inputData.skus.map(s => `'${s}'`).join(','); resolve(`select * `…"
type textarea "const skuStr = inputData.skus.map(s => `'${s}'`).join(','); resolve(`select * f…"
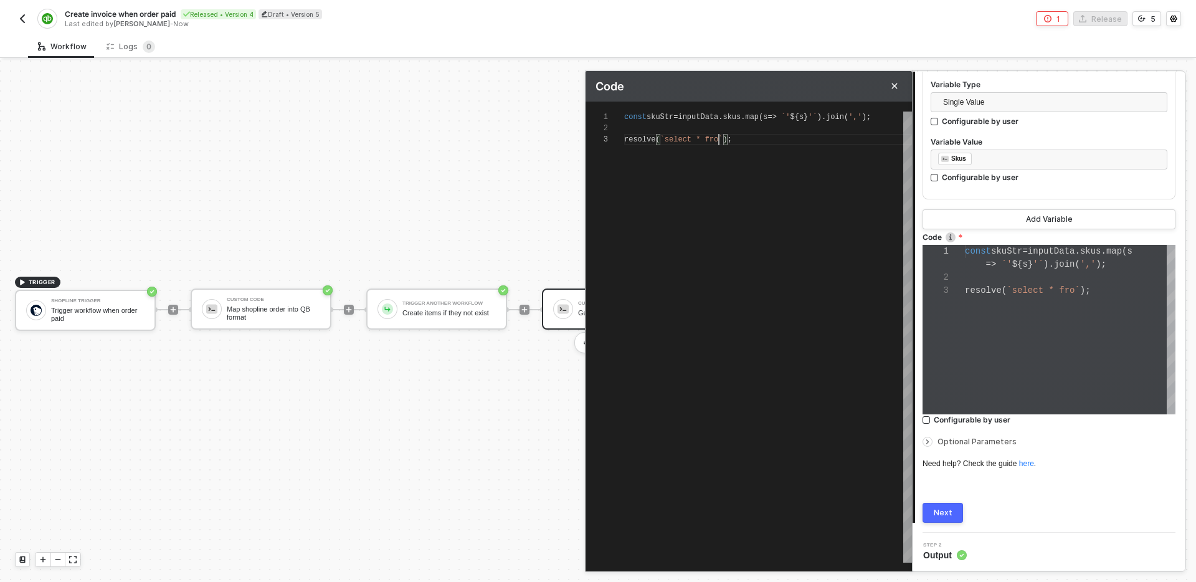
type textarea "const skuStr = inputData.skus.map(s => `'${s}'`).join(','); resolve(`select * f…"
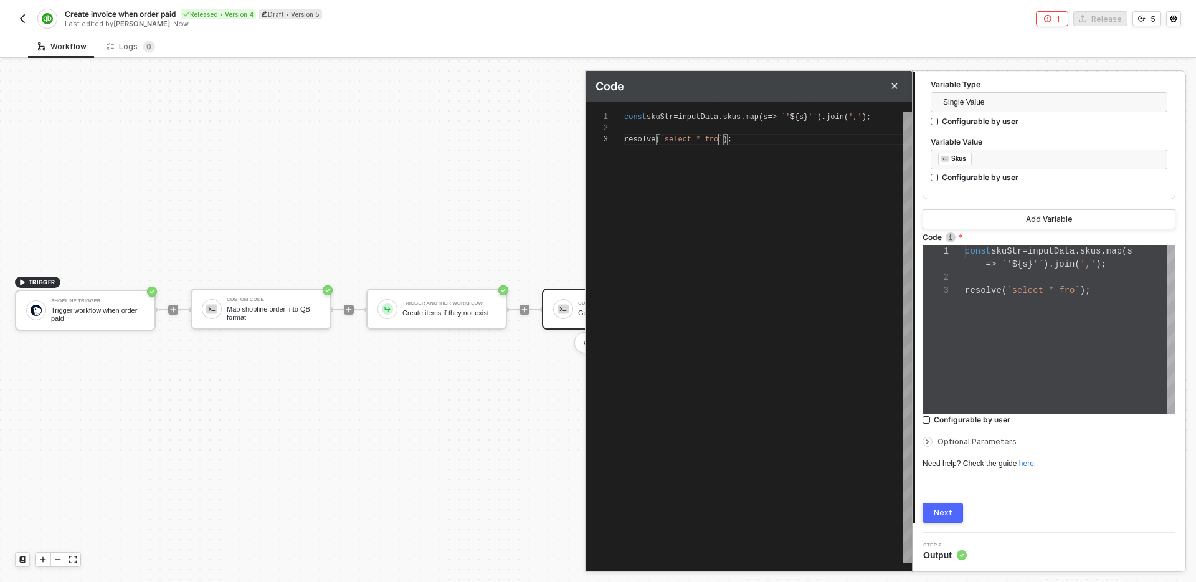
type textarea "const skuStr = inputData.skus.map(s => `'${s}'`).join(','); resolve(`select * f…"
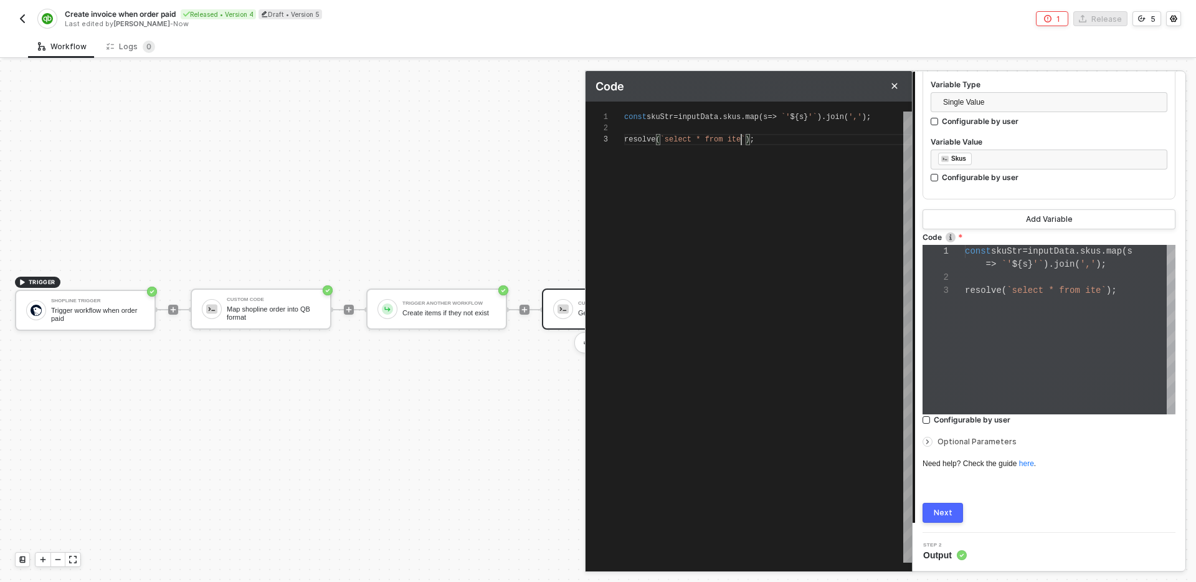
scroll to position [22, 121]
type textarea "const skuStr = inputData.skus.map(s => `'${s}'`).join(','); resolve(`select * f…"
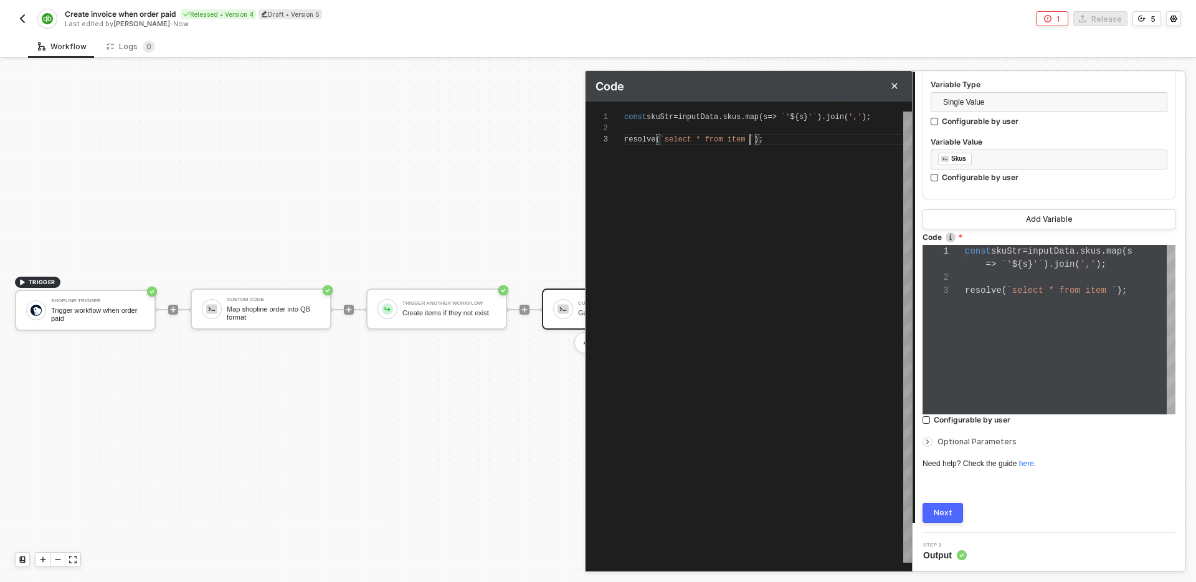
type textarea "const skuStr = inputData.skus.map(s => `'${s}'`).join(','); resolve(`select * f…"
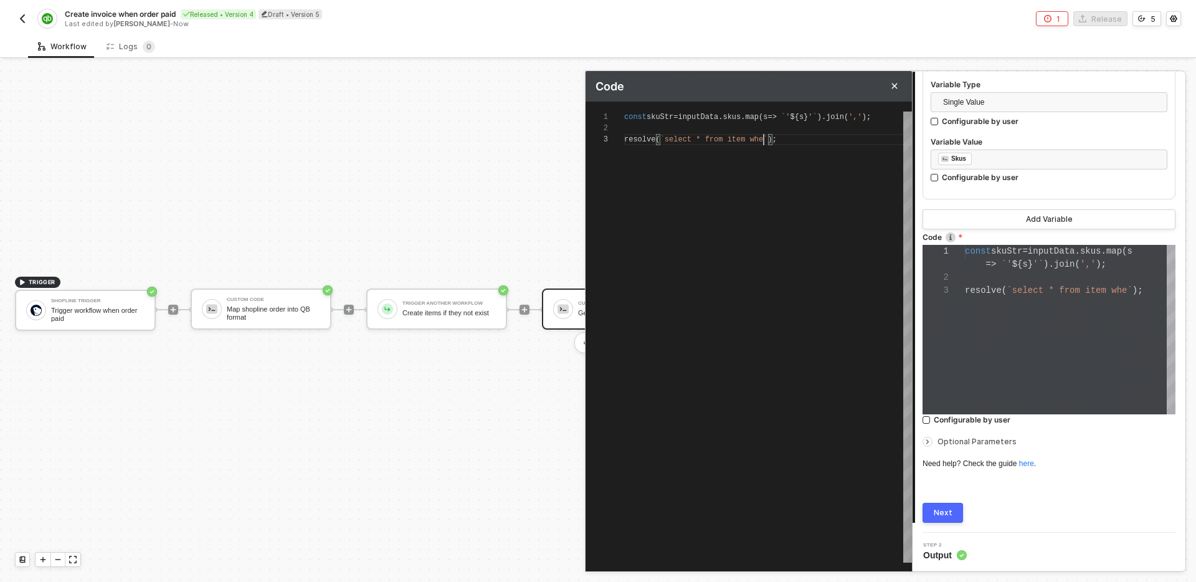
type textarea "const skuStr = inputData.skus.map(s => `'${s}'`).join(','); resolve(`select * f…"
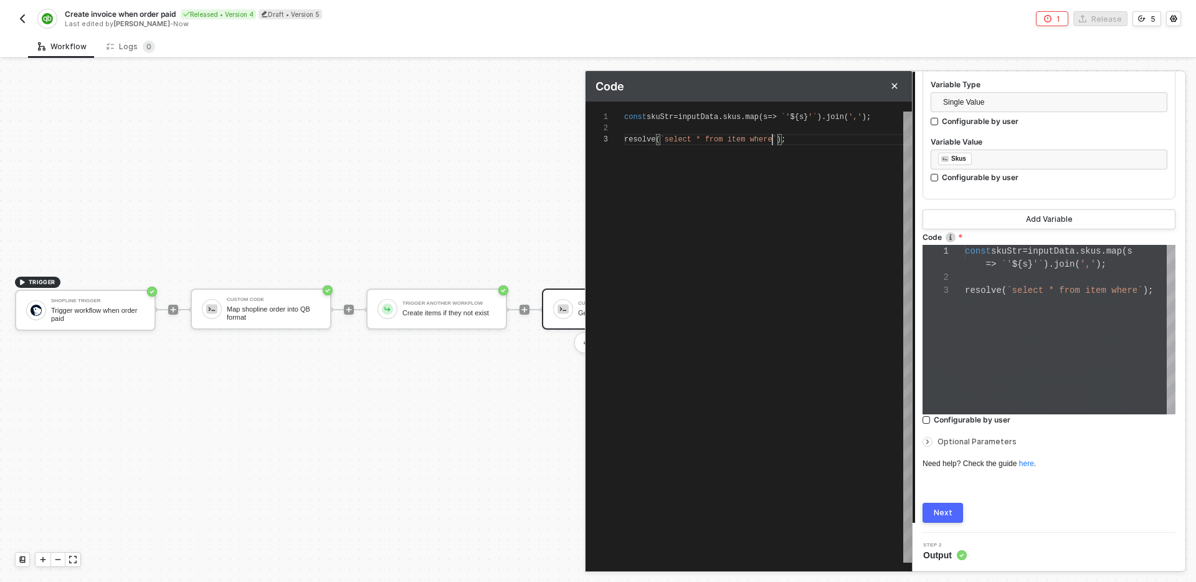
scroll to position [22, 153]
type textarea "const skuStr = inputData.skus.map(s => `'${s}'`).join(','); resolve(`select * f…"
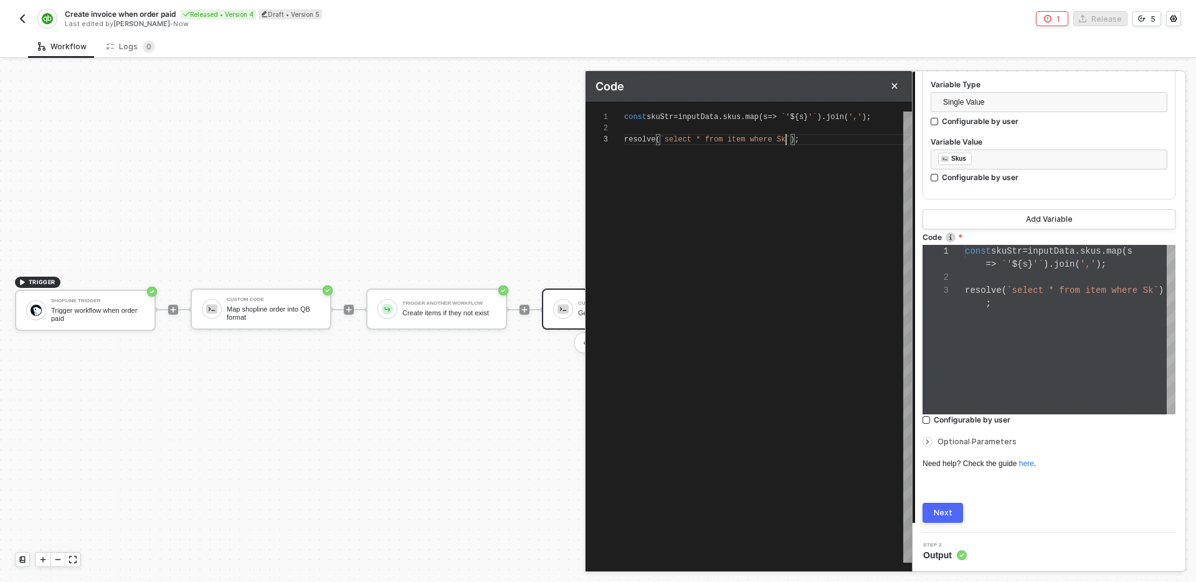
type textarea "const skuStr = inputData.skus.map(s => `'${s}'`).join(','); resolve(`select * f…"
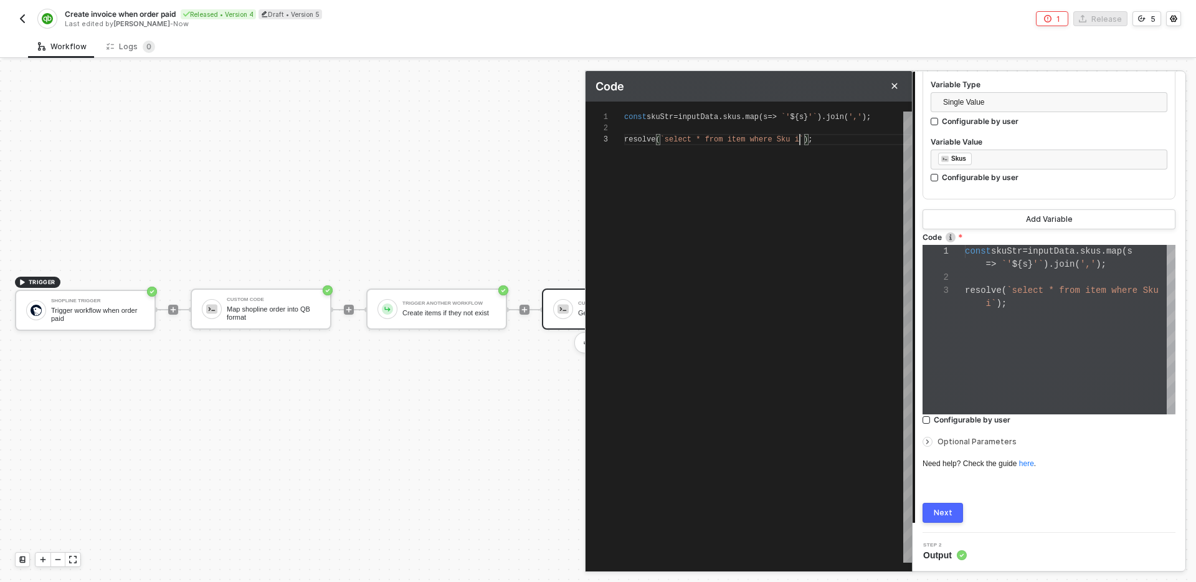
type textarea "const skuStr = inputData.skus.map(s => `'${s}'`).join(','); resolve(`select * f…"
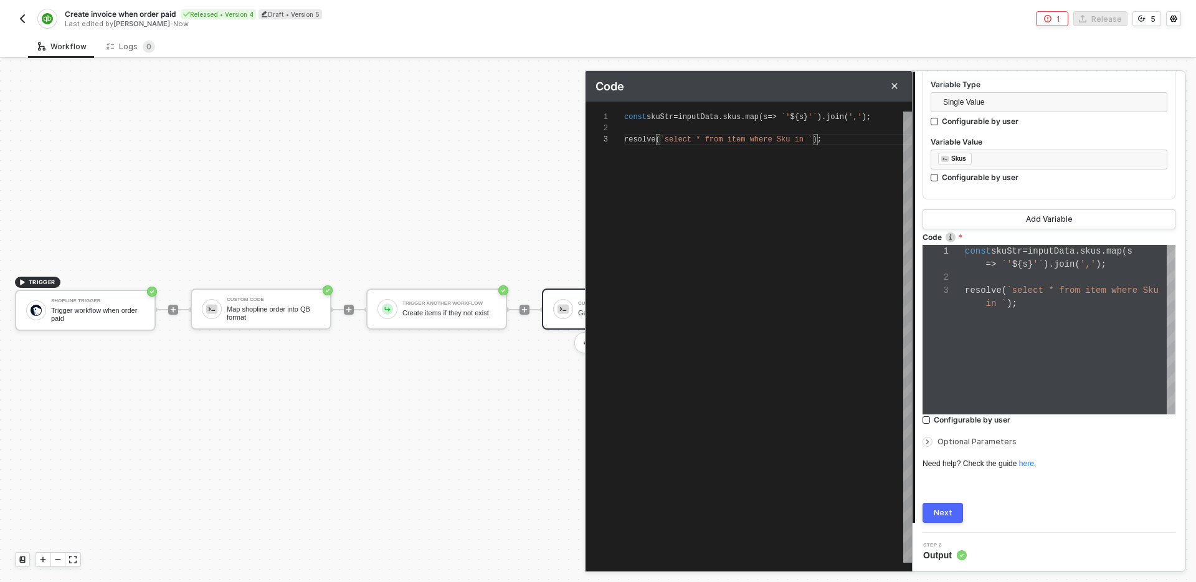
type textarea "const skuStr = inputData.skus.map(s => `'${s}'`).join(','); resolve(`select * f…"
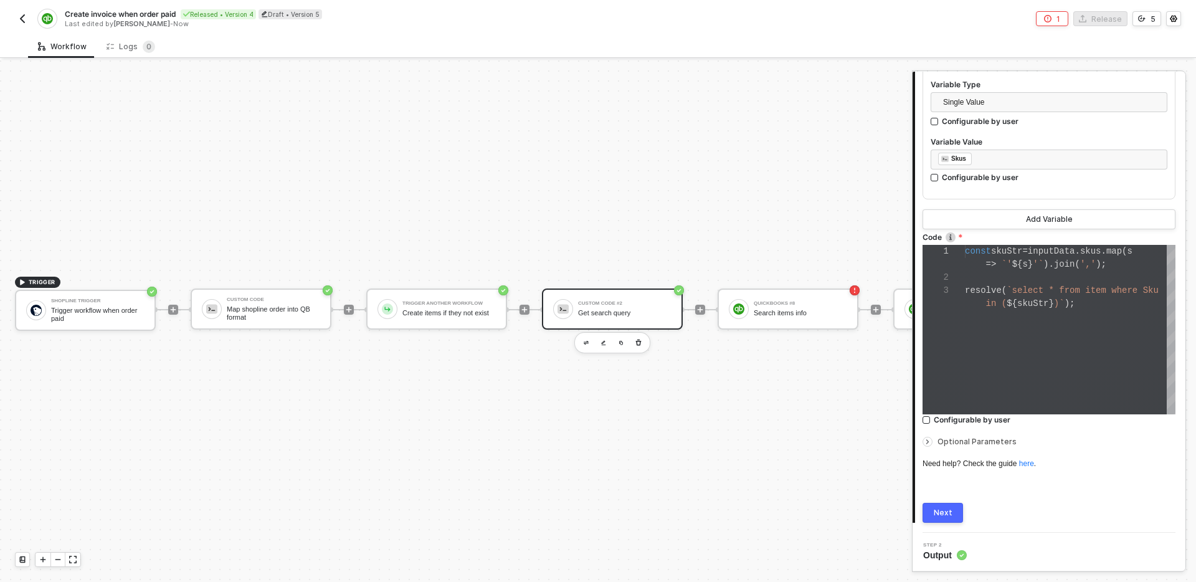
click at [950, 503] on button "Next" at bounding box center [942, 513] width 40 height 20
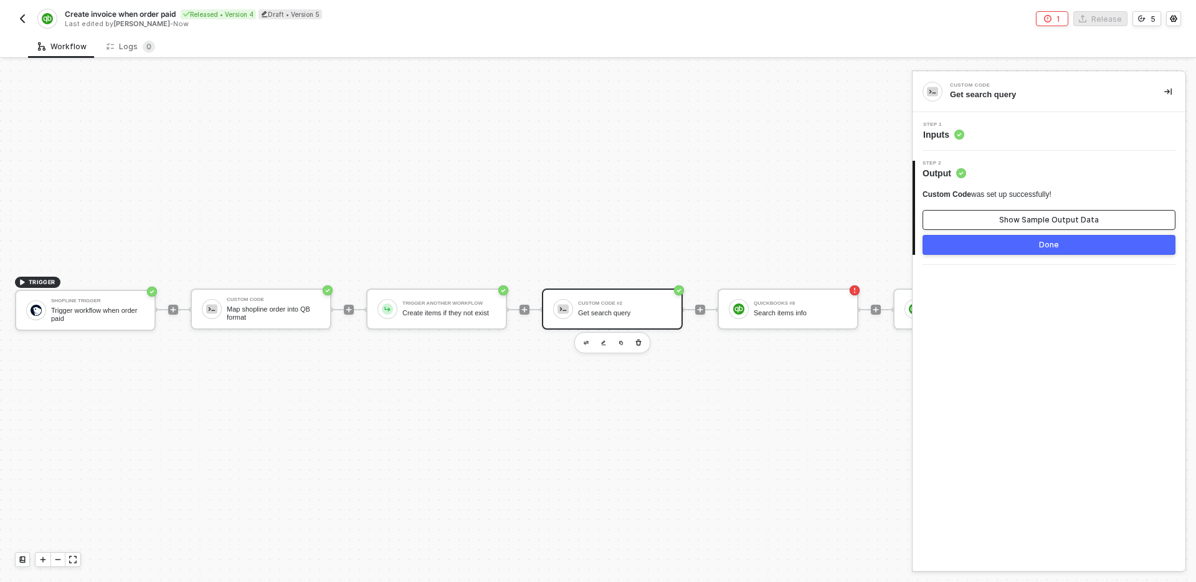
click at [999, 212] on button "Show Sample Output Data" at bounding box center [1048, 220] width 253 height 20
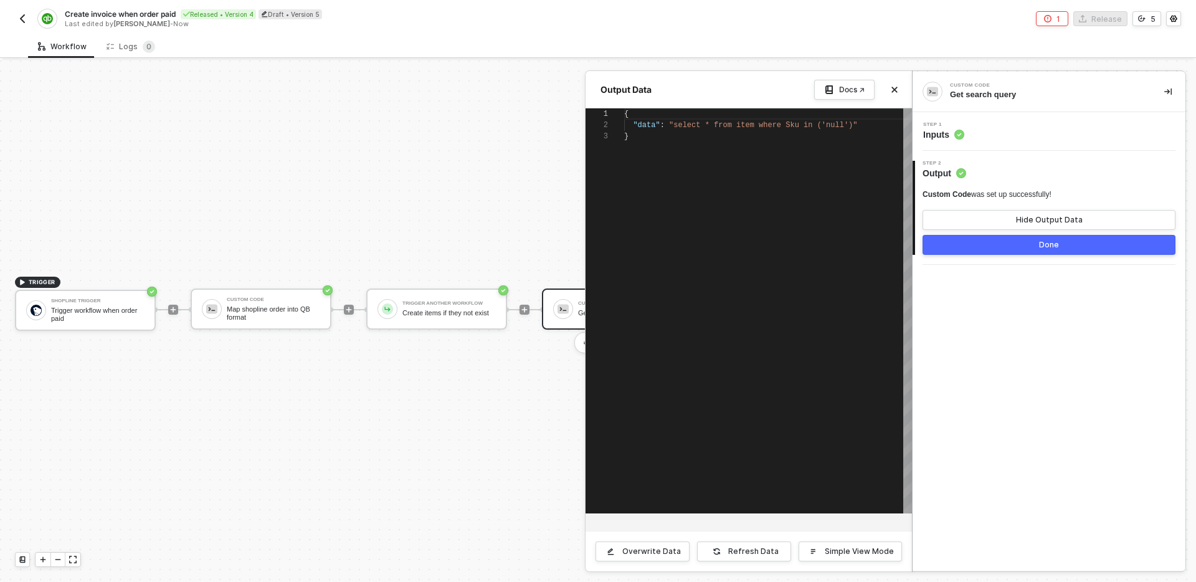
scroll to position [22, 0]
click at [1045, 242] on div "Done" at bounding box center [1049, 245] width 20 height 10
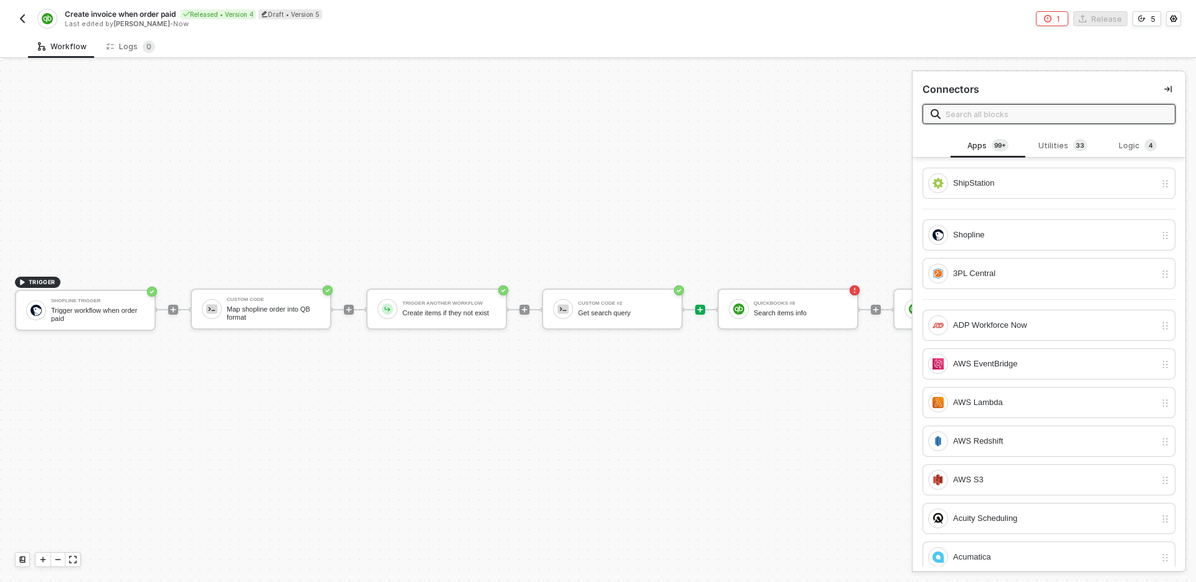
click at [668, 420] on div "TRIGGER Shopline Trigger Trigger workflow when order paid Custom Code Map shopl…" at bounding box center [1042, 309] width 2084 height 544
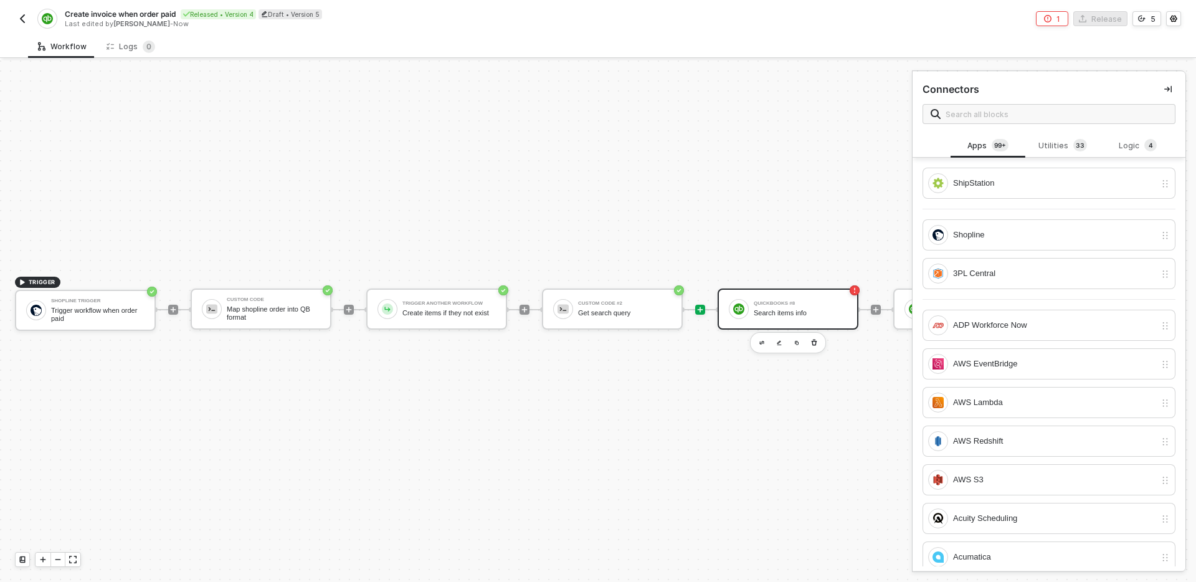
click at [770, 295] on div "QuickBooks #8 Search items info" at bounding box center [788, 308] width 141 height 41
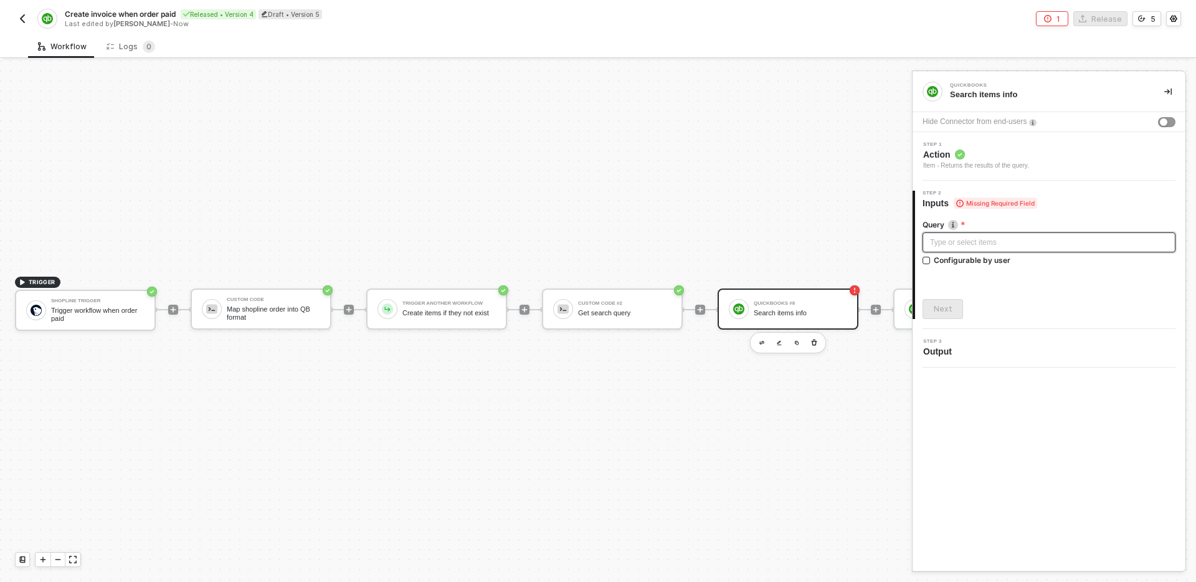
click at [1020, 242] on div "Type or select items ﻿" at bounding box center [1049, 243] width 238 height 12
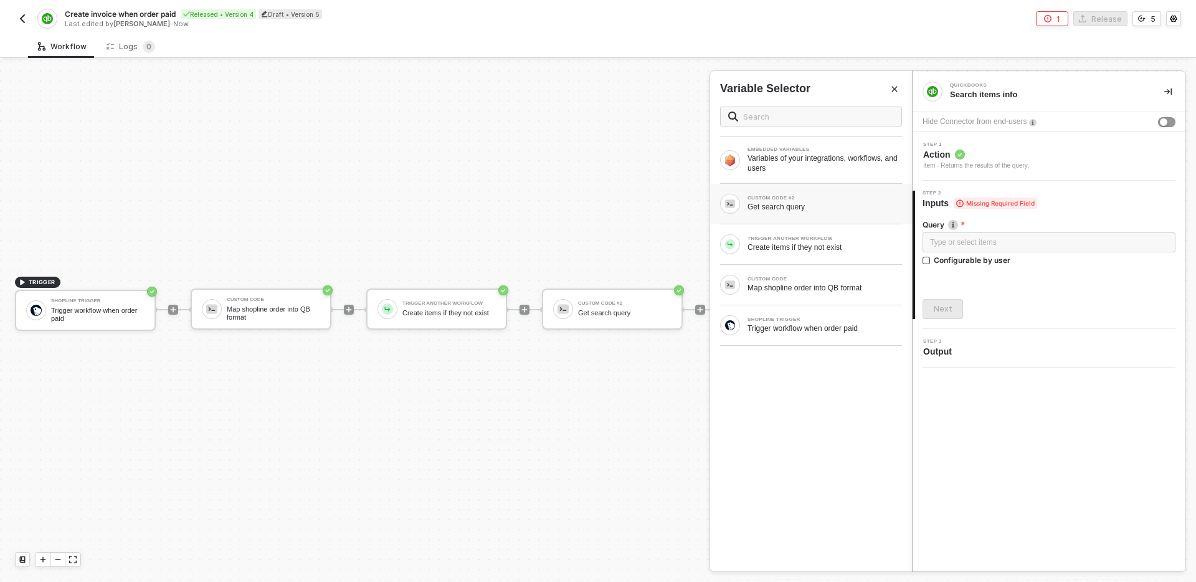
click at [823, 219] on div "CUSTOM CODE #2 Get search query" at bounding box center [811, 204] width 202 height 40
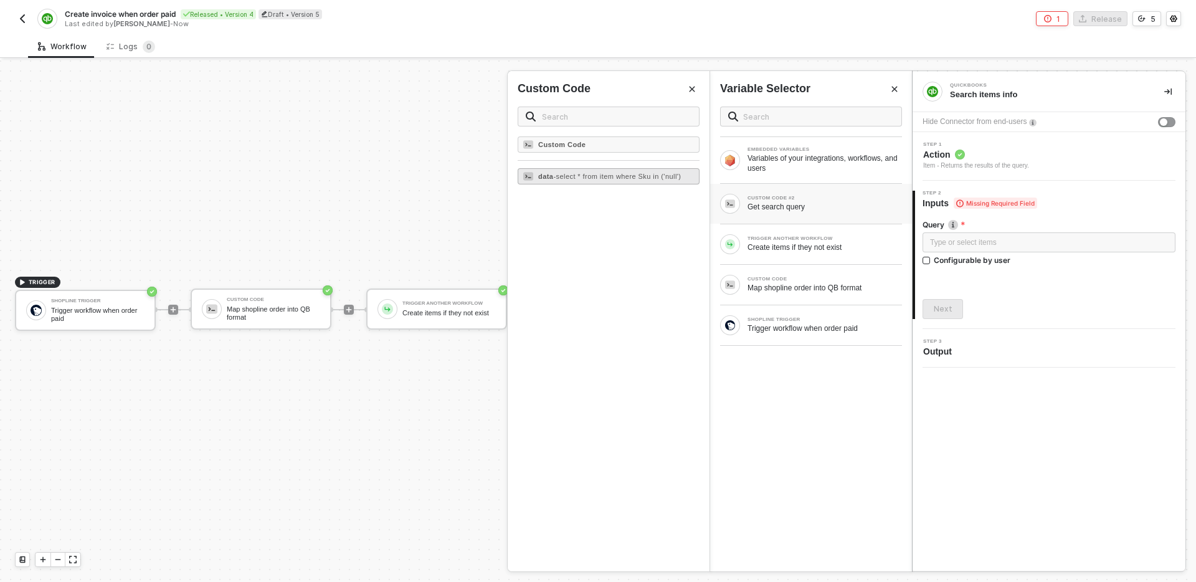
click at [650, 178] on span "- select * from item where Sku in ('null')" at bounding box center [617, 176] width 128 height 7
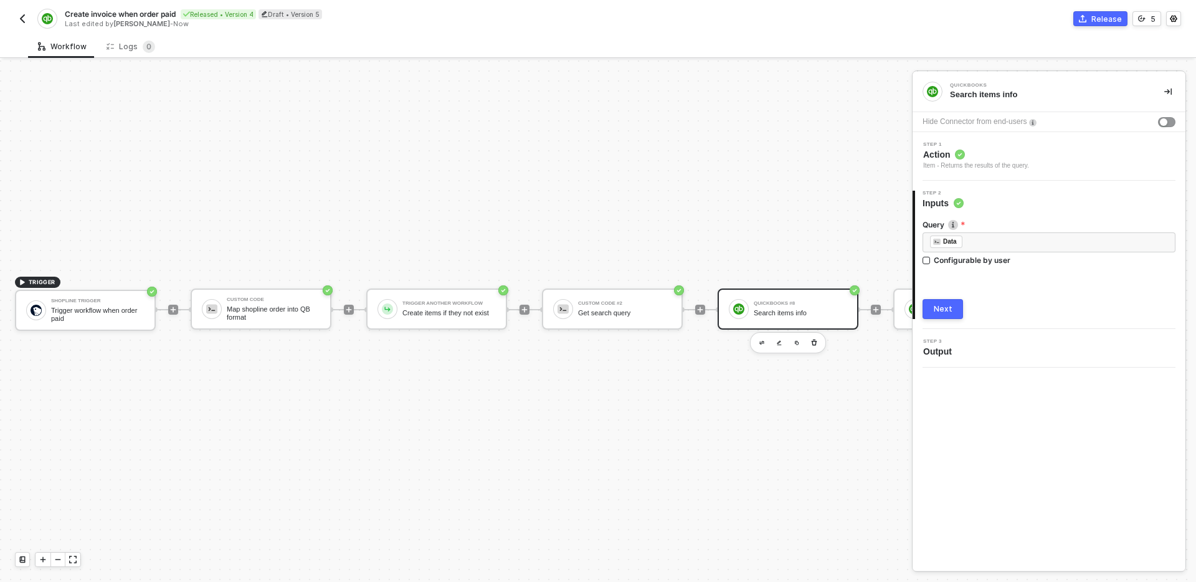
click at [955, 309] on button "Next" at bounding box center [942, 309] width 40 height 20
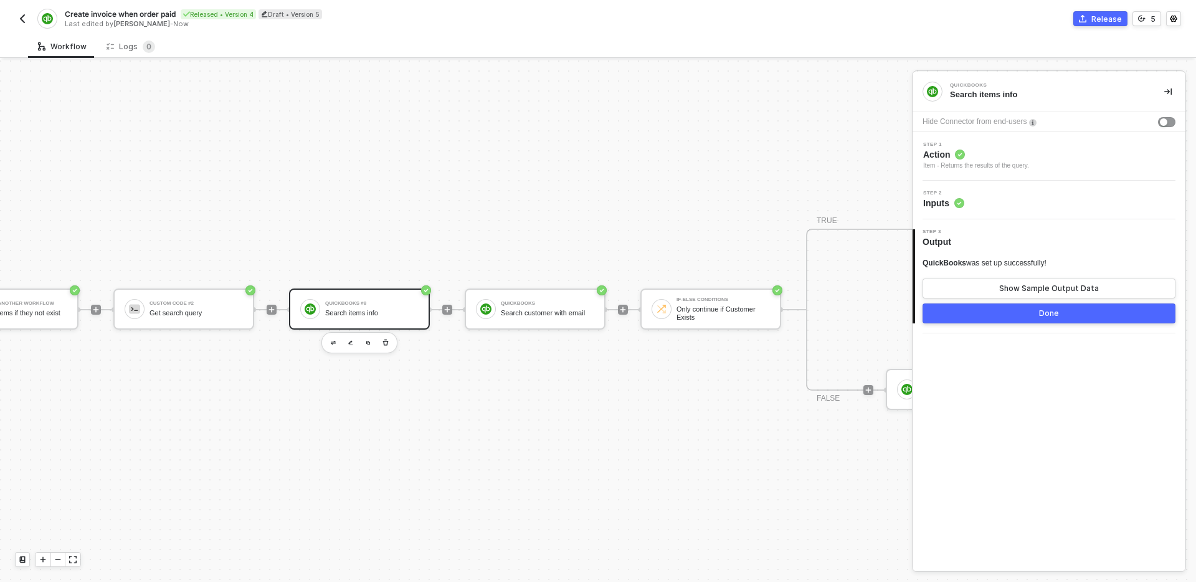
scroll to position [23, 435]
click at [1016, 311] on button "Done" at bounding box center [1048, 313] width 253 height 20
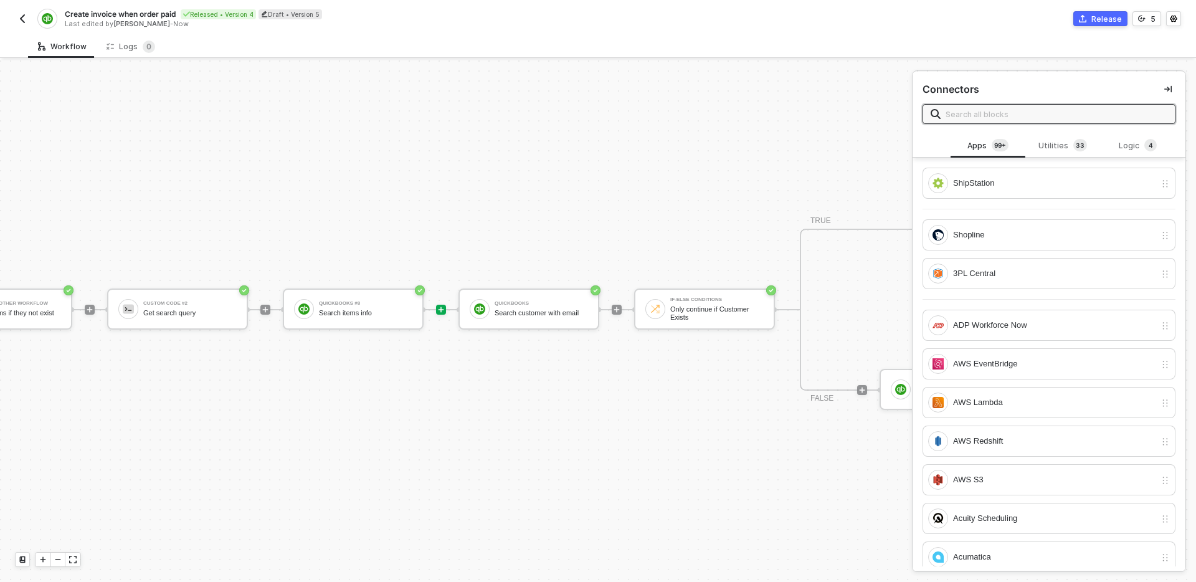
click at [529, 397] on div "TRIGGER Shopline Trigger Trigger workflow when order paid Custom Code Map shopl…" at bounding box center [607, 309] width 2084 height 544
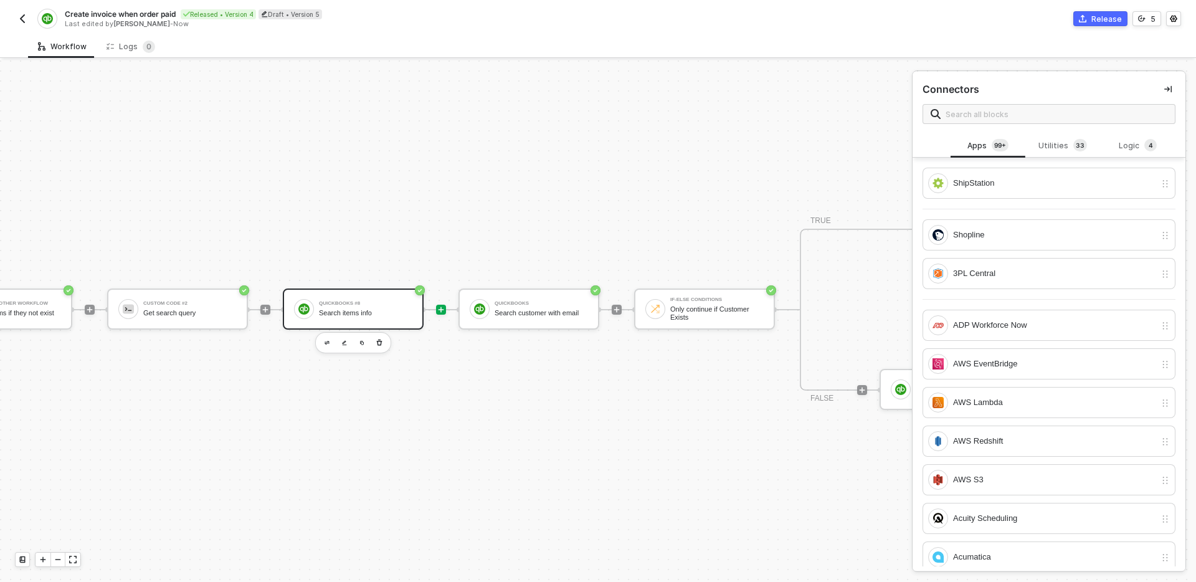
click at [361, 306] on div "QuickBooks #8 Search items info" at bounding box center [365, 309] width 93 height 24
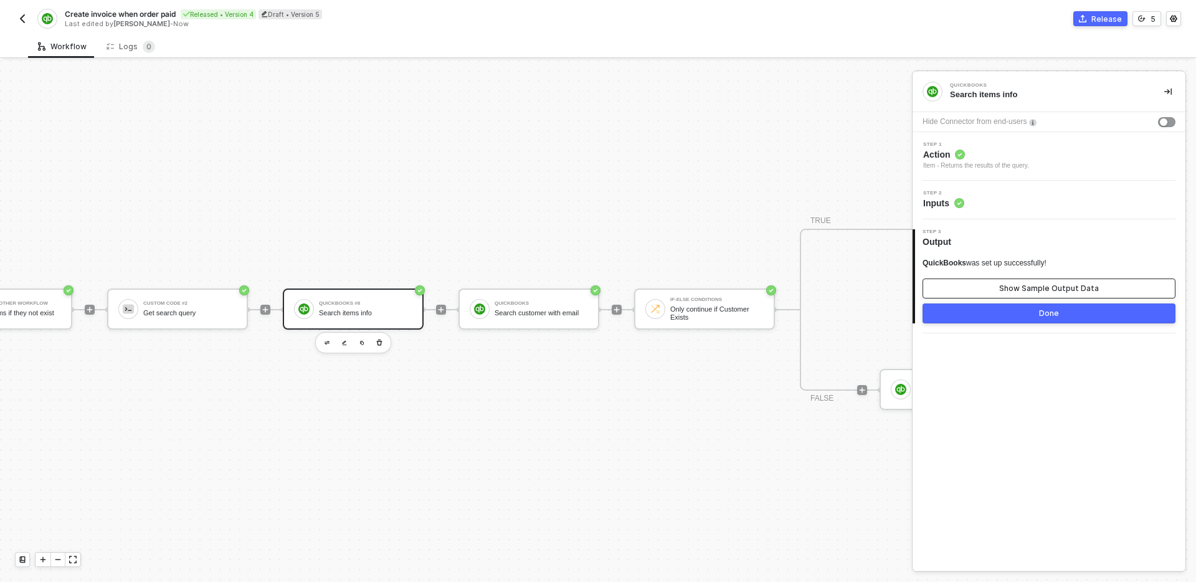
click at [1043, 288] on div "Show Sample Output Data" at bounding box center [1049, 288] width 100 height 10
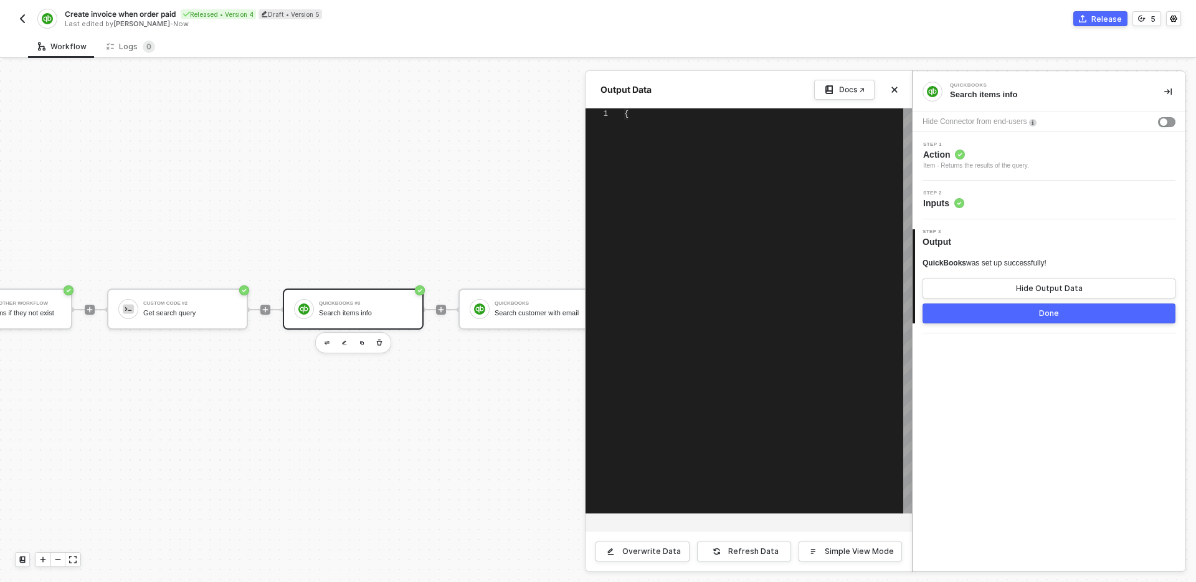
scroll to position [112, 0]
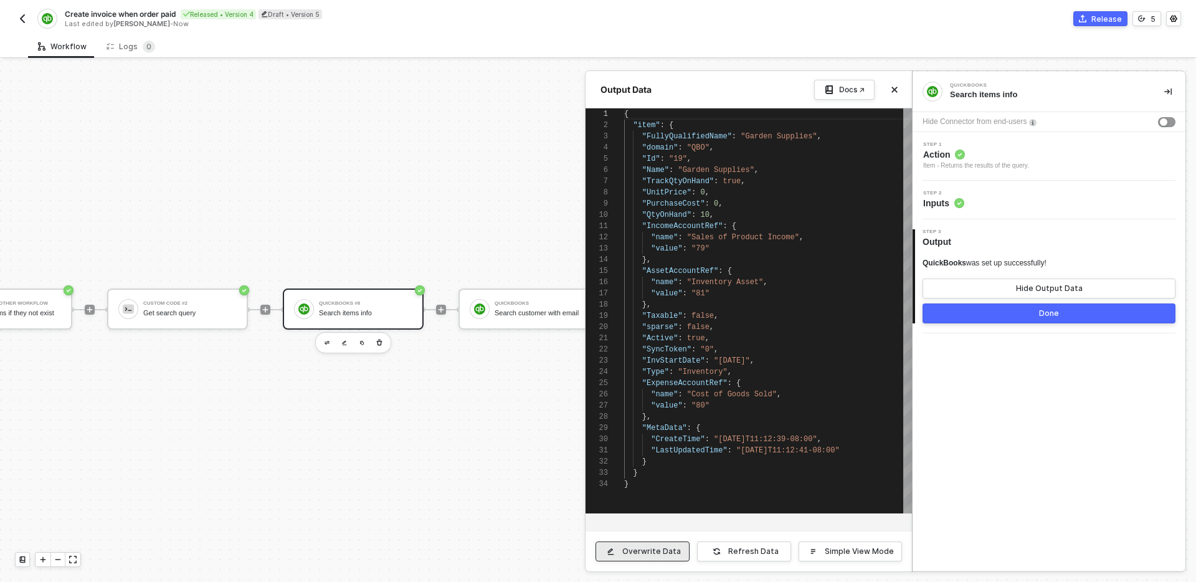
click at [675, 551] on div "Overwrite Data" at bounding box center [651, 551] width 59 height 10
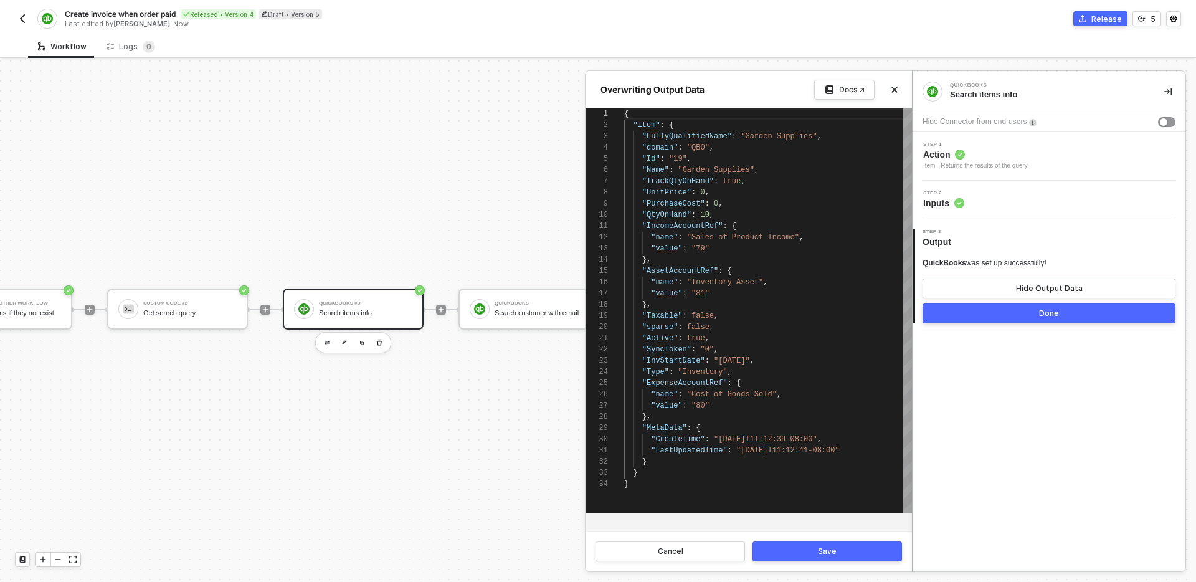
click at [775, 382] on div ""ExpenseAccountRef" : {" at bounding box center [768, 382] width 288 height 11
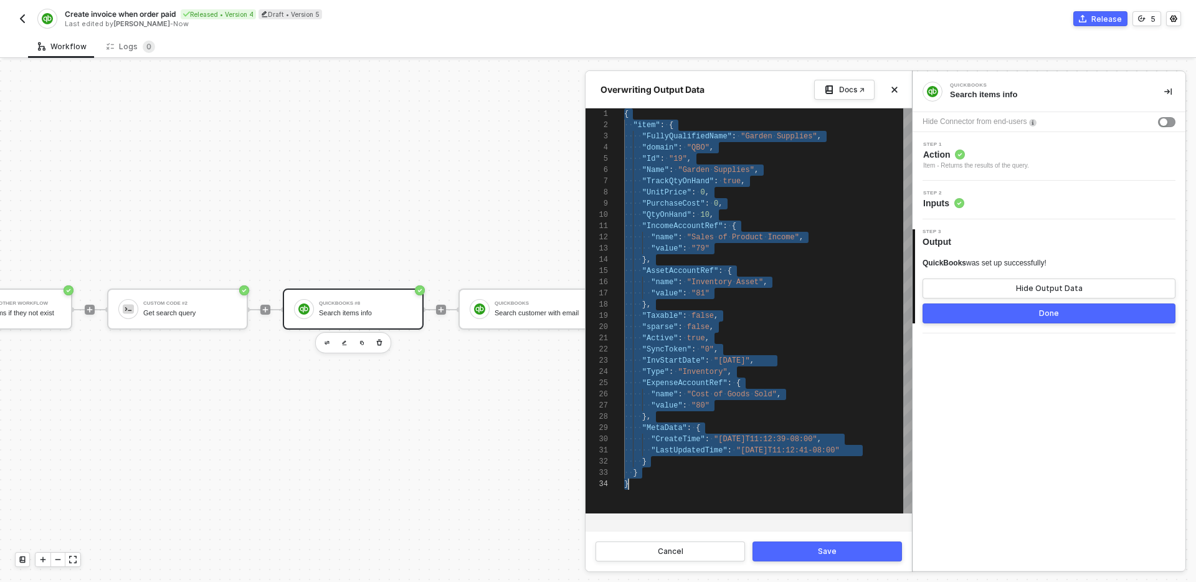
paste textarea "Editor content;Press Alt+F1 for Accessibility Options."
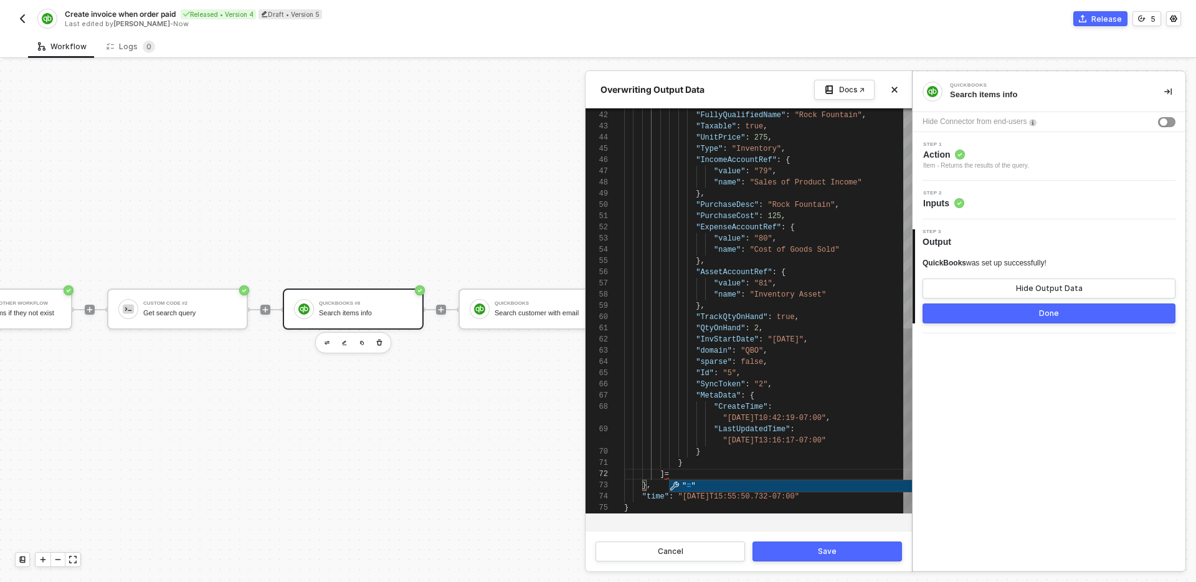
scroll to position [45, 40]
click at [708, 455] on div "}" at bounding box center [768, 451] width 288 height 11
click at [709, 472] on div "]" at bounding box center [768, 473] width 288 height 11
click at [709, 465] on div "}" at bounding box center [768, 462] width 288 height 11
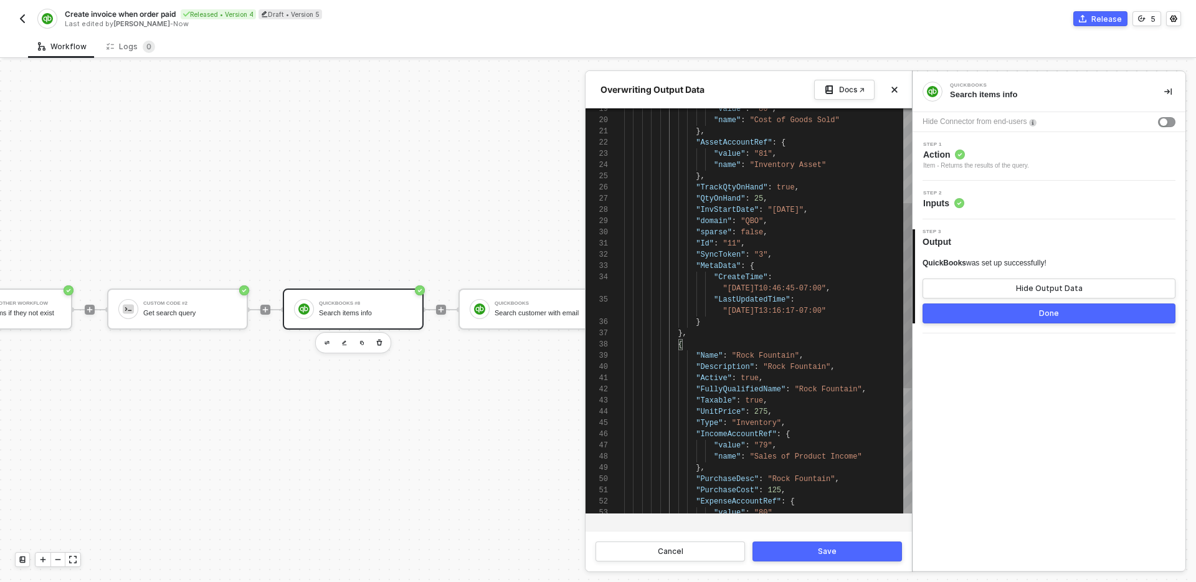
scroll to position [67, 59]
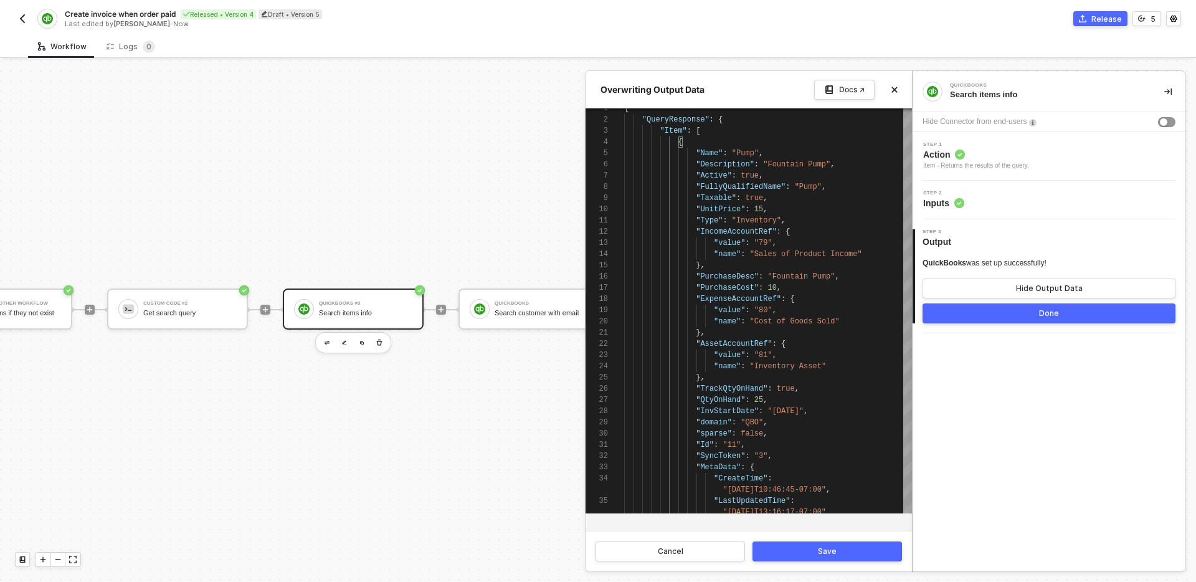
click at [832, 551] on div "Save" at bounding box center [827, 551] width 19 height 10
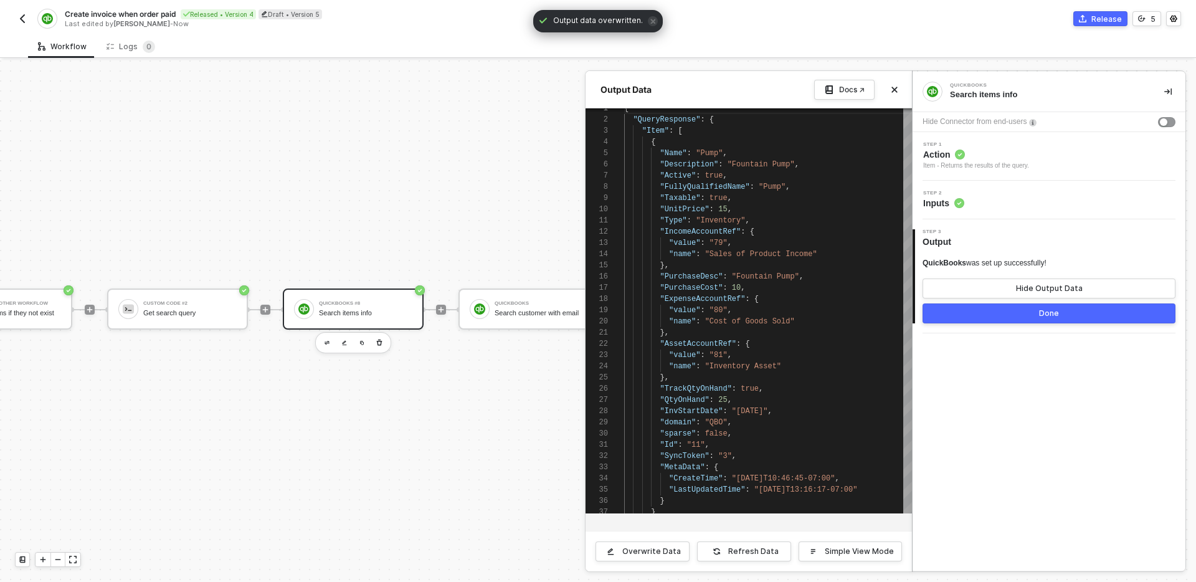
click at [974, 310] on button "Done" at bounding box center [1048, 313] width 253 height 20
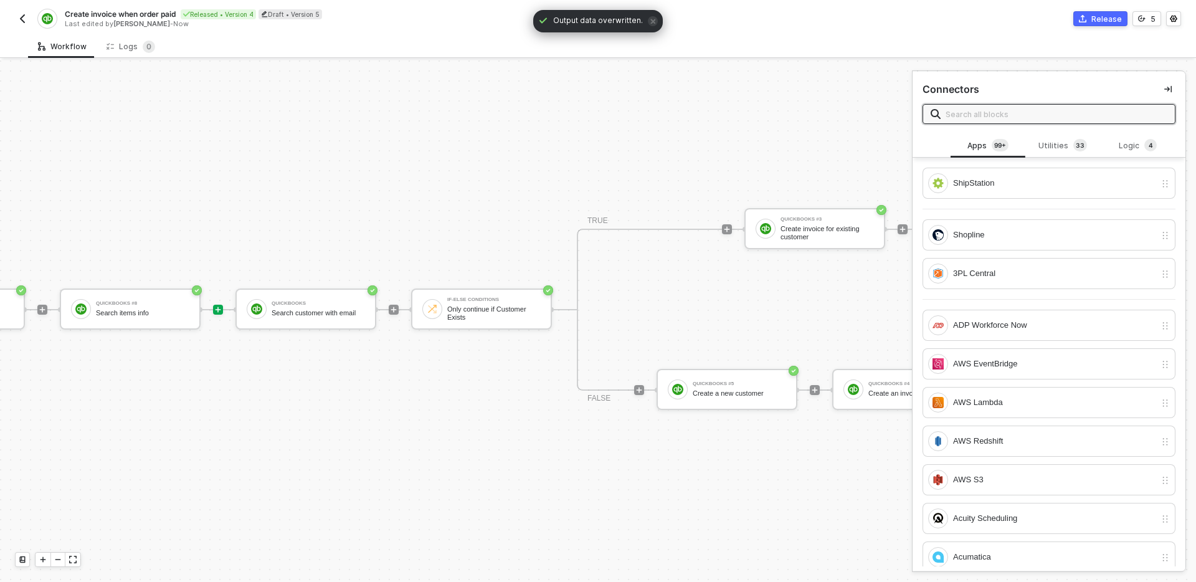
scroll to position [23, 659]
click at [394, 307] on icon "icon-play" at bounding box center [392, 309] width 7 height 7
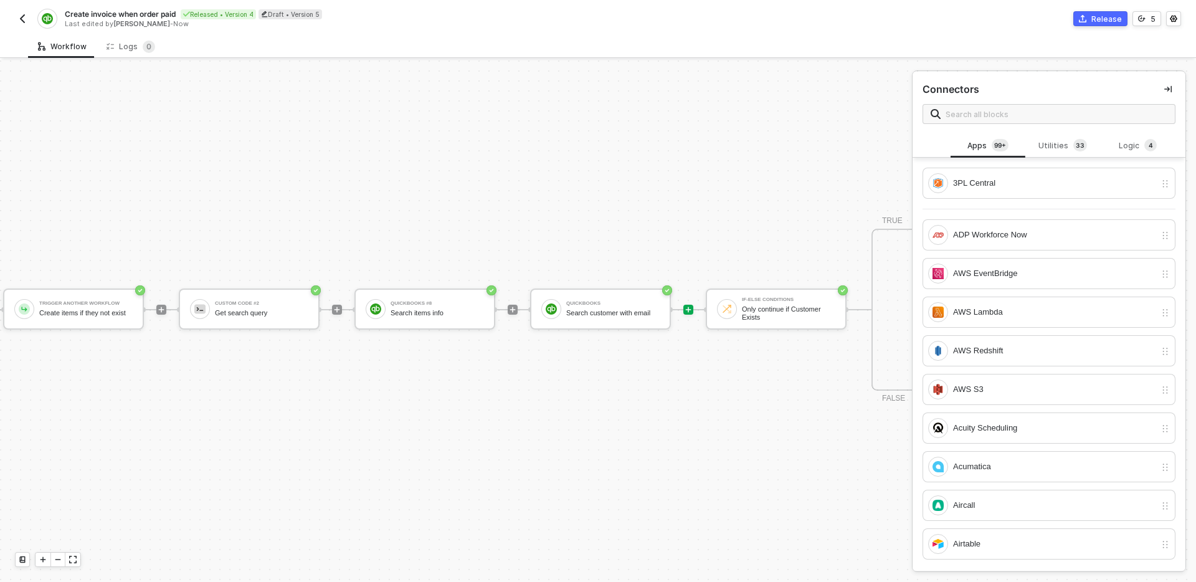
scroll to position [23, 385]
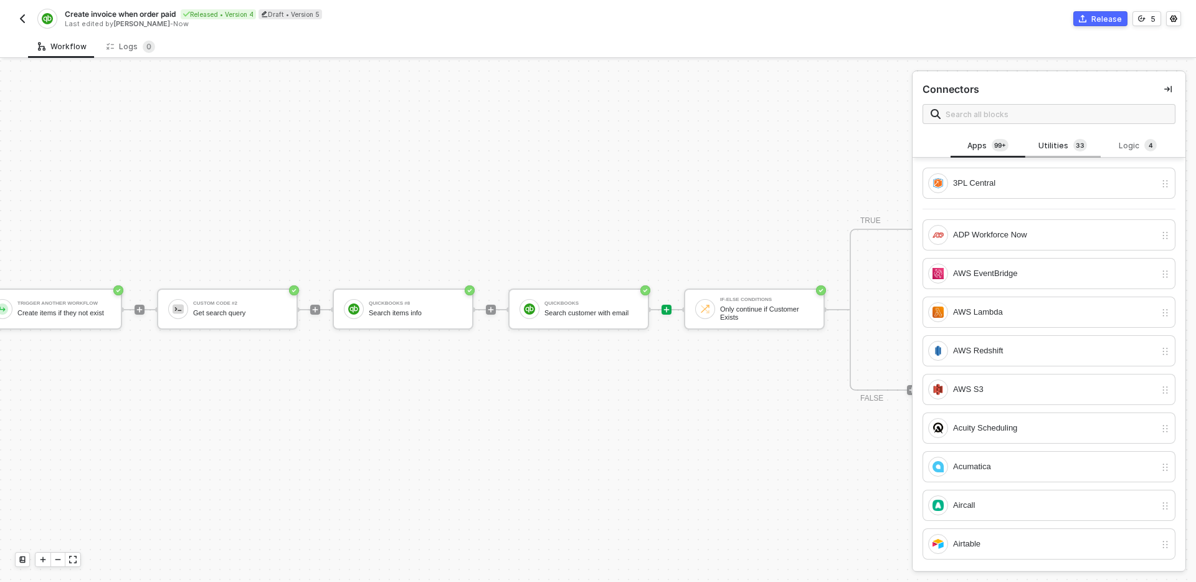
click at [1057, 142] on div "Utilities 3 3" at bounding box center [1062, 146] width 55 height 14
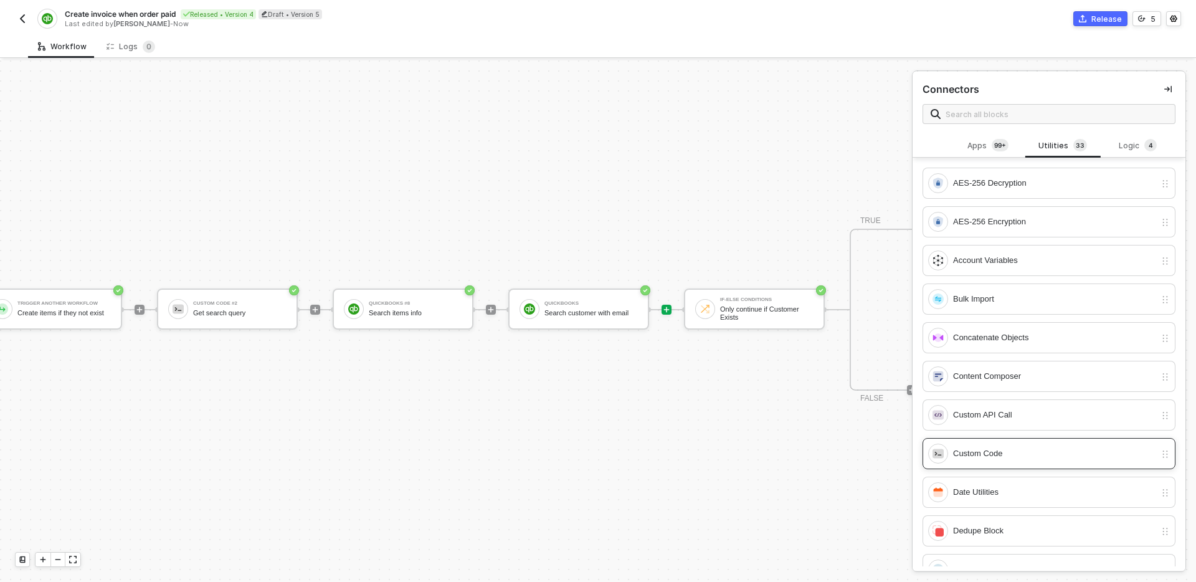
click at [1033, 452] on div "Custom Code" at bounding box center [1054, 454] width 202 height 14
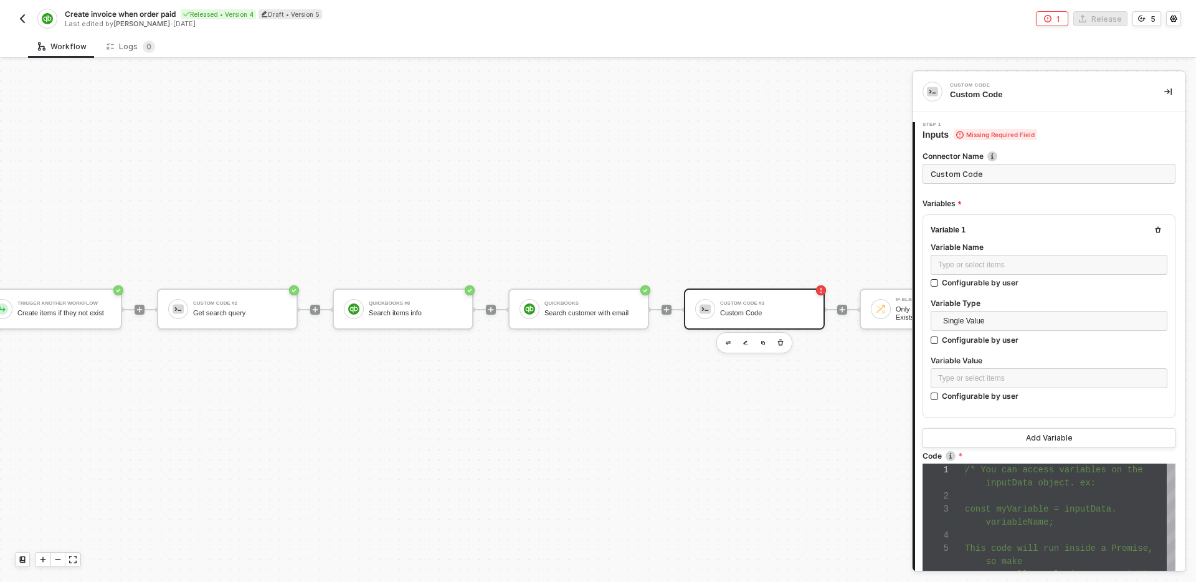
scroll to position [78, 0]
click at [1024, 262] on div "Type or select items ﻿" at bounding box center [1049, 265] width 222 height 12
click at [997, 176] on input "Custom Code" at bounding box center [1048, 174] width 253 height 20
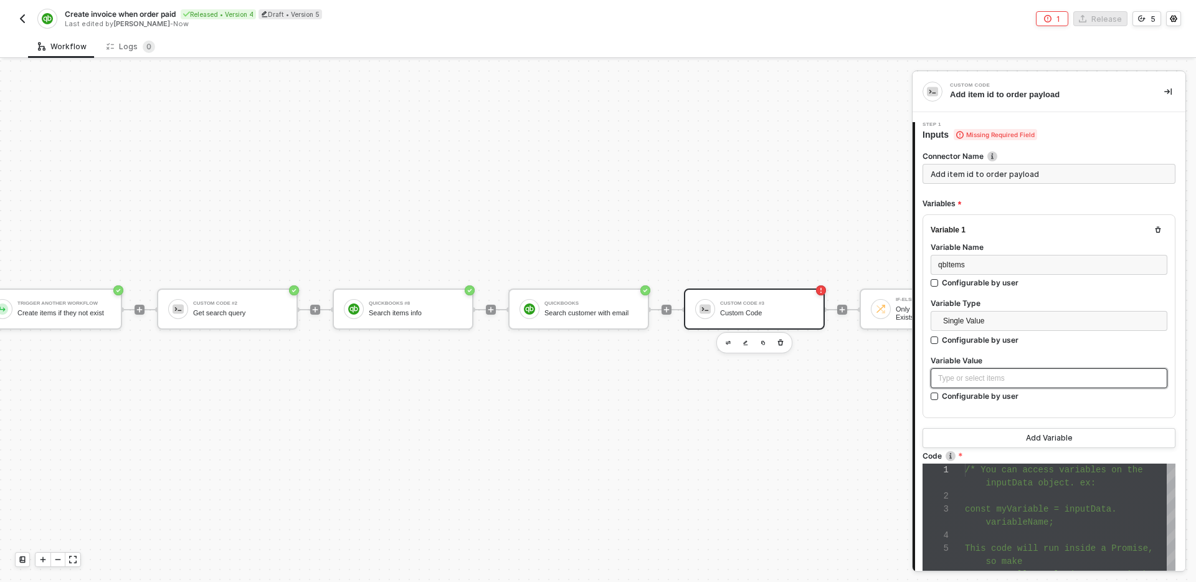
click at [1007, 381] on div "Type or select items ﻿" at bounding box center [1049, 378] width 222 height 12
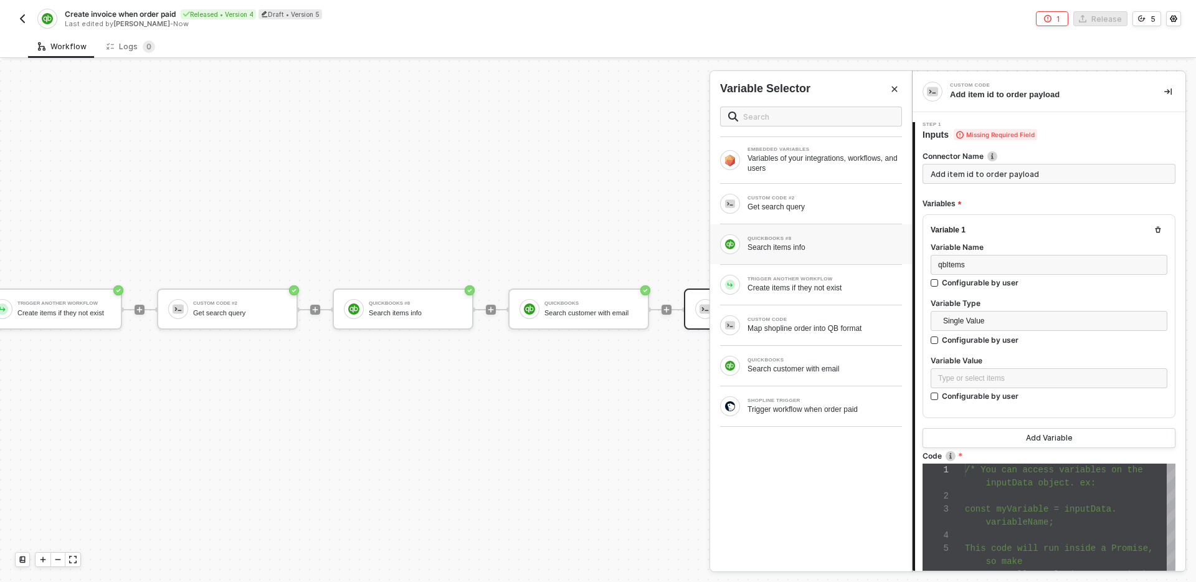
click at [837, 247] on div "Search items info" at bounding box center [824, 247] width 154 height 10
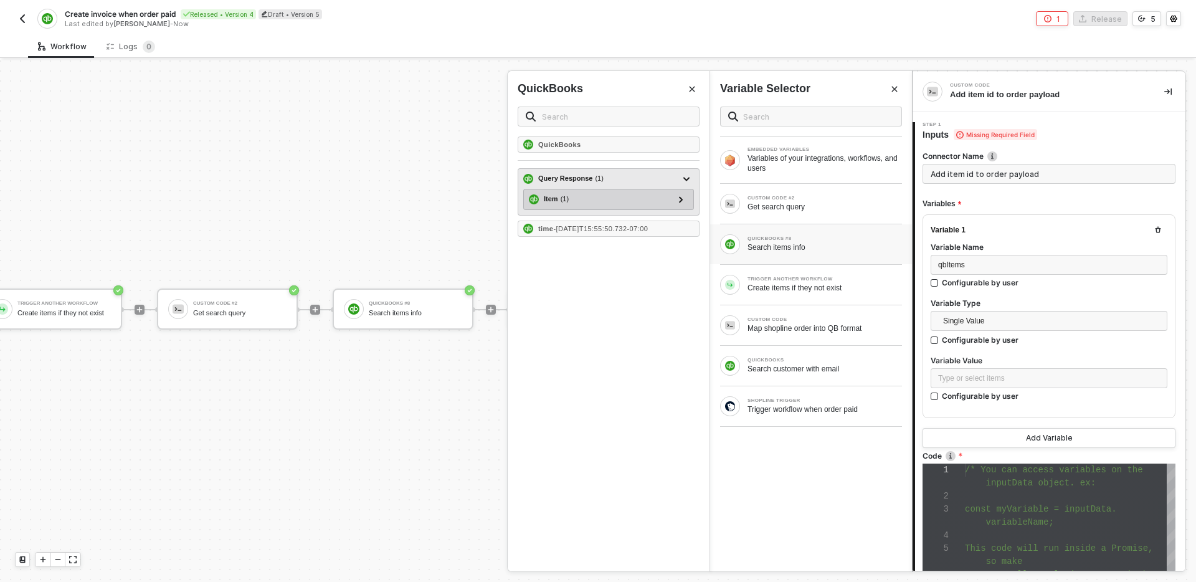
click at [624, 197] on div "Item ( 1 )" at bounding box center [601, 199] width 145 height 15
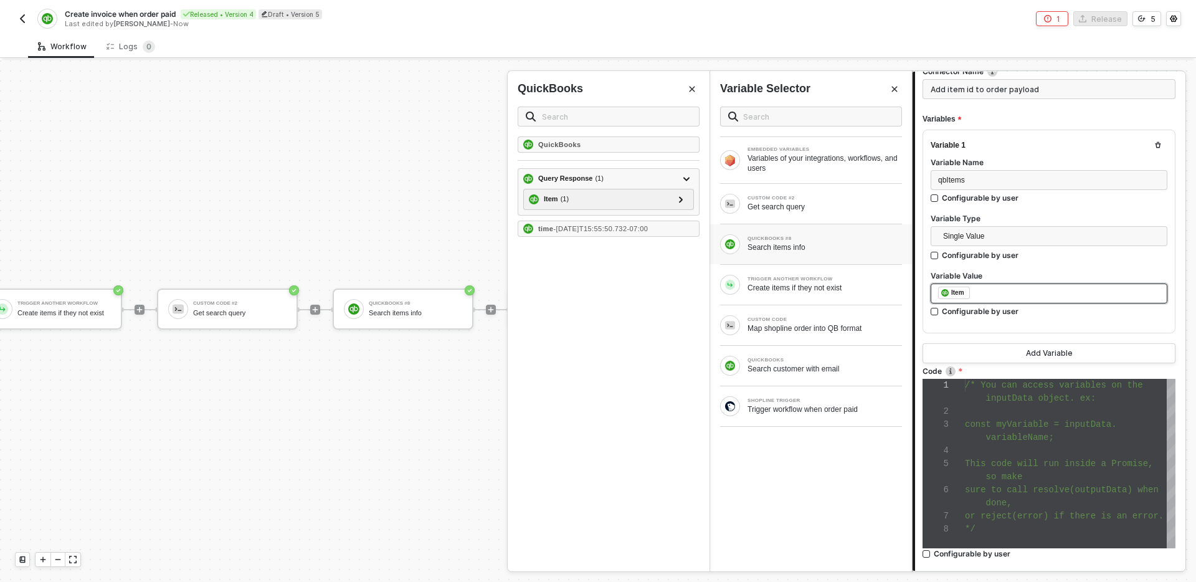
scroll to position [132, 0]
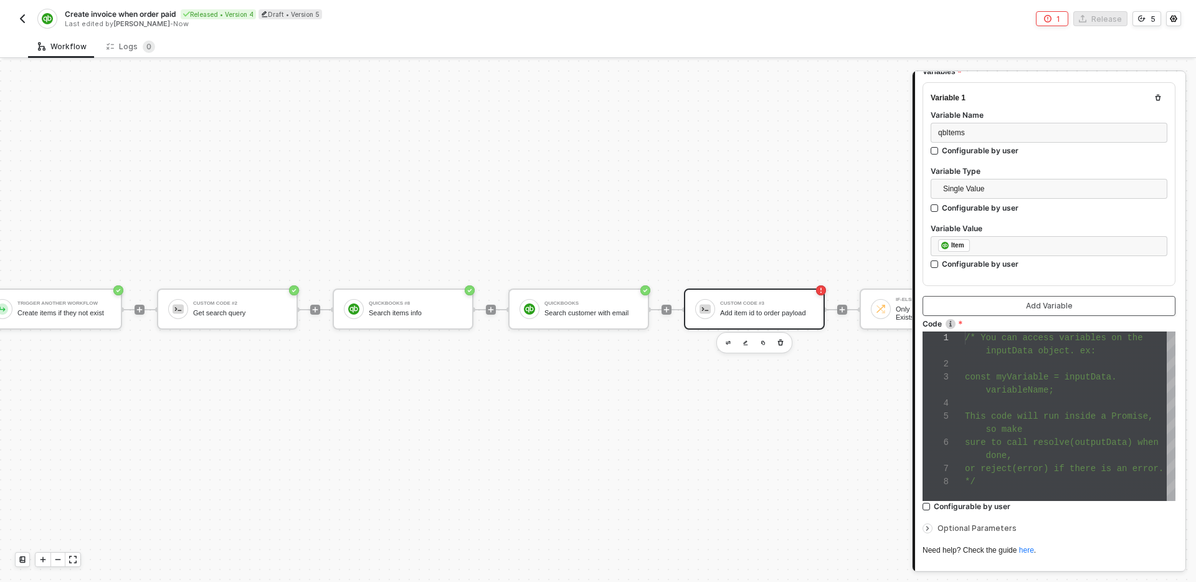
click at [1036, 308] on div "Add Variable" at bounding box center [1049, 306] width 47 height 10
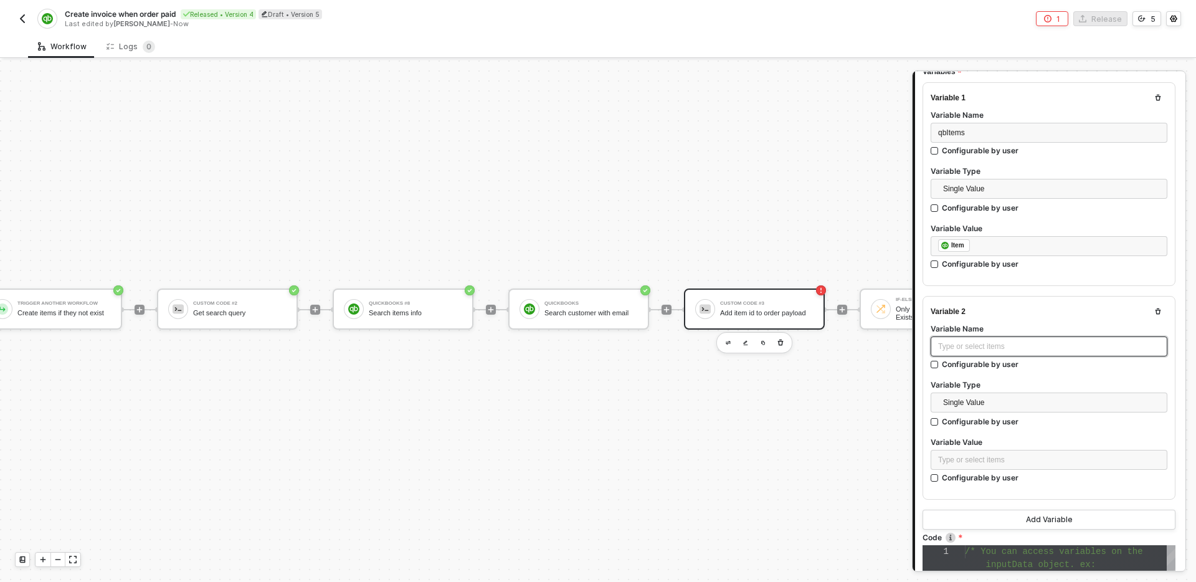
click at [1035, 344] on div "Type or select items ﻿" at bounding box center [1049, 347] width 222 height 12
click at [1007, 400] on span "Single Value" at bounding box center [1051, 402] width 217 height 19
click at [992, 425] on div "Single Value" at bounding box center [1049, 427] width 217 height 14
click at [999, 451] on div "Type or select items ﻿" at bounding box center [1049, 460] width 237 height 20
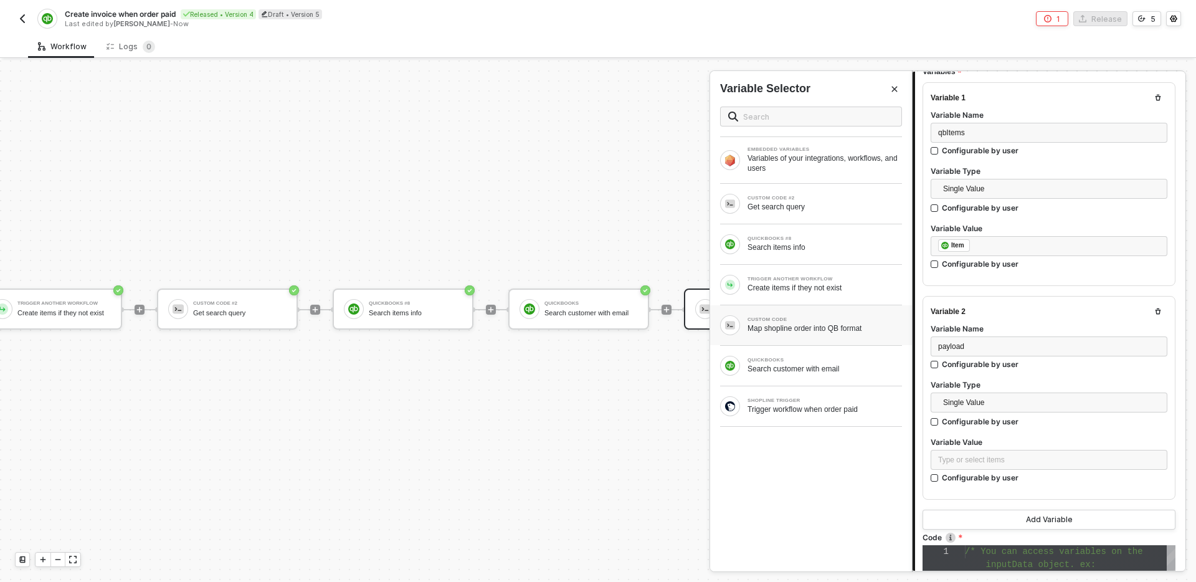
click at [817, 327] on div "Map shopline order into QB format" at bounding box center [824, 328] width 154 height 10
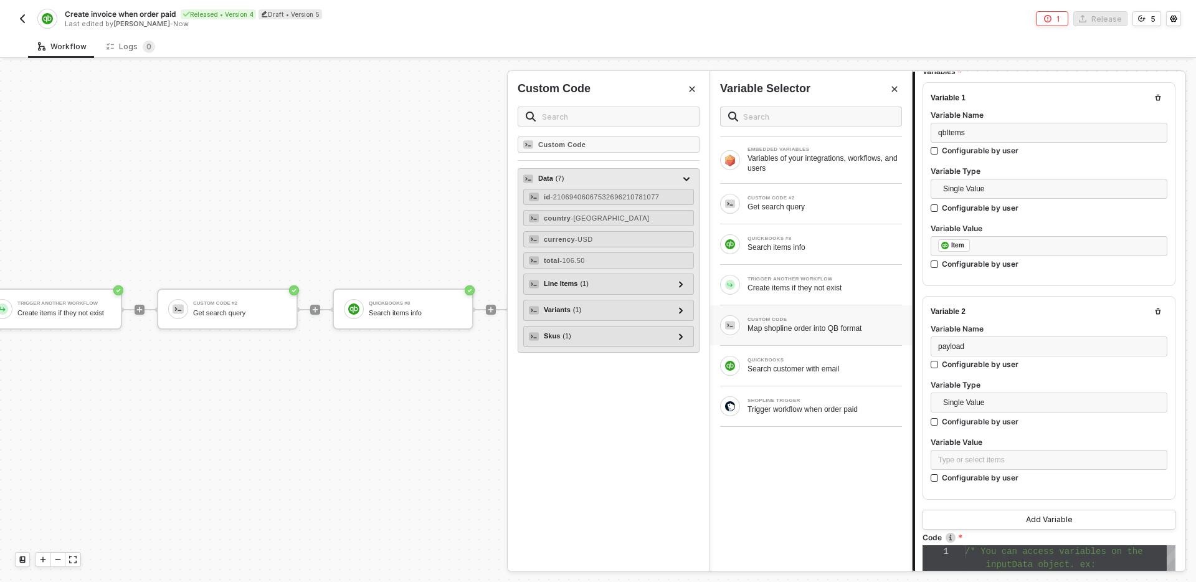
click at [587, 172] on div "Data ( 7 )" at bounding box center [601, 178] width 156 height 15
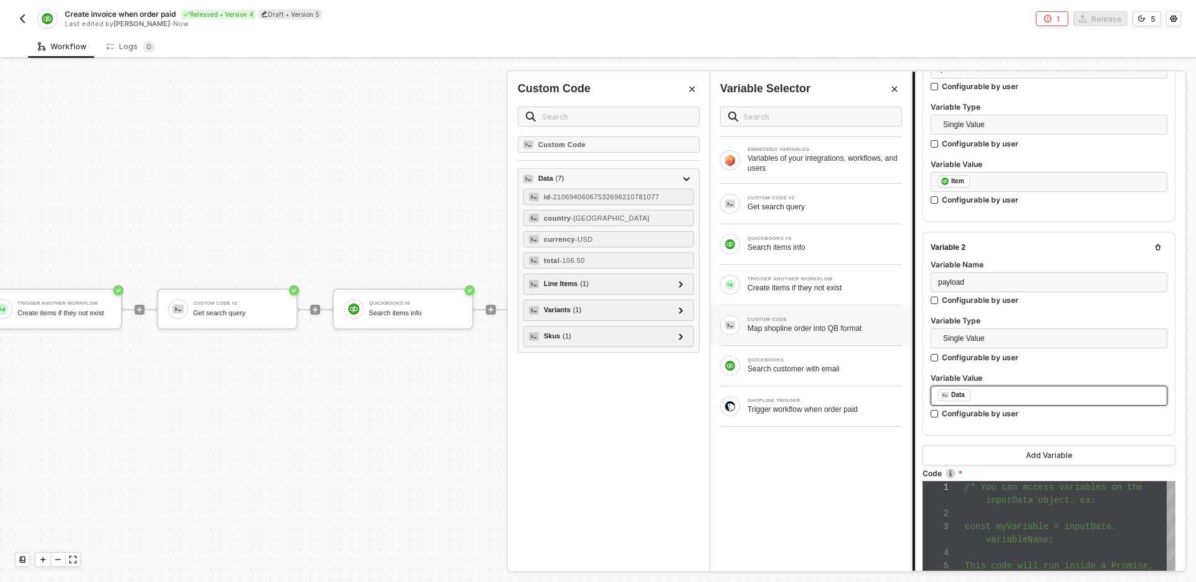
scroll to position [269, 0]
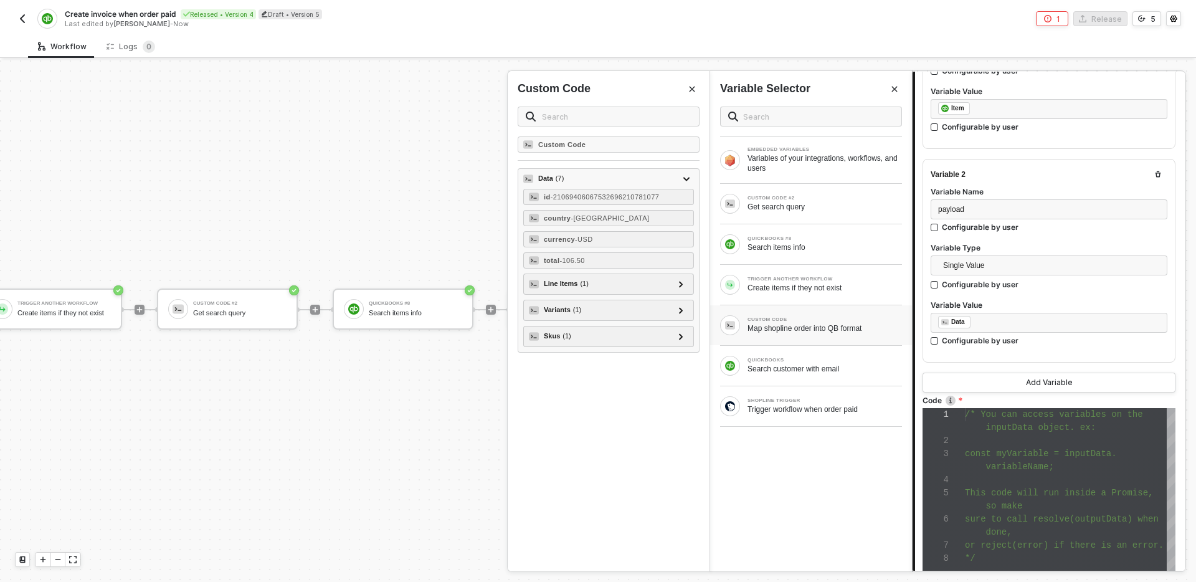
click at [985, 486] on div "This code will run inside a Promise," at bounding box center [1070, 492] width 211 height 13
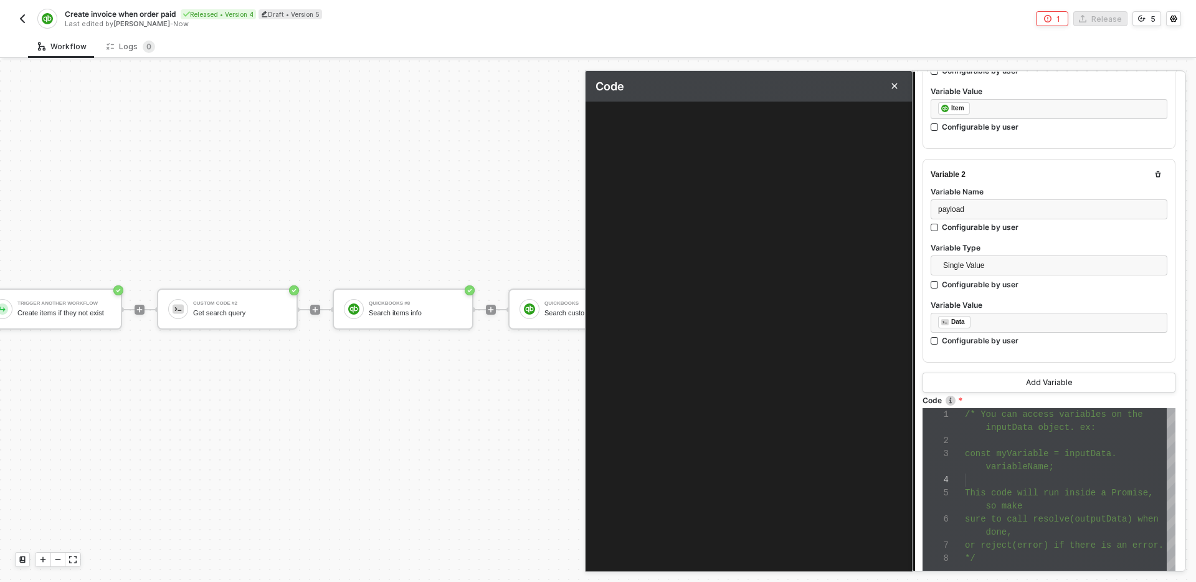
scroll to position [78, 0]
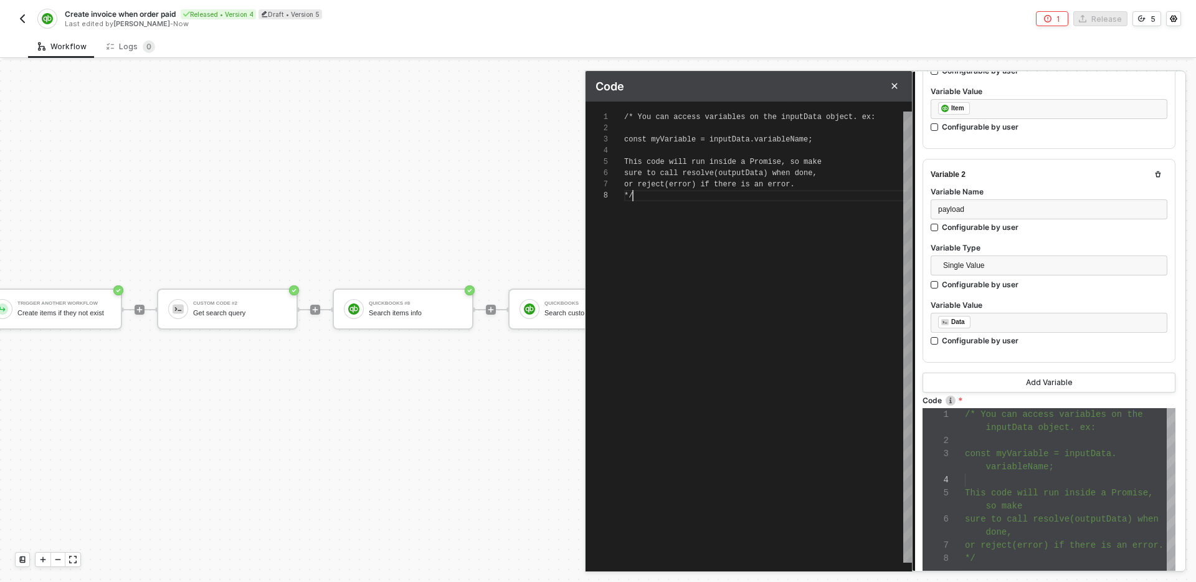
click at [770, 239] on div "/* You can access variables on the inputData objec t. ex: const myVariable = in…" at bounding box center [768, 336] width 288 height 451
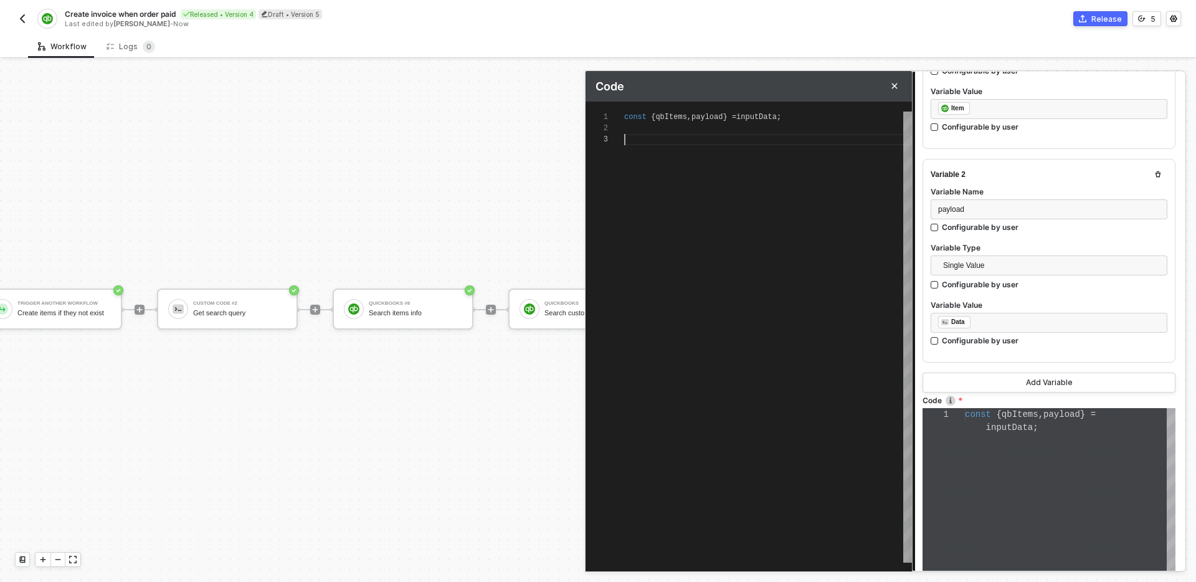
scroll to position [22, 0]
click at [724, 154] on div "const { qbItems , payload } = inputData ;" at bounding box center [768, 336] width 288 height 451
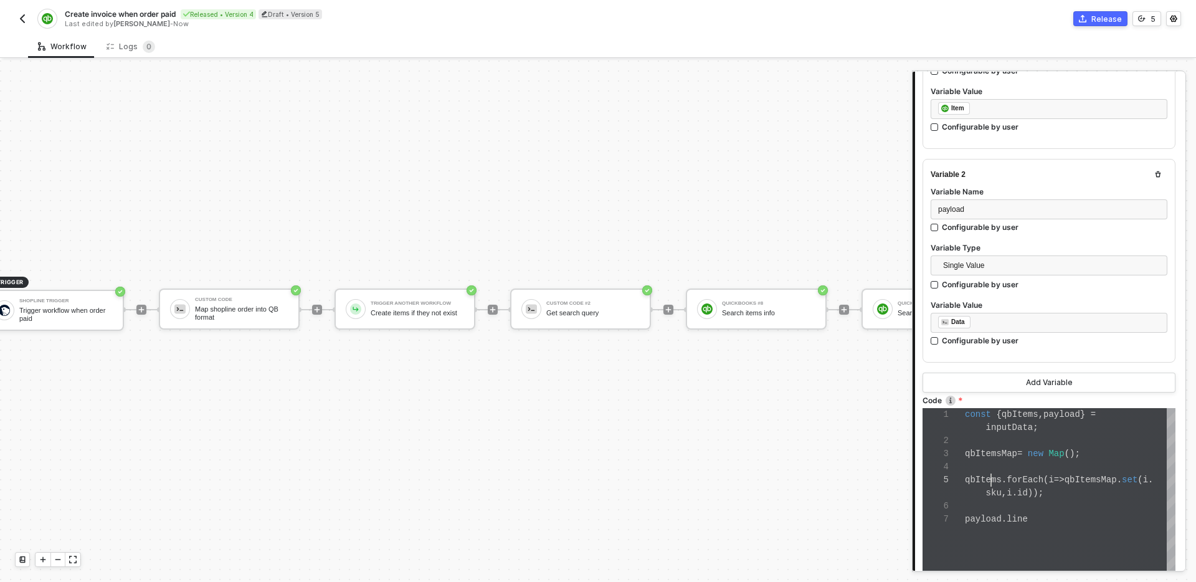
scroll to position [52, 26]
click at [992, 484] on div "qbItems . forEach ( i => qbItemsMap . set ( i ." at bounding box center [1070, 479] width 211 height 13
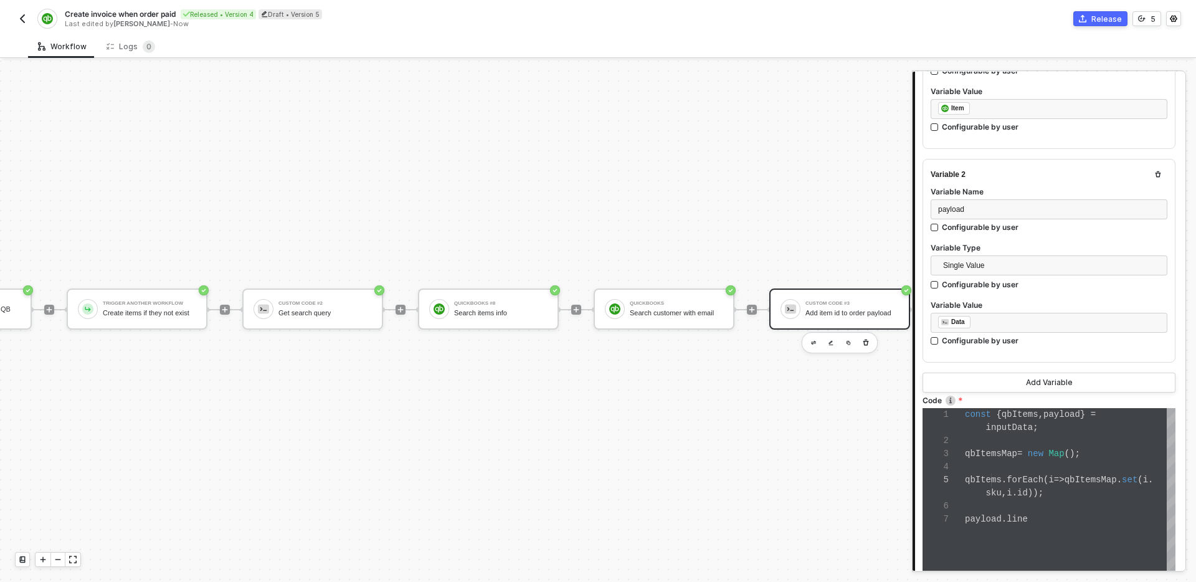
scroll to position [23, 0]
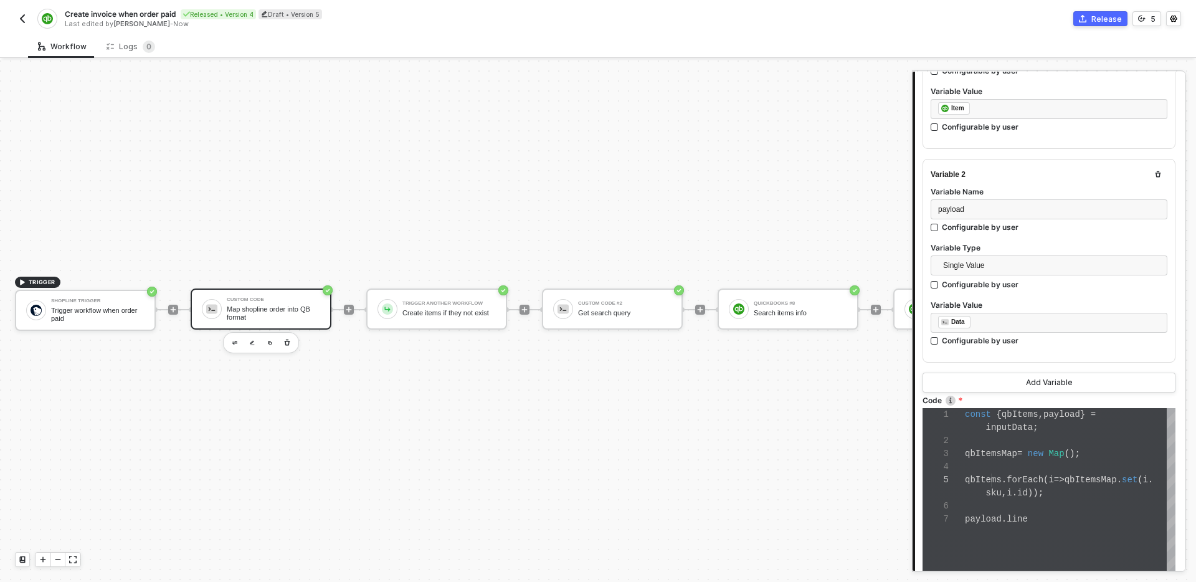
click at [306, 301] on div "Custom Code" at bounding box center [273, 299] width 93 height 5
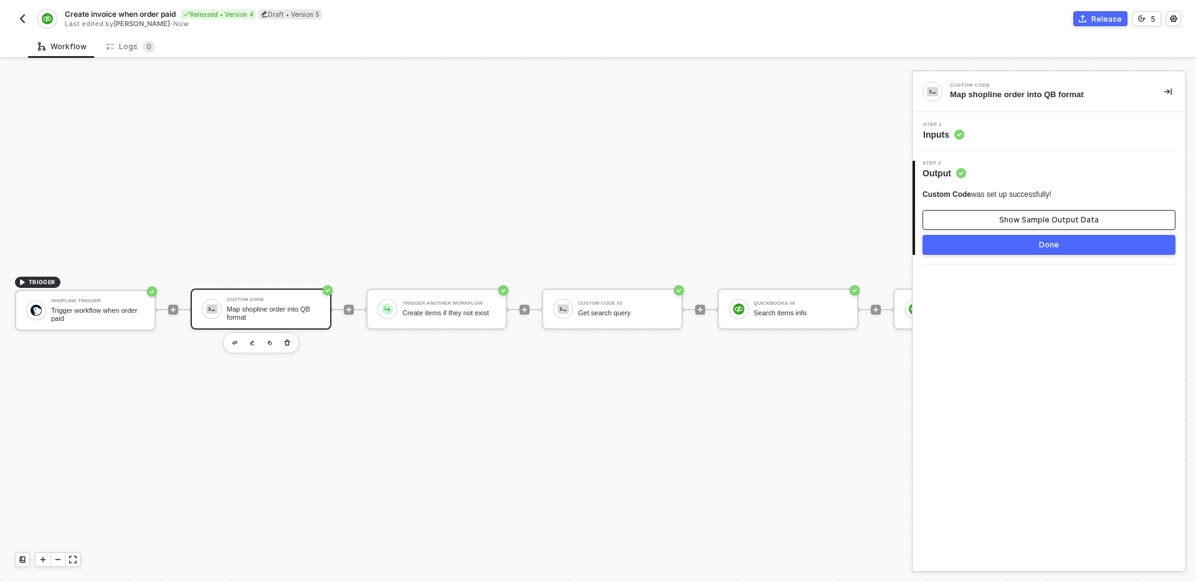
click at [1005, 222] on div "Show Sample Output Data" at bounding box center [1049, 220] width 100 height 10
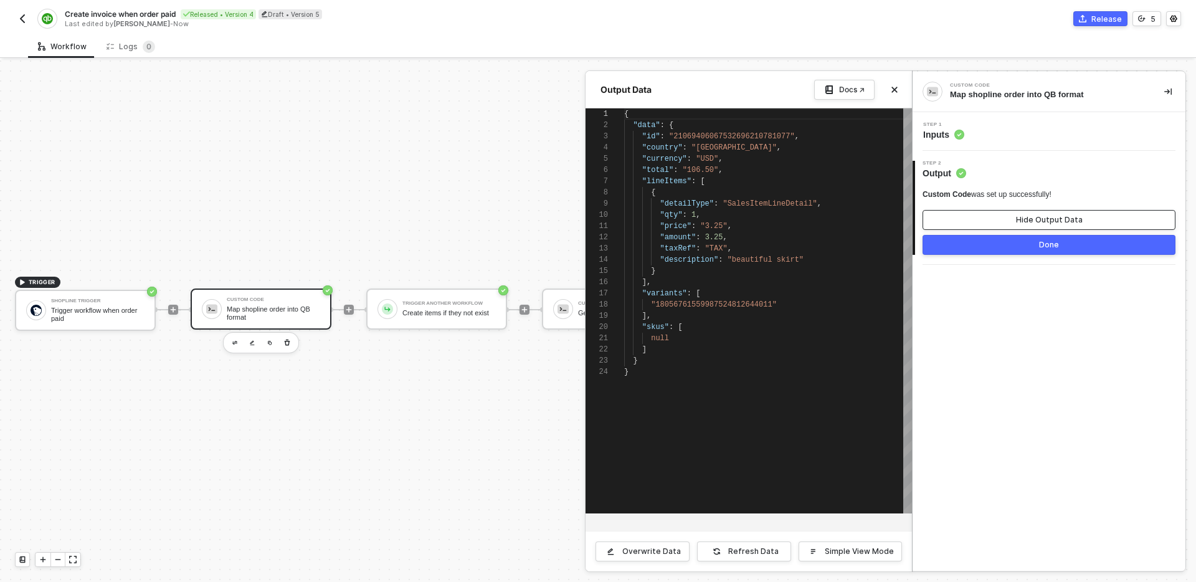
scroll to position [112, 0]
click at [670, 181] on span ""lineItems"" at bounding box center [666, 181] width 49 height 9
click at [1035, 141] on div "Step 1 Inputs" at bounding box center [1049, 131] width 273 height 39
click at [1033, 135] on div "Step 1 Inputs" at bounding box center [1051, 131] width 270 height 19
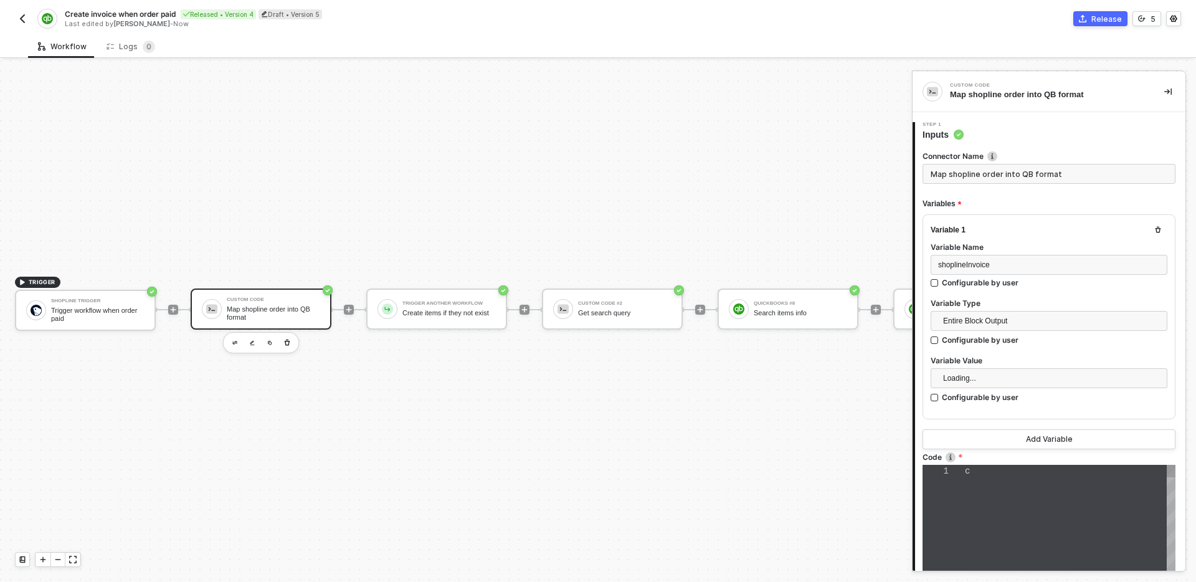
scroll to position [92, 0]
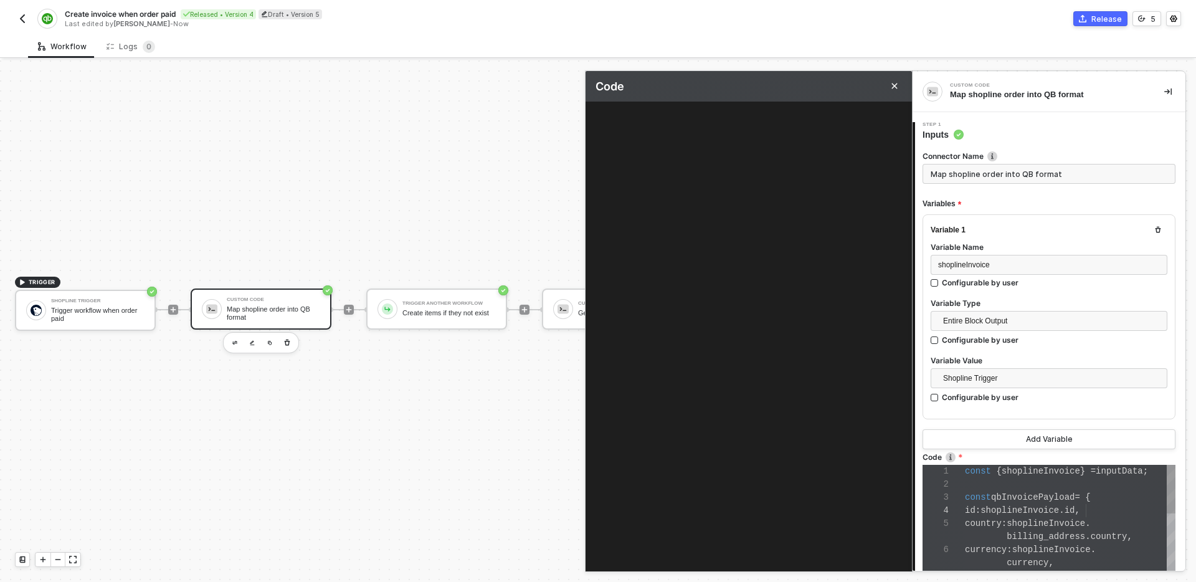
scroll to position [112, 0]
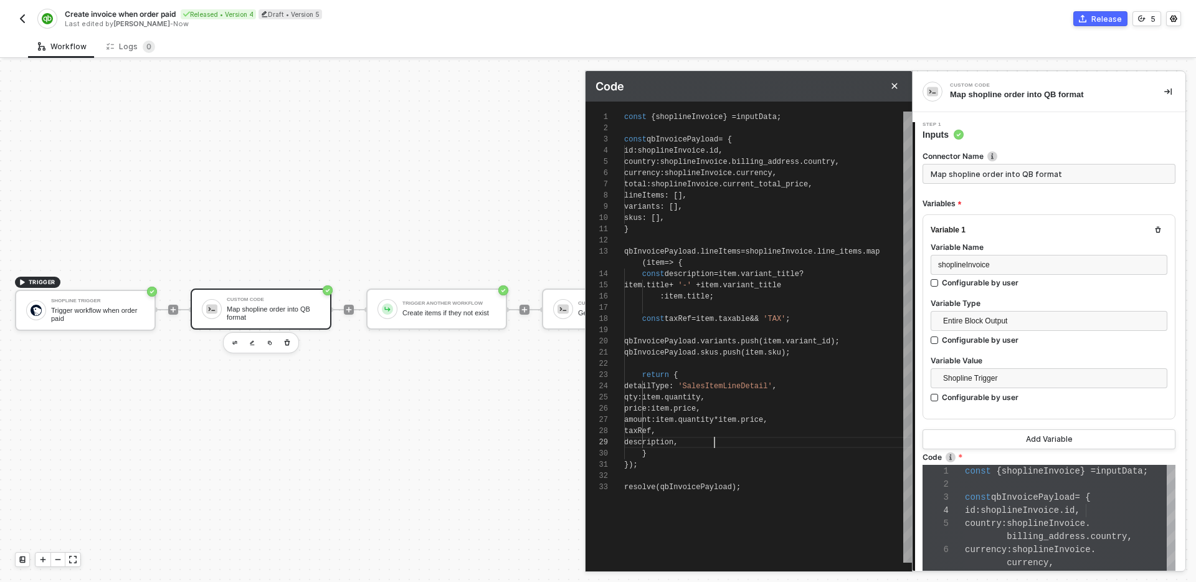
click at [727, 442] on div "description ," at bounding box center [768, 442] width 288 height 11
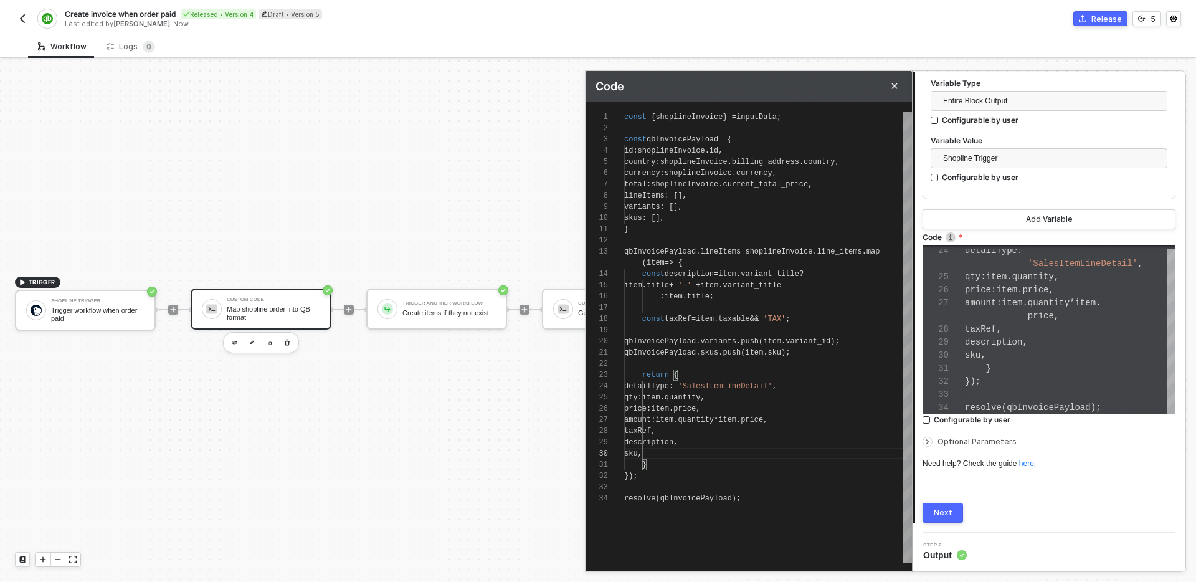
click at [944, 518] on button "Next" at bounding box center [942, 513] width 40 height 20
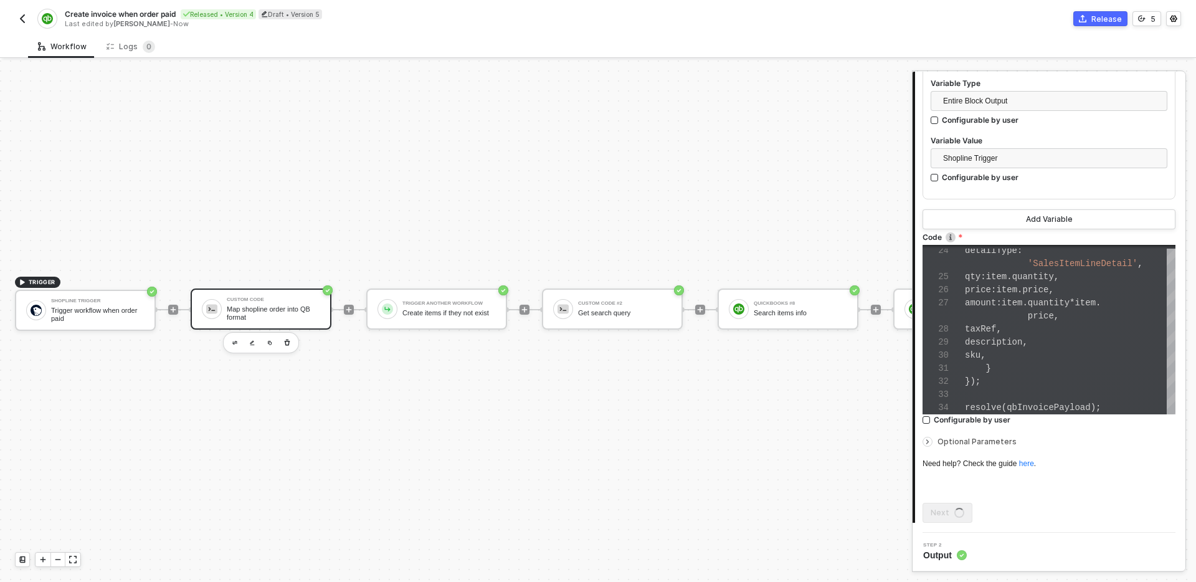
scroll to position [0, 0]
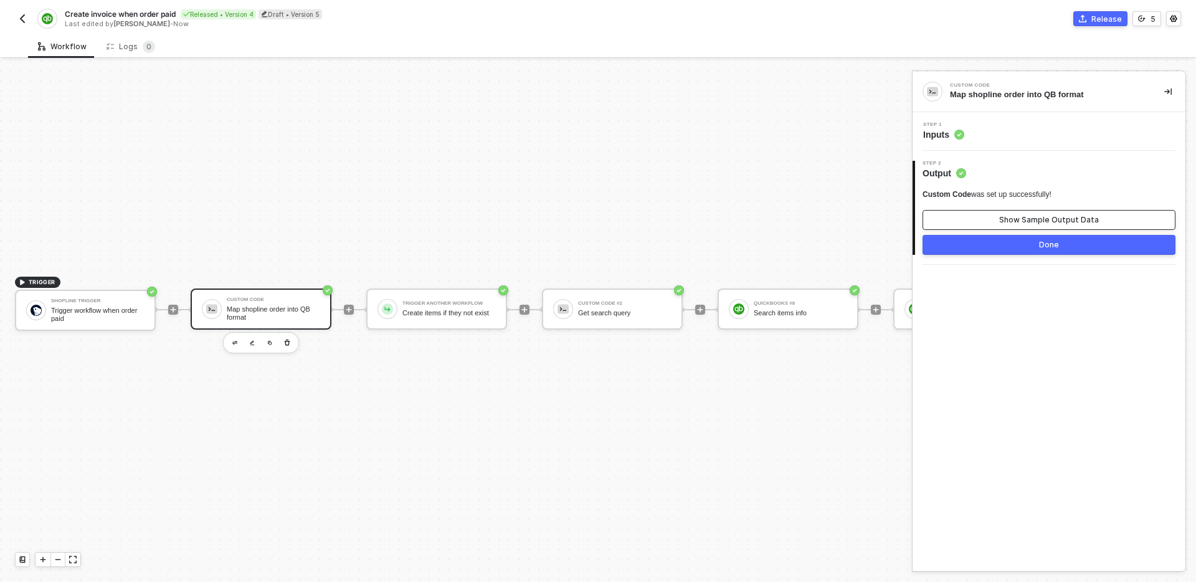
click at [979, 213] on button "Show Sample Output Data" at bounding box center [1048, 220] width 253 height 20
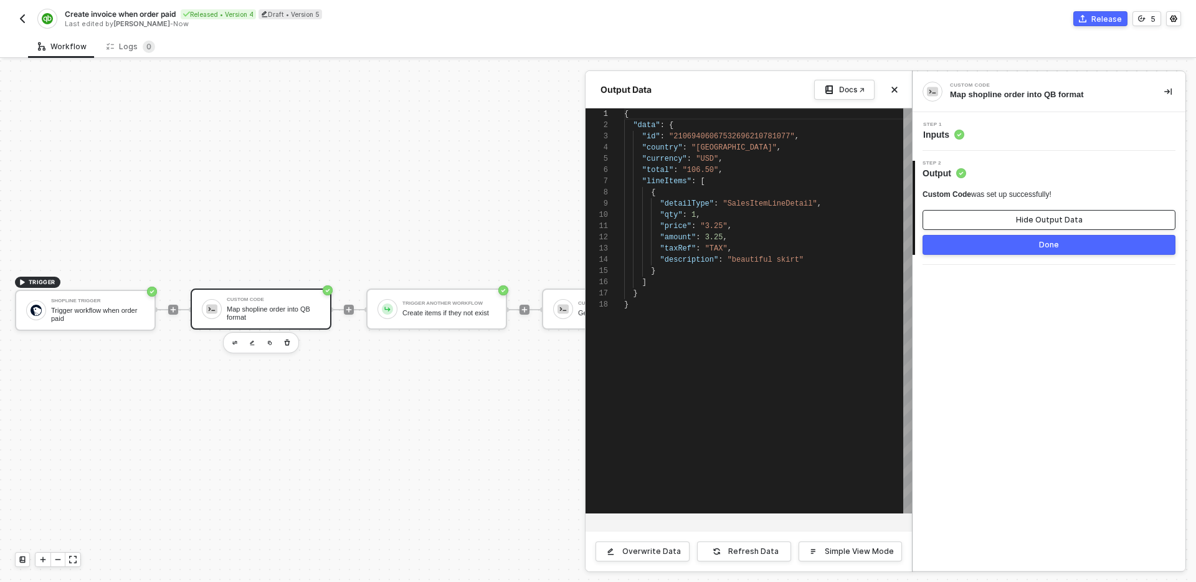
scroll to position [112, 0]
click at [747, 557] on button "Refresh Data" at bounding box center [744, 551] width 94 height 20
click at [1003, 128] on div "Step 1 Inputs" at bounding box center [1051, 131] width 270 height 19
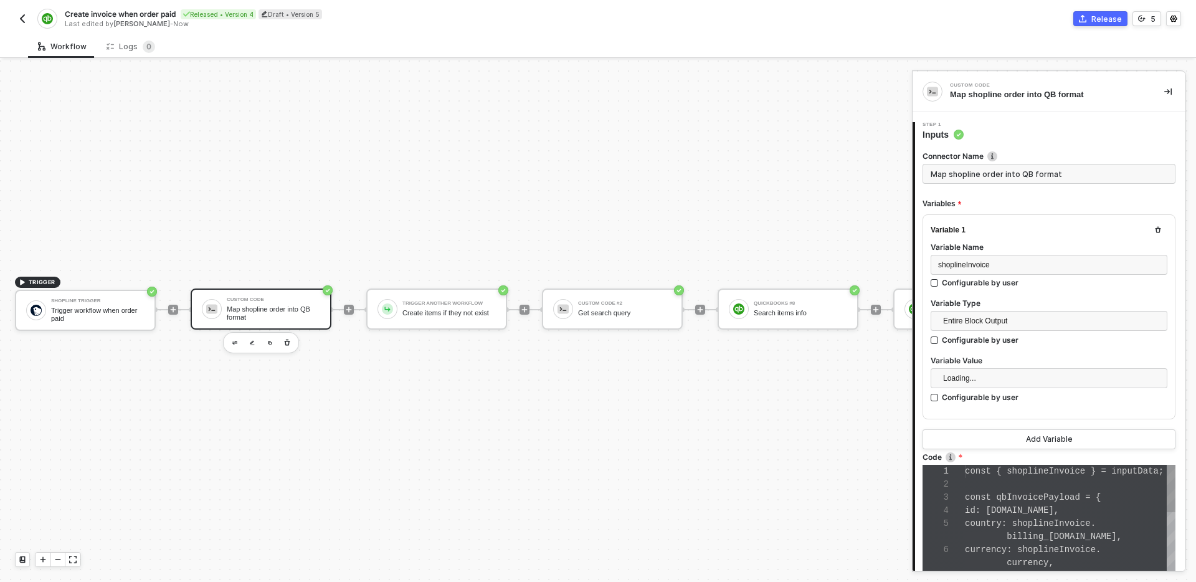
scroll to position [92, 0]
click at [1044, 478] on span "shoplineInvoice" at bounding box center [1051, 483] width 78 height 10
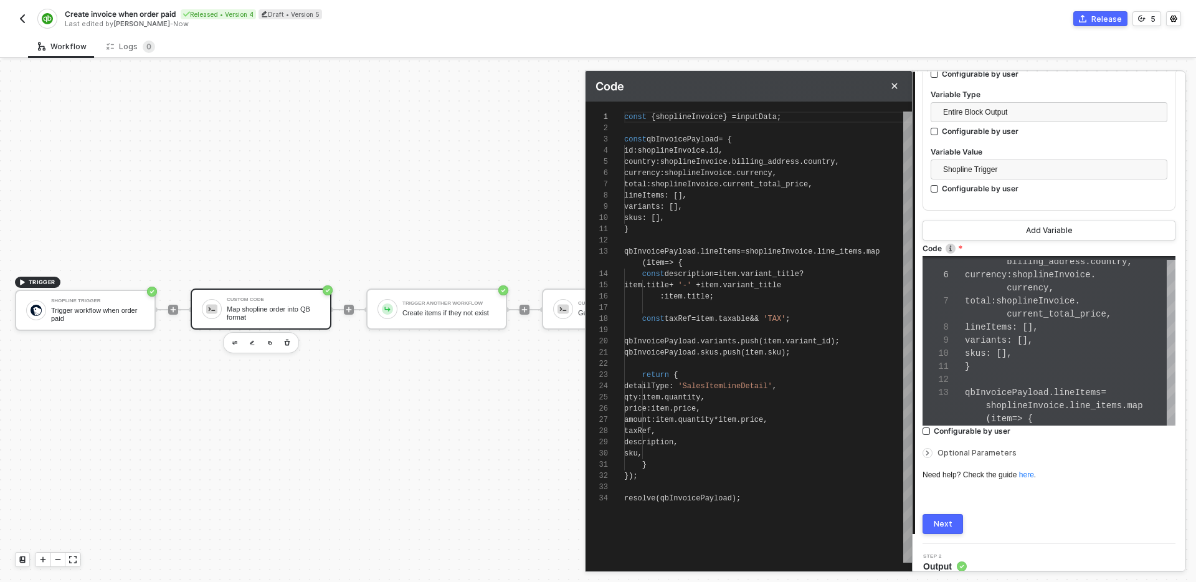
scroll to position [220, 0]
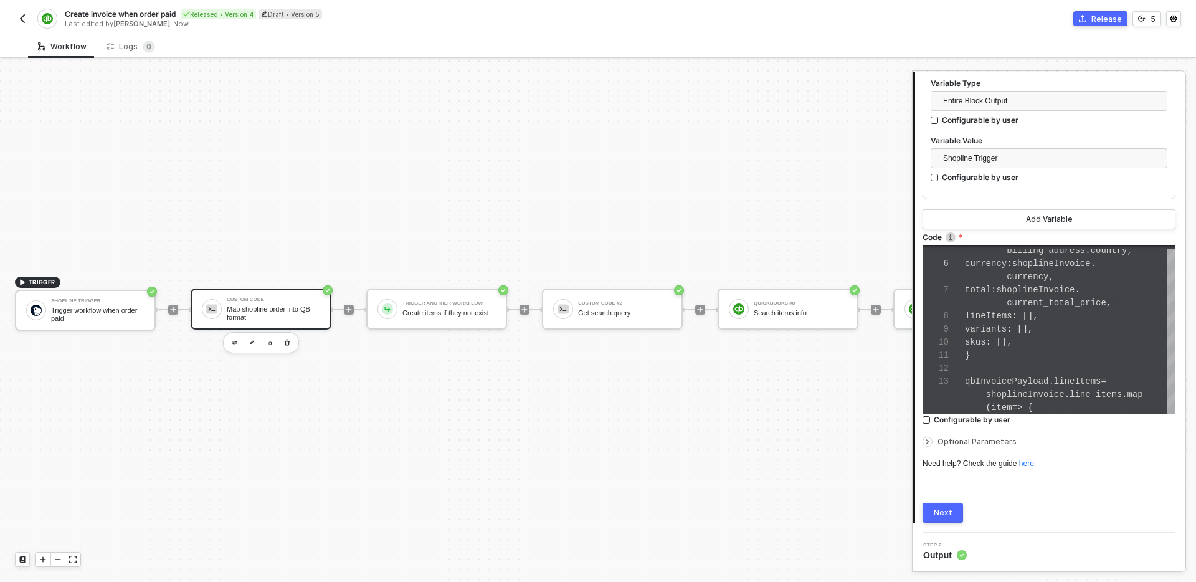
click at [1000, 493] on div "Connector Name Map shopline order into QB format Variables Variable 1 Variable …" at bounding box center [1048, 222] width 253 height 602
click at [951, 516] on button "Next" at bounding box center [942, 513] width 40 height 20
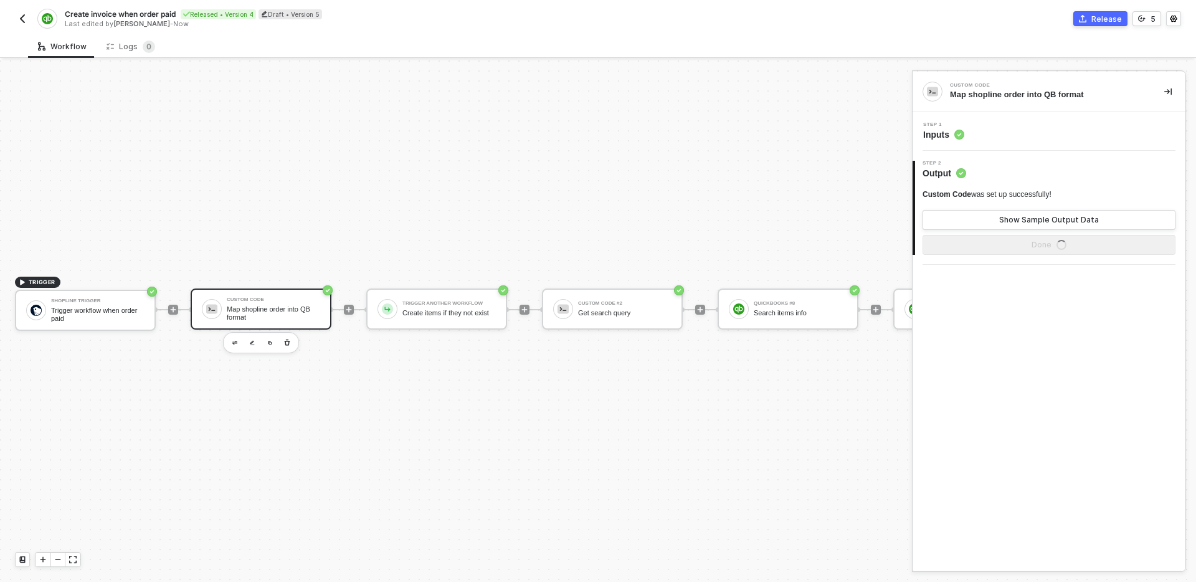
scroll to position [0, 0]
click at [986, 214] on button "Show Sample Output Data" at bounding box center [1048, 220] width 253 height 20
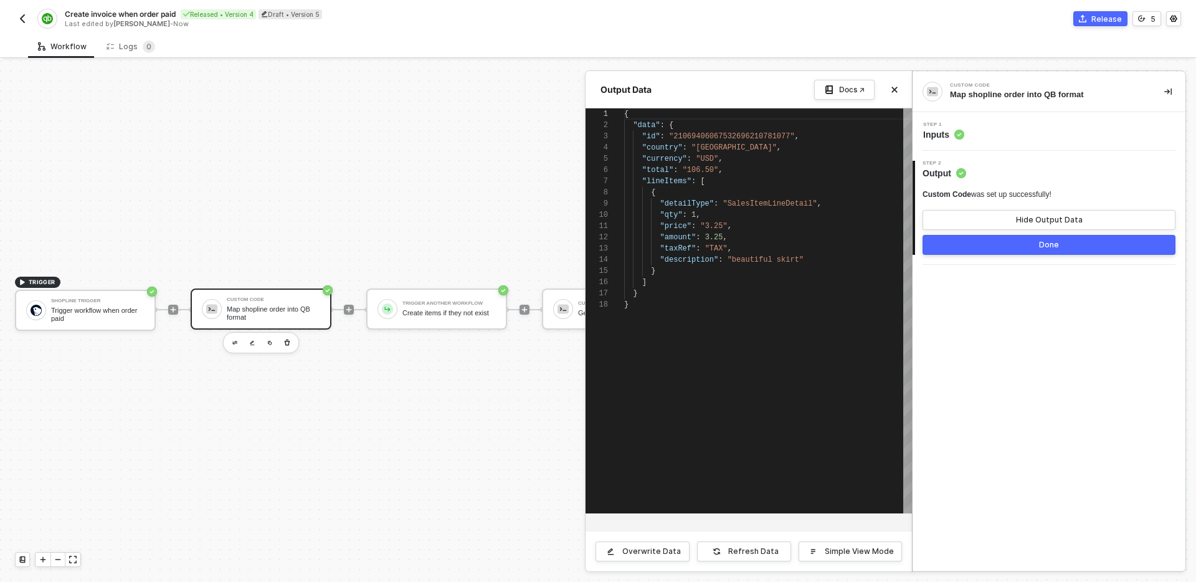
scroll to position [112, 0]
click at [752, 552] on div "Refresh Data" at bounding box center [753, 551] width 50 height 10
click at [956, 457] on div "Custom Code Map shopline order into QB format Step 1 Inputs 2 Step 2 Output Cus…" at bounding box center [1049, 321] width 273 height 499
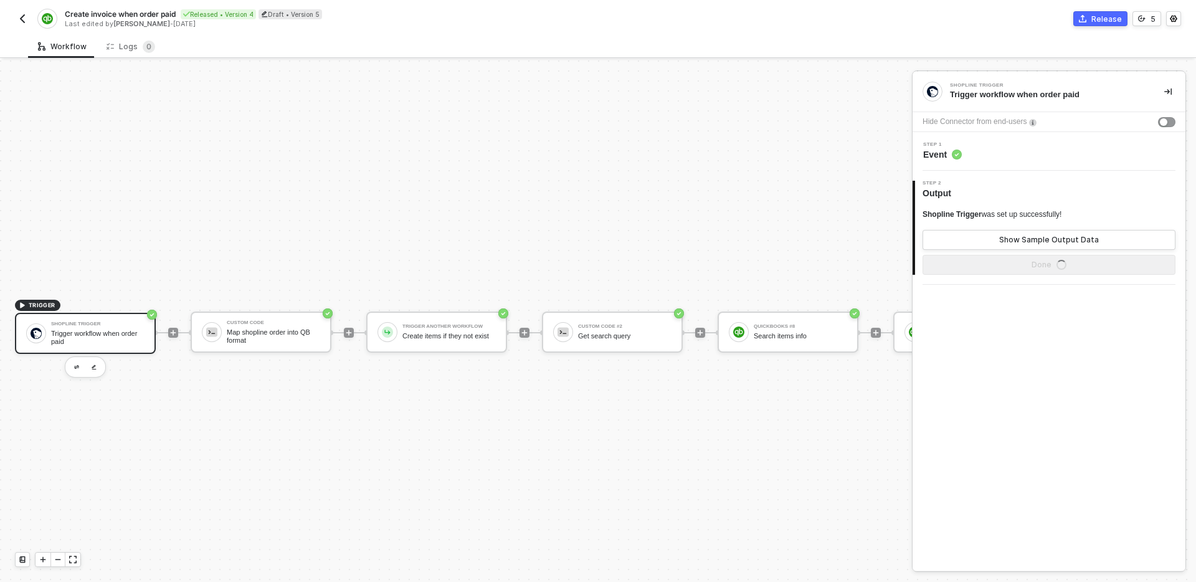
scroll to position [23, 0]
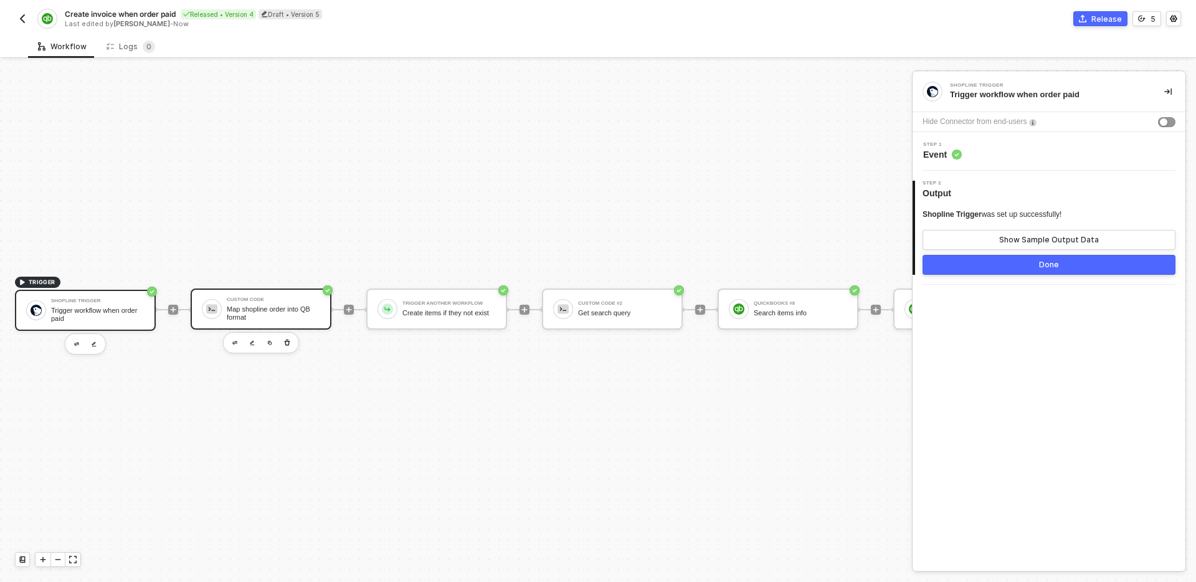
click at [294, 315] on div "Map shopline order into QB format" at bounding box center [273, 313] width 93 height 16
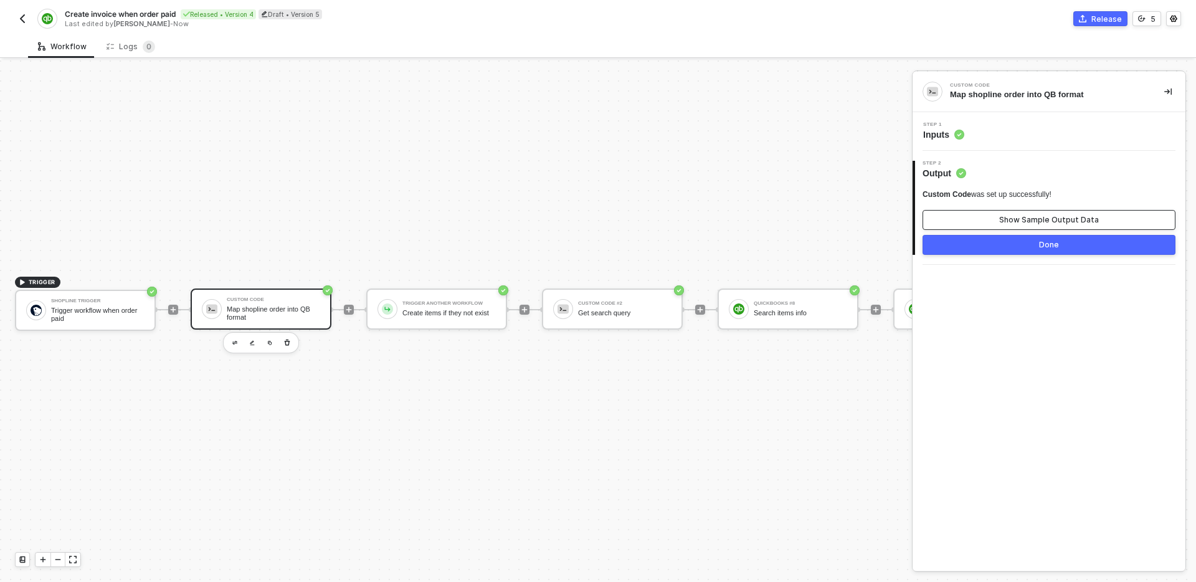
click at [1000, 222] on button "Show Sample Output Data" at bounding box center [1048, 220] width 253 height 20
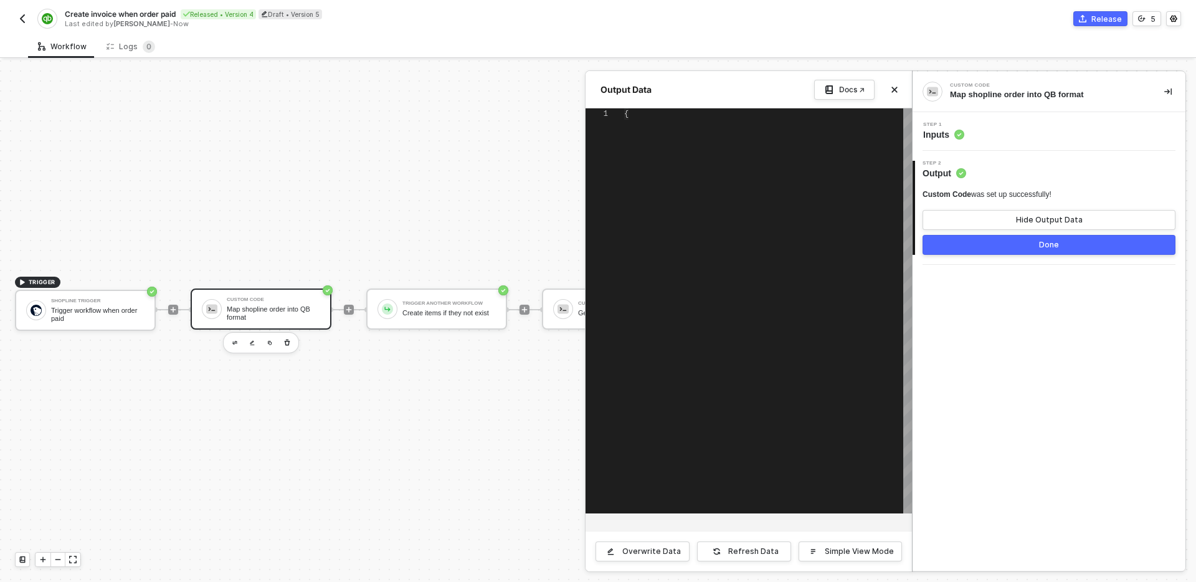
type textarea "{ "data": { "id": "21069406067532696210781077", "country": "China", "currency":…"
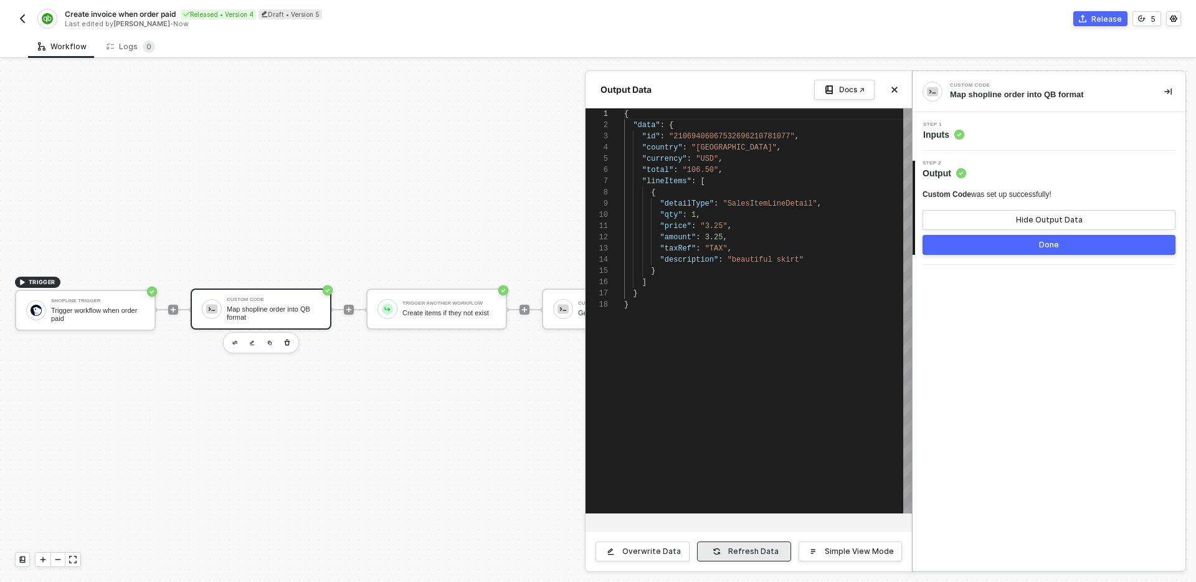
click at [753, 548] on div "Refresh Data" at bounding box center [753, 551] width 50 height 10
click at [891, 93] on icon "icon-close" at bounding box center [894, 89] width 7 height 7
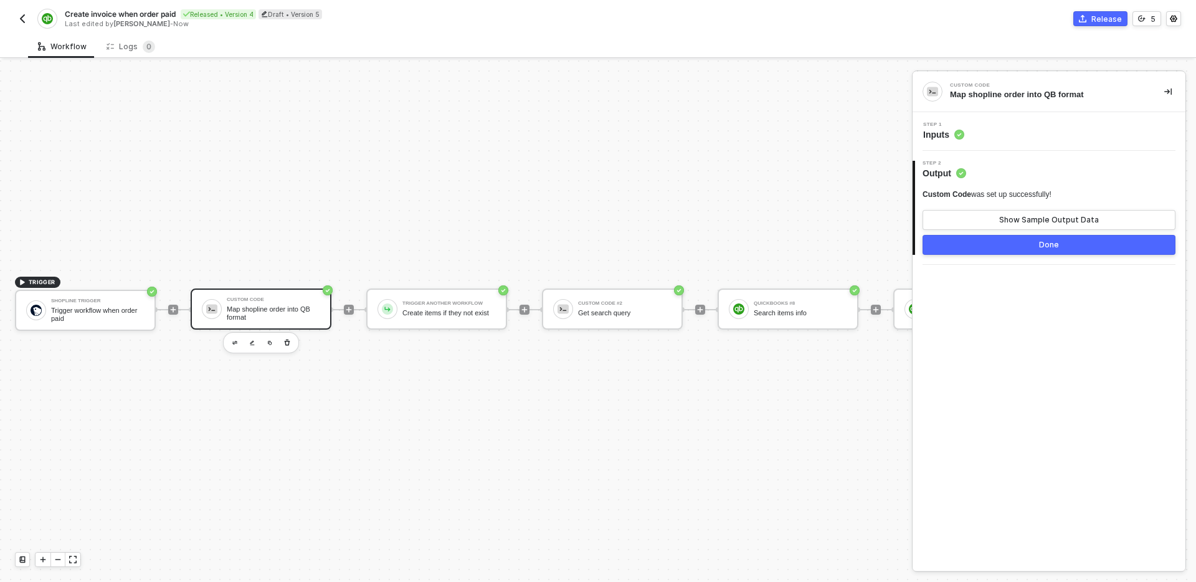
click at [996, 130] on div "Step 1 Inputs" at bounding box center [1051, 131] width 270 height 19
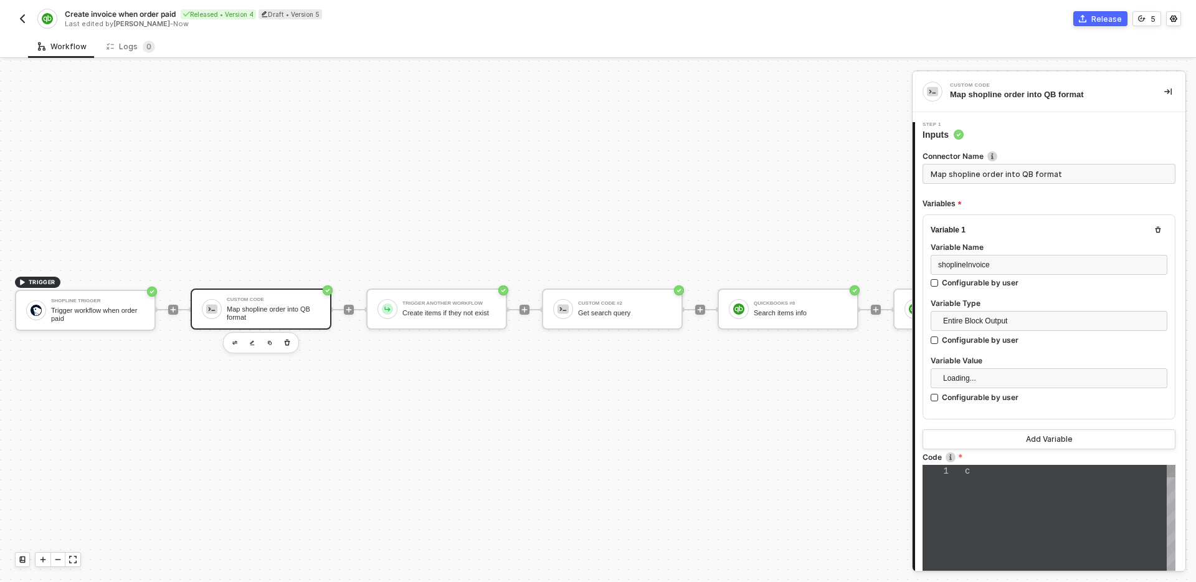
type textarea "const { shoplineInvoice } = inputData; const qbInvoicePayload = { id: [DOMAIN_N…"
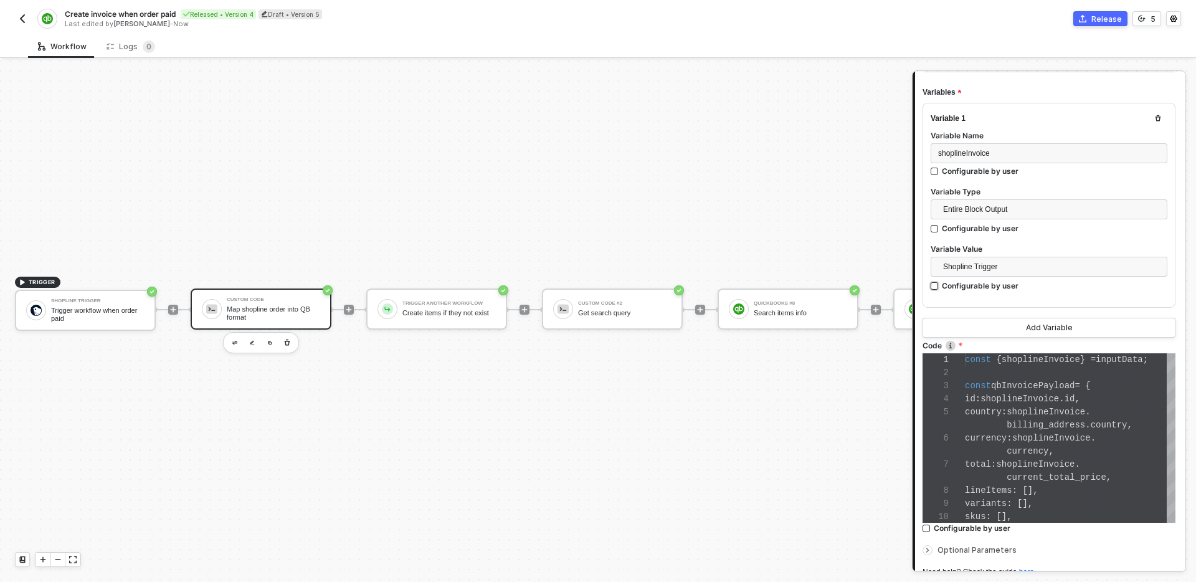
scroll to position [164, 0]
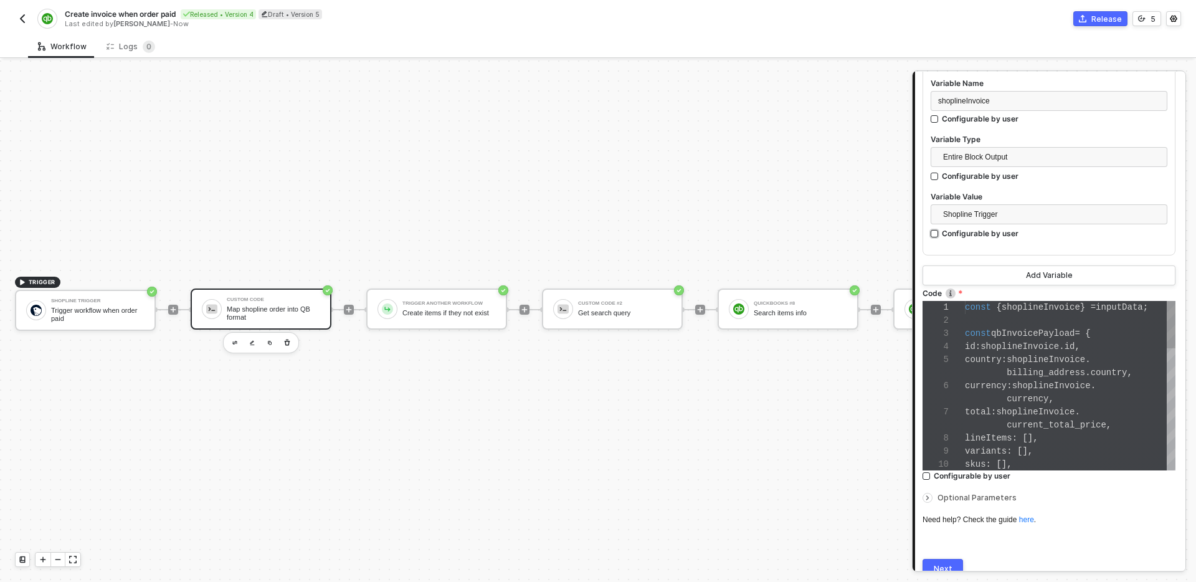
click at [1007, 401] on span "currency" at bounding box center [1028, 399] width 42 height 10
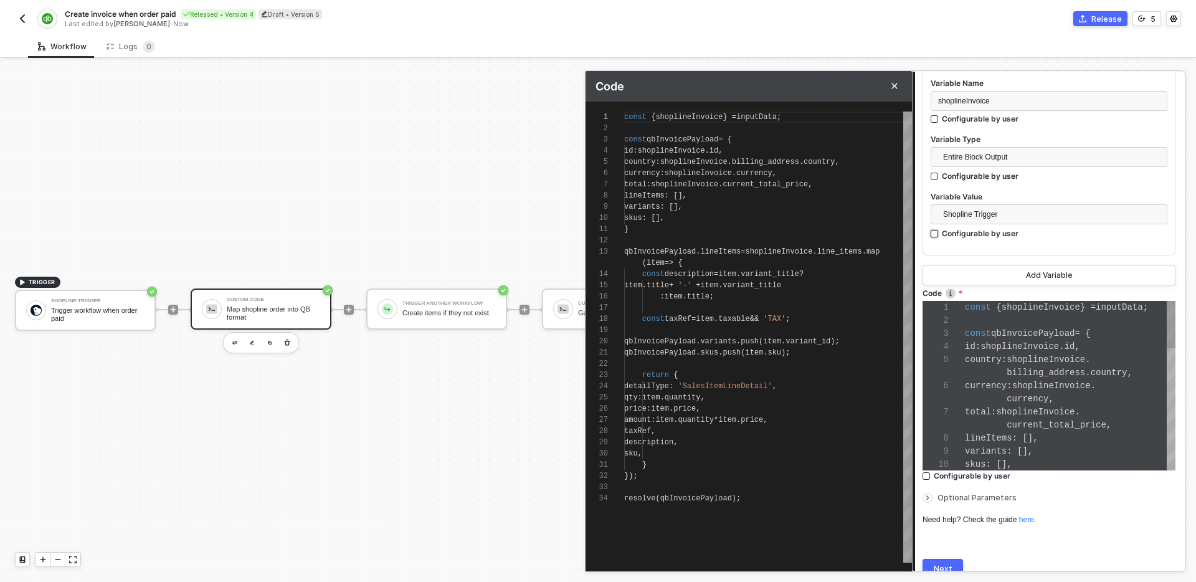
scroll to position [112, 0]
click at [781, 286] on span "variant_title" at bounding box center [752, 285] width 59 height 9
click at [787, 498] on div "resolve ( qbInvoicePayload );" at bounding box center [768, 498] width 288 height 11
type textarea "sku, } }); resolve(qbInvoicePayload);"
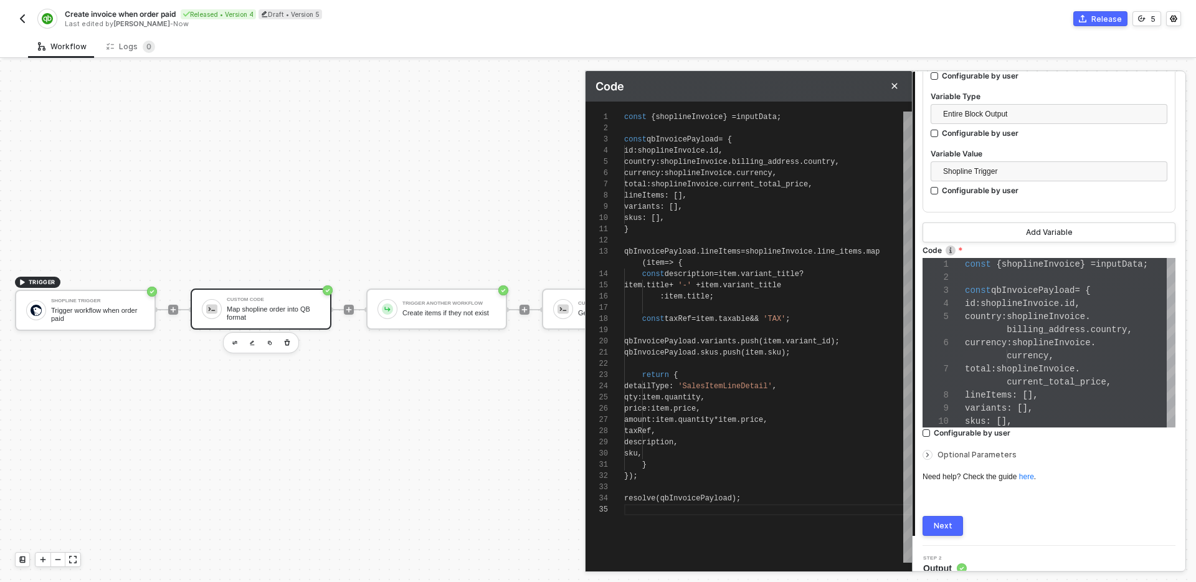
scroll to position [220, 0]
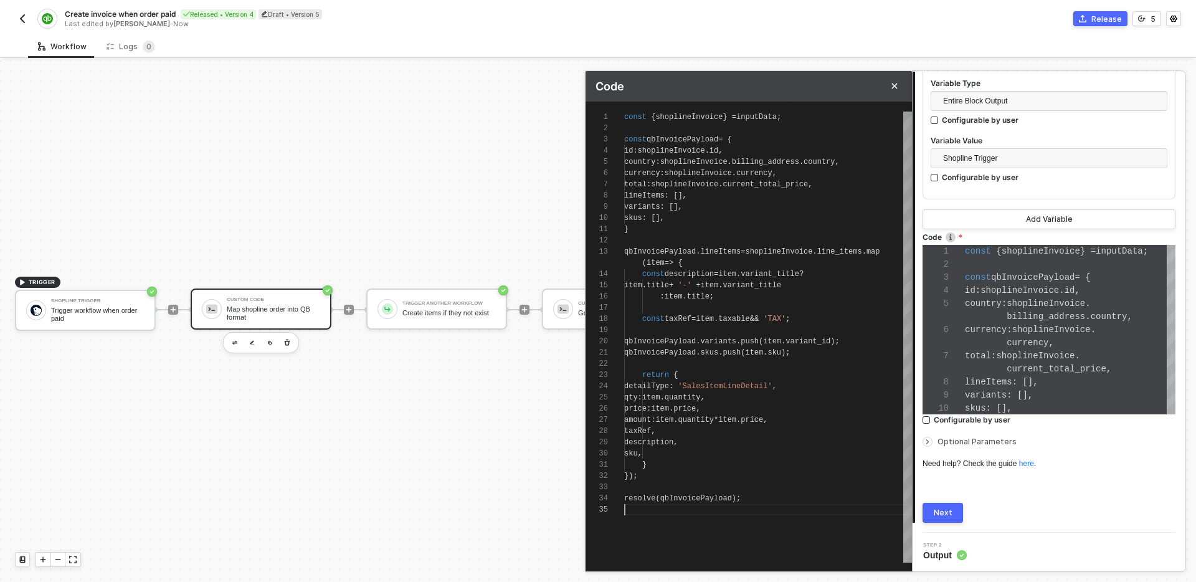
click at [944, 518] on button "Next" at bounding box center [942, 513] width 40 height 20
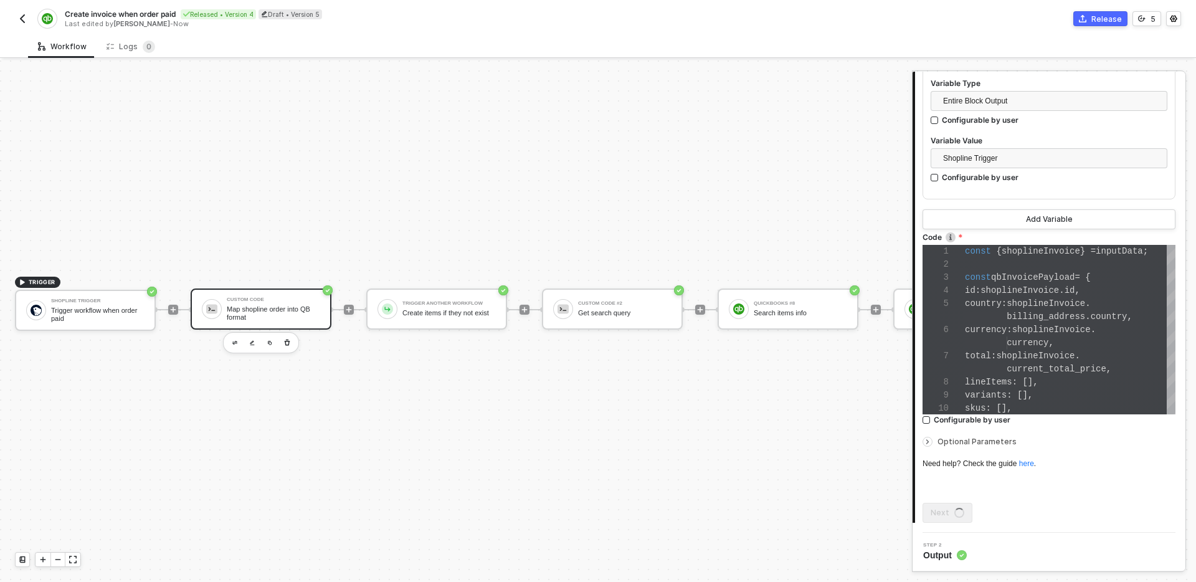
scroll to position [0, 0]
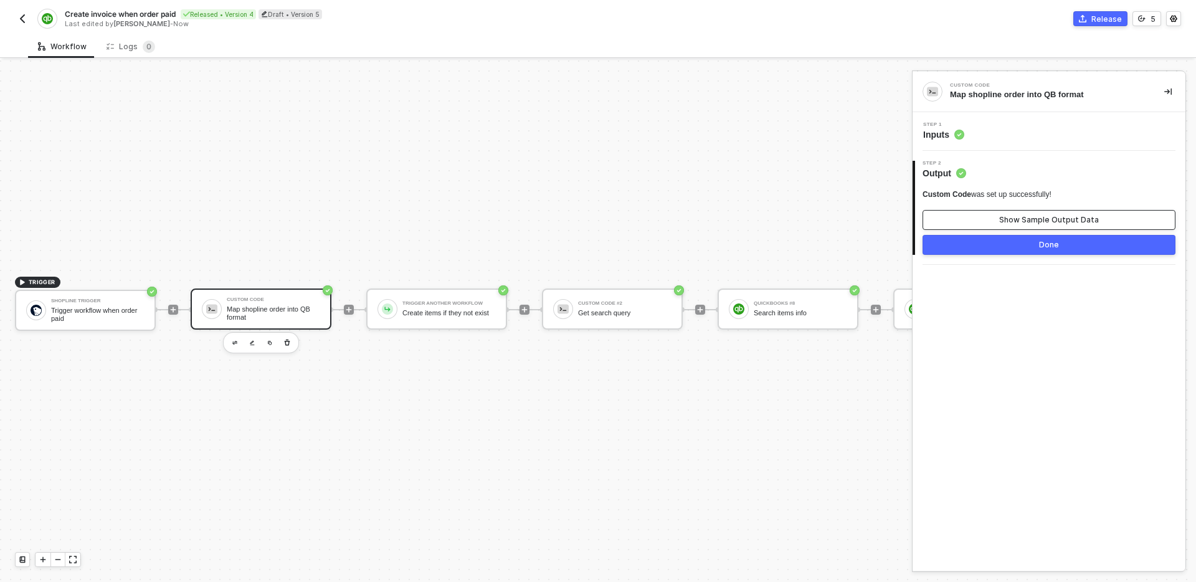
click at [1026, 219] on div "Show Sample Output Data" at bounding box center [1049, 220] width 100 height 10
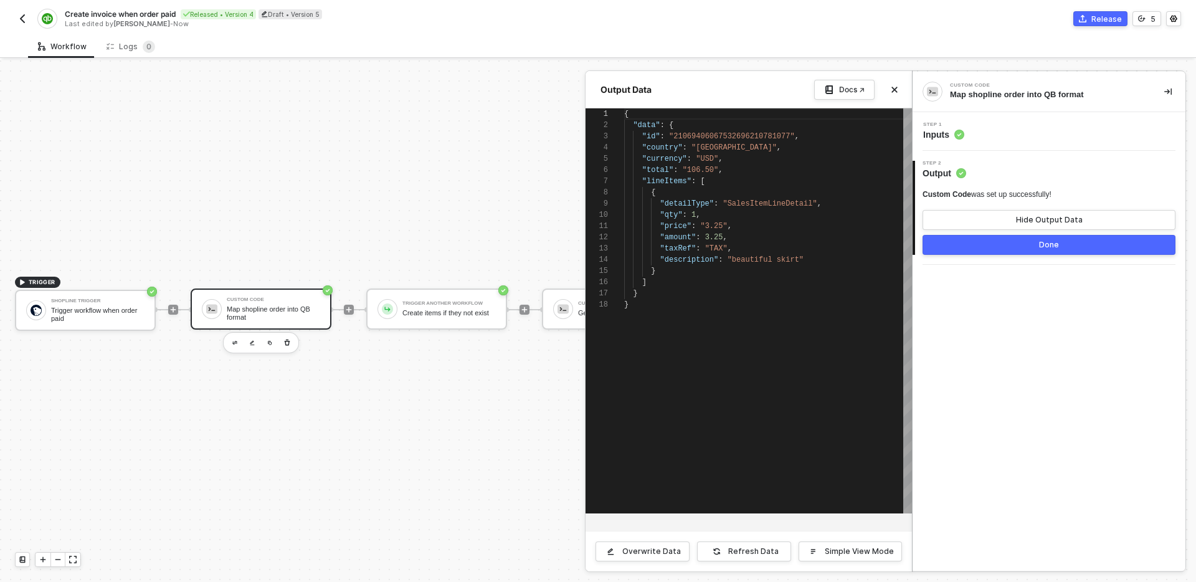
scroll to position [112, 0]
click at [1037, 131] on div "Step 1 Inputs" at bounding box center [1051, 131] width 270 height 19
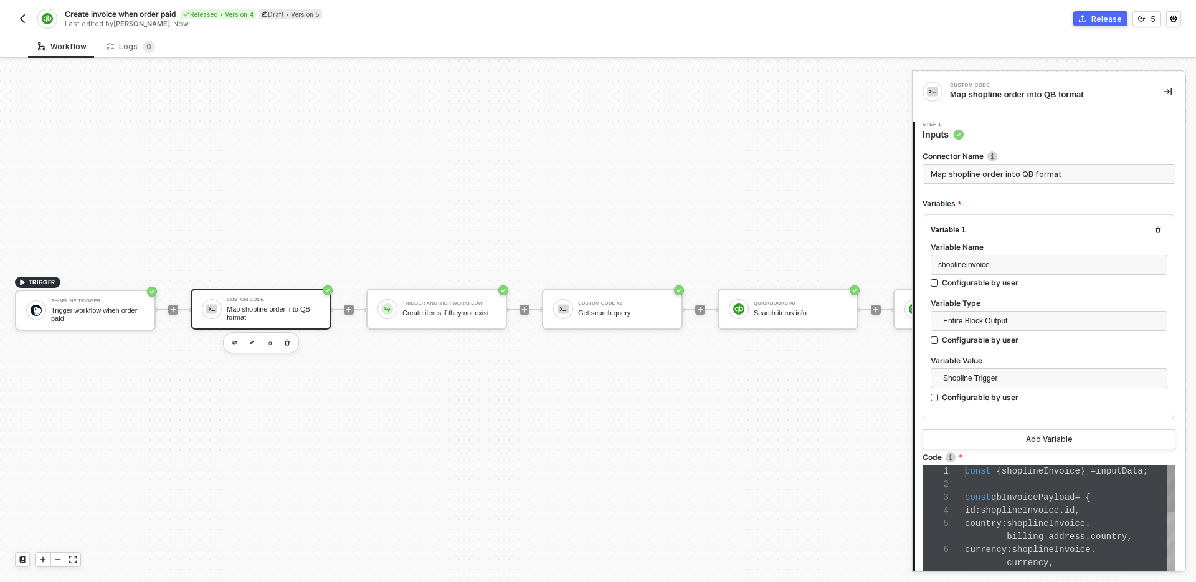
click at [1036, 485] on div at bounding box center [1070, 484] width 211 height 13
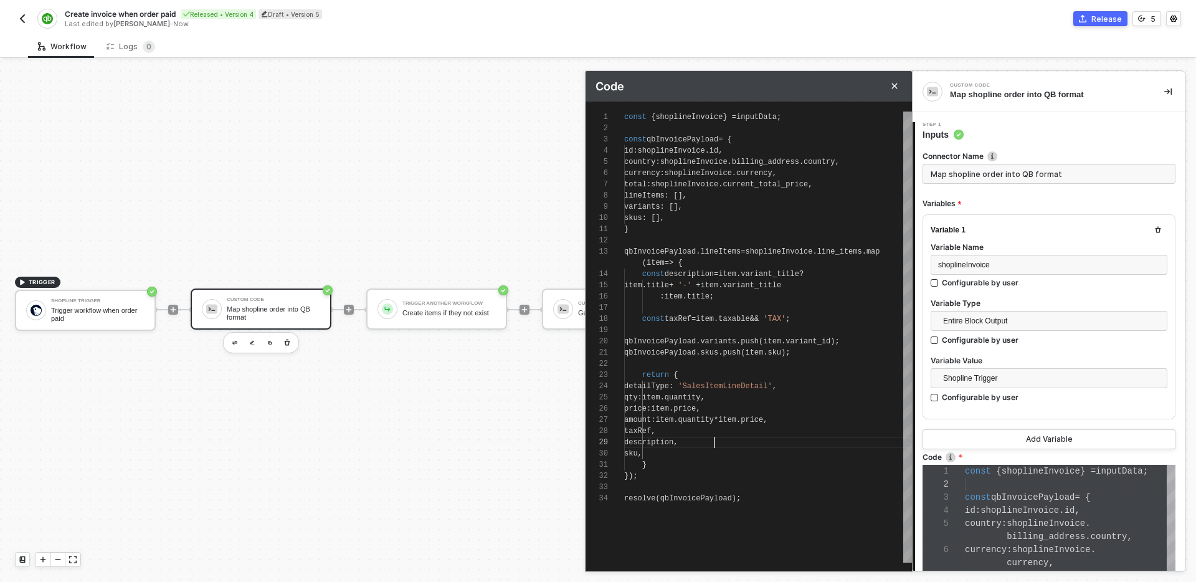
scroll to position [101, 90]
click at [721, 448] on div "sku ," at bounding box center [768, 453] width 288 height 11
click at [717, 459] on div "}" at bounding box center [768, 464] width 288 height 11
type textarea "sku: item.sku, } }); resolve(qbInvoicePayload);"
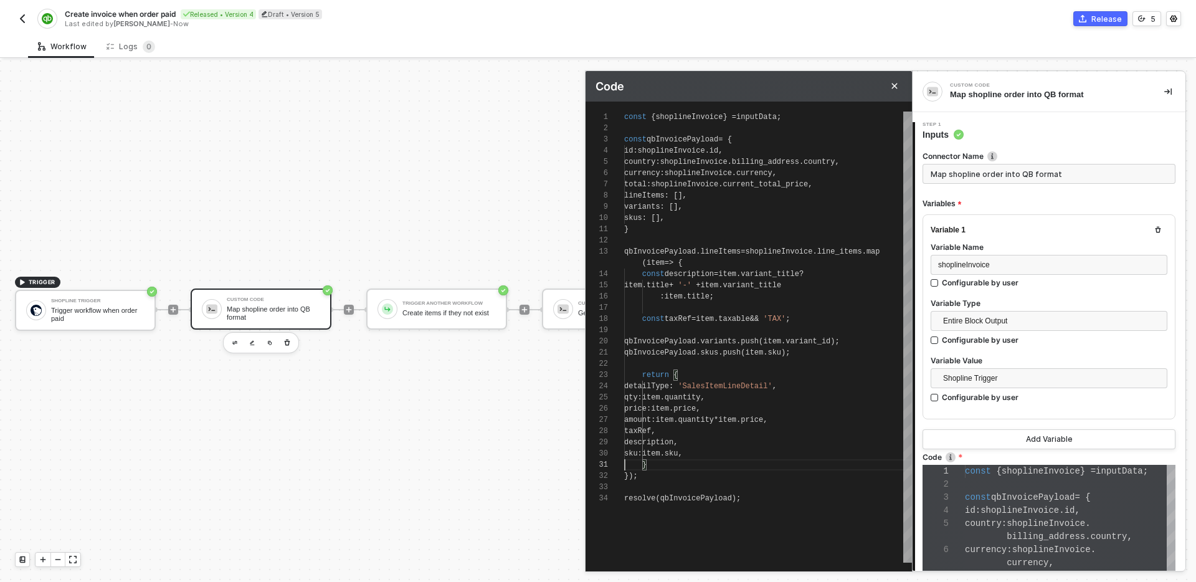
scroll to position [220, 0]
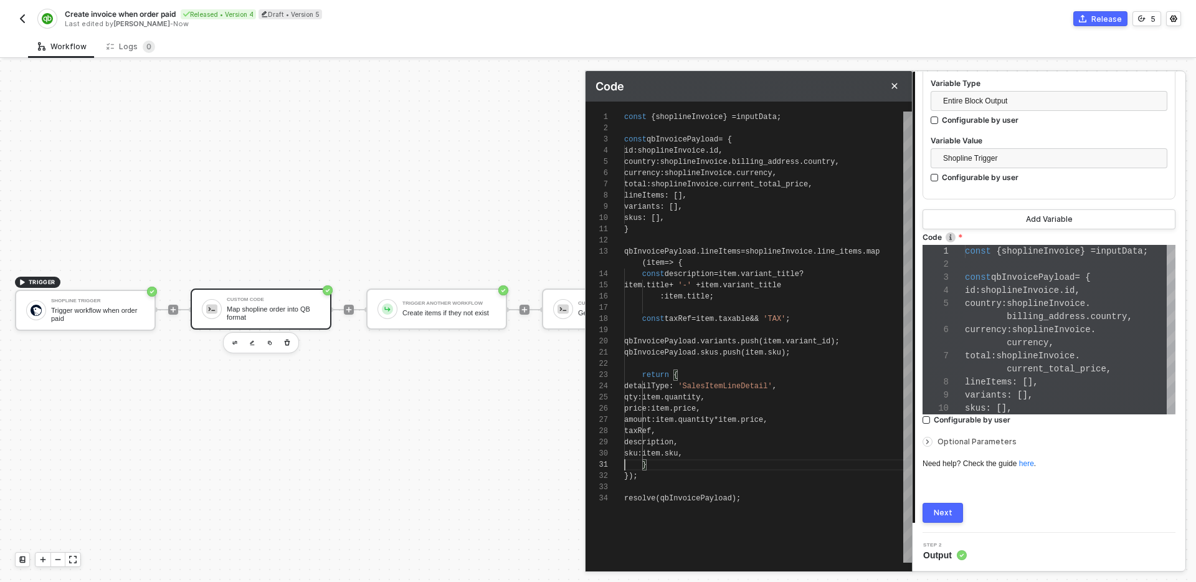
click at [947, 516] on div "Next" at bounding box center [943, 513] width 19 height 10
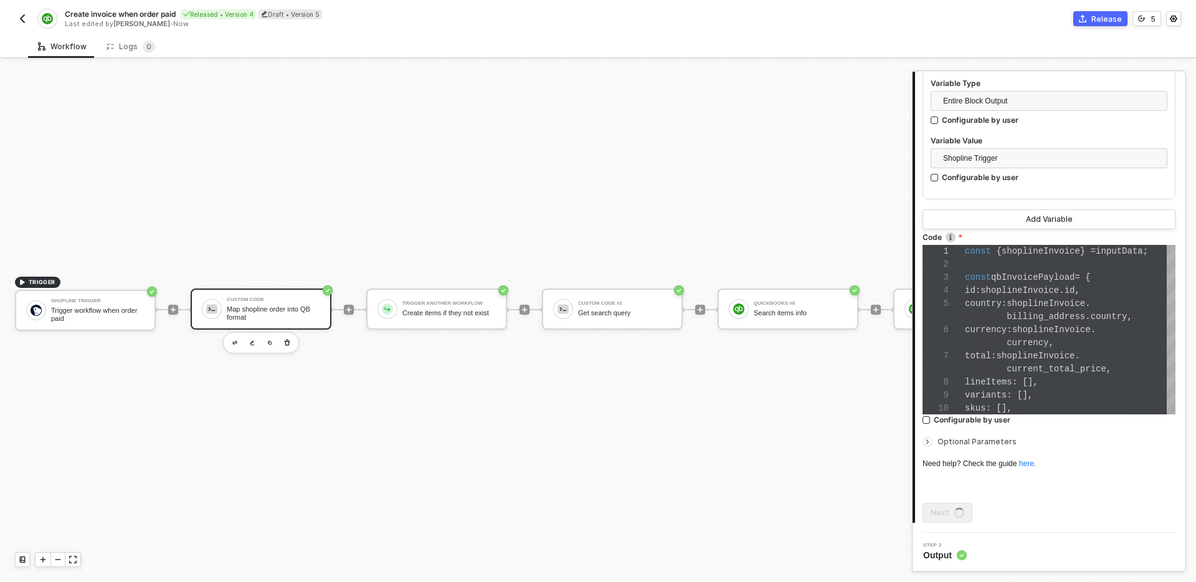
scroll to position [0, 0]
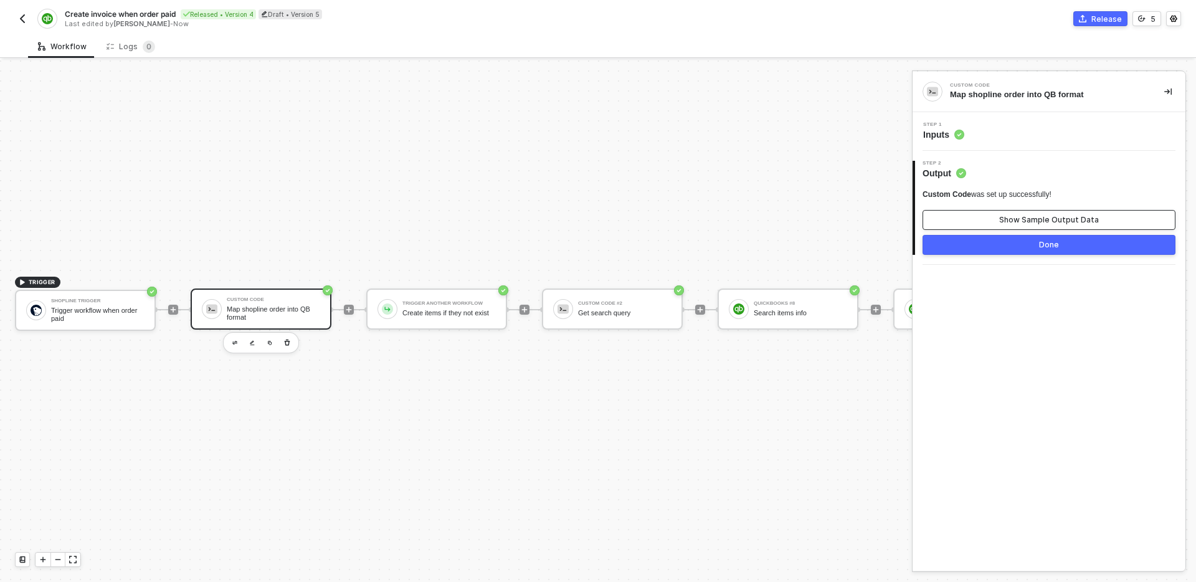
click at [974, 212] on button "Show Sample Output Data" at bounding box center [1048, 220] width 253 height 20
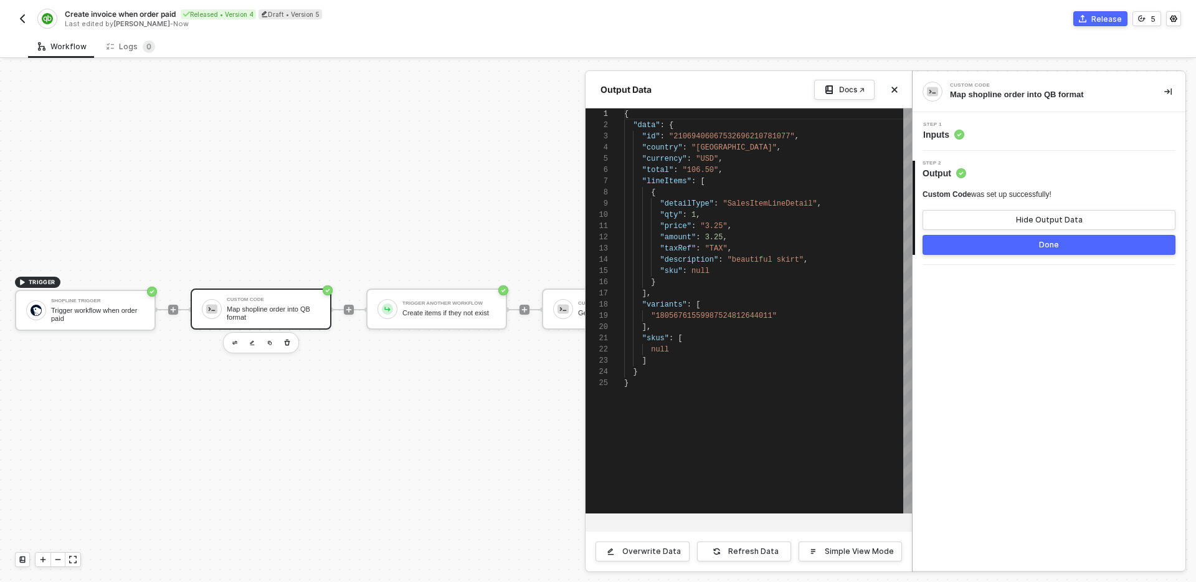
scroll to position [112, 0]
click at [1005, 252] on button "Done" at bounding box center [1048, 245] width 253 height 20
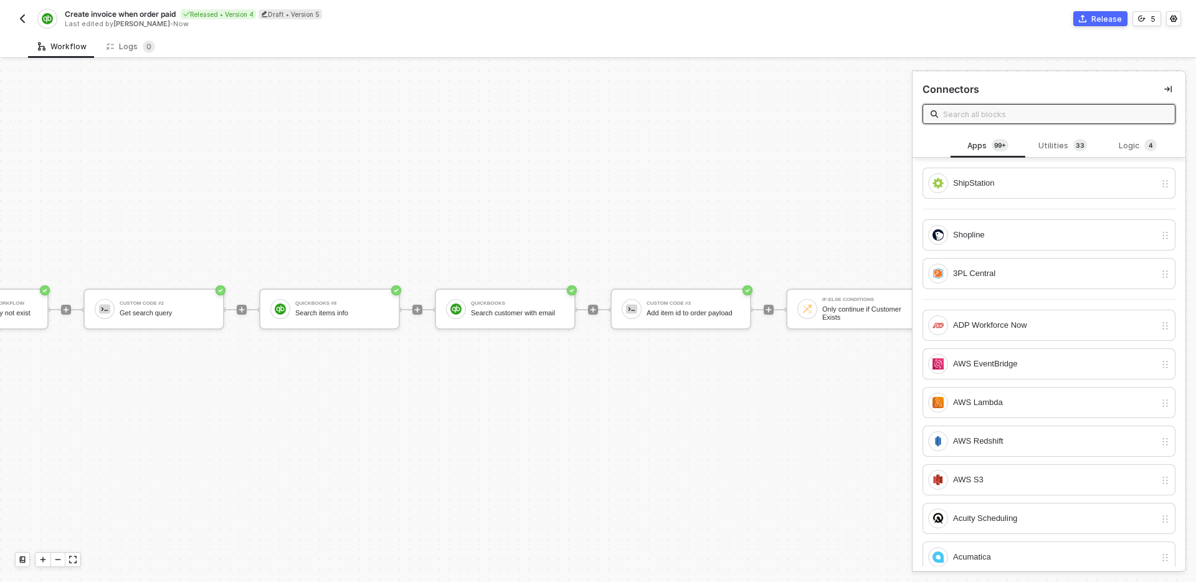
scroll to position [23, 467]
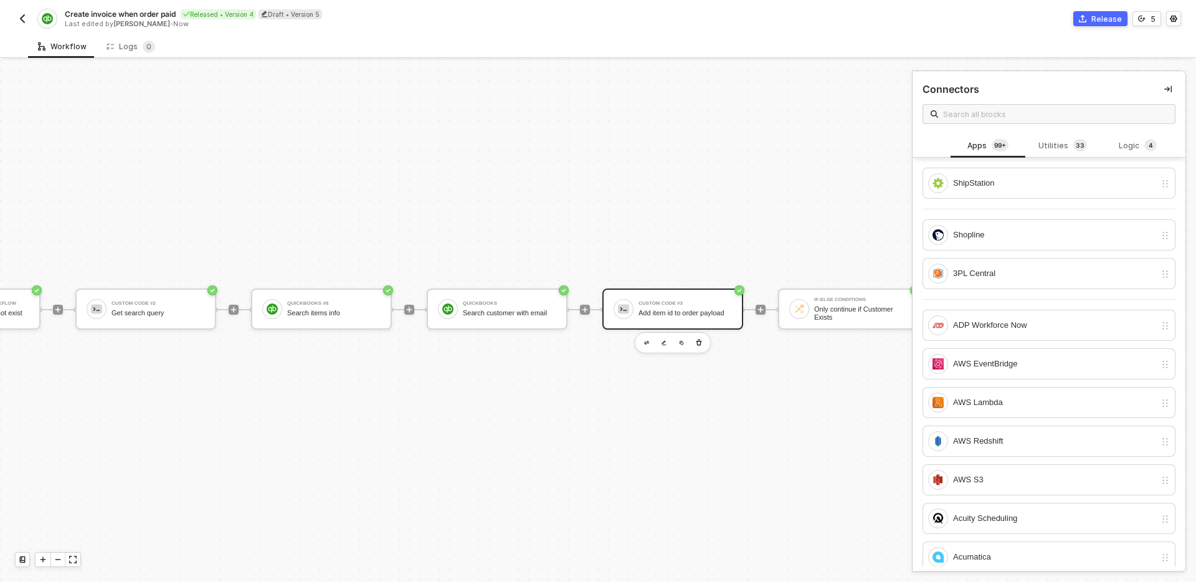
click at [694, 304] on div "Custom Code #3 Add item id to order payload" at bounding box center [684, 309] width 93 height 24
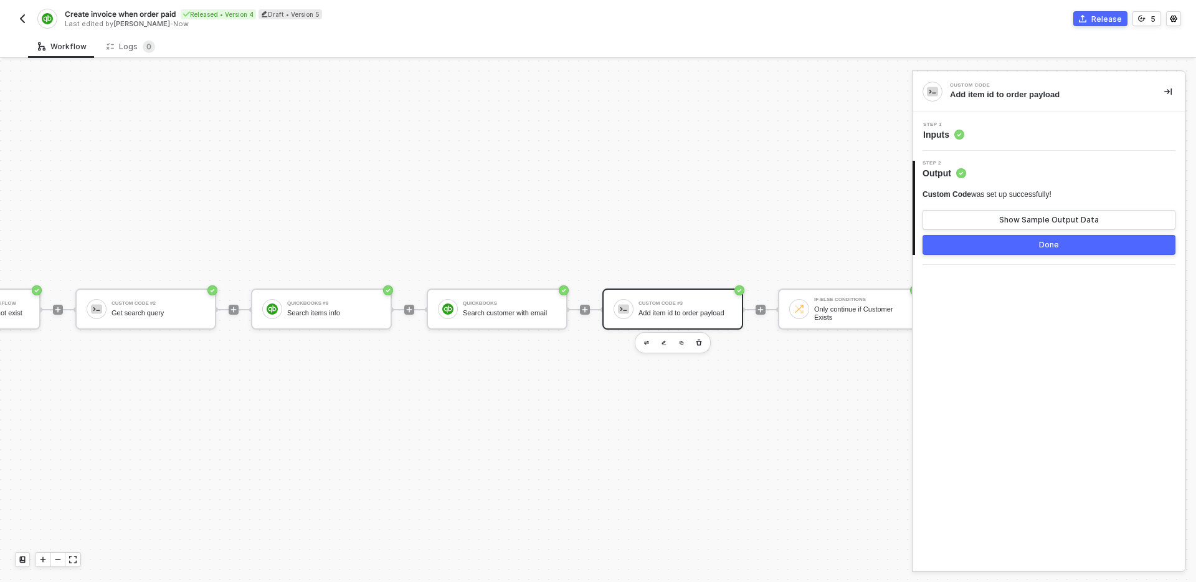
click at [1001, 142] on div "Step 1 Inputs" at bounding box center [1049, 131] width 273 height 39
click at [1022, 136] on div "Step 1 Inputs" at bounding box center [1051, 131] width 270 height 19
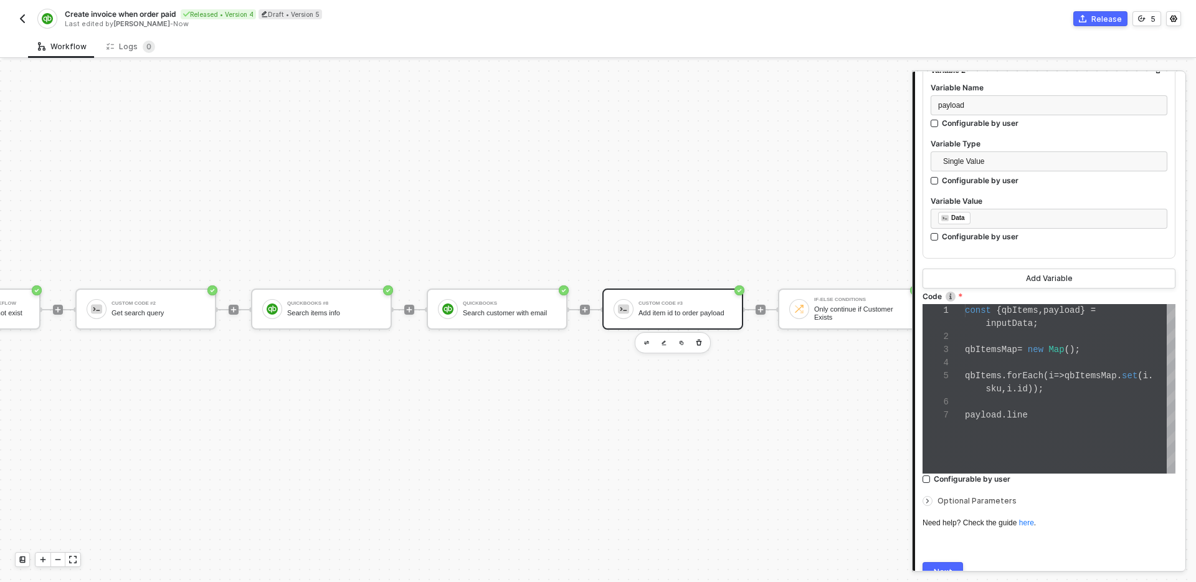
scroll to position [432, 0]
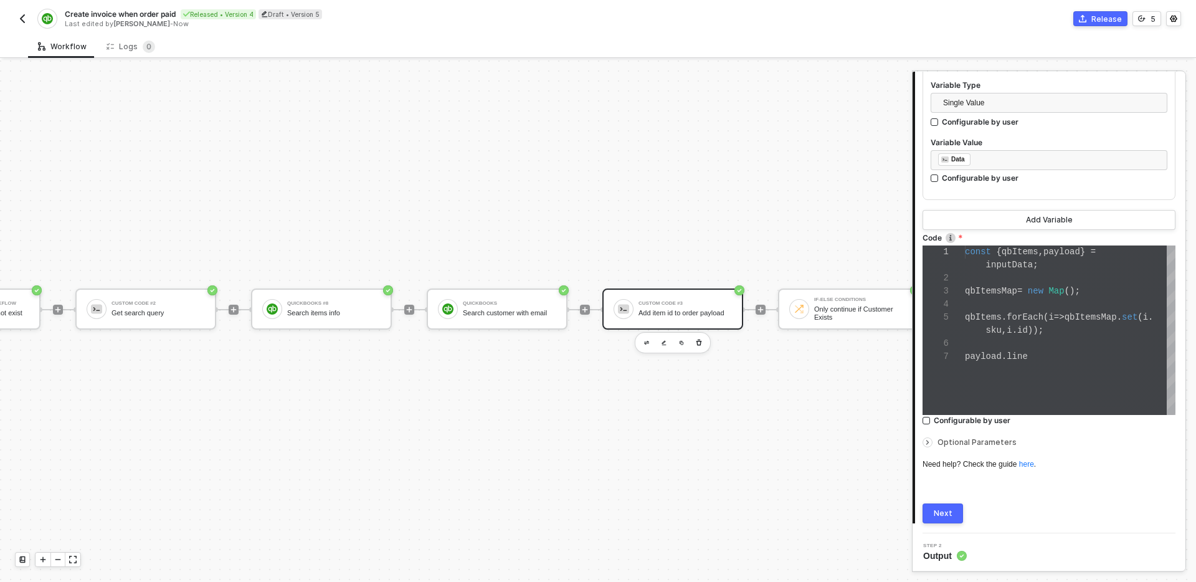
click at [1041, 363] on div "const { qbItems , payload } = inputData ; qbItemsMap = new Map (); qbItems . fo…" at bounding box center [1070, 329] width 211 height 169
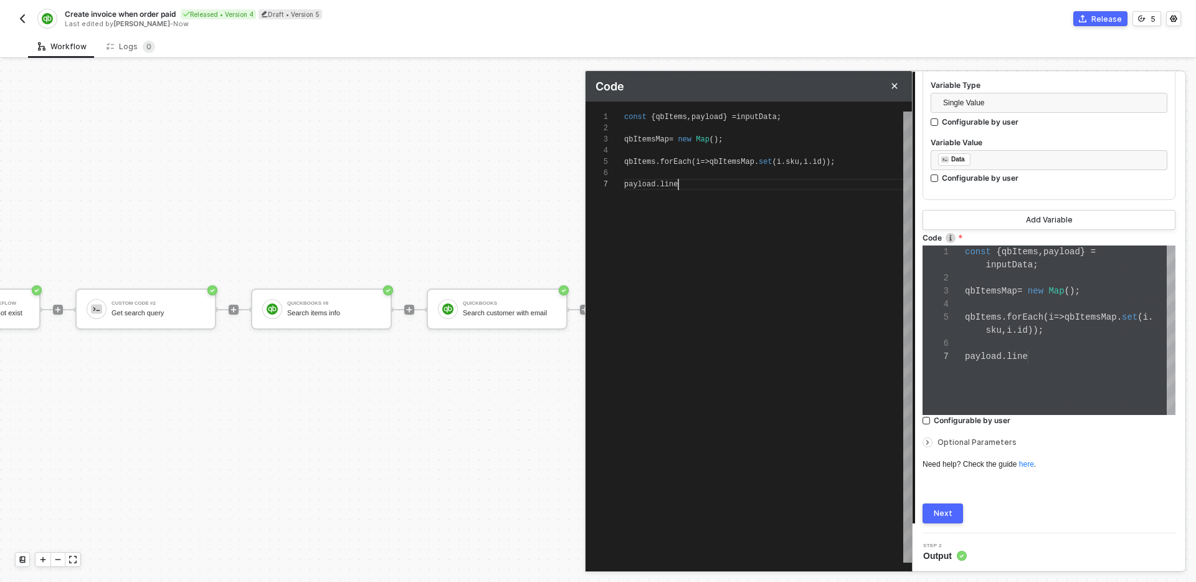
scroll to position [67, 54]
click at [668, 183] on span "line" at bounding box center [669, 184] width 18 height 9
paste textarea "Items"
type textarea "const { qbItems, payload } = inputData; qbItemsMap = new Map(); qbItems.forEach…"
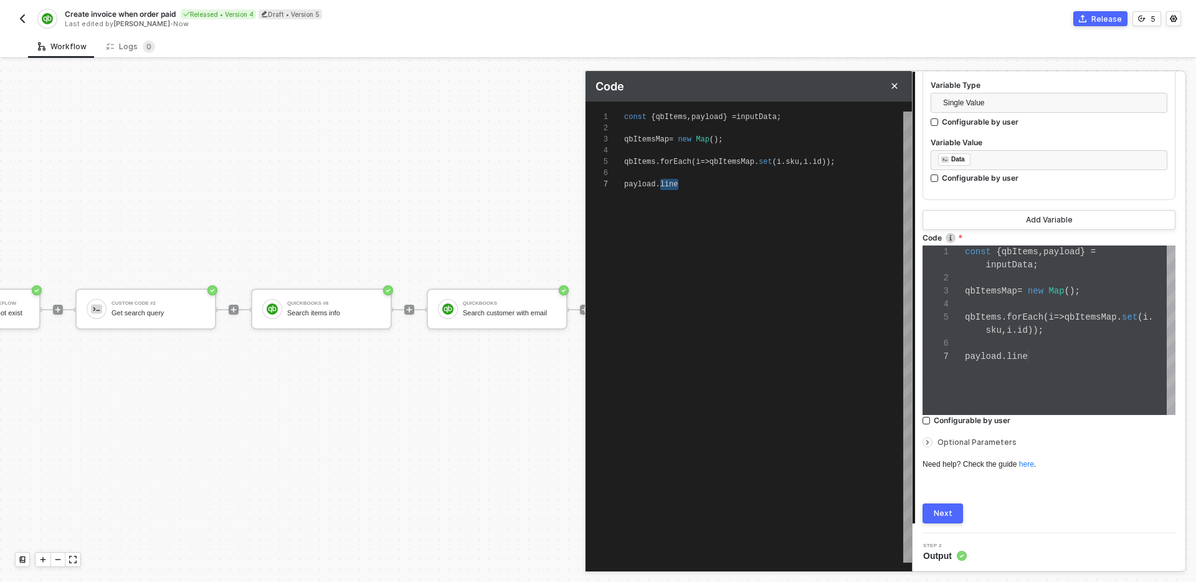
scroll to position [78, 0]
type textarea "const { qbItems, payload } = inputData; qbItemsMap = new Map(); qbItems.forEach…"
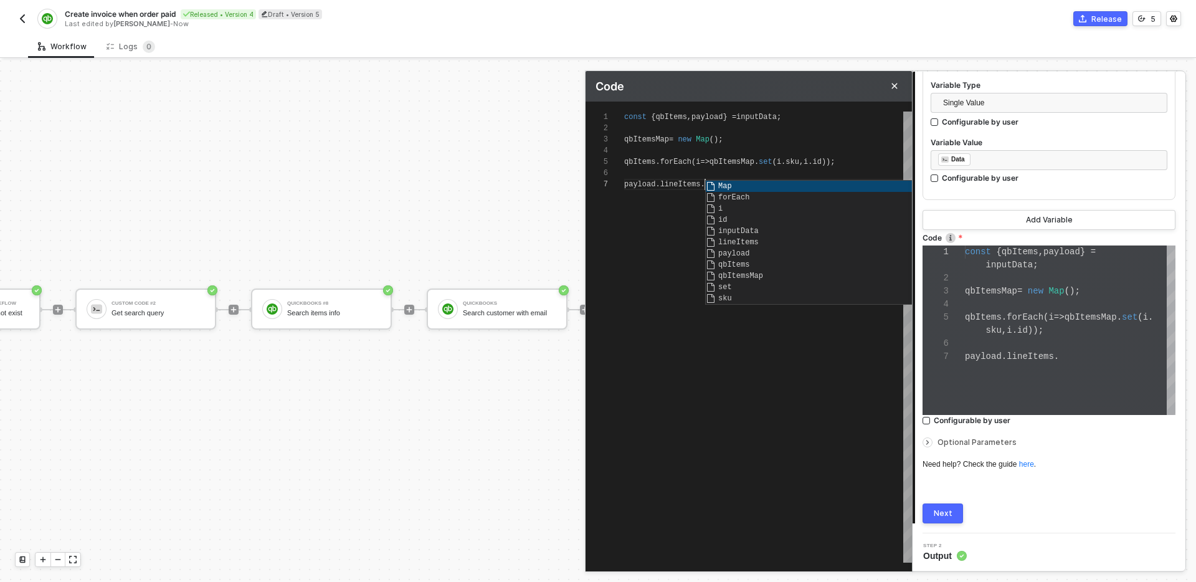
type textarea "const { qbItems, payload } = inputData; qbItemsMap = new Map(); qbItems.forEach…"
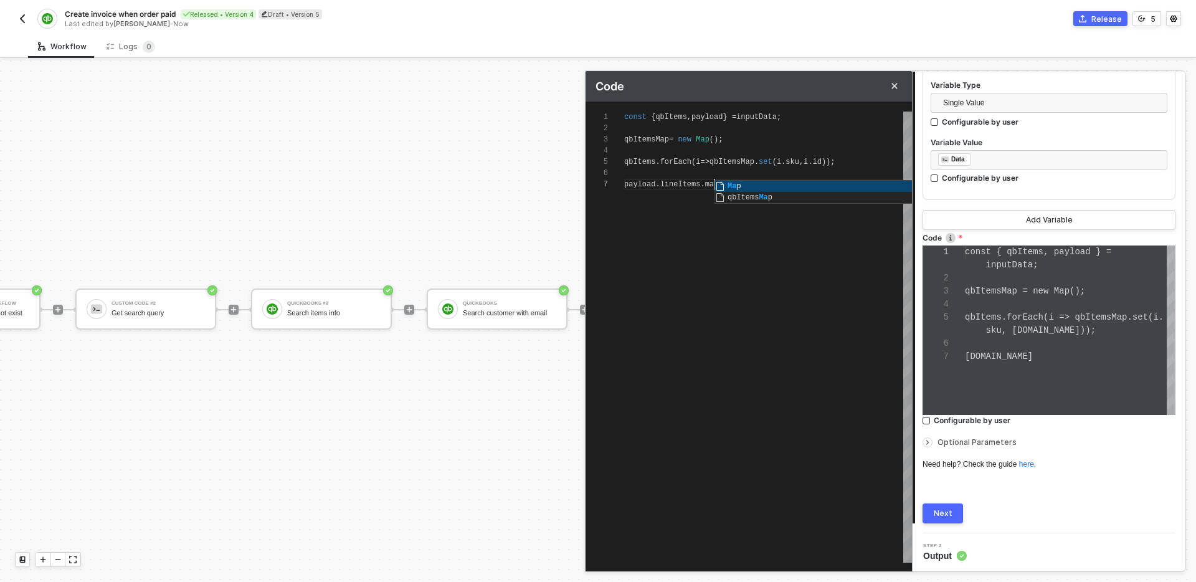
type textarea "const { qbItems, payload } = inputData; qbItemsMap = new Map(); qbItems.forEach…"
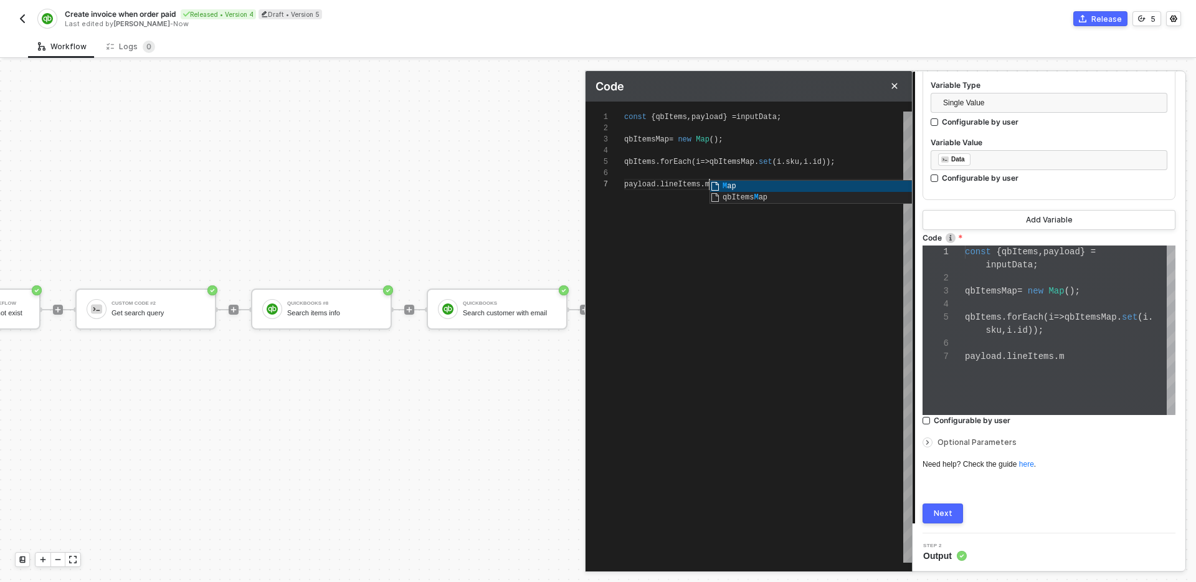
type textarea "const { qbItems, payload } = inputData; qbItemsMap = new Map(); qbItems.forEach…"
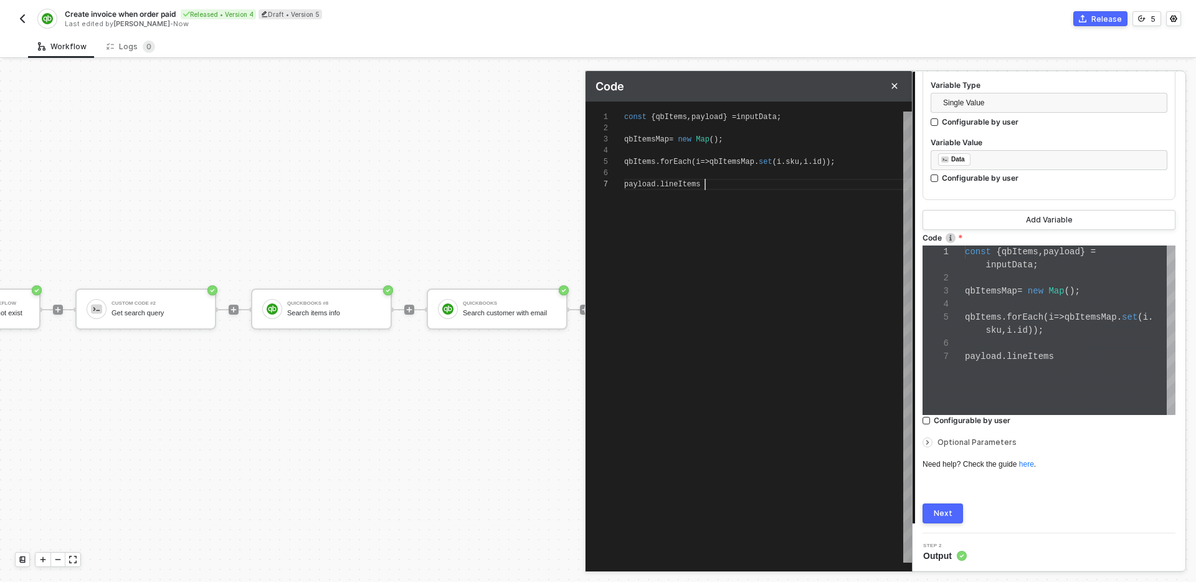
type textarea "const { qbItems, payload } = inputData; qbItemsMap = new Map(); qbItems.forEach…"
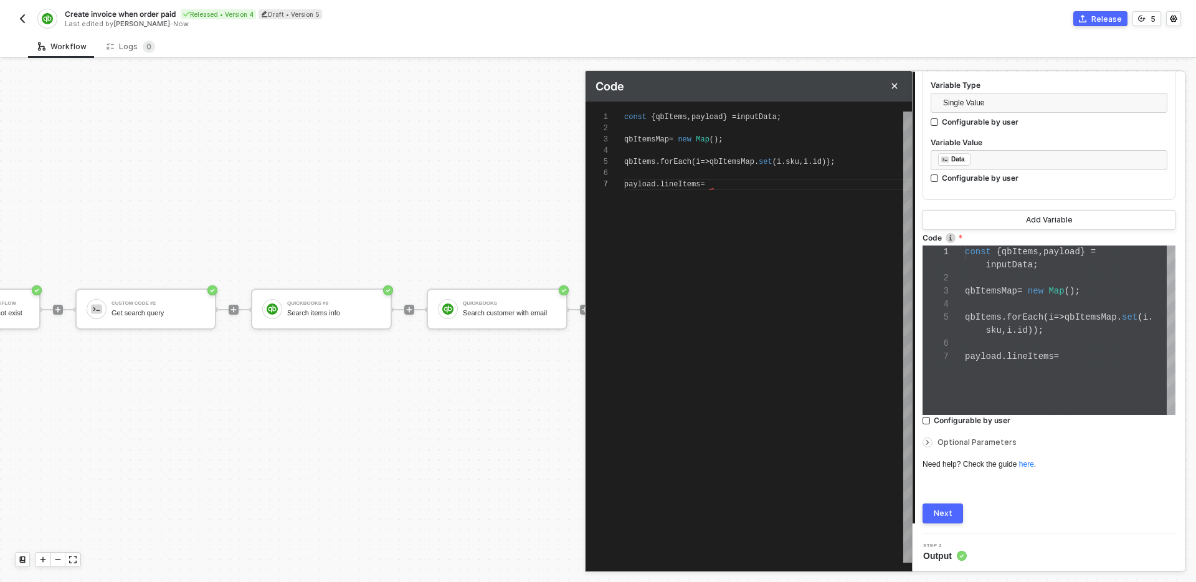
type textarea "const { qbItems, payload } = inputData; qbItemsMap = new Map(); qbItems.forEach…"
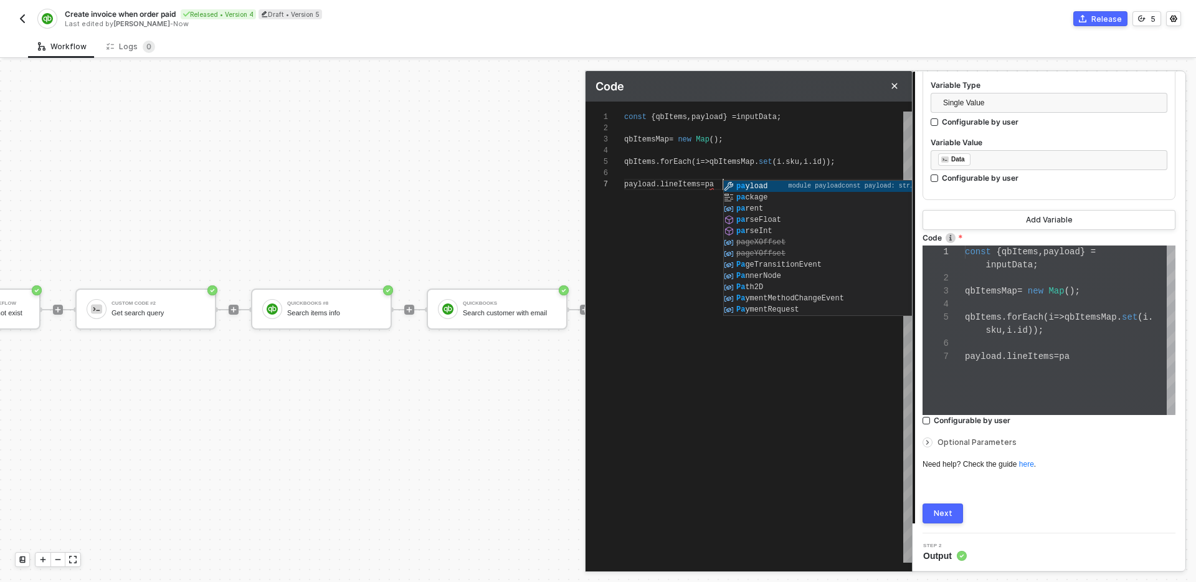
type textarea "const { qbItems, payload } = inputData; qbItemsMap = new Map(); qbItems.forEach…"
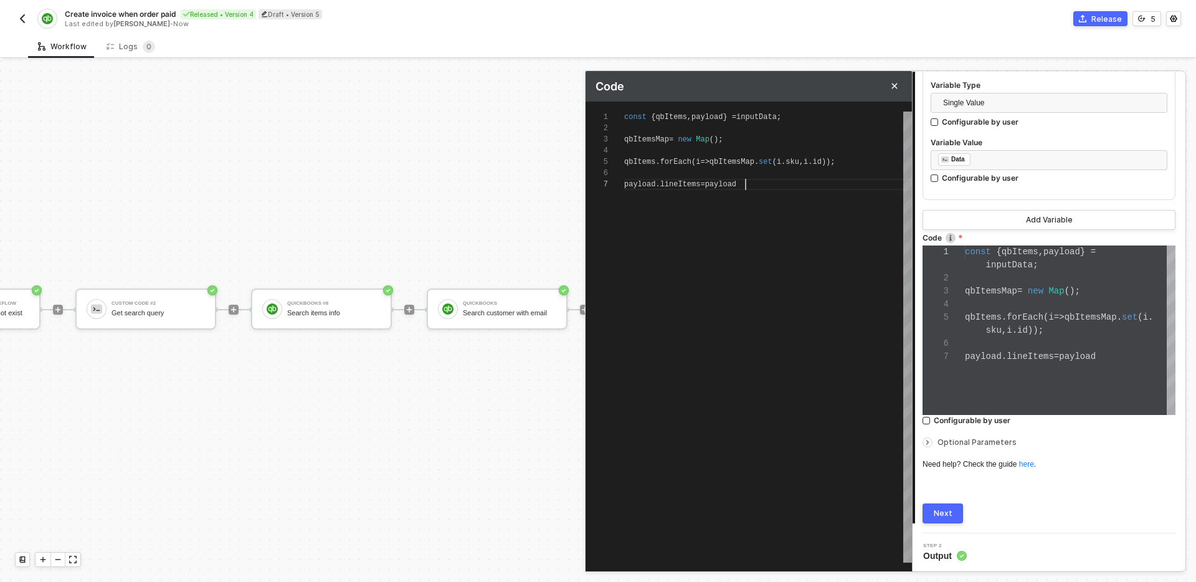
type textarea "const { qbItems, payload } = inputData; qbItemsMap = new Map(); qbItems.forEach…"
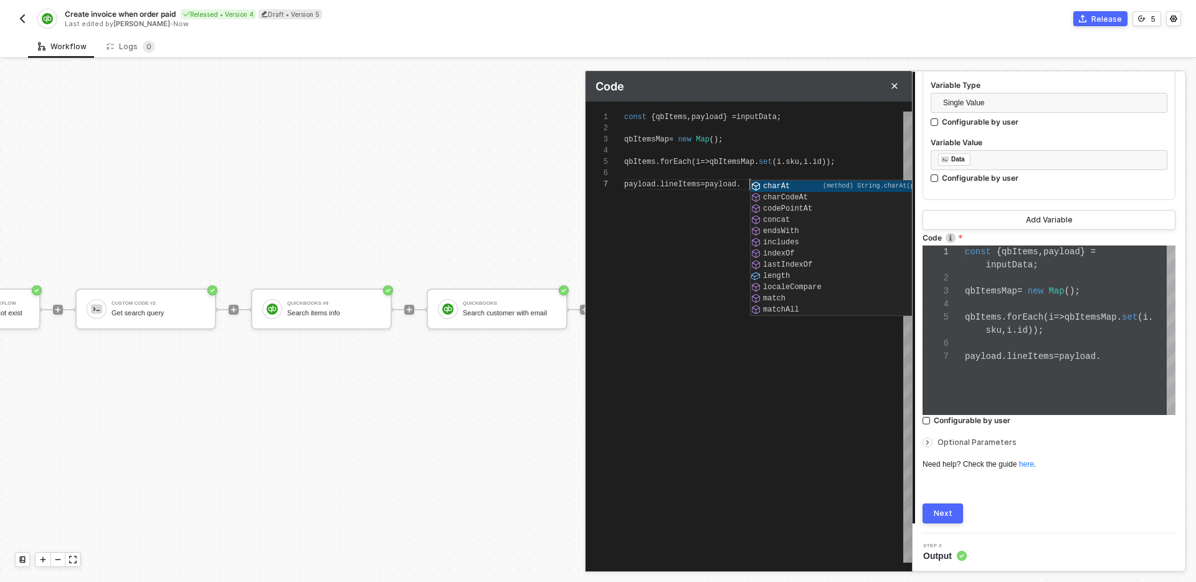
type textarea "const { qbItems, payload } = inputData; qbItemsMap = new Map(); qbItems.forEach…"
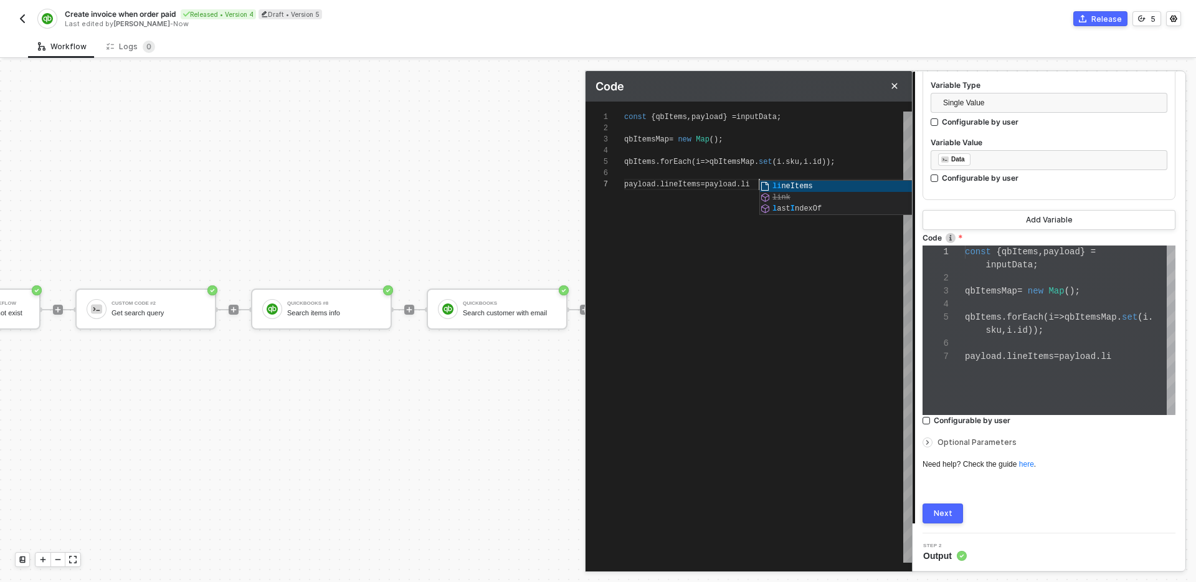
type textarea "const { qbItems, payload } = inputData; qbItemsMap = new Map(); qbItems.forEach…"
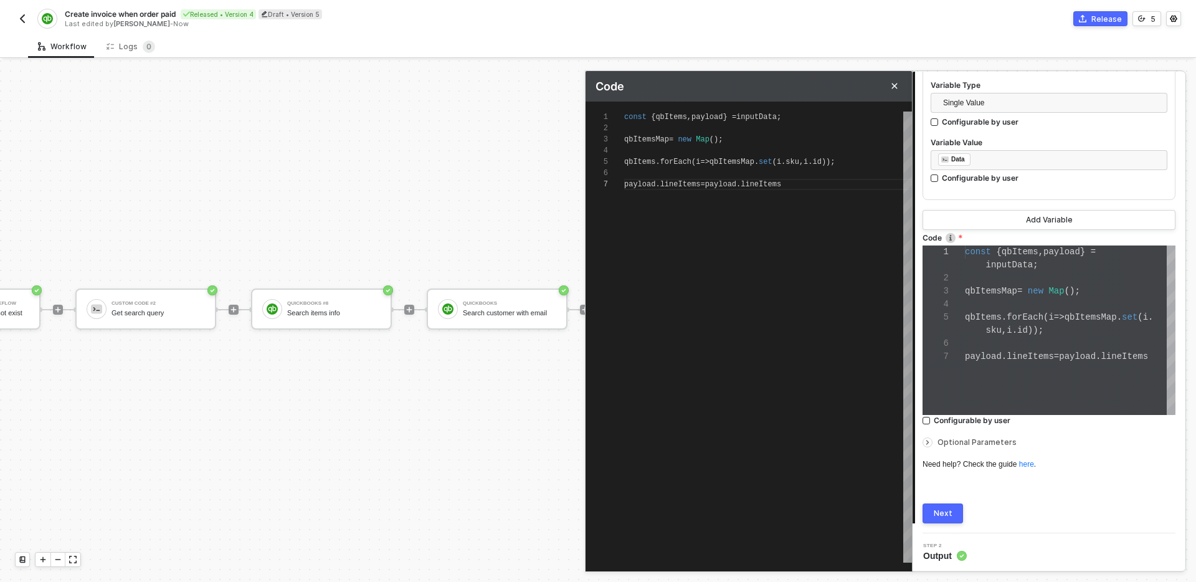
scroll to position [67, 171]
type textarea "const { qbItems, payload } = inputData; qbItemsMap = new Map(); qbItems.forEach…"
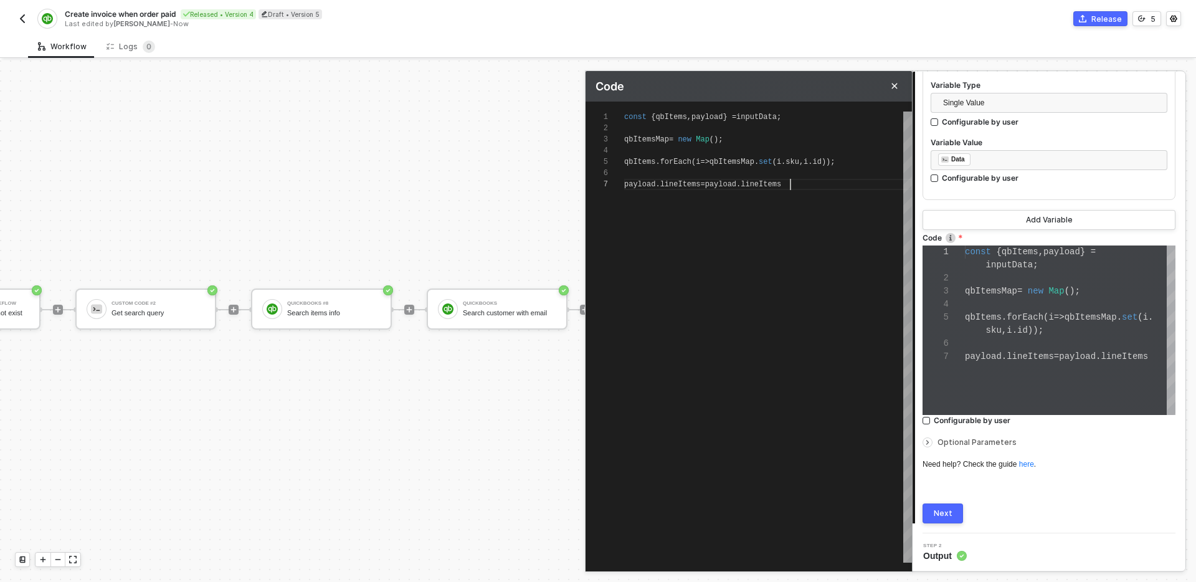
type textarea "const { qbItems, payload } = inputData; qbItemsMap = new Map(); qbItems.forEach…"
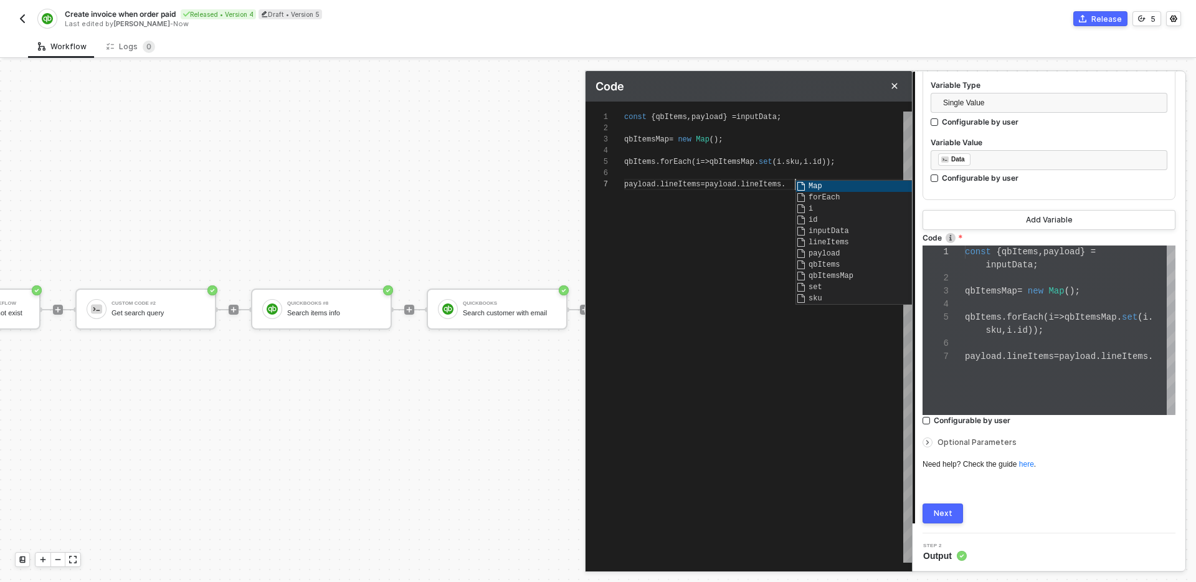
type textarea "const { qbItems, payload } = inputData; qbItemsMap = new Map(); qbItems.forEach…"
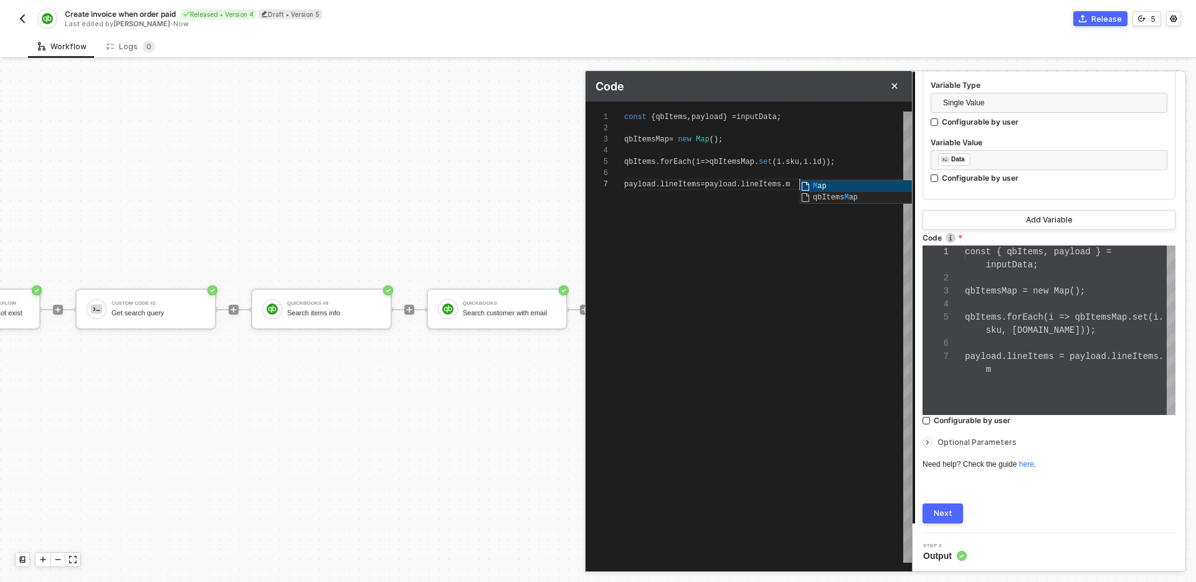
type textarea "const { qbItems, payload } = inputData; qbItemsMap = new Map(); qbItems.forEach…"
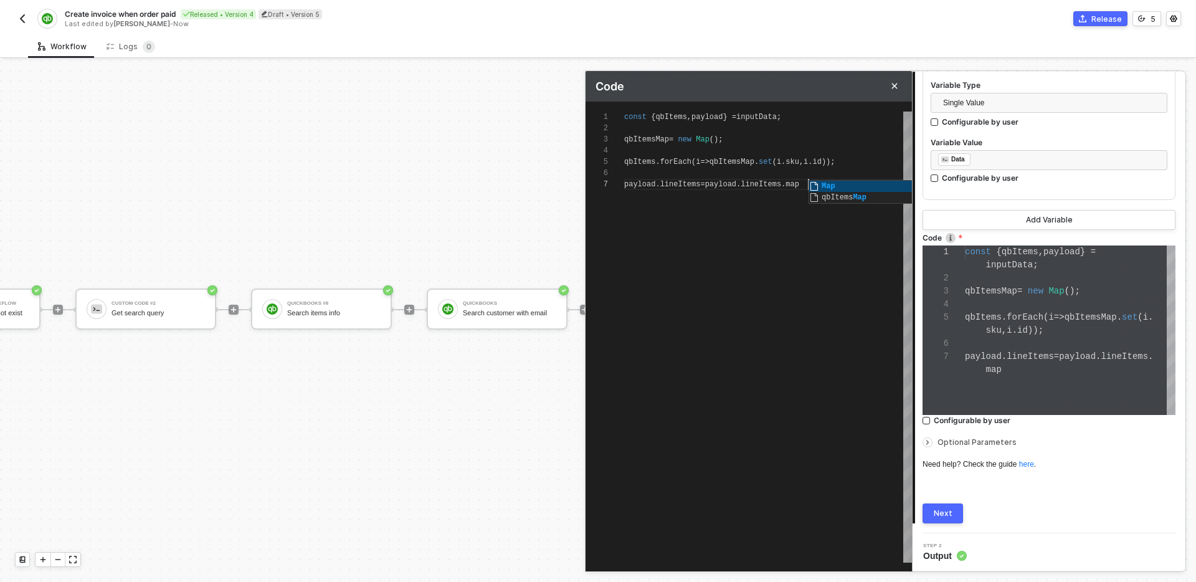
type textarea "const { qbItems, payload } = inputData; qbItemsMap = new Map(); qbItems.forEach…"
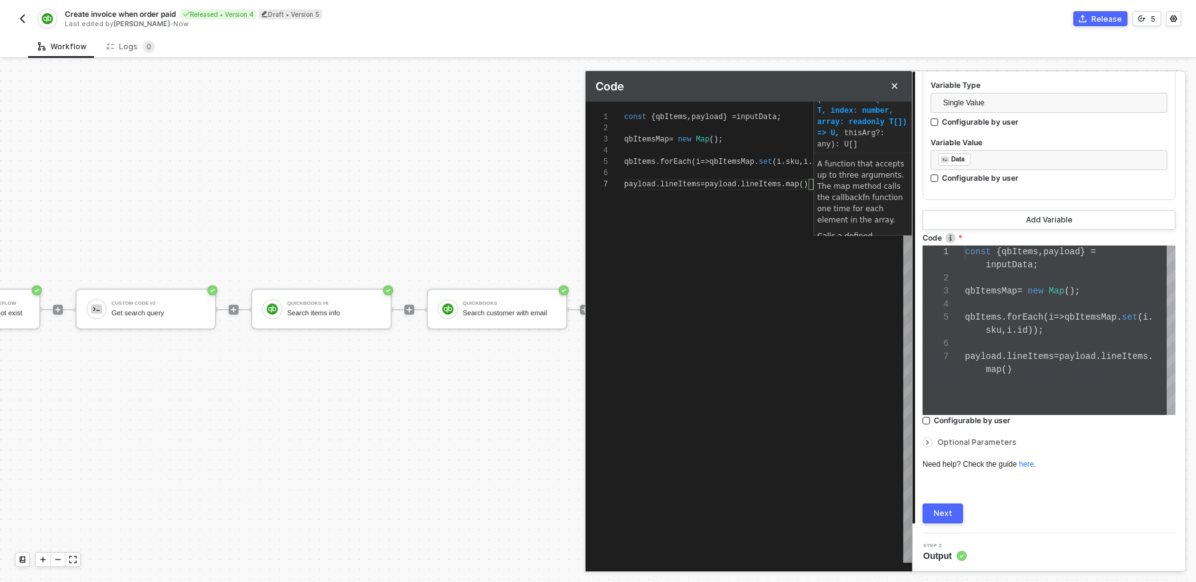
type textarea "const { qbItems, payload } = inputData; qbItemsMap = new Map(); qbItems.forEach…"
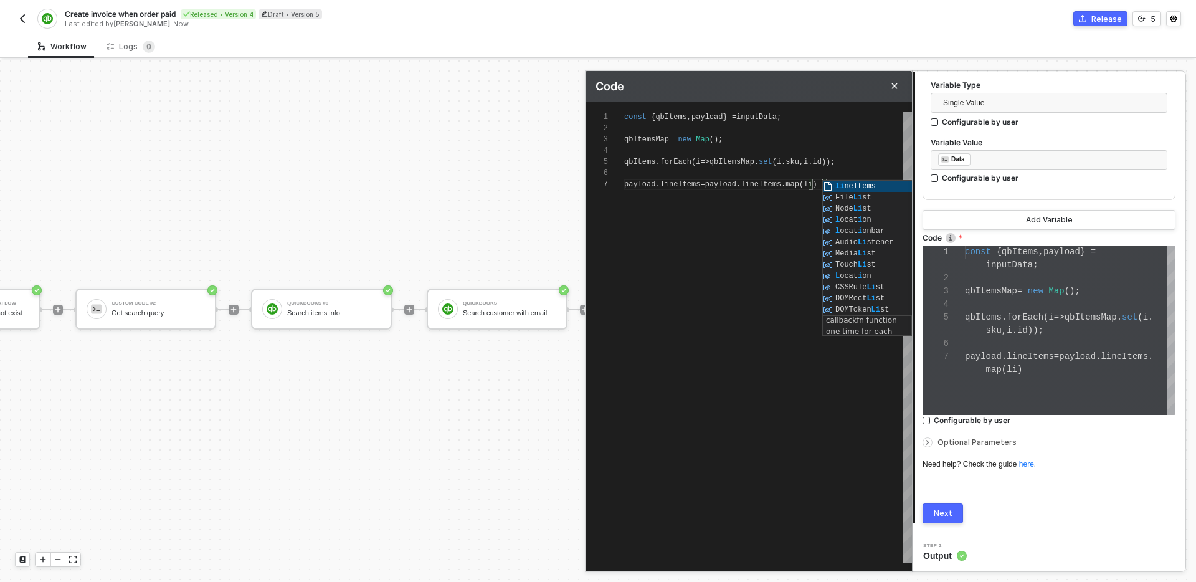
type textarea "const { qbItems, payload } = inputData; qbItemsMap = new Map(); qbItems.forEach…"
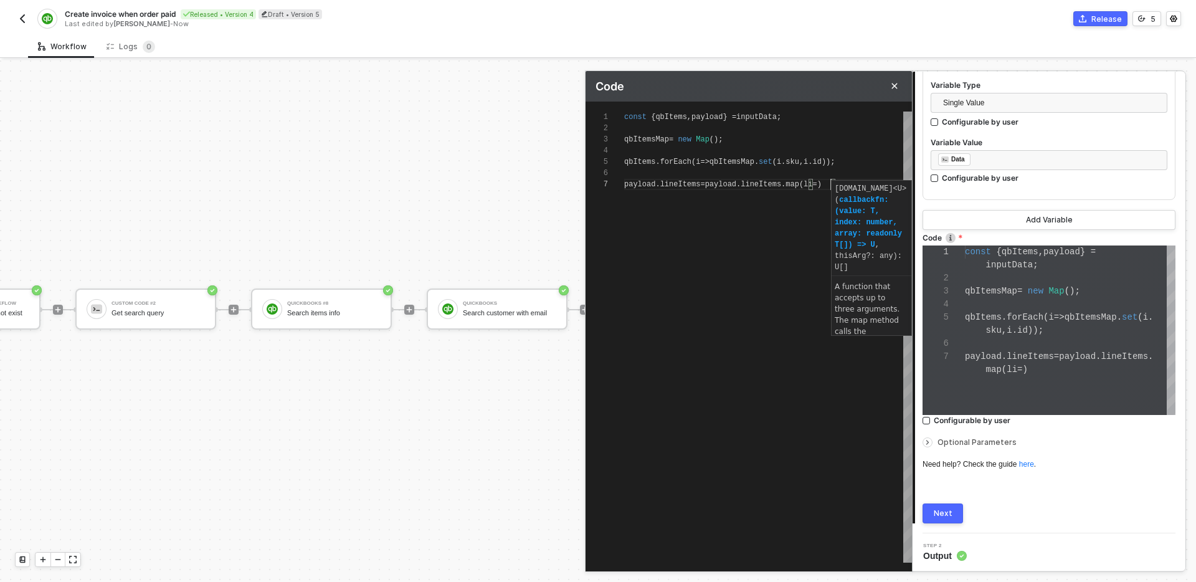
type textarea "const { qbItems, payload } = inputData; qbItemsMap = new Map(); qbItems.forEach…"
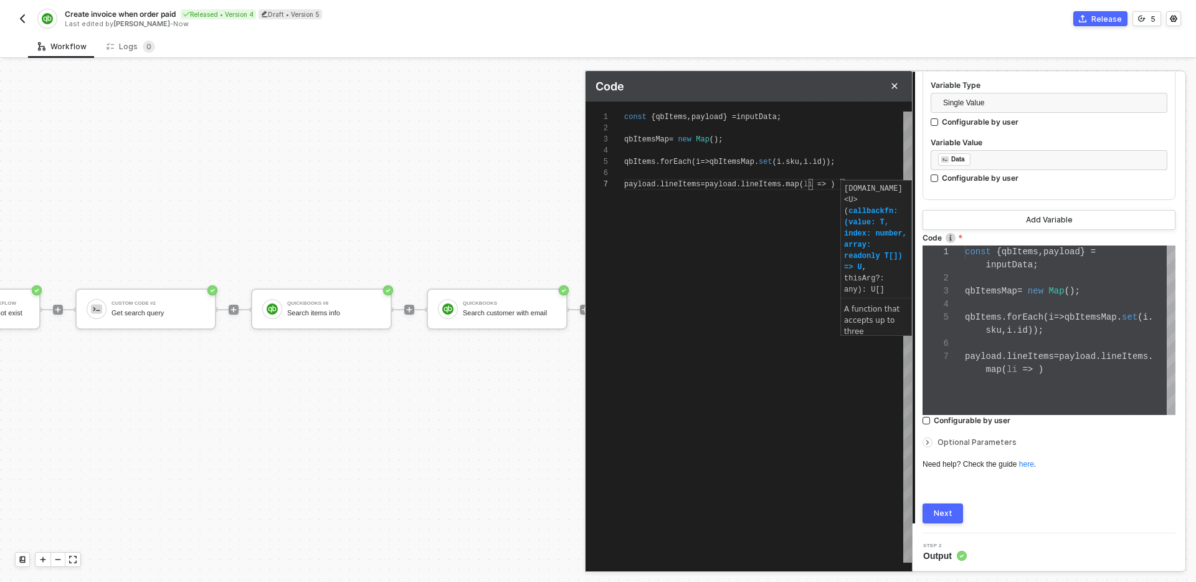
type textarea "const { qbItems, payload } = inputData; qbItemsMap = new Map(); qbItems.forEach…"
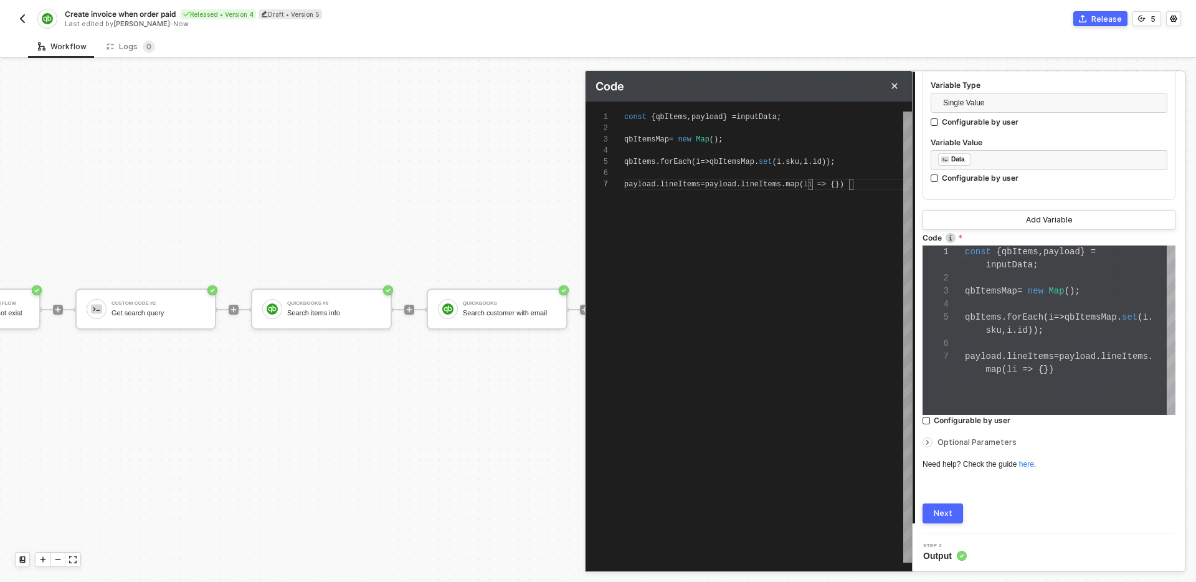
type textarea "const { qbItems, payload } = inputData; qbItemsMap = new Map(); qbItems.forEach…"
type textarea "}); resolve(payload);"
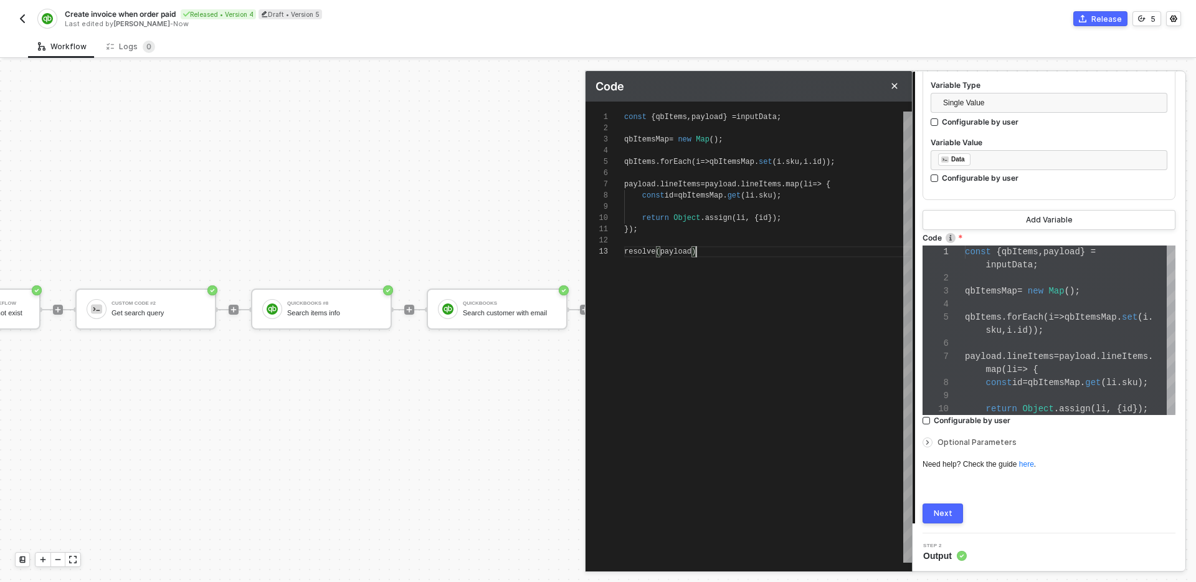
scroll to position [22, 76]
click at [954, 512] on button "Next" at bounding box center [942, 513] width 40 height 20
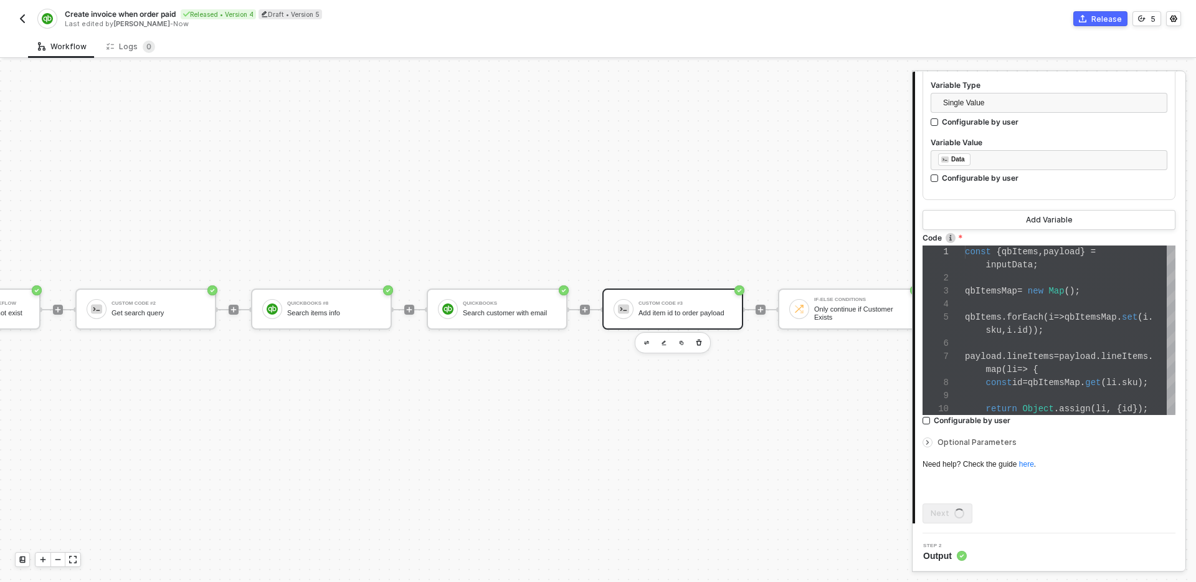
scroll to position [0, 0]
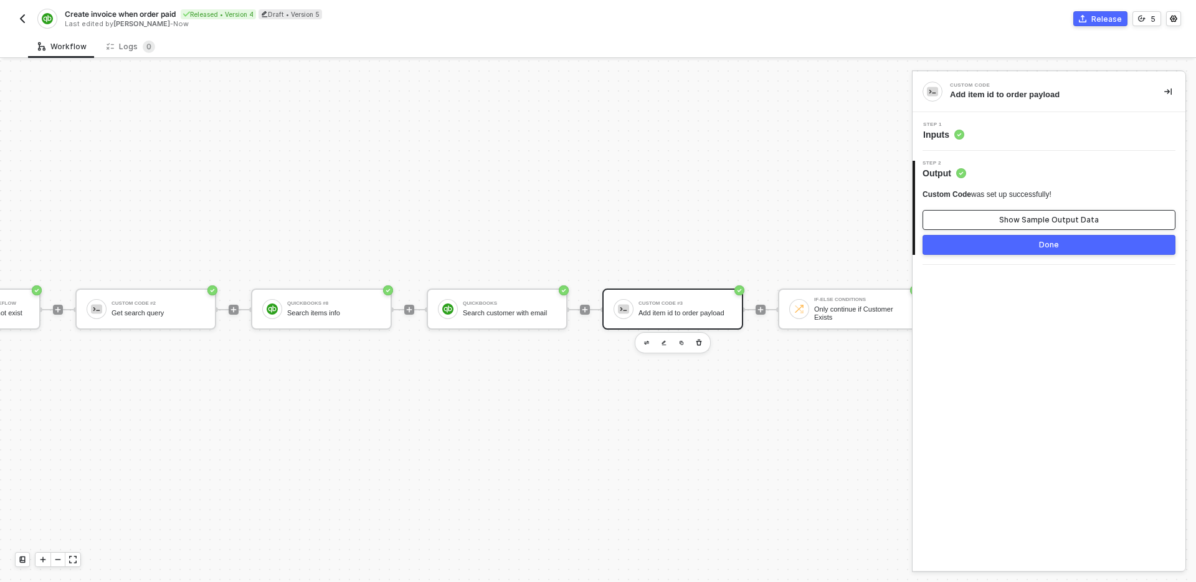
click at [1020, 217] on div "Show Sample Output Data" at bounding box center [1049, 220] width 100 height 10
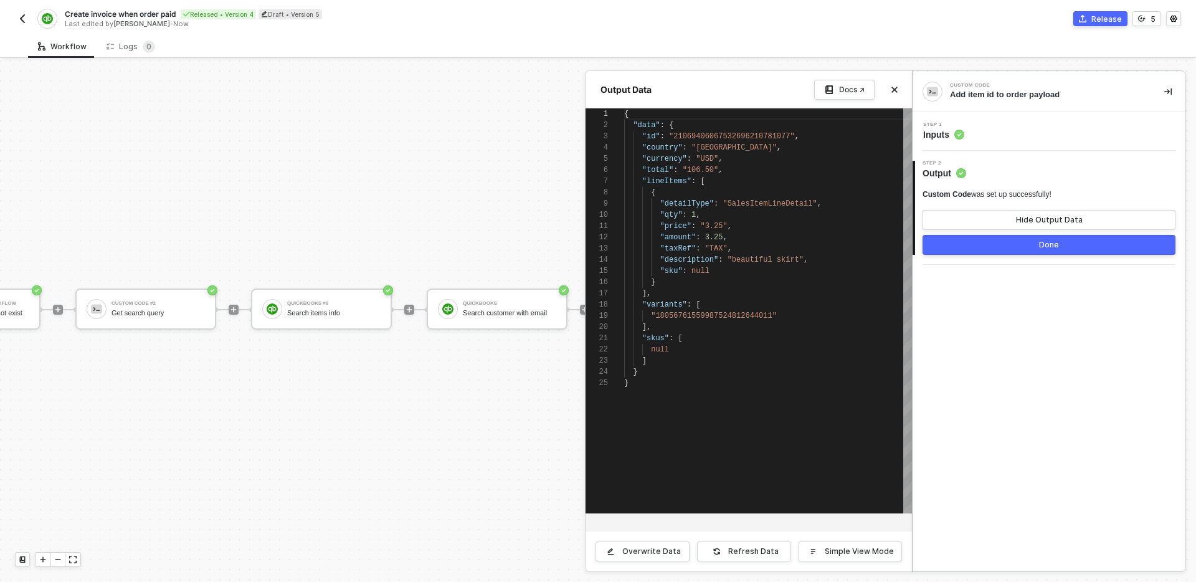
scroll to position [112, 0]
click at [1013, 131] on div "Step 1 Inputs" at bounding box center [1051, 131] width 270 height 19
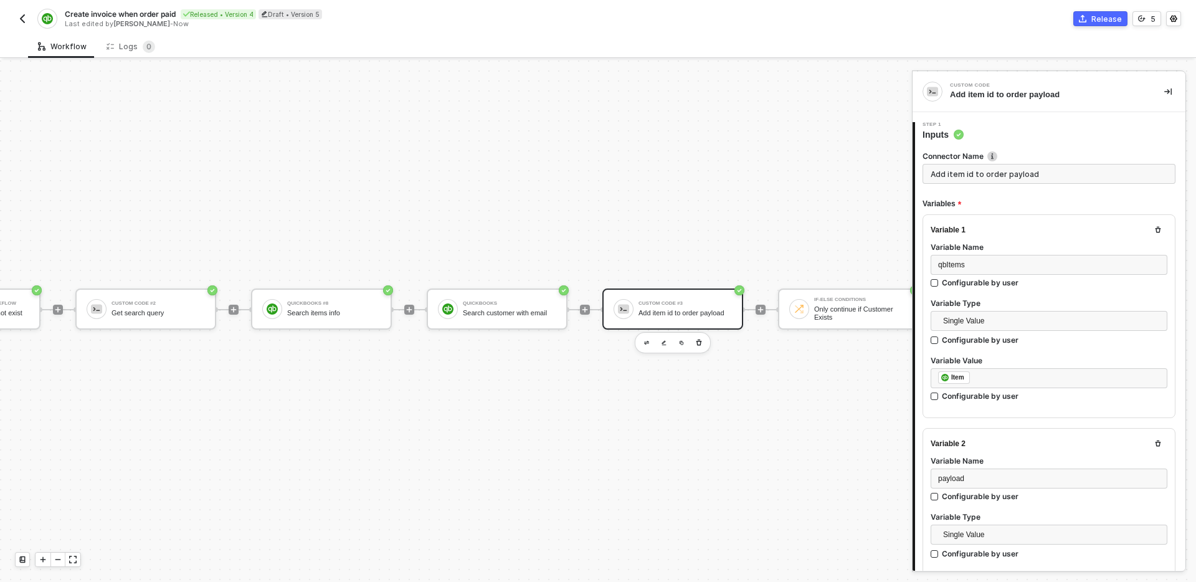
type textarea "const { qbItems, payload } = inputData; qbItemsMap = new Map(); qbItems.forEach…"
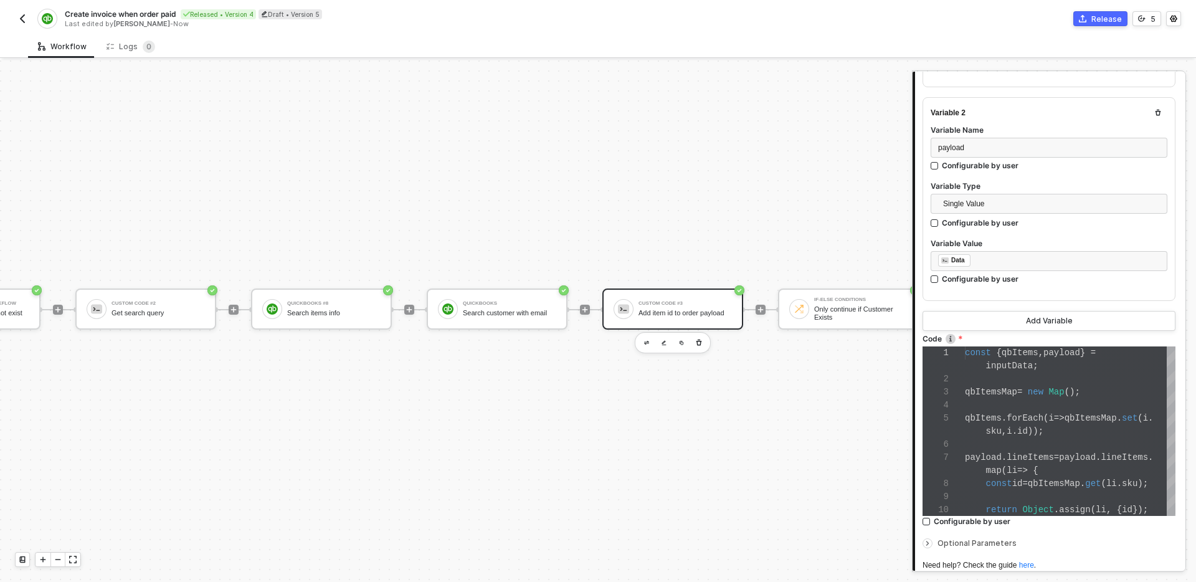
scroll to position [432, 0]
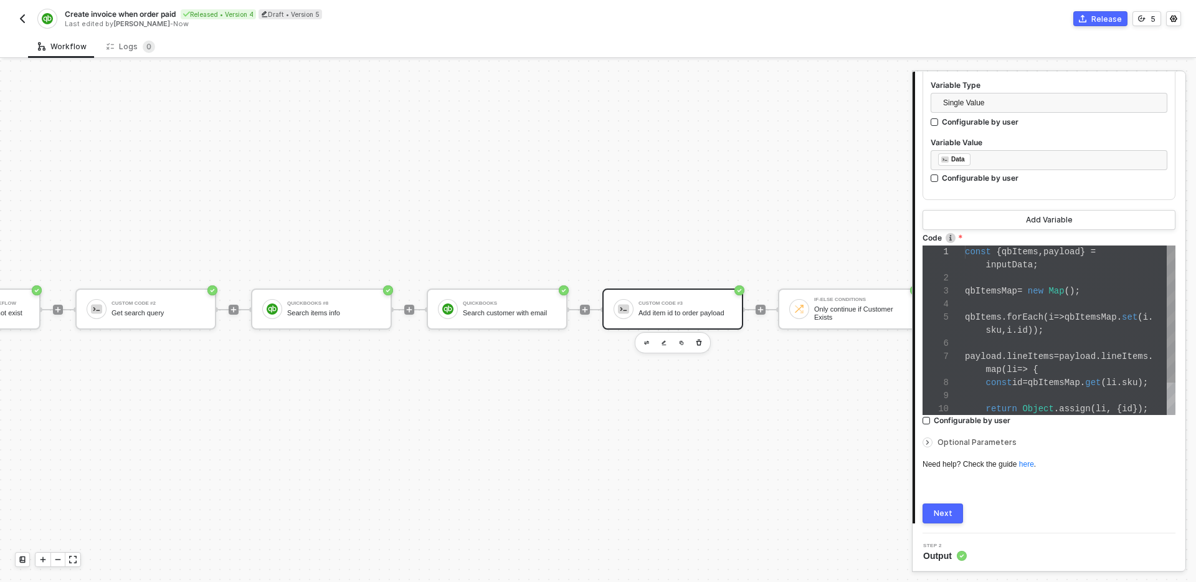
click at [1029, 300] on div at bounding box center [1070, 304] width 211 height 13
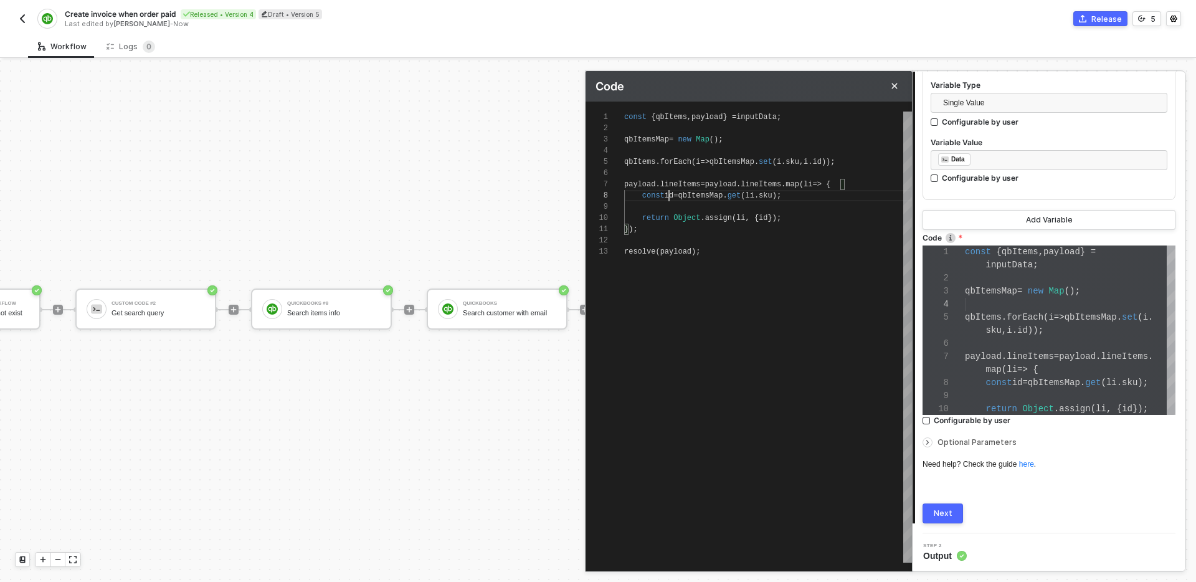
scroll to position [78, 45]
click at [671, 194] on span "id" at bounding box center [669, 195] width 9 height 9
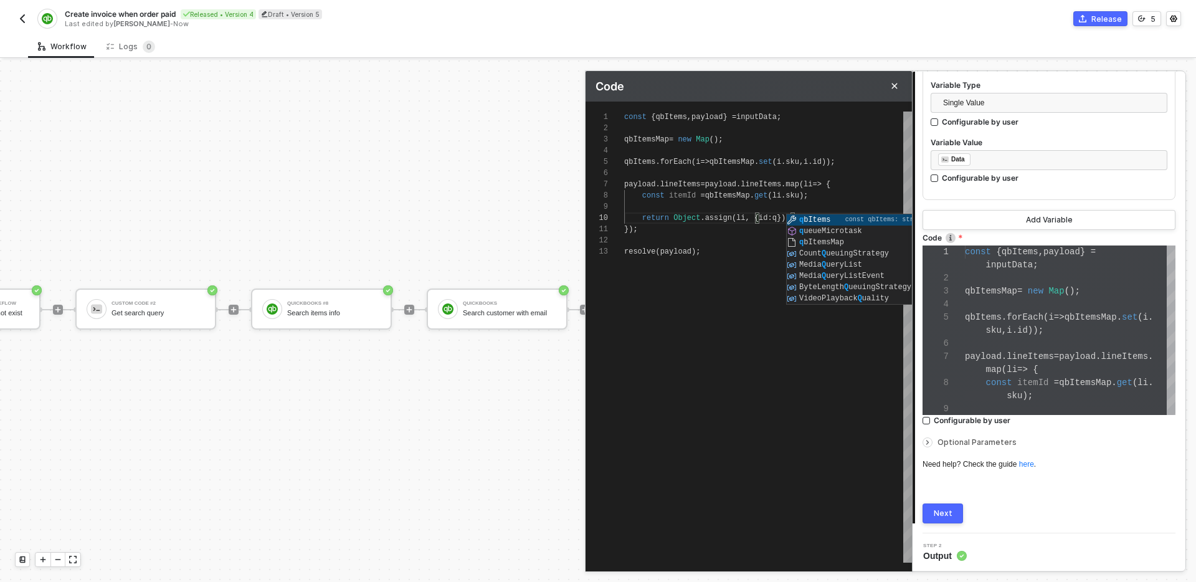
scroll to position [101, 189]
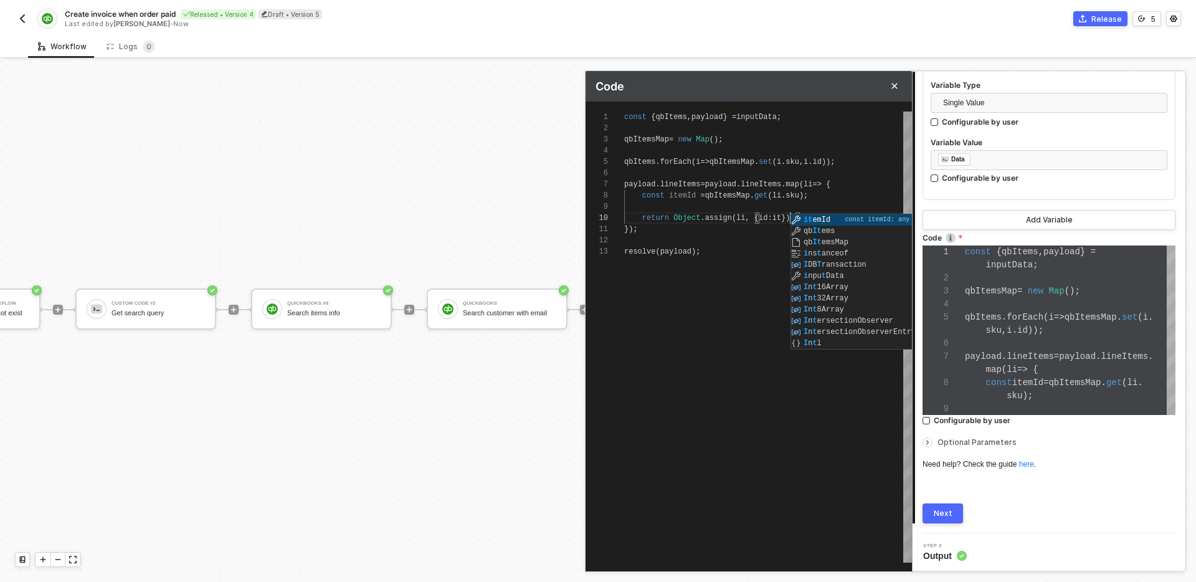
type textarea "const { qbItems, payload } = inputData; qbItemsMap = new Map(); qbItems.forEach…"
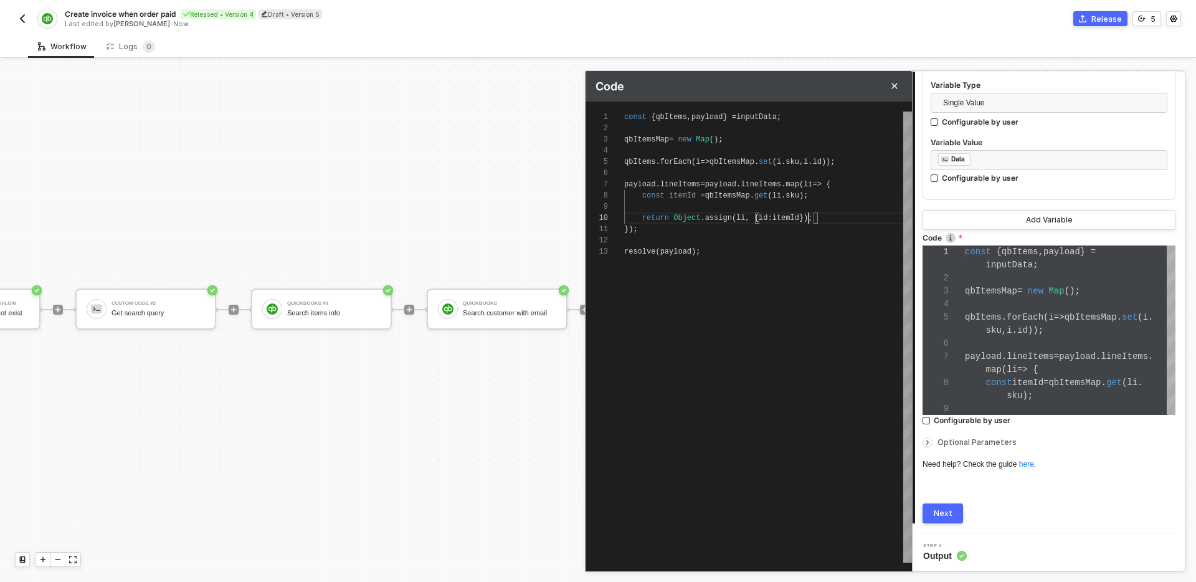
scroll to position [101, 184]
click at [950, 510] on div "Next" at bounding box center [943, 513] width 19 height 10
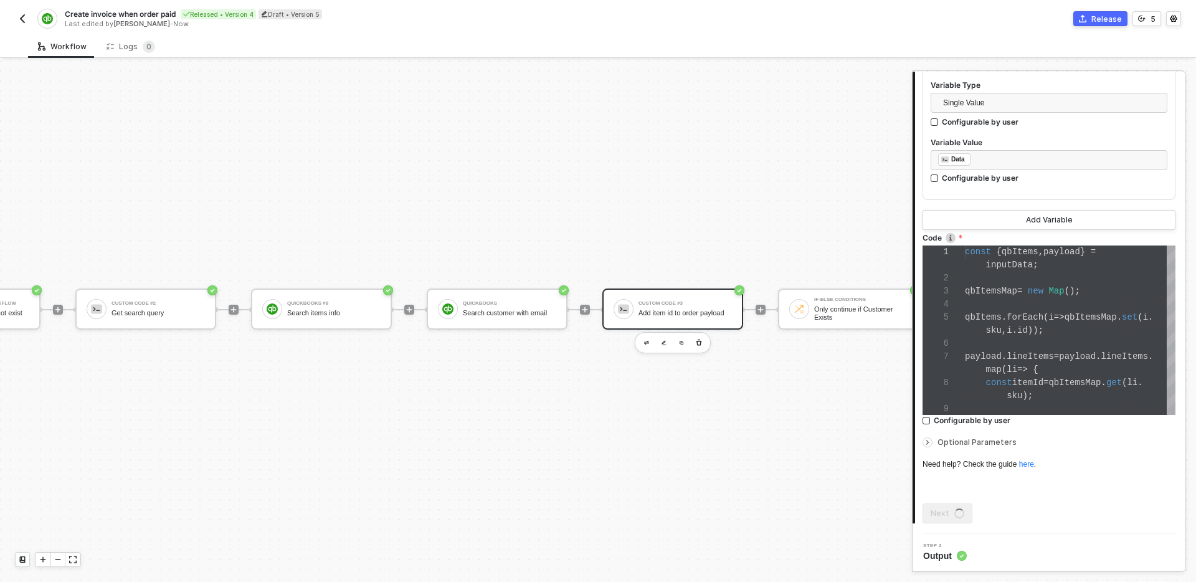
scroll to position [0, 0]
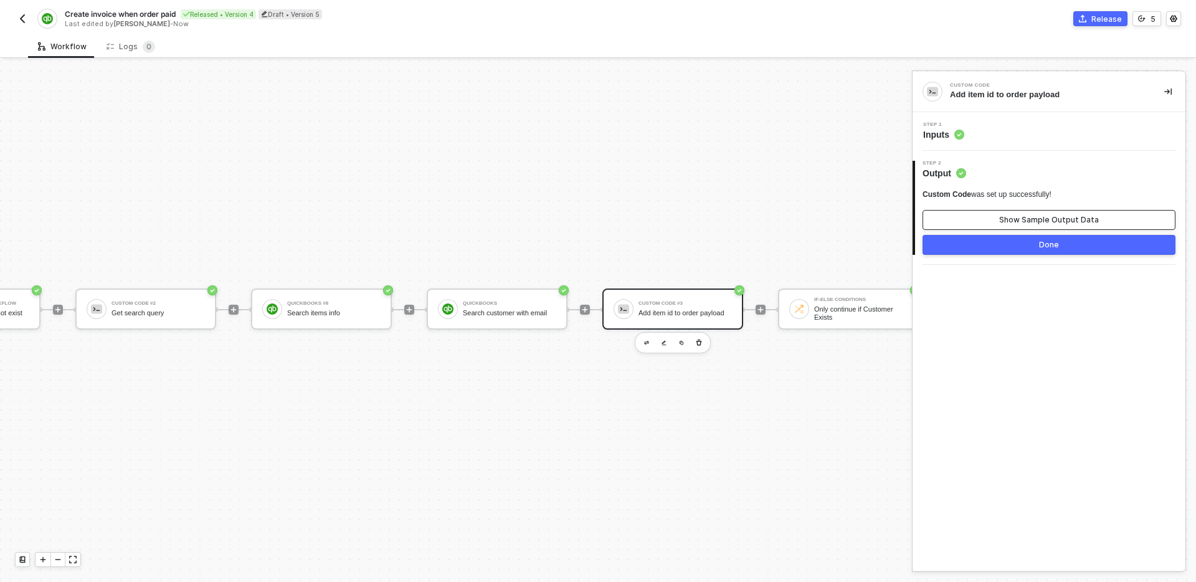
click at [1025, 216] on div "Show Sample Output Data" at bounding box center [1049, 220] width 100 height 10
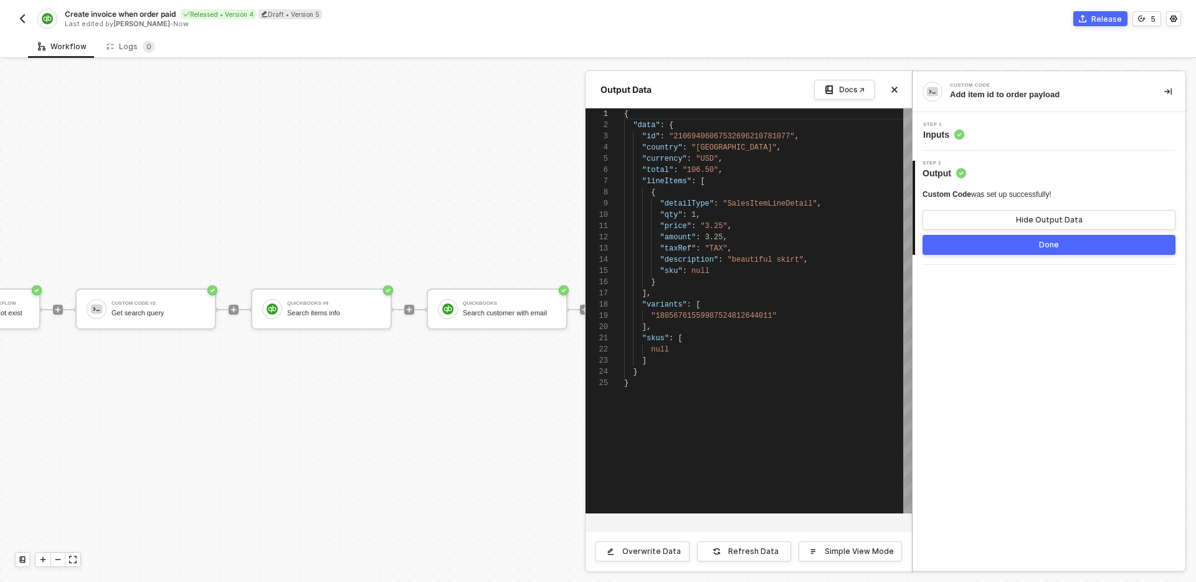
scroll to position [112, 0]
click at [1015, 279] on div "Custom Code Add item id to order payload Step 1 Inputs 2 Step 2 Output Custom C…" at bounding box center [1049, 321] width 273 height 499
click at [1014, 134] on div "Step 1 Inputs" at bounding box center [1051, 131] width 270 height 19
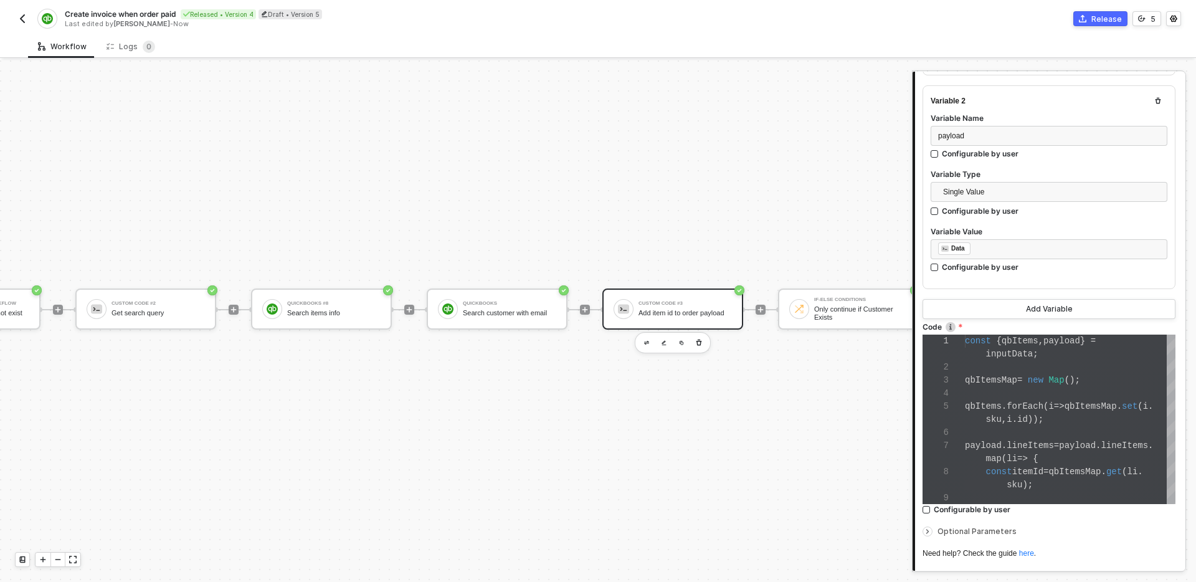
scroll to position [432, 0]
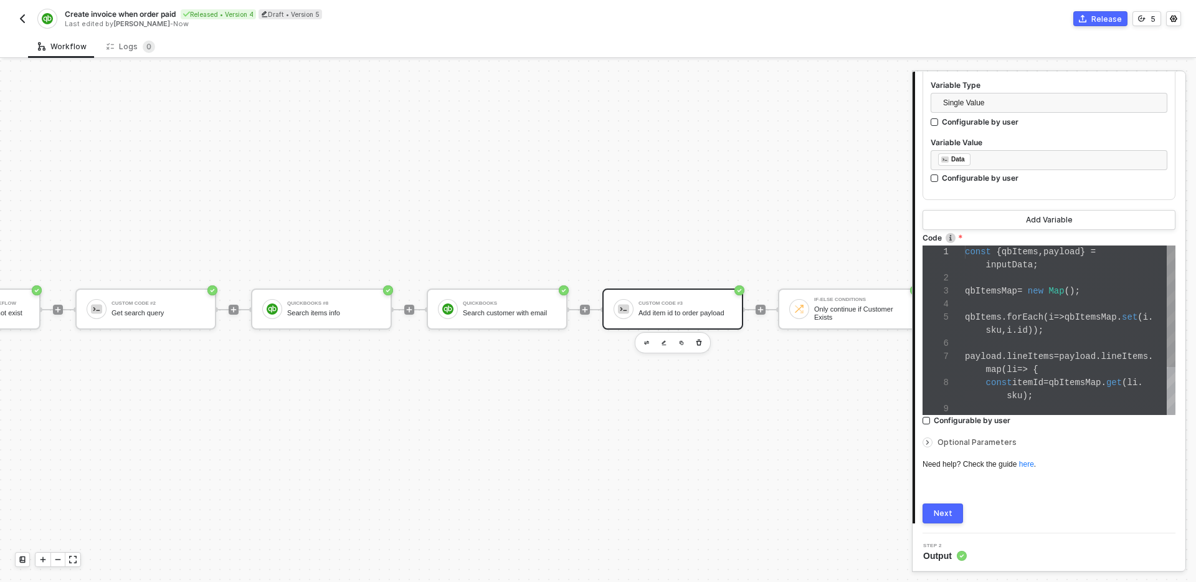
click at [1084, 333] on div "sku , i . id ));" at bounding box center [1070, 330] width 211 height 13
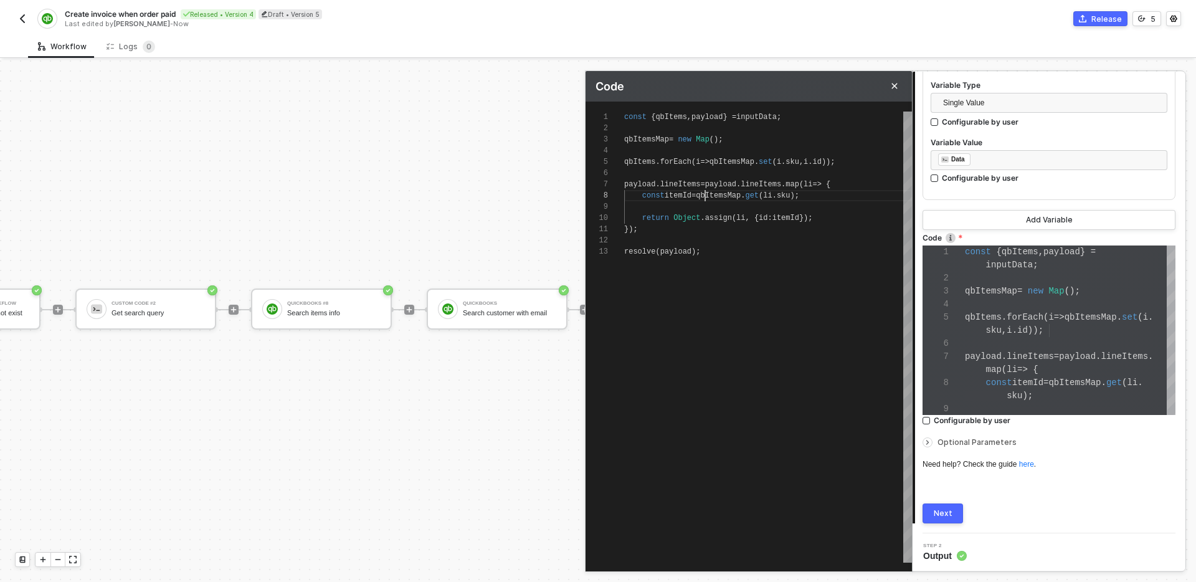
scroll to position [78, 81]
click at [704, 194] on div "1 2 3 4 5 6 7 8 9 10 11 12 13 const { qbItems , payload } = inputData ; qbItems…" at bounding box center [748, 336] width 326 height 451
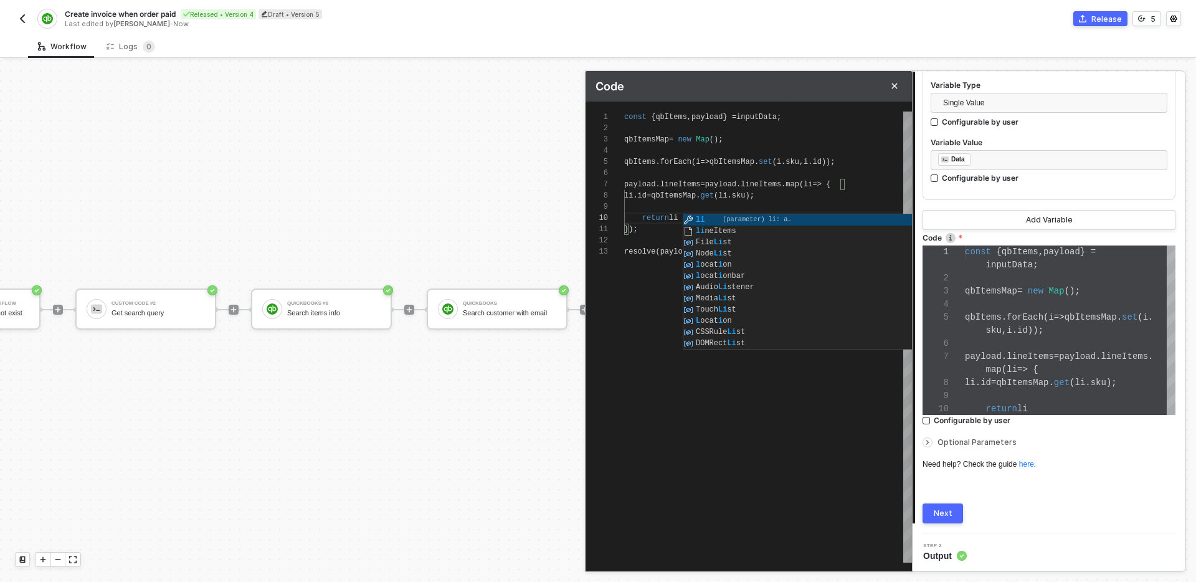
type textarea "const { qbItems, payload } = inputData; qbItemsMap = new Map(); qbItems.forEach…"
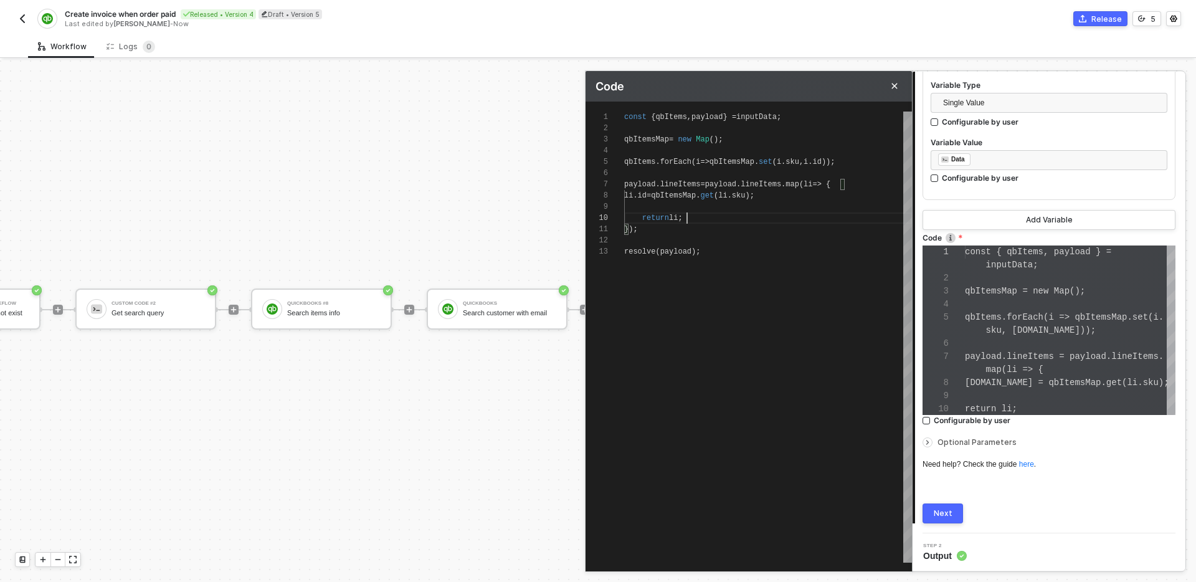
scroll to position [101, 63]
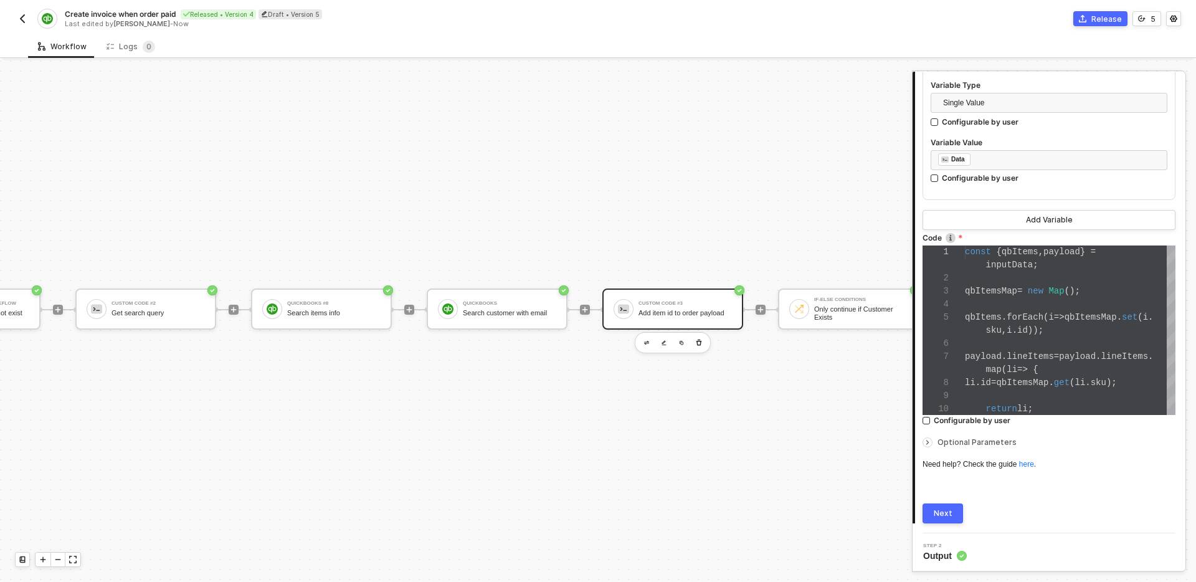
click at [947, 514] on div "Next" at bounding box center [943, 513] width 19 height 10
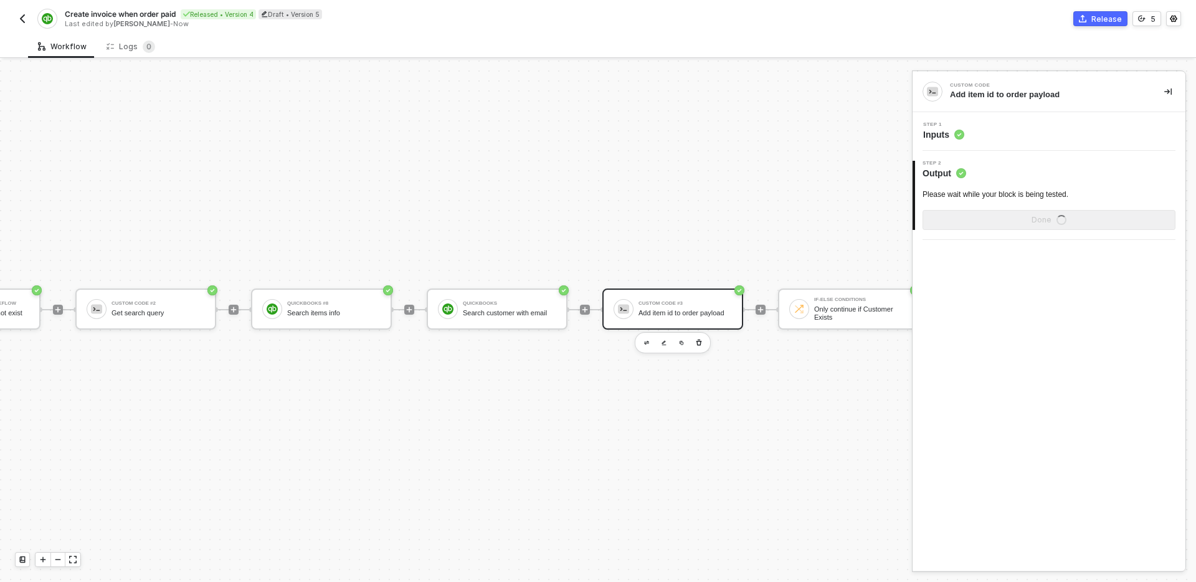
scroll to position [0, 0]
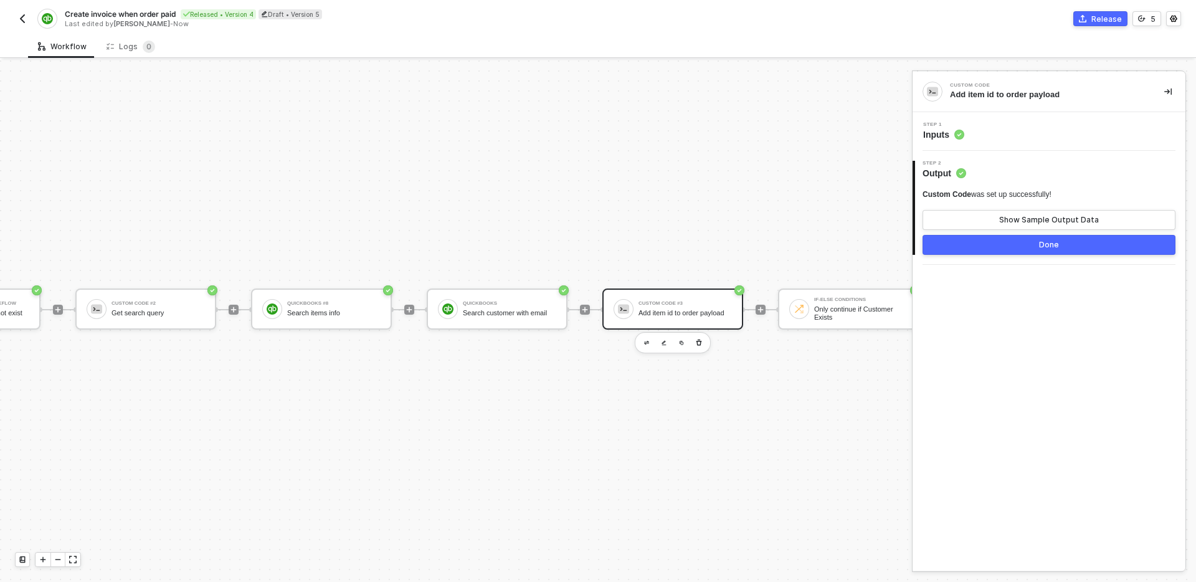
click at [1020, 128] on div "Step 1 Inputs" at bounding box center [1051, 131] width 270 height 19
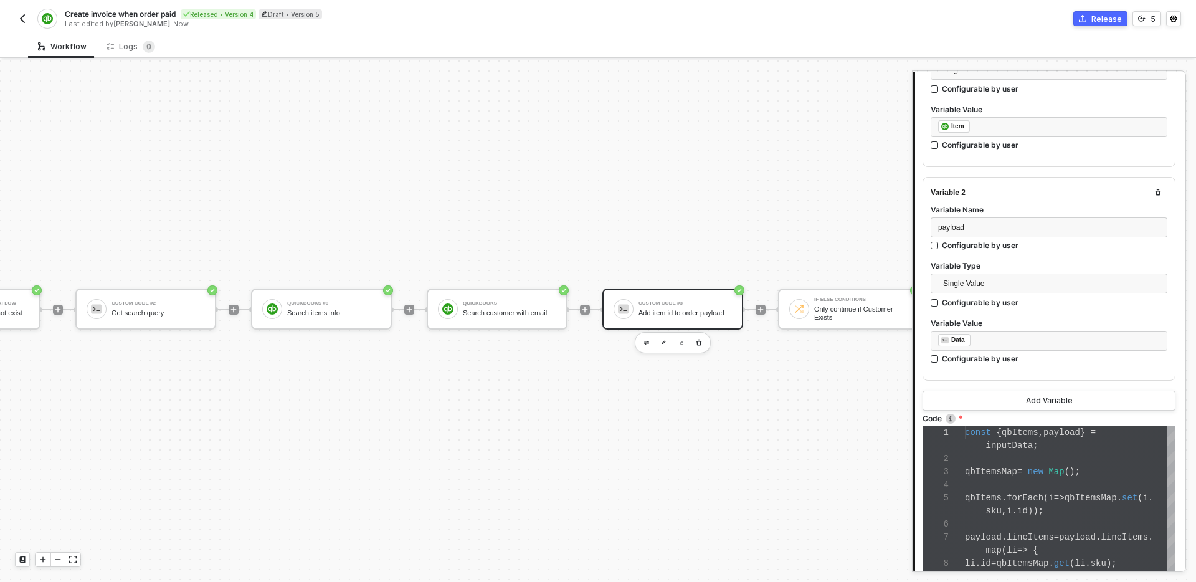
scroll to position [255, 0]
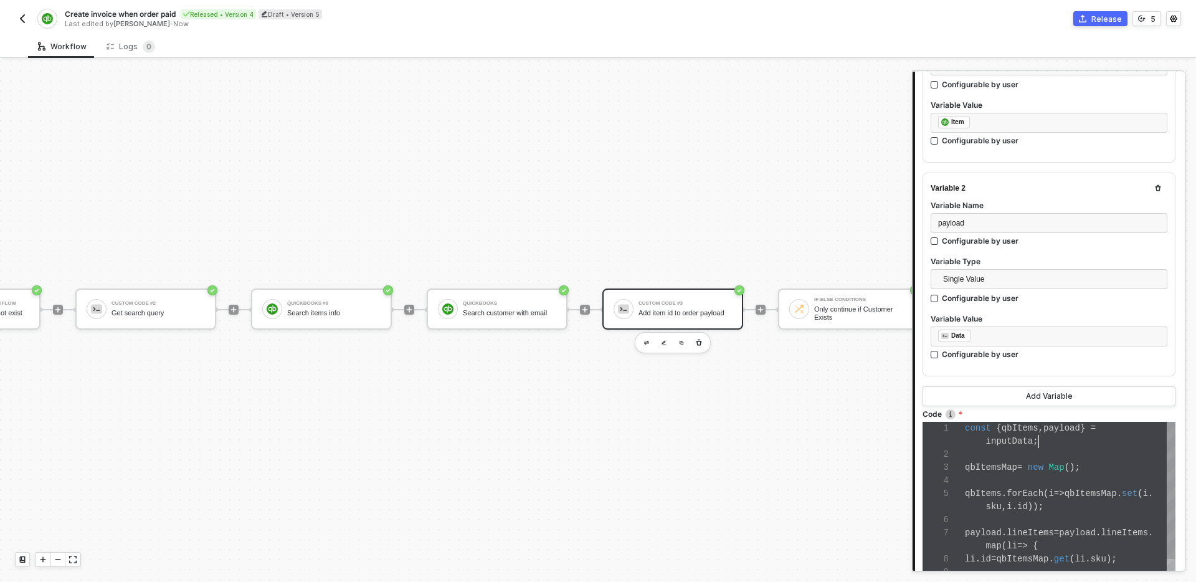
click at [1056, 443] on div "inputData ;" at bounding box center [1070, 441] width 211 height 13
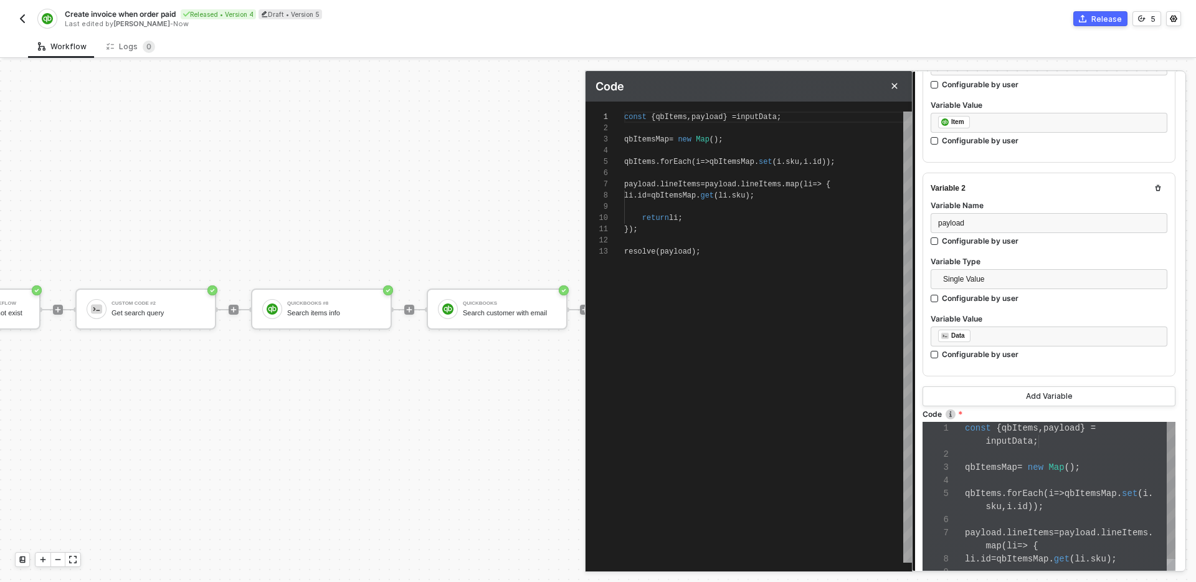
scroll to position [112, 0]
click at [754, 194] on span ");" at bounding box center [749, 195] width 9 height 9
type textarea "const { qbItems, payload } = inputData; qbItemsMap = new Map(); qbItems.forEach…"
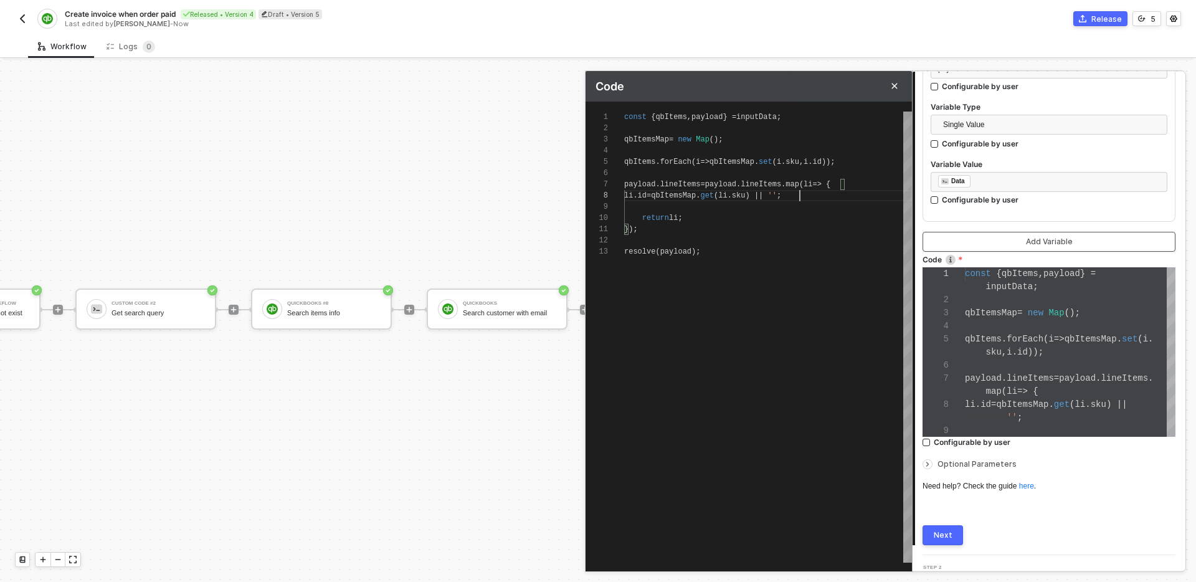
scroll to position [432, 0]
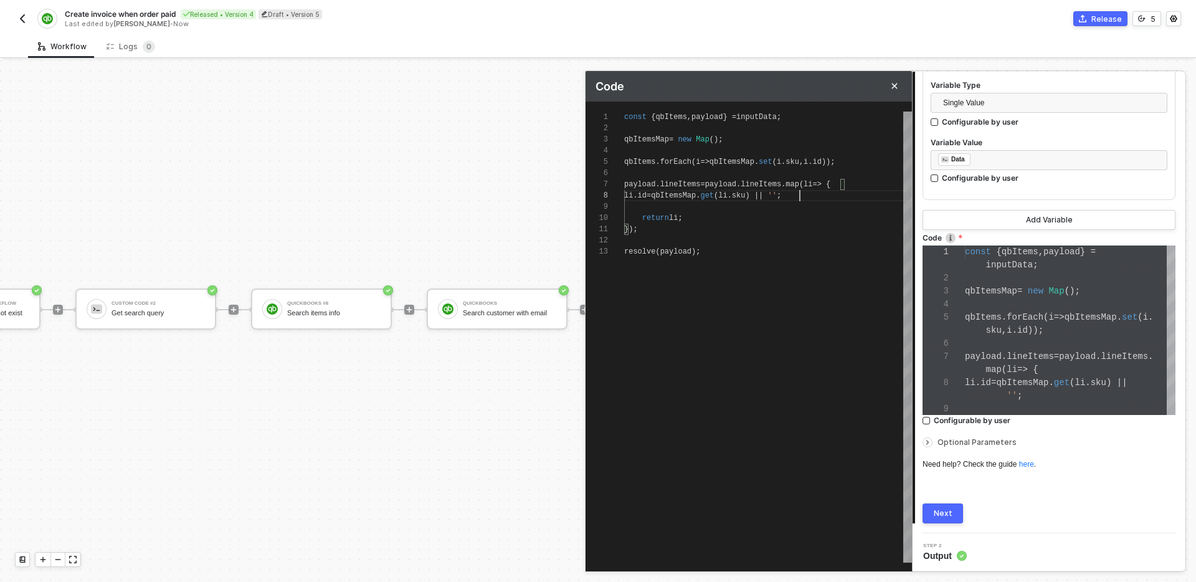
click at [954, 506] on button "Next" at bounding box center [942, 513] width 40 height 20
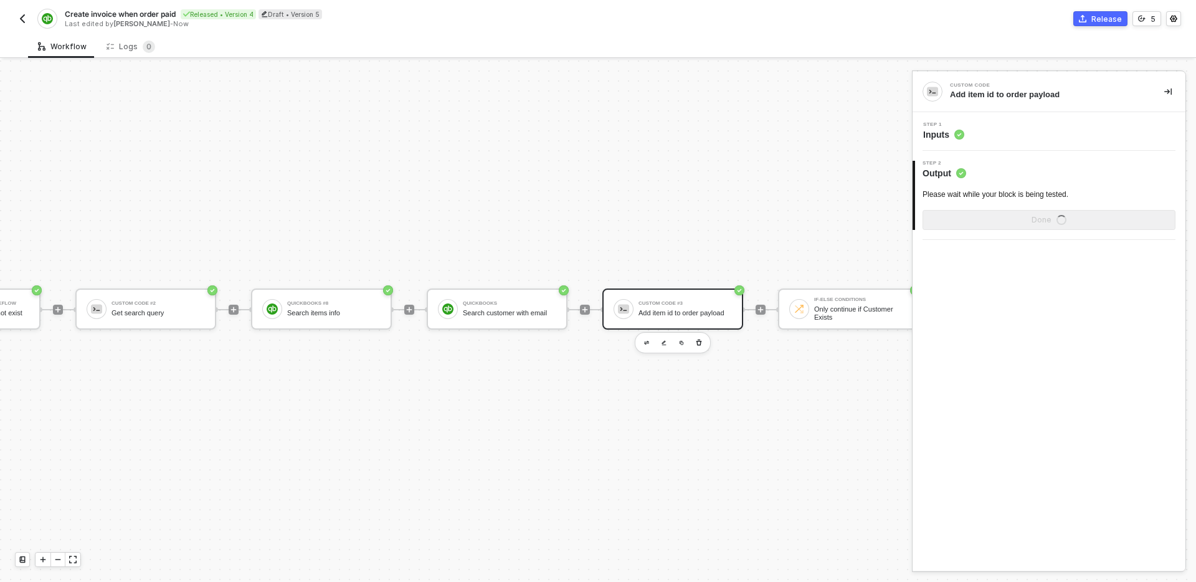
scroll to position [0, 0]
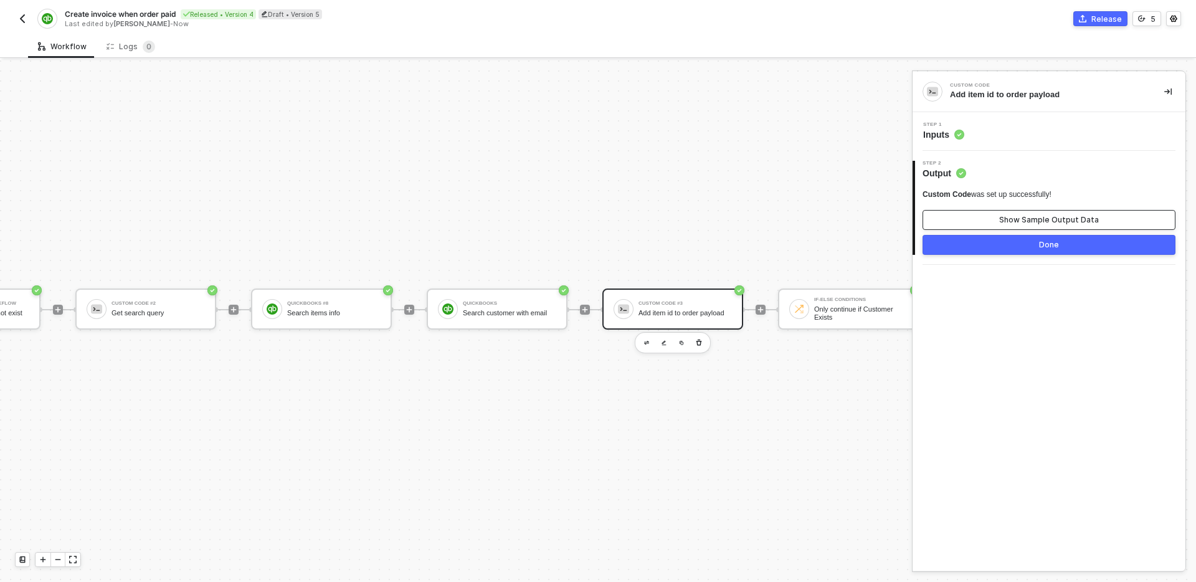
click at [1026, 214] on button "Show Sample Output Data" at bounding box center [1048, 220] width 253 height 20
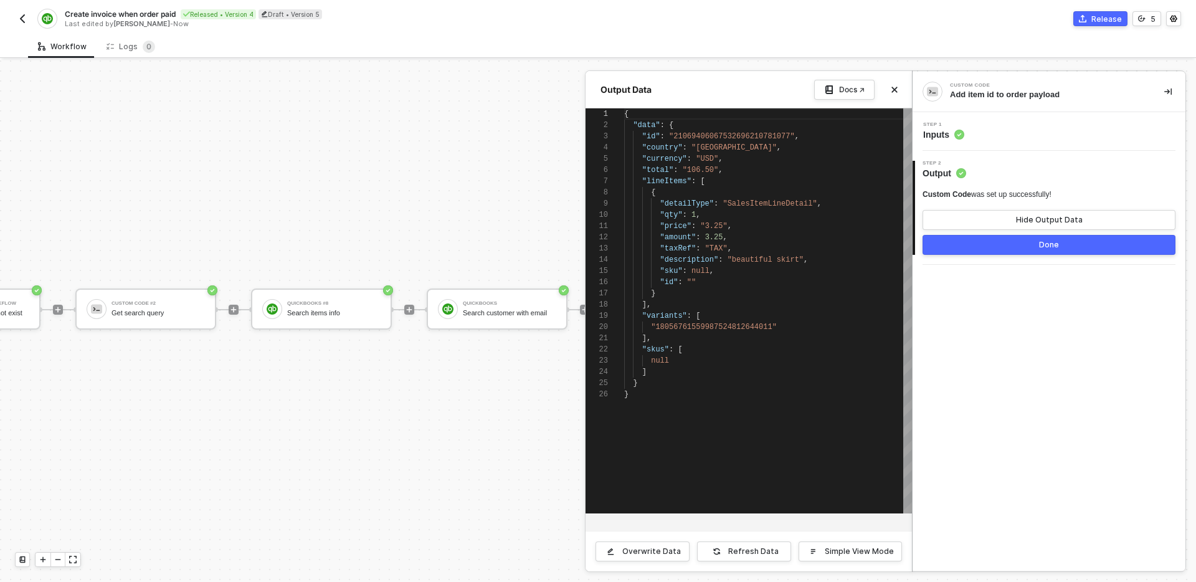
scroll to position [112, 0]
click at [1045, 243] on div "Done" at bounding box center [1049, 245] width 20 height 10
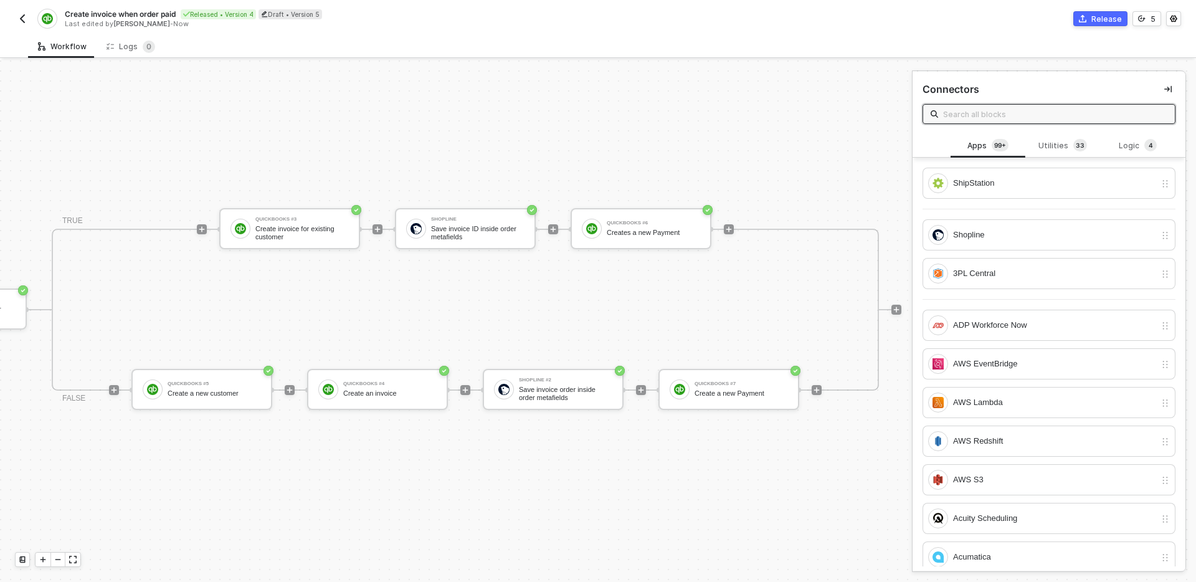
scroll to position [23, 1347]
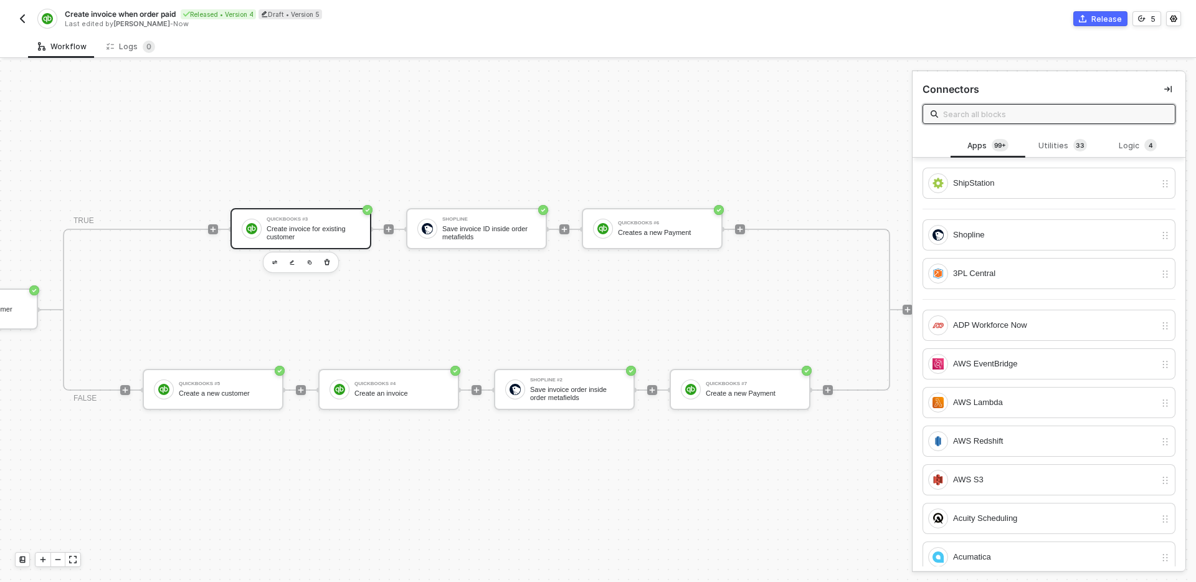
click at [312, 233] on div "Create invoice for existing customer" at bounding box center [313, 233] width 93 height 16
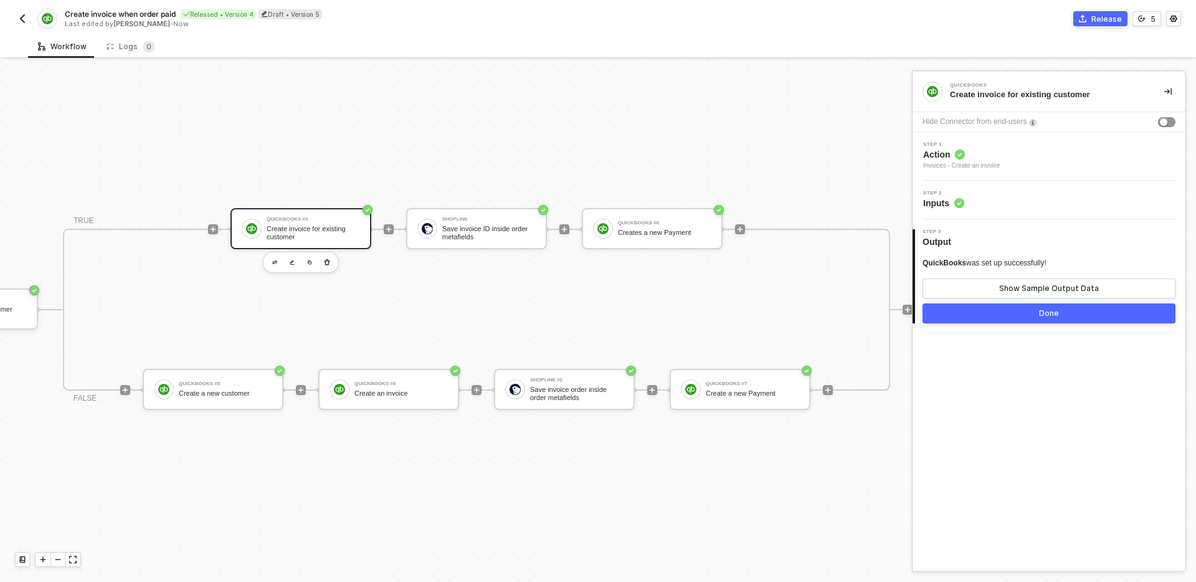
click at [1085, 209] on div "Step 2 Inputs" at bounding box center [1049, 200] width 273 height 39
click at [1077, 197] on div "Step 2 Inputs" at bounding box center [1051, 200] width 270 height 19
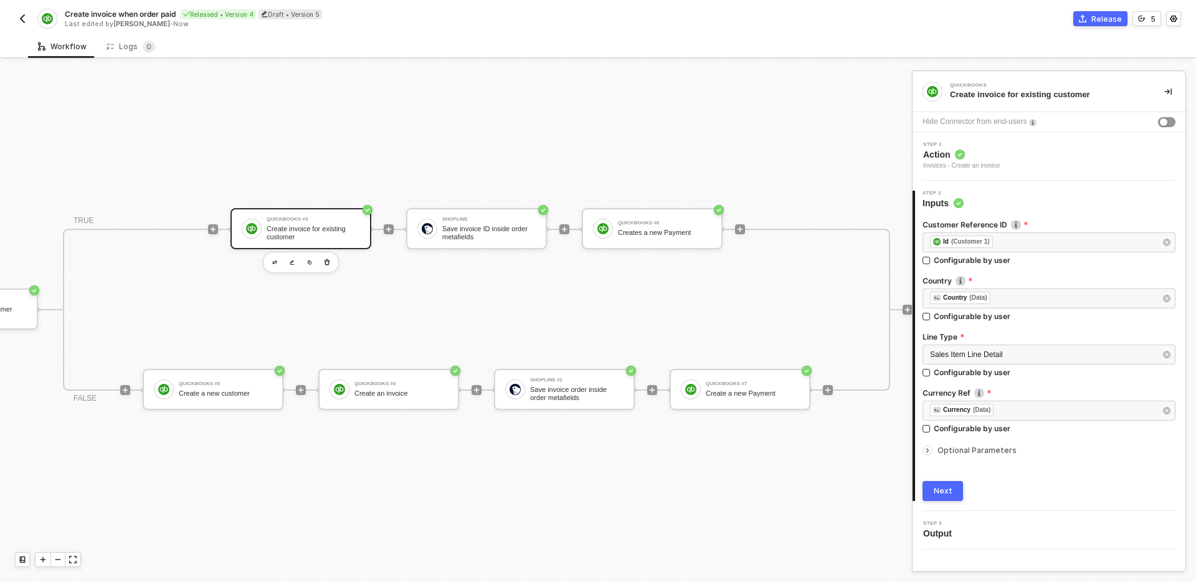
click at [1000, 452] on span "Optional Parameters" at bounding box center [976, 449] width 79 height 9
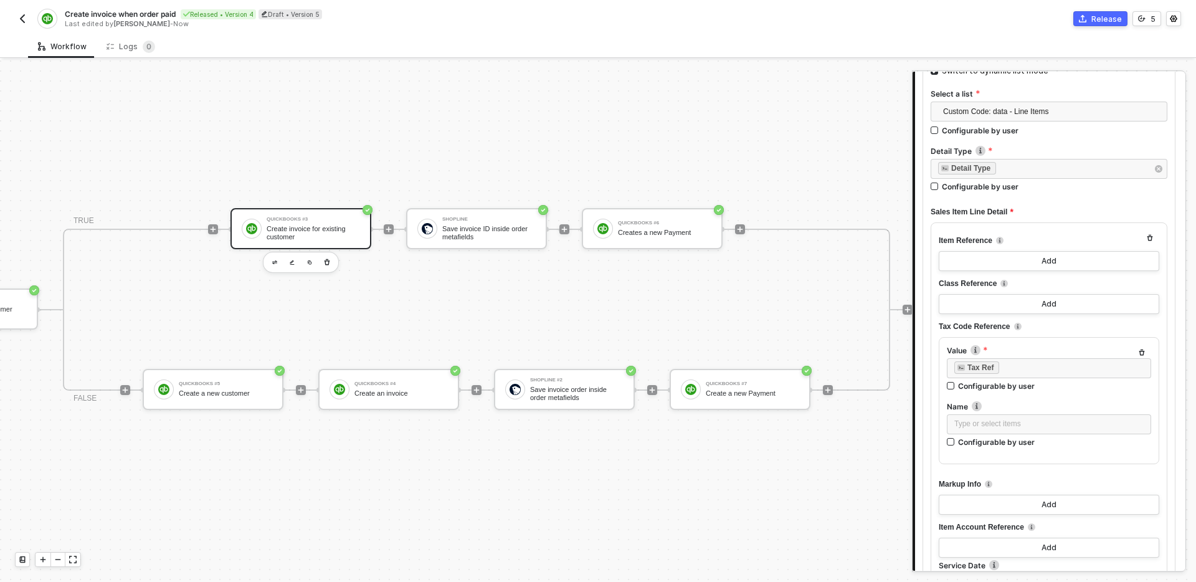
scroll to position [435, 0]
click at [1050, 253] on div "Add" at bounding box center [1048, 258] width 15 height 10
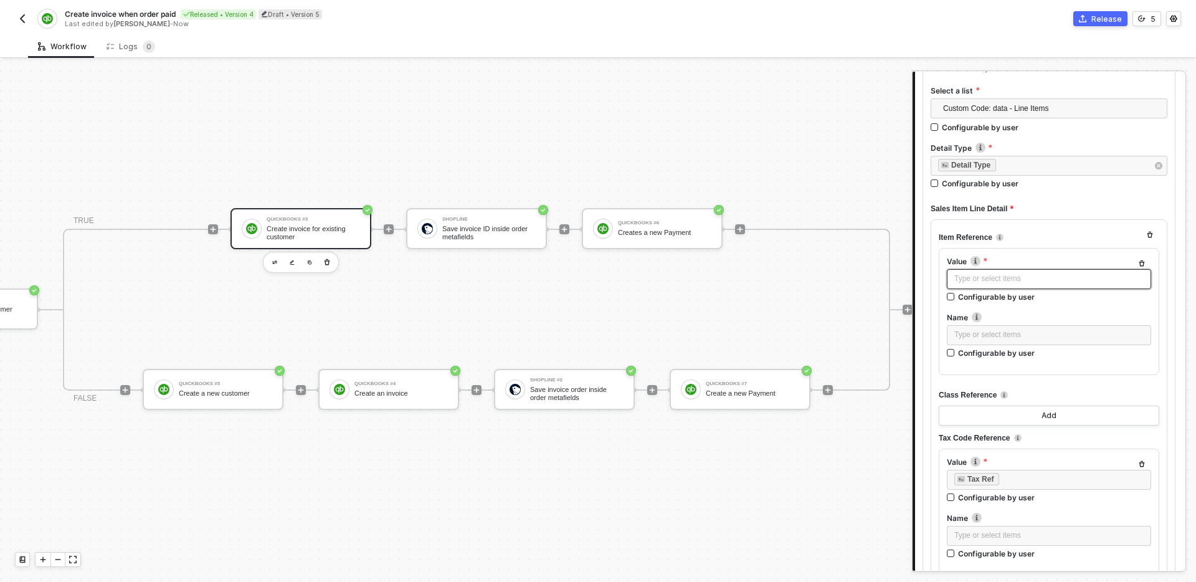
click at [1050, 278] on div "Type or select items ﻿" at bounding box center [1048, 279] width 189 height 12
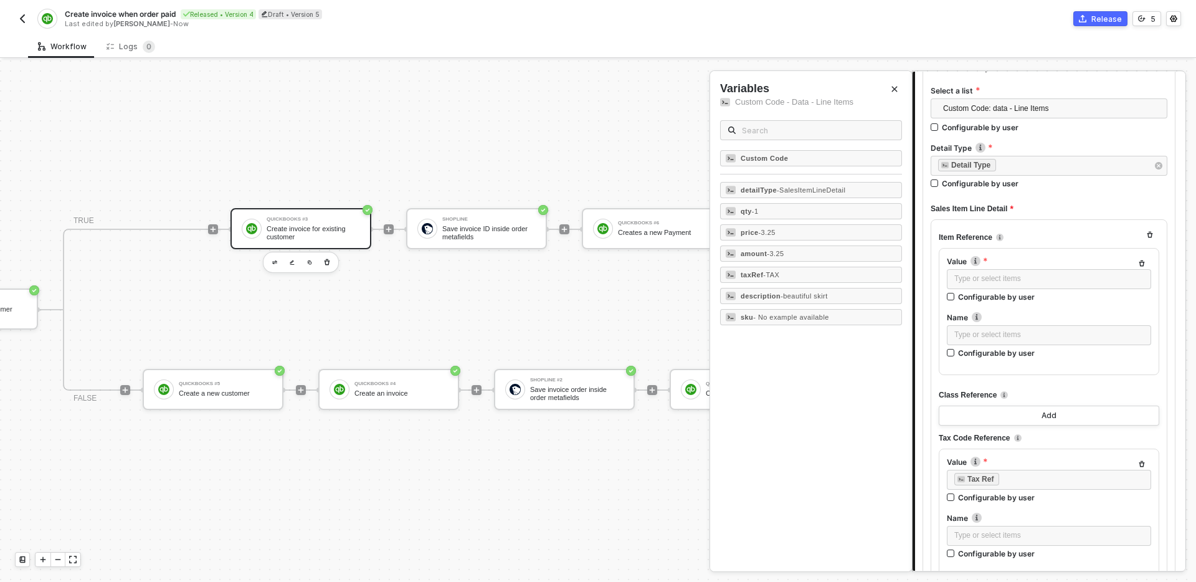
click at [809, 371] on div "Custom Code detailType - SalesItemLineDetail qty - 1 price - 3.25 amount - 3.25…" at bounding box center [811, 360] width 202 height 421
click at [1041, 225] on div "Item Reference Value Type or select items ﻿ Configurable by user Name Type or s…" at bounding box center [1049, 532] width 237 height 627
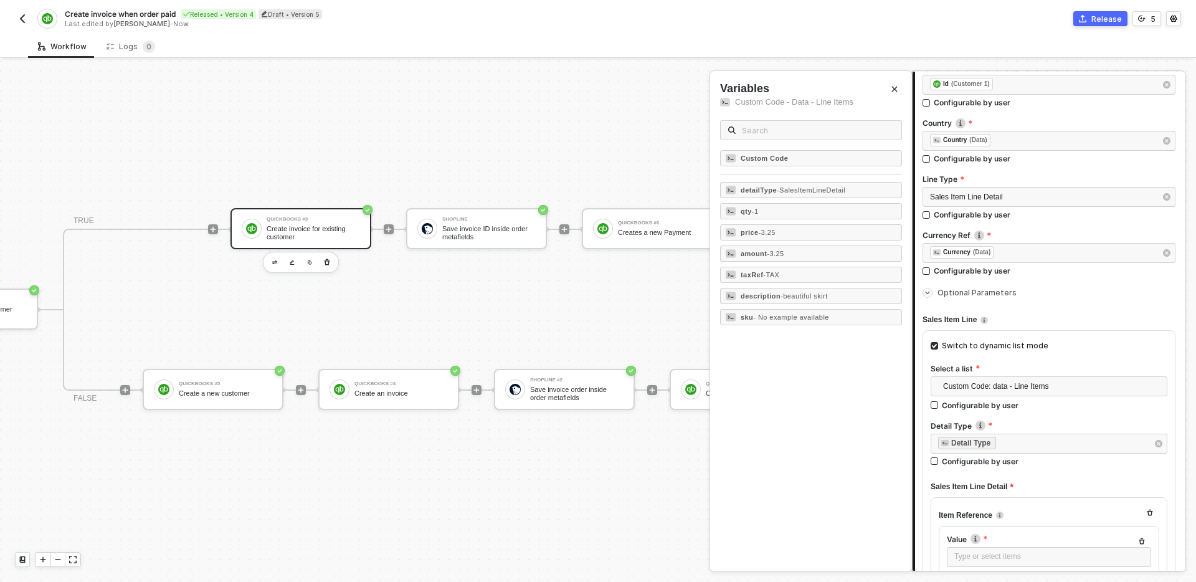
scroll to position [152, 0]
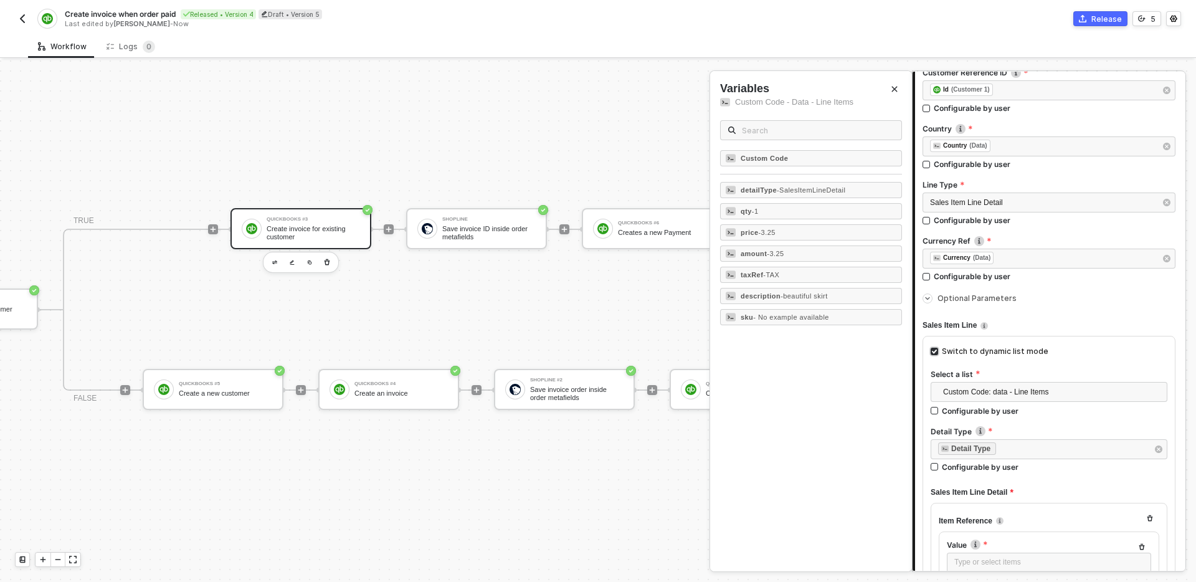
click at [1019, 352] on div "Switch to dynamic list mode" at bounding box center [995, 352] width 107 height 12
click at [938, 352] on input "Switch to dynamic list mode" at bounding box center [934, 351] width 7 height 7
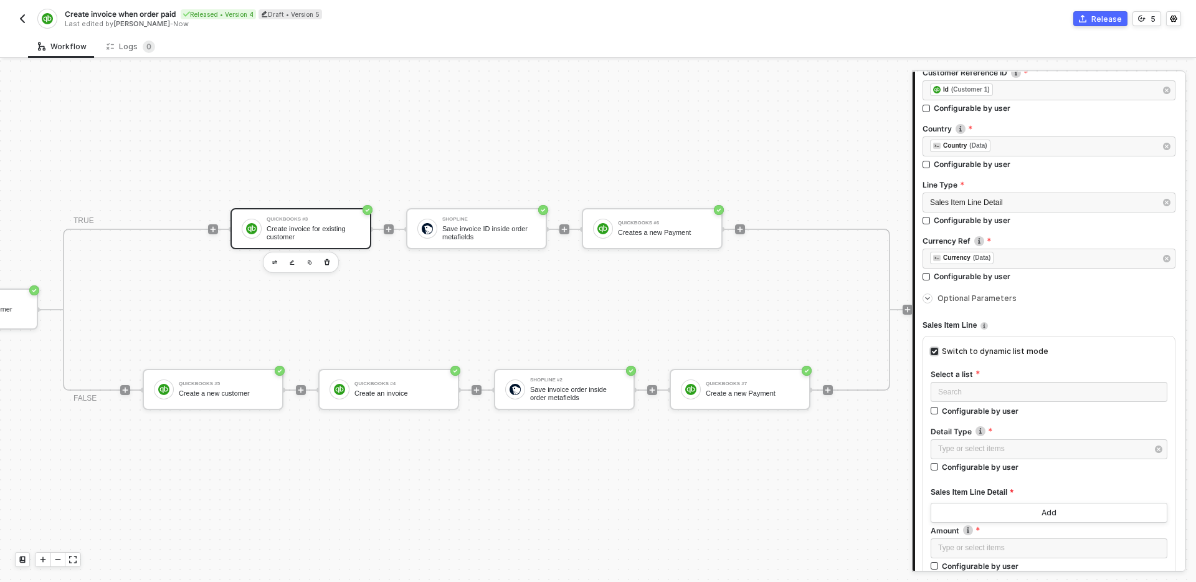
click at [1019, 353] on div "Switch to dynamic list mode" at bounding box center [995, 352] width 107 height 12
click at [938, 353] on input "Switch to dynamic list mode" at bounding box center [934, 351] width 7 height 7
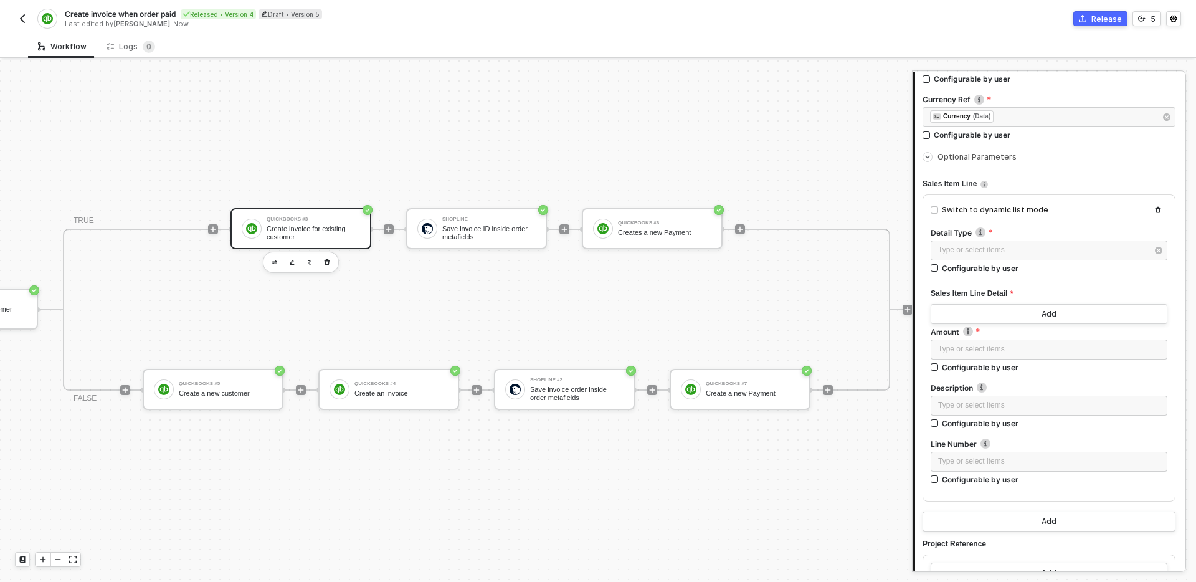
scroll to position [294, 0]
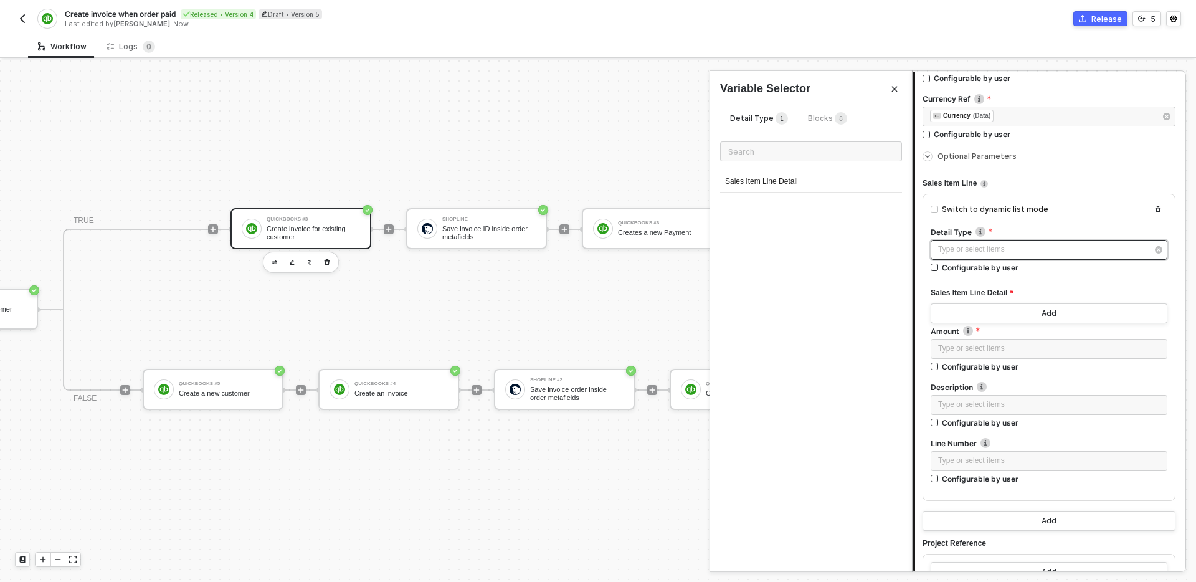
click at [1044, 252] on div "Type or select items ﻿" at bounding box center [1042, 250] width 209 height 12
click at [835, 178] on div "Sales Item Line Detail" at bounding box center [811, 181] width 182 height 21
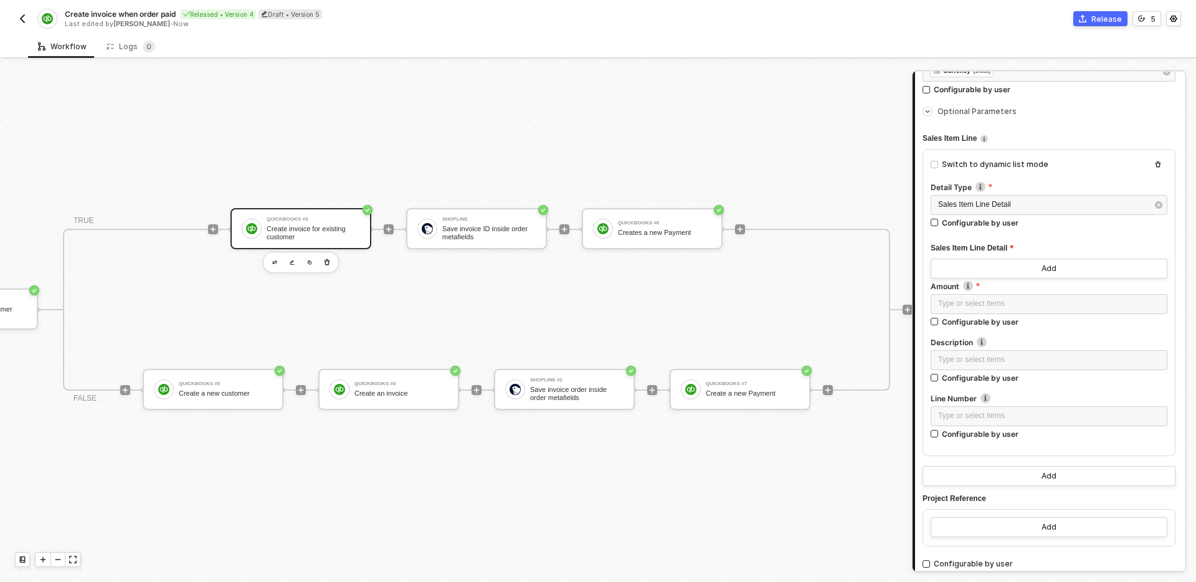
scroll to position [343, 0]
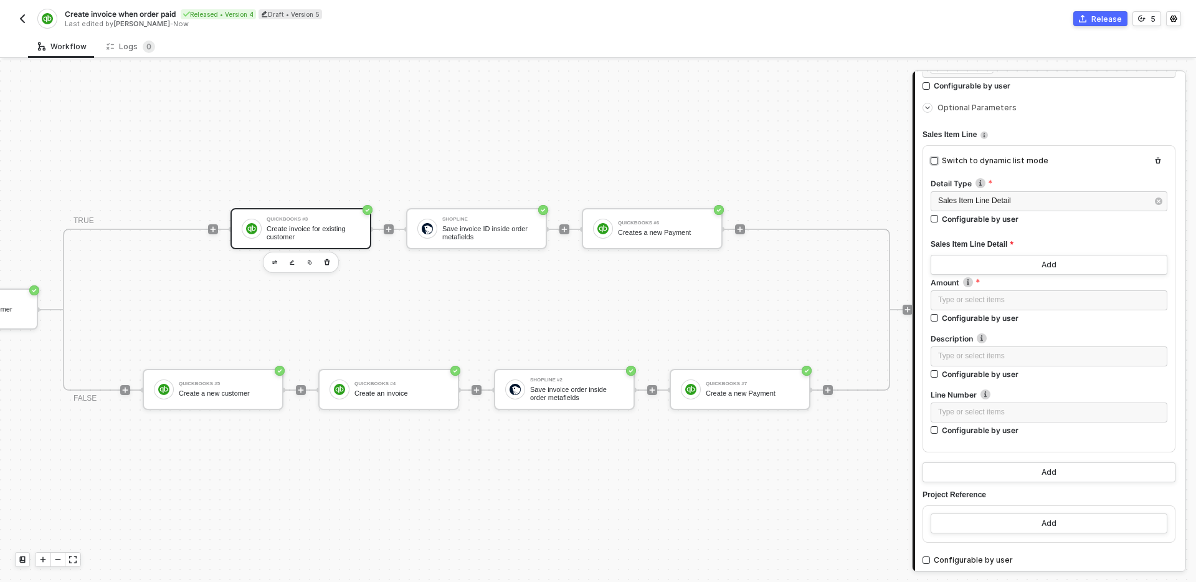
click at [1024, 161] on div "Switch to dynamic list mode" at bounding box center [995, 161] width 107 height 12
click at [938, 161] on input "Switch to dynamic list mode" at bounding box center [934, 160] width 7 height 7
checkbox input "true"
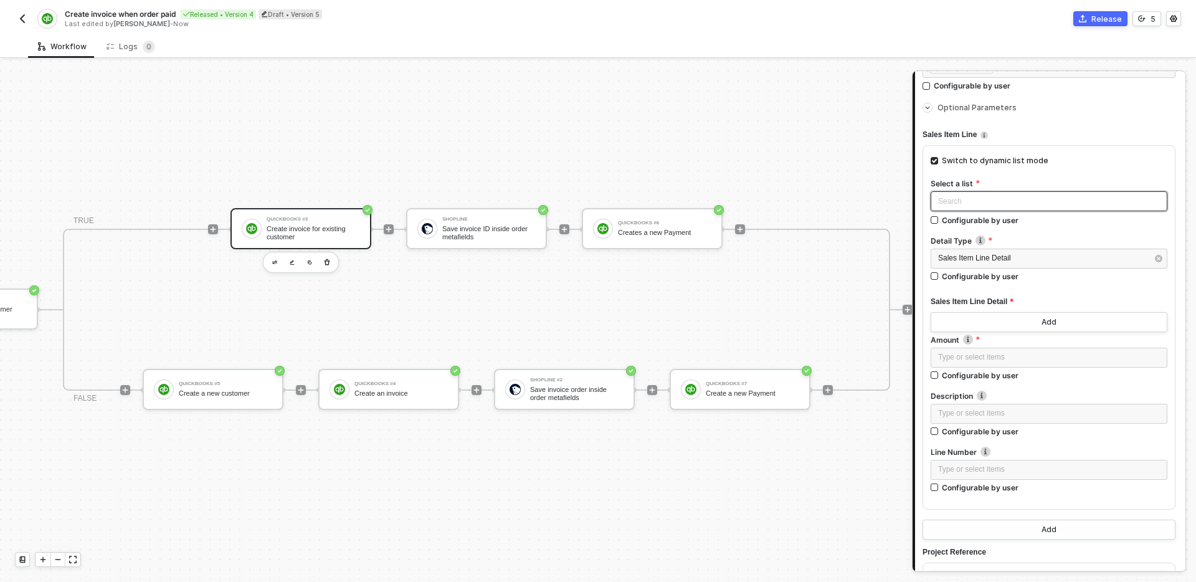
click at [1040, 191] on div "Search" at bounding box center [1049, 201] width 237 height 20
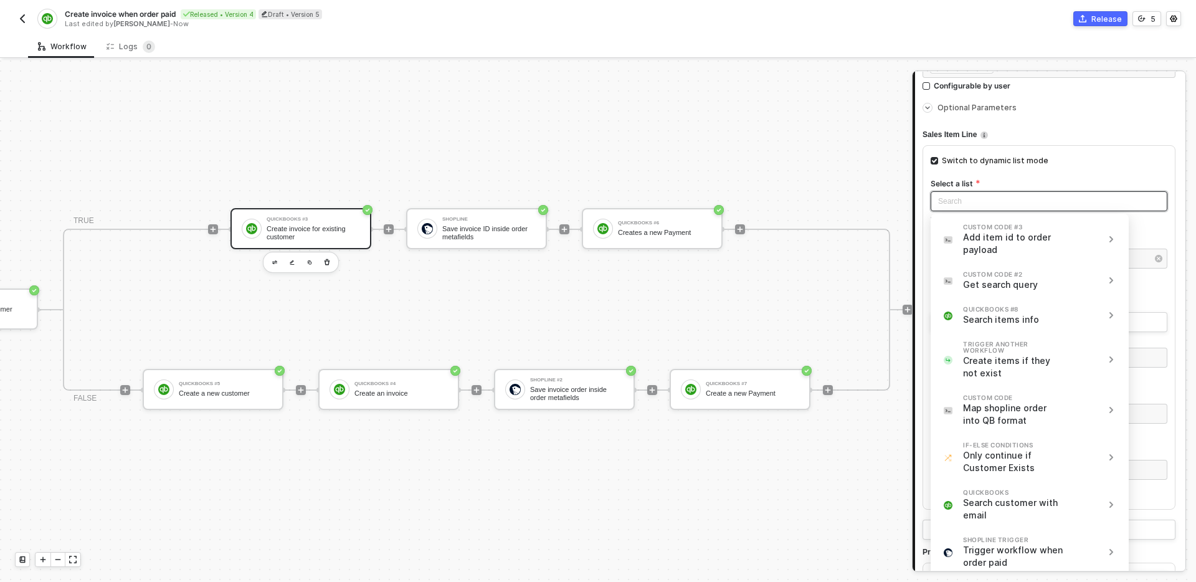
click at [1080, 161] on div "Switch to dynamic list mode" at bounding box center [1049, 165] width 237 height 25
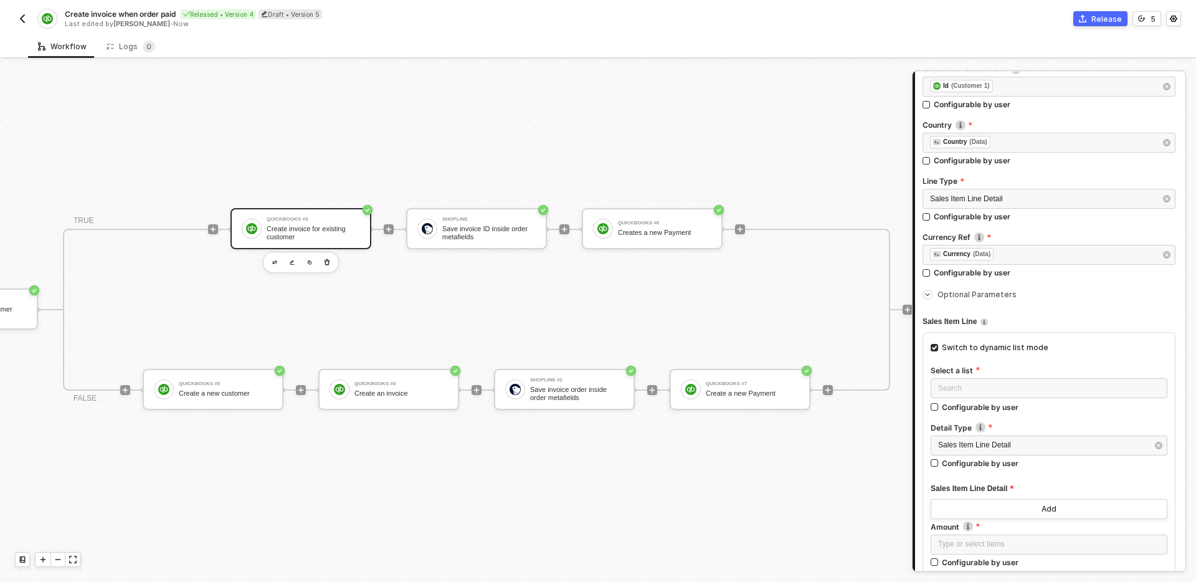
scroll to position [0, 0]
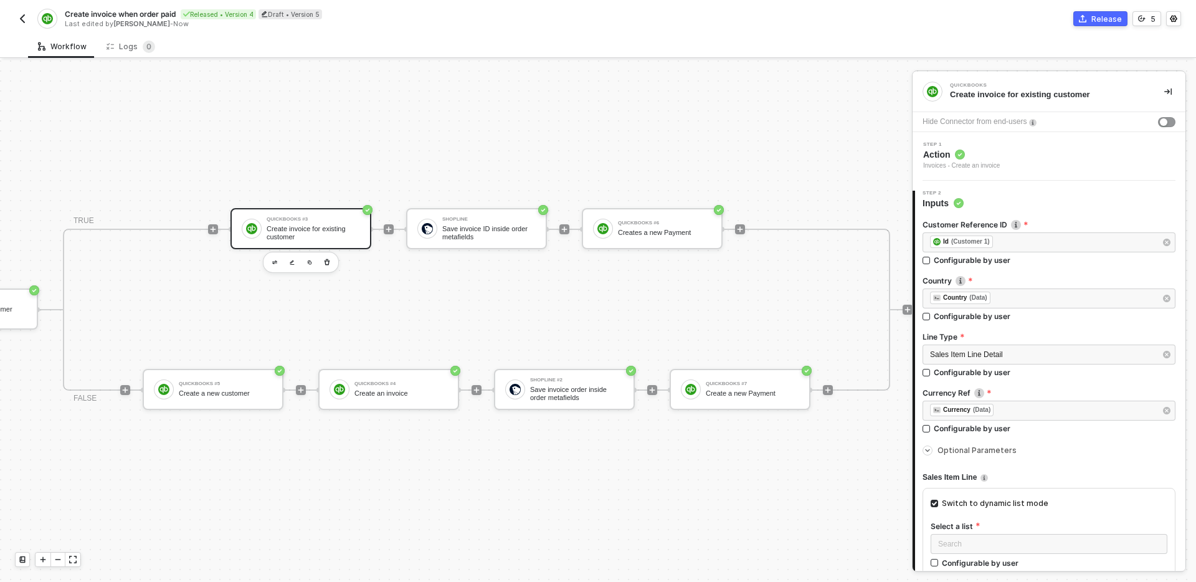
click at [1170, 95] on button "button" at bounding box center [1167, 91] width 15 height 15
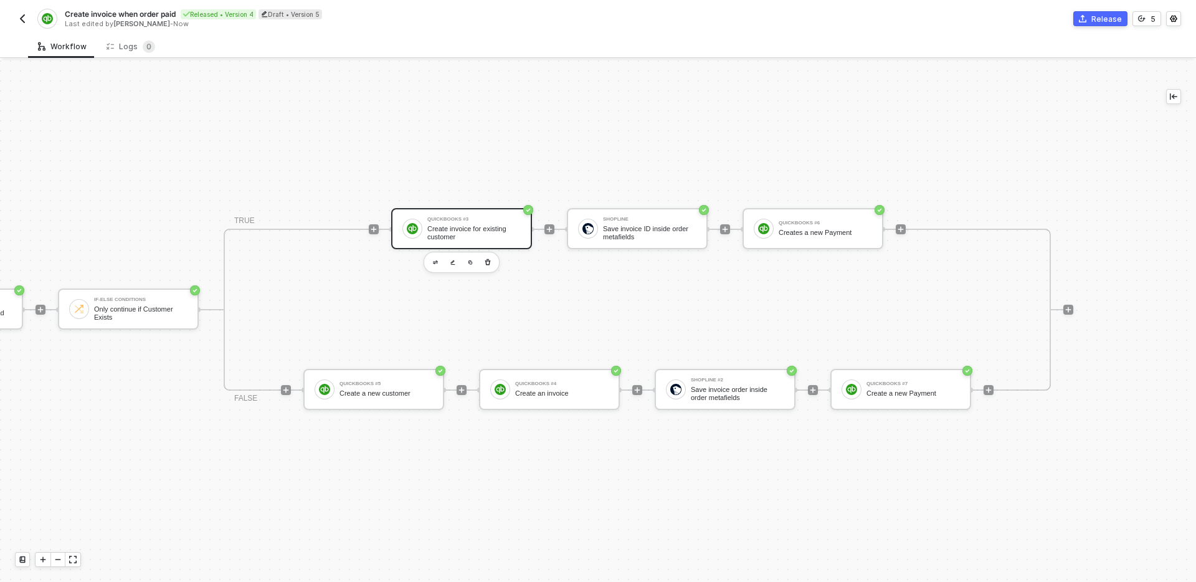
scroll to position [23, 1187]
click at [449, 263] on button "button" at bounding box center [452, 262] width 15 height 15
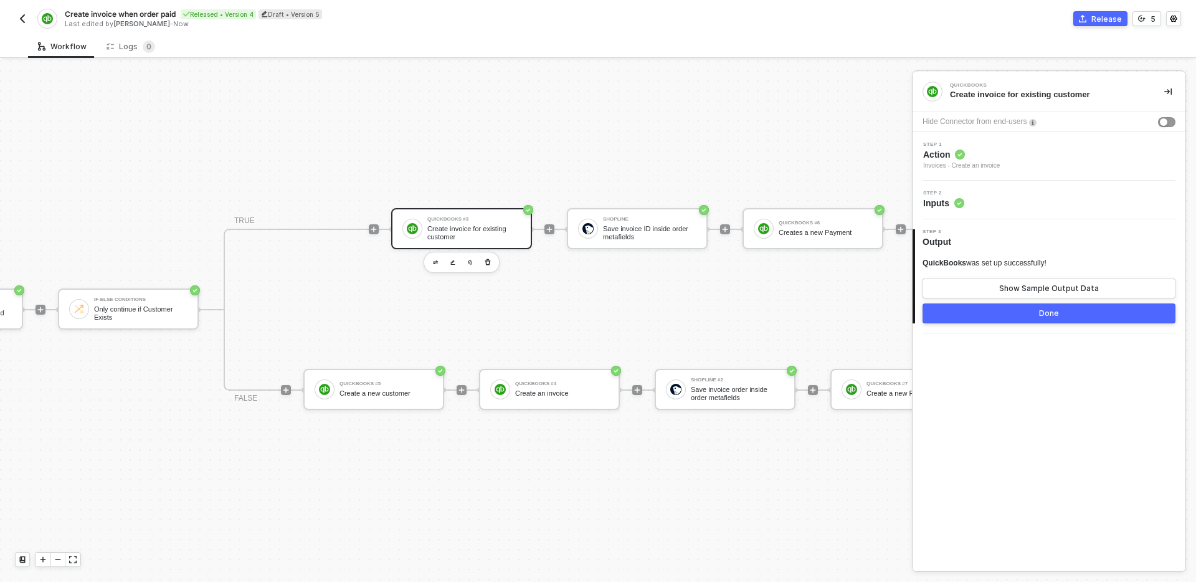
click at [1053, 206] on div "Step 2 Inputs" at bounding box center [1051, 200] width 270 height 19
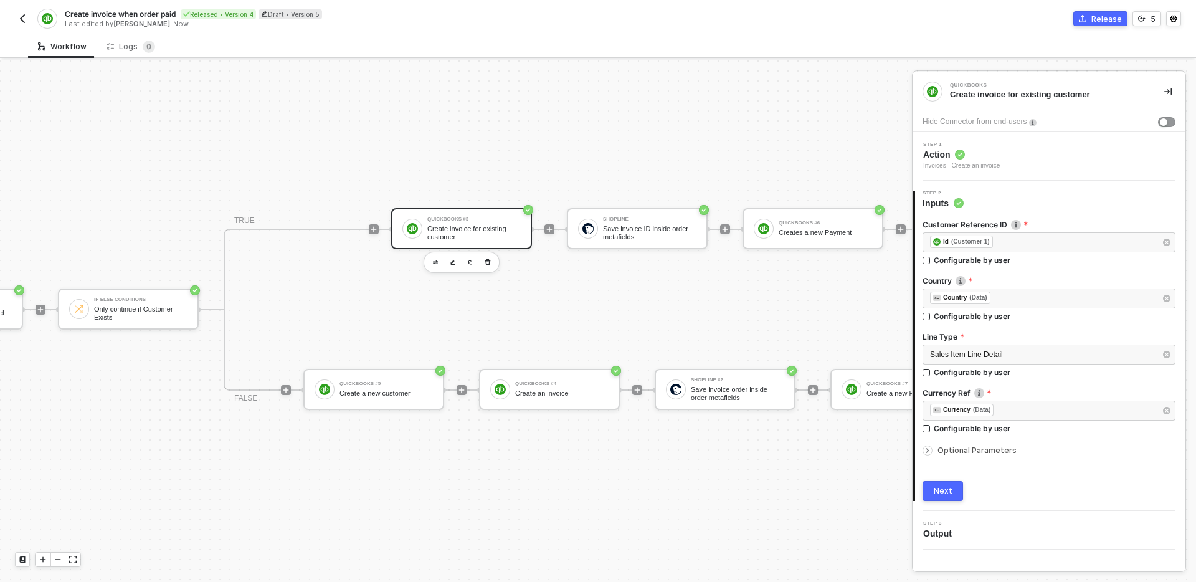
click at [1002, 450] on span "Optional Parameters" at bounding box center [976, 449] width 79 height 9
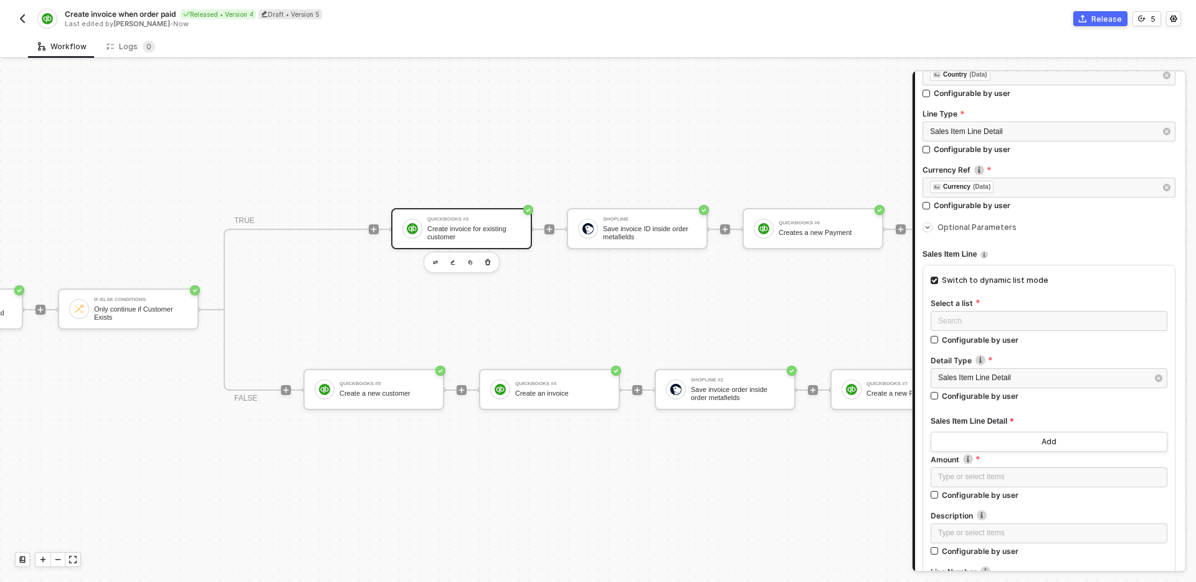
scroll to position [237, 0]
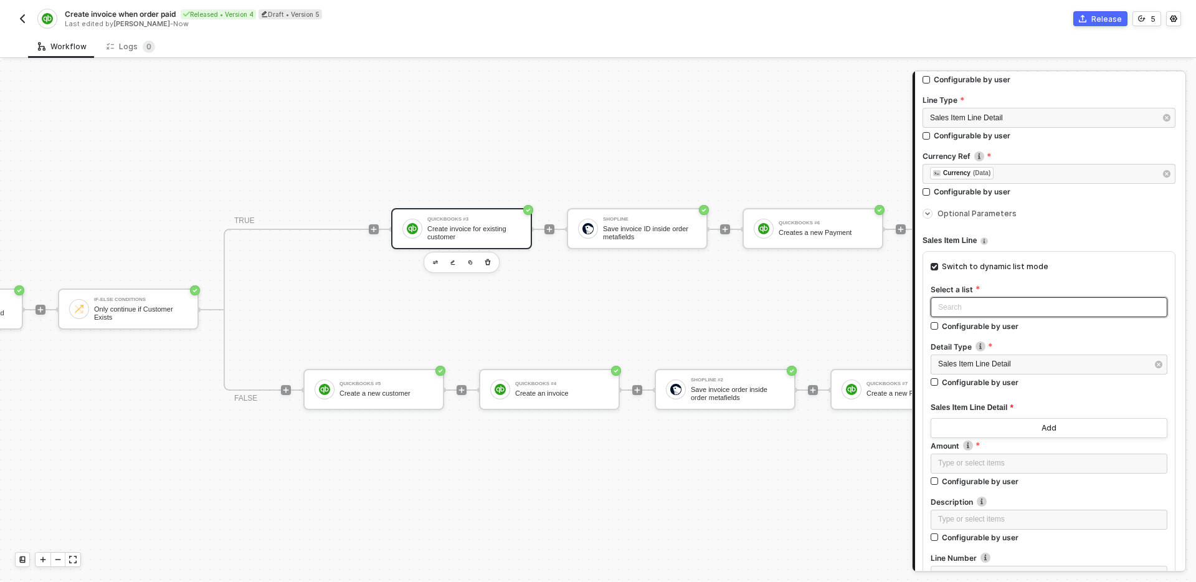
click at [1053, 306] on input "search" at bounding box center [1049, 307] width 222 height 19
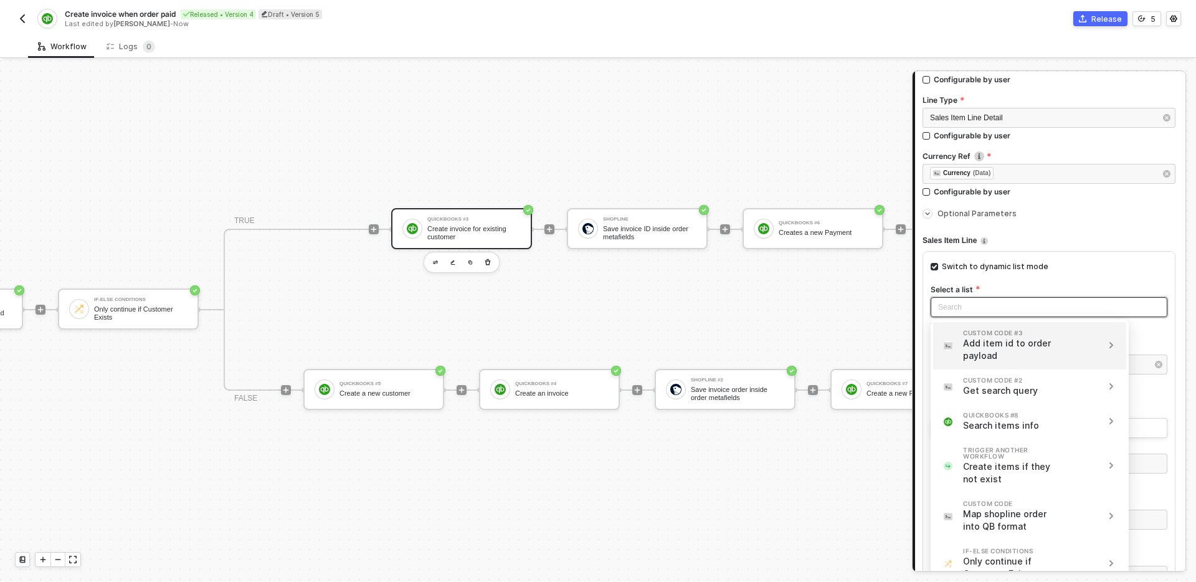
click at [1066, 353] on div "Add item id to order payload" at bounding box center [1014, 349] width 103 height 25
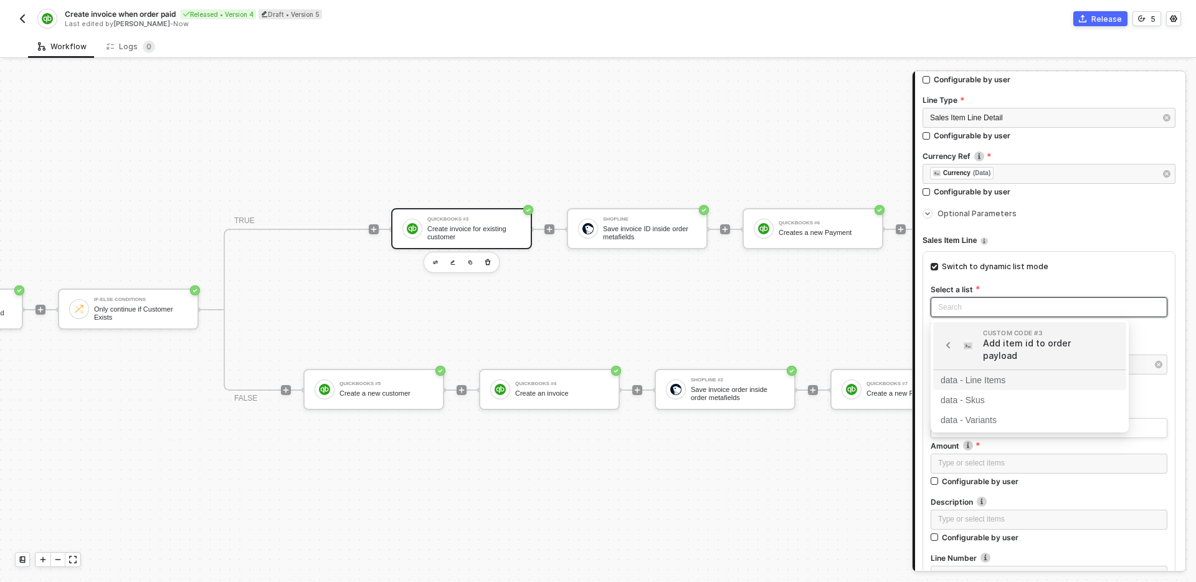
click at [1020, 379] on div "data - Line Items" at bounding box center [1030, 380] width 178 height 14
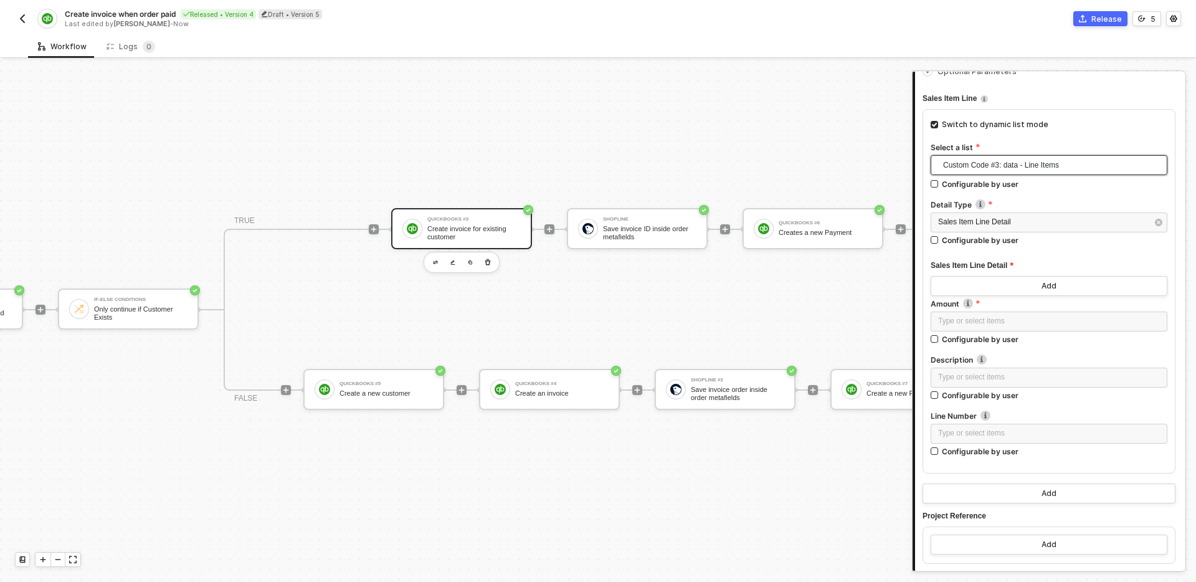
scroll to position [391, 0]
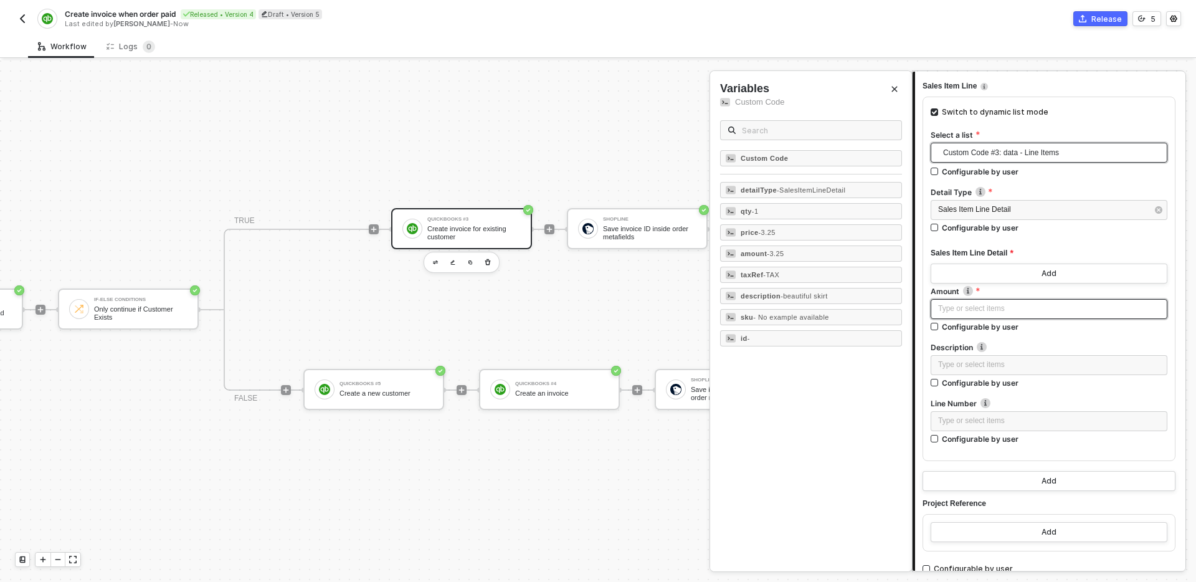
click at [1059, 315] on div "Type or select items ﻿" at bounding box center [1049, 309] width 237 height 20
click at [823, 255] on div "amount - 3.25" at bounding box center [811, 253] width 182 height 16
click at [1017, 364] on div "Type or select items ﻿" at bounding box center [1049, 365] width 222 height 12
click at [821, 293] on span "- beautiful skirt" at bounding box center [803, 295] width 47 height 7
click at [1038, 270] on button "Add" at bounding box center [1049, 273] width 237 height 20
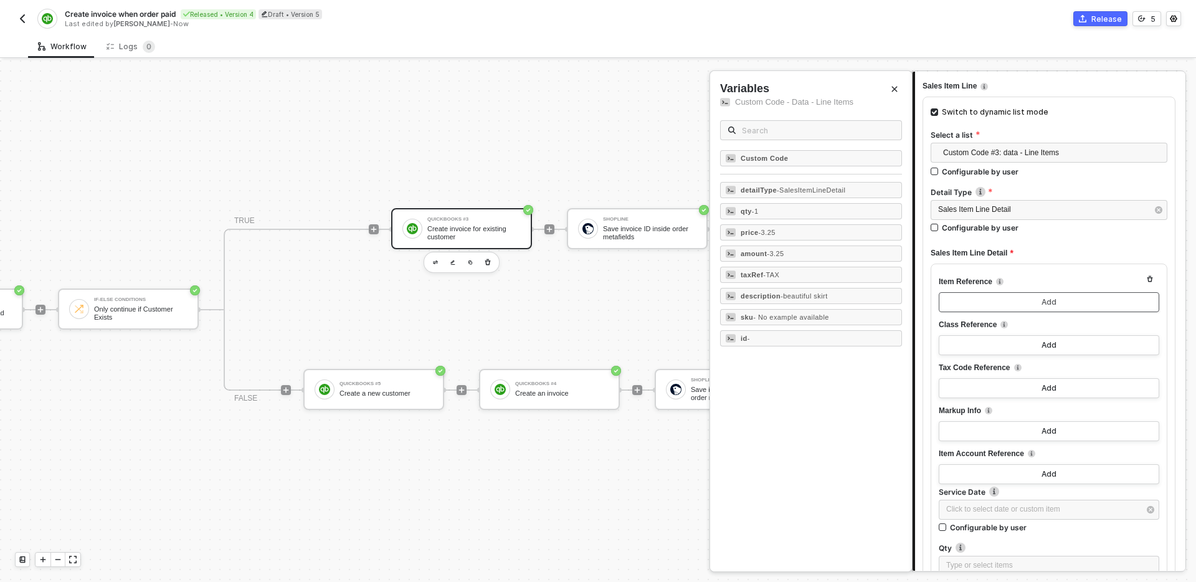
click at [1030, 300] on button "Add" at bounding box center [1049, 302] width 220 height 20
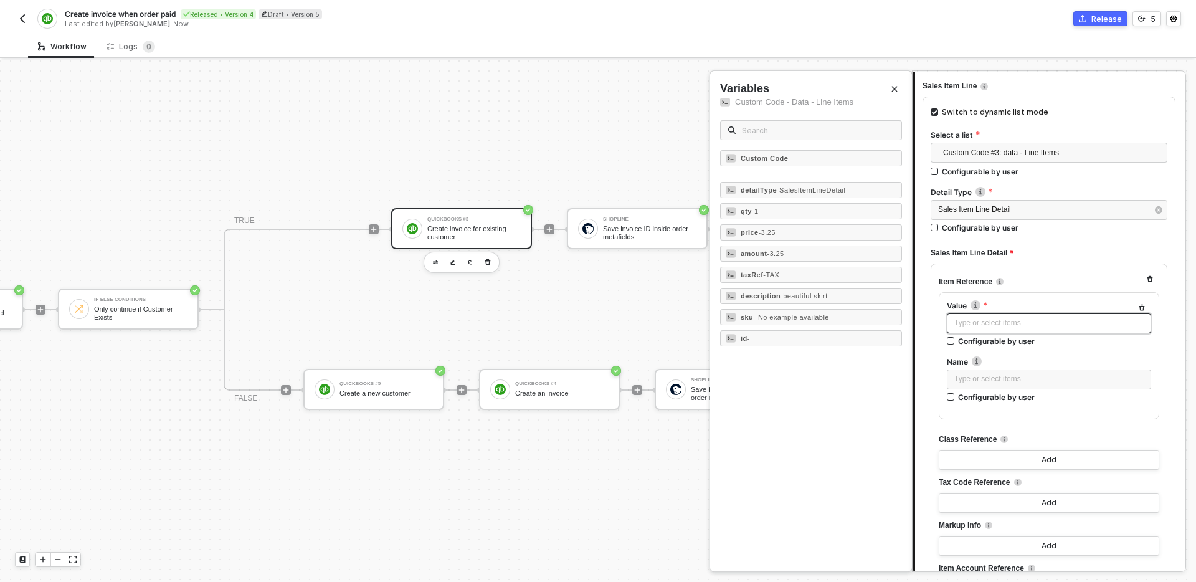
click at [1020, 325] on div "Type or select items ﻿" at bounding box center [1048, 323] width 189 height 12
click at [805, 341] on div "id -" at bounding box center [811, 338] width 182 height 16
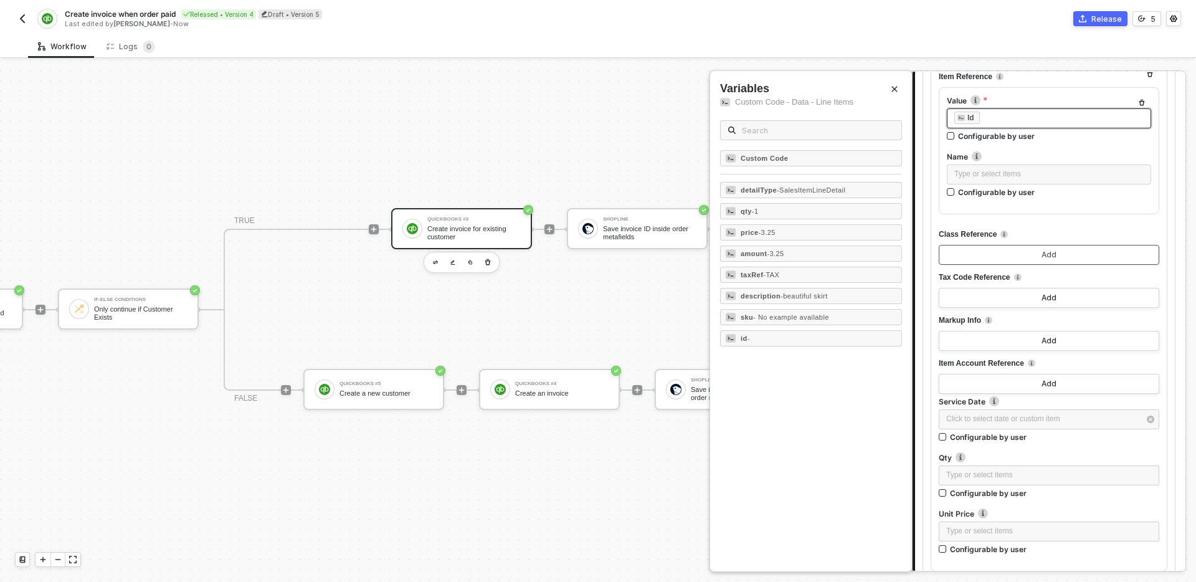
scroll to position [598, 0]
click at [1025, 296] on button "Add" at bounding box center [1049, 296] width 220 height 20
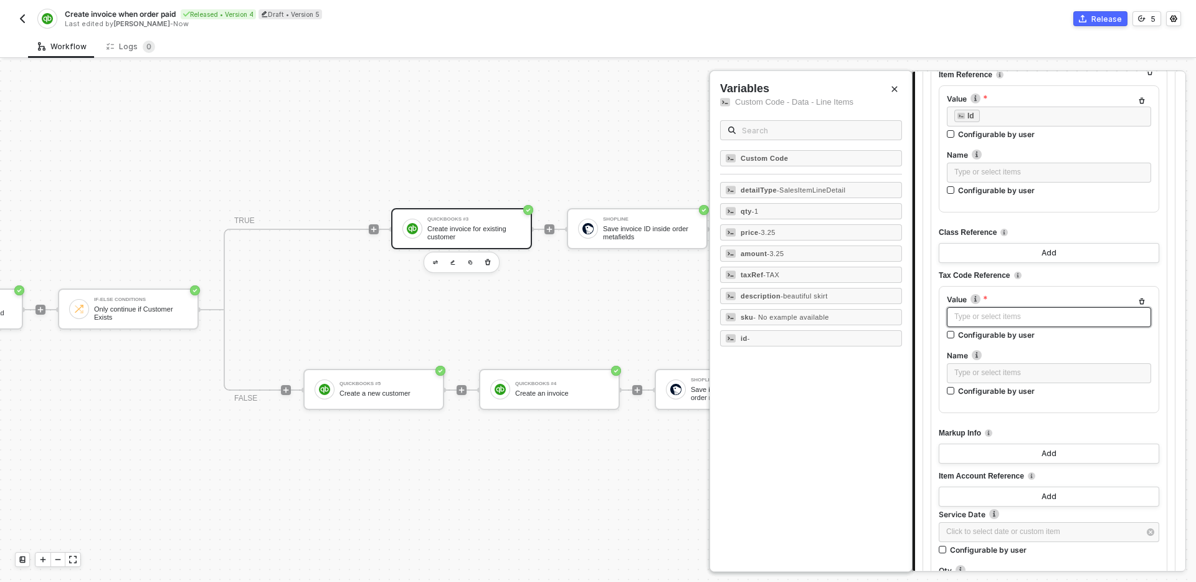
click at [1015, 325] on div "Type or select items ﻿" at bounding box center [1049, 317] width 204 height 20
click at [855, 276] on div "taxRef - TAX" at bounding box center [811, 275] width 182 height 16
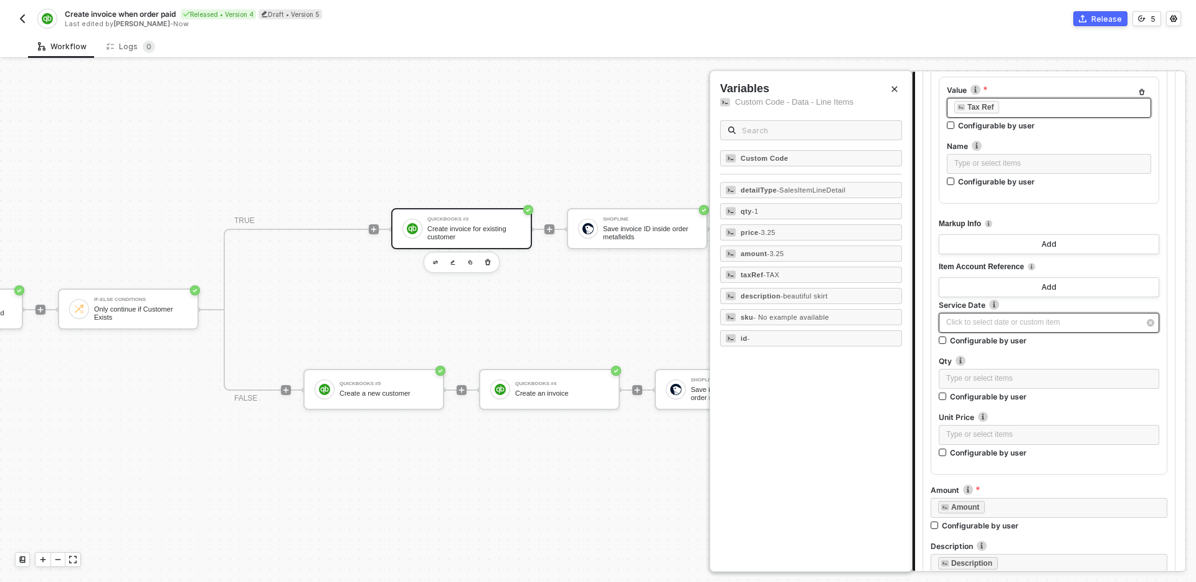
scroll to position [835, 0]
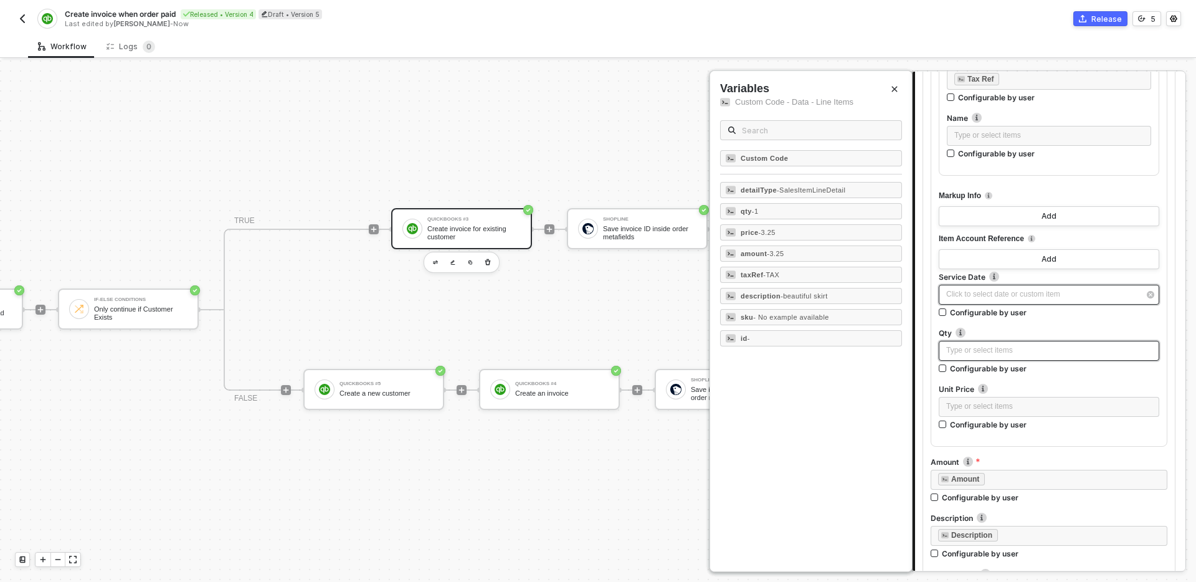
click at [1039, 349] on div "Type or select items ﻿" at bounding box center [1049, 350] width 206 height 12
click at [840, 216] on div "qty - 1" at bounding box center [811, 211] width 182 height 16
click at [973, 401] on div "Type or select items ﻿" at bounding box center [1049, 407] width 206 height 12
click at [798, 229] on div "price - 3.25" at bounding box center [811, 232] width 182 height 16
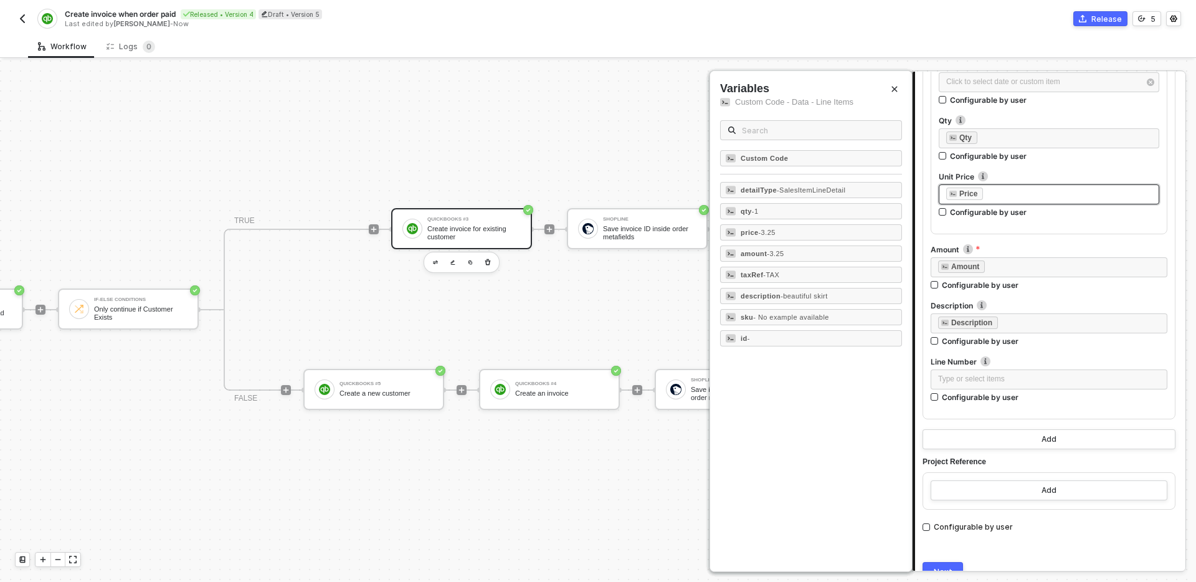
scroll to position [1107, 0]
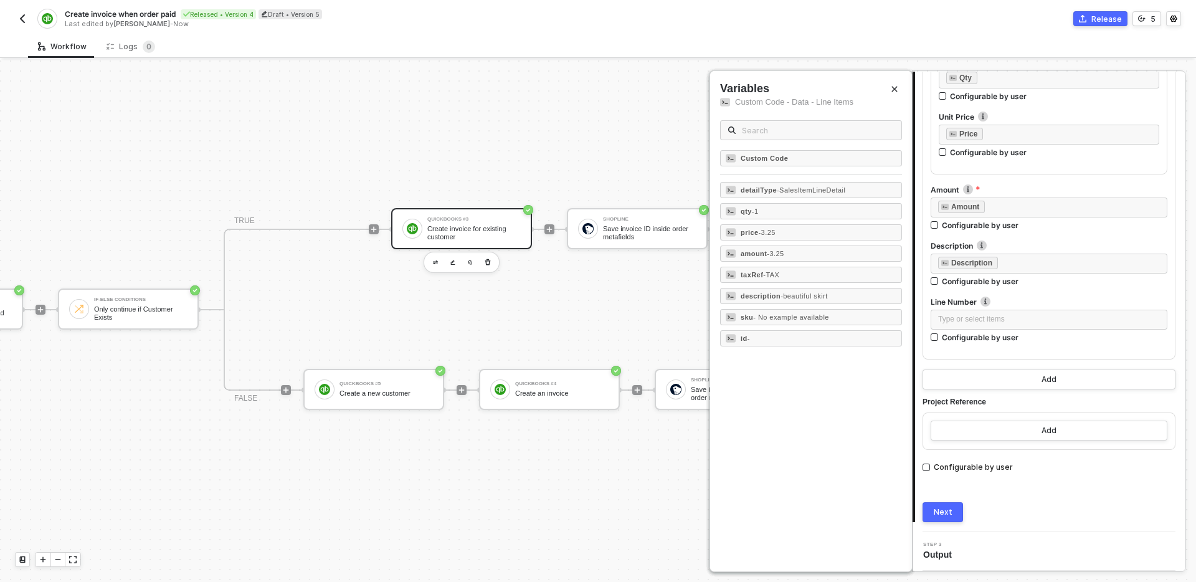
click at [948, 505] on button "Next" at bounding box center [942, 512] width 40 height 20
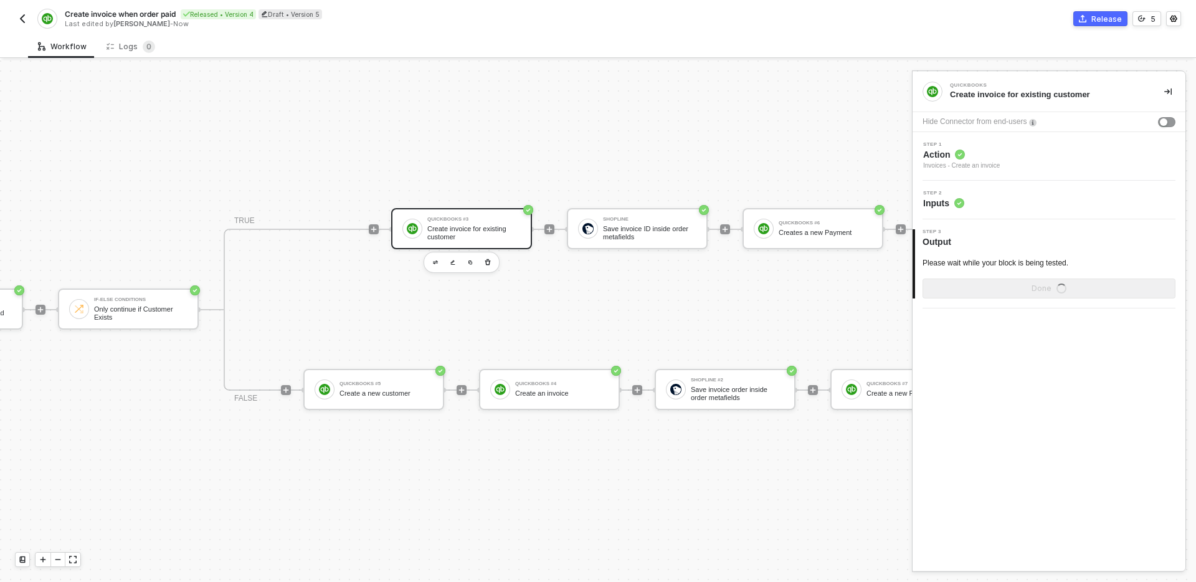
scroll to position [0, 0]
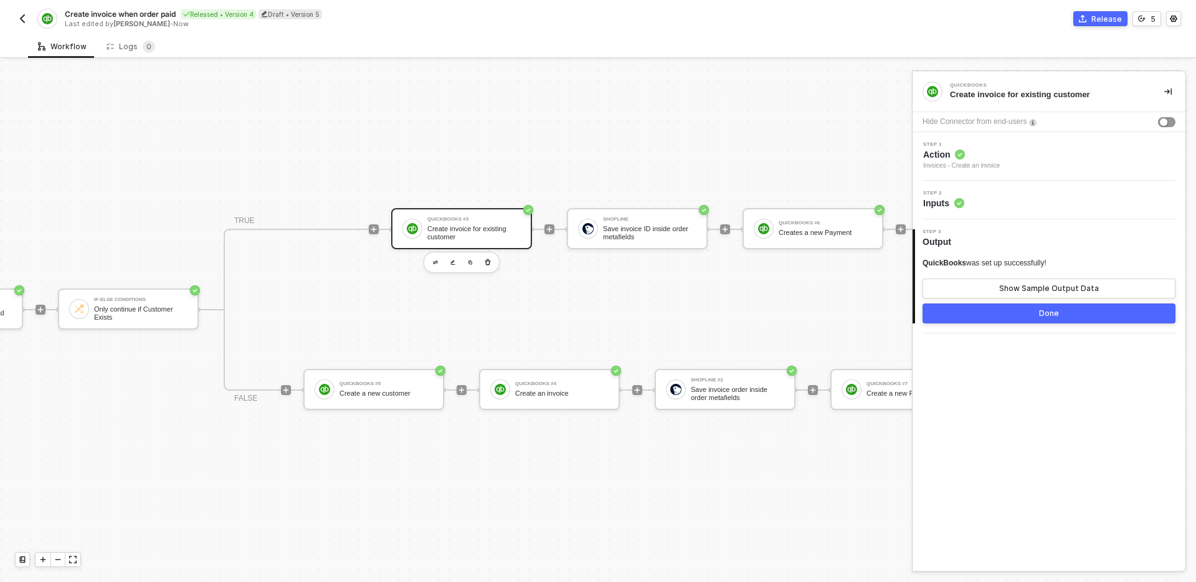
click at [1012, 313] on button "Done" at bounding box center [1048, 313] width 253 height 20
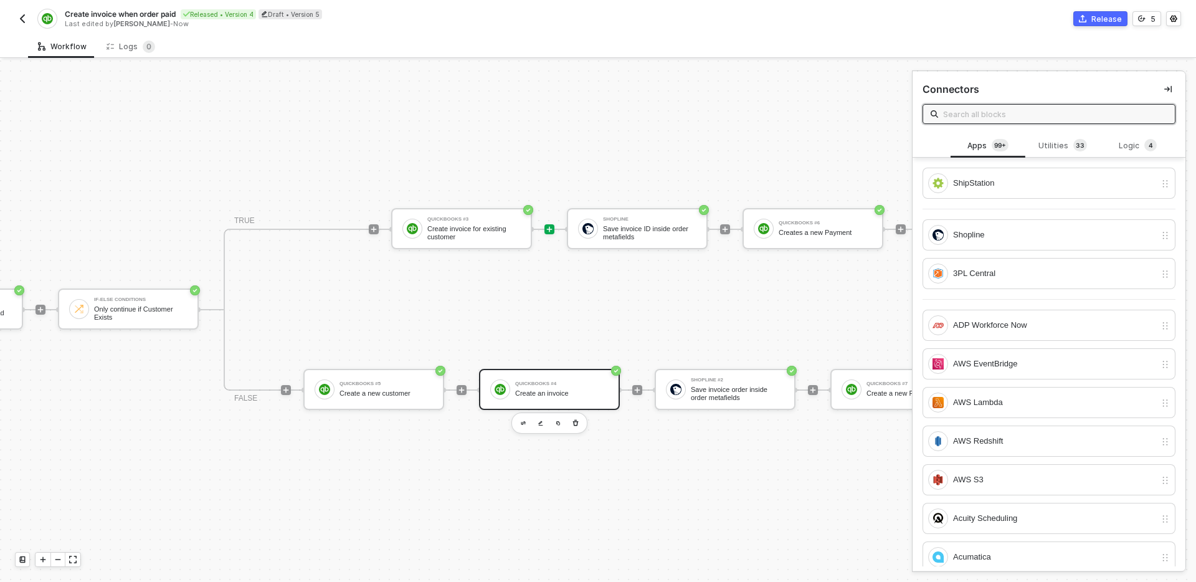
click at [570, 381] on div "QuickBooks #4" at bounding box center [561, 383] width 93 height 5
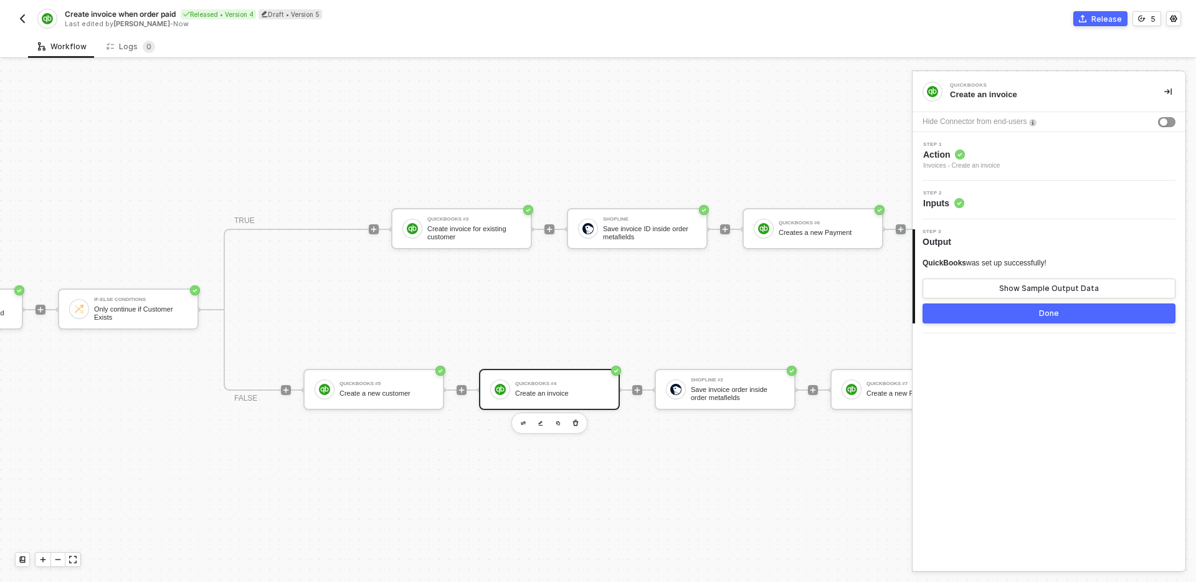
click at [1057, 197] on div "Step 2 Inputs" at bounding box center [1051, 200] width 270 height 19
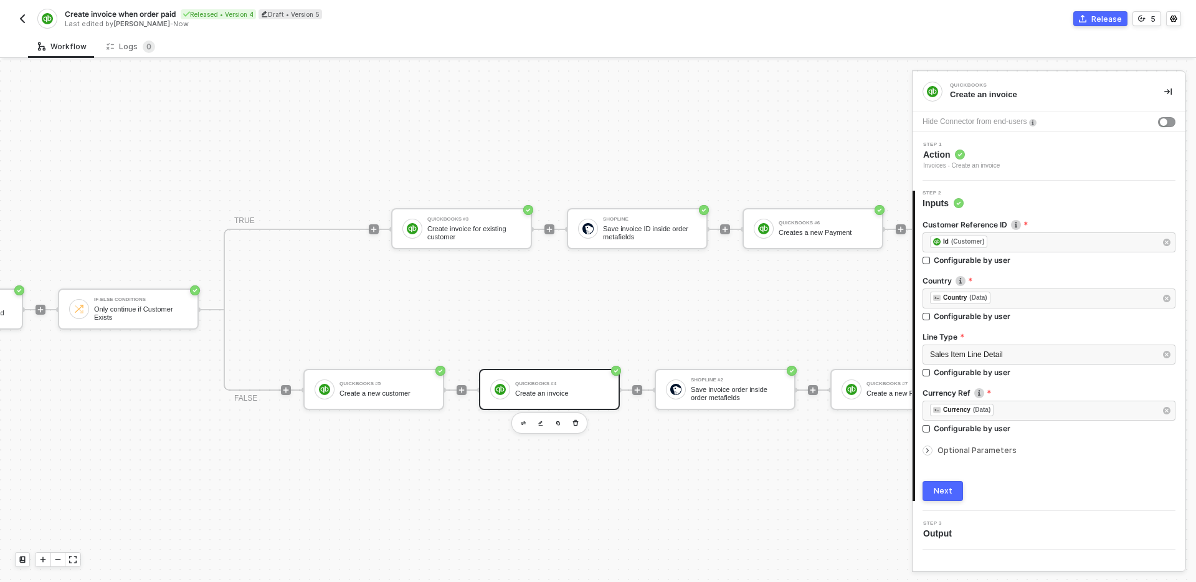
click at [998, 448] on span "Optional Parameters" at bounding box center [976, 449] width 79 height 9
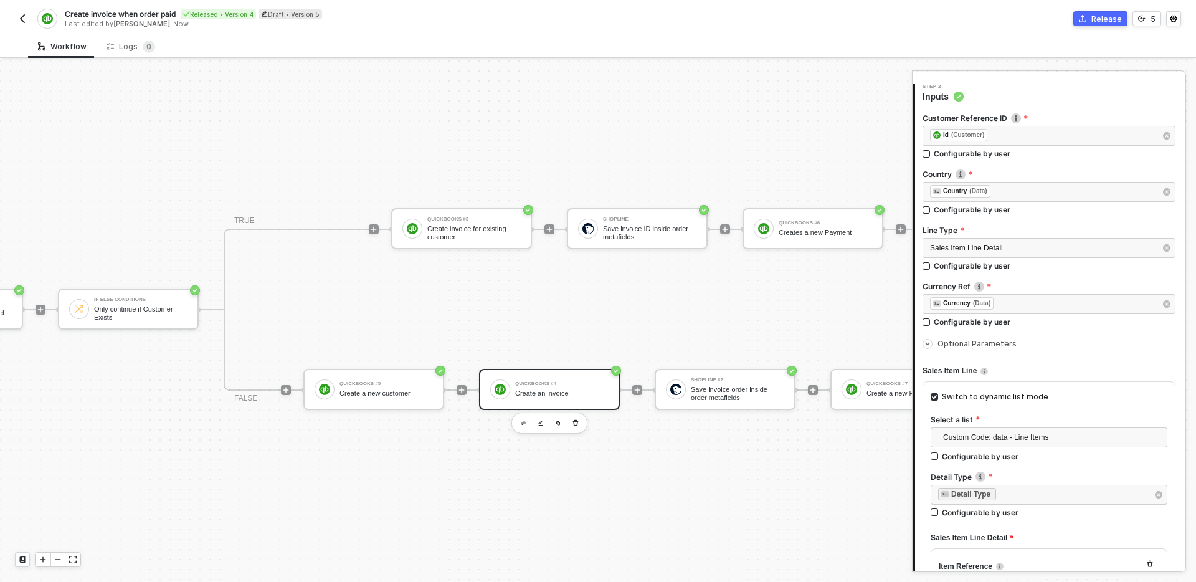
scroll to position [194, 0]
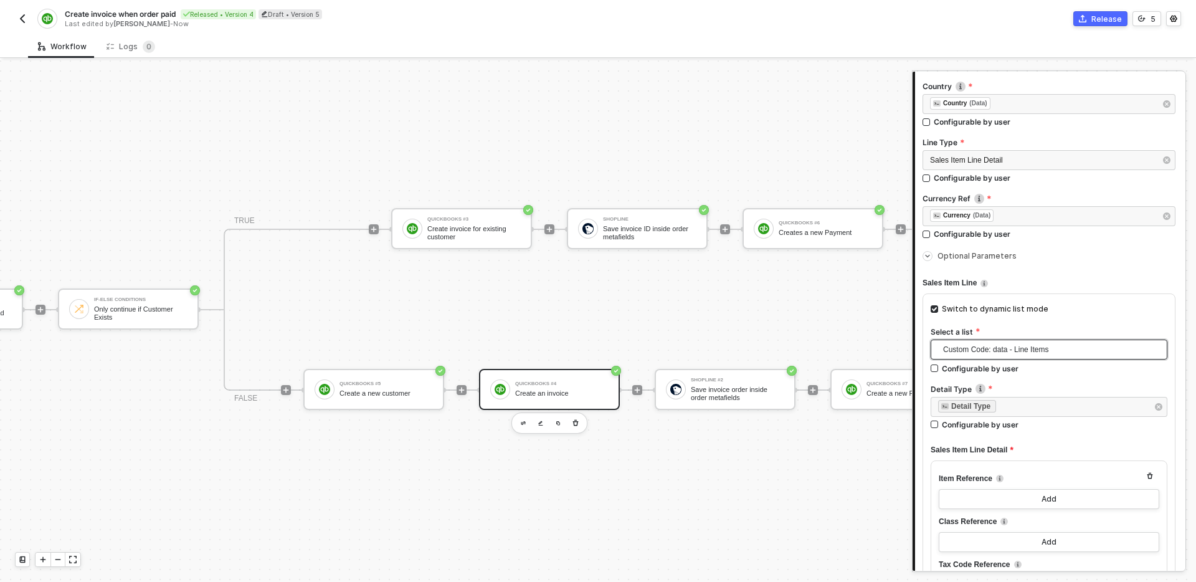
click at [1056, 349] on span "Custom Code: data - Line Items" at bounding box center [1051, 349] width 217 height 19
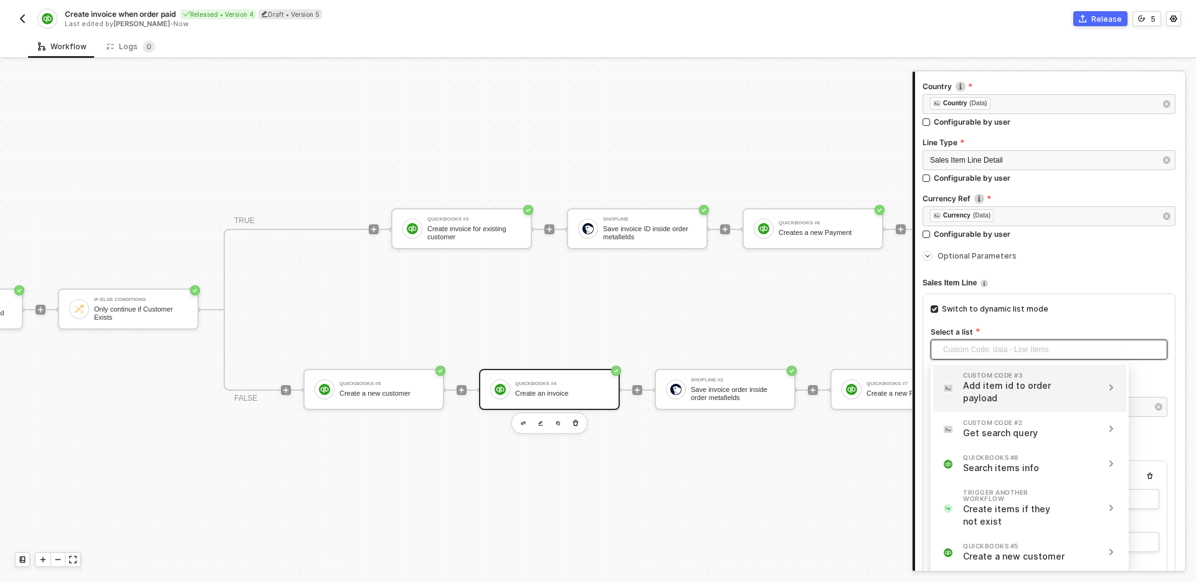
click at [1041, 398] on div "Add item id to order payload" at bounding box center [1014, 391] width 103 height 25
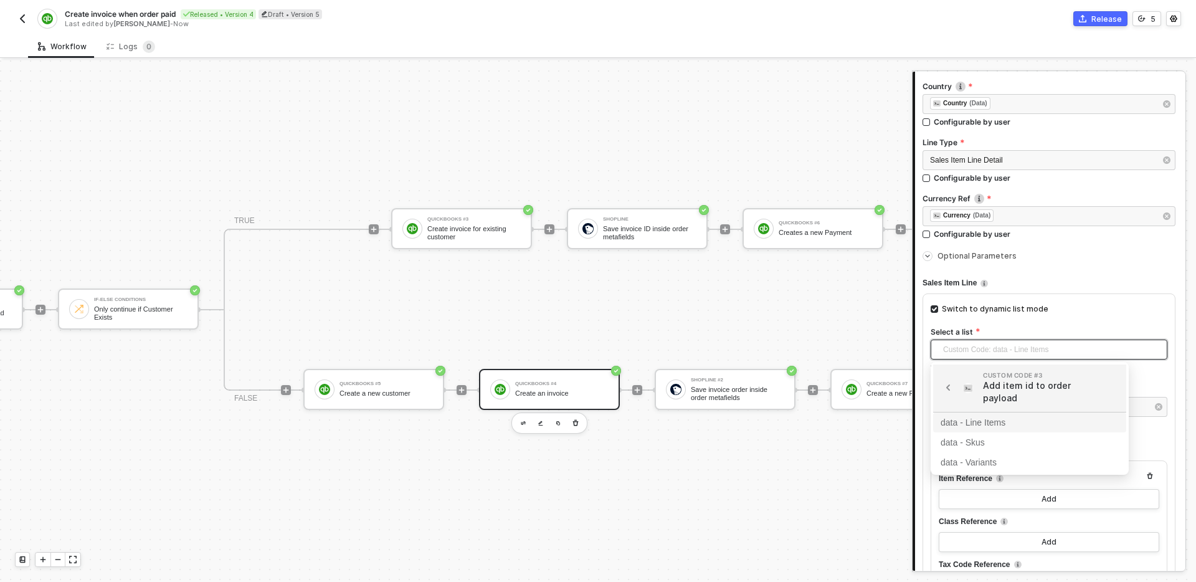
click at [1008, 421] on div "data - Line Items" at bounding box center [1030, 422] width 178 height 14
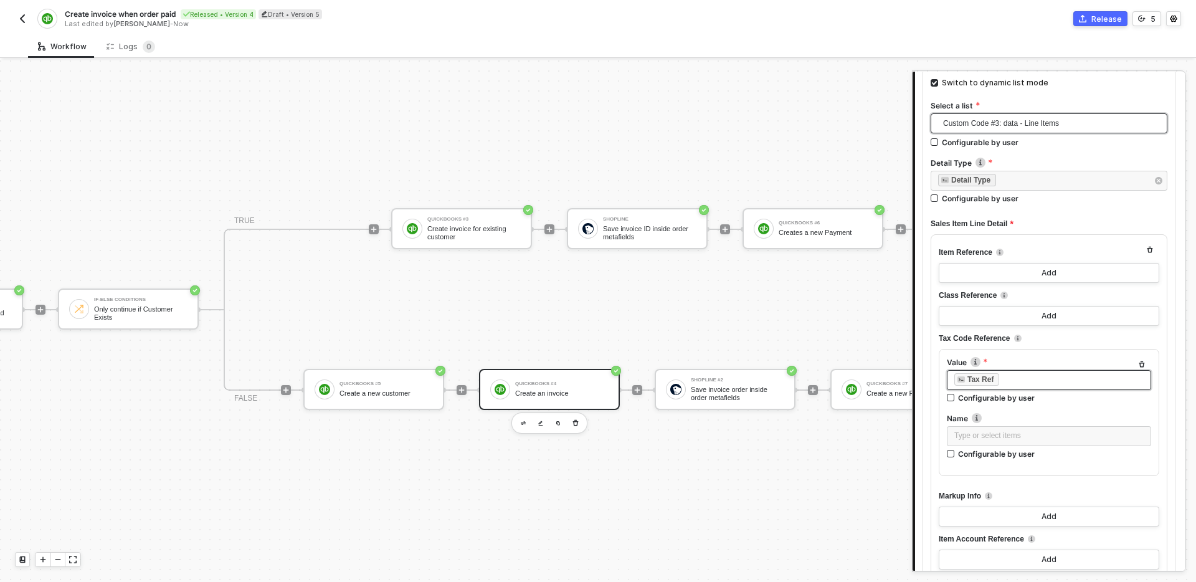
scroll to position [421, 0]
click at [1074, 270] on button "Add" at bounding box center [1049, 272] width 220 height 20
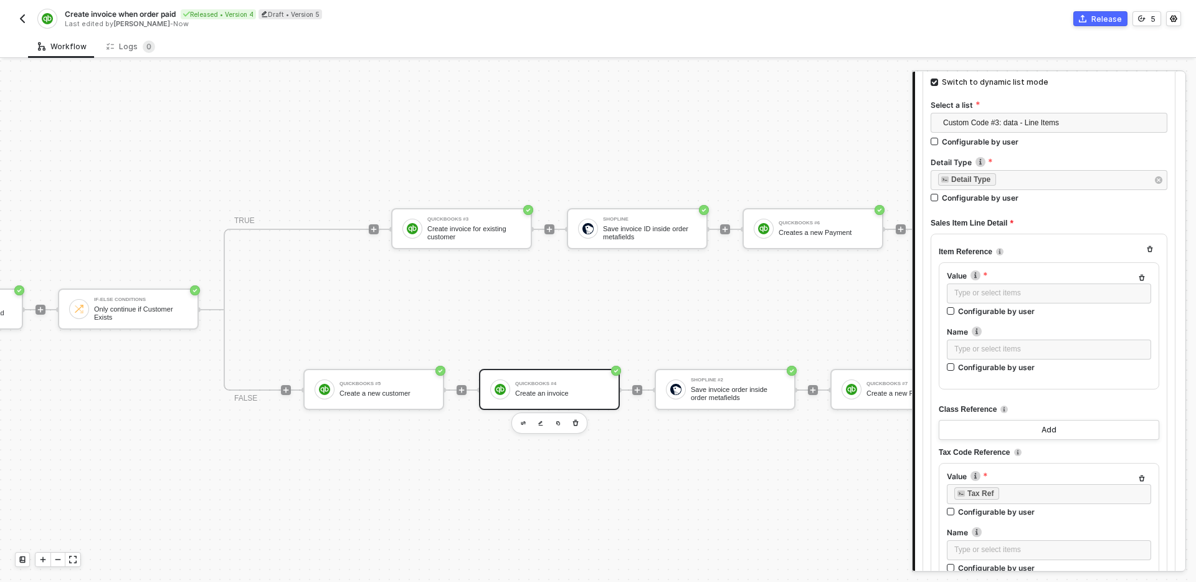
click at [1028, 303] on div "Type or select items ﻿" at bounding box center [1049, 294] width 204 height 22
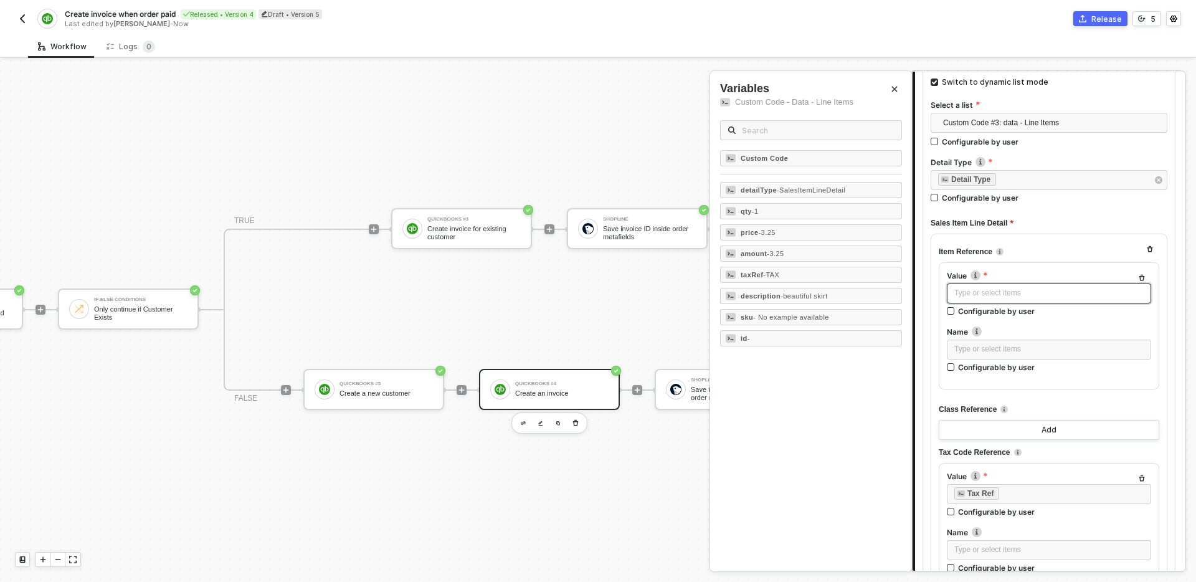
click at [1026, 294] on div "Type or select items ﻿" at bounding box center [1048, 293] width 189 height 12
click at [845, 338] on div "id -" at bounding box center [811, 338] width 182 height 16
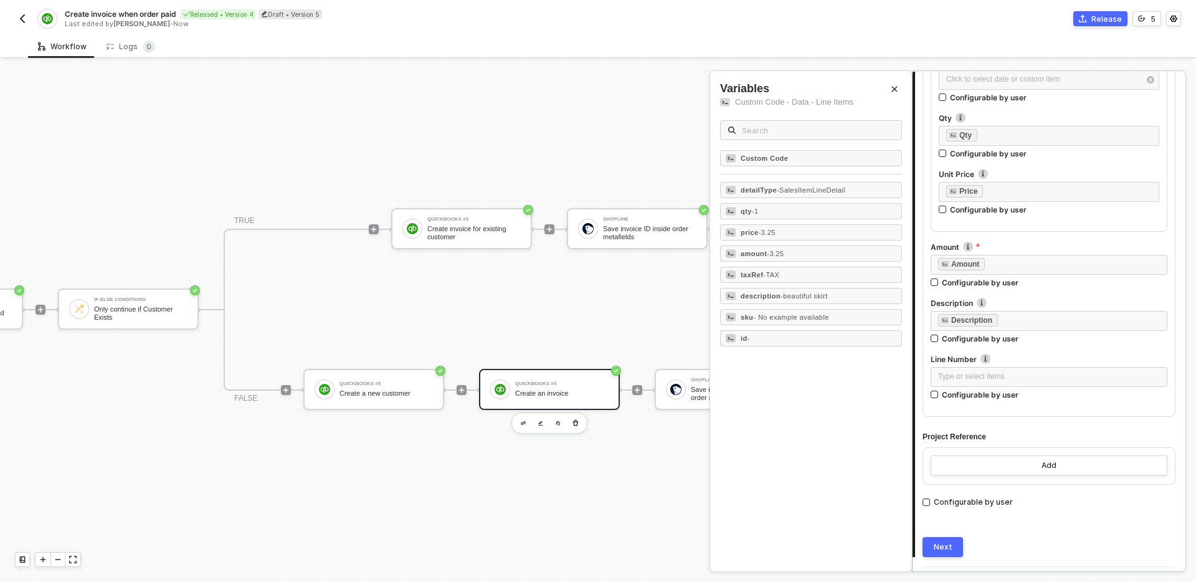
scroll to position [1085, 0]
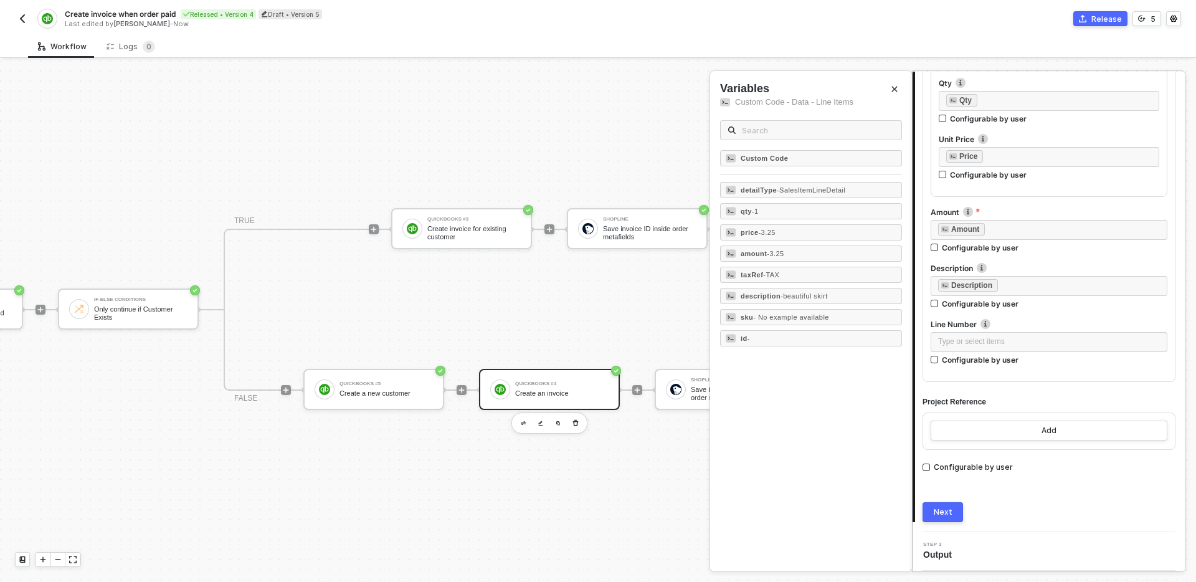
click at [942, 508] on div "Next" at bounding box center [943, 512] width 19 height 10
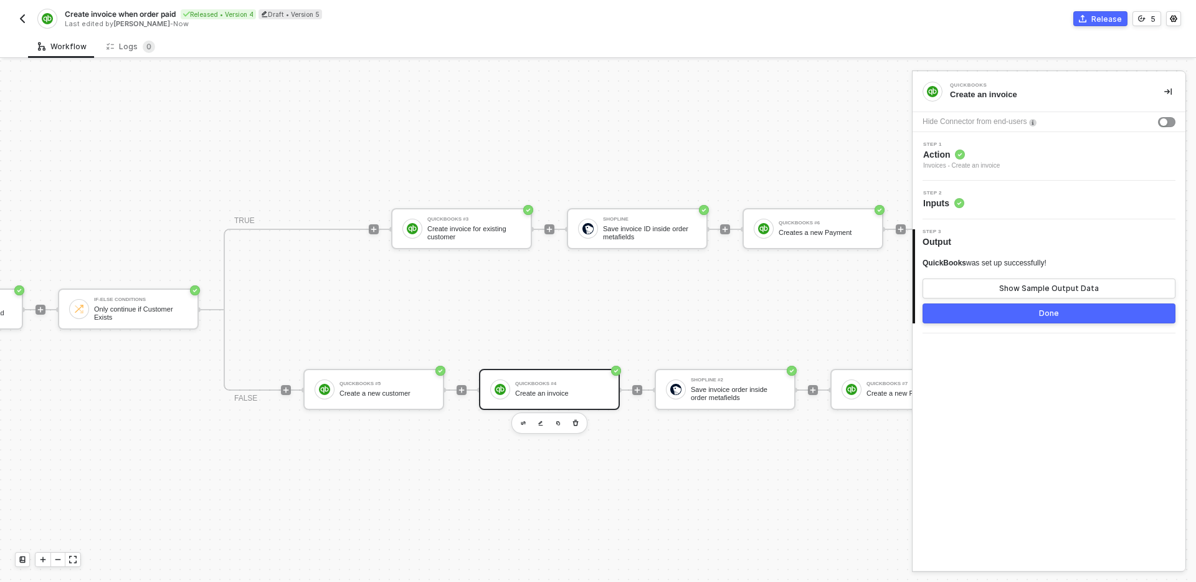
click at [1053, 308] on div "Done" at bounding box center [1049, 313] width 20 height 10
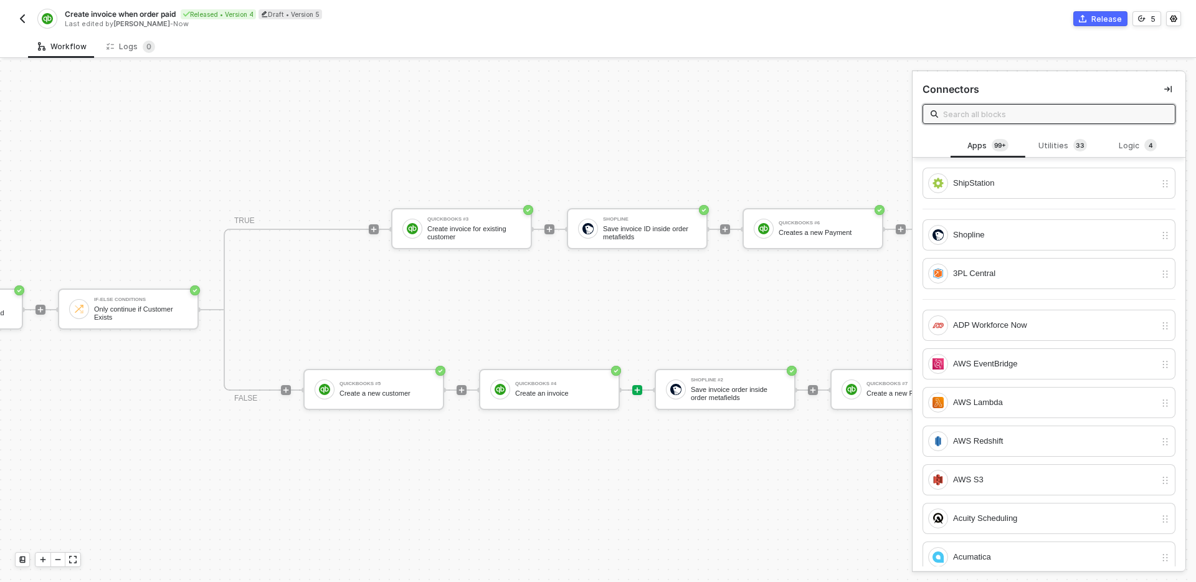
click at [1164, 87] on icon "icon-collapse-right" at bounding box center [1167, 88] width 7 height 7
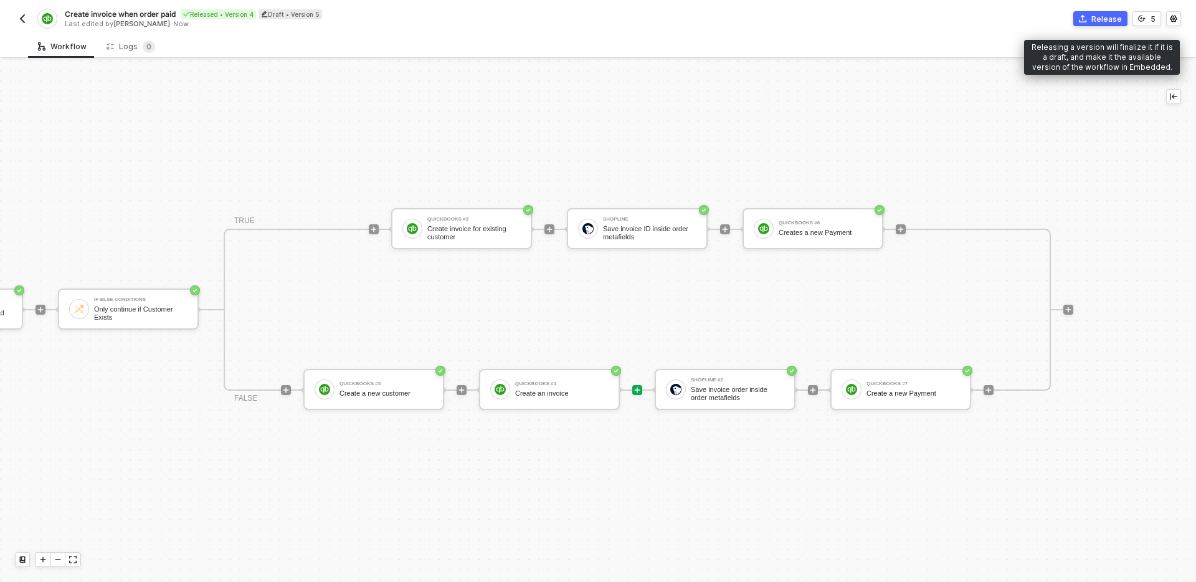
click at [1098, 20] on div "Release" at bounding box center [1106, 19] width 31 height 11
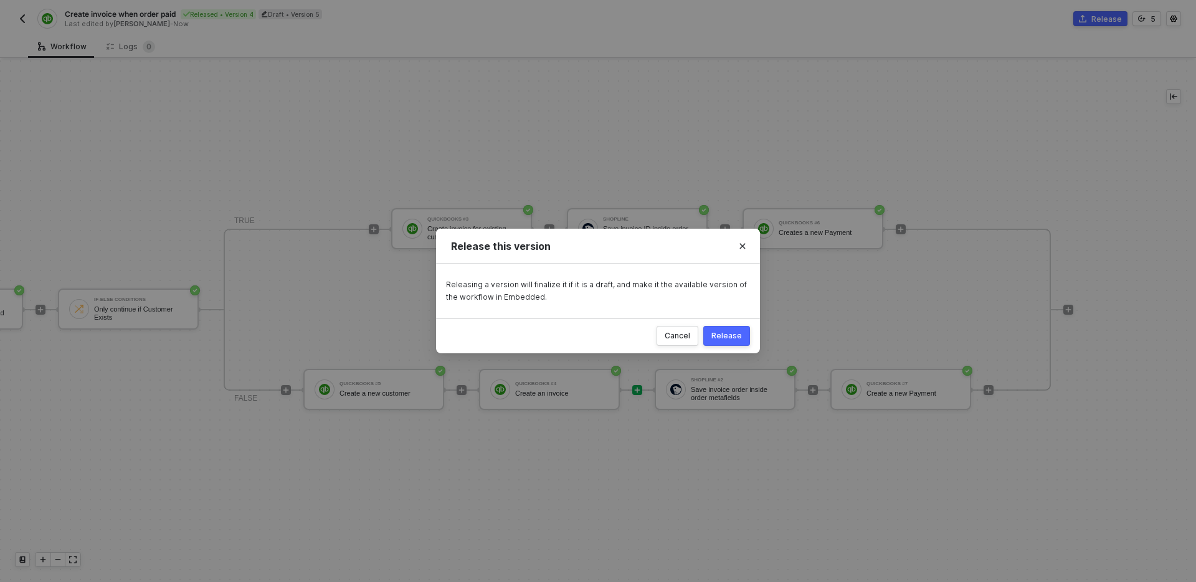
click at [734, 326] on button "Release" at bounding box center [726, 336] width 47 height 20
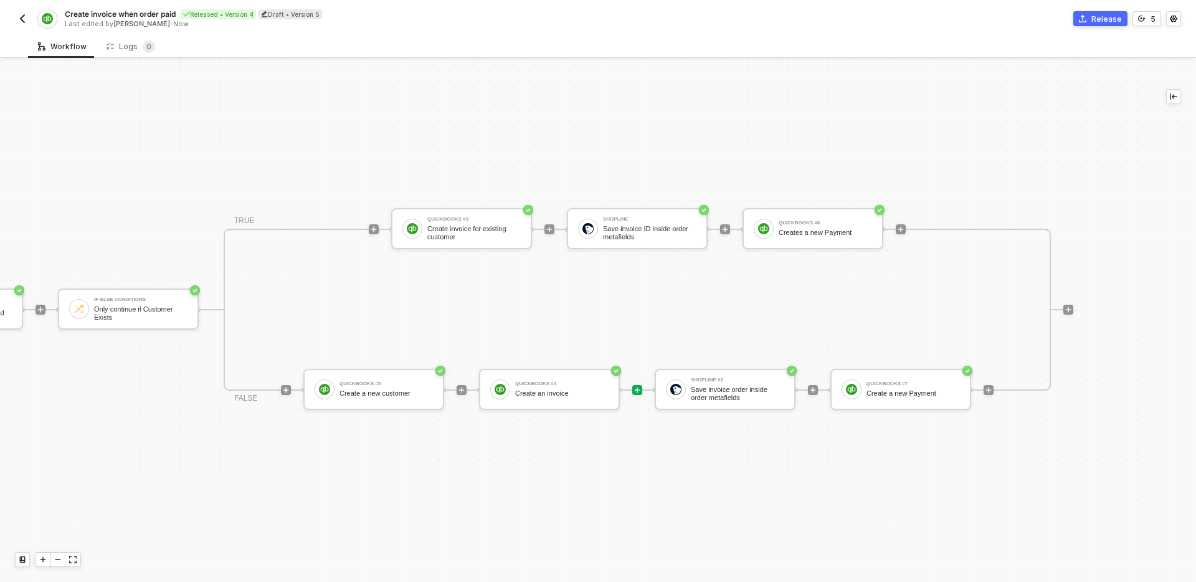
scroll to position [23, 836]
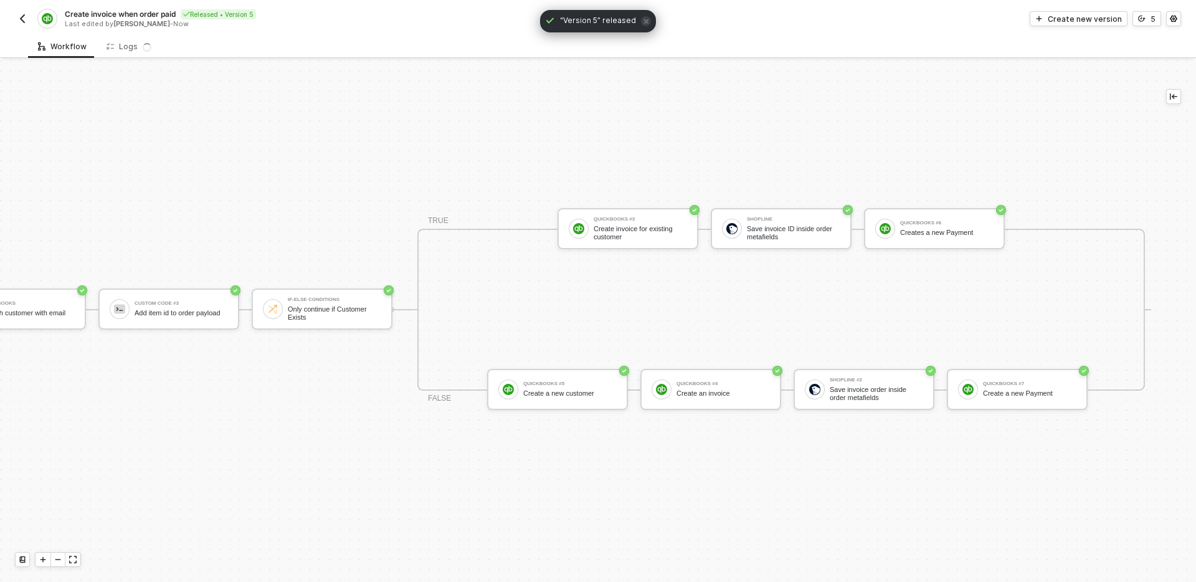
click at [605, 130] on div "TRIGGER Shopline Trigger Trigger workflow when order paid Custom Code Map shopl…" at bounding box center [160, 309] width 1993 height 544
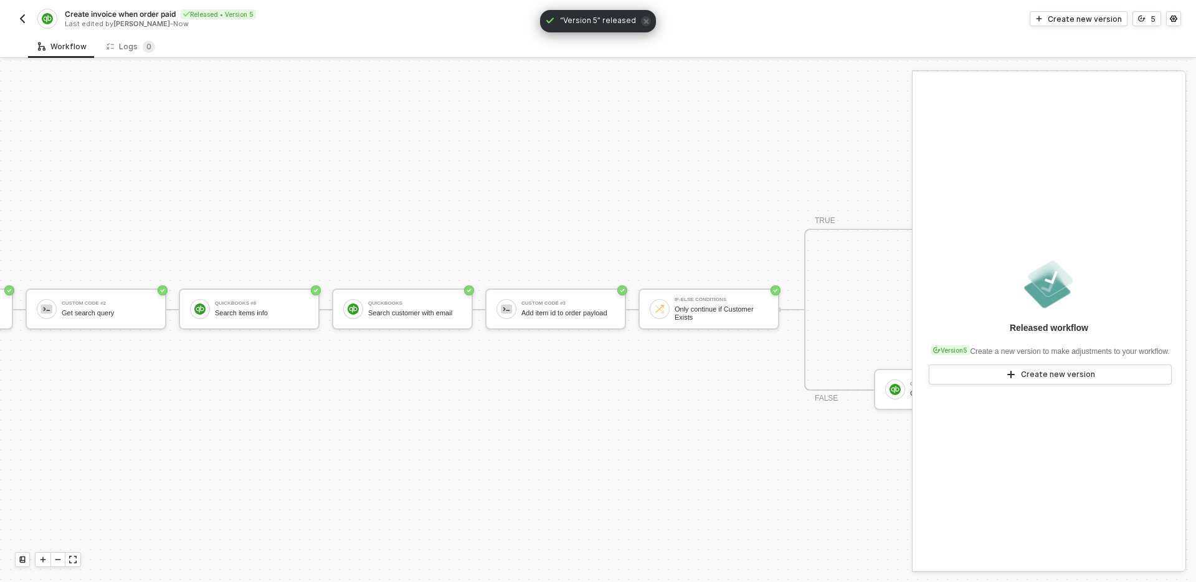
scroll to position [23, 0]
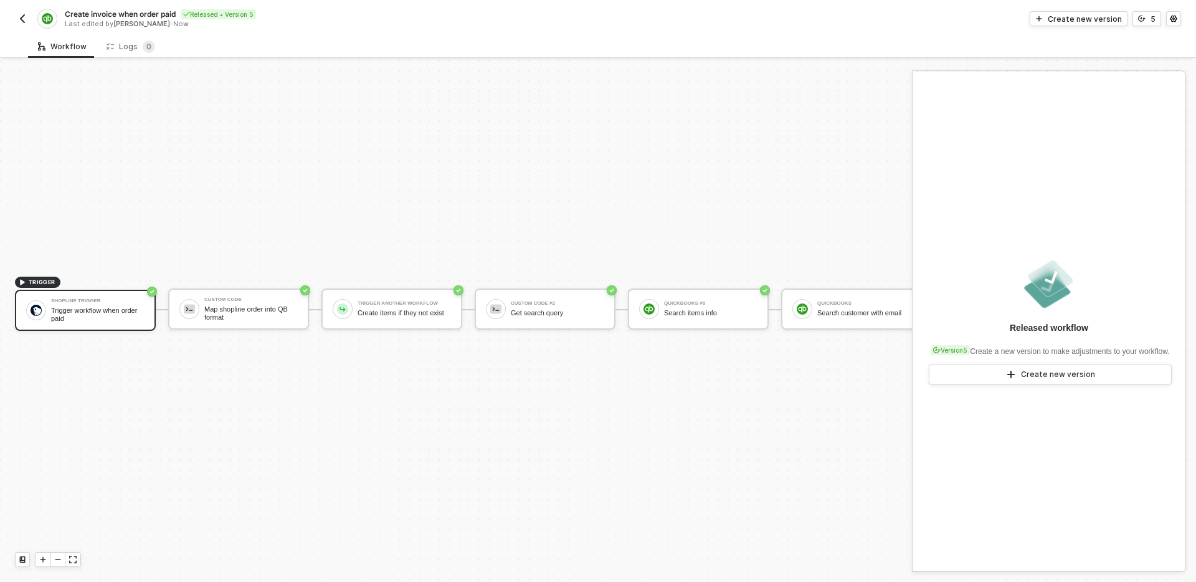
click at [21, 22] on img "button" at bounding box center [22, 19] width 10 height 10
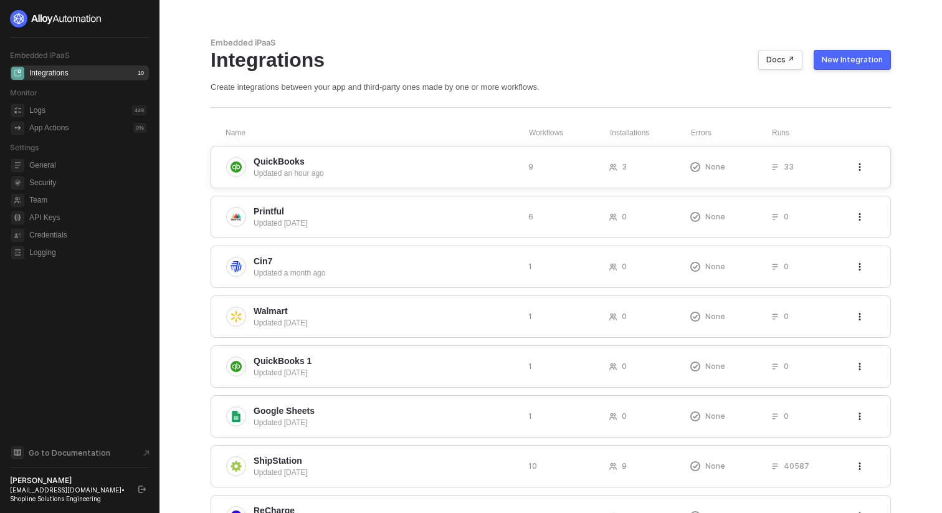
click at [364, 169] on div "Updated an hour ago" at bounding box center [386, 173] width 265 height 11
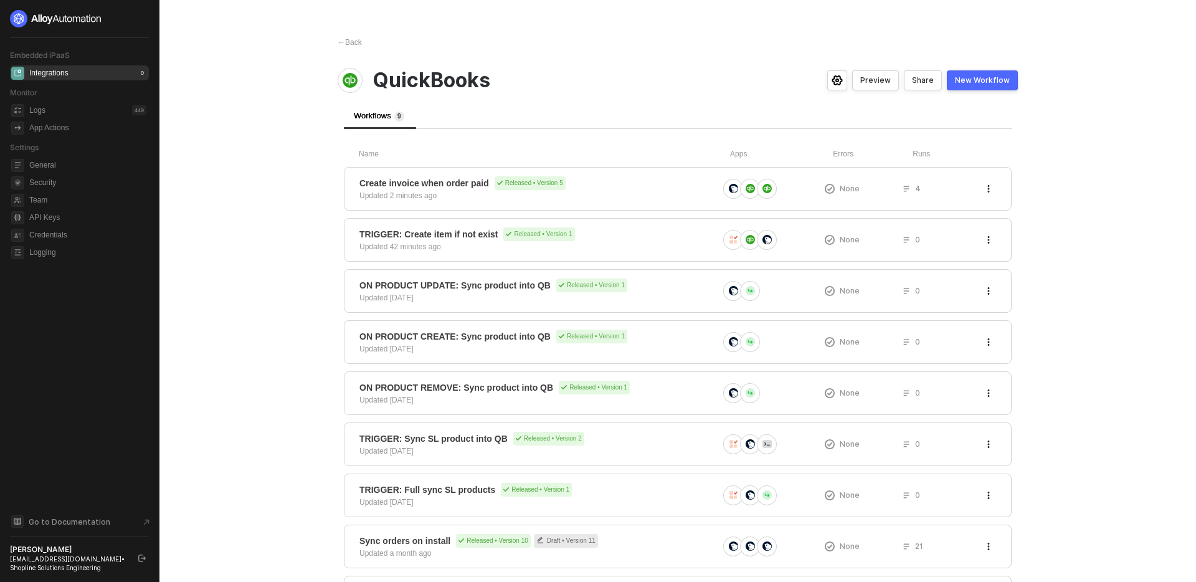
scroll to position [75, 0]
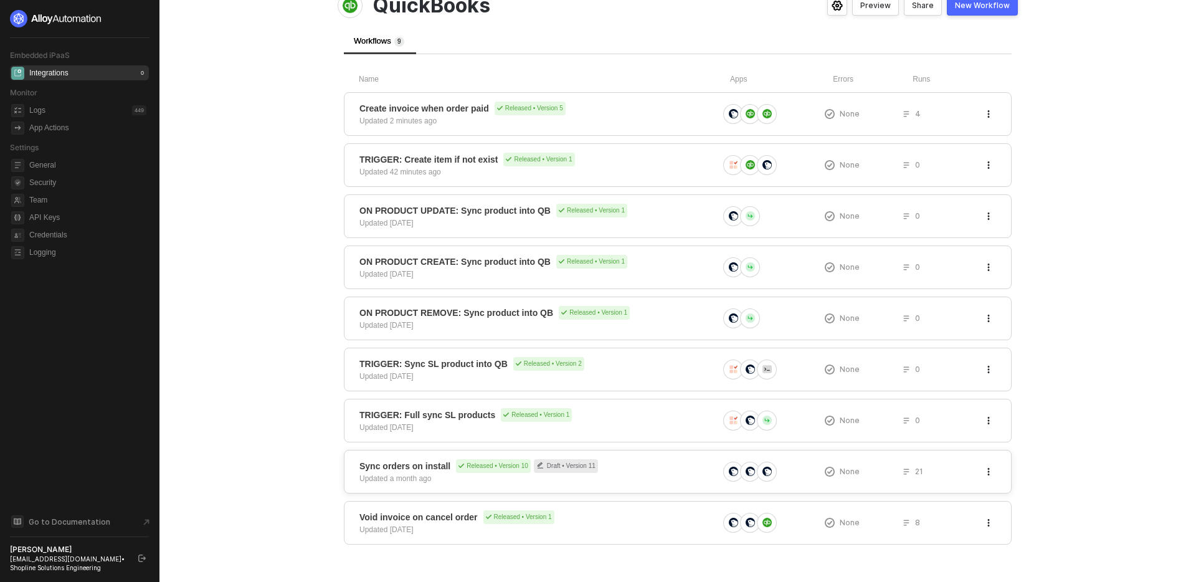
click at [673, 479] on div "Sync orders on install Released • Version 10 Draft • Version 11 Updated a month…" at bounding box center [538, 471] width 359 height 25
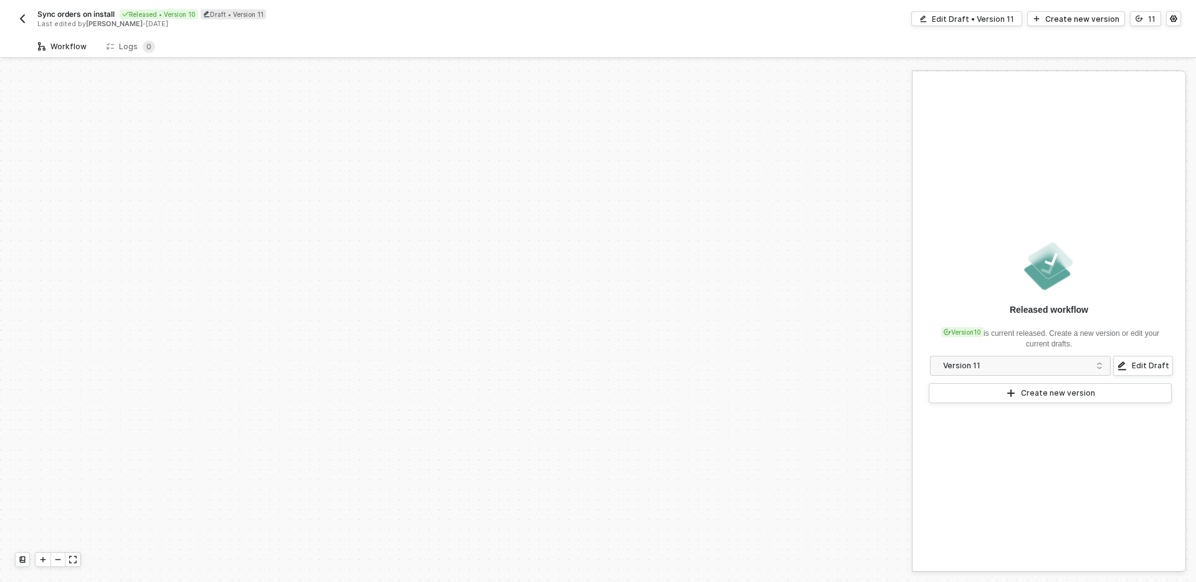
scroll to position [457, 0]
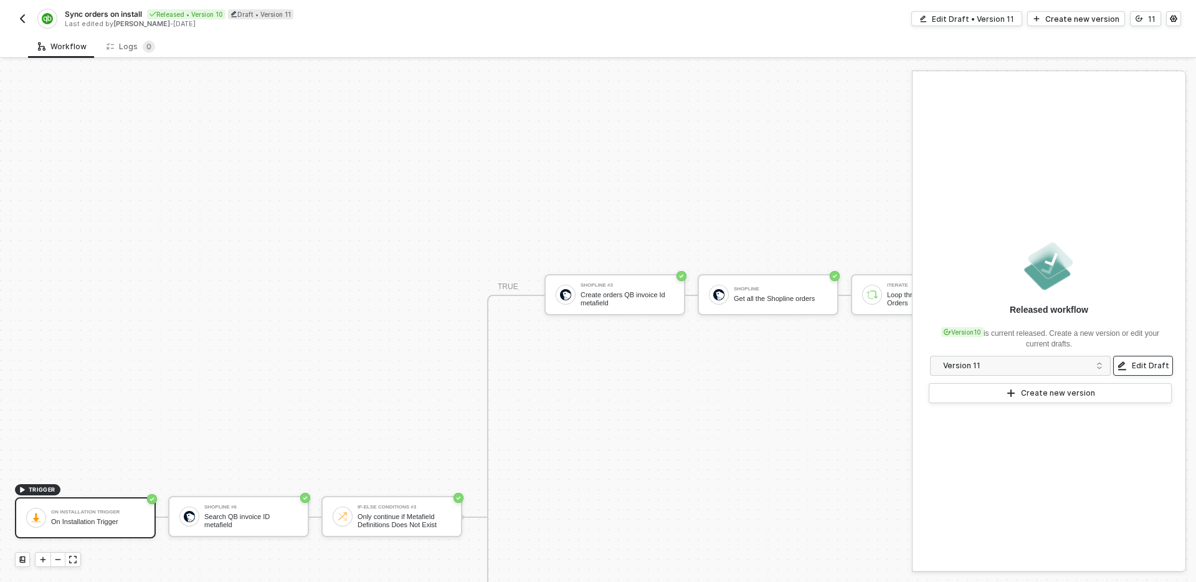
click at [1161, 361] on div "Edit Draft" at bounding box center [1150, 366] width 37 height 10
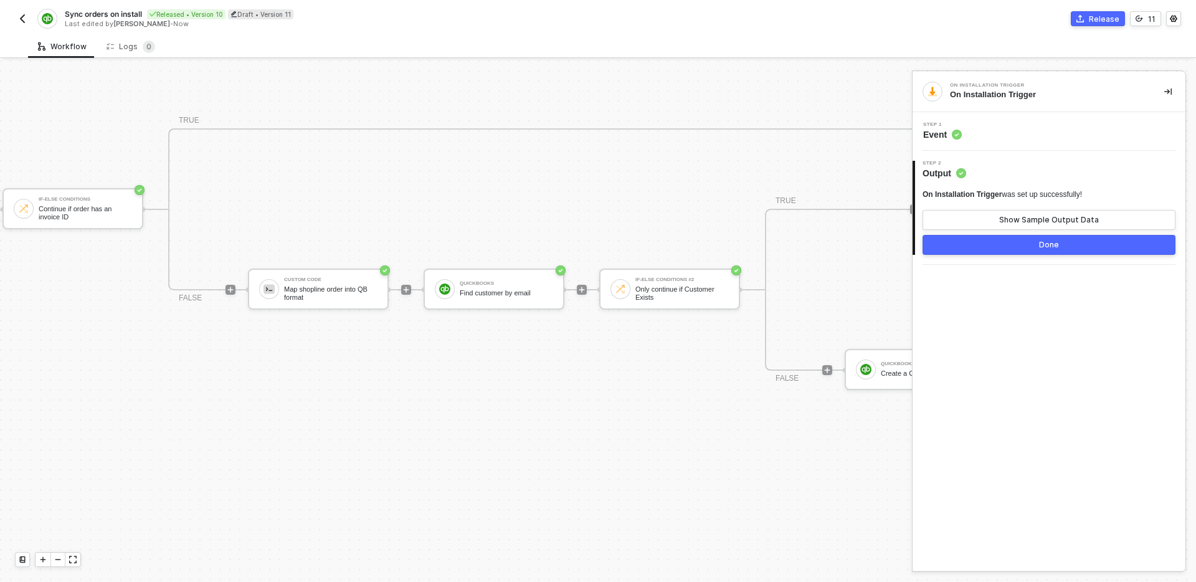
scroll to position [341, 1593]
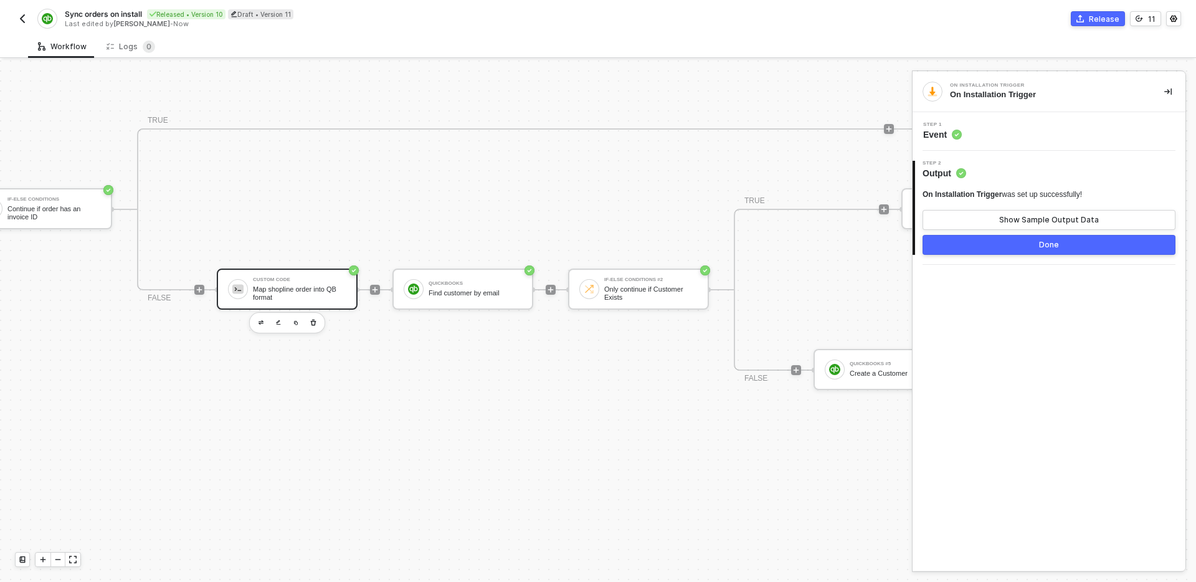
click at [295, 283] on div "Custom Code Map shopline order into QB format" at bounding box center [299, 289] width 93 height 24
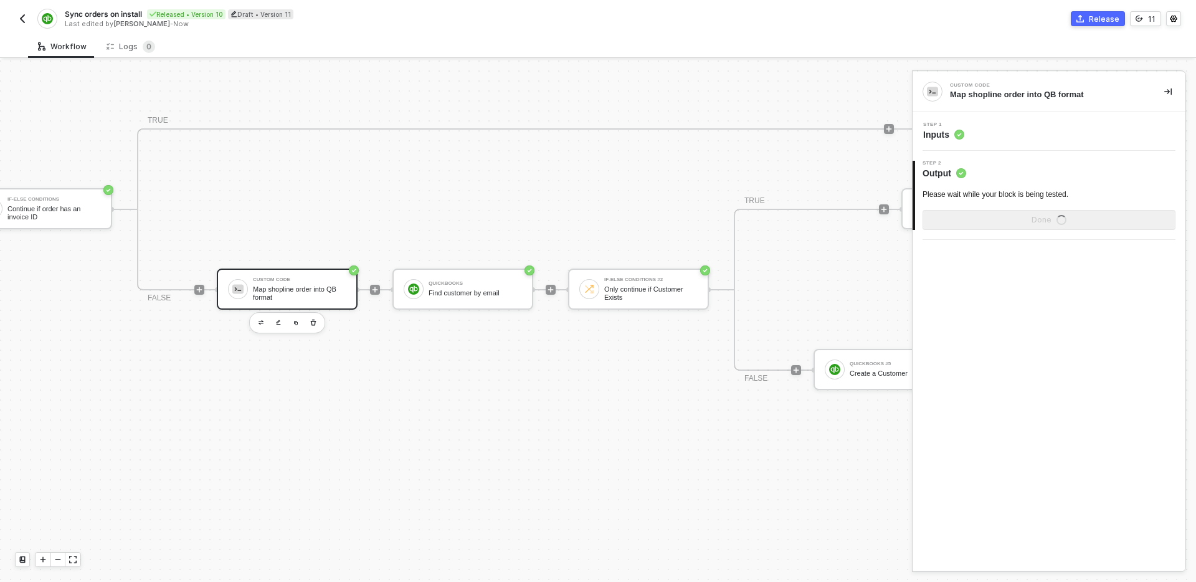
click at [1040, 133] on div "Step 1 Inputs" at bounding box center [1051, 131] width 270 height 19
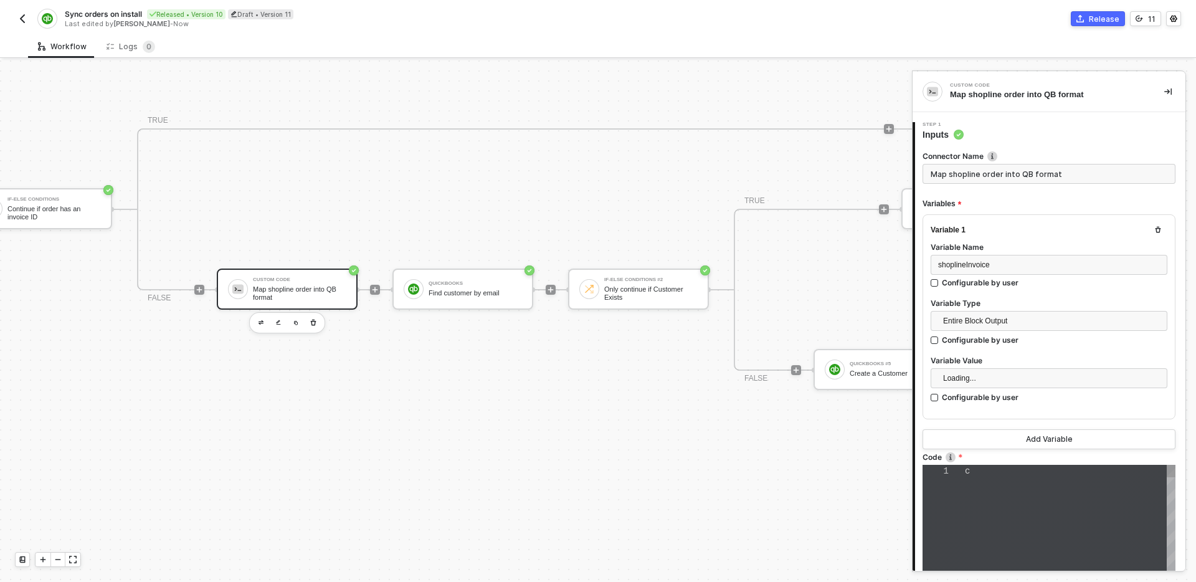
type textarea "const { shoplineInvoice } = inputData; const qbInvoicePayload = { id: [DOMAIN_N…"
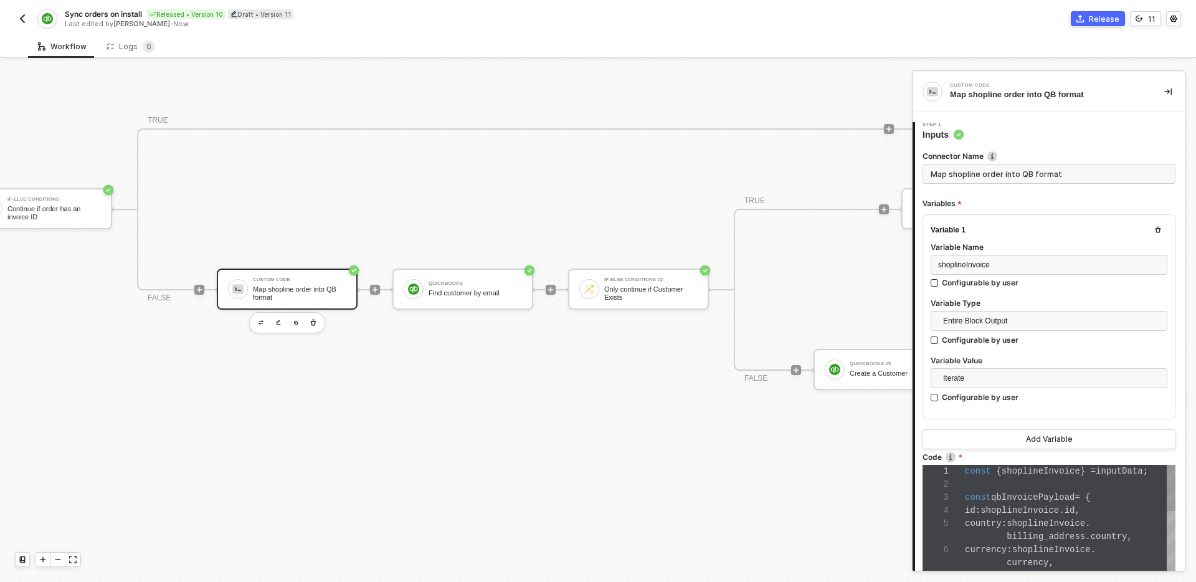
click at [1076, 491] on div "const qbInvoicePayload = {" at bounding box center [1070, 497] width 211 height 13
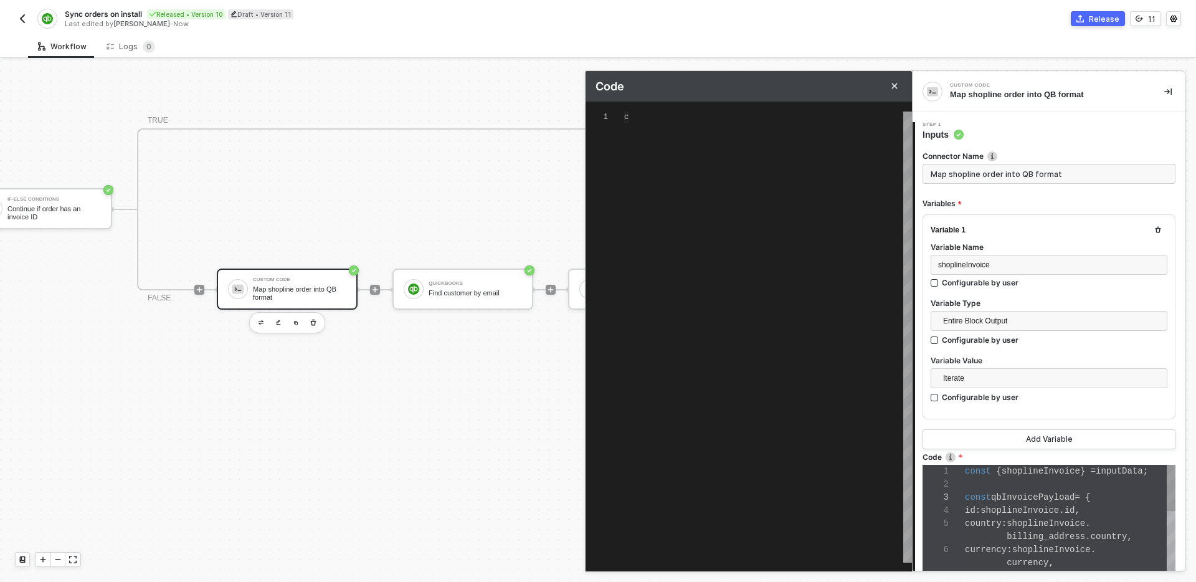
scroll to position [112, 0]
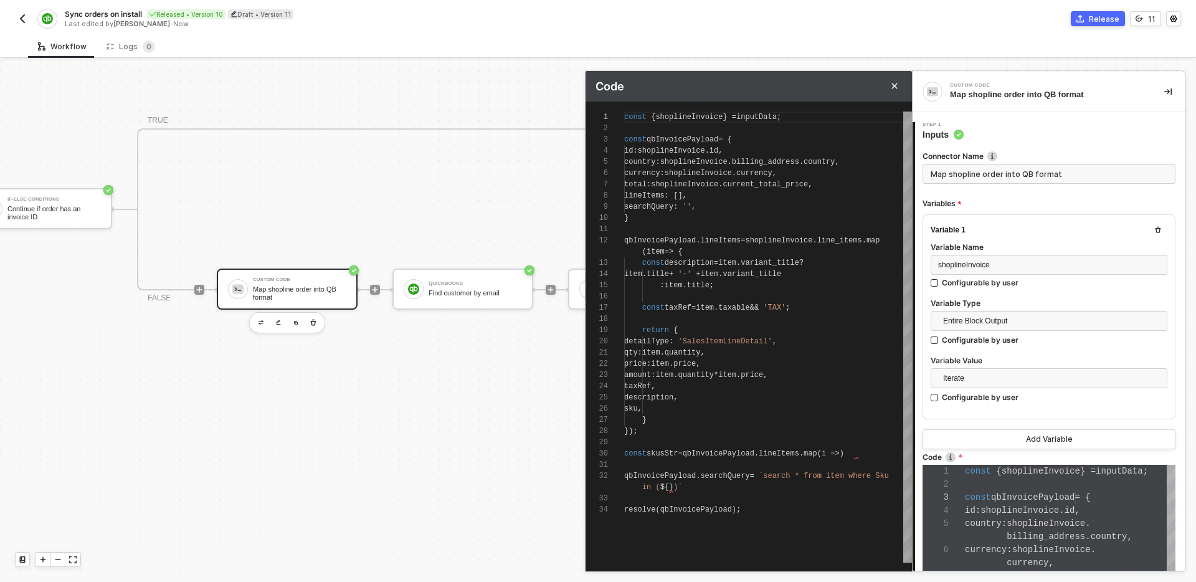
click at [777, 337] on span "," at bounding box center [774, 341] width 4 height 9
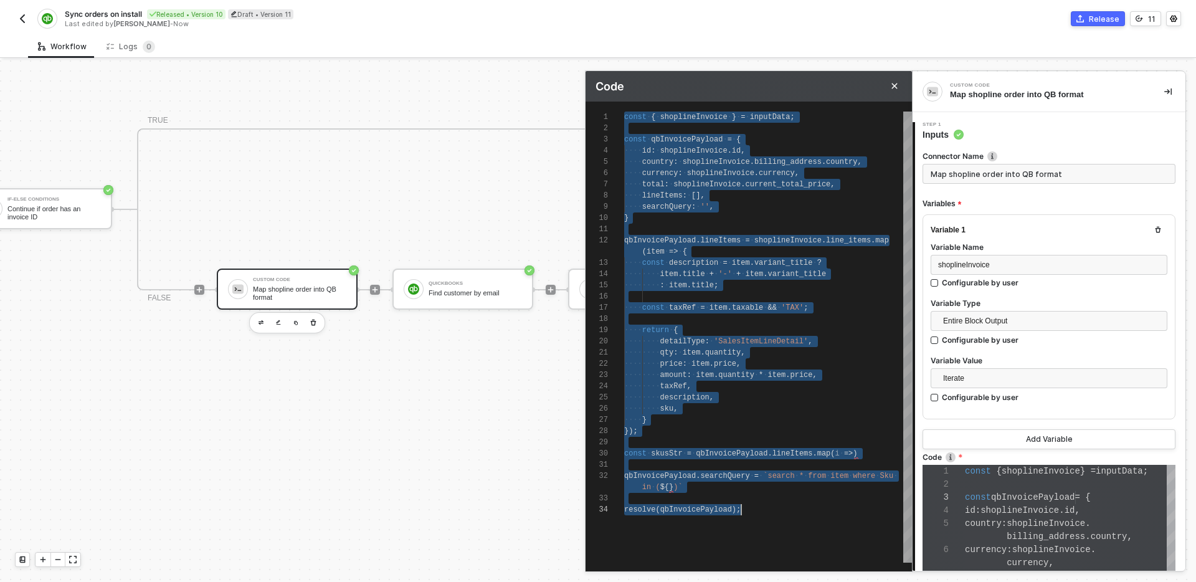
paste textarea "sku: item.sku, } });"
type textarea "sku: item.sku, } }); resolve(qbInvoicePayload);"
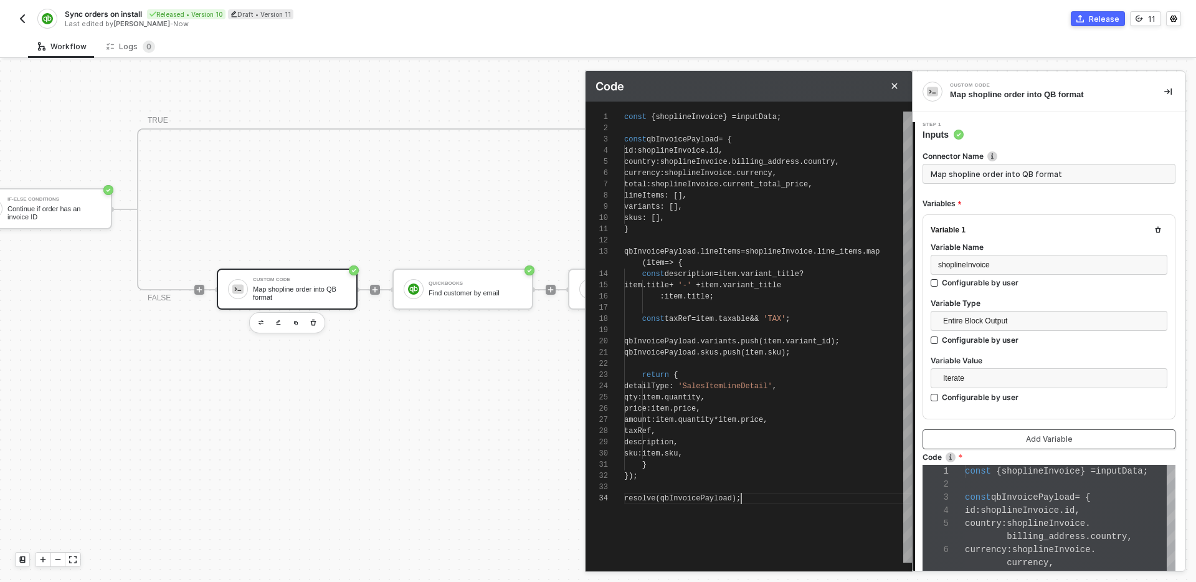
scroll to position [220, 0]
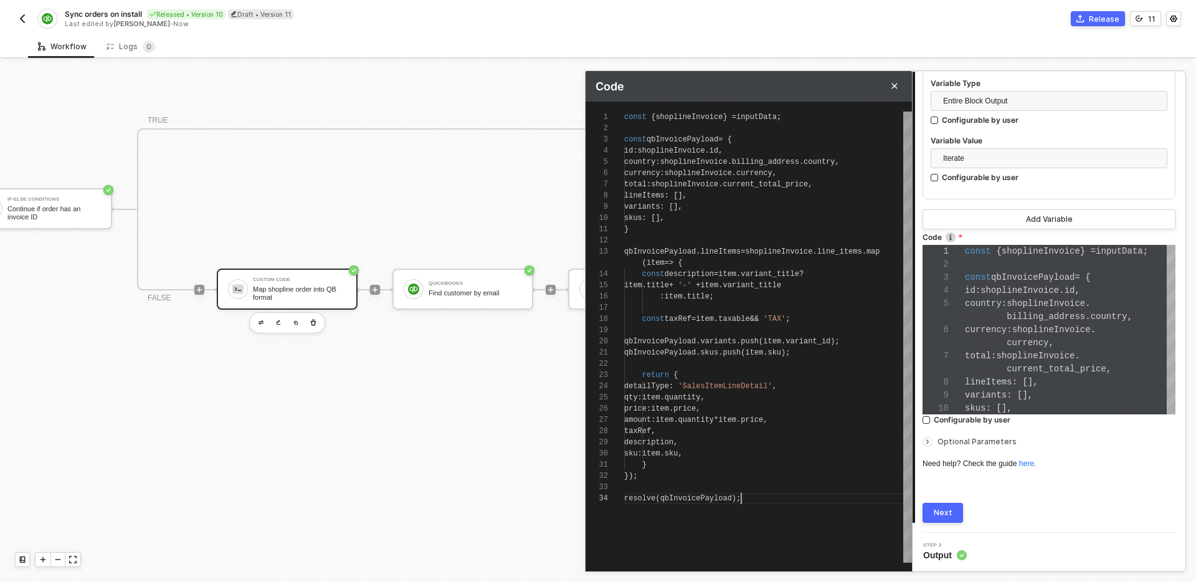
click at [948, 513] on div "Next" at bounding box center [943, 513] width 19 height 10
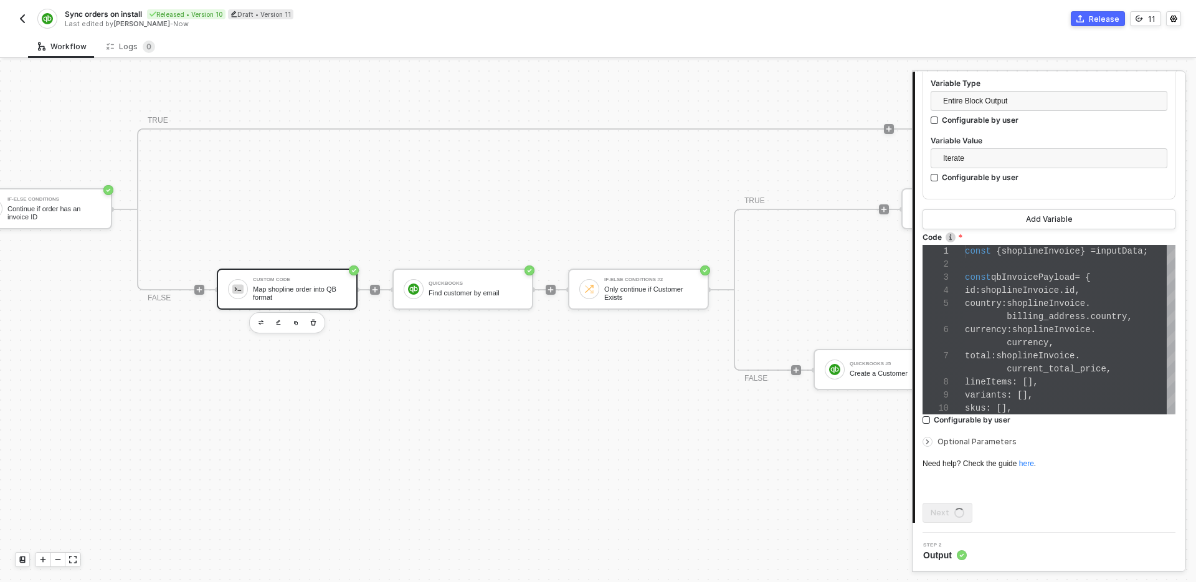
scroll to position [0, 0]
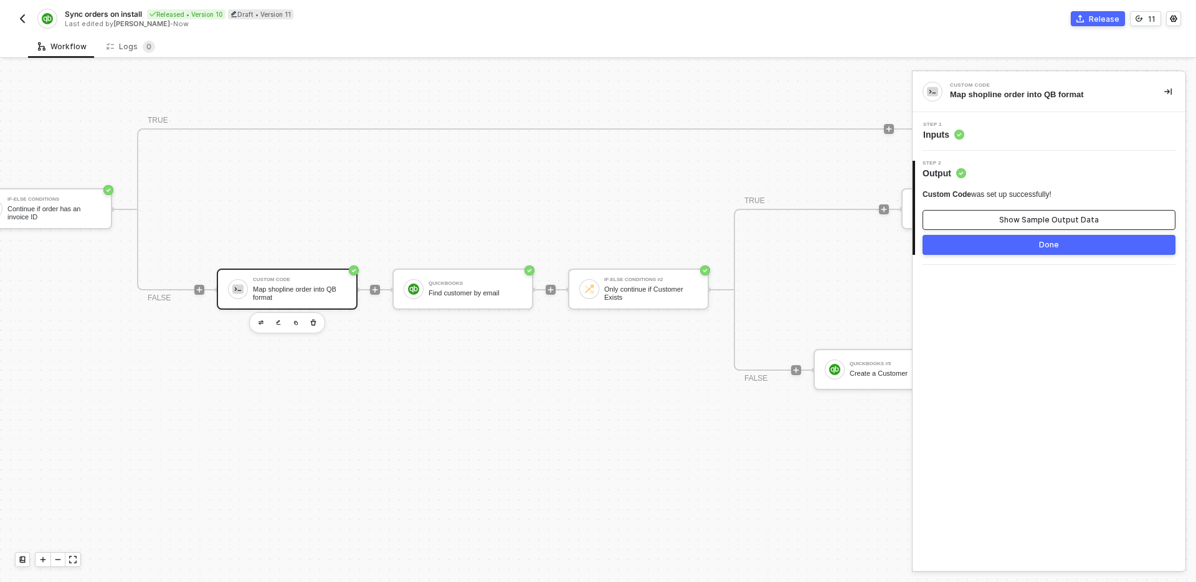
click at [1030, 222] on div "Show Sample Output Data" at bounding box center [1049, 220] width 100 height 10
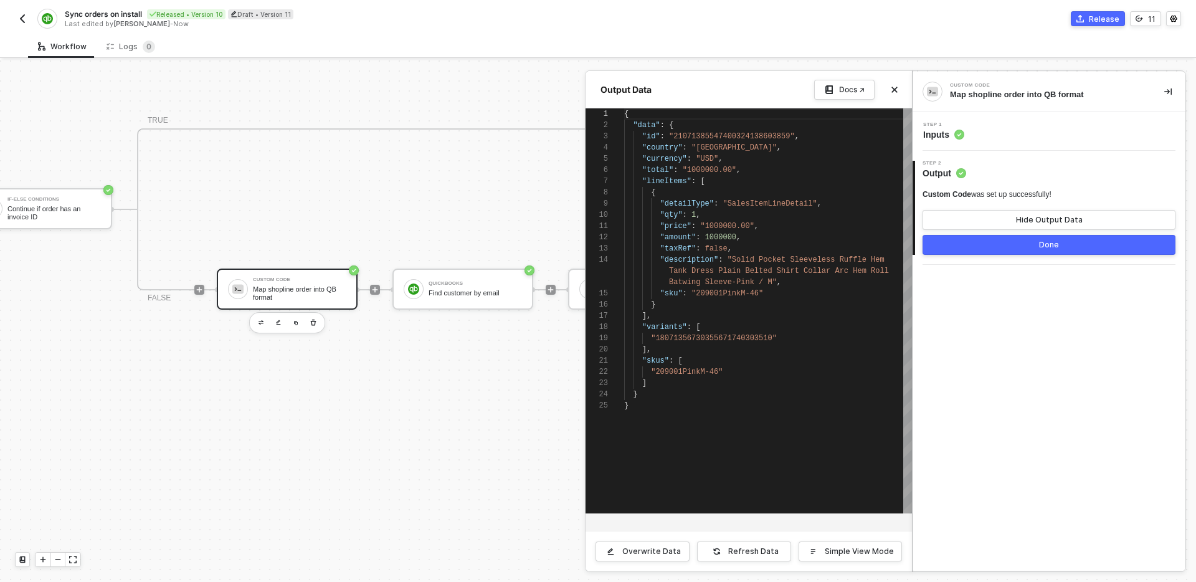
scroll to position [112, 0]
click at [762, 551] on div "Refresh Data" at bounding box center [753, 551] width 50 height 10
click at [1033, 245] on button "Done" at bounding box center [1048, 245] width 253 height 20
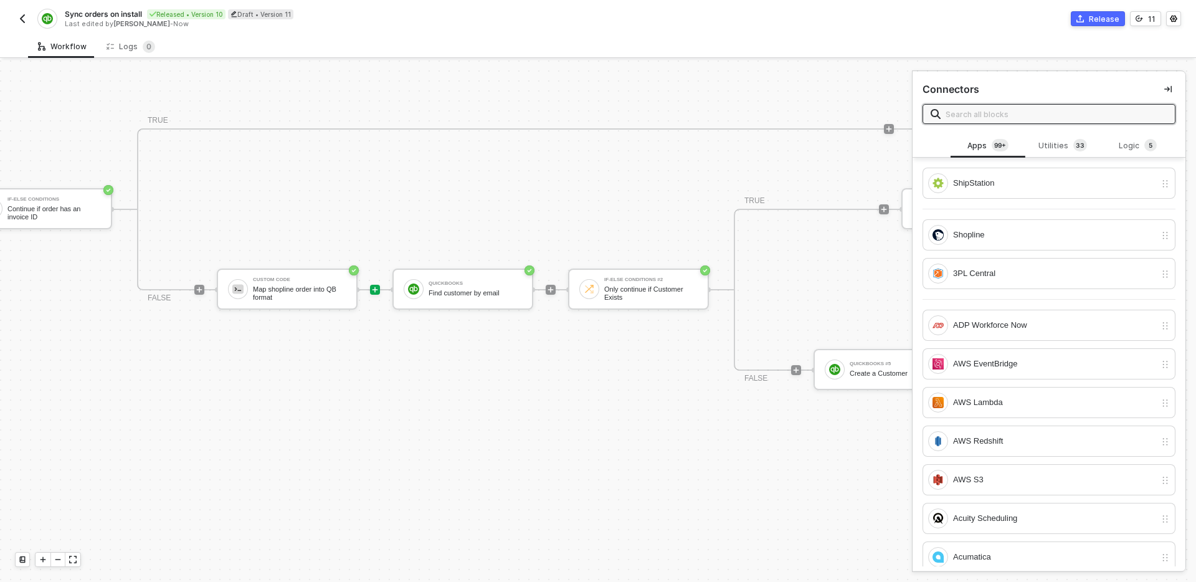
click at [376, 289] on icon "icon-play" at bounding box center [375, 290] width 6 height 6
click at [1071, 137] on div "Utilities 3 3" at bounding box center [1062, 146] width 75 height 24
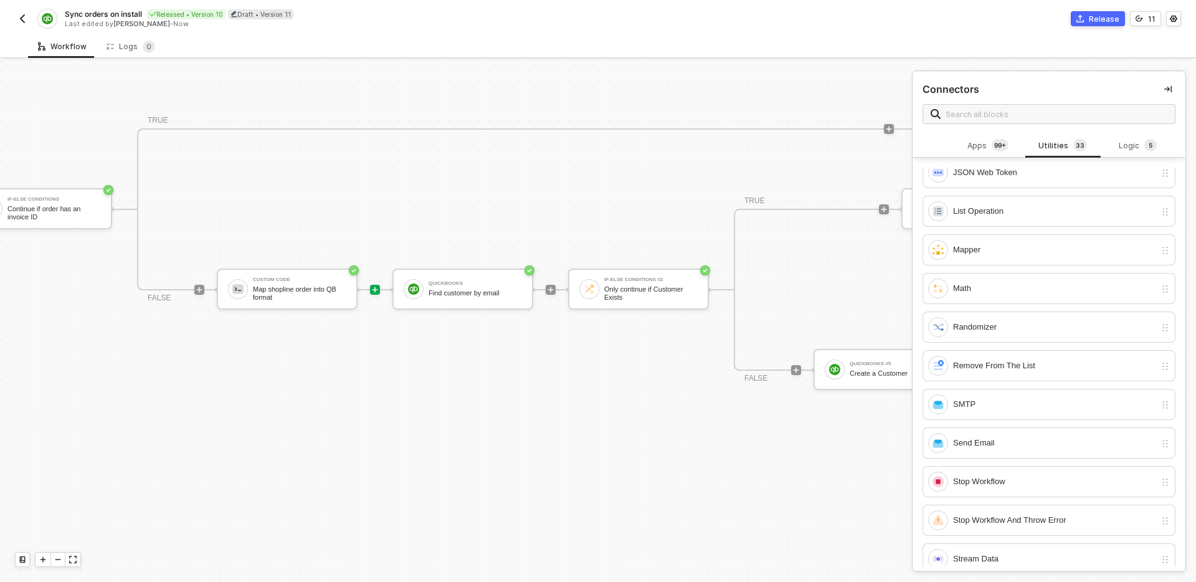
scroll to position [876, 0]
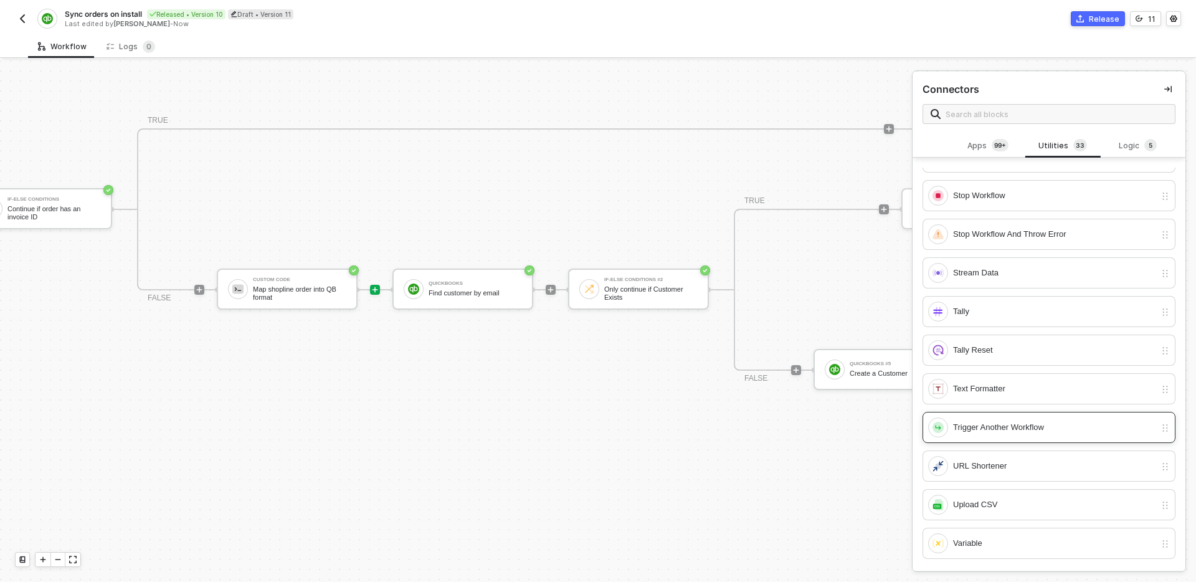
click at [1023, 437] on div "Trigger Another Workflow" at bounding box center [1048, 427] width 253 height 31
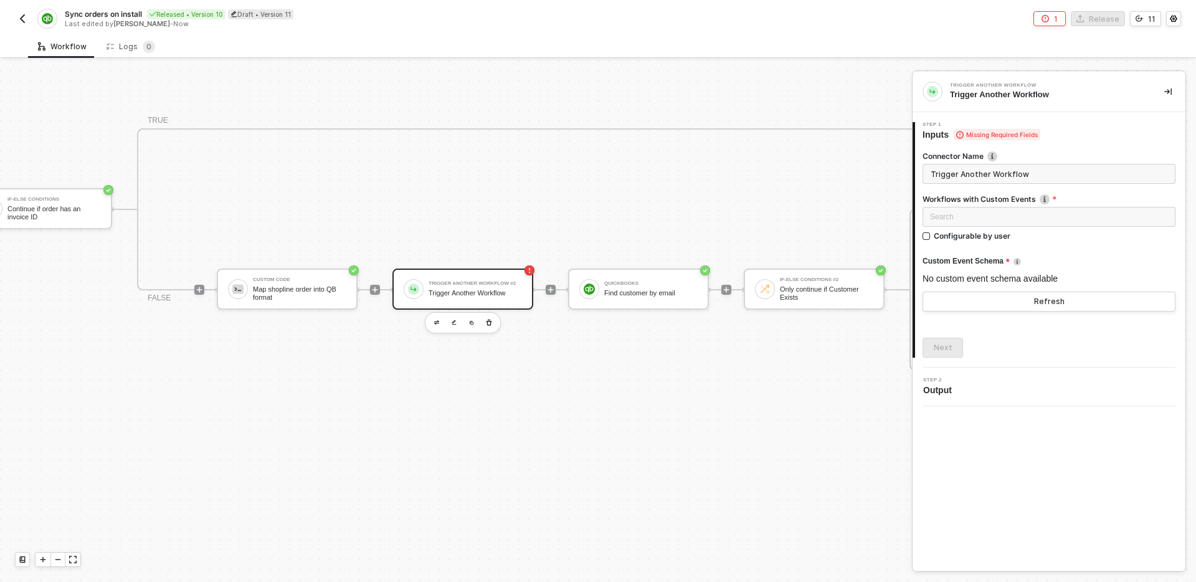
click at [1062, 172] on input "Trigger Another Workflow" at bounding box center [1048, 174] width 253 height 20
type input "Create items if they not exist"
click at [1123, 212] on div "Loading..." at bounding box center [1048, 217] width 253 height 20
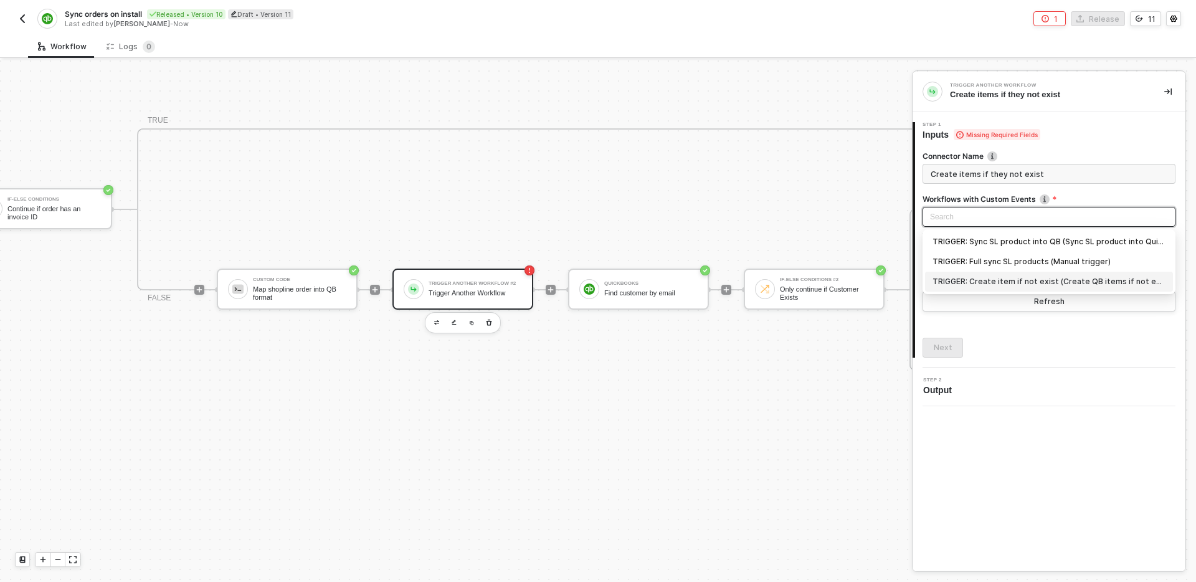
click at [1021, 282] on div "TRIGGER: Create item if not exist (Create QB items if not exist)" at bounding box center [1048, 282] width 233 height 14
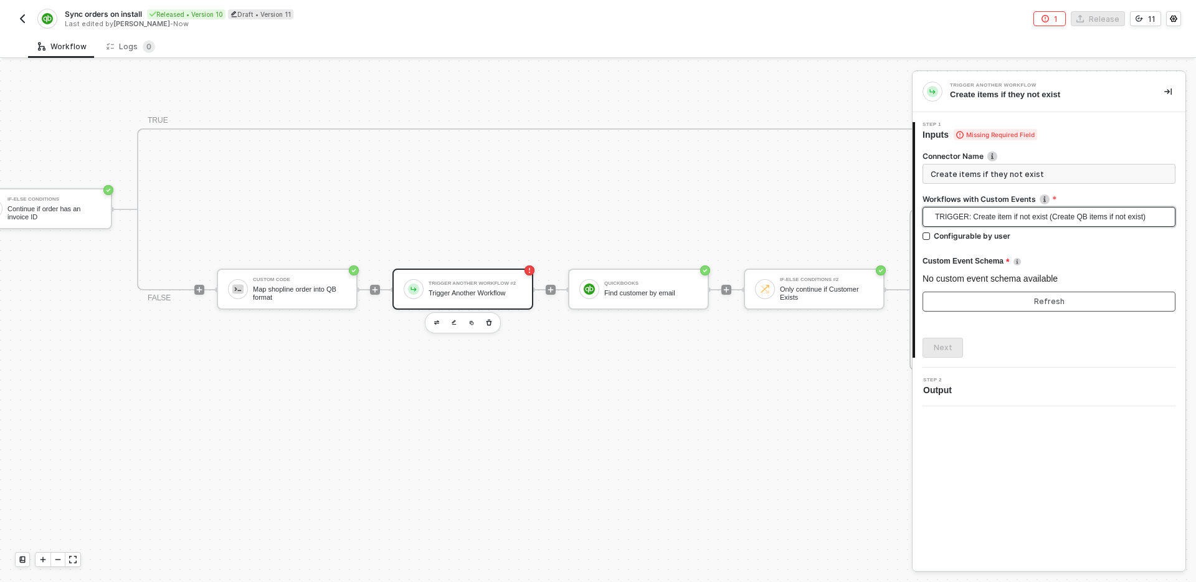
click at [1091, 300] on button "Refresh" at bounding box center [1048, 302] width 253 height 20
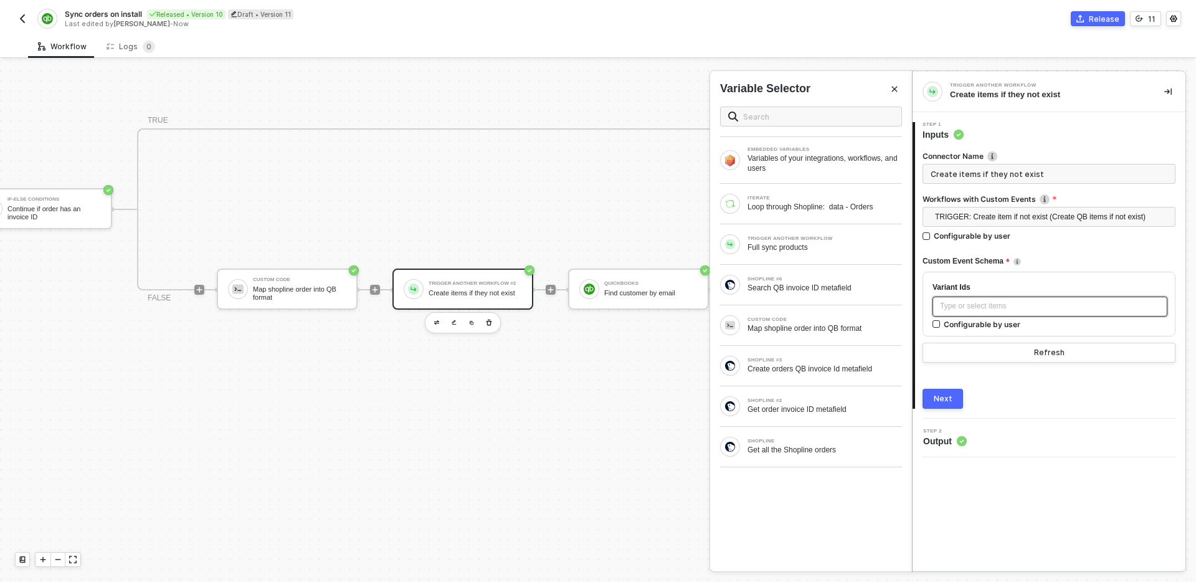
click at [1022, 310] on div "Type or select items ﻿" at bounding box center [1050, 306] width 220 height 12
click at [856, 331] on div "Map shopline order into QB format" at bounding box center [824, 328] width 154 height 10
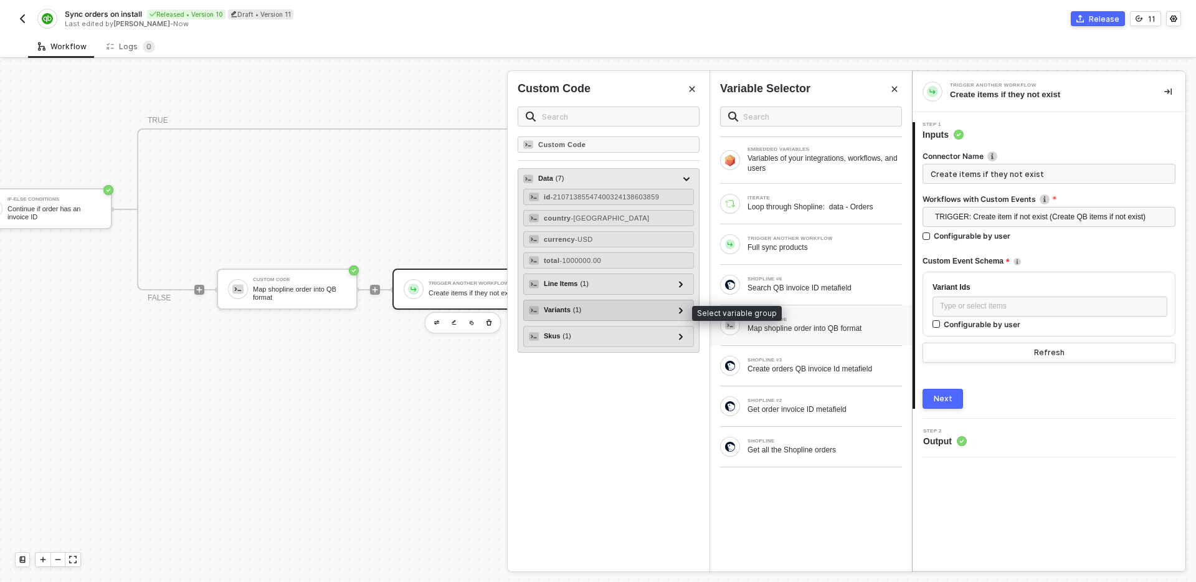
click at [590, 311] on div "Variants ( 1 )" at bounding box center [601, 310] width 145 height 15
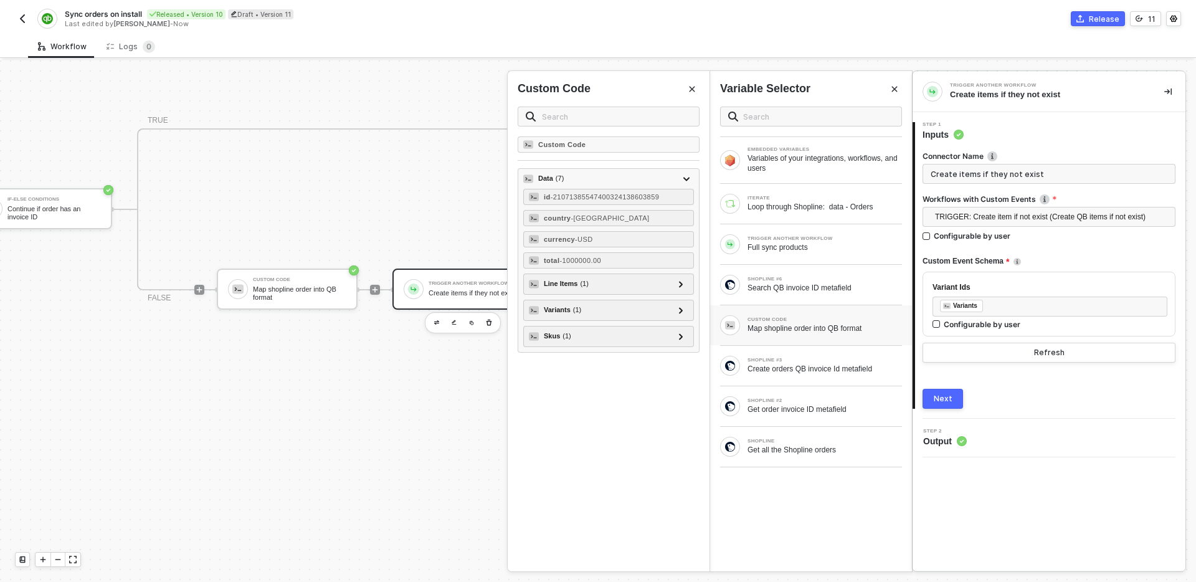
click at [951, 393] on button "Next" at bounding box center [942, 399] width 40 height 20
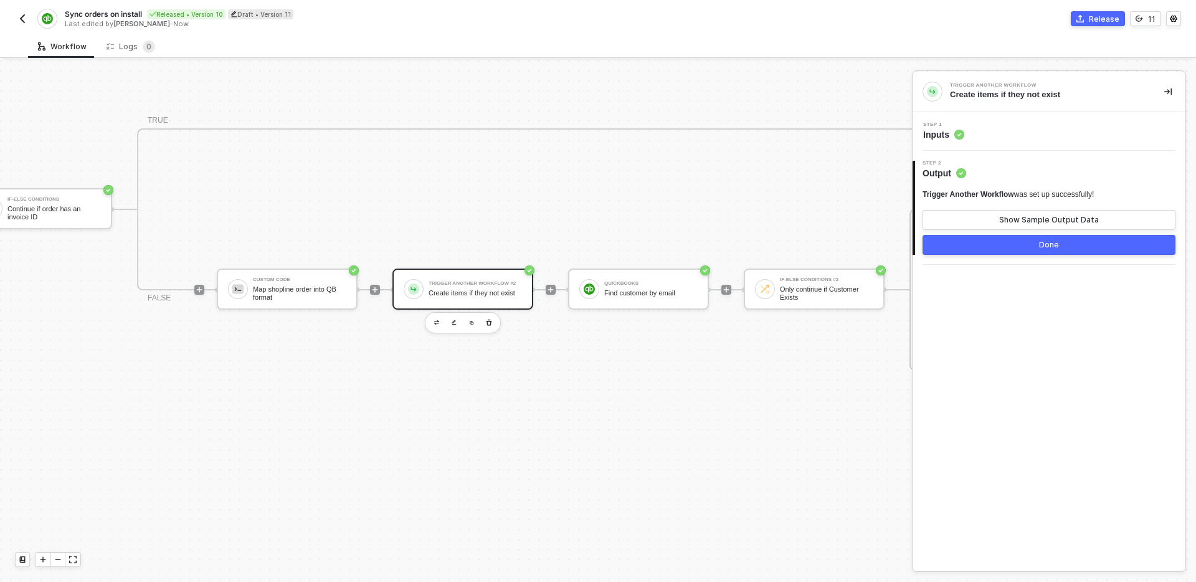
click at [1008, 245] on button "Done" at bounding box center [1048, 245] width 253 height 20
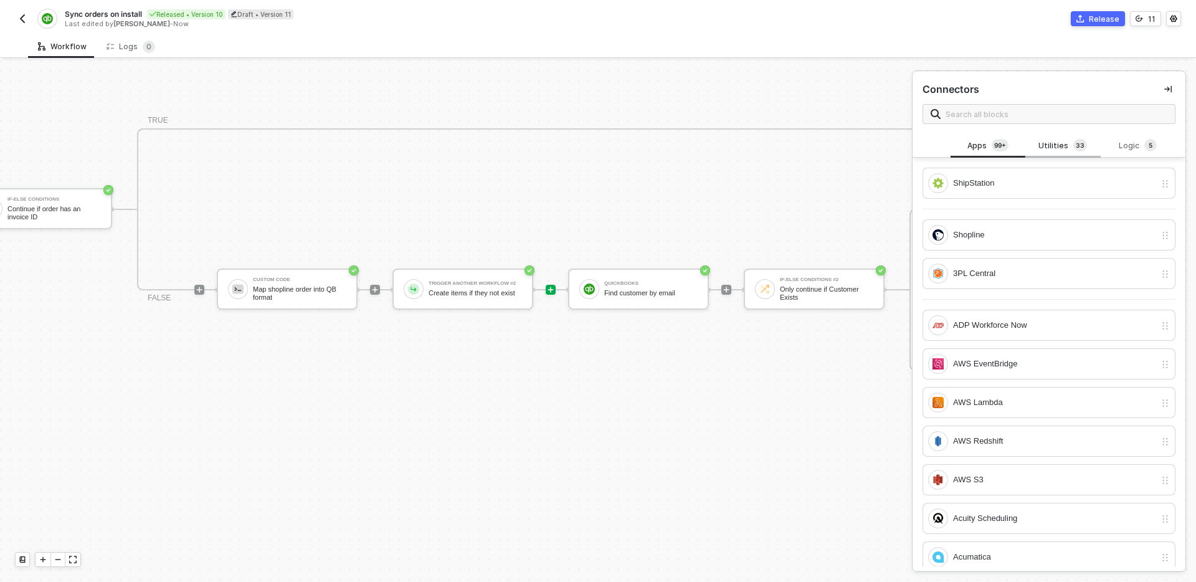
click at [1065, 144] on div "Utilities 3 3" at bounding box center [1062, 146] width 55 height 14
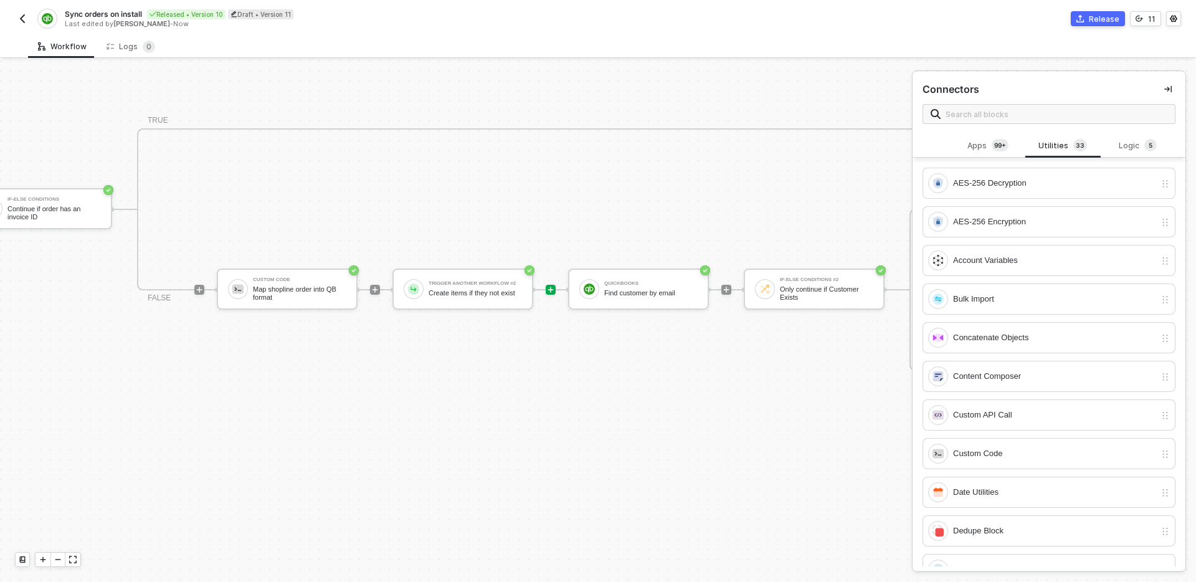
click at [1065, 144] on div "Utilities 3 3" at bounding box center [1062, 146] width 55 height 14
click at [1005, 457] on div "Custom Code" at bounding box center [1054, 454] width 202 height 14
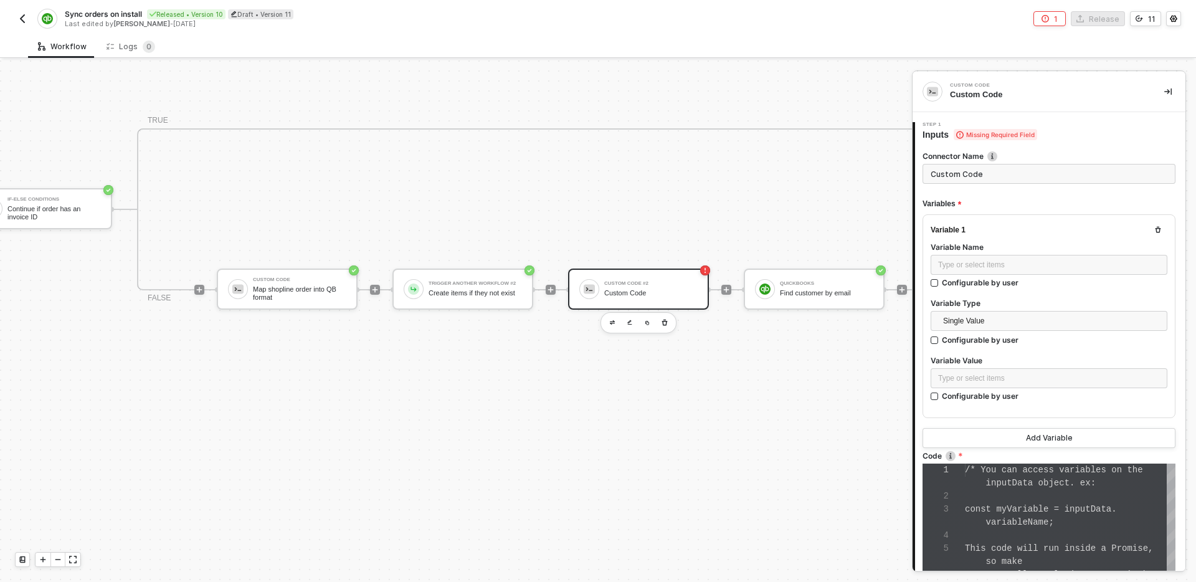
scroll to position [78, 0]
click at [1033, 173] on input "Custom Code" at bounding box center [1048, 174] width 253 height 20
type input "Get search query"
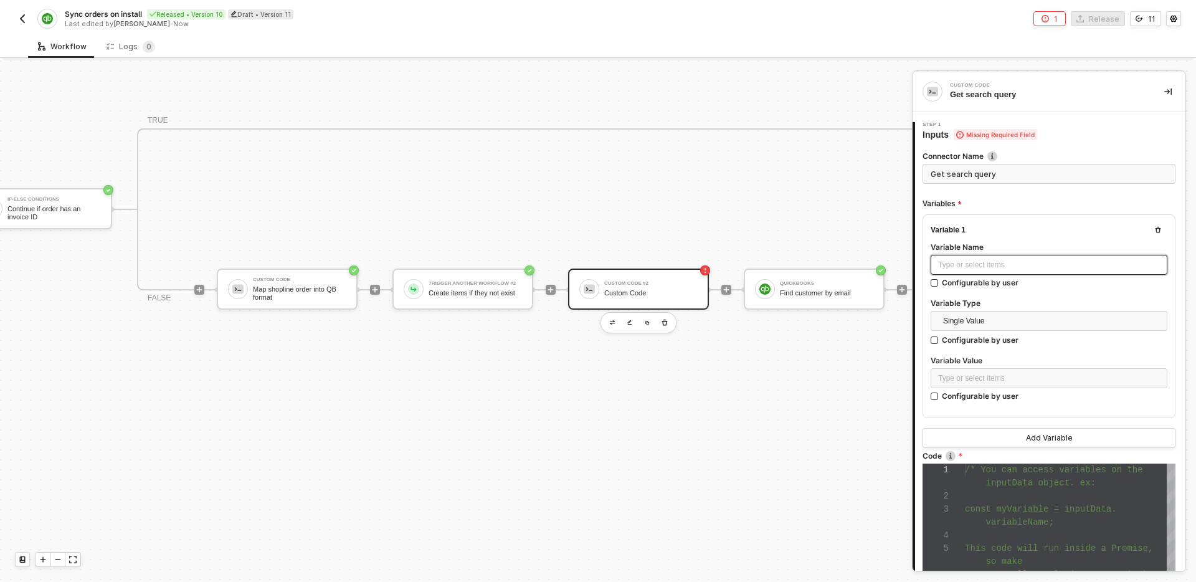
click at [1043, 261] on div "Type or select items ﻿" at bounding box center [1049, 265] width 222 height 12
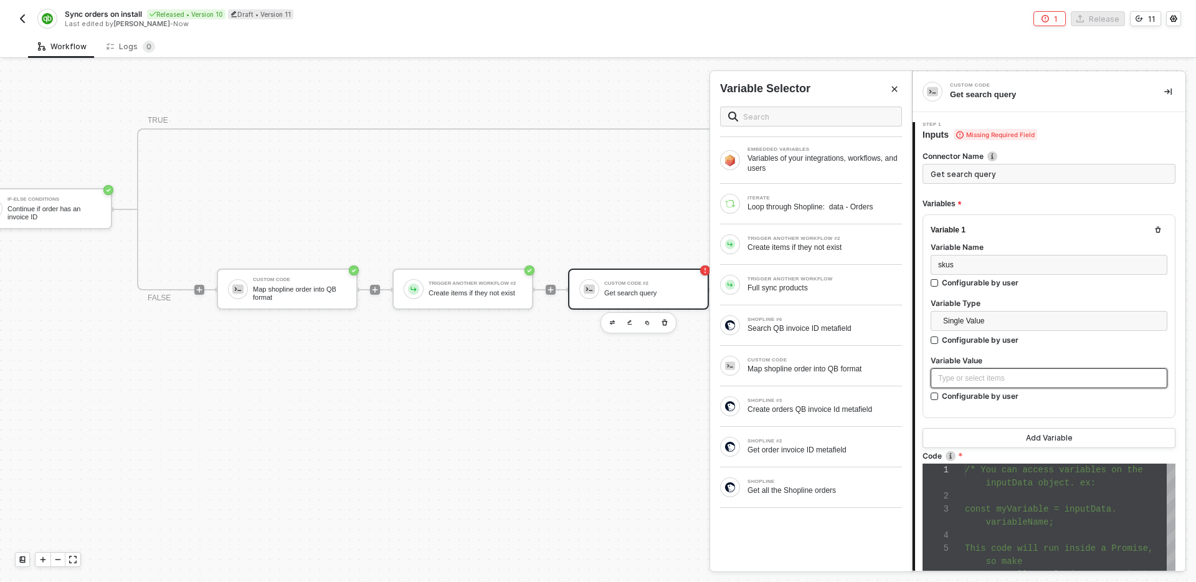
click at [1022, 378] on div "Type or select items ﻿" at bounding box center [1049, 378] width 222 height 12
click at [823, 368] on div "Map shopline order into QB format" at bounding box center [824, 369] width 154 height 10
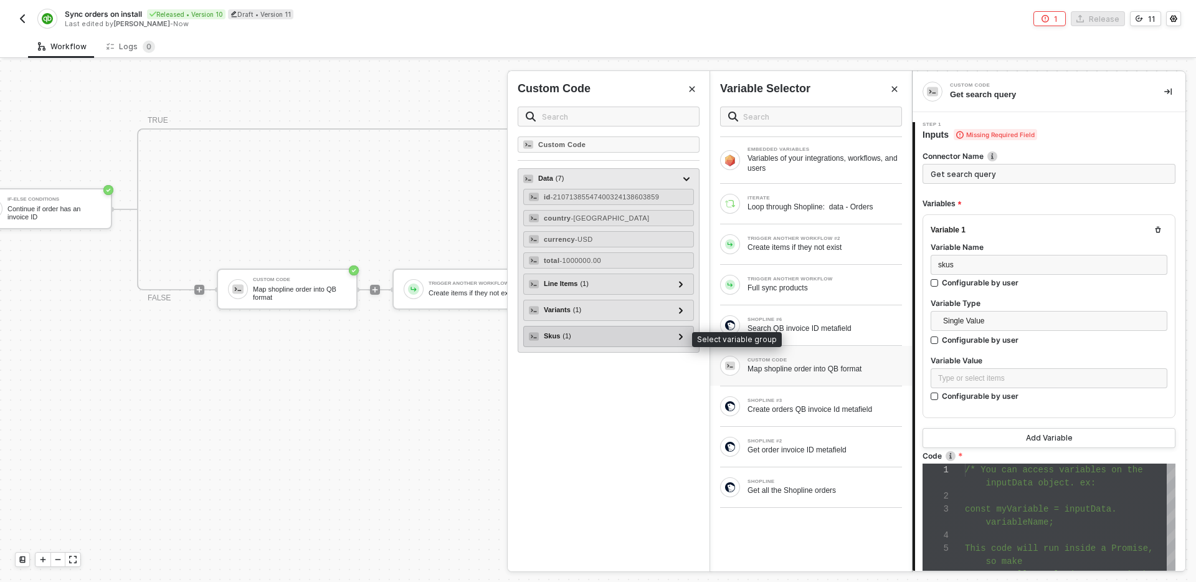
click at [616, 339] on div "Skus ( 1 )" at bounding box center [601, 336] width 145 height 15
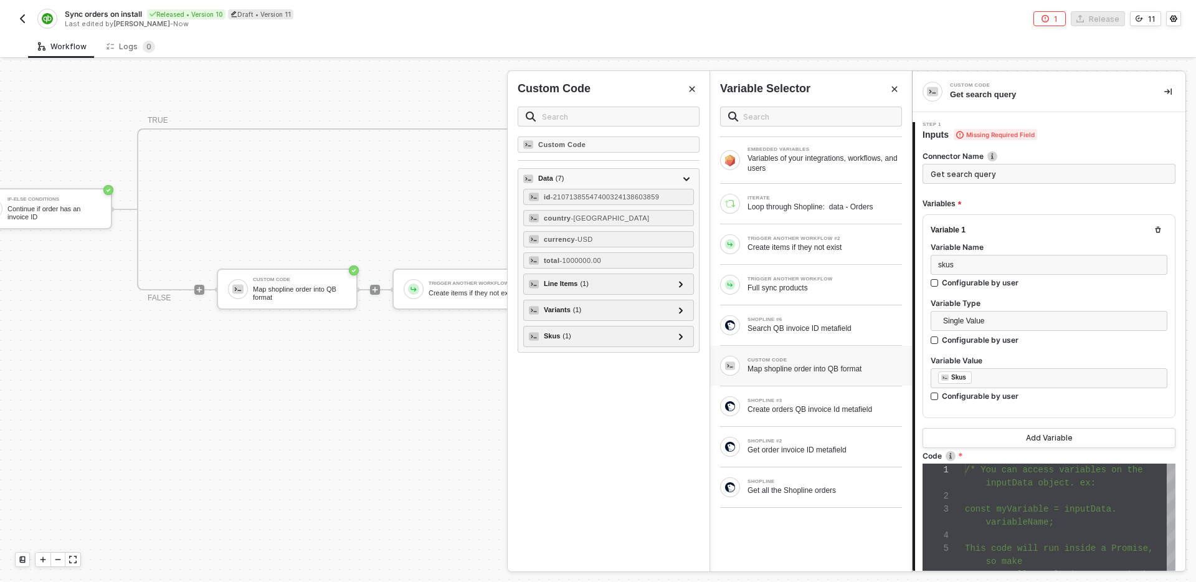
scroll to position [13, 0]
click at [995, 490] on div at bounding box center [1070, 496] width 211 height 13
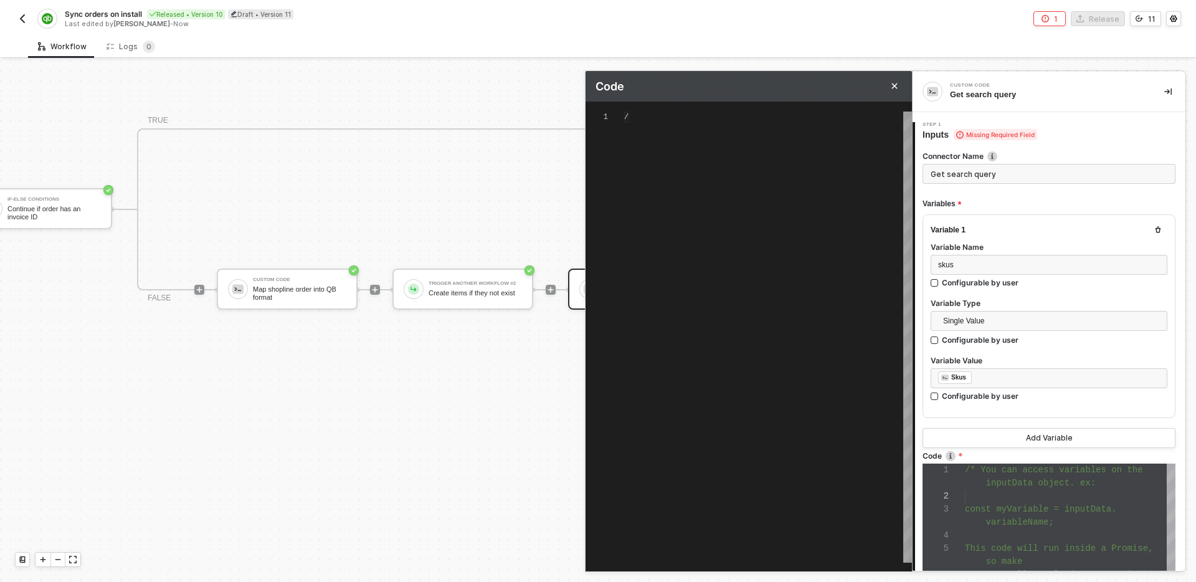
type textarea "/* You can access variables on the inputData object. ex: const myVariable = inp…"
click at [755, 305] on div "/* You can access variables on the inputData objec t. ex: const myVariable = in…" at bounding box center [768, 336] width 288 height 451
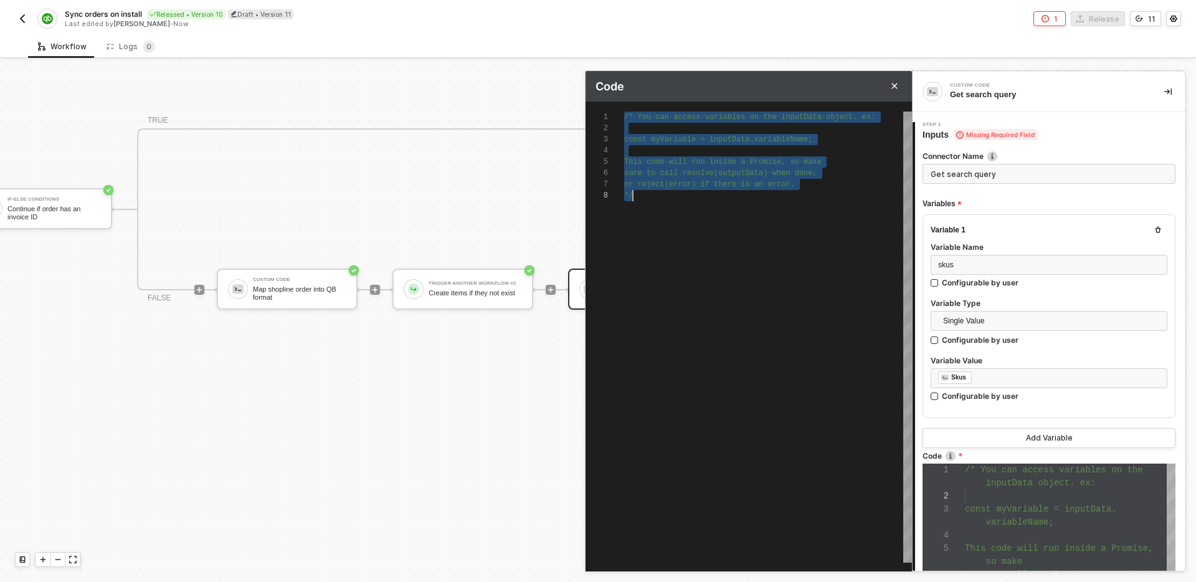
paste textarea "const skuStr = [DOMAIN_NAME](s => `'${s}'`).join(','); resolve(`select * from i…"
type textarea "const skuStr = [DOMAIN_NAME](s => `'${s}'`).join(','); resolve(`select * from i…"
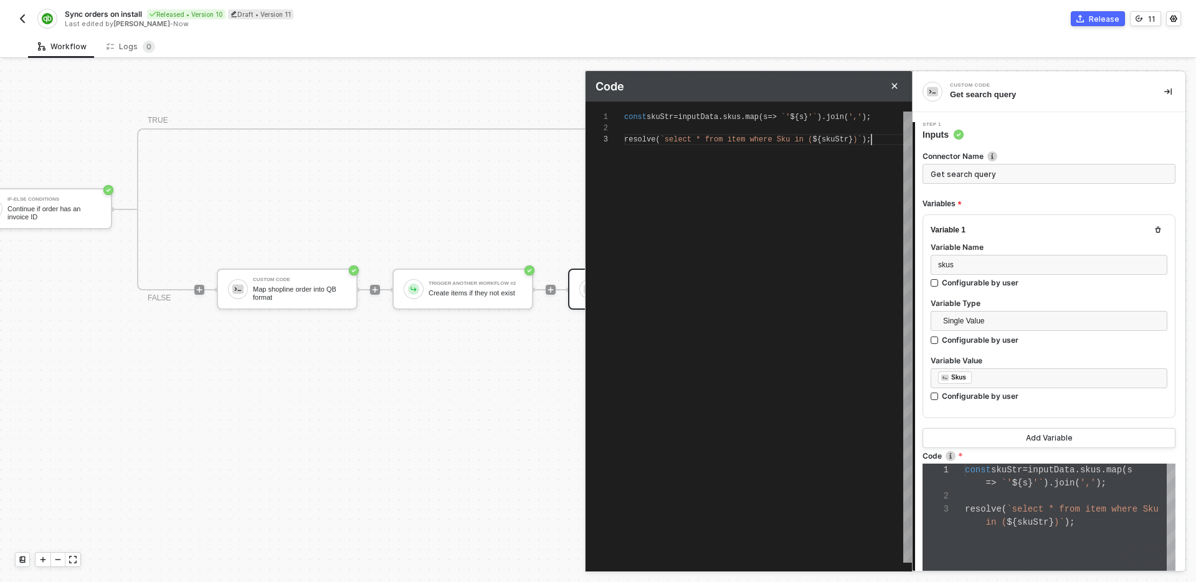
scroll to position [219, 0]
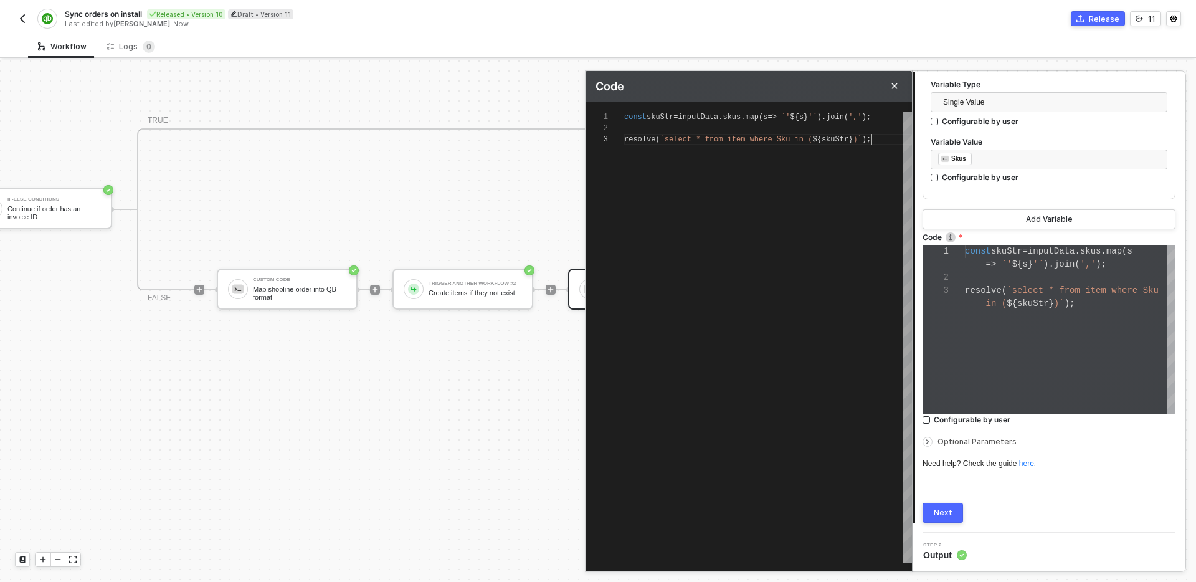
click at [942, 506] on button "Next" at bounding box center [942, 513] width 40 height 20
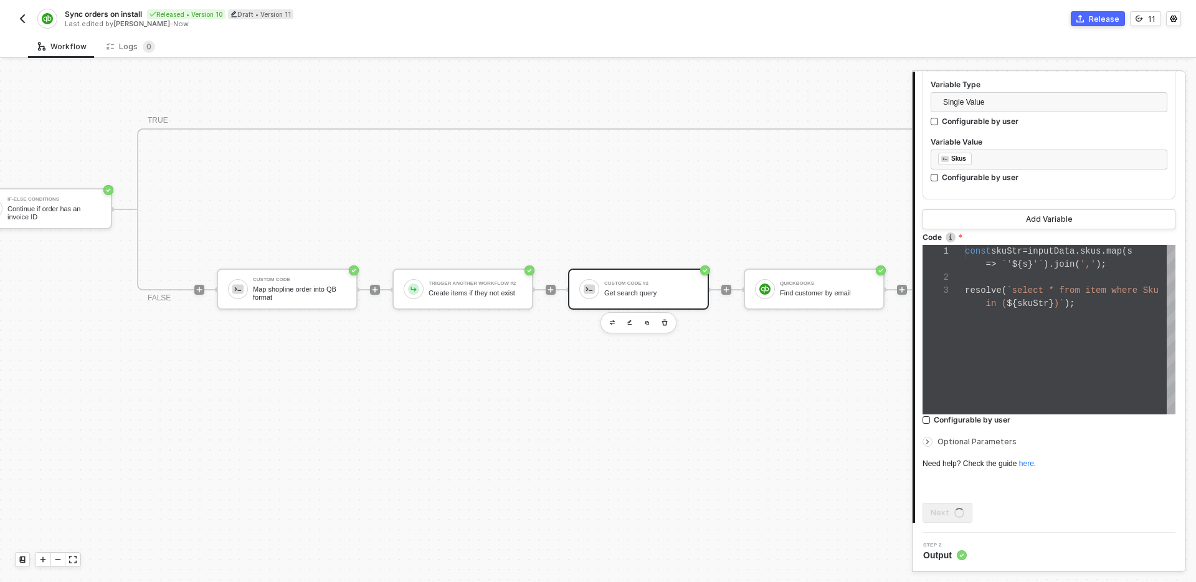
scroll to position [0, 0]
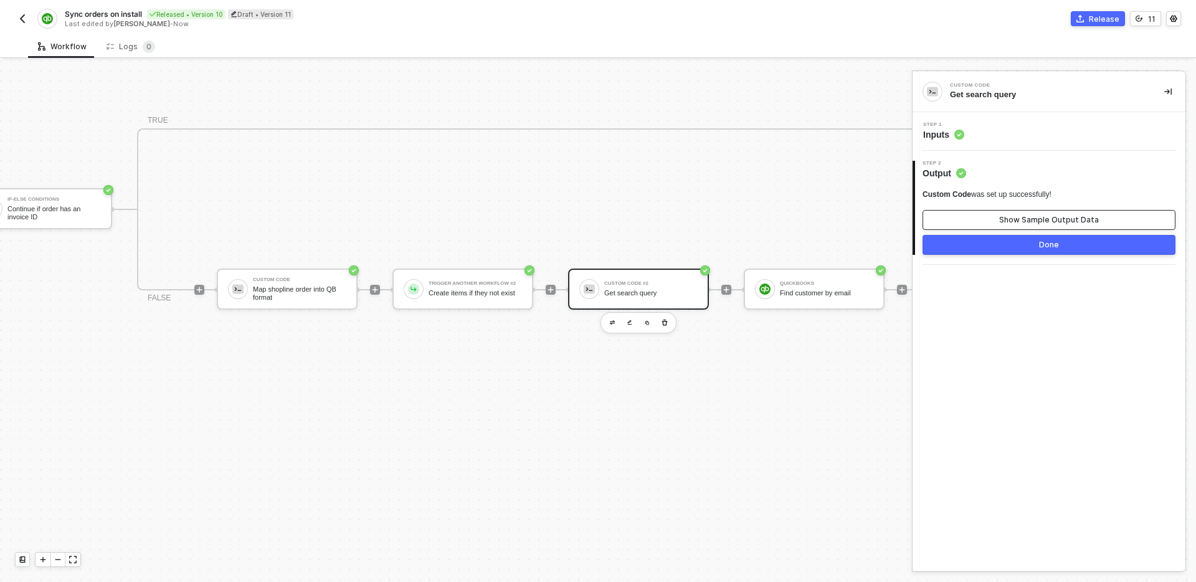
click at [1018, 218] on div "Show Sample Output Data" at bounding box center [1049, 220] width 100 height 10
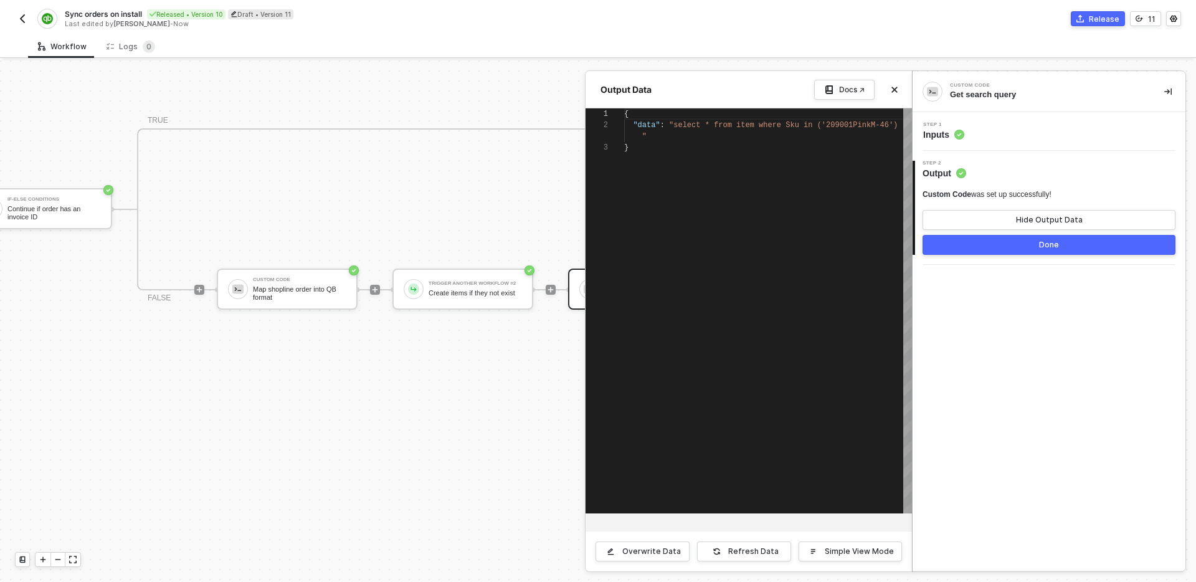
scroll to position [22, 0]
click at [1000, 239] on button "Done" at bounding box center [1048, 245] width 253 height 20
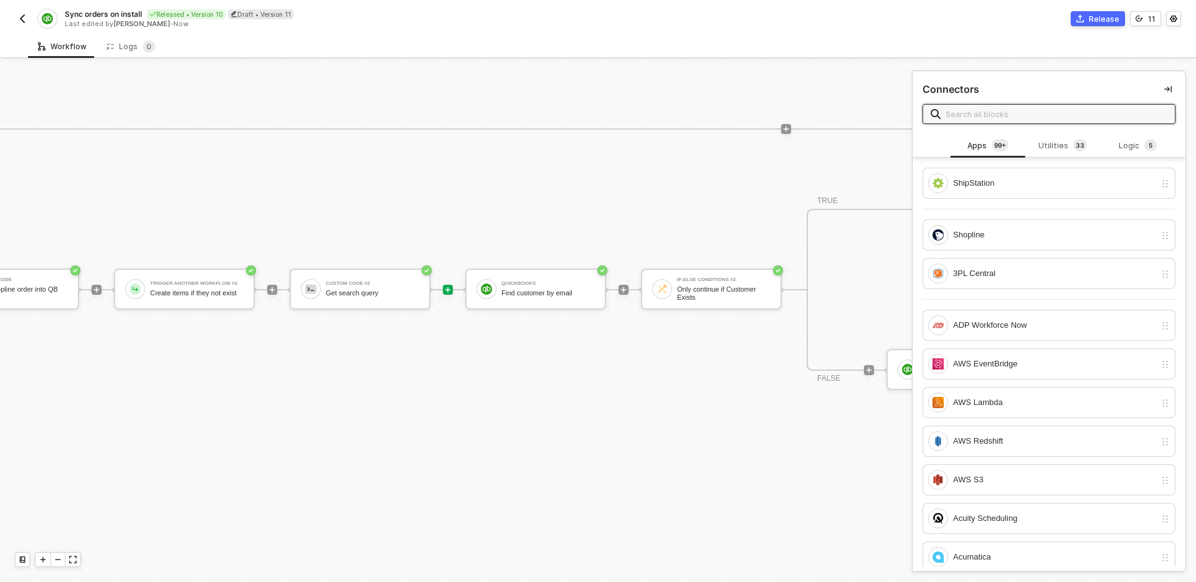
scroll to position [341, 1880]
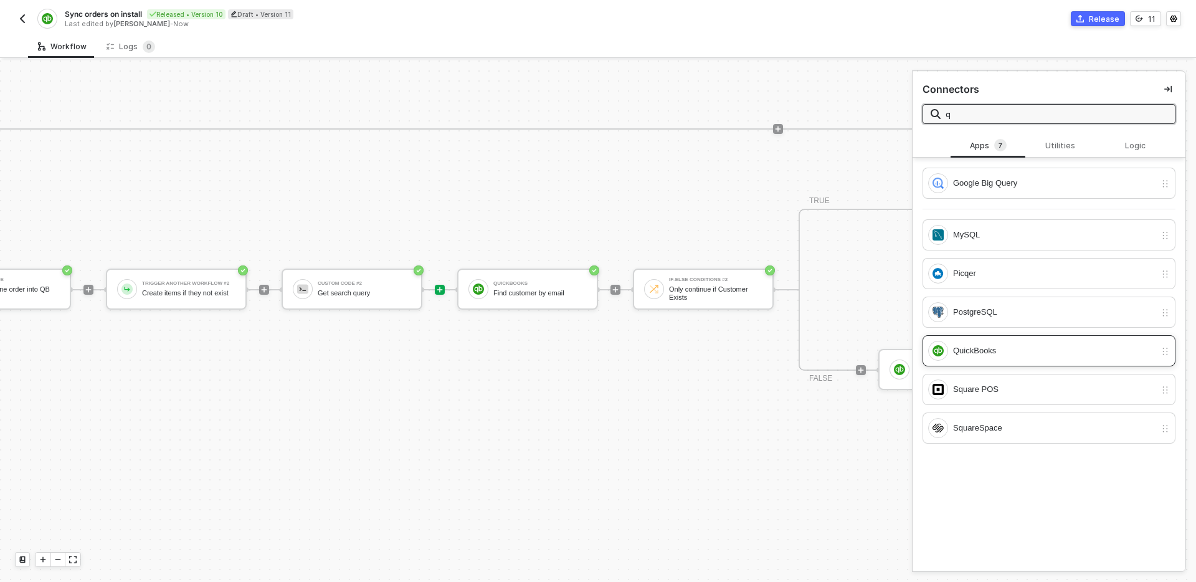
type input "q"
click at [1031, 349] on div "QuickBooks" at bounding box center [1054, 351] width 202 height 14
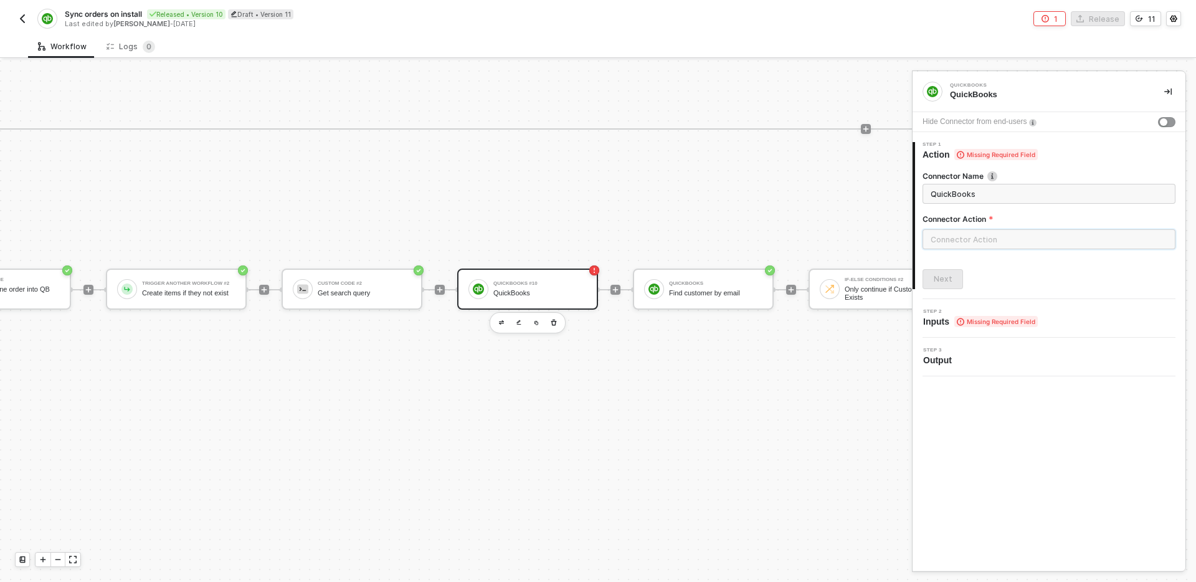
click at [1018, 235] on input "text" at bounding box center [1048, 239] width 253 height 20
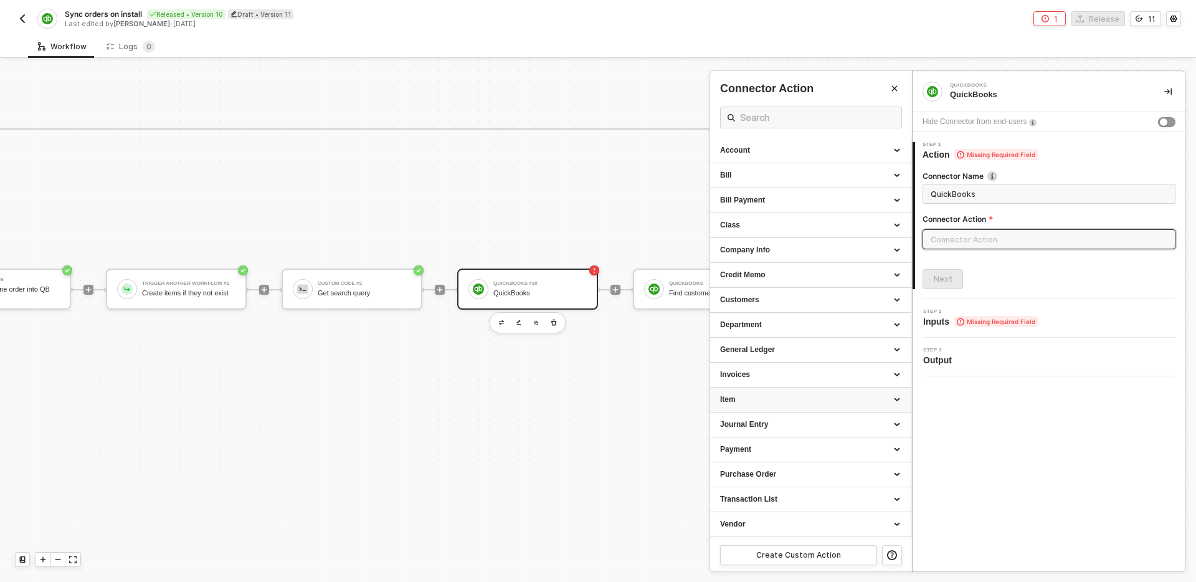
click at [799, 405] on div "Item" at bounding box center [810, 399] width 201 height 25
click at [787, 481] on div "Query an Item" at bounding box center [810, 477] width 181 height 11
type input "Returns the results of the query."
type input "Item - Query an Item"
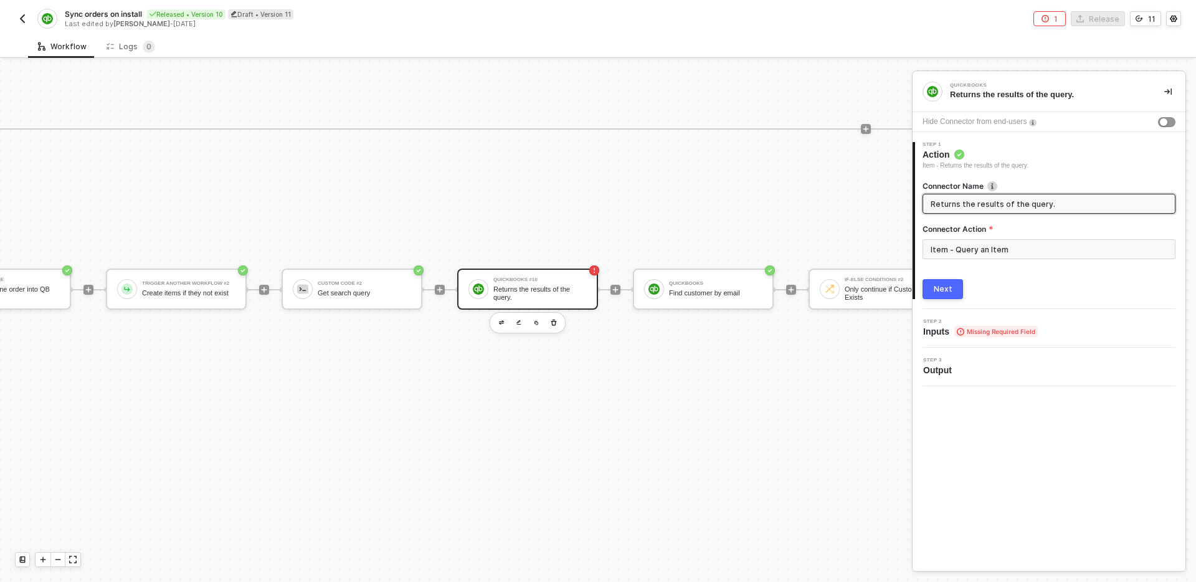
click at [1061, 200] on input "Returns the results of the query." at bounding box center [1048, 204] width 234 height 14
type input "Search items info"
click at [934, 290] on div "Next" at bounding box center [943, 289] width 19 height 10
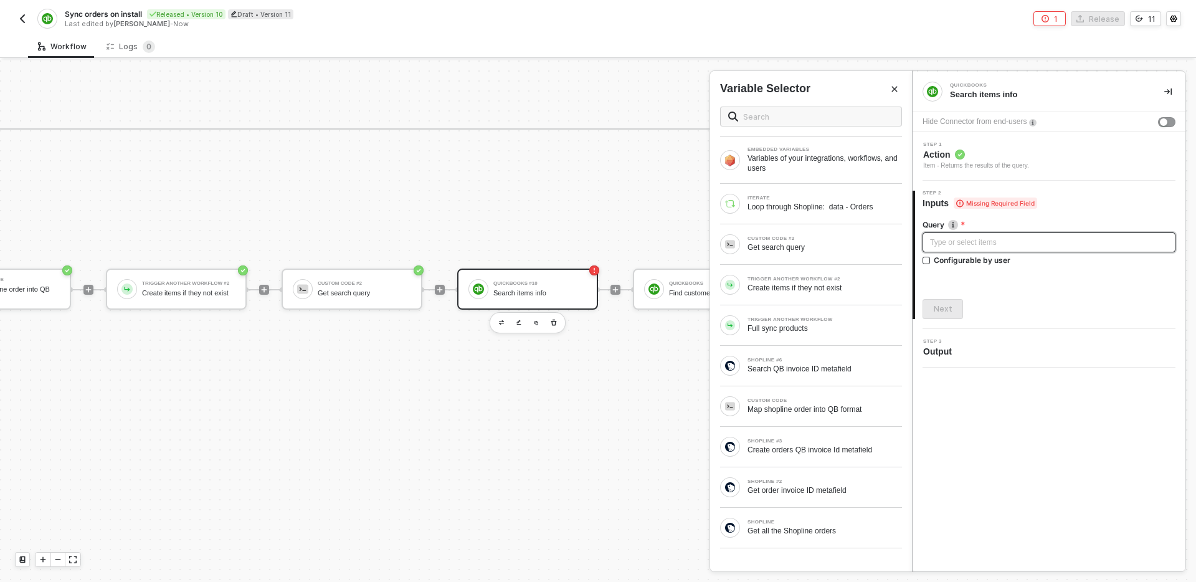
click at [1008, 244] on div "Type or select items ﻿" at bounding box center [1049, 243] width 238 height 12
click at [816, 241] on div "CUSTOM CODE #2 Get search query" at bounding box center [824, 244] width 154 height 16
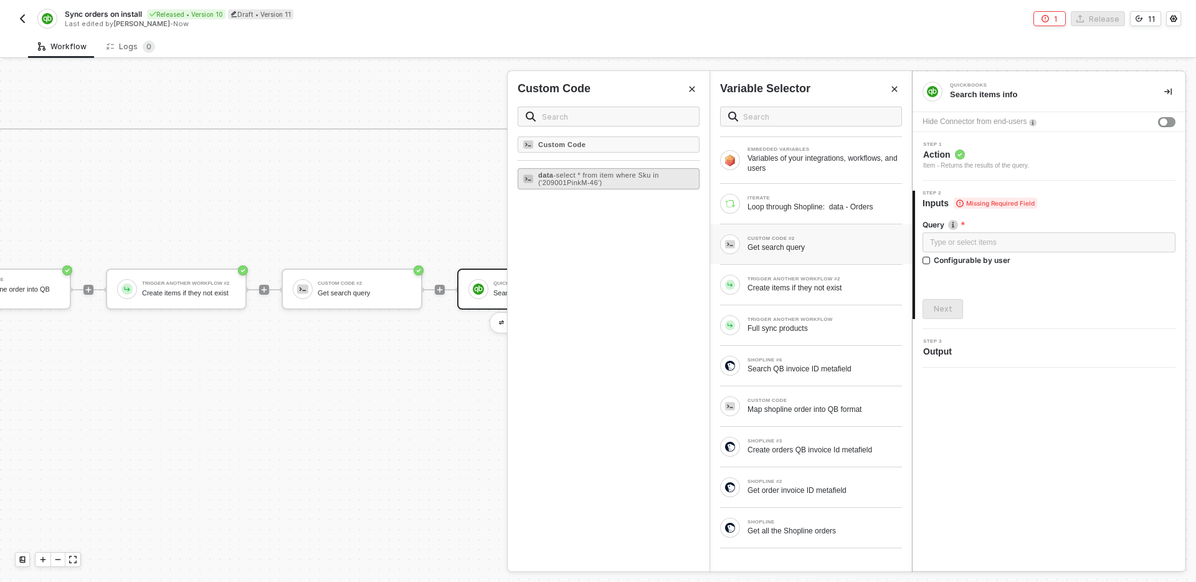
click at [615, 176] on span "- select * from item where Sku in ('209001PinkM-46')" at bounding box center [598, 178] width 121 height 15
click at [943, 305] on div "Next" at bounding box center [943, 309] width 19 height 10
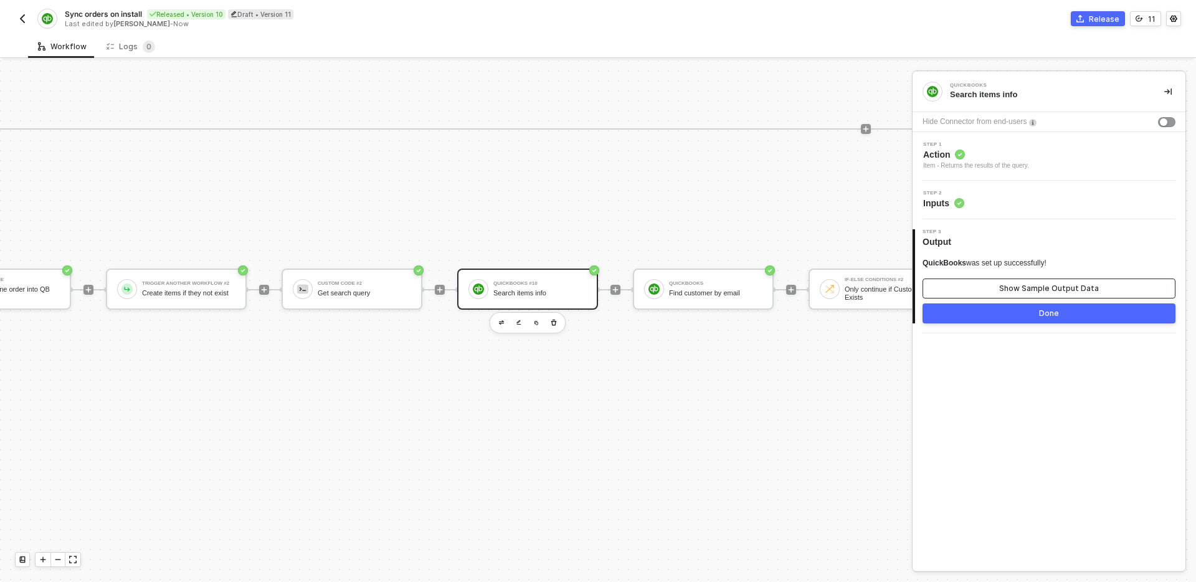
click at [1040, 287] on div "Show Sample Output Data" at bounding box center [1049, 288] width 100 height 10
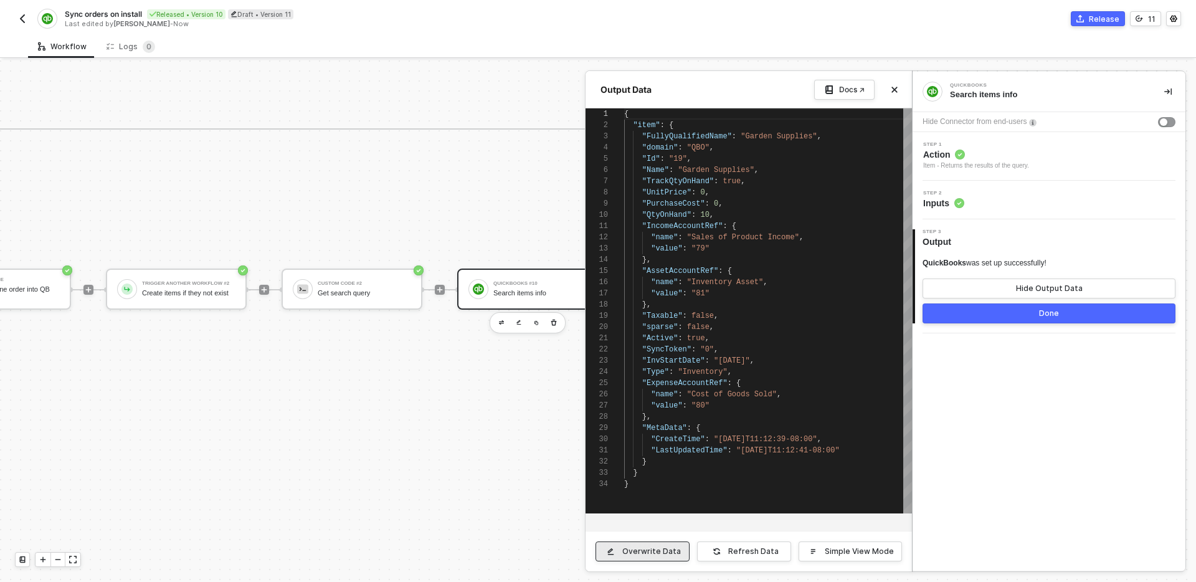
click at [658, 548] on div "Overwrite Data" at bounding box center [651, 551] width 59 height 10
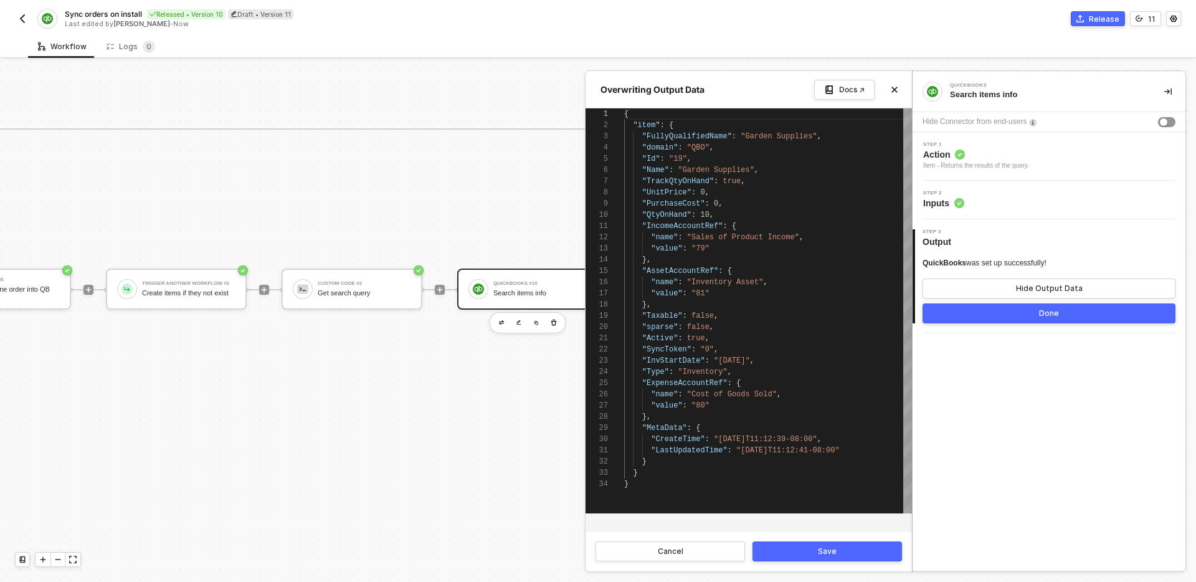
click at [754, 459] on div "}" at bounding box center [768, 461] width 288 height 11
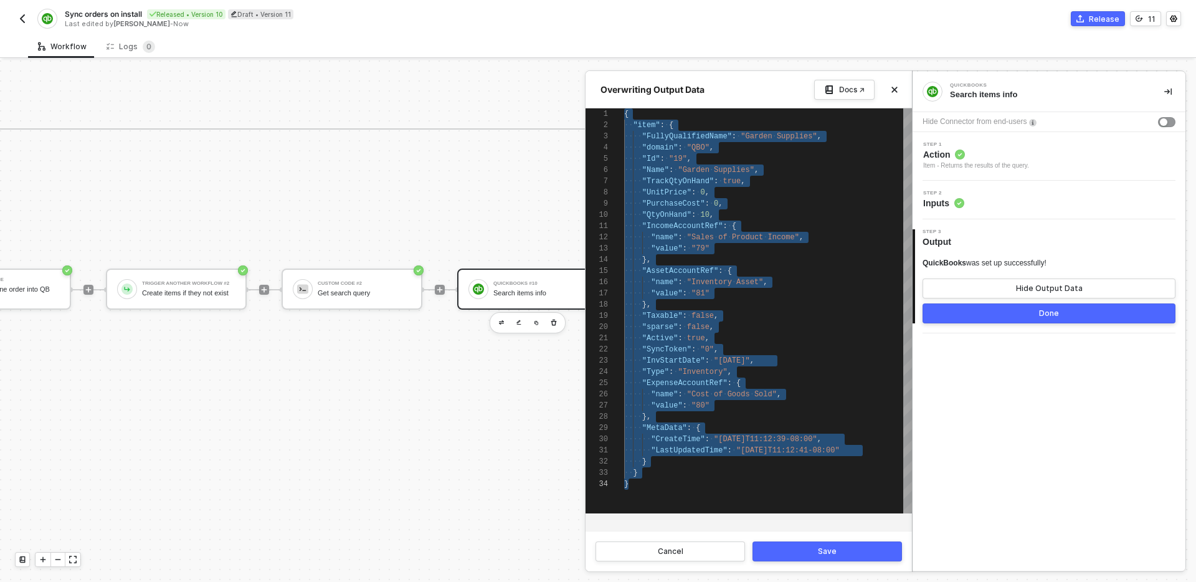
paste textarea "Editor content;Press Alt+F1 for Accessibility Options."
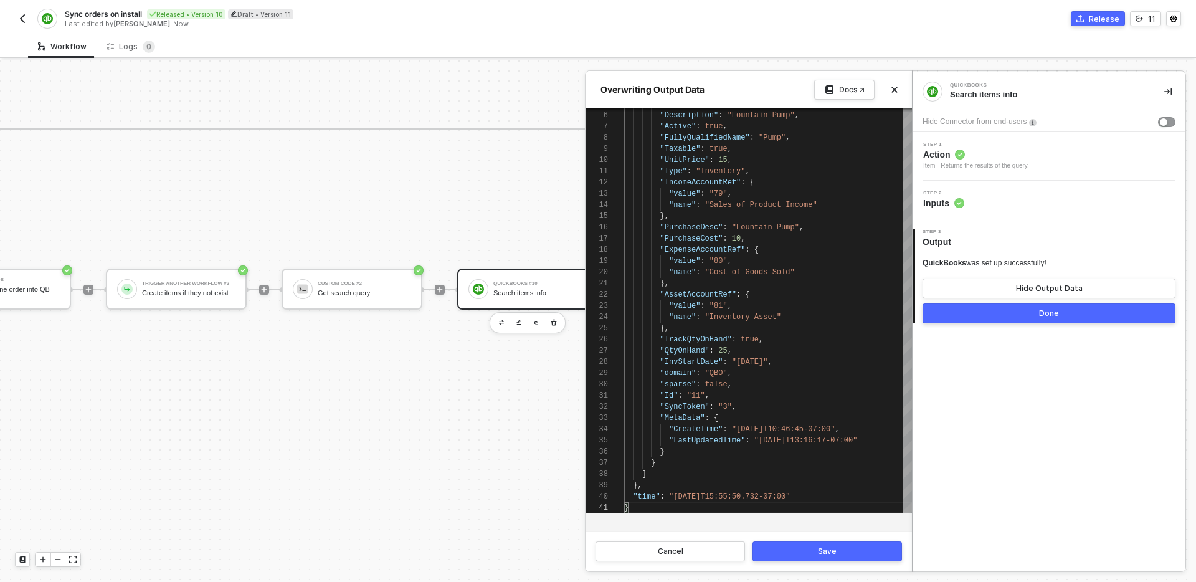
click at [824, 549] on div "Save" at bounding box center [827, 551] width 19 height 10
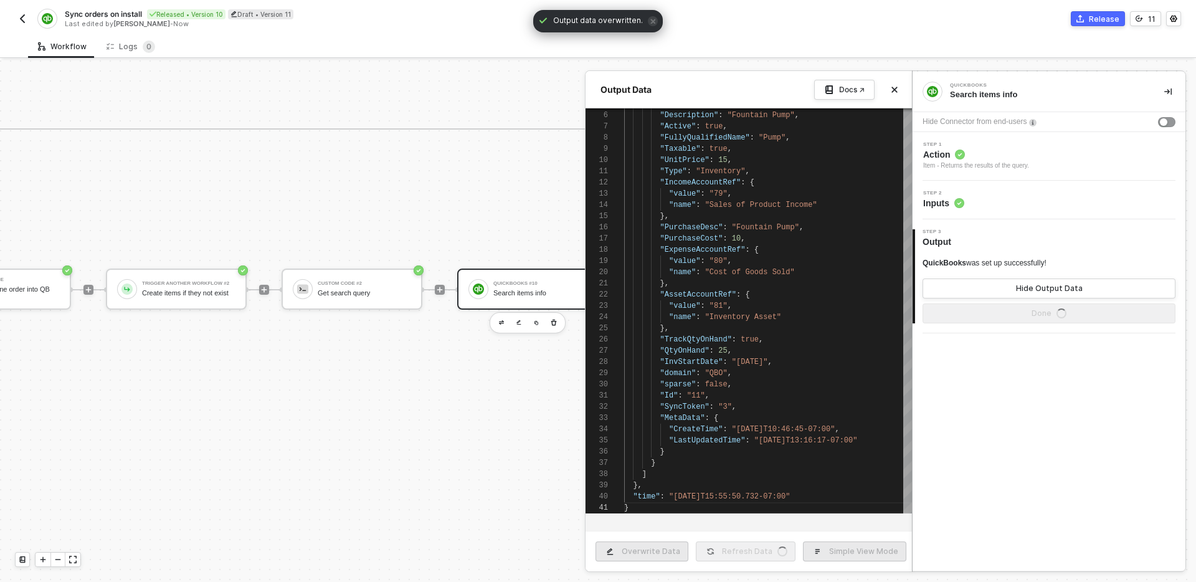
type textarea "{ "QueryResponse": { "Item": [ { "Name": "Pump", "Description": "Fountain Pump"…"
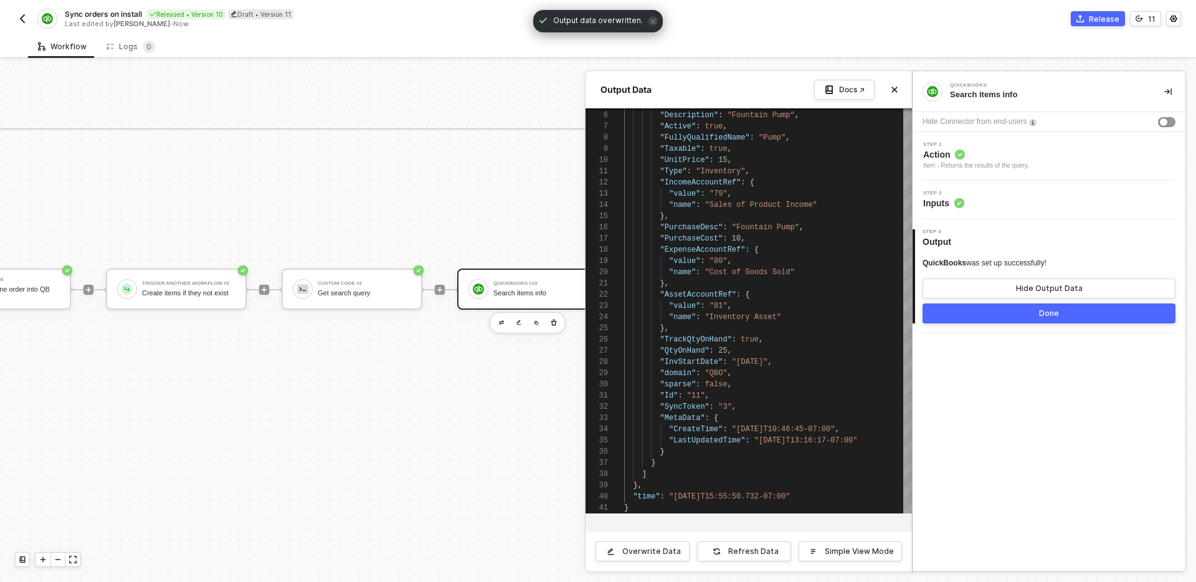
click at [1046, 316] on div "Done" at bounding box center [1049, 313] width 20 height 10
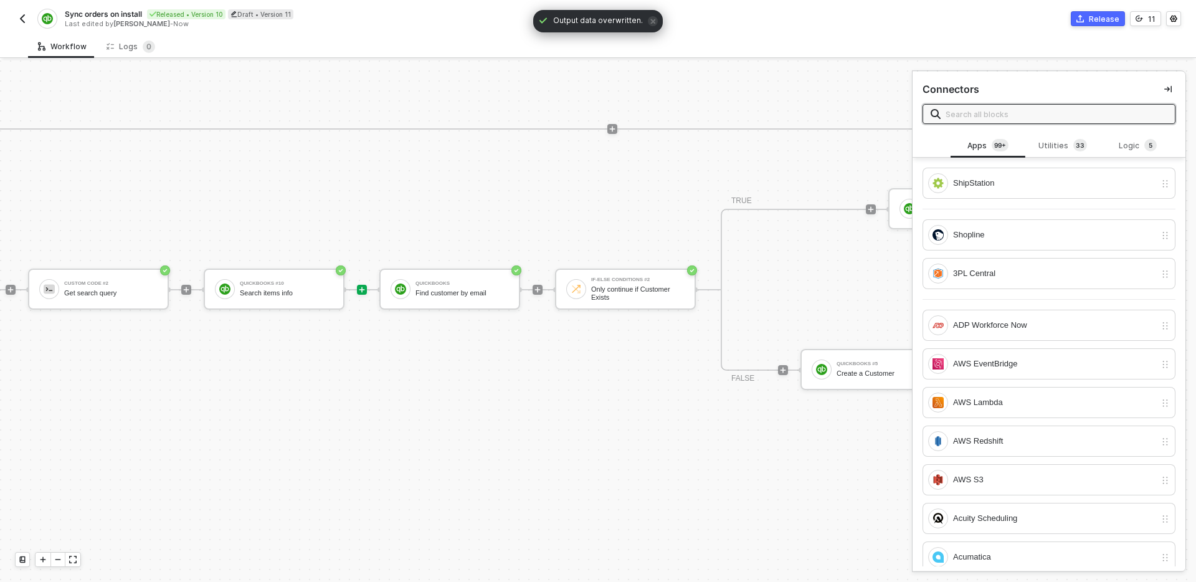
scroll to position [341, 2136]
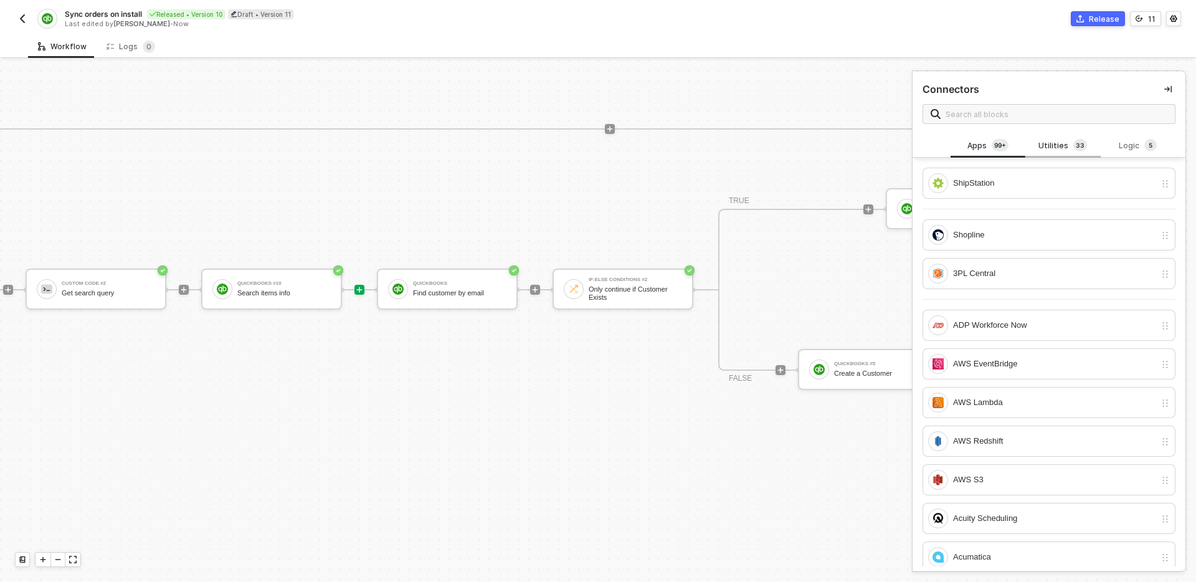
click at [1059, 146] on div "Utilities 3 3" at bounding box center [1062, 146] width 55 height 14
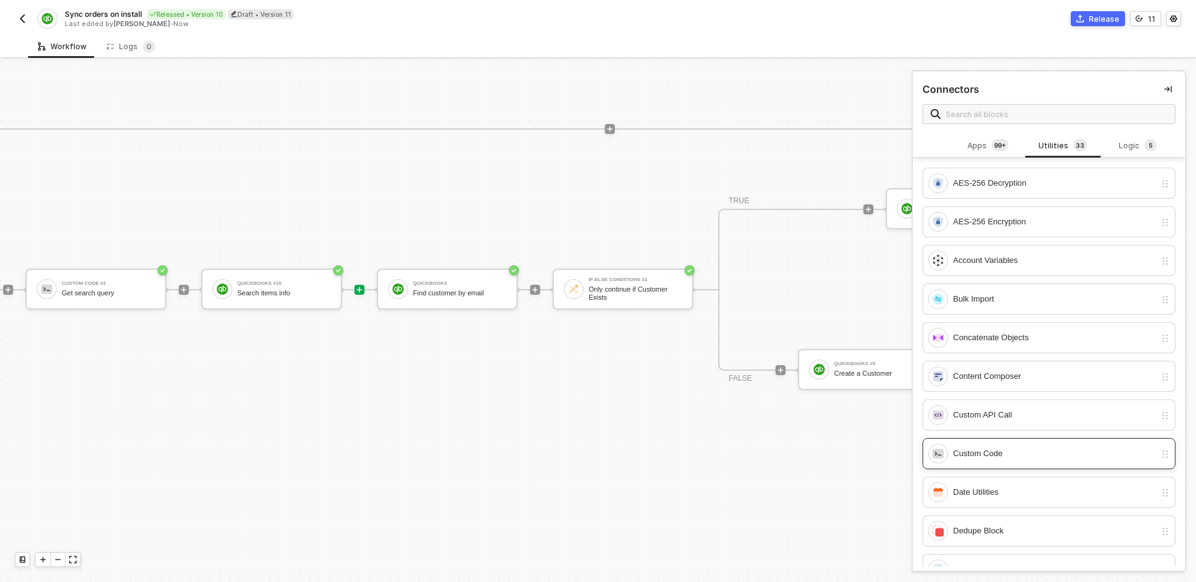
click at [1043, 448] on div "Custom Code" at bounding box center [1054, 454] width 202 height 14
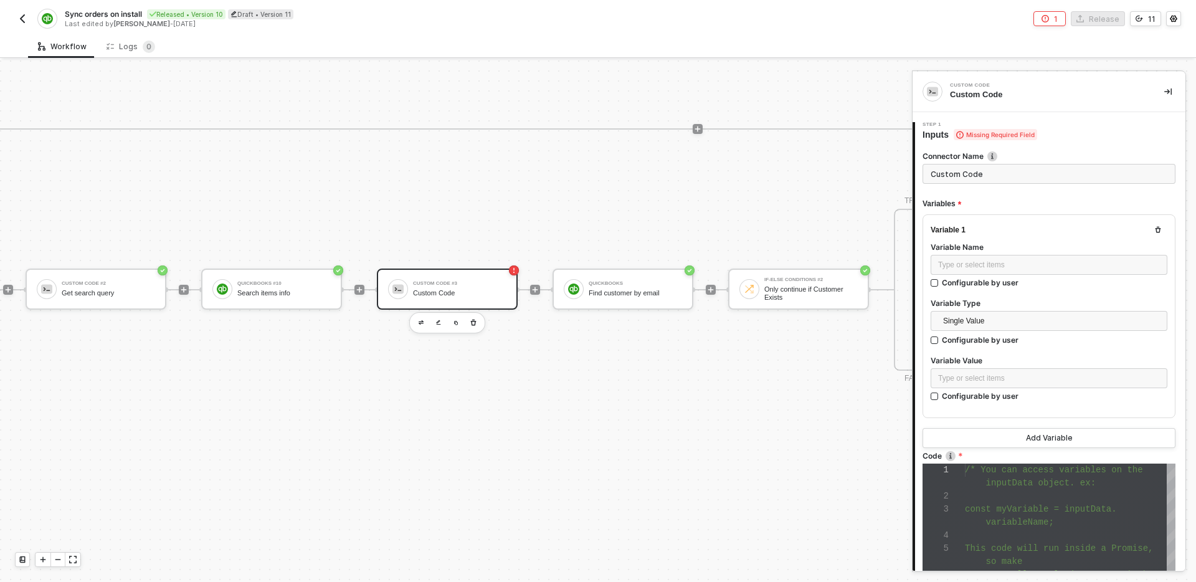
scroll to position [78, 0]
click at [1050, 170] on input "Custom Code" at bounding box center [1048, 174] width 253 height 20
type input "Add item id to payload"
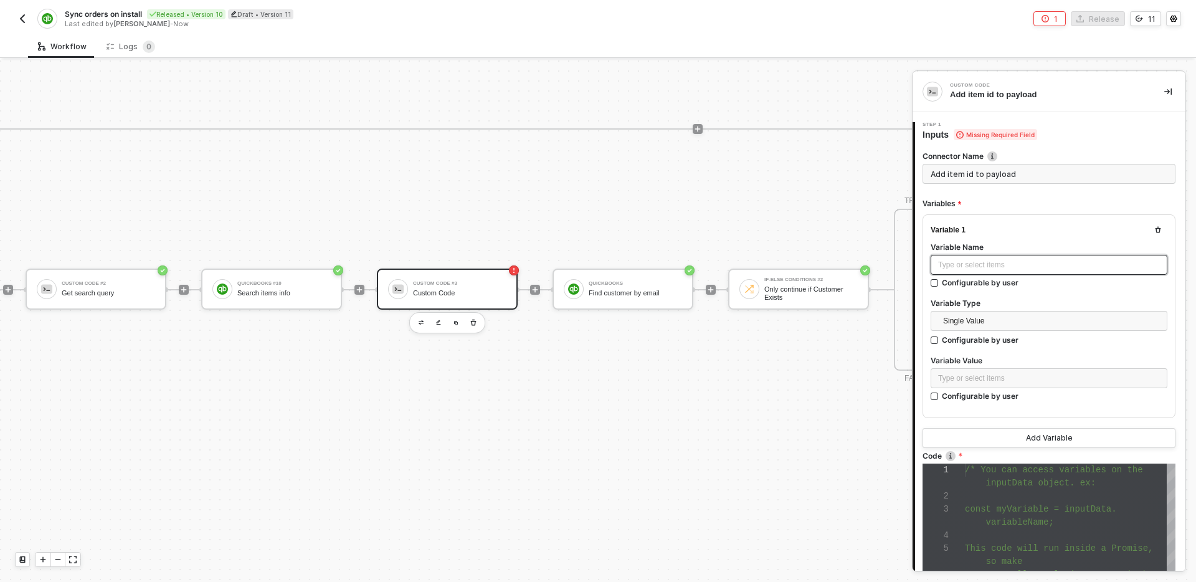
click at [1040, 263] on div "Type or select items ﻿" at bounding box center [1049, 265] width 222 height 12
click at [1035, 372] on div "Type or select items ﻿" at bounding box center [1049, 378] width 222 height 12
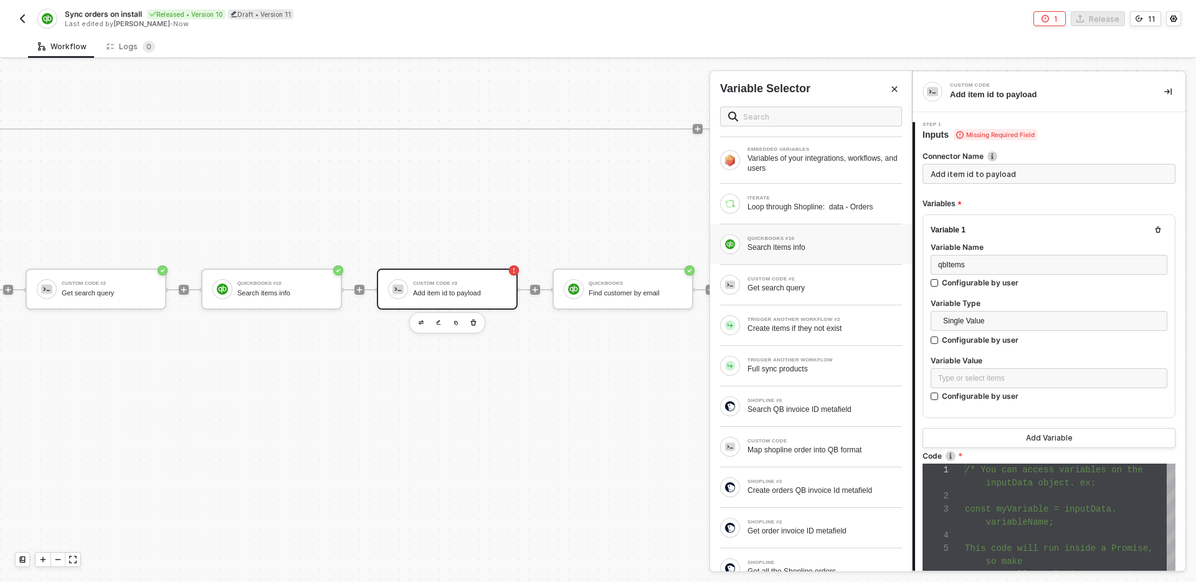
click at [828, 253] on div "QUICKBOOKS #10 Search items info" at bounding box center [811, 244] width 182 height 20
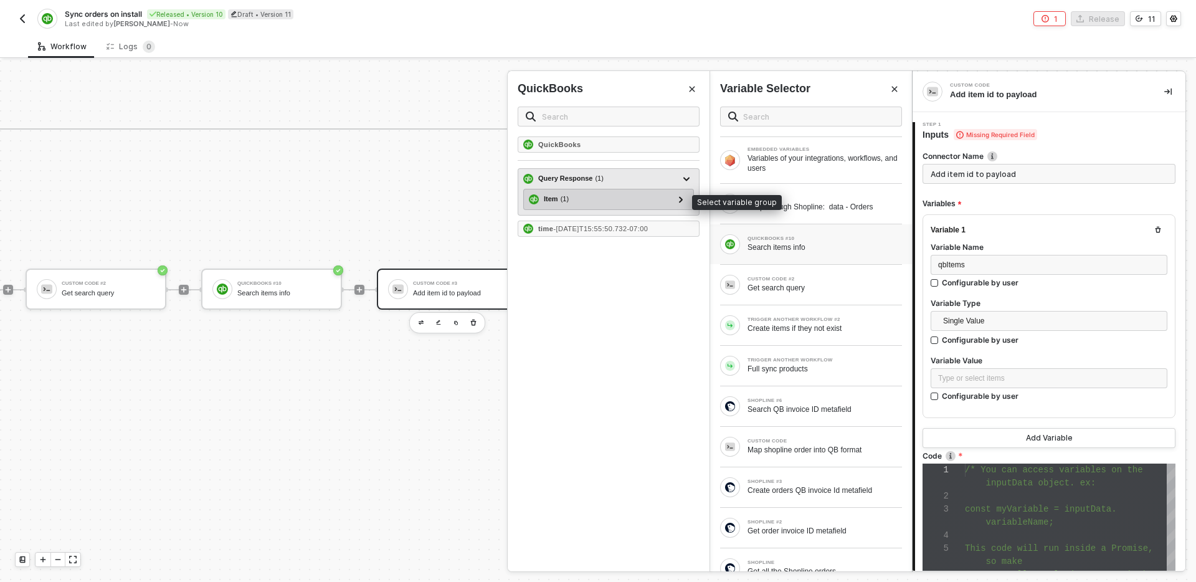
click at [611, 197] on div "Item ( 1 )" at bounding box center [601, 199] width 145 height 15
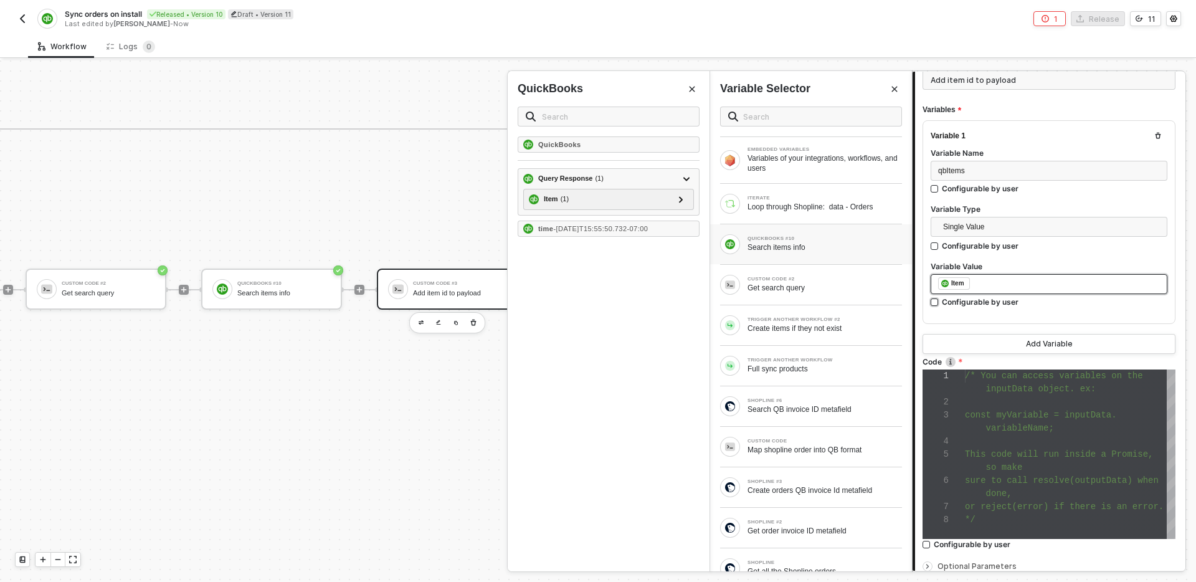
scroll to position [193, 0]
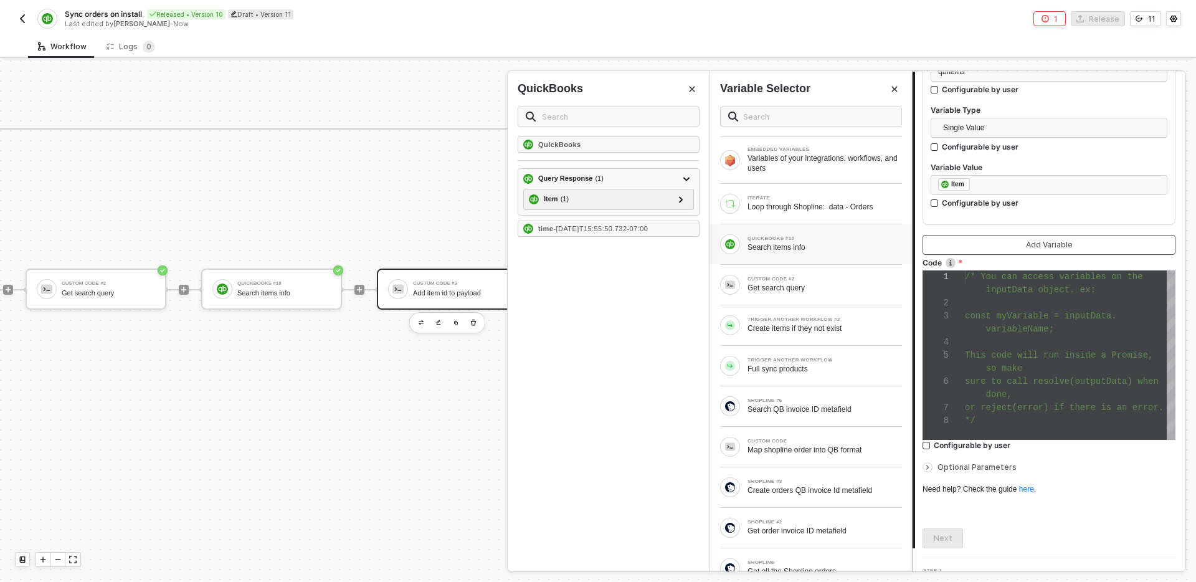
click at [1045, 244] on div "Add Variable" at bounding box center [1049, 245] width 47 height 10
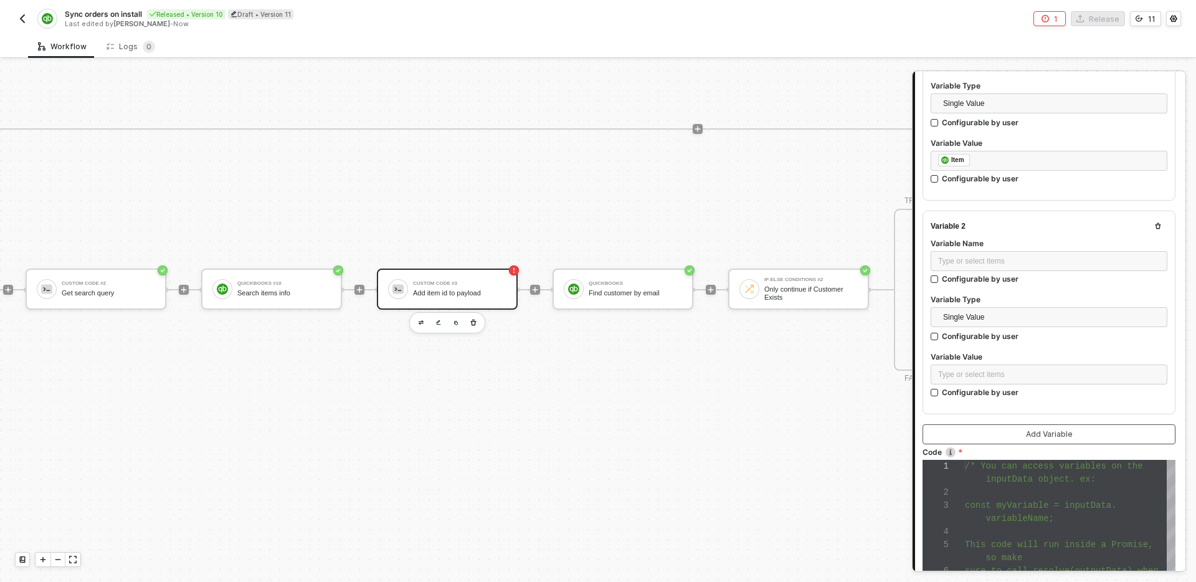
scroll to position [214, 0]
click at [1051, 265] on div "Type or select items ﻿" at bounding box center [1049, 264] width 222 height 12
click at [1022, 378] on div "Type or select items ﻿" at bounding box center [1049, 378] width 222 height 12
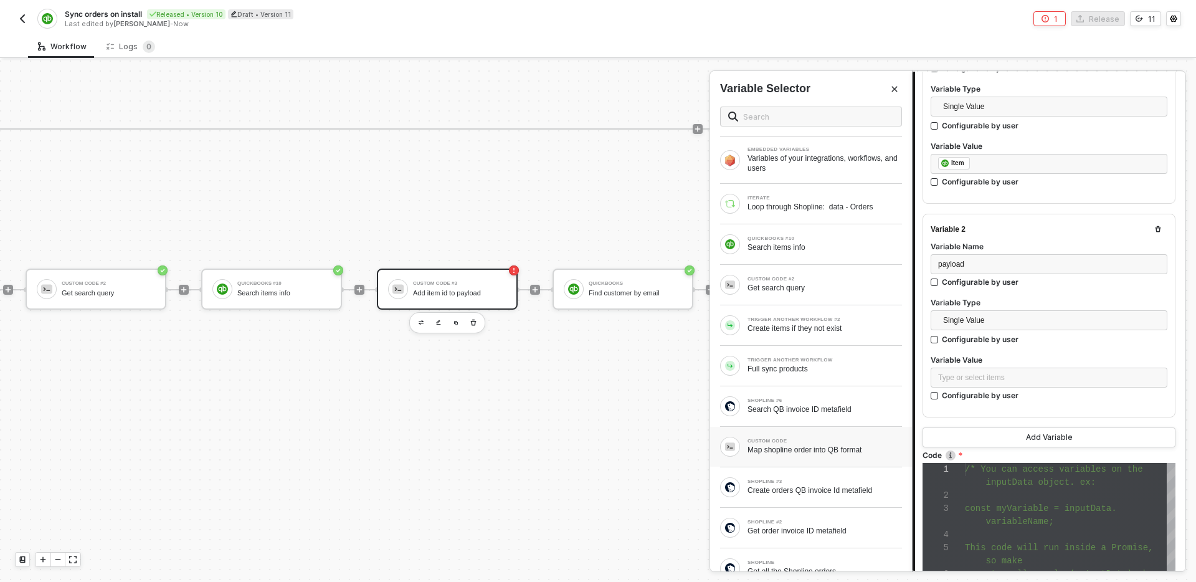
click at [832, 437] on div "CUSTOM CODE Map shopline order into QB format" at bounding box center [811, 447] width 182 height 20
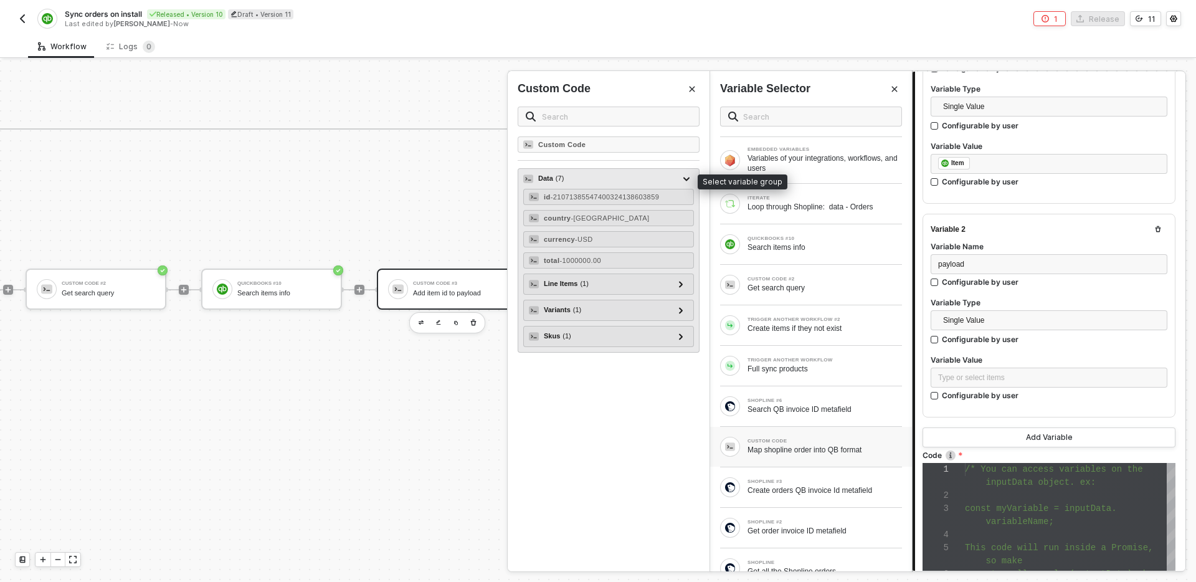
click at [585, 177] on div "Data ( 7 )" at bounding box center [601, 178] width 156 height 15
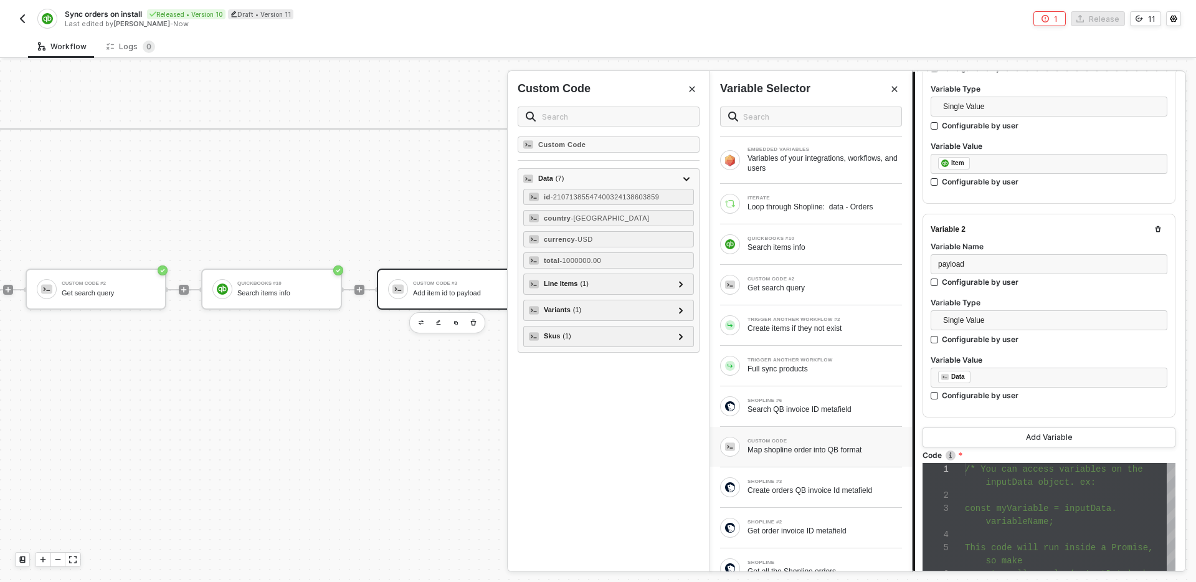
click at [1069, 498] on div at bounding box center [1070, 495] width 211 height 13
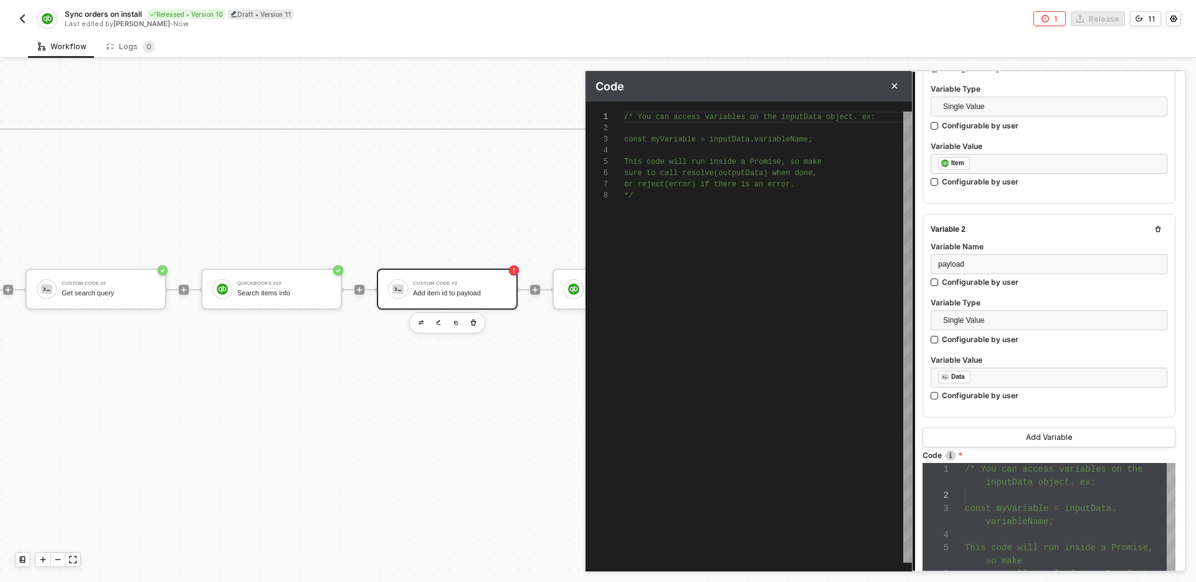
scroll to position [78, 0]
click at [727, 339] on div "/* You can access variables on the inputData objec t. ex: const myVariable = in…" at bounding box center [768, 336] width 288 height 451
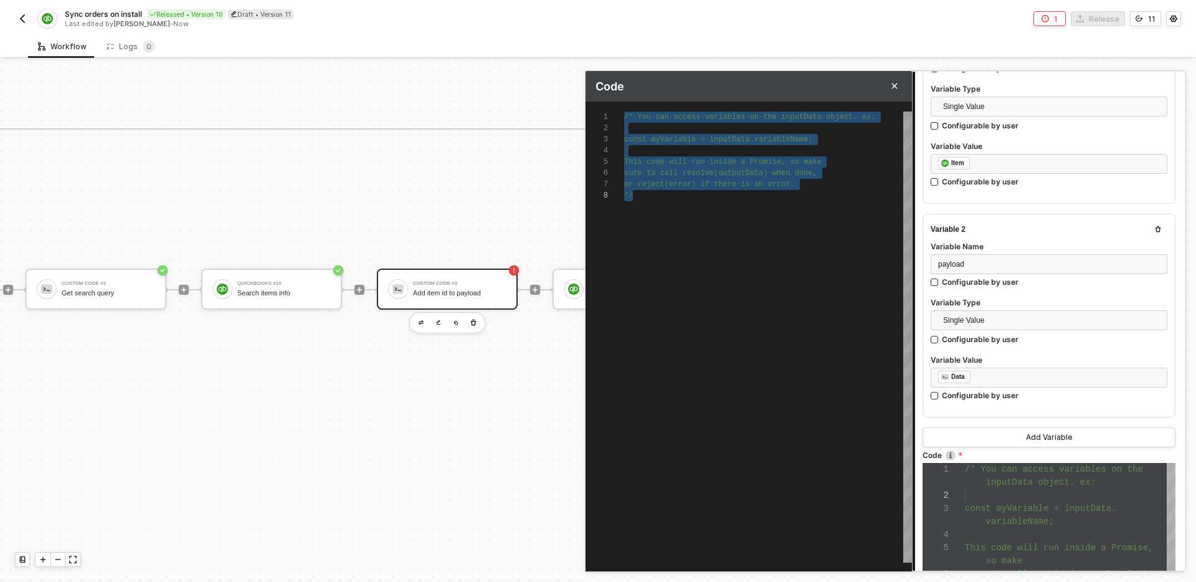
paste textarea "}); resolve(payload);"
type textarea "const { qbItems, payload } = inputData; qbItemsMap = new Map(); qbItems.forEach…"
type textarea "}); resolve(payload);"
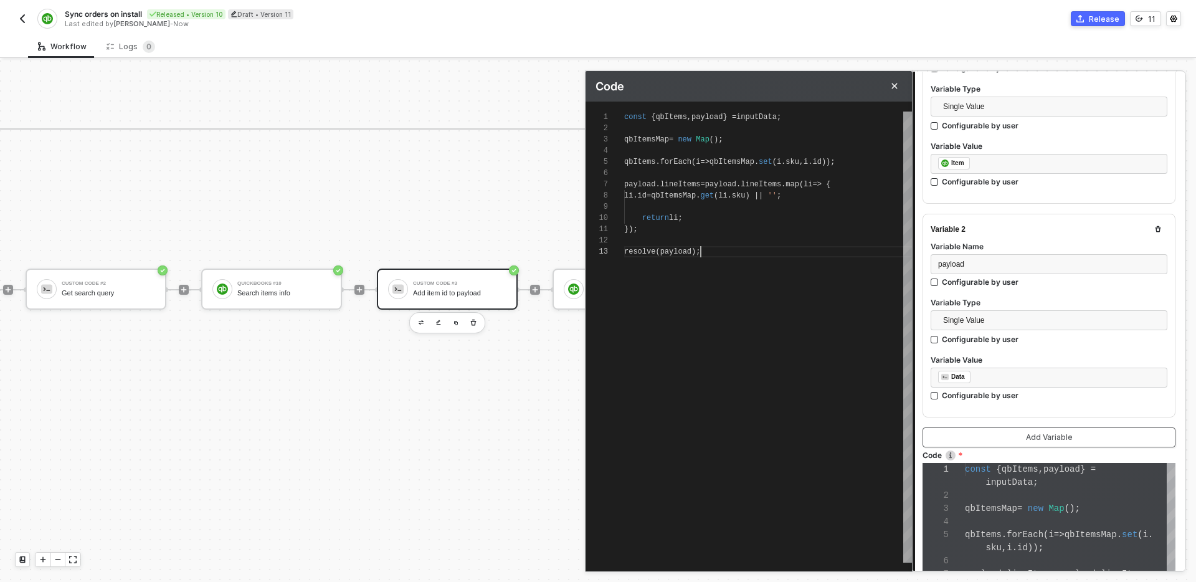
scroll to position [432, 0]
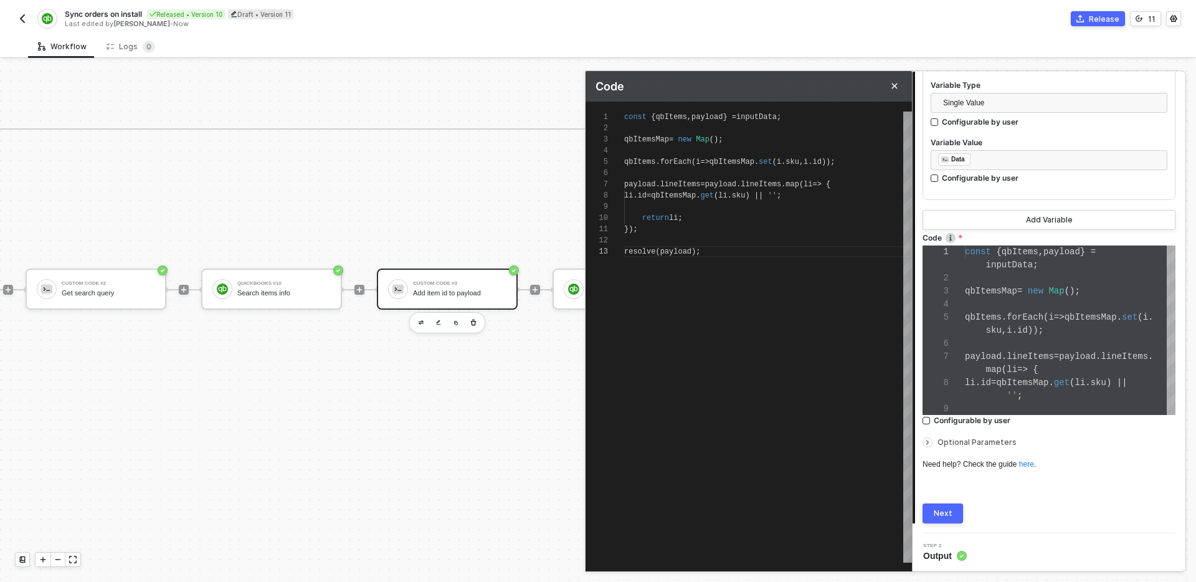
click at [949, 512] on div "Next" at bounding box center [943, 513] width 19 height 10
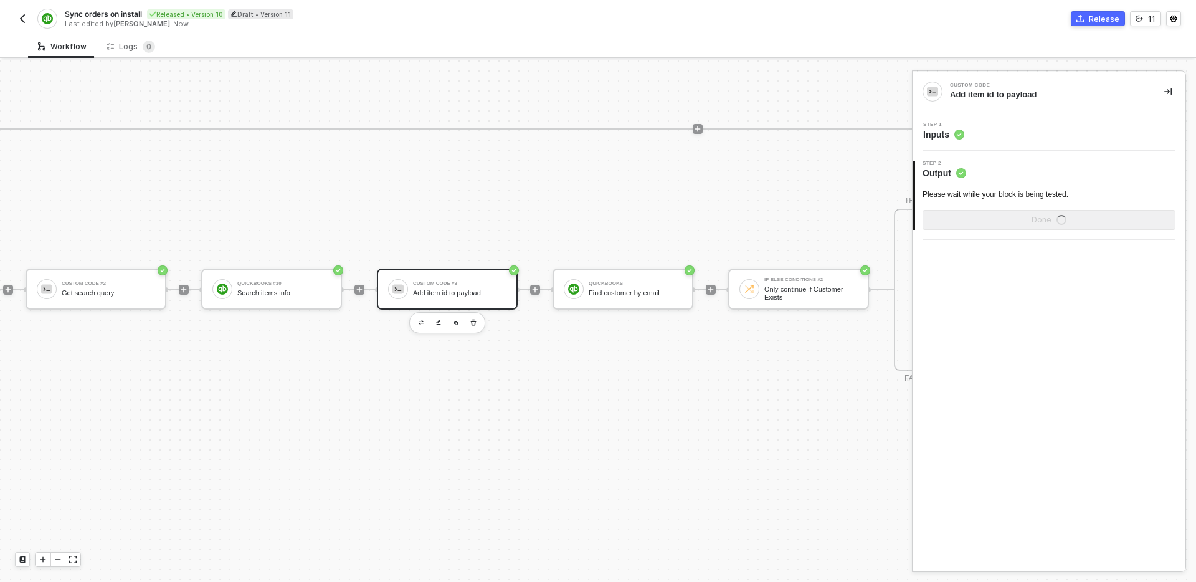
scroll to position [0, 0]
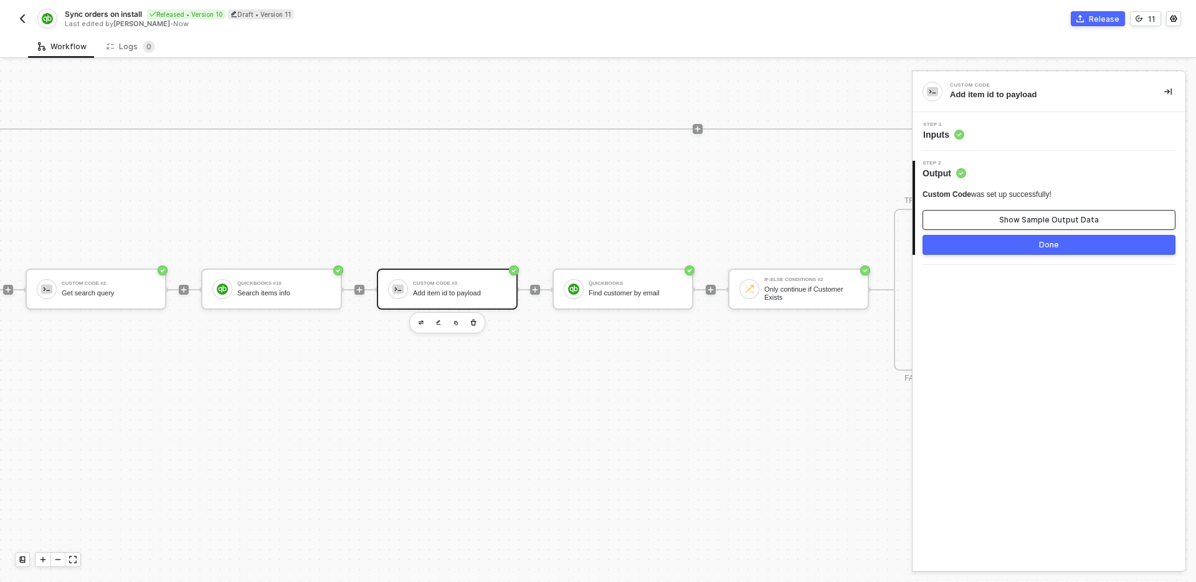
click at [1035, 222] on div "Show Sample Output Data" at bounding box center [1049, 220] width 100 height 10
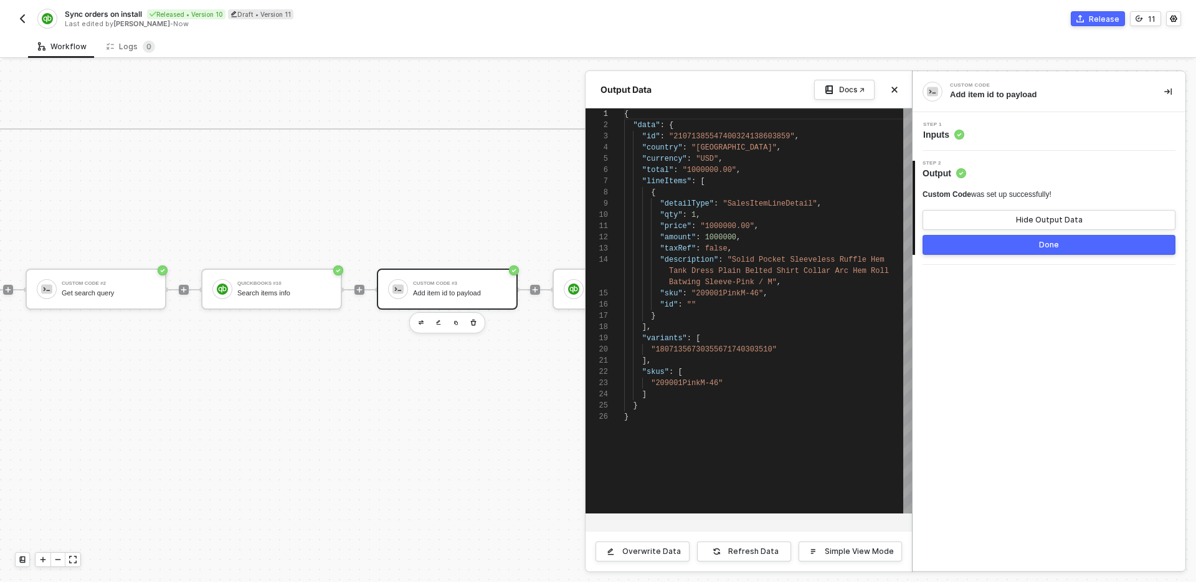
scroll to position [112, 0]
click at [1068, 242] on button "Done" at bounding box center [1048, 245] width 253 height 20
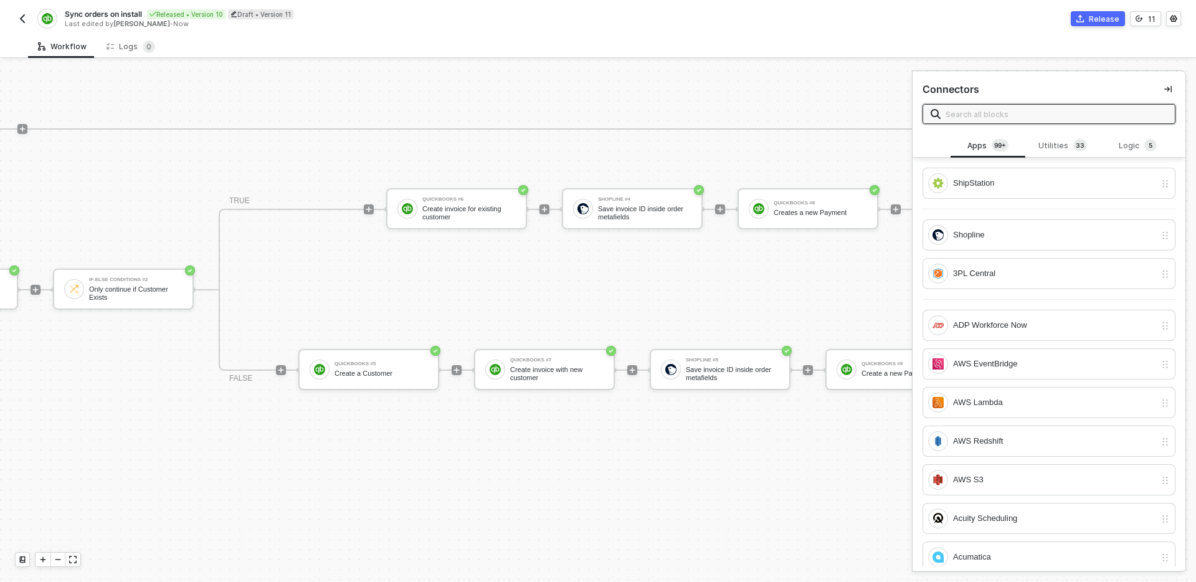
scroll to position [341, 2895]
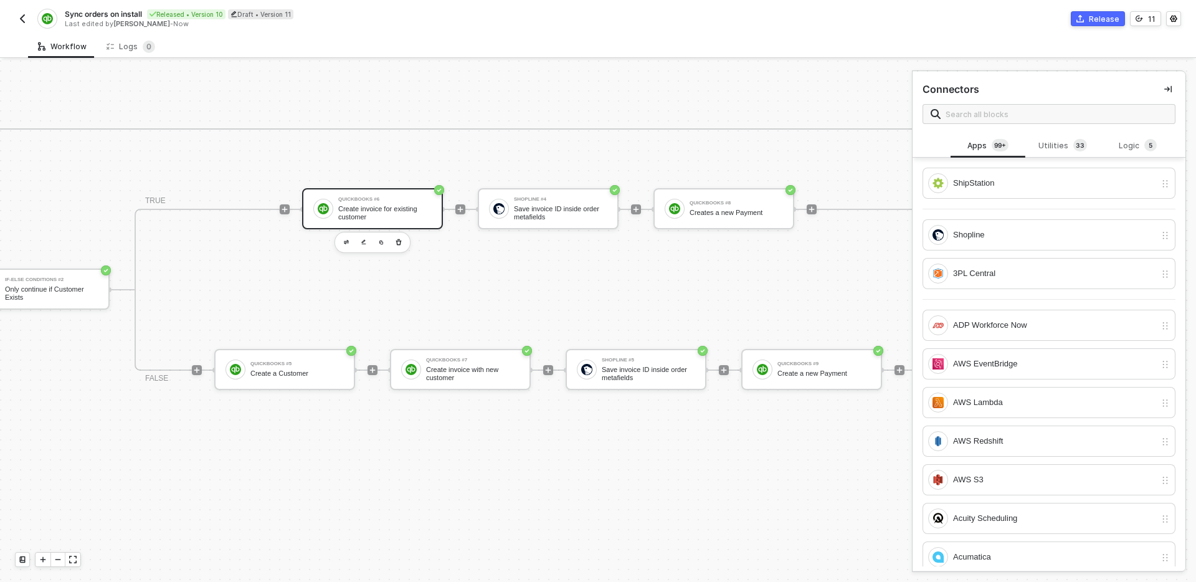
click at [388, 217] on div "Create invoice for existing customer" at bounding box center [384, 213] width 93 height 16
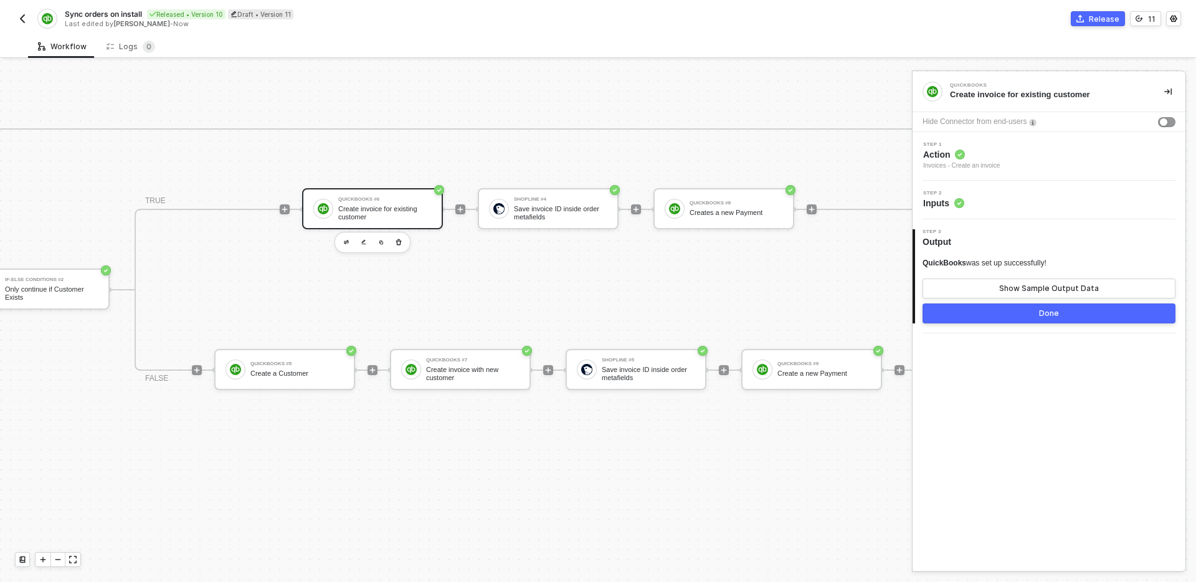
click at [1064, 204] on div "Step 2 Inputs" at bounding box center [1051, 200] width 270 height 19
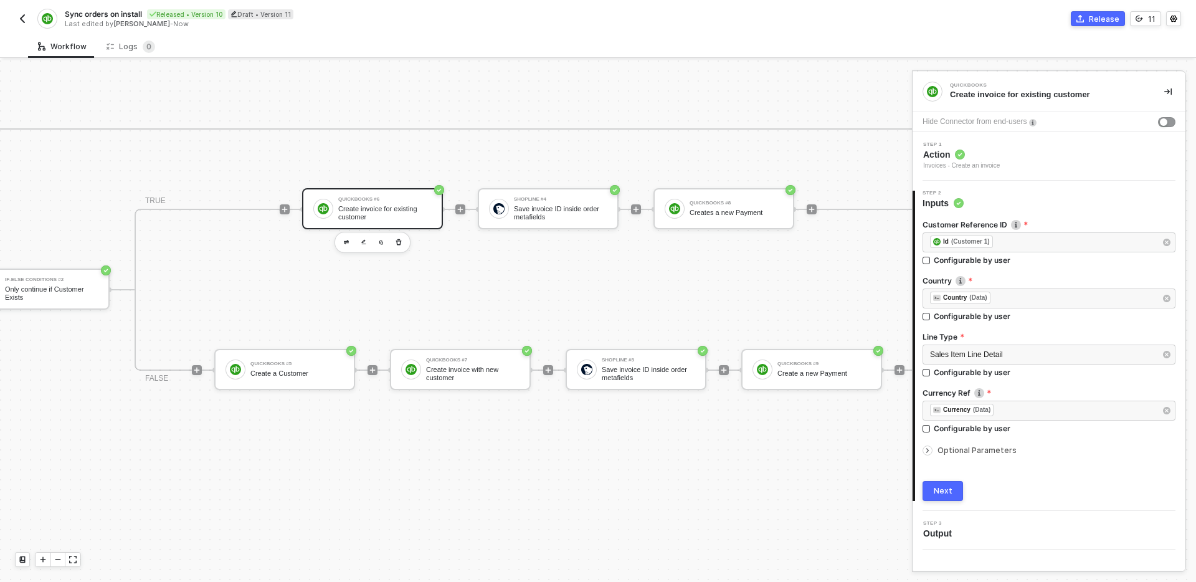
click at [969, 447] on span "Optional Parameters" at bounding box center [976, 449] width 79 height 9
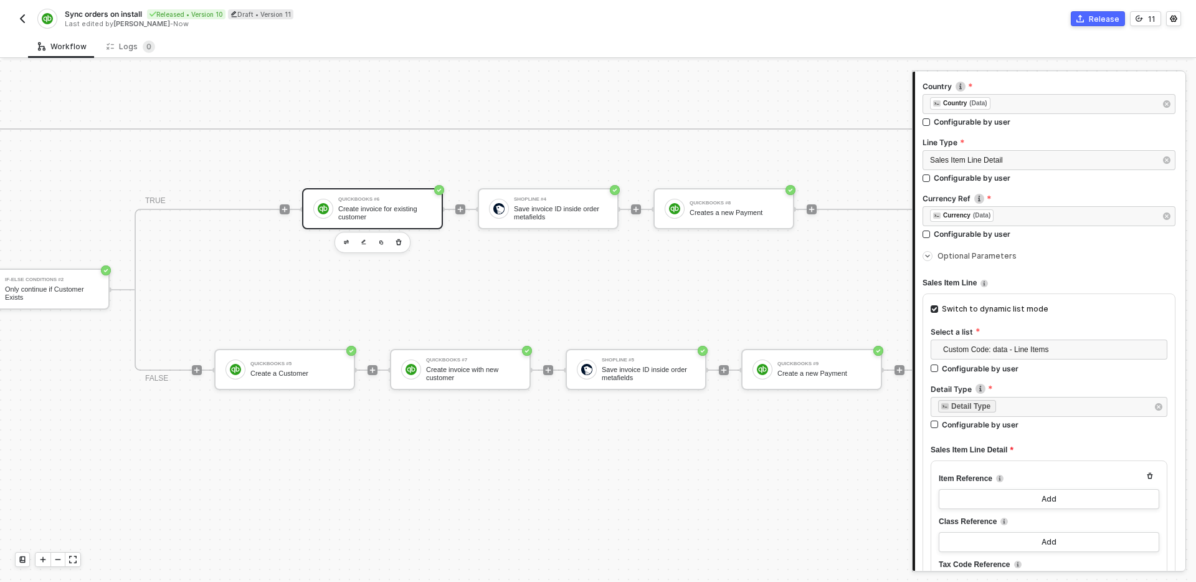
scroll to position [204, 0]
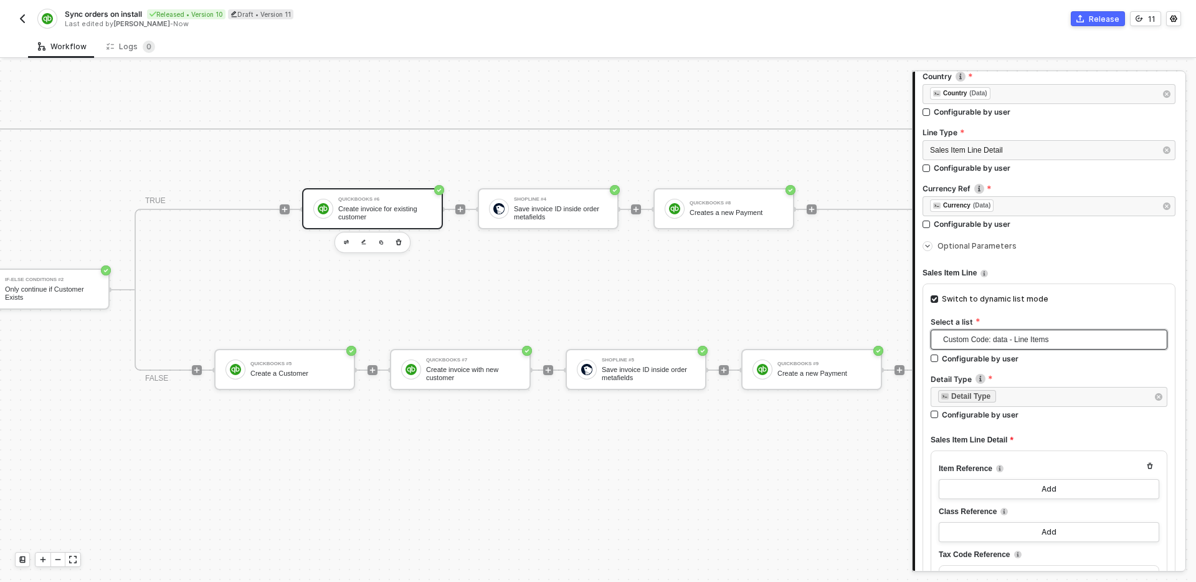
click at [1069, 341] on span "Custom Code: data - Line Items" at bounding box center [1051, 339] width 217 height 19
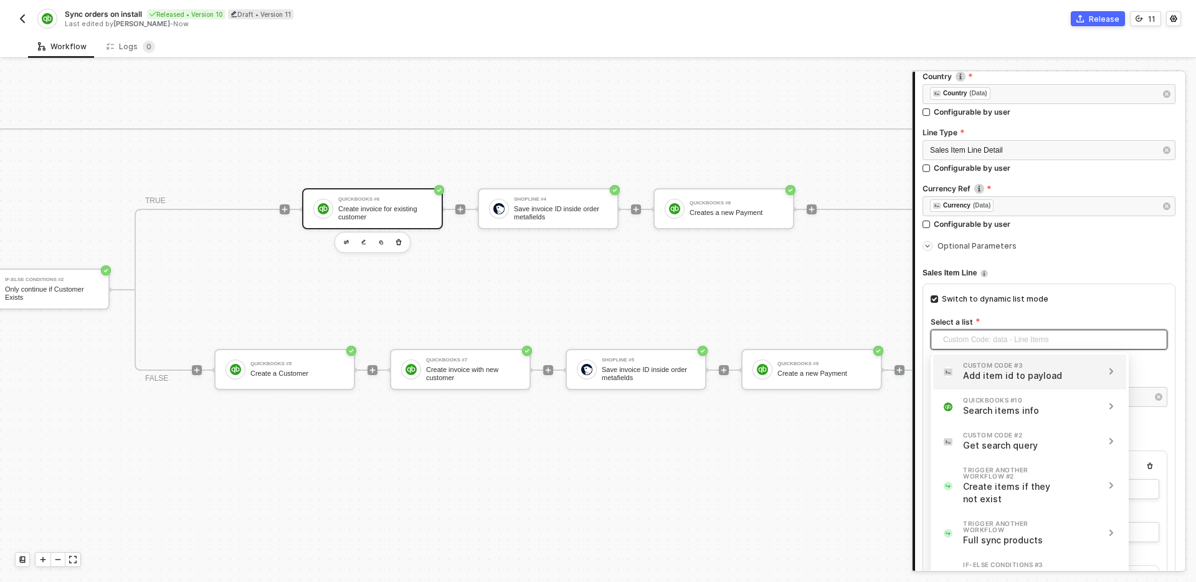
click at [1055, 372] on div "Add item id to payload" at bounding box center [1014, 375] width 103 height 12
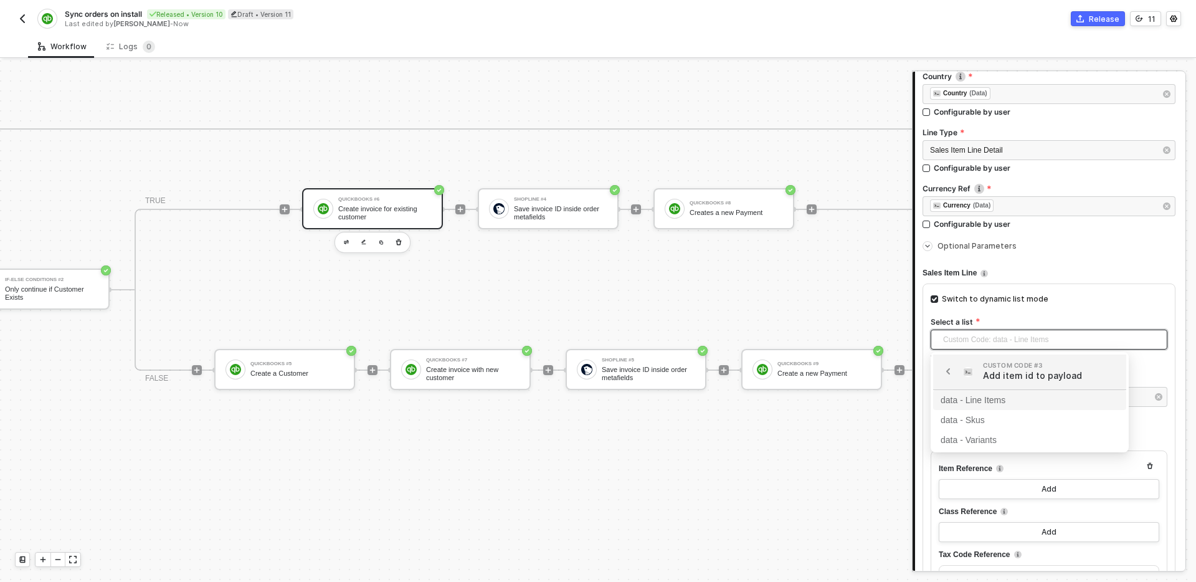
click at [987, 403] on div "data - Line Items" at bounding box center [1030, 400] width 178 height 14
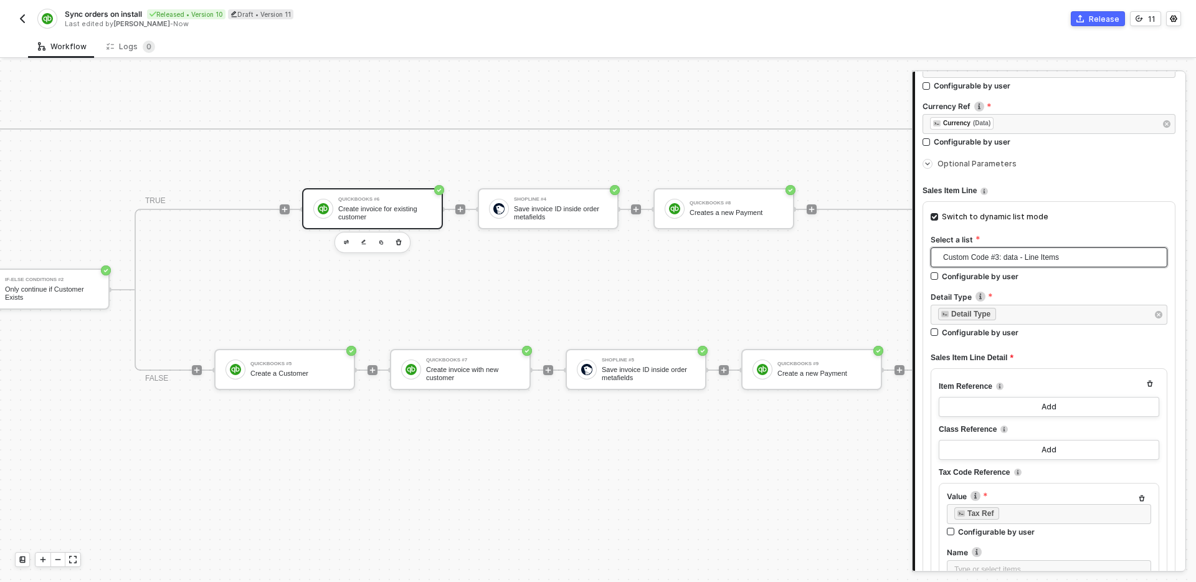
scroll to position [296, 0]
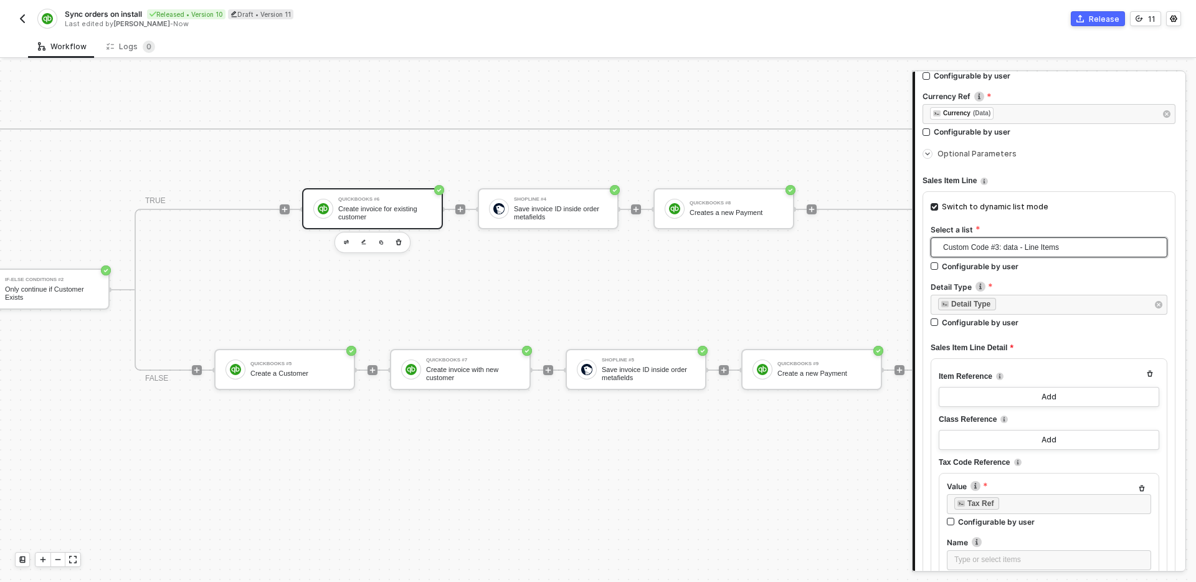
click at [1038, 385] on div "Item Reference" at bounding box center [1049, 376] width 220 height 21
click at [1042, 397] on div "Add" at bounding box center [1048, 397] width 15 height 10
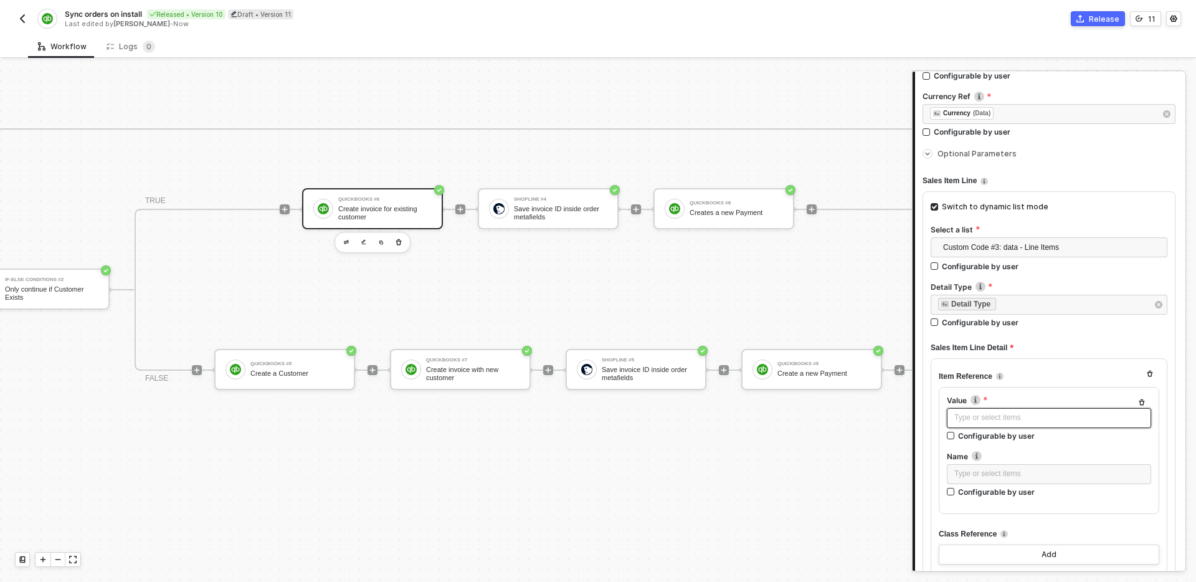
click at [1003, 419] on div "Type or select items ﻿" at bounding box center [1048, 418] width 189 height 12
click at [976, 416] on div "Type or select items ﻿" at bounding box center [1048, 418] width 189 height 12
click at [1020, 425] on div "Type or select items ﻿" at bounding box center [1049, 418] width 204 height 20
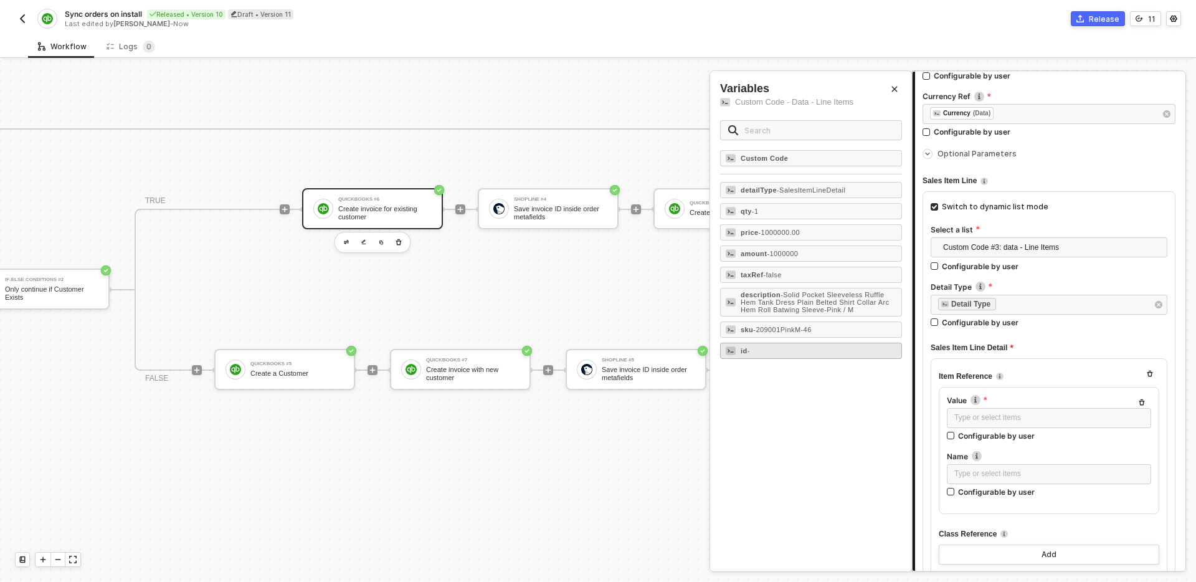
click at [822, 359] on div "id -" at bounding box center [811, 351] width 182 height 16
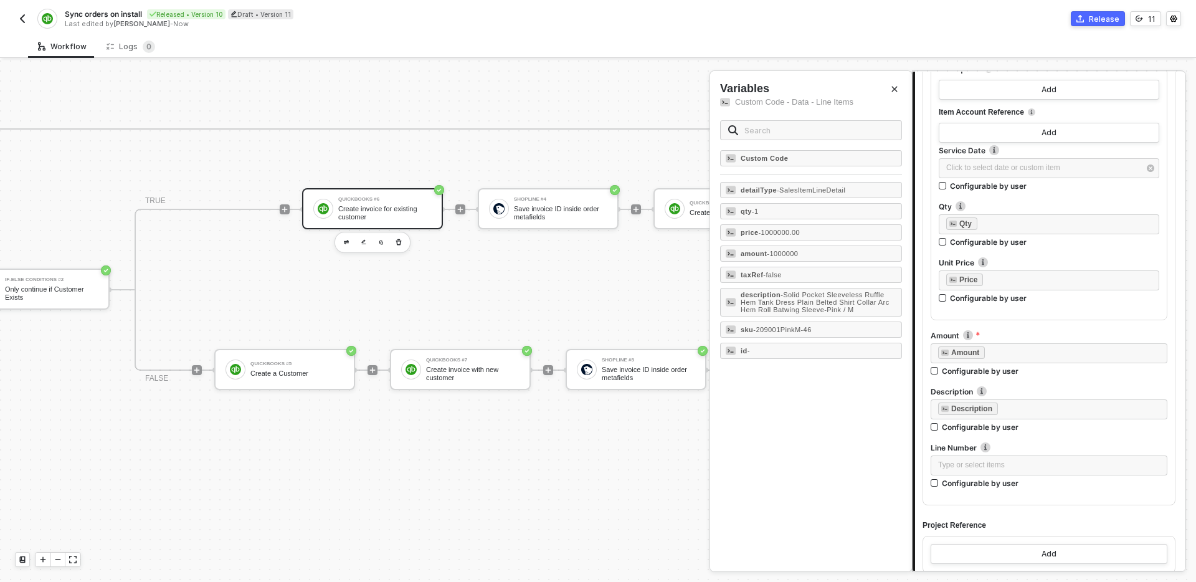
scroll to position [1085, 0]
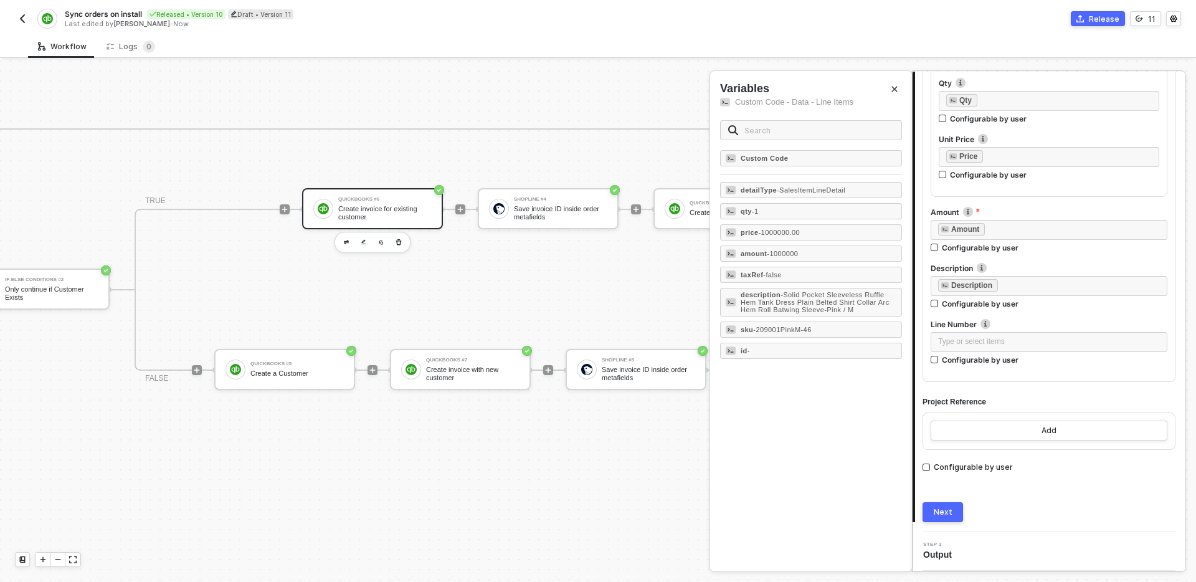
click at [952, 510] on button "Next" at bounding box center [942, 512] width 40 height 20
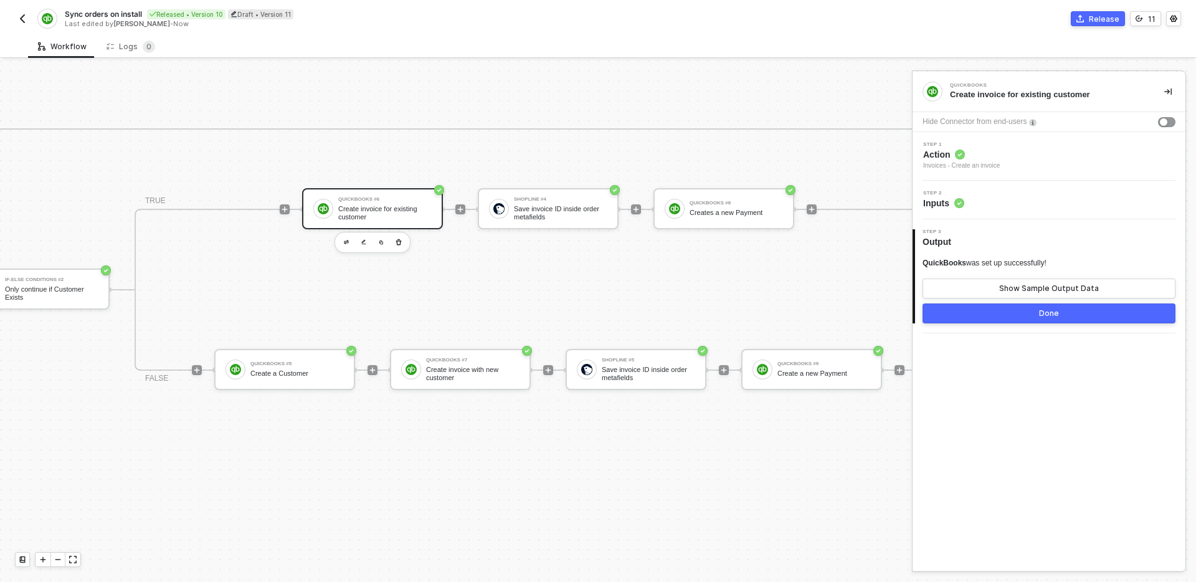
click at [1030, 316] on button "Done" at bounding box center [1048, 313] width 253 height 20
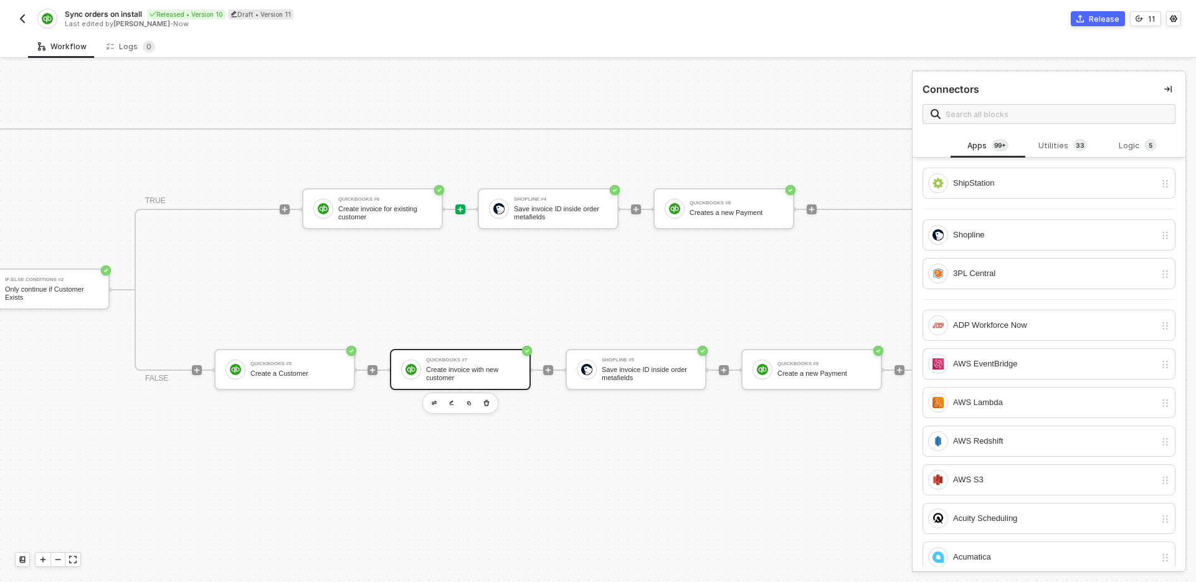
click at [453, 380] on div "Create invoice with new customer" at bounding box center [472, 374] width 93 height 16
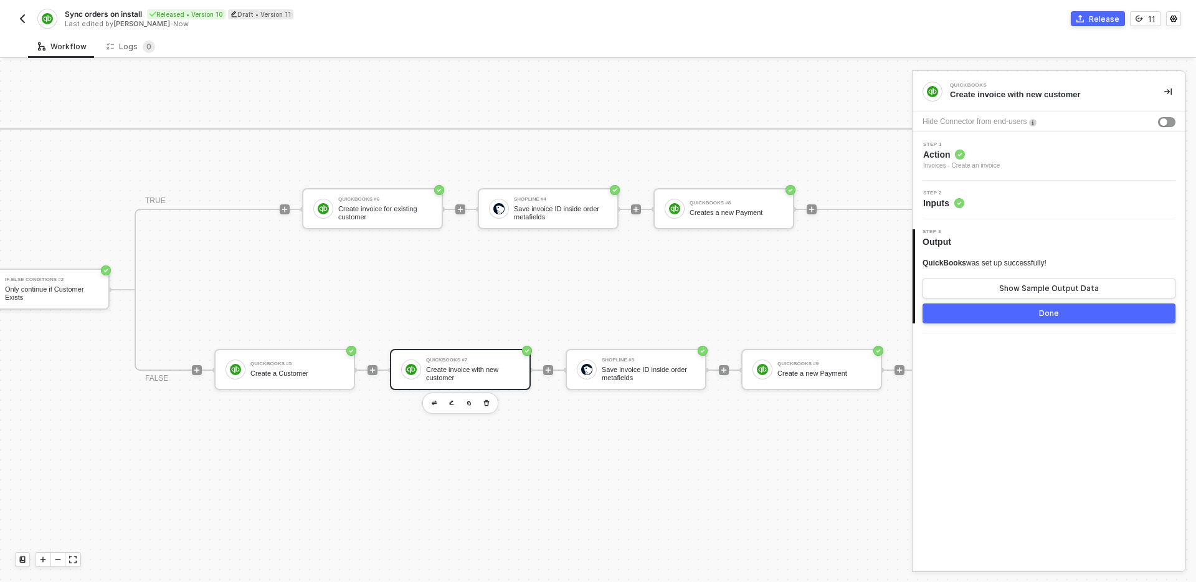
click at [1066, 195] on div "Step 2 Inputs" at bounding box center [1051, 200] width 270 height 19
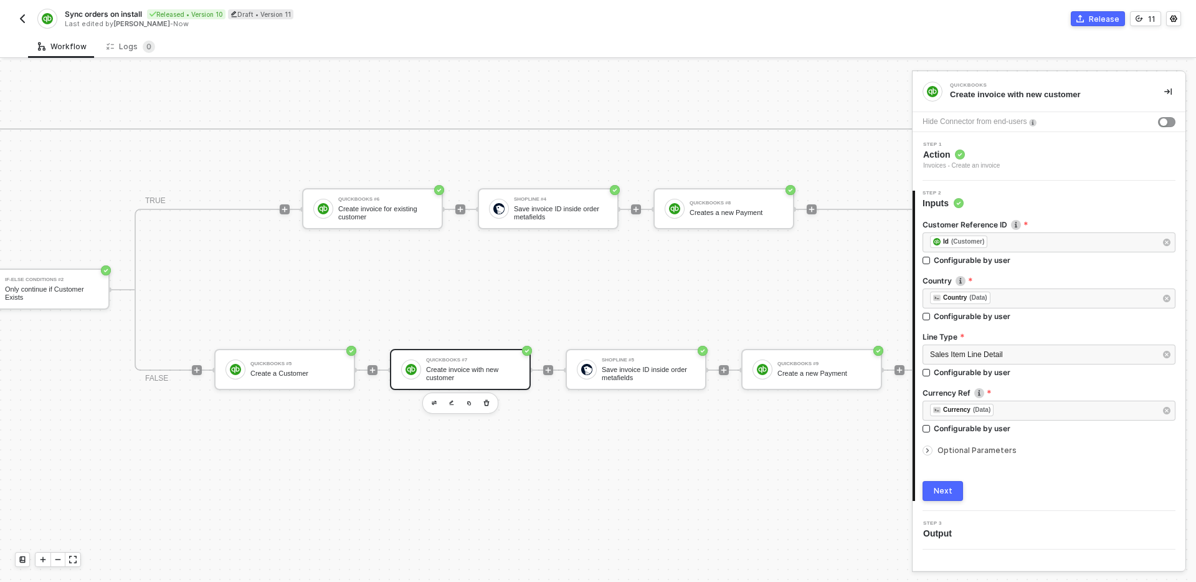
click at [977, 448] on span "Optional Parameters" at bounding box center [976, 449] width 79 height 9
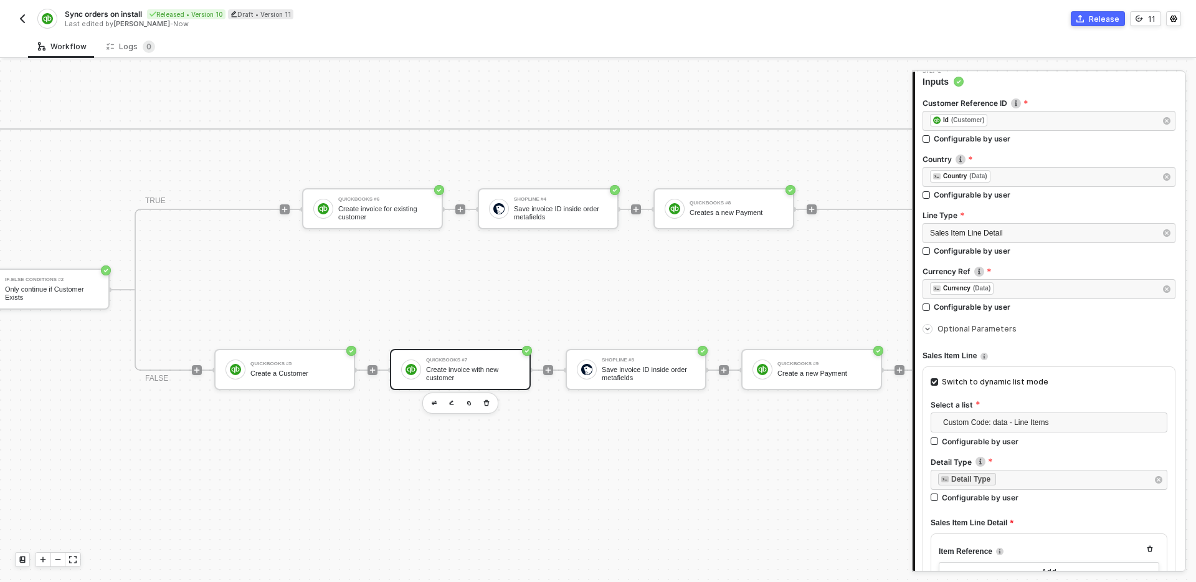
scroll to position [150, 0]
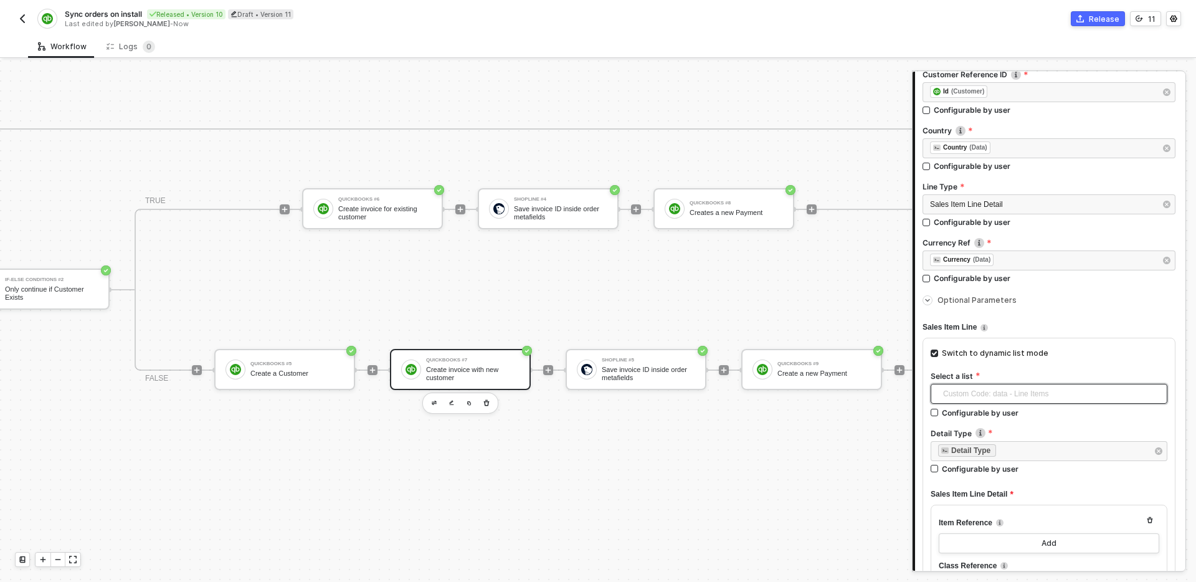
click at [1078, 396] on span "Custom Code: data - Line Items" at bounding box center [1051, 393] width 217 height 19
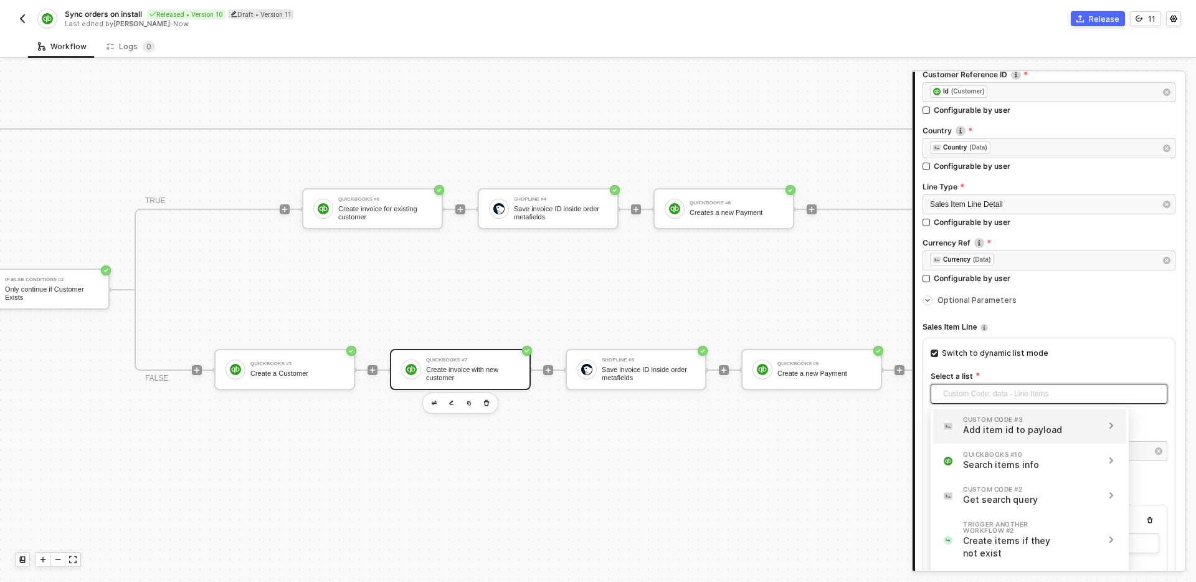
click at [1023, 425] on div "Add item id to payload" at bounding box center [1014, 430] width 103 height 12
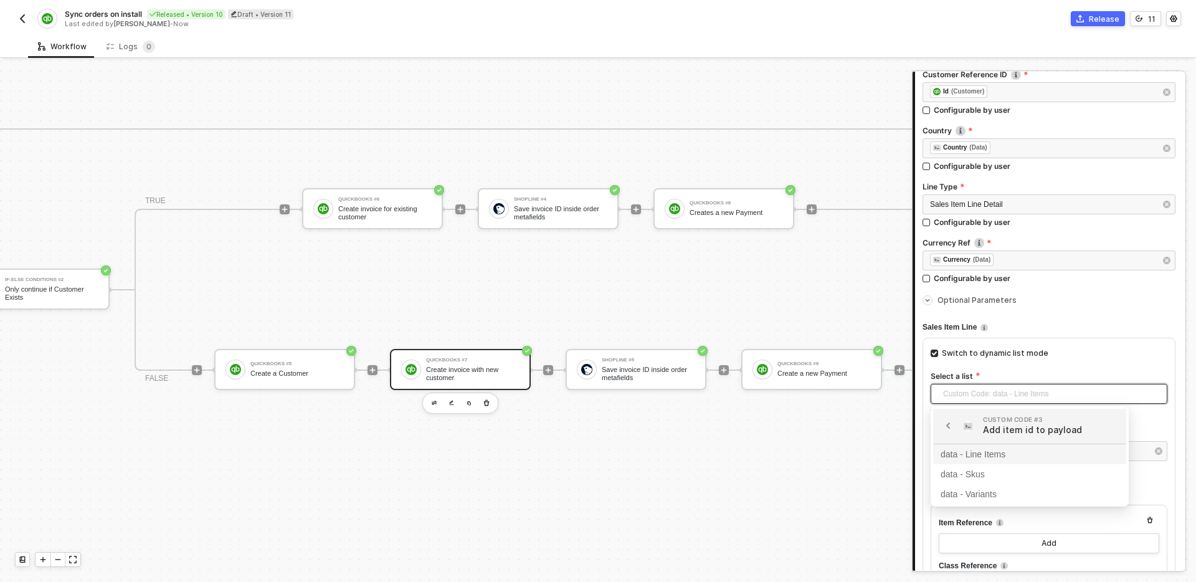
click at [962, 455] on div "data - Line Items" at bounding box center [1030, 454] width 178 height 14
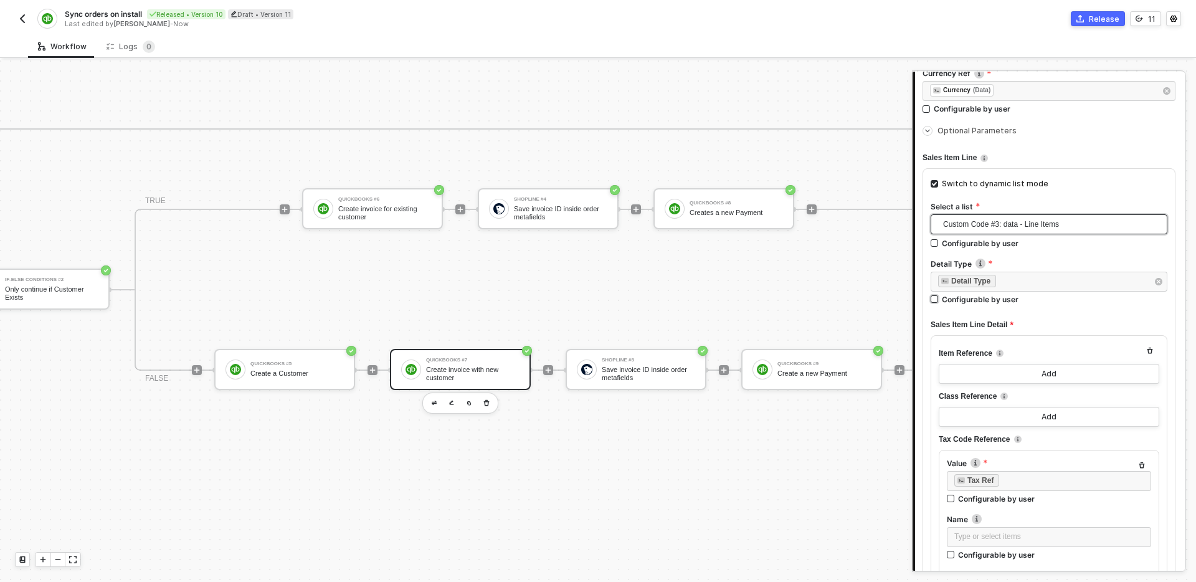
scroll to position [353, 0]
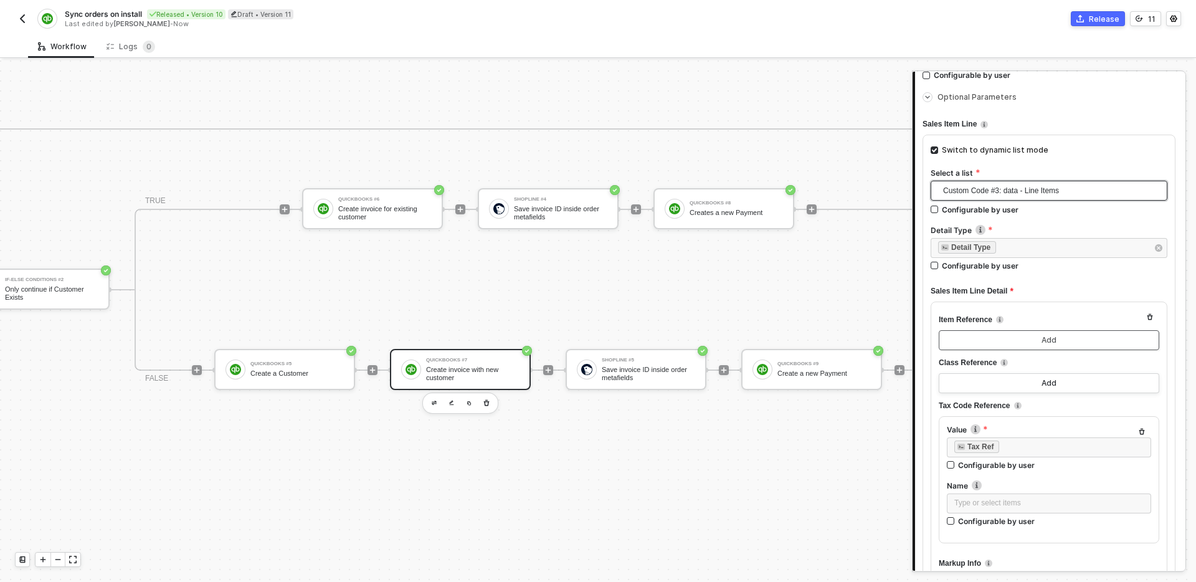
click at [1063, 342] on button "Add" at bounding box center [1049, 340] width 220 height 20
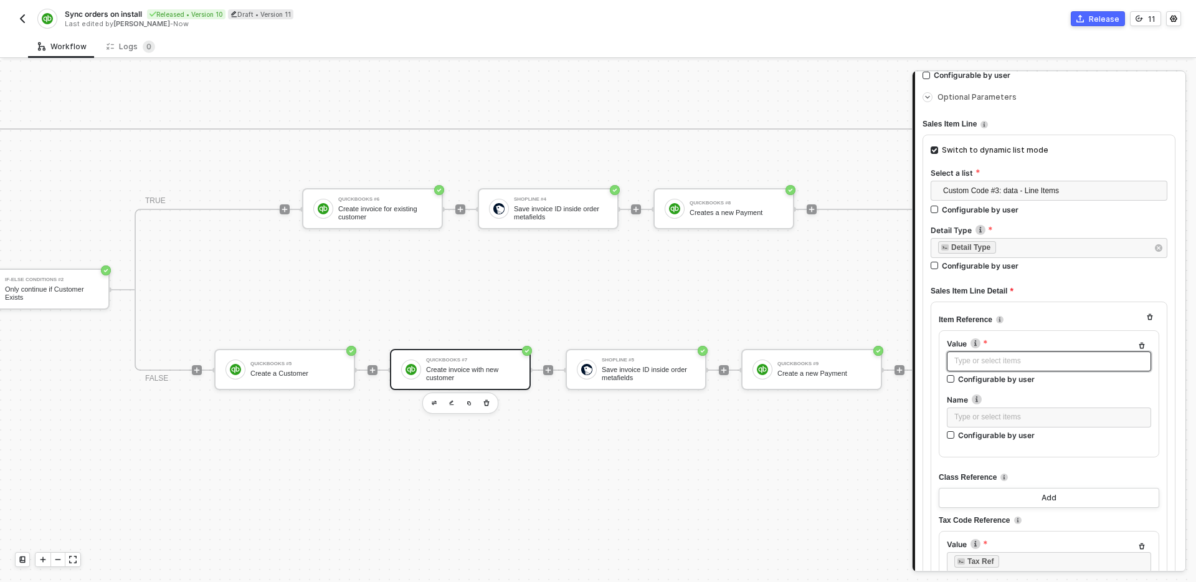
click at [1022, 364] on div "Type or select items ﻿" at bounding box center [1048, 361] width 189 height 12
click at [1060, 332] on div "Value Type or select items ﻿ Configurable by user Name Type or select items ﻿ C…" at bounding box center [1049, 393] width 220 height 127
click at [1053, 363] on div "Type or select items ﻿" at bounding box center [1048, 361] width 189 height 12
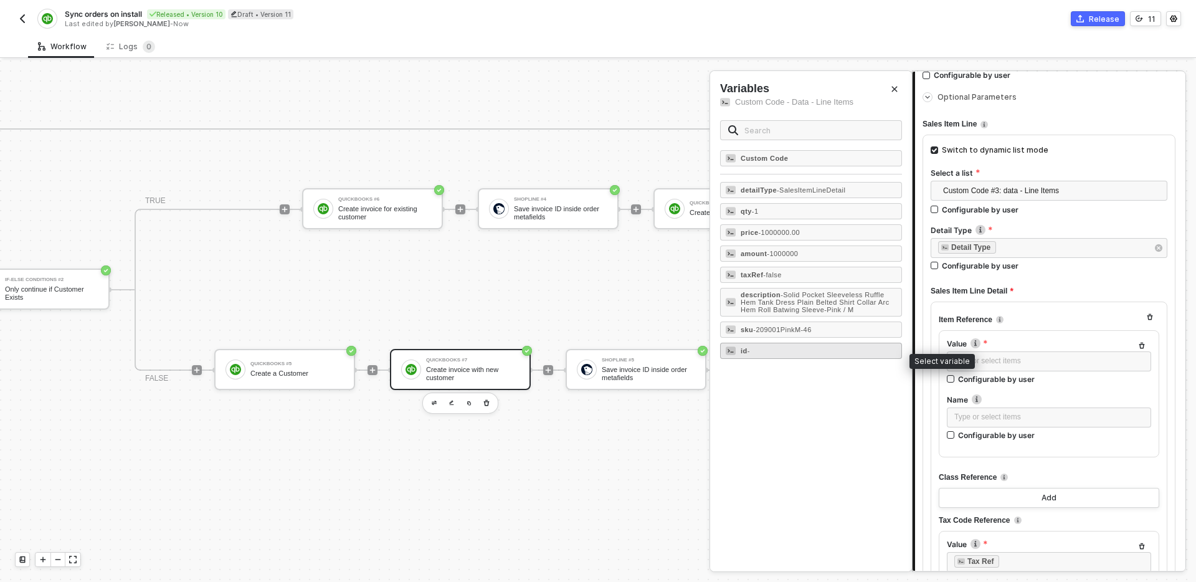
click at [827, 359] on div "id -" at bounding box center [811, 351] width 182 height 16
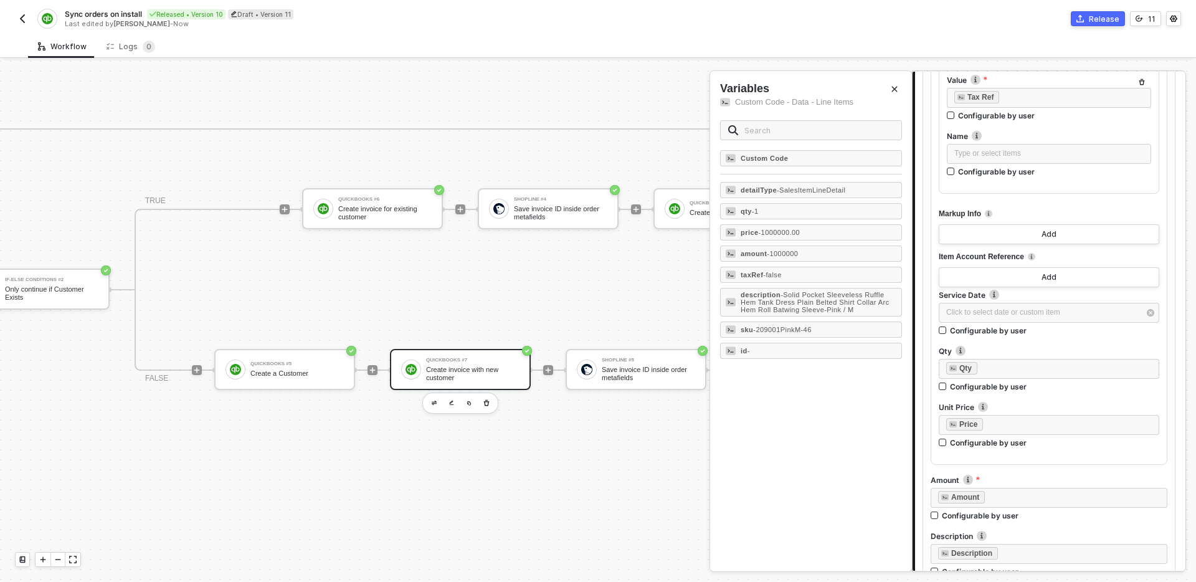
scroll to position [1085, 0]
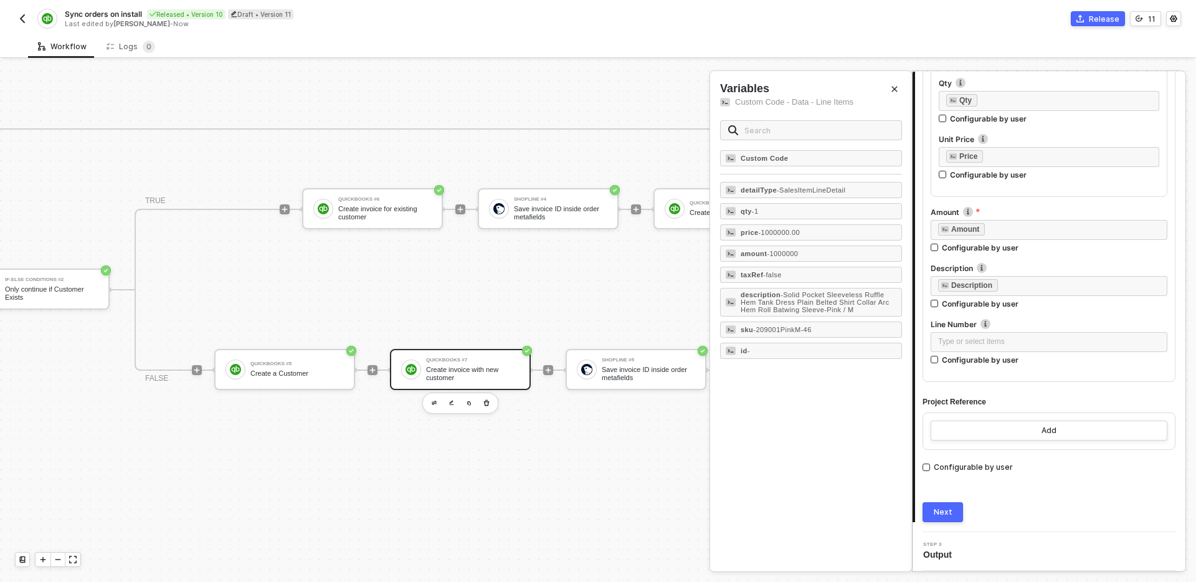
click at [949, 511] on div "Next" at bounding box center [943, 512] width 19 height 10
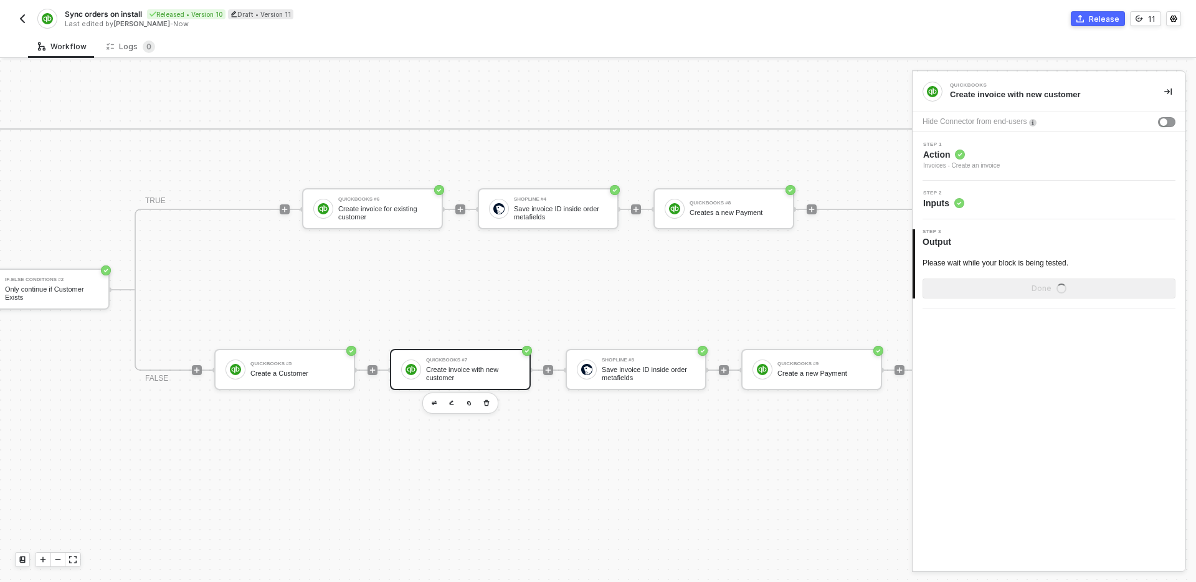
scroll to position [0, 0]
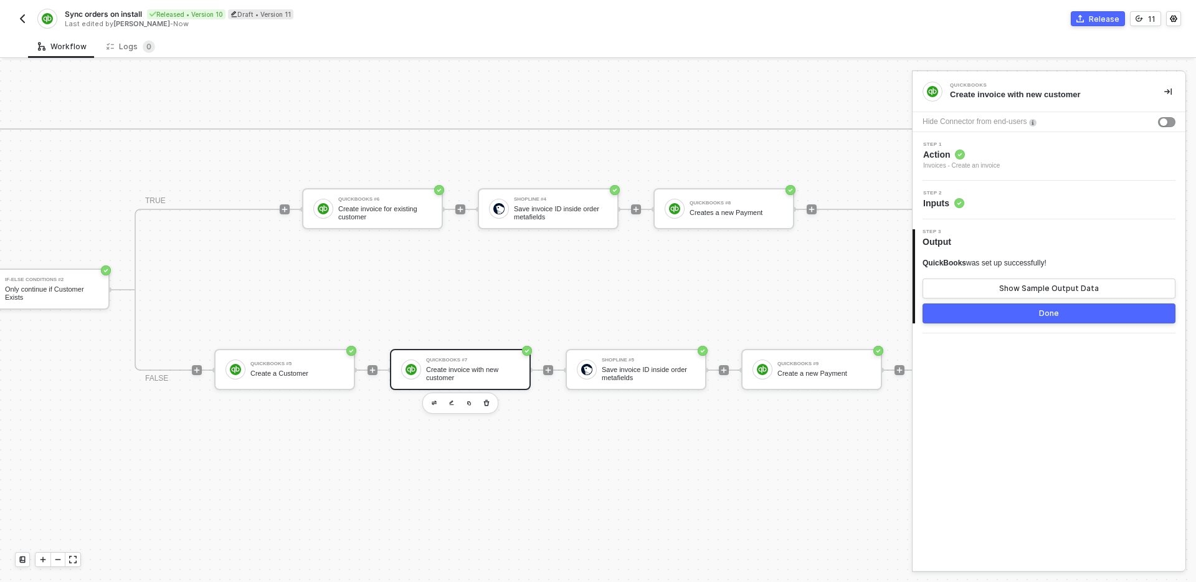
click at [1024, 318] on button "Done" at bounding box center [1048, 313] width 253 height 20
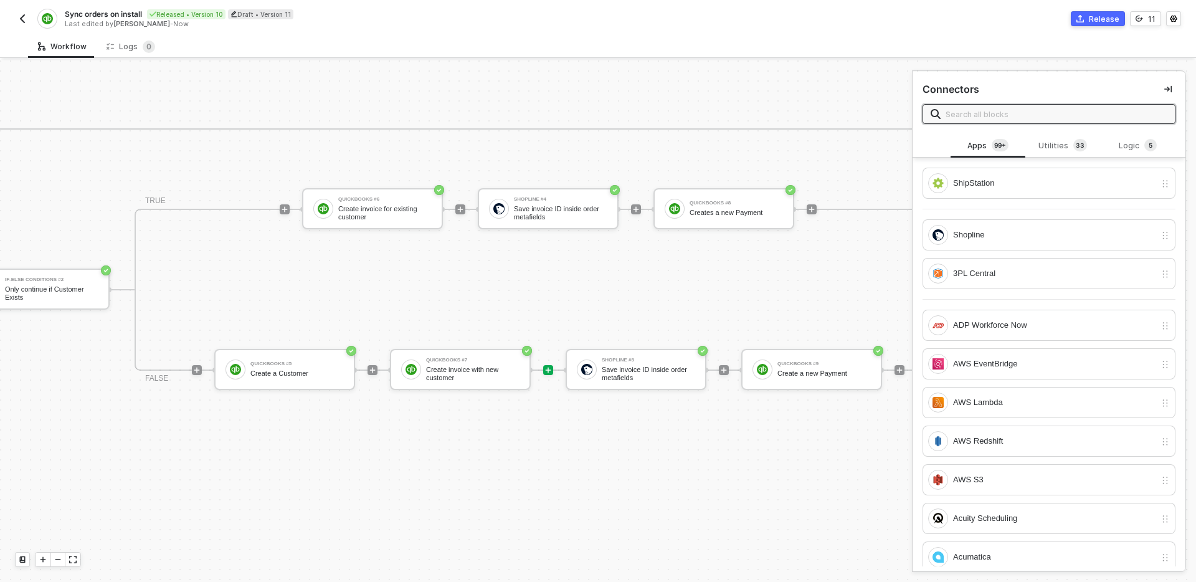
click at [1089, 16] on button "Release" at bounding box center [1098, 18] width 54 height 15
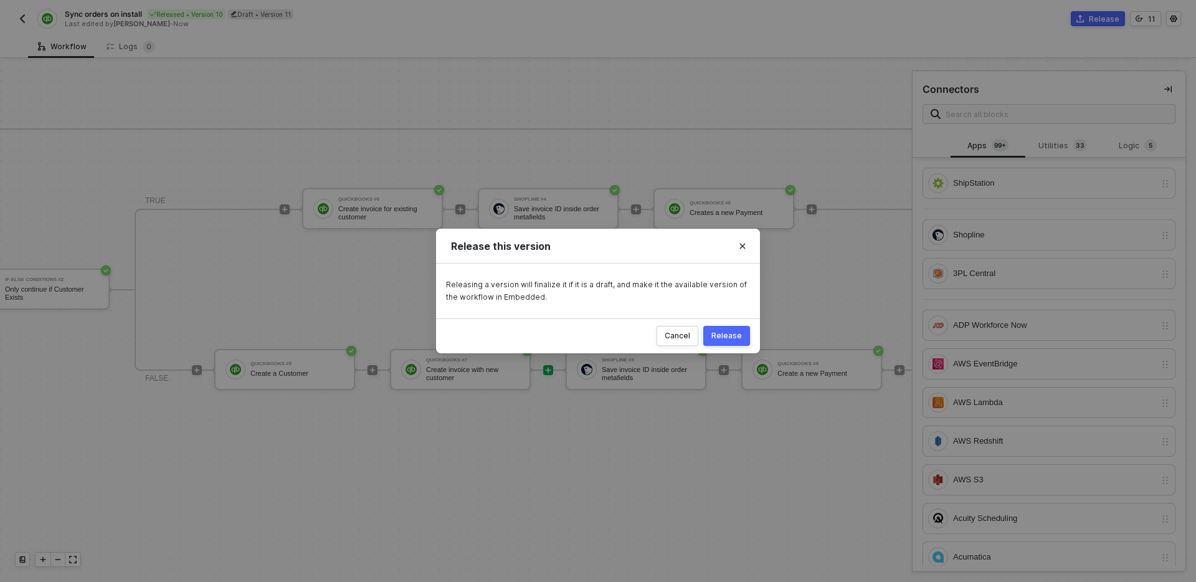
click at [731, 329] on button "Release" at bounding box center [726, 336] width 47 height 20
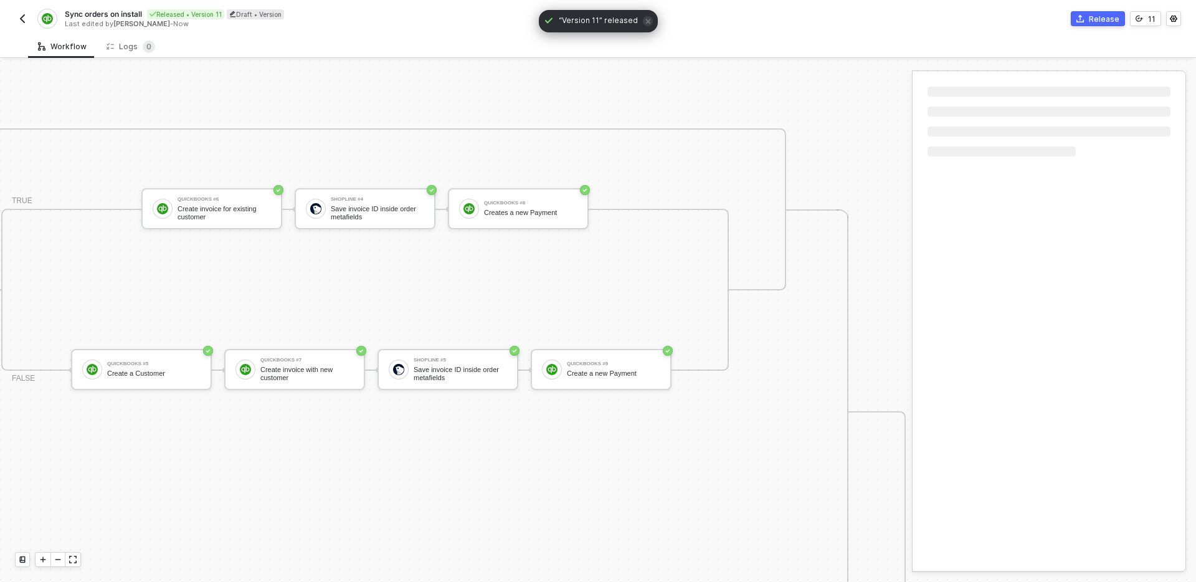
scroll to position [341, 2717]
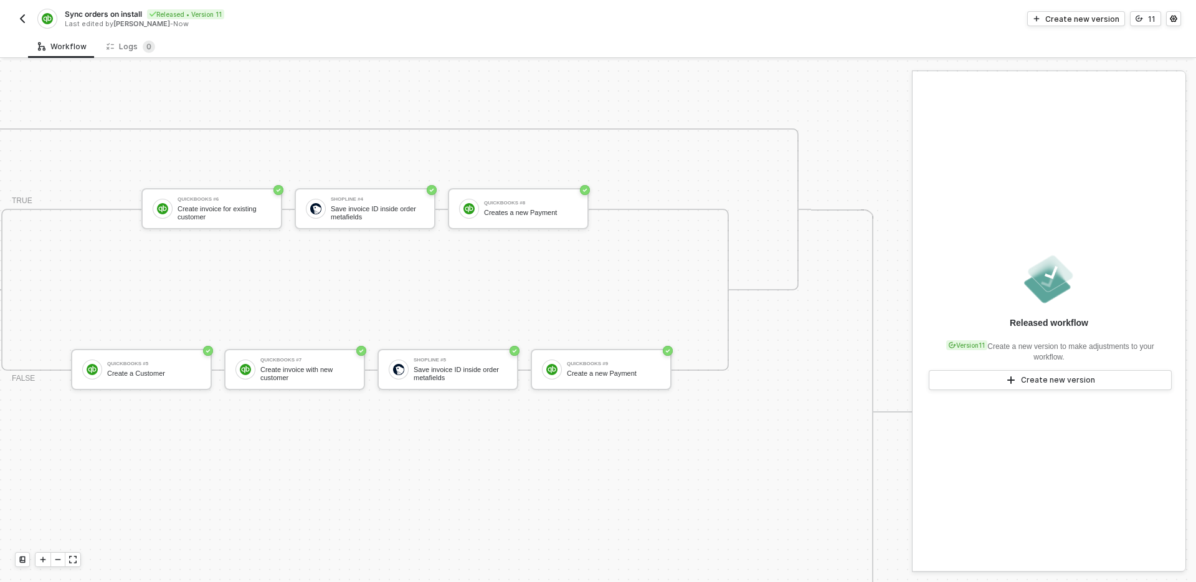
click at [20, 17] on img "button" at bounding box center [22, 19] width 10 height 10
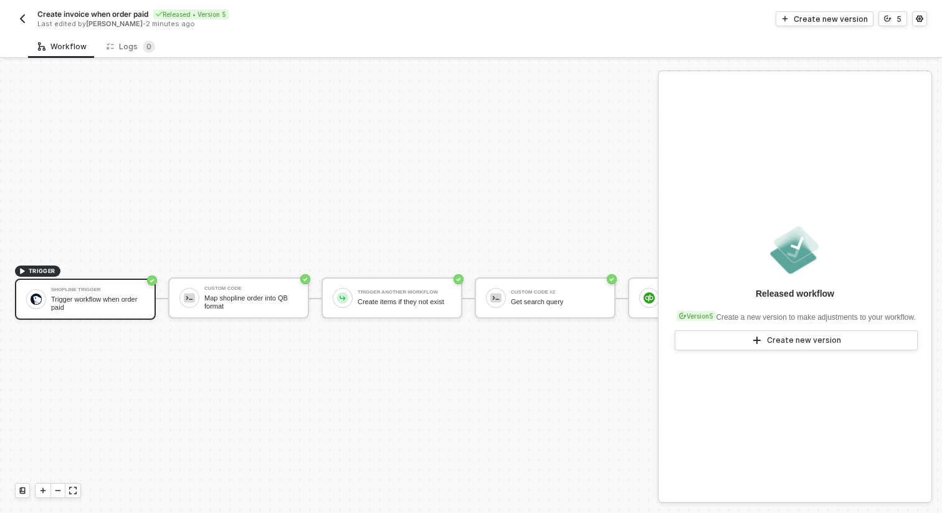
scroll to position [23, 0]
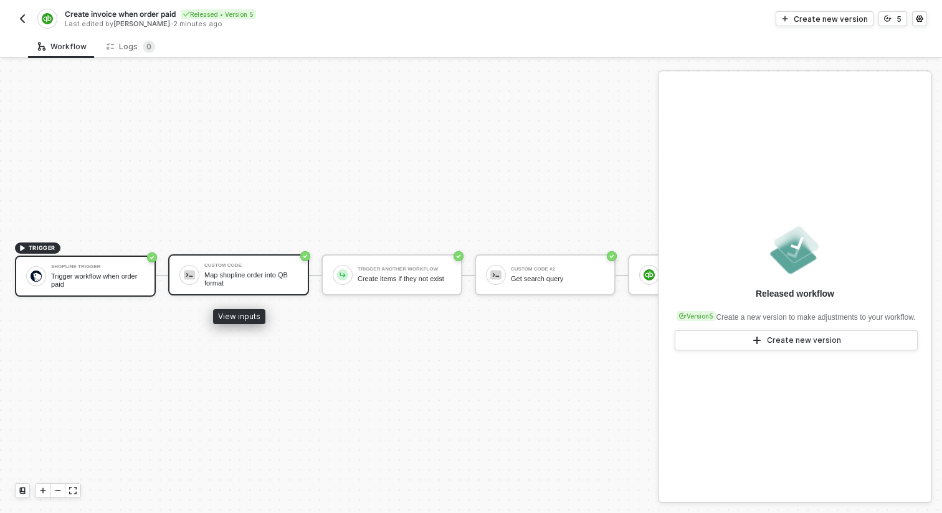
click at [272, 269] on div "Custom Code Map shopline order into QB format" at bounding box center [250, 275] width 93 height 24
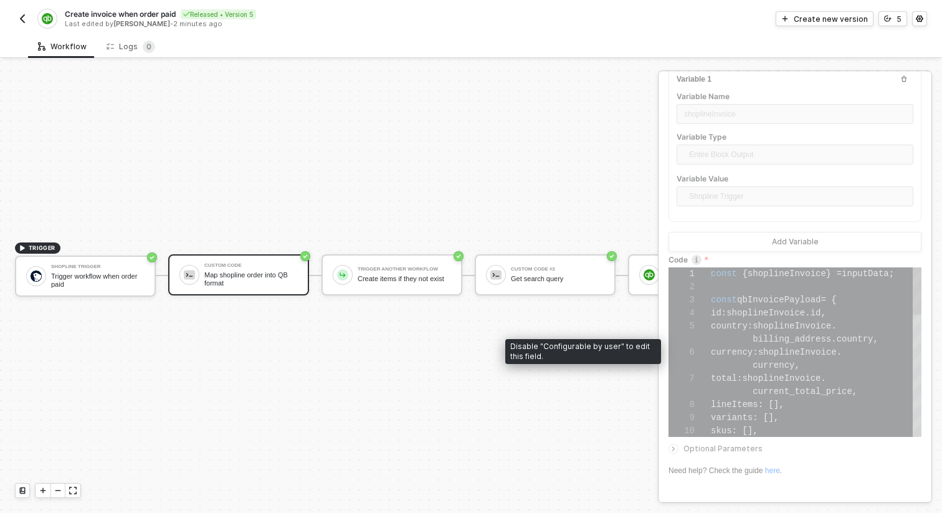
scroll to position [65, 73]
click at [787, 361] on span "currency" at bounding box center [773, 365] width 42 height 10
type textarea "const { shoplineInvoice } = inputData; const qbInvoicePayload = { id: [DOMAIN_N…"
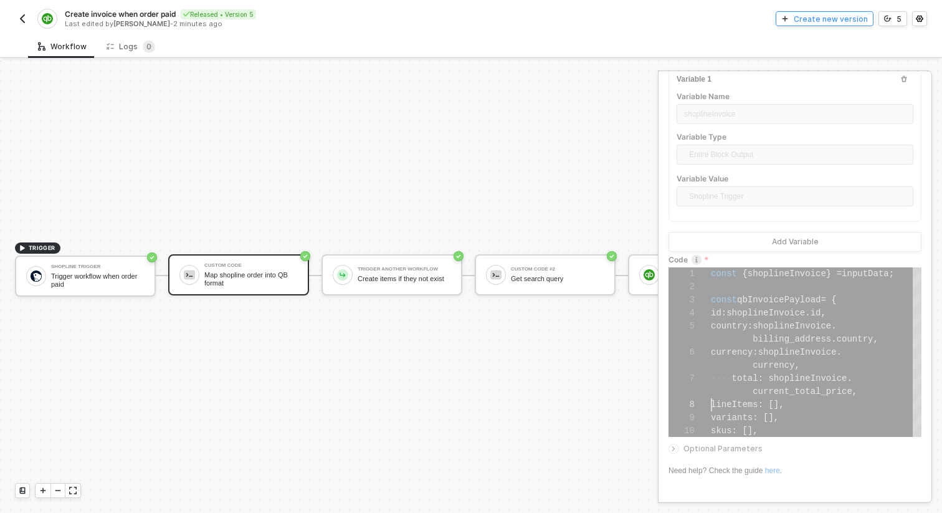
click at [850, 24] on div "Create new version" at bounding box center [831, 19] width 74 height 11
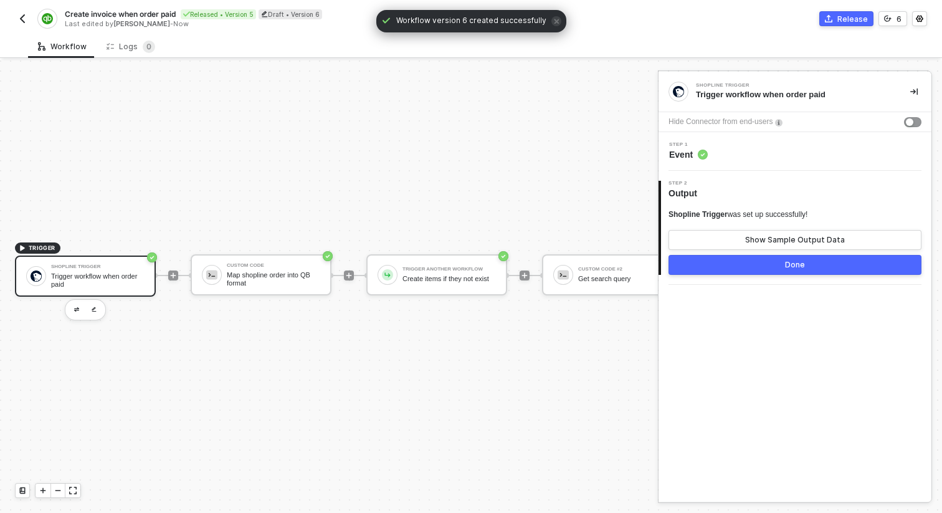
click at [767, 159] on div "Step 1 Event" at bounding box center [796, 151] width 270 height 19
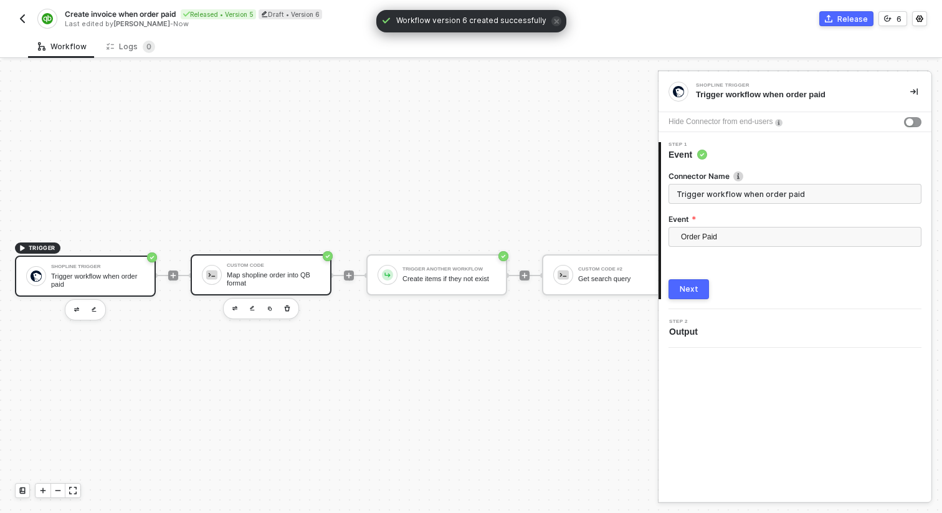
click at [300, 279] on div "Map shopline order into QB format" at bounding box center [273, 279] width 93 height 16
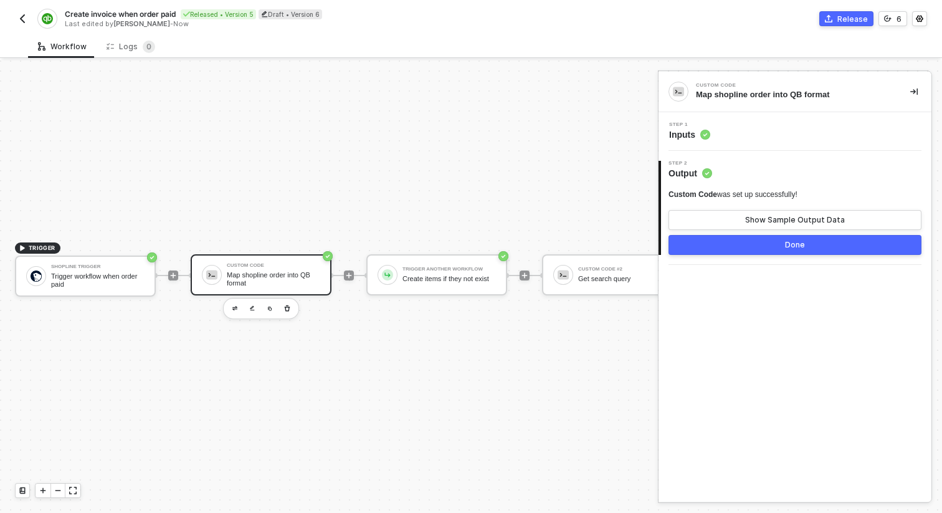
click at [781, 123] on div "Step 1 Inputs" at bounding box center [796, 131] width 270 height 19
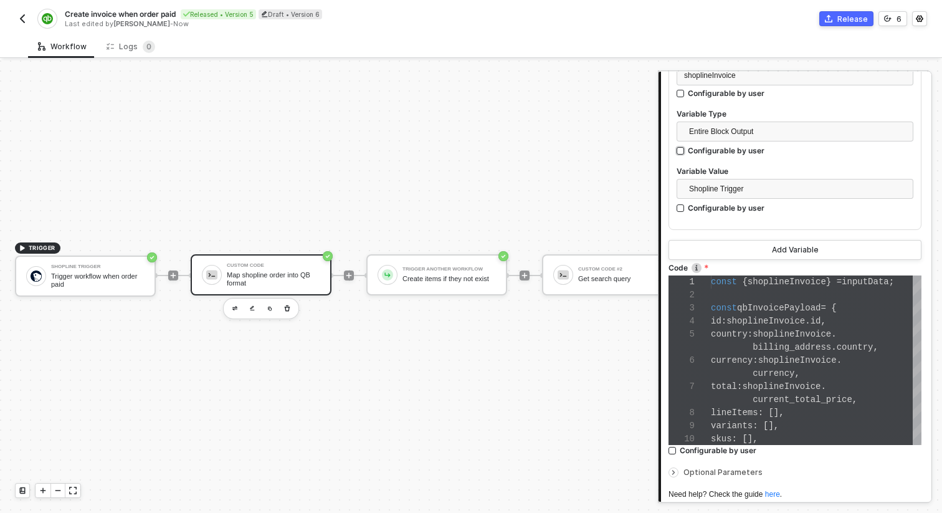
scroll to position [289, 0]
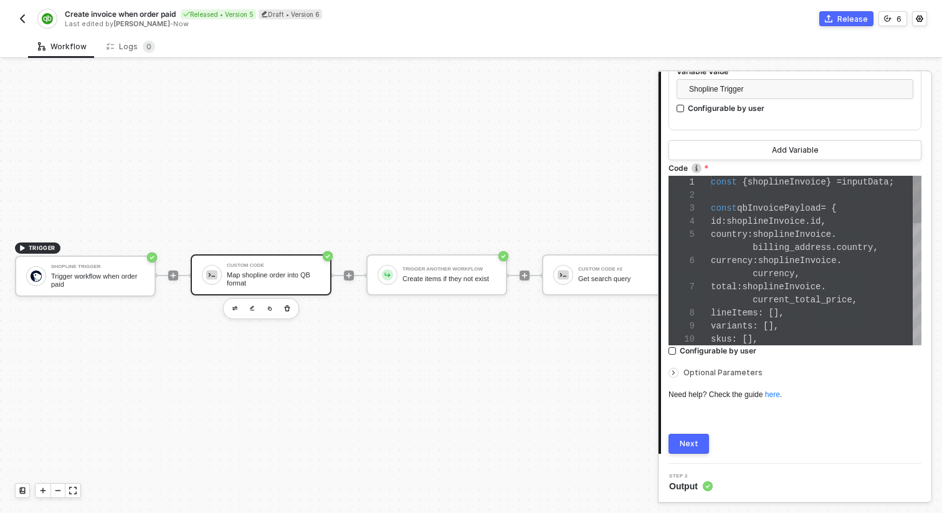
click at [772, 275] on span "currency" at bounding box center [773, 273] width 42 height 10
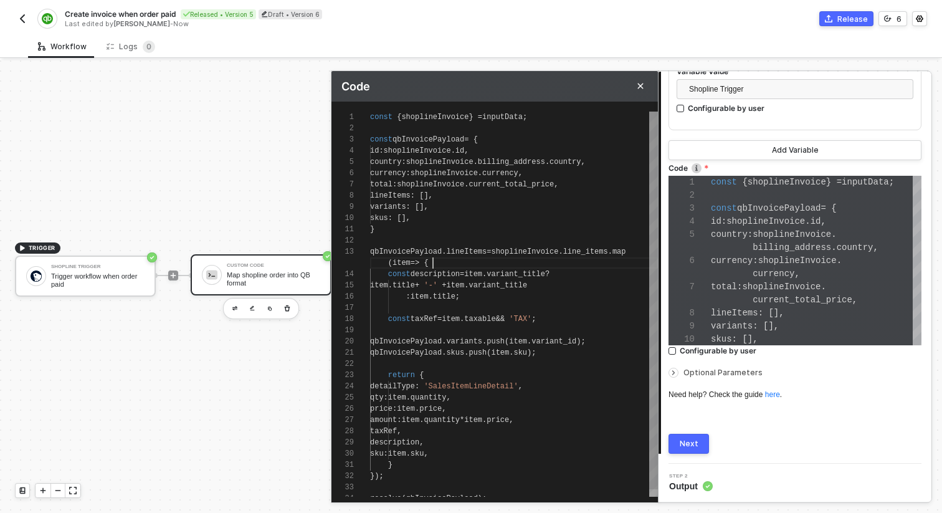
scroll to position [22, 63]
click at [478, 267] on div "const { shoplineInvoice } = inputData ; const qbInvoicePayload = { id : shoplin…" at bounding box center [514, 307] width 288 height 392
type textarea "const { shoplineInvoice } = inputData; const qbInvoicePayload = { id: [DOMAIN_N…"
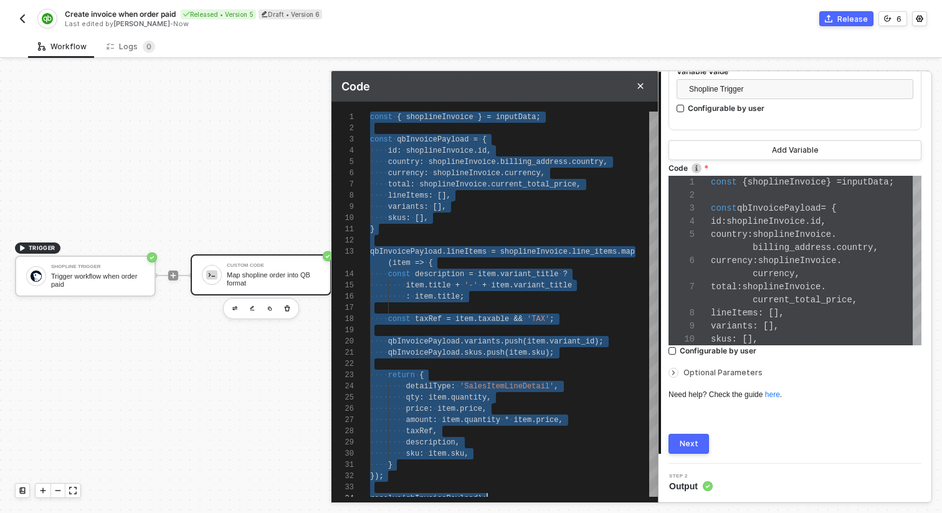
click at [258, 377] on div at bounding box center [471, 286] width 942 height 452
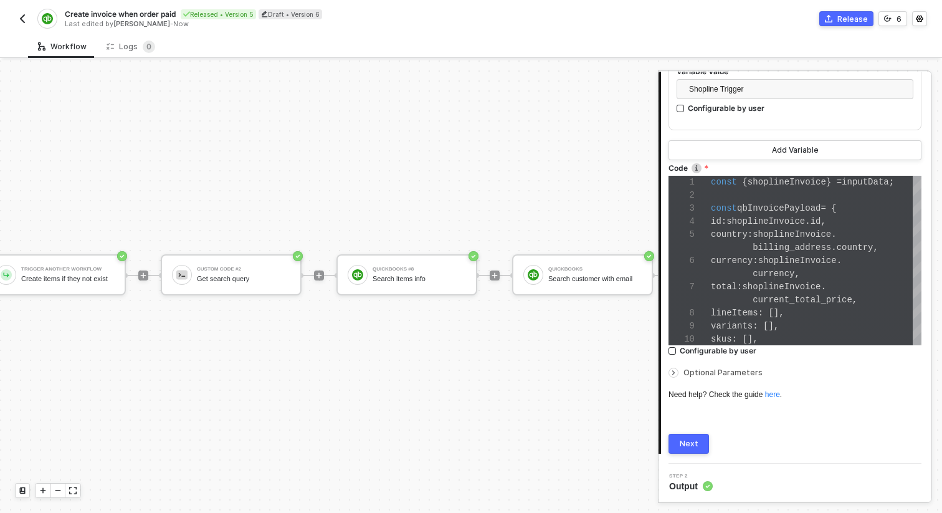
scroll to position [23, 387]
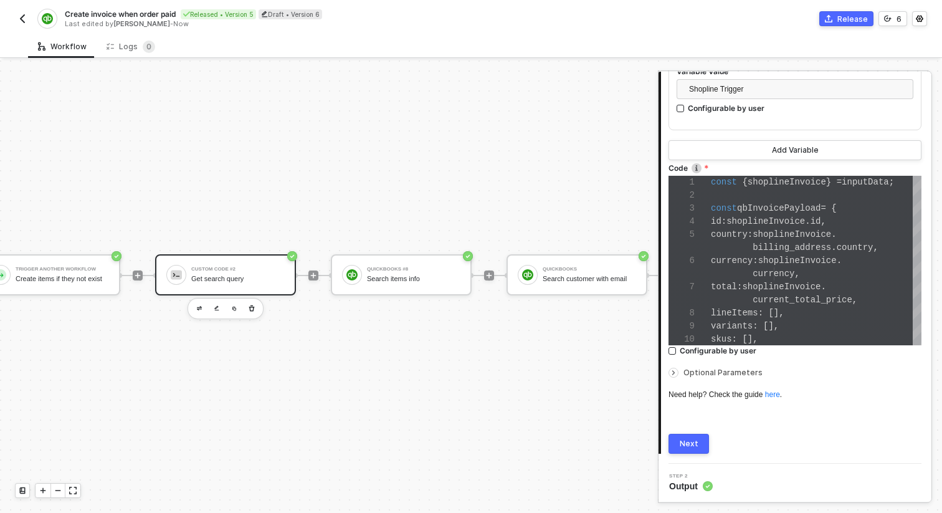
click at [257, 272] on div "Custom Code #2 Get search query" at bounding box center [237, 275] width 93 height 24
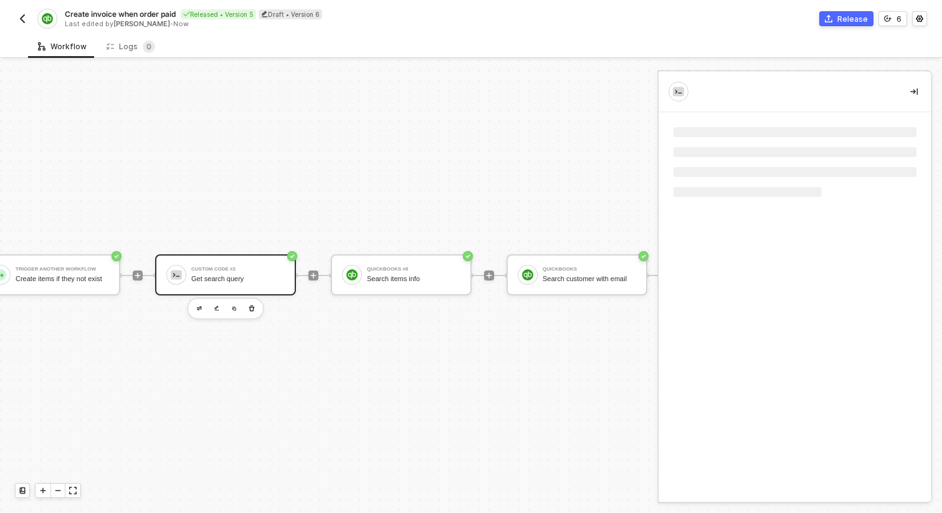
scroll to position [0, 0]
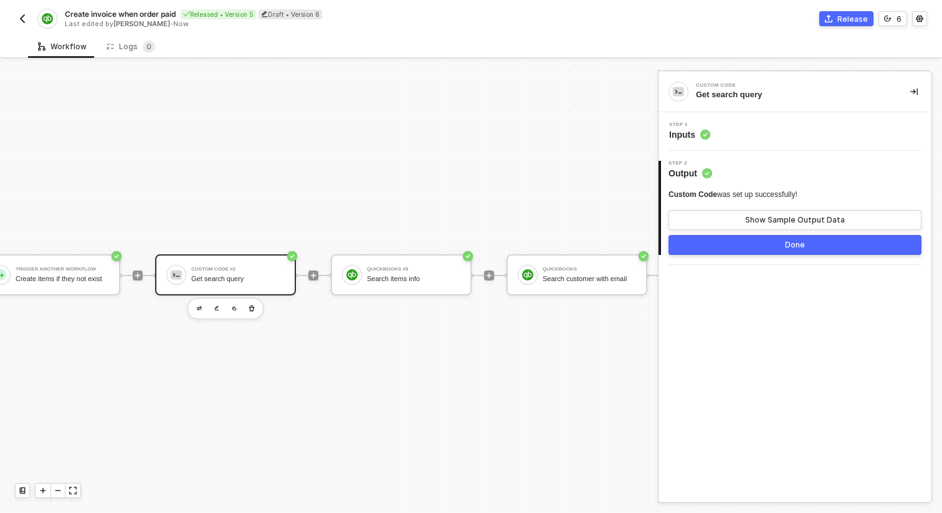
click at [775, 149] on div "Step 1 Inputs" at bounding box center [794, 131] width 273 height 39
click at [766, 131] on div "Step 1 Inputs" at bounding box center [796, 131] width 270 height 19
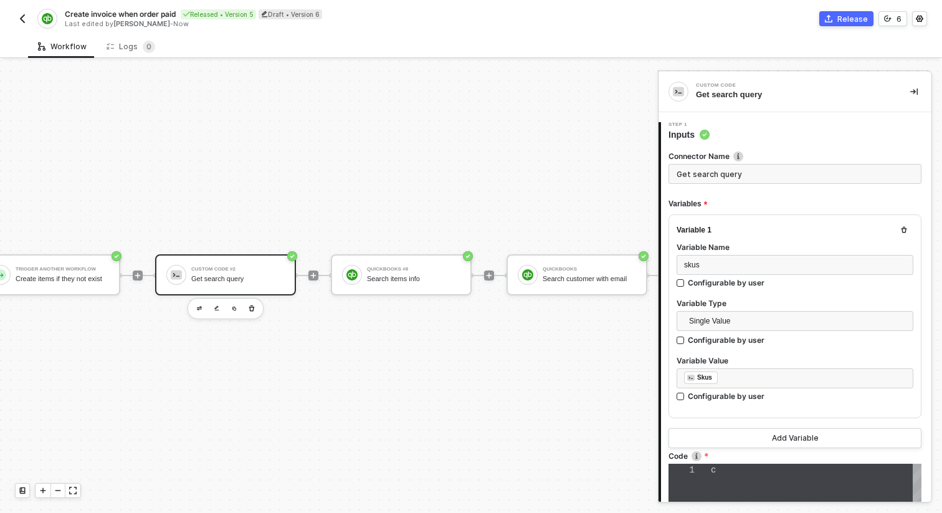
type textarea "const skuStr = [DOMAIN_NAME](s => `'${s}'`).join(','); resolve(`select * from i…"
click at [759, 478] on span "${" at bounding box center [763, 483] width 11 height 10
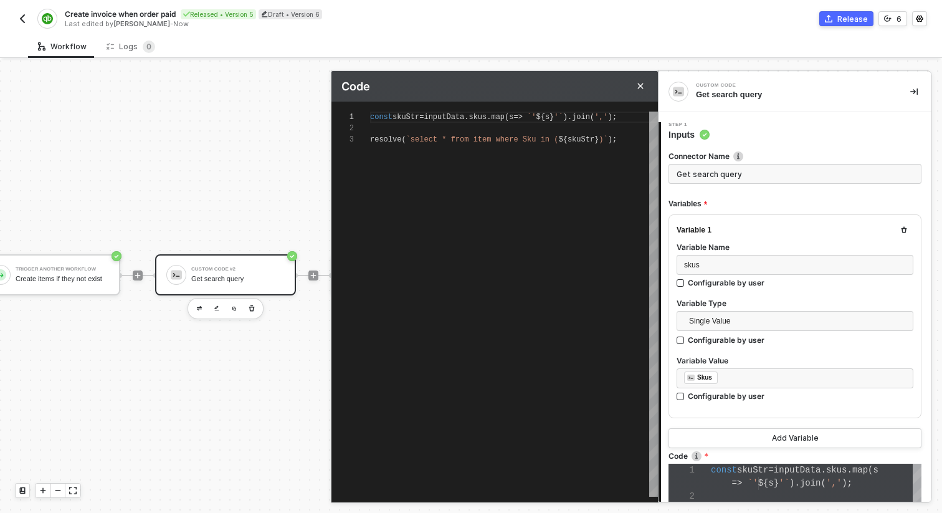
scroll to position [22, 0]
click at [541, 248] on div "const skuStr = inputData . skus . map ( s => `' ${ s } '` ). join ( ',' ); reso…" at bounding box center [514, 303] width 288 height 385
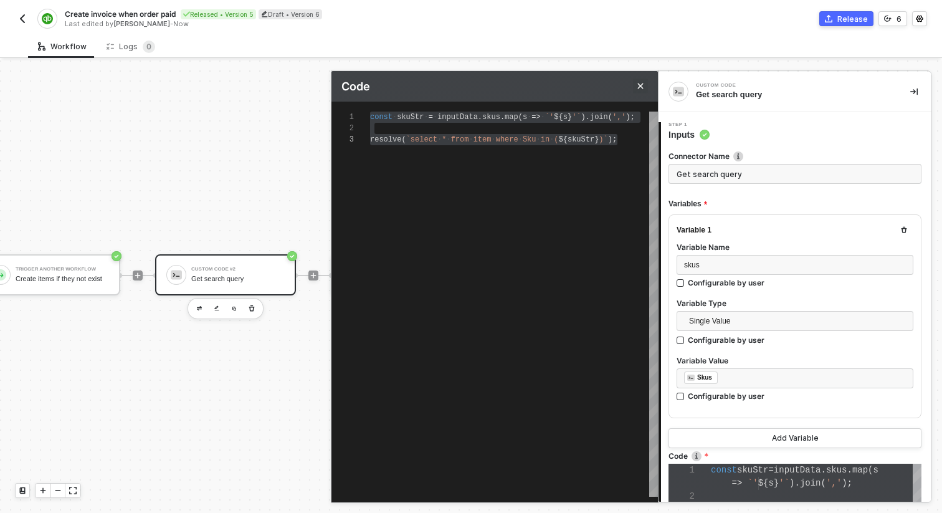
click at [638, 85] on icon "Close" at bounding box center [640, 85] width 7 height 7
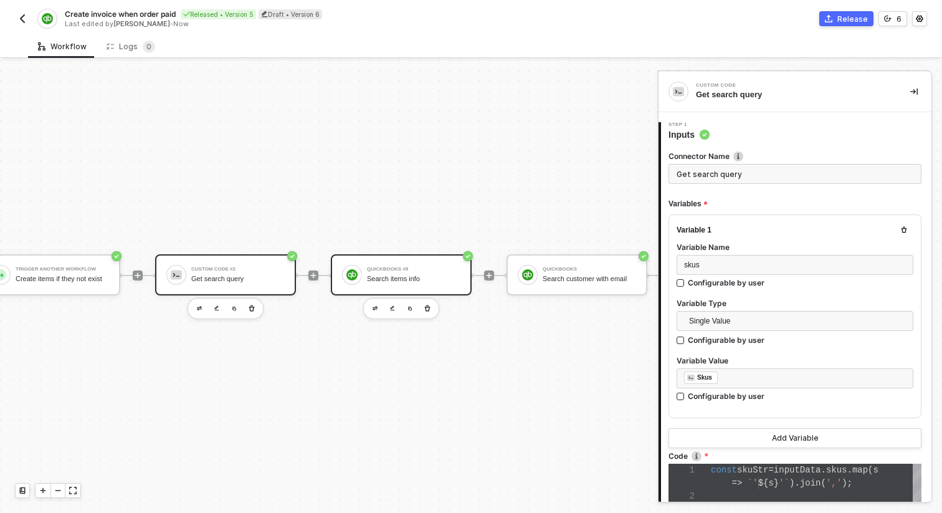
click at [417, 275] on div "Search items info" at bounding box center [413, 279] width 93 height 8
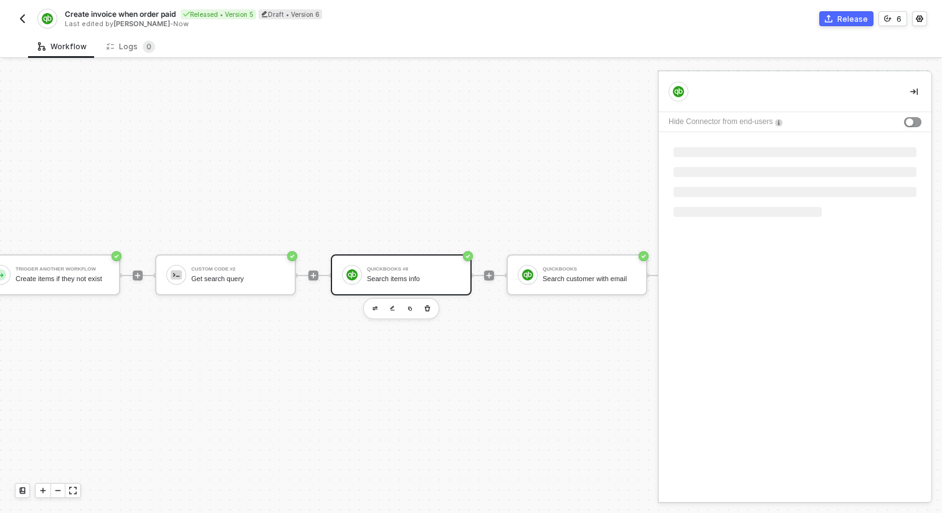
click at [417, 275] on div "Search items info" at bounding box center [413, 279] width 93 height 8
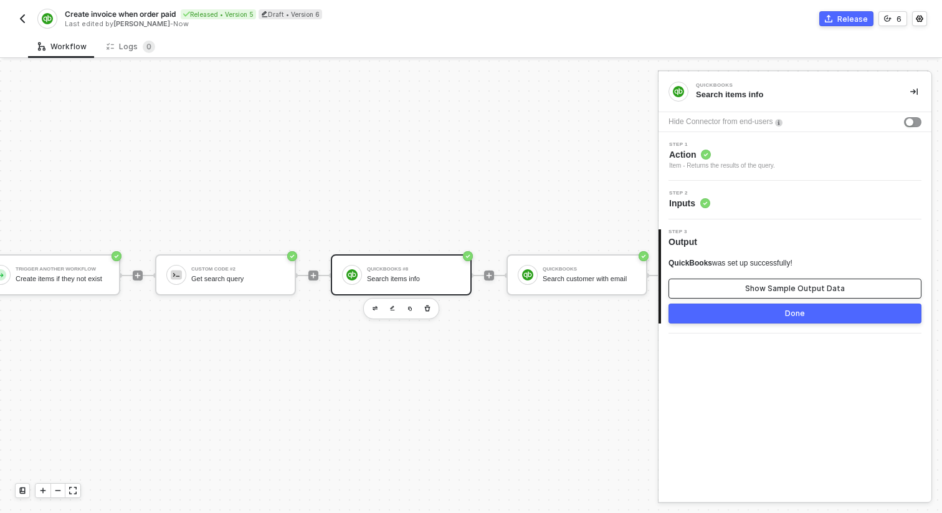
click at [782, 284] on div "Show Sample Output Data" at bounding box center [795, 288] width 100 height 10
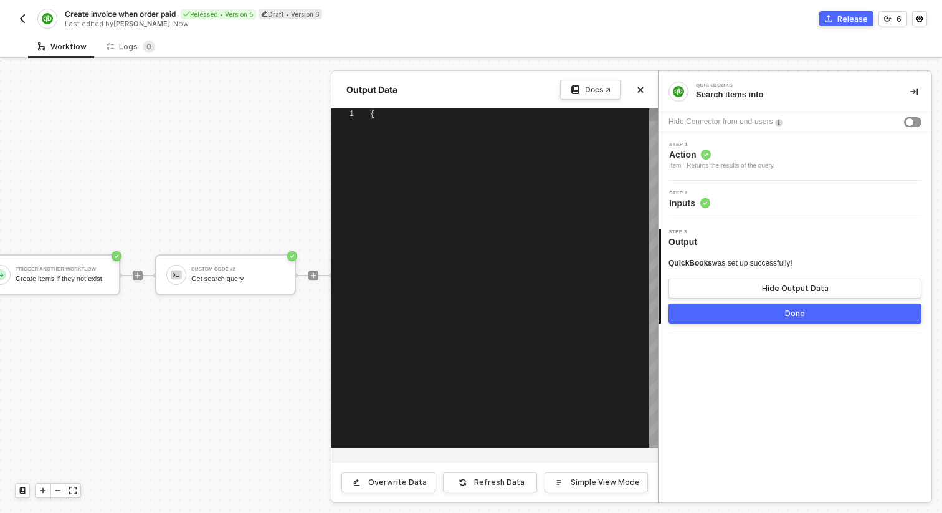
scroll to position [112, 0]
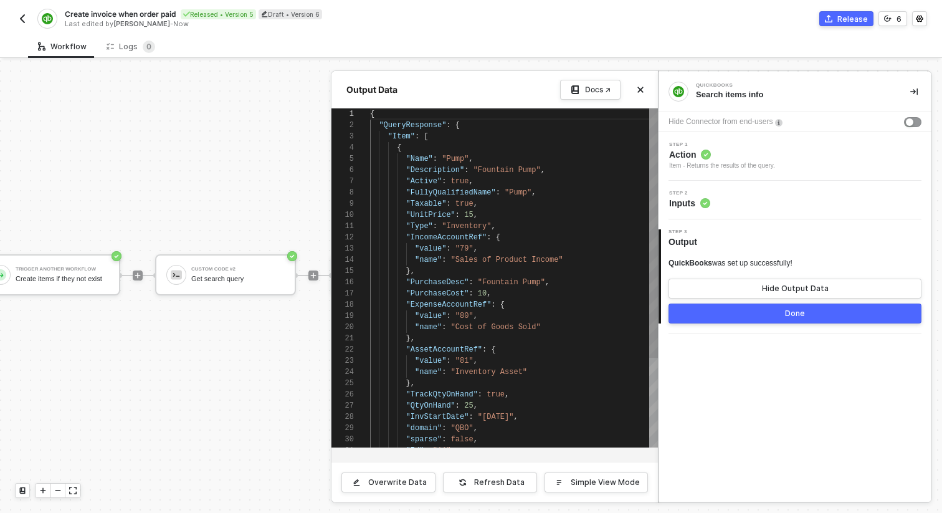
click at [556, 292] on div ""PurchaseCost" : 10 ," at bounding box center [514, 293] width 288 height 11
type textarea "{ "QueryResponse": { "Item": [ { "Name": "Pump", "Description": "Fountain Pump"…"
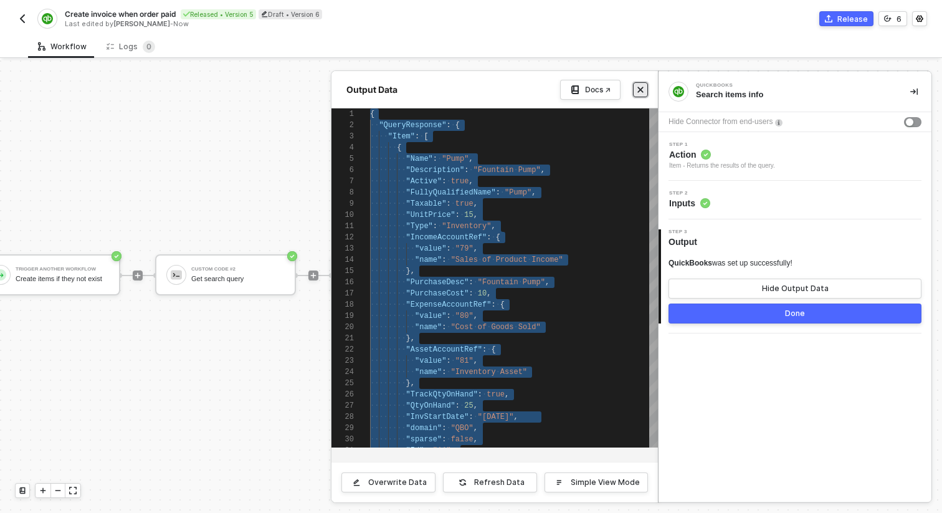
click at [643, 88] on icon "icon-close" at bounding box center [640, 89] width 7 height 7
click at [643, 88] on div "TRIGGER Shopline Trigger Trigger workflow when order paid Custom Code Map shopl…" at bounding box center [743, 274] width 2260 height 475
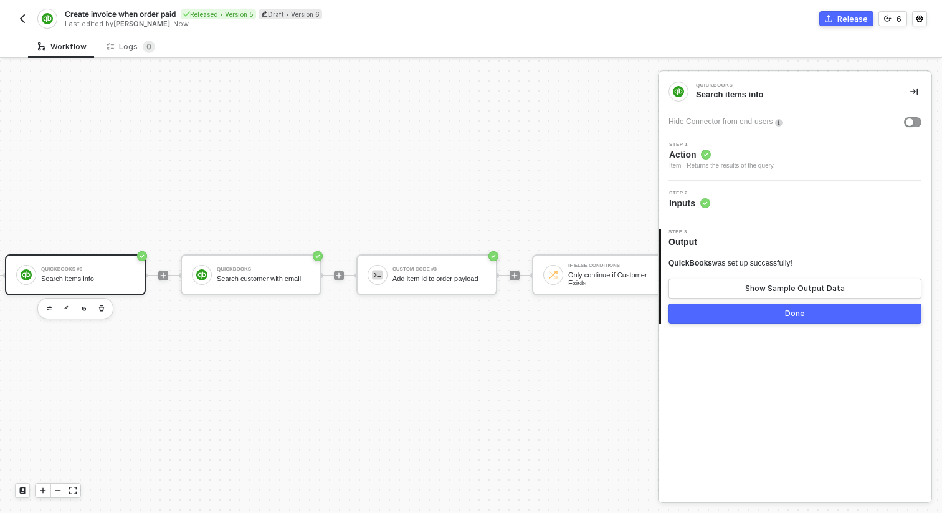
scroll to position [23, 713]
click at [463, 275] on div "Add item id to order payload" at bounding box center [438, 279] width 93 height 8
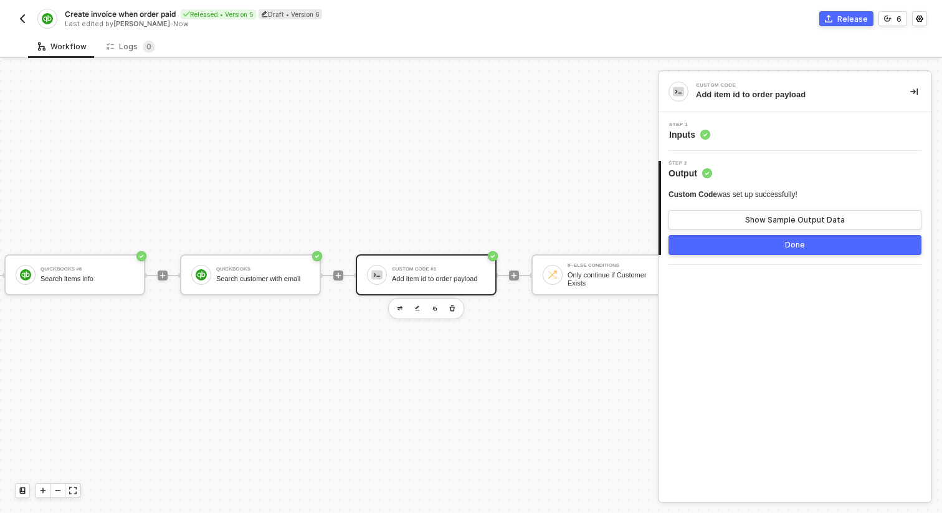
click at [774, 136] on div "Step 1 Inputs" at bounding box center [796, 131] width 270 height 19
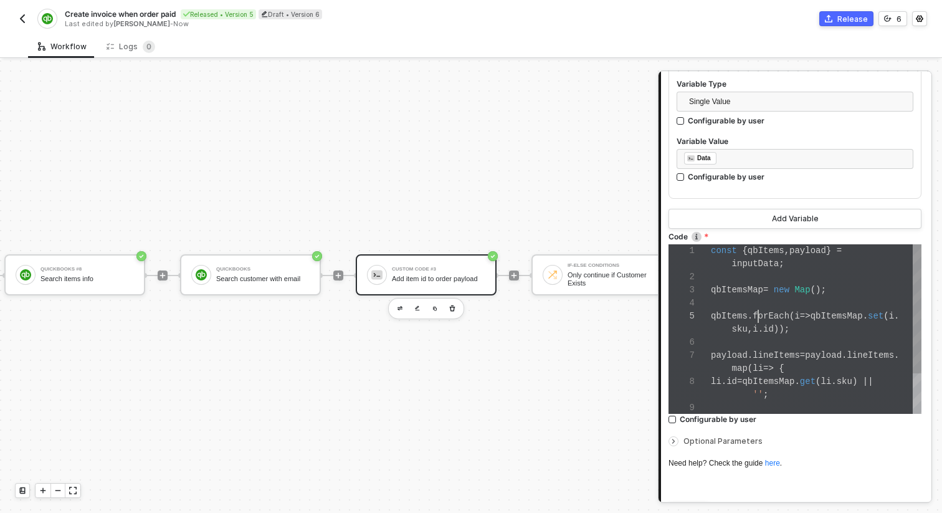
scroll to position [52, 47]
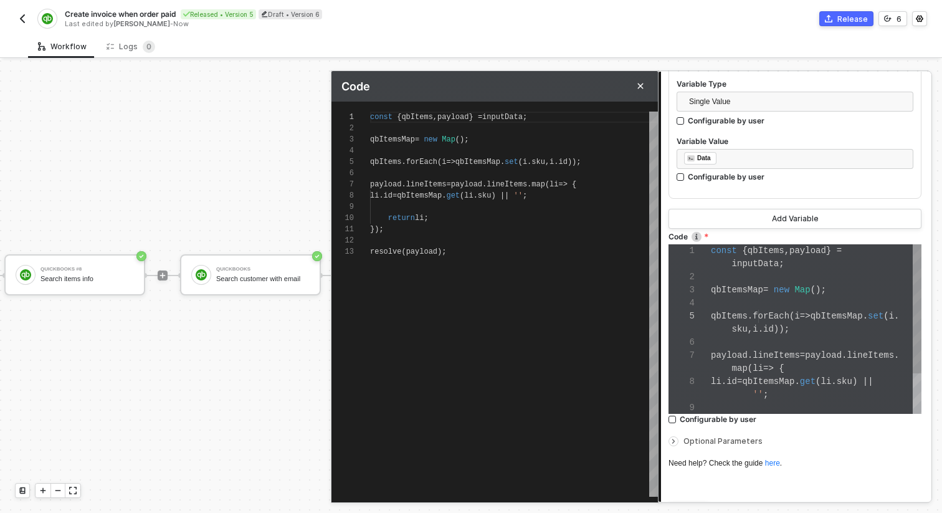
scroll to position [112, 0]
click at [445, 329] on div "const { qbItems , payload } = inputData ; qbItemsMap = new Map (); qbItems . fo…" at bounding box center [514, 303] width 288 height 385
type textarea "const { qbItems, payload } = inputData; qbItemsMap = new Map(); qbItems.forEach…"
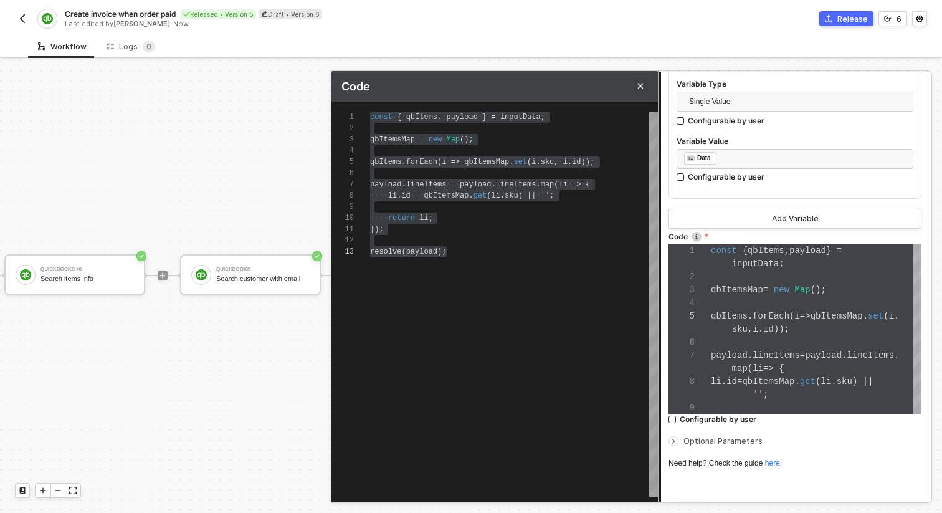
click at [645, 90] on button "Close" at bounding box center [640, 85] width 15 height 15
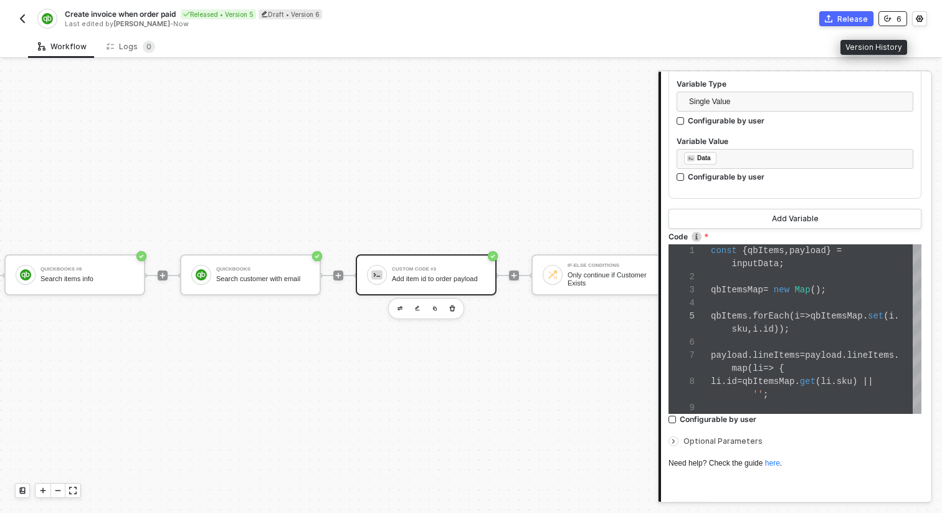
click at [893, 16] on button "6" at bounding box center [892, 18] width 29 height 15
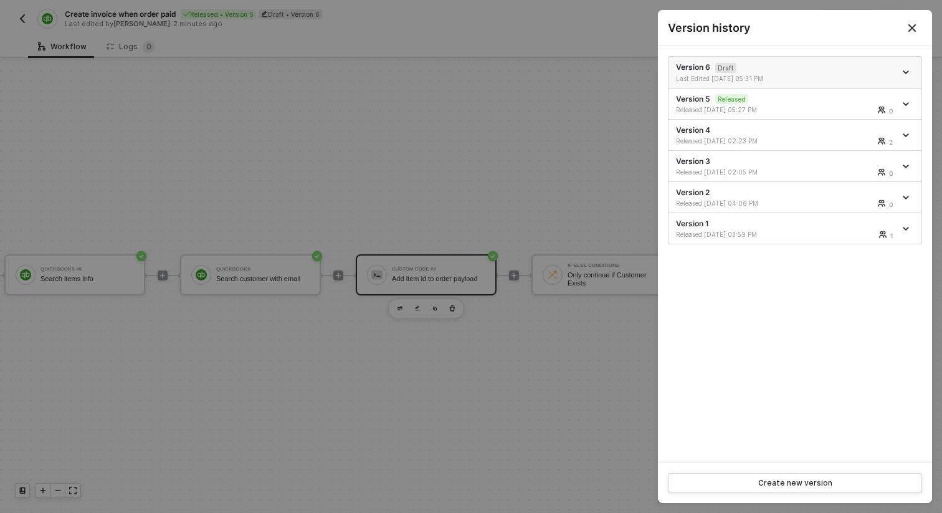
click at [908, 71] on icon "icon-arrow-down" at bounding box center [905, 72] width 5 height 2
click at [853, 141] on div "Delete" at bounding box center [861, 141] width 77 height 12
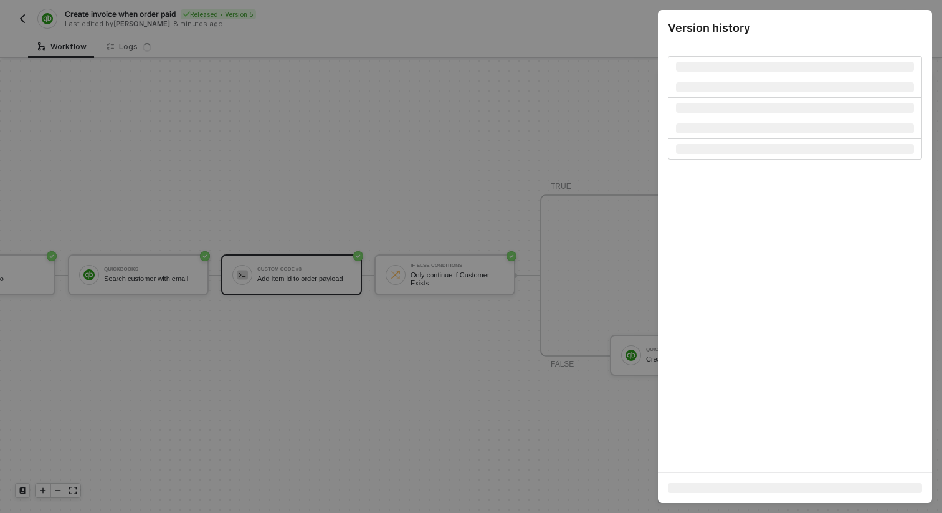
click at [445, 138] on div at bounding box center [471, 256] width 942 height 513
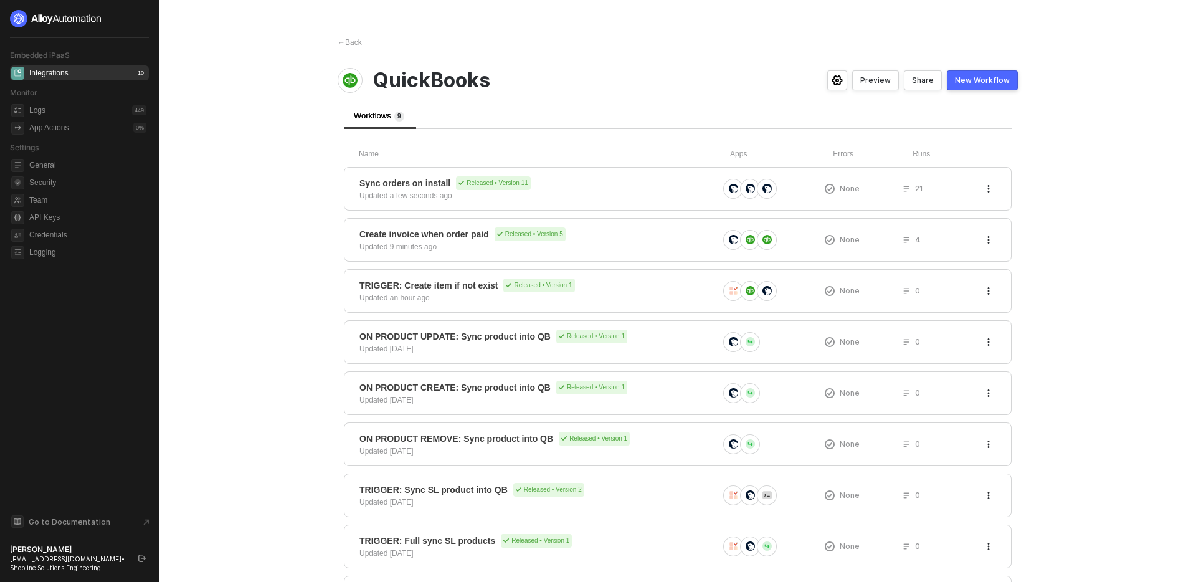
click at [610, 93] on div "← Back QuickBooks Preview Share New Workflow Workflows 9 Name Apps Errors Runs …" at bounding box center [678, 328] width 710 height 657
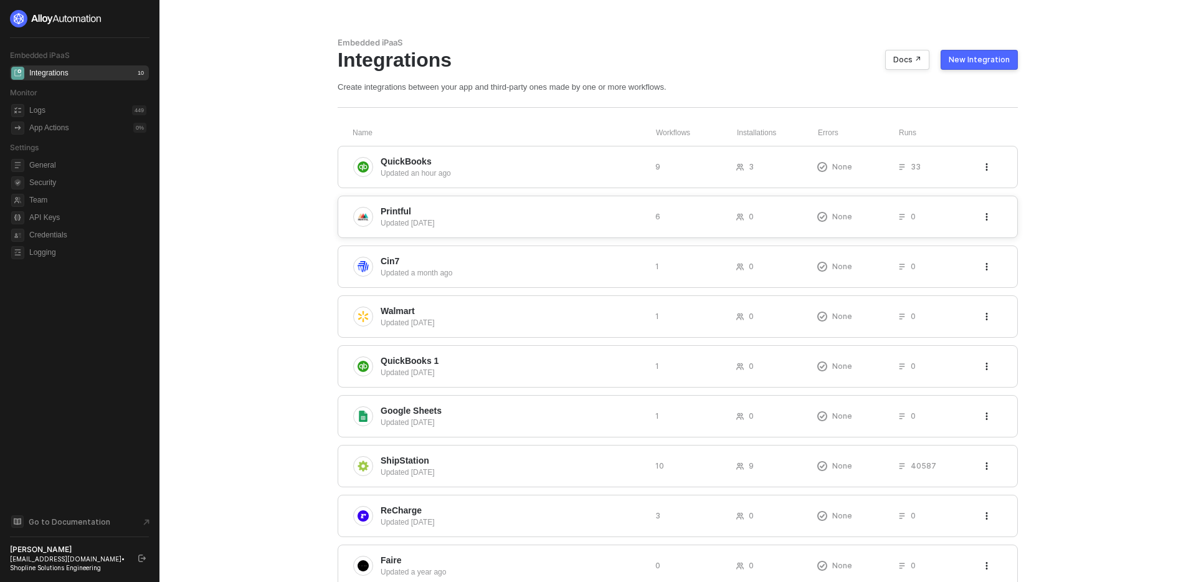
click at [513, 227] on div "Updated [DATE]" at bounding box center [513, 222] width 265 height 11
